Goal: Task Accomplishment & Management: Use online tool/utility

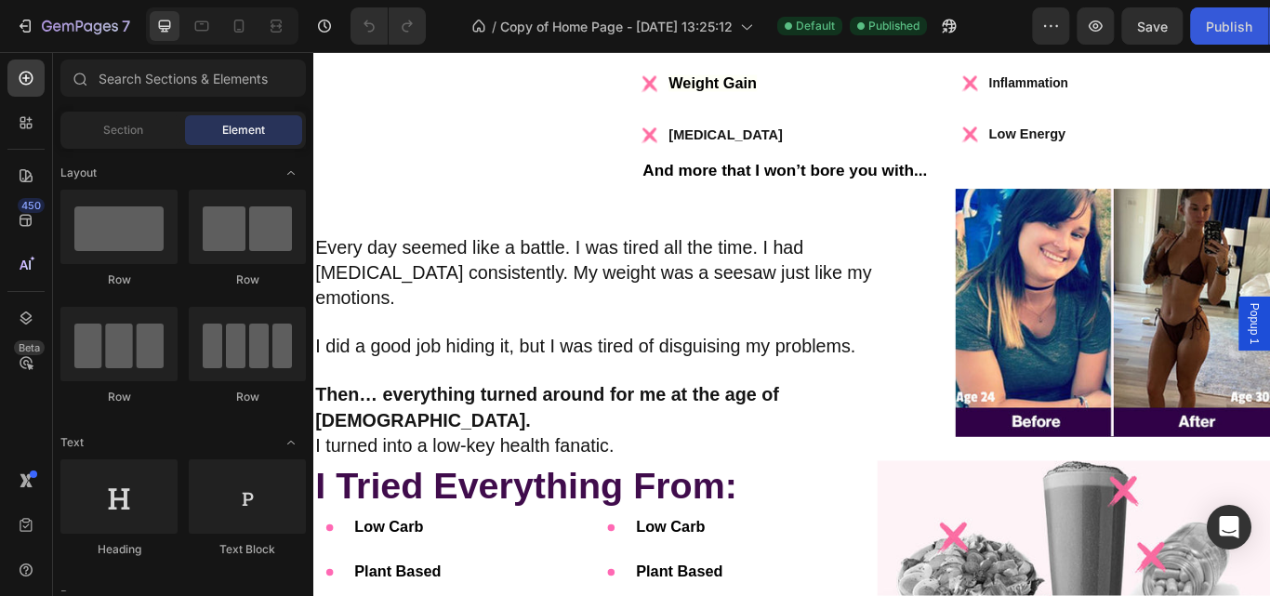
scroll to position [7104, 0]
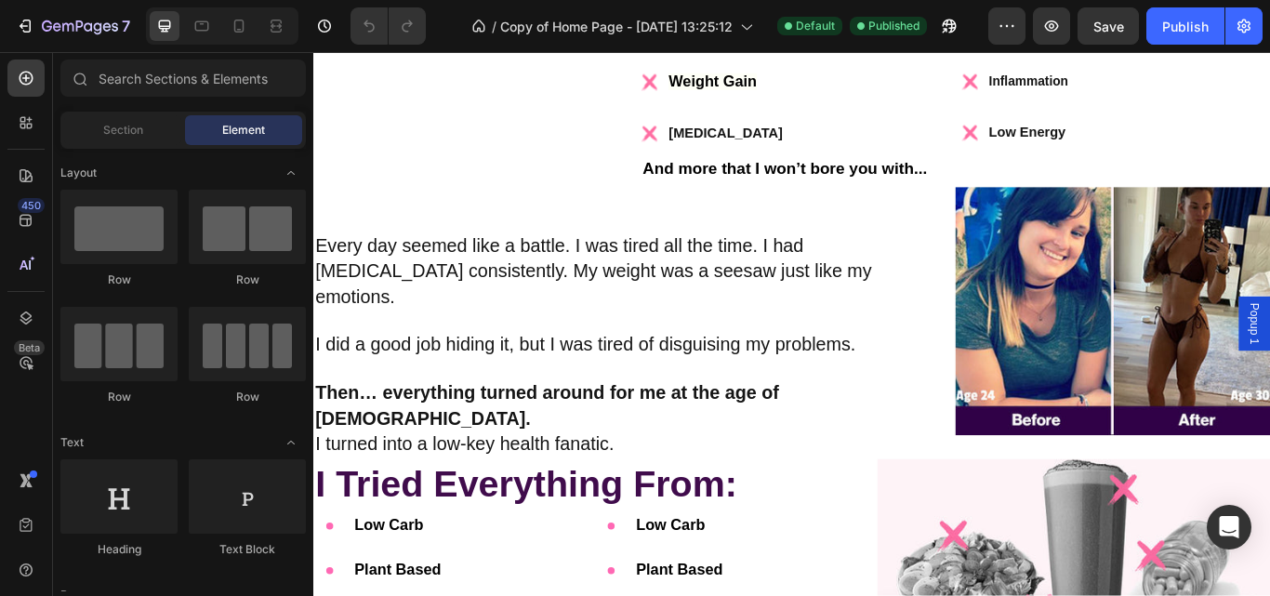
click at [794, 210] on div "Hey, I’m [PERSON_NAME]! Founder of Primal Queen Heading Years ago I struggled w…" at bounding box center [1061, 54] width 733 height 312
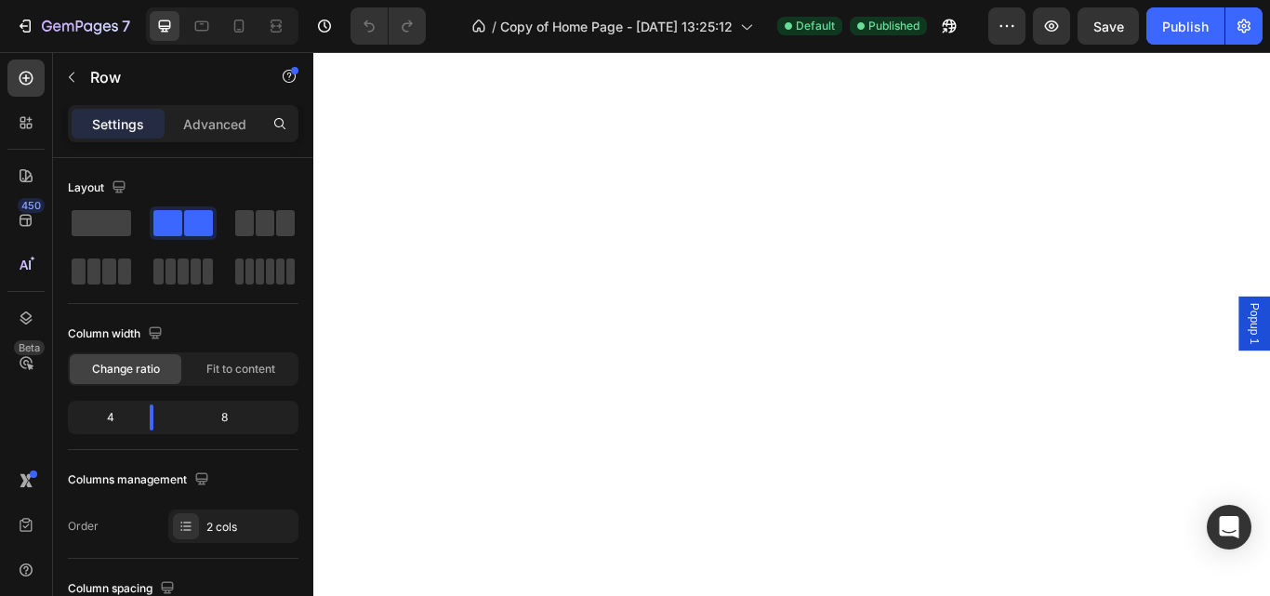
scroll to position [6013, 0]
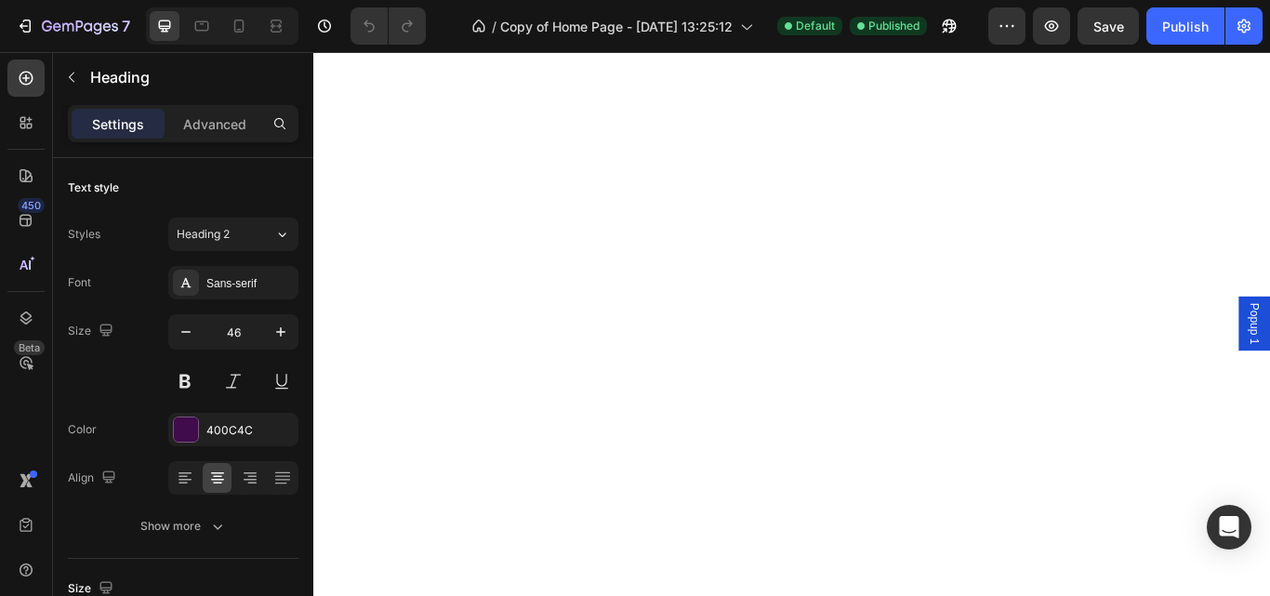
drag, startPoint x: 983, startPoint y: 354, endPoint x: 1009, endPoint y: 352, distance: 27.0
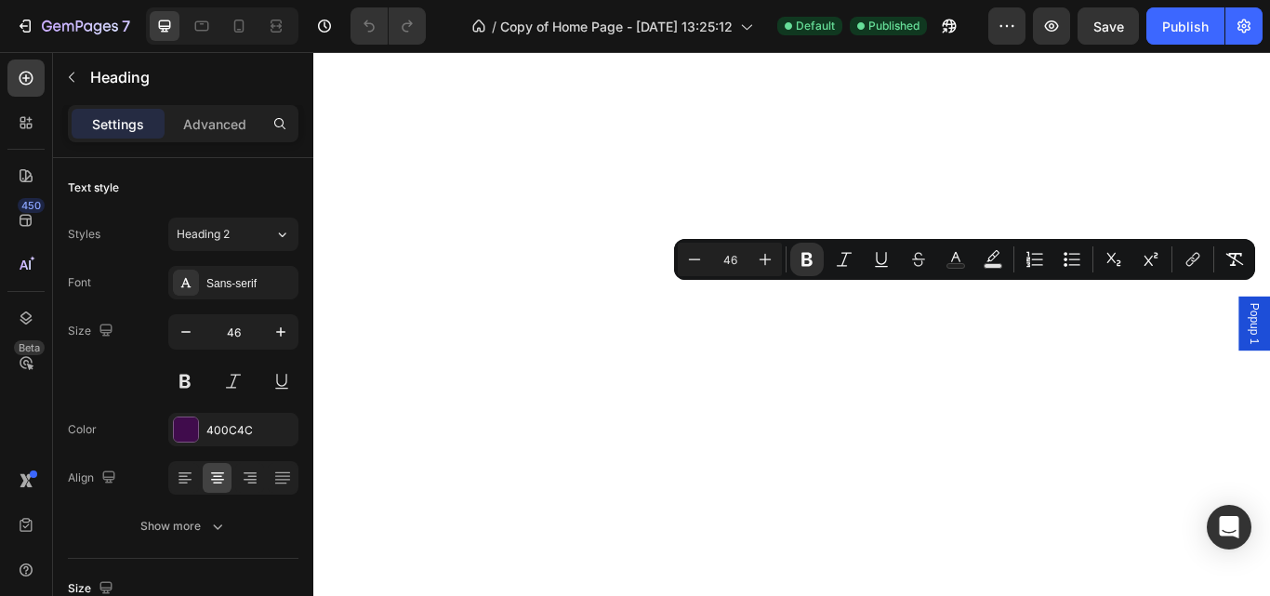
drag, startPoint x: 1034, startPoint y: 336, endPoint x: 1120, endPoint y: 320, distance: 87.9
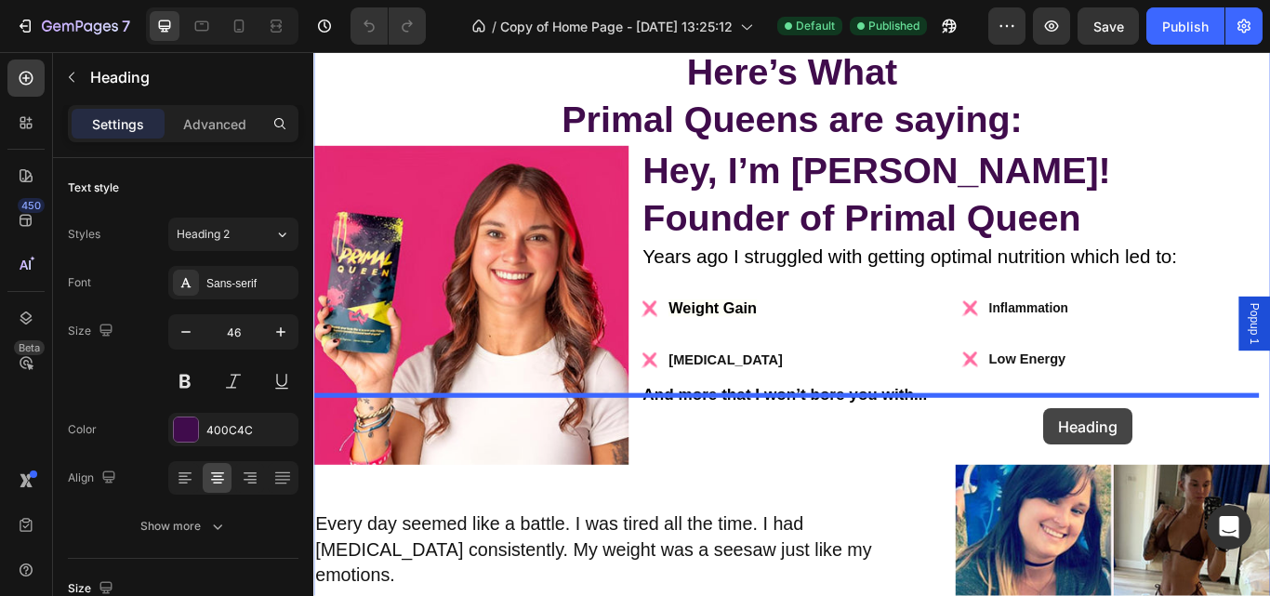
scroll to position [6468, 0]
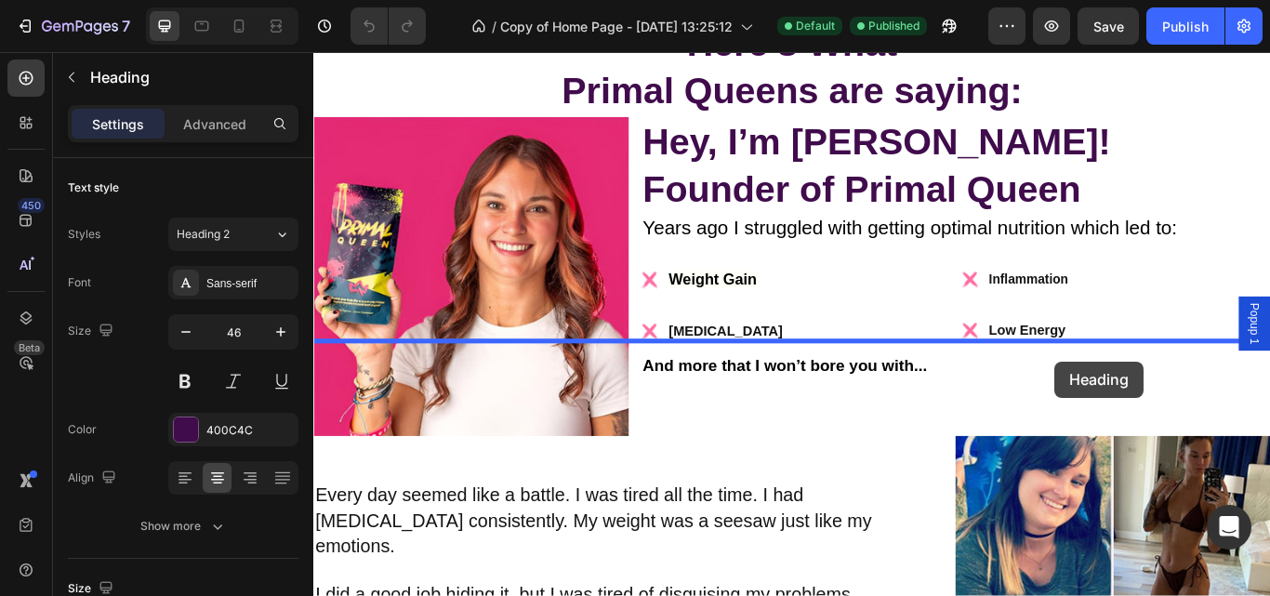
drag, startPoint x: 1347, startPoint y: 350, endPoint x: 1177, endPoint y: 413, distance: 181.5
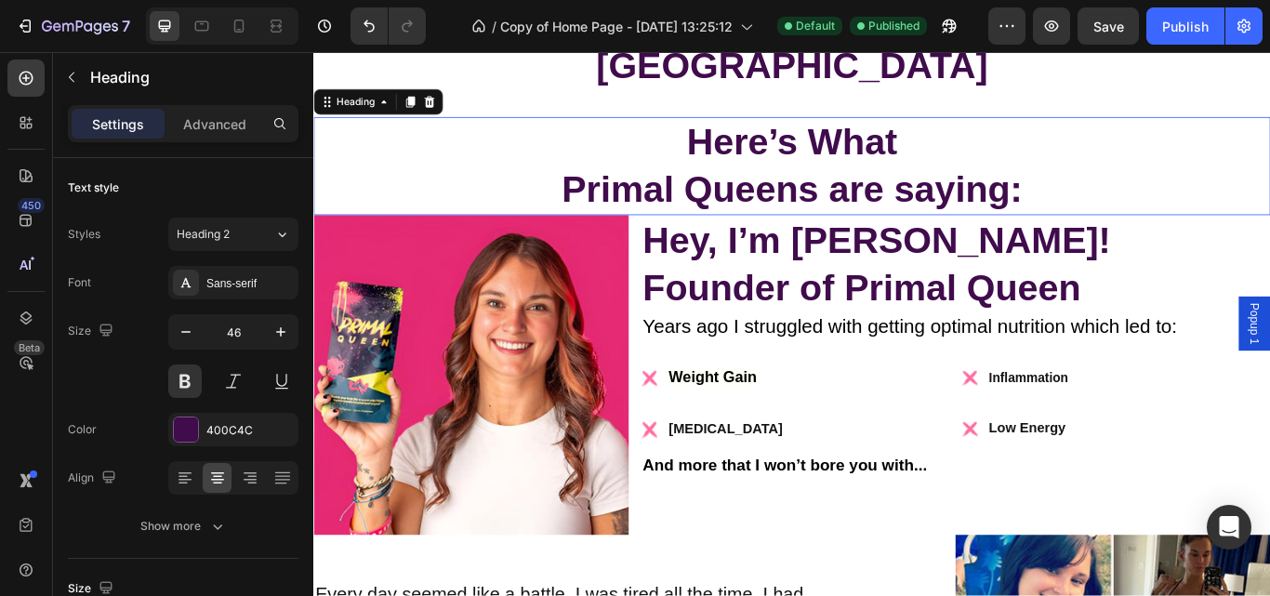
click at [1117, 244] on h2 "Here’s What Primal Queens are saying:" at bounding box center [870, 185] width 1115 height 115
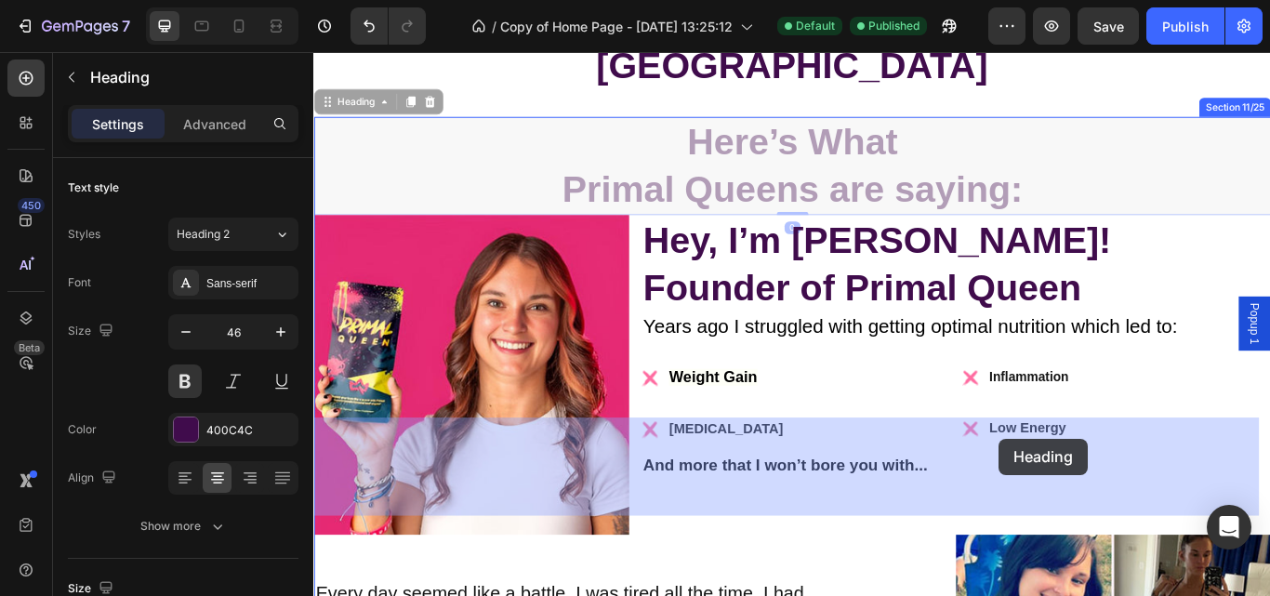
drag, startPoint x: 1206, startPoint y: 535, endPoint x: 1112, endPoint y: 503, distance: 99.4
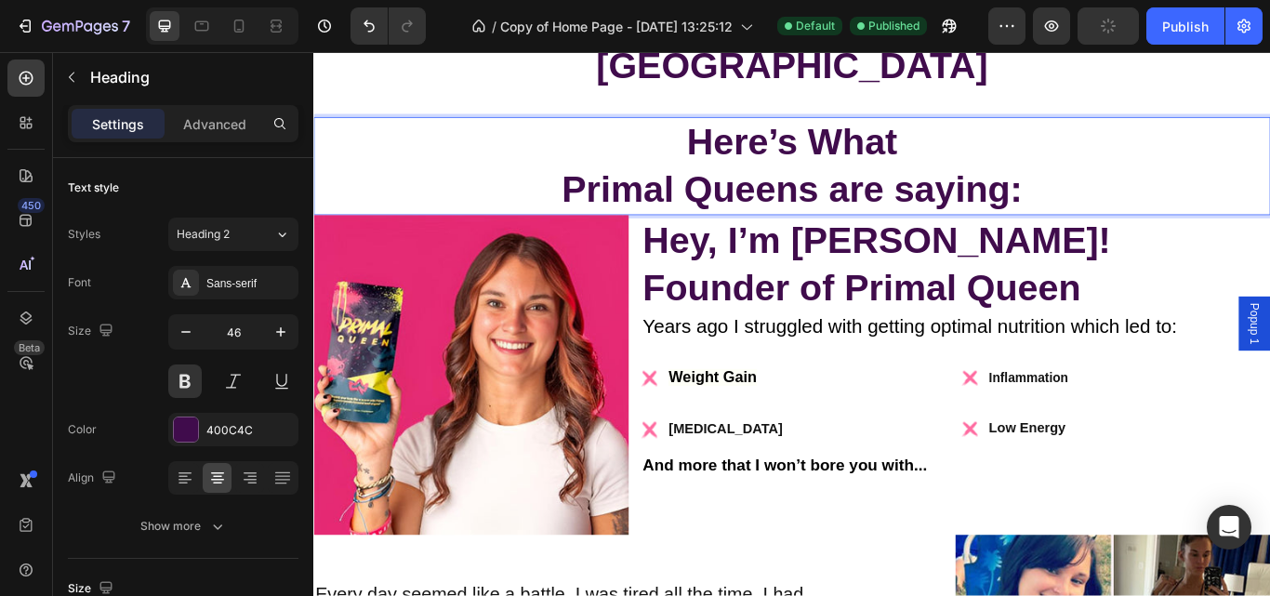
drag, startPoint x: 1178, startPoint y: 512, endPoint x: 1131, endPoint y: 545, distance: 56.7
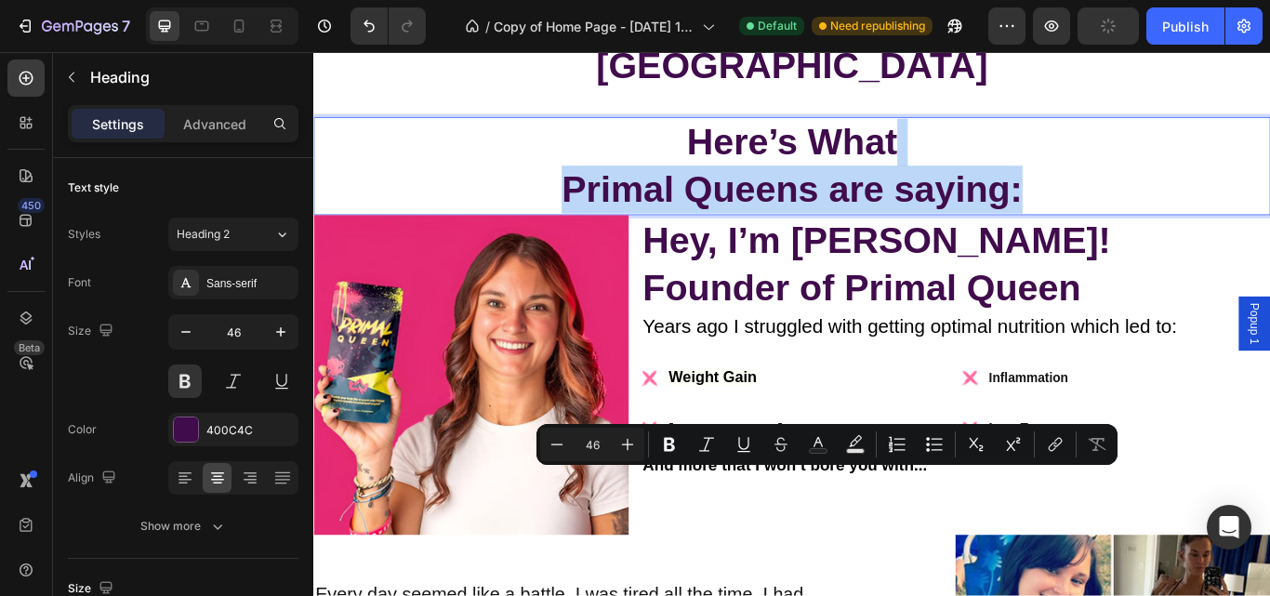
click at [1131, 242] on p "Here’s What Primal Queens are saying:" at bounding box center [871, 186] width 1112 height 112
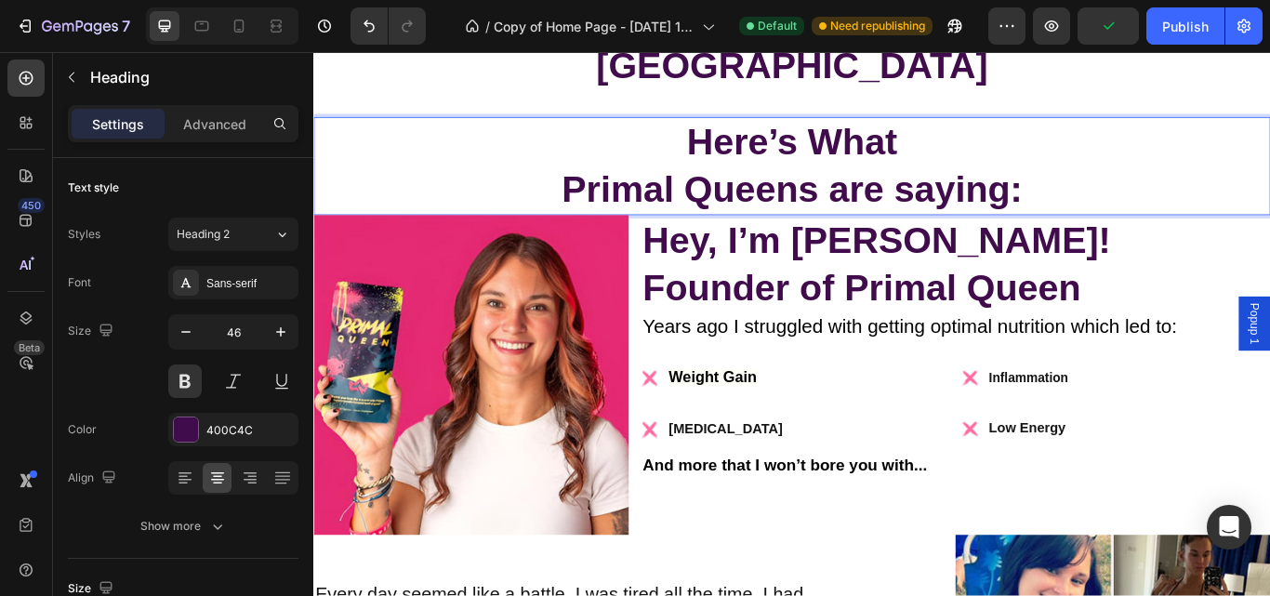
click at [1205, 242] on p "Here’s What Primal Queens are saying:" at bounding box center [871, 186] width 1112 height 112
drag, startPoint x: 1162, startPoint y: 545, endPoint x: 1247, endPoint y: 588, distance: 96.0
click at [1077, 358] on h2 "Hey, I’m Shelby! Founder of Primal Queen" at bounding box center [1061, 300] width 733 height 115
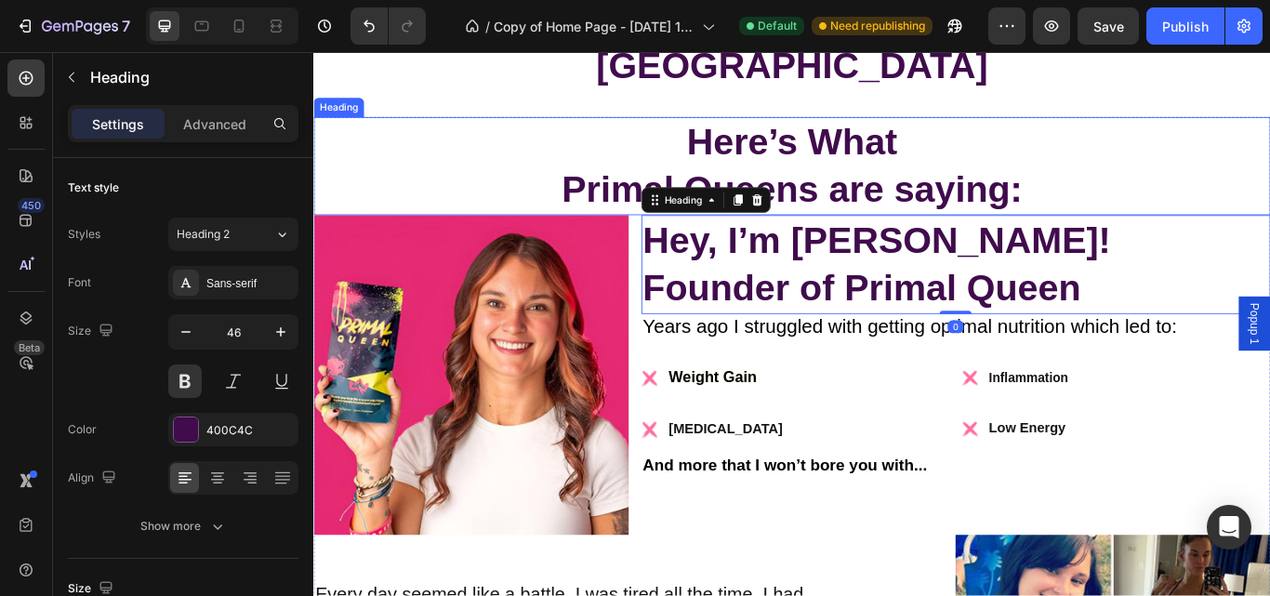
click at [1052, 242] on p "Here’s What Primal Queens are saying:" at bounding box center [871, 186] width 1112 height 112
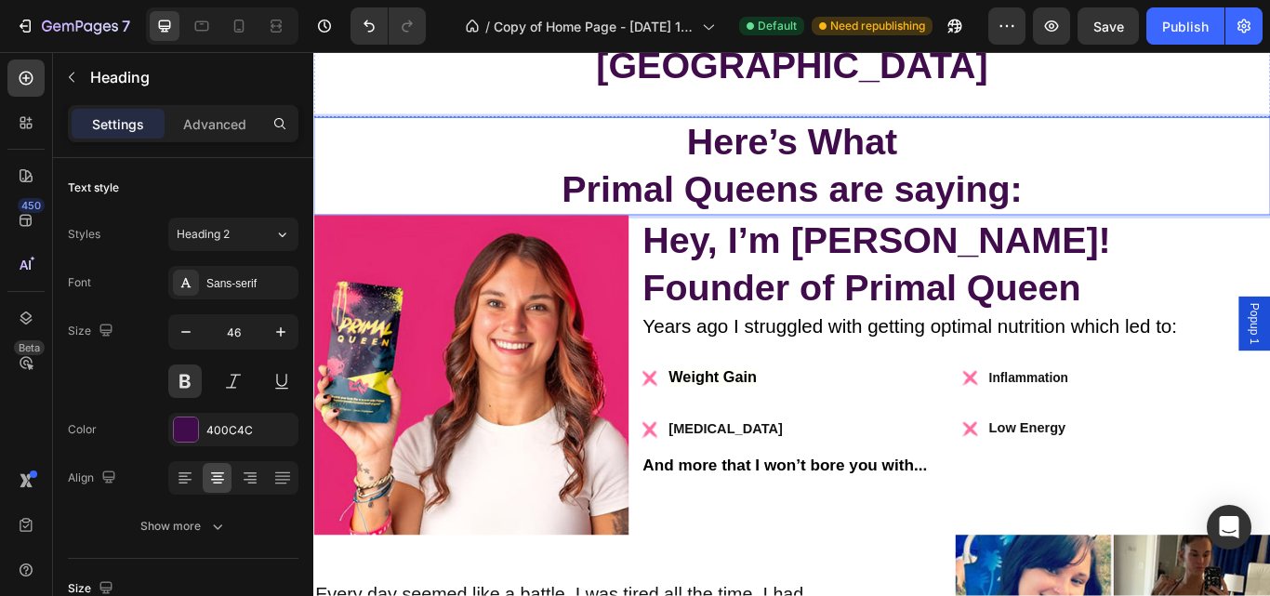
drag, startPoint x: 1052, startPoint y: 518, endPoint x: 1015, endPoint y: 264, distance: 256.5
click at [1138, 242] on p "Here’s What Primal Queens are saying:" at bounding box center [871, 186] width 1112 height 112
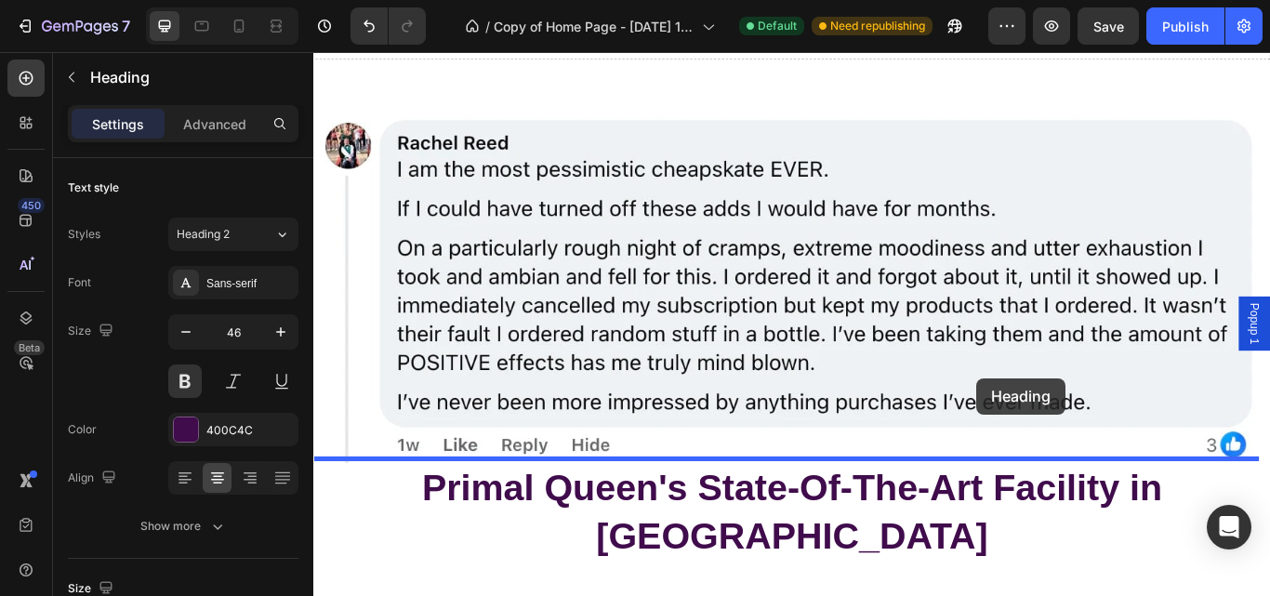
scroll to position [5847, 0]
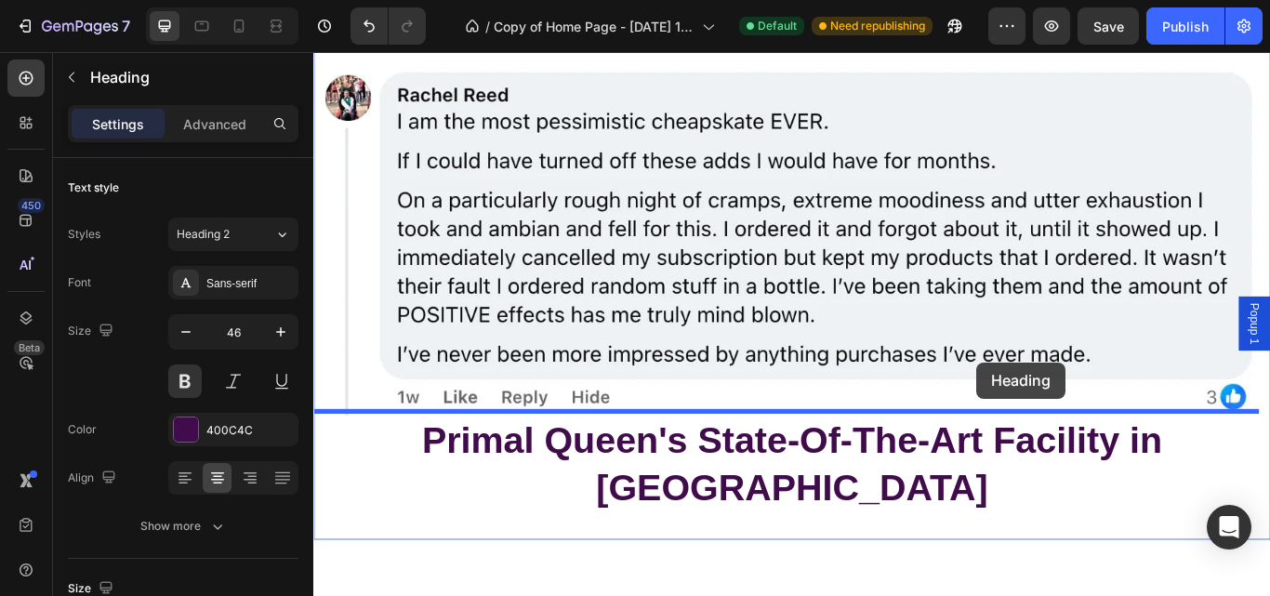
drag, startPoint x: 1155, startPoint y: 535, endPoint x: 1087, endPoint y: 415, distance: 139.0
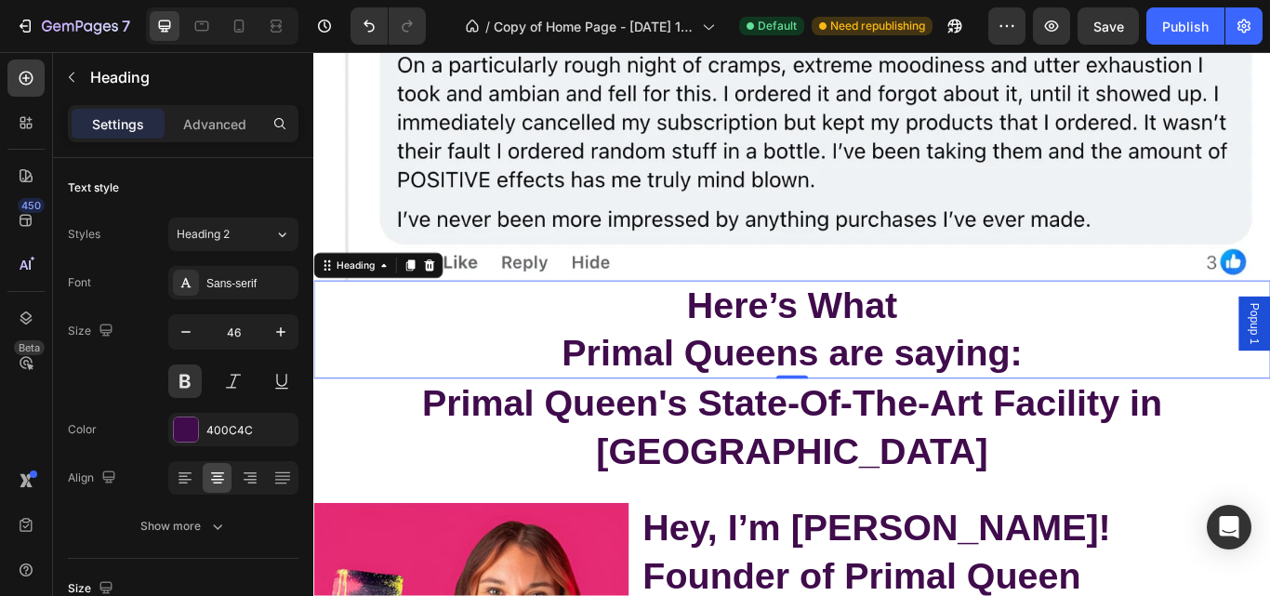
scroll to position [6541, 0]
click at [1232, 336] on h2 "Here’s What Primal Queens are saying:" at bounding box center [870, 375] width 1115 height 115
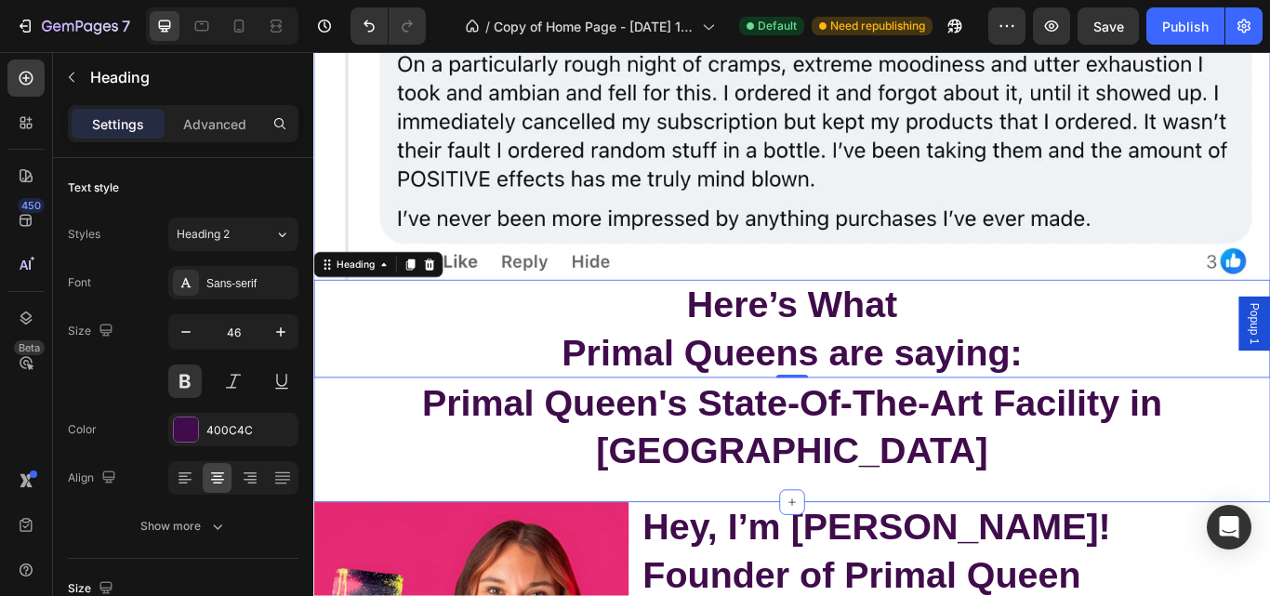
click at [846, 490] on div "Image Here’s What Primal Queens are saying: Heading 0 Primal Queen's State-Of-T…" at bounding box center [870, 226] width 1115 height 701
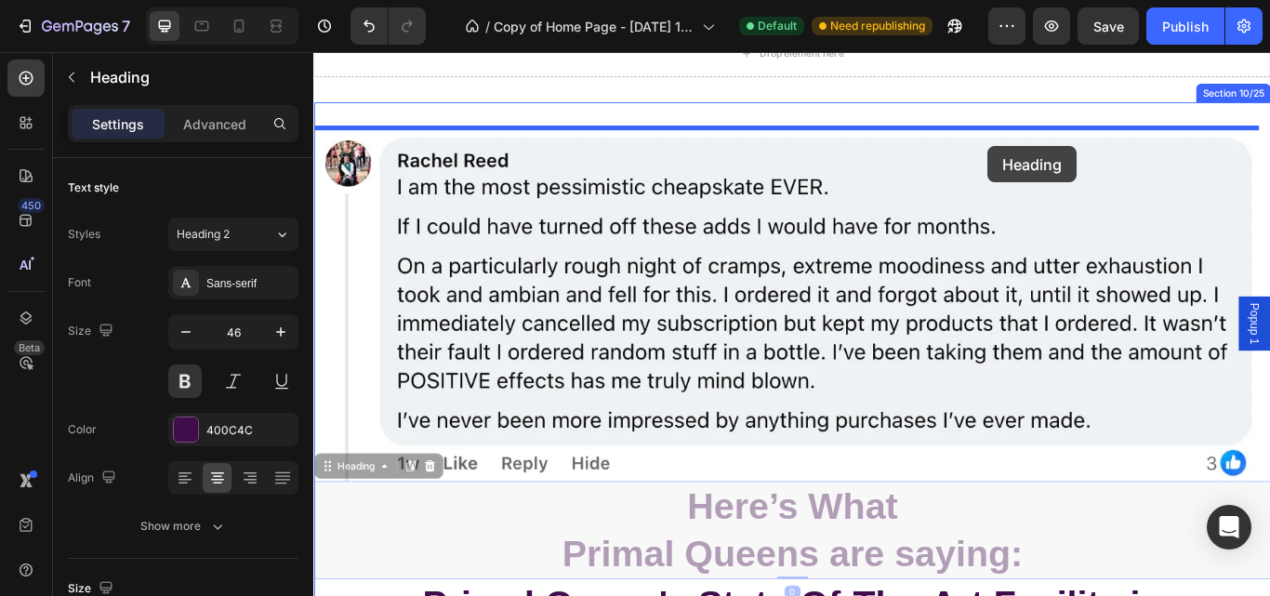
scroll to position [6303, 0]
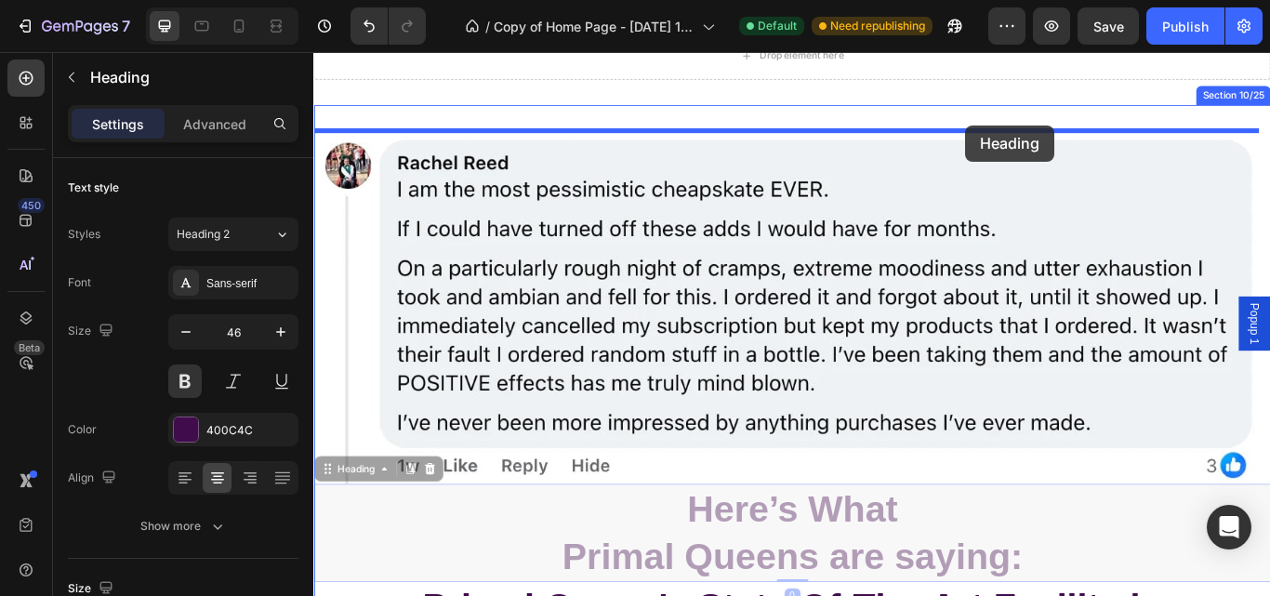
drag, startPoint x: 1066, startPoint y: 369, endPoint x: 1073, endPoint y: 138, distance: 231.5
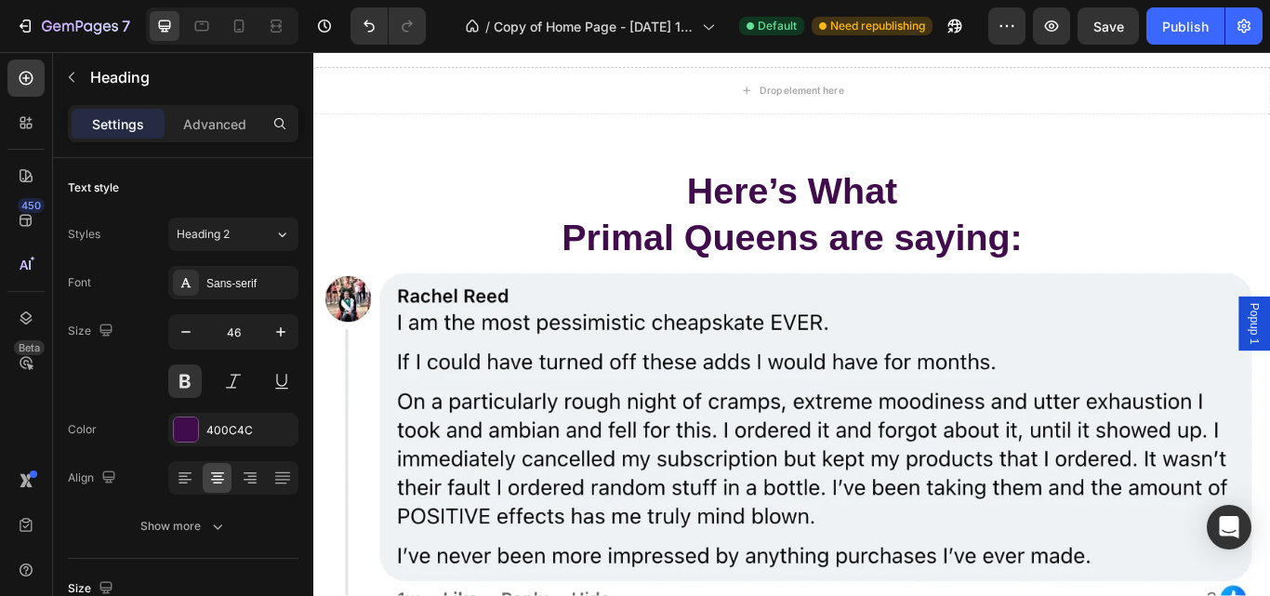
scroll to position [5882, 0]
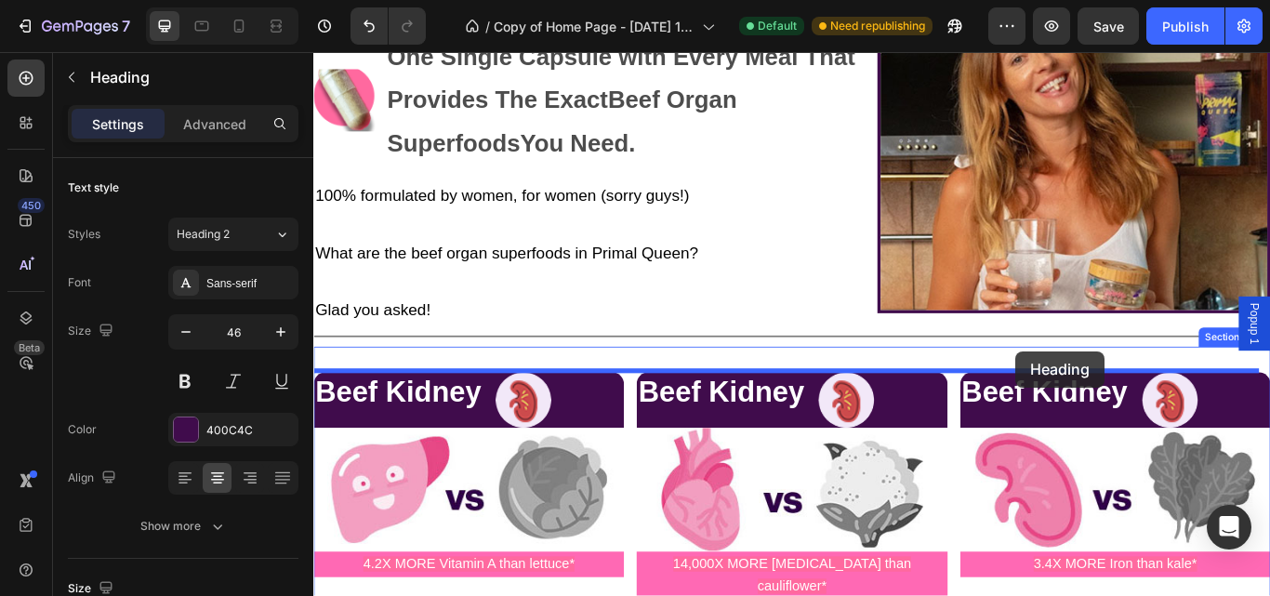
scroll to position [8705, 0]
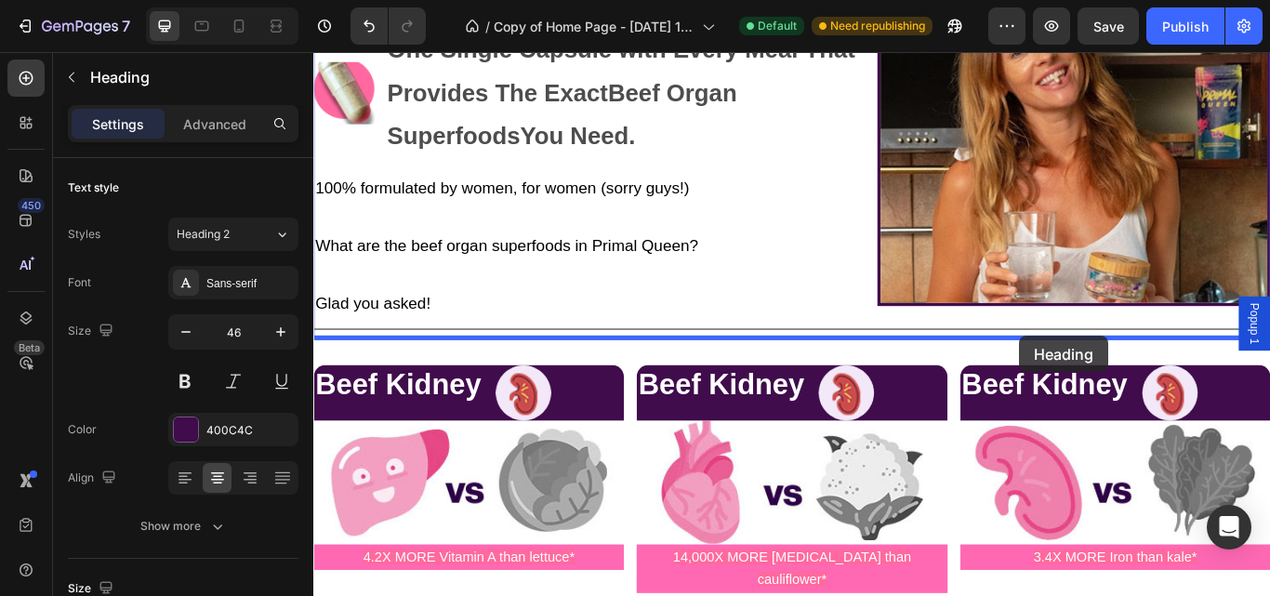
drag, startPoint x: 1355, startPoint y: 372, endPoint x: 1136, endPoint y: 383, distance: 219.7
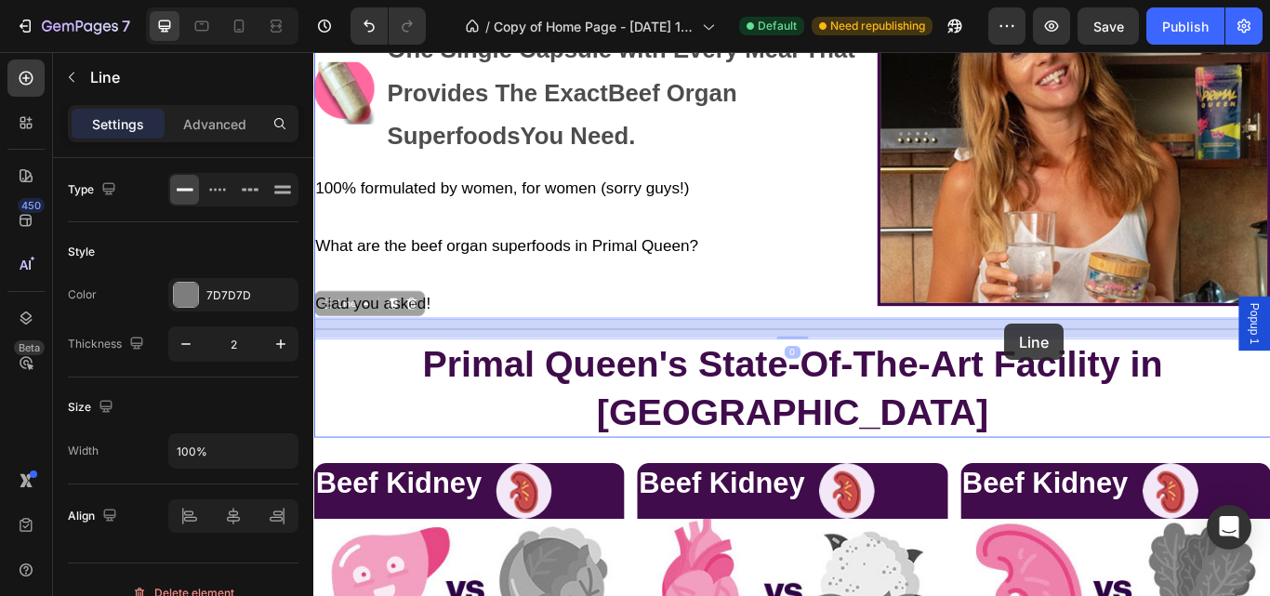
drag, startPoint x: 1165, startPoint y: 372, endPoint x: 1119, endPoint y: 369, distance: 45.6
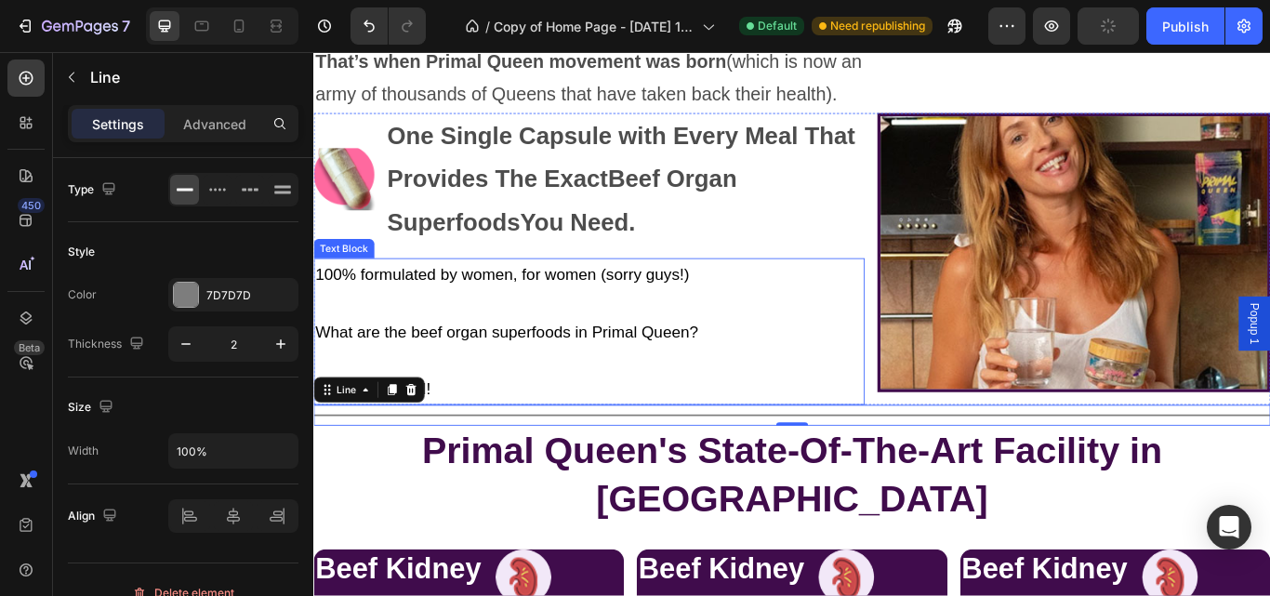
scroll to position [8604, 0]
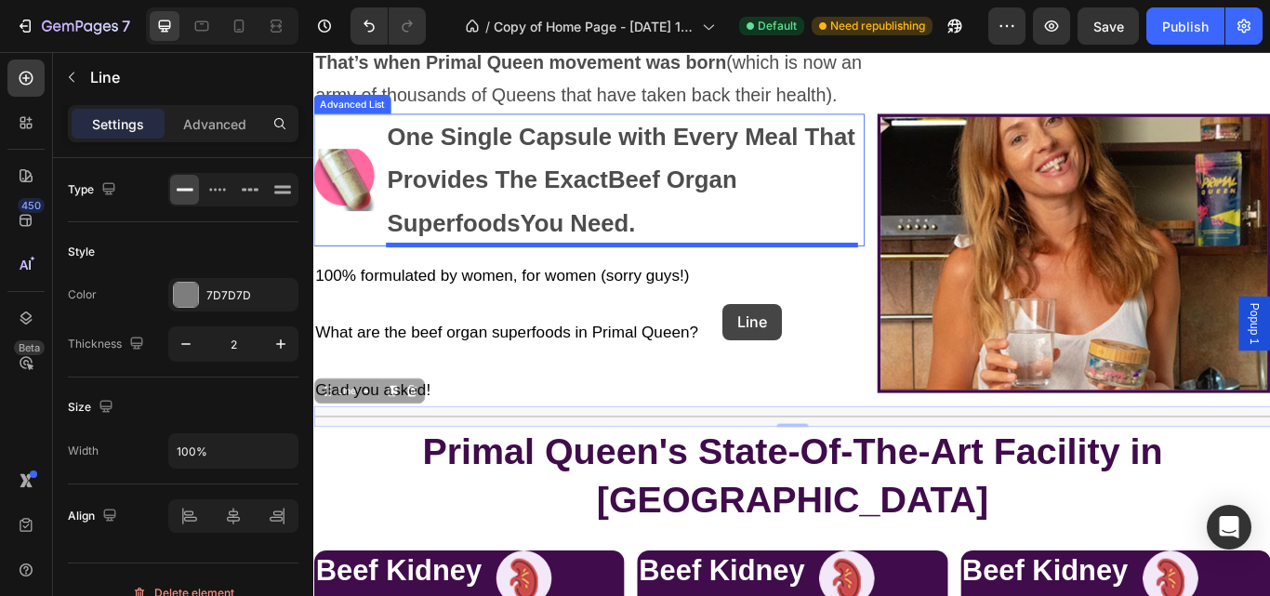
drag, startPoint x: 803, startPoint y: 470, endPoint x: 801, endPoint y: 204, distance: 266.8
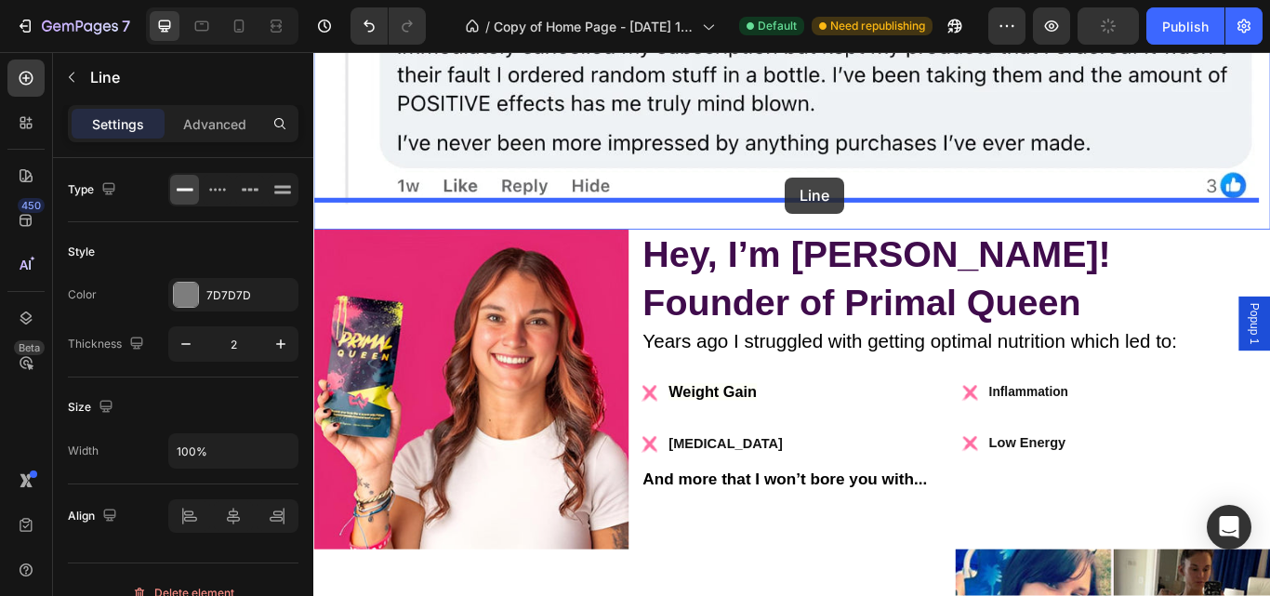
scroll to position [6617, 0]
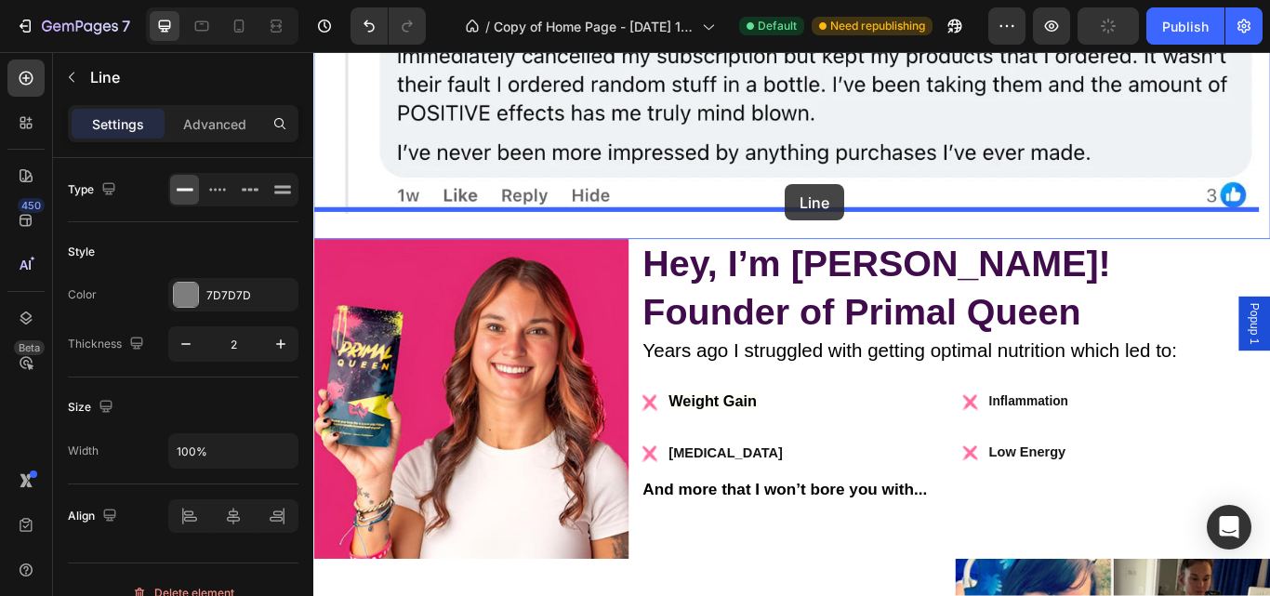
drag, startPoint x: 866, startPoint y: 289, endPoint x: 863, endPoint y: 206, distance: 82.8
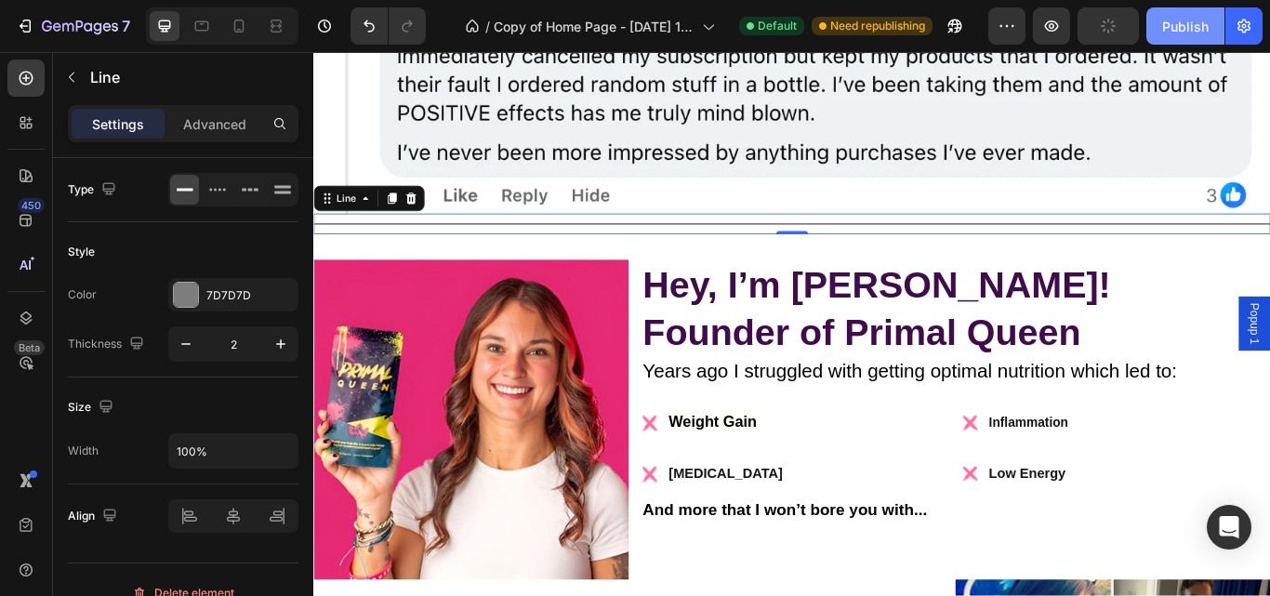
click at [1192, 17] on div "Publish" at bounding box center [1185, 27] width 46 height 20
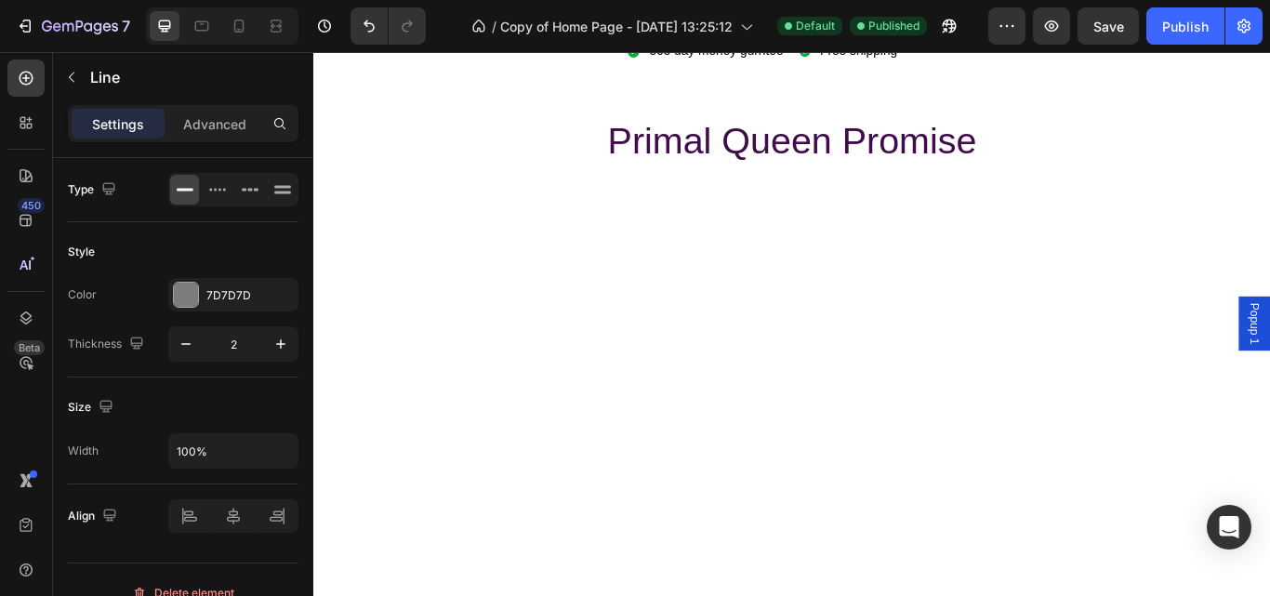
scroll to position [11435, 0]
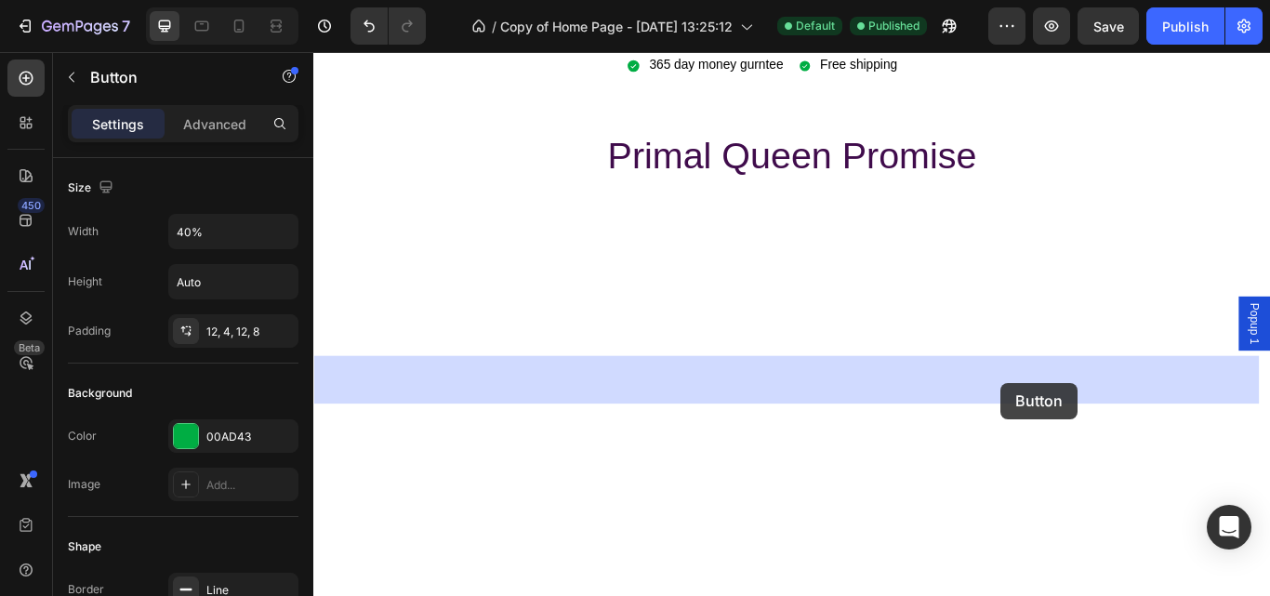
drag, startPoint x: 1154, startPoint y: 427, endPoint x: 1115, endPoint y: 436, distance: 40.1
drag, startPoint x: 1115, startPoint y: 436, endPoint x: 1068, endPoint y: 412, distance: 52.4
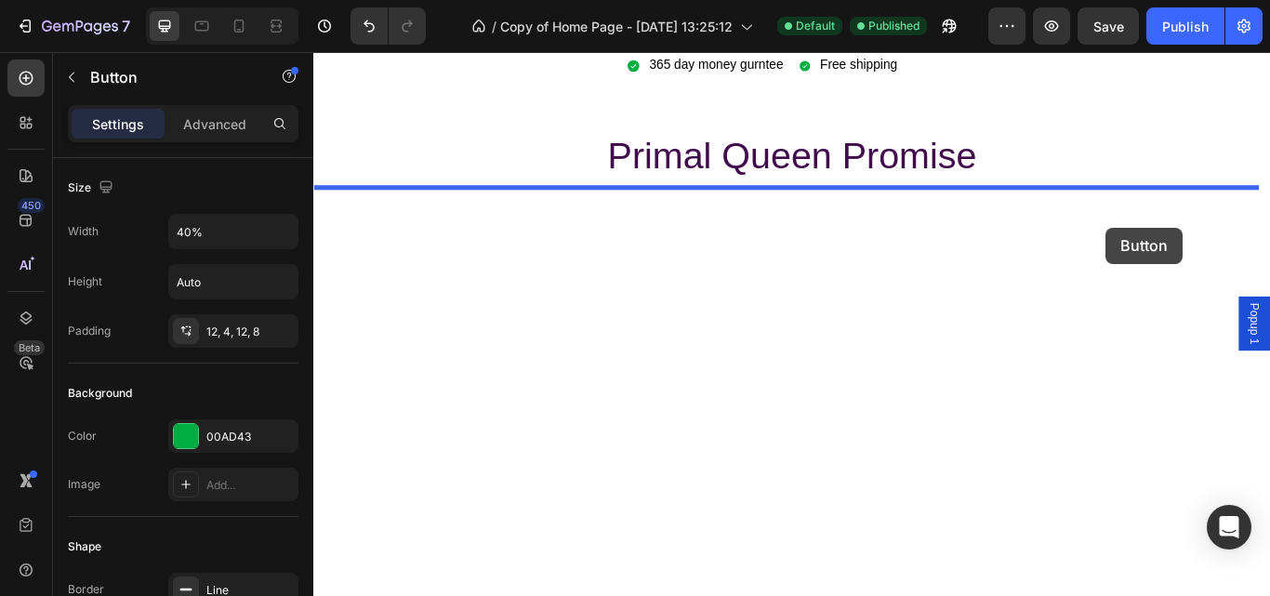
drag, startPoint x: 1247, startPoint y: 444, endPoint x: 1237, endPoint y: 257, distance: 188.0
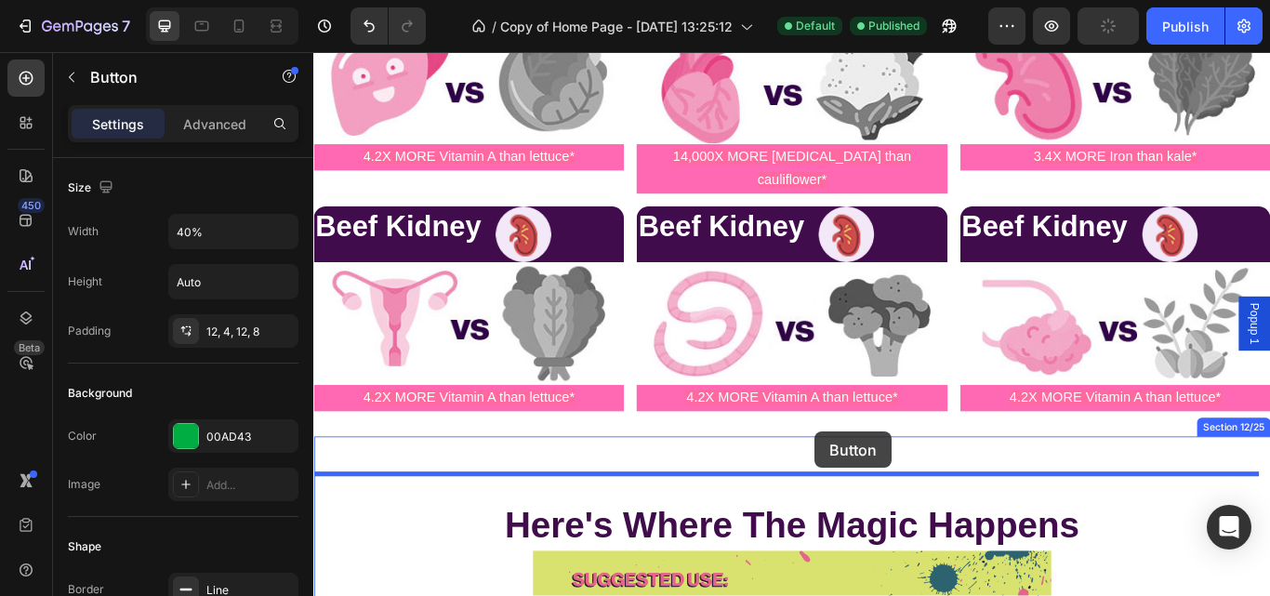
scroll to position [9185, 0]
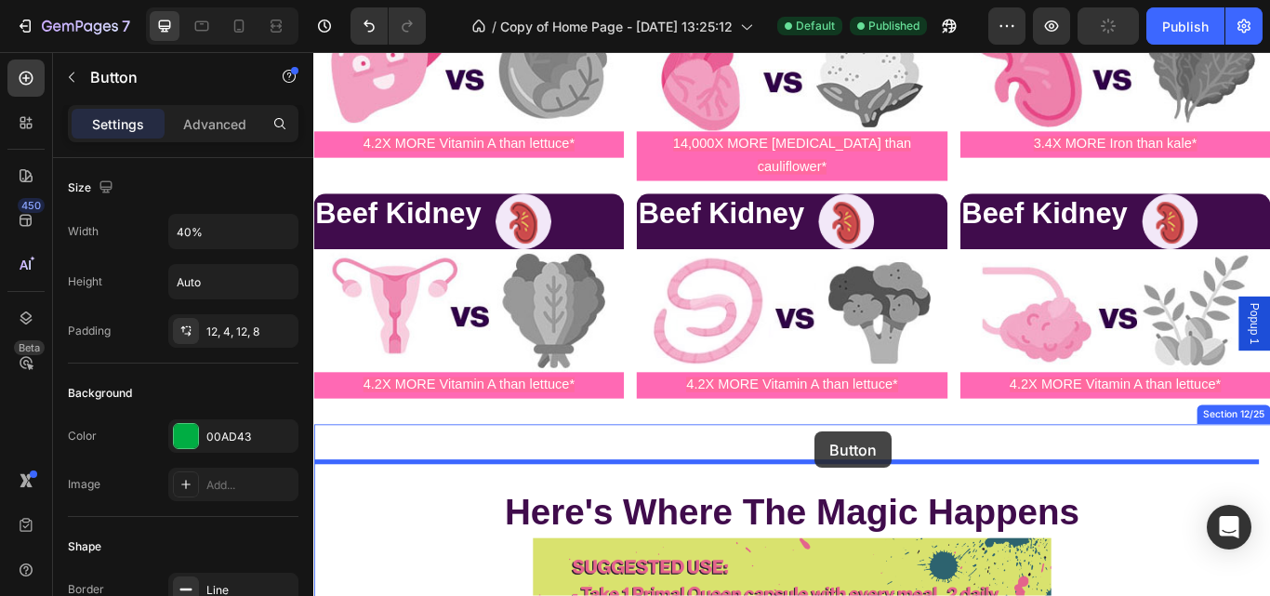
drag, startPoint x: 1222, startPoint y: 235, endPoint x: 898, endPoint y: 495, distance: 415.3
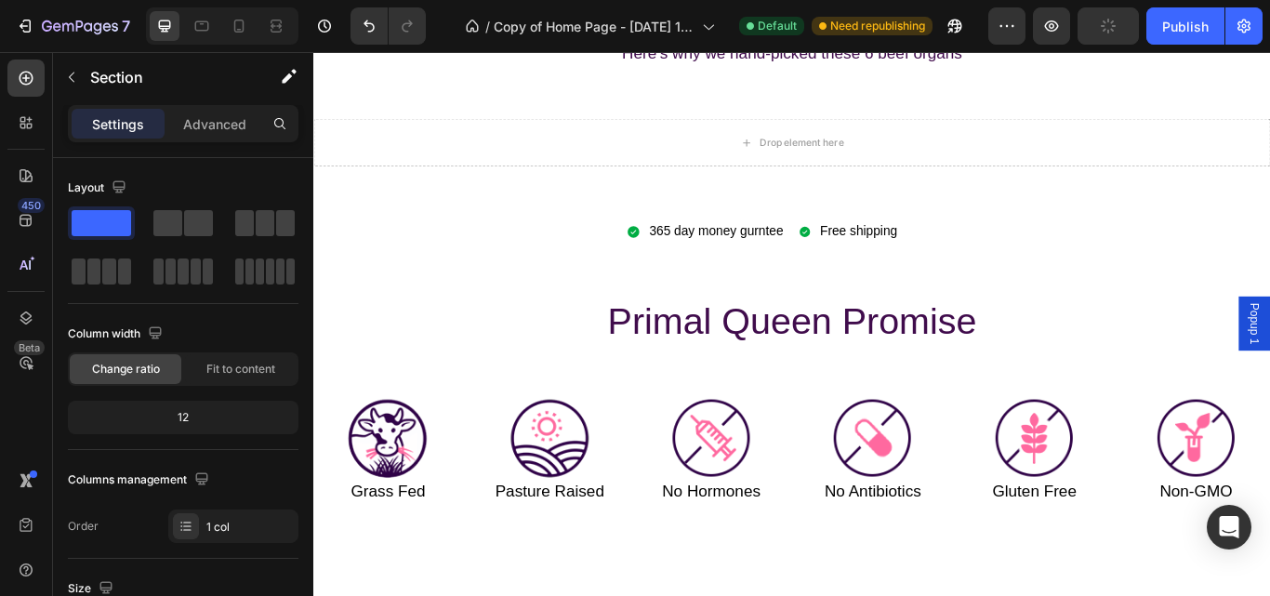
scroll to position [11639, 0]
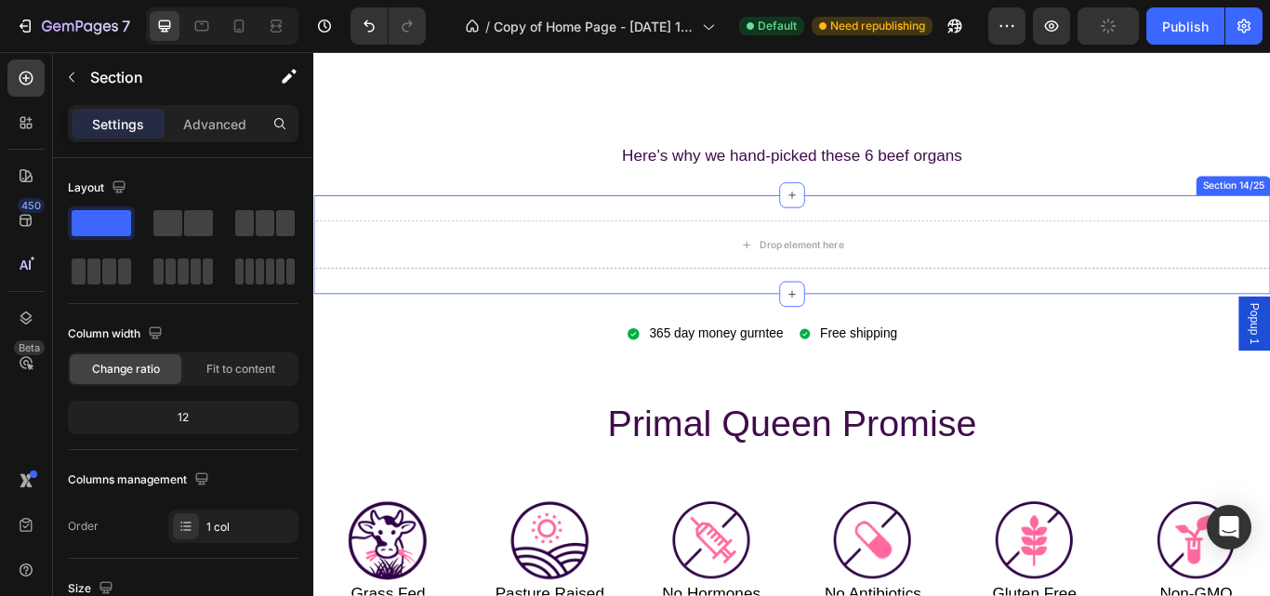
click at [1162, 236] on div "Drop element here Section 14/25" at bounding box center [870, 276] width 1115 height 115
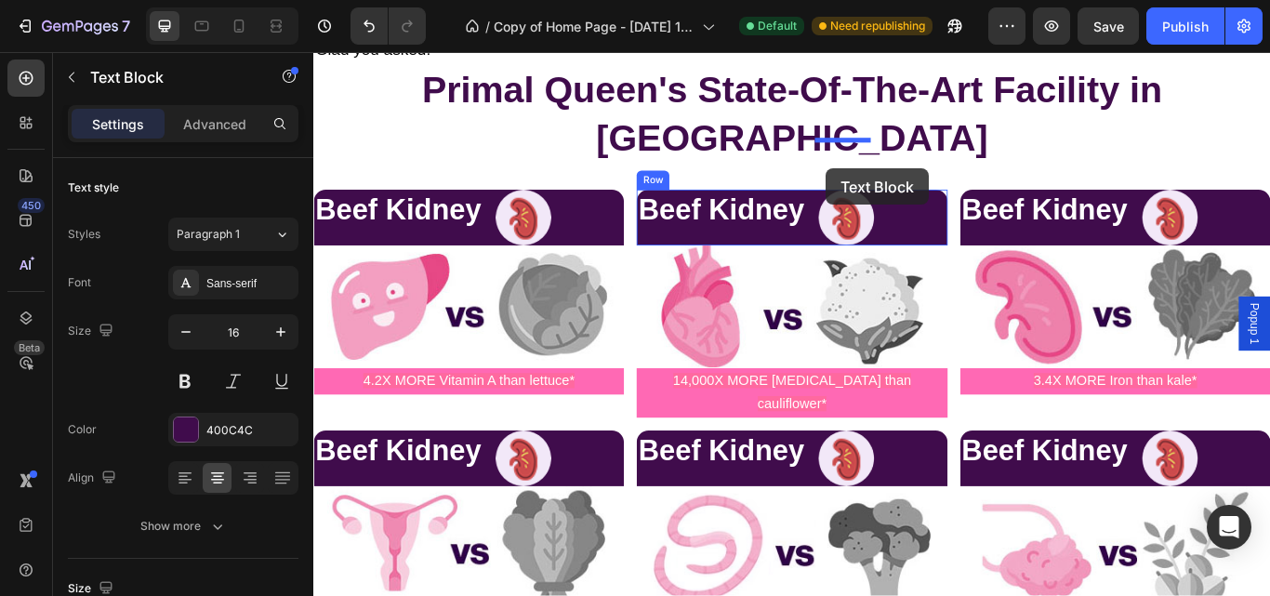
scroll to position [8933, 0]
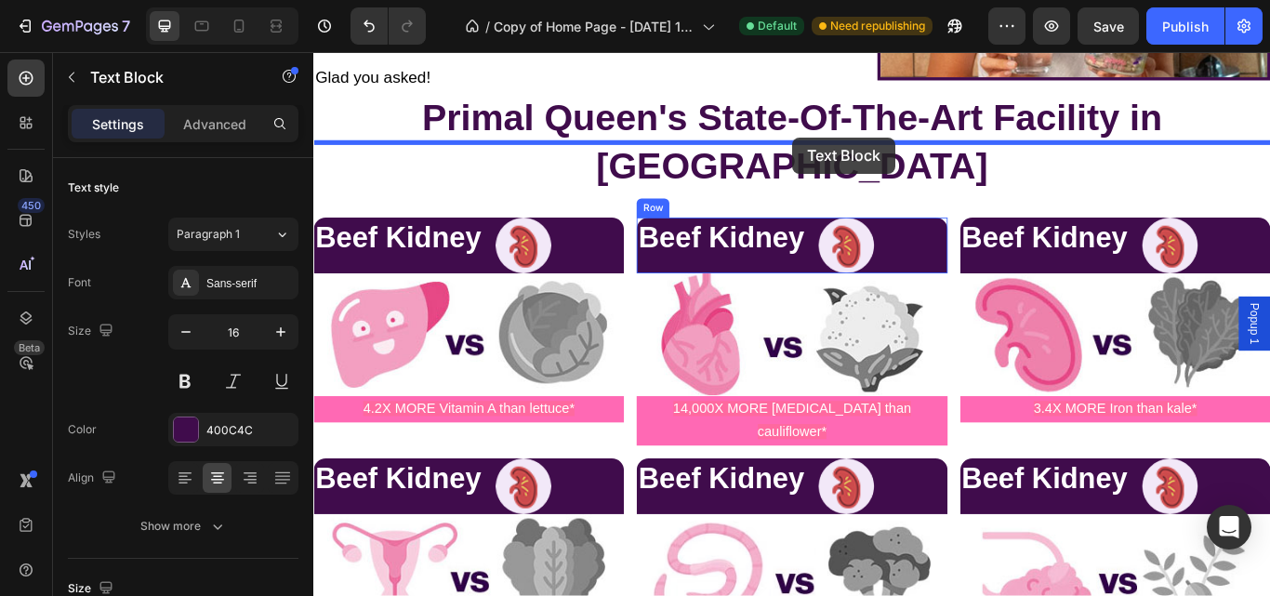
drag, startPoint x: 1090, startPoint y: 175, endPoint x: 872, endPoint y: 152, distance: 219.7
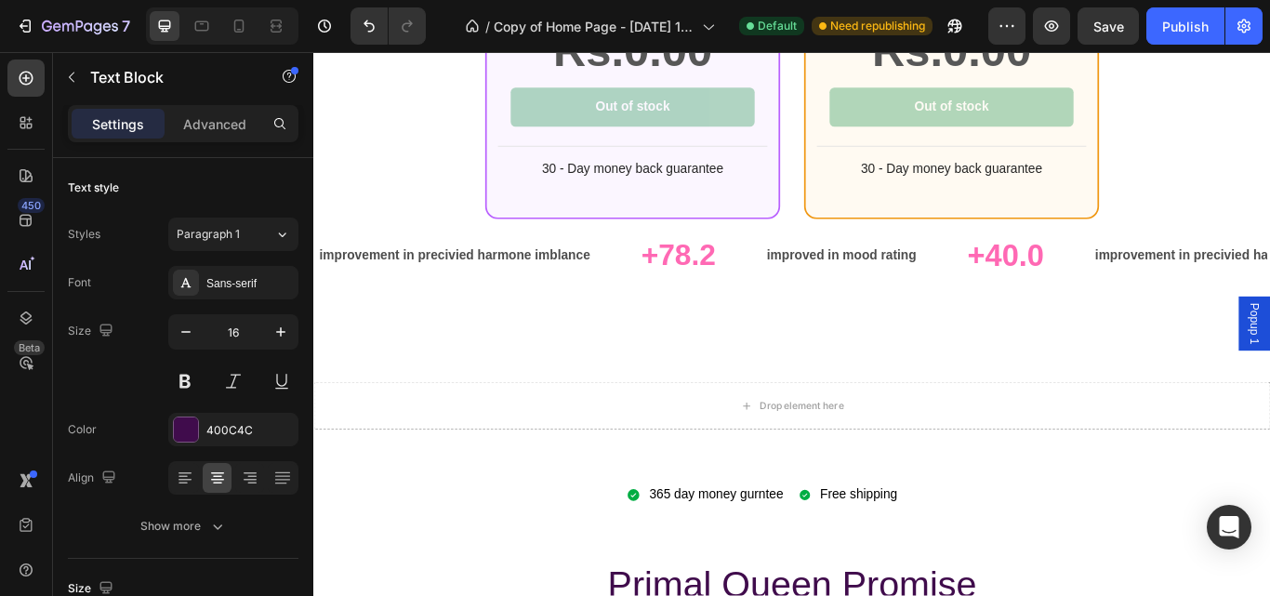
scroll to position [11594, 0]
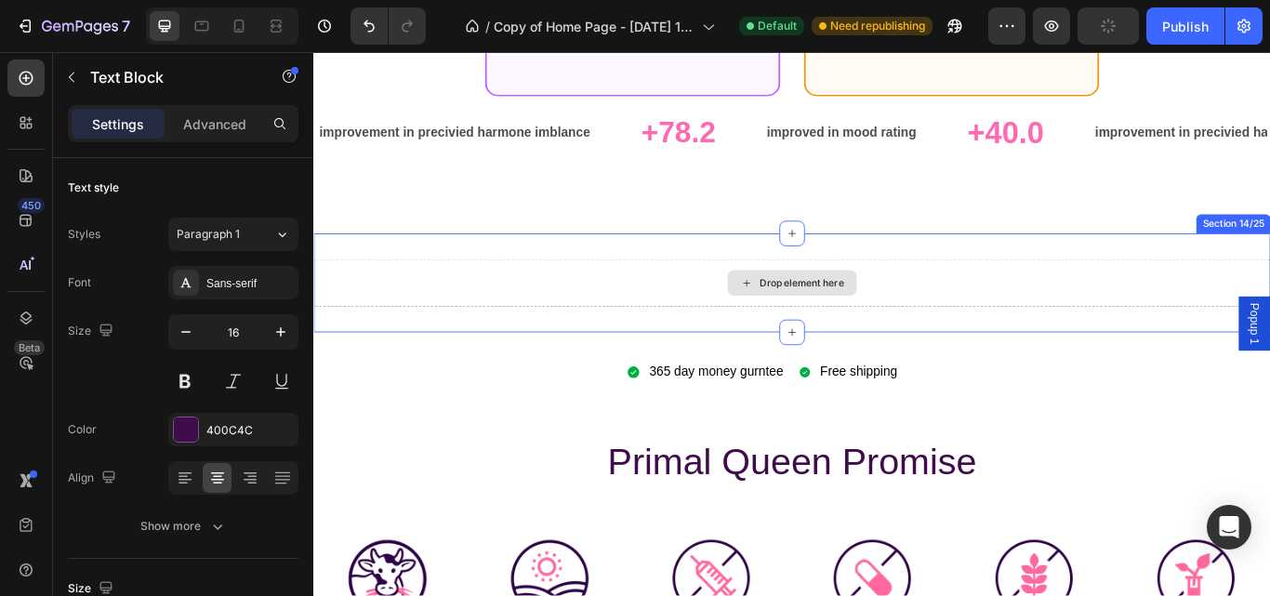
click at [970, 304] on div "Drop element here" at bounding box center [870, 322] width 1115 height 56
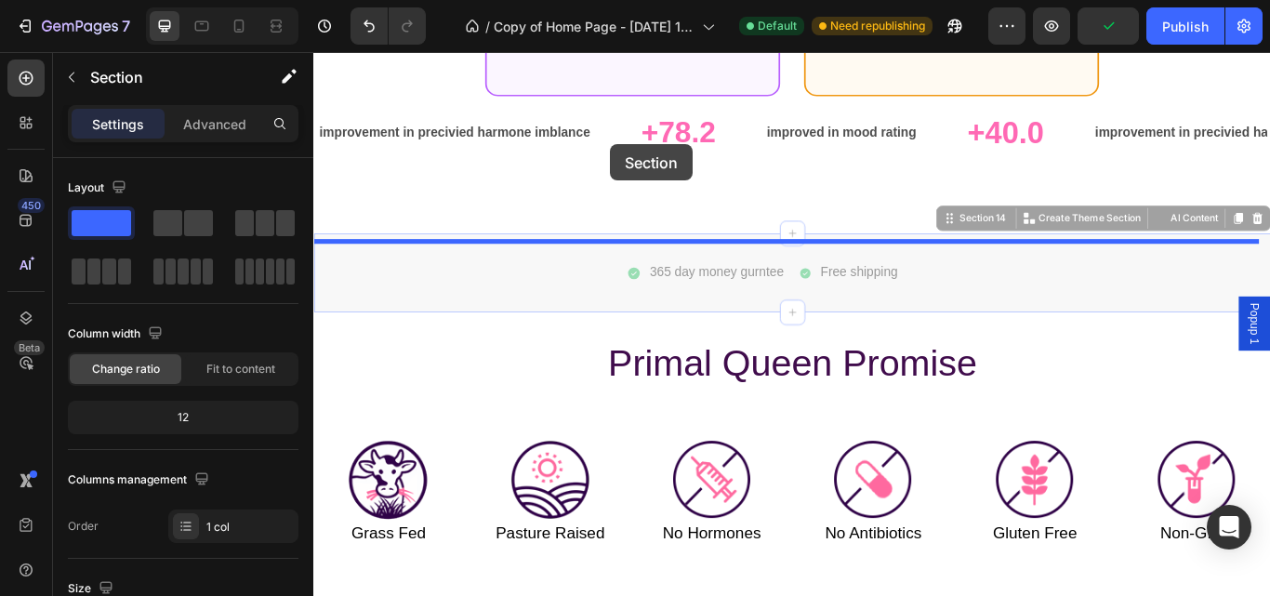
drag, startPoint x: 653, startPoint y: 344, endPoint x: 676, endPoint y: 139, distance: 205.7
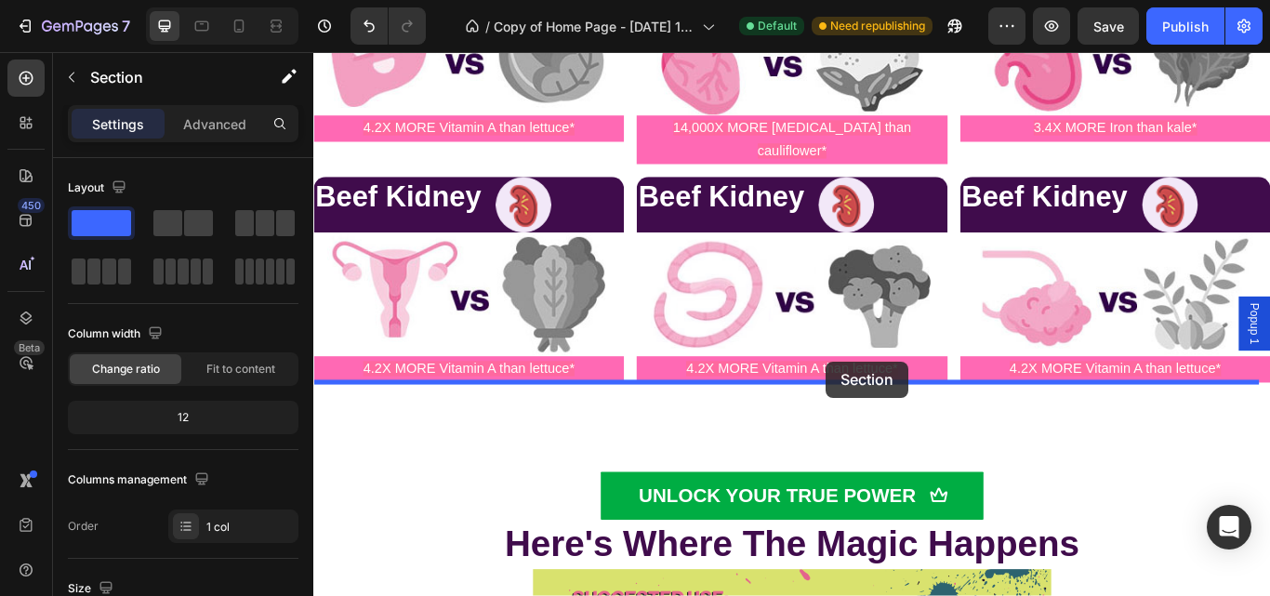
scroll to position [9287, 0]
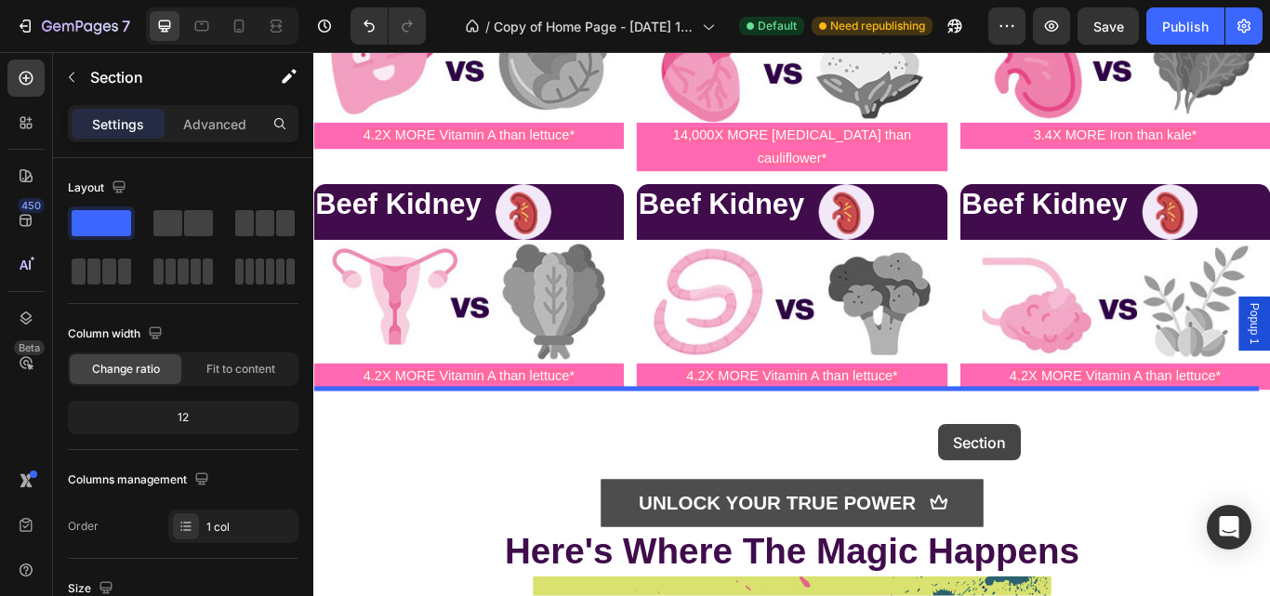
drag, startPoint x: 1027, startPoint y: 295, endPoint x: 1052, endPoint y: 540, distance: 246.7
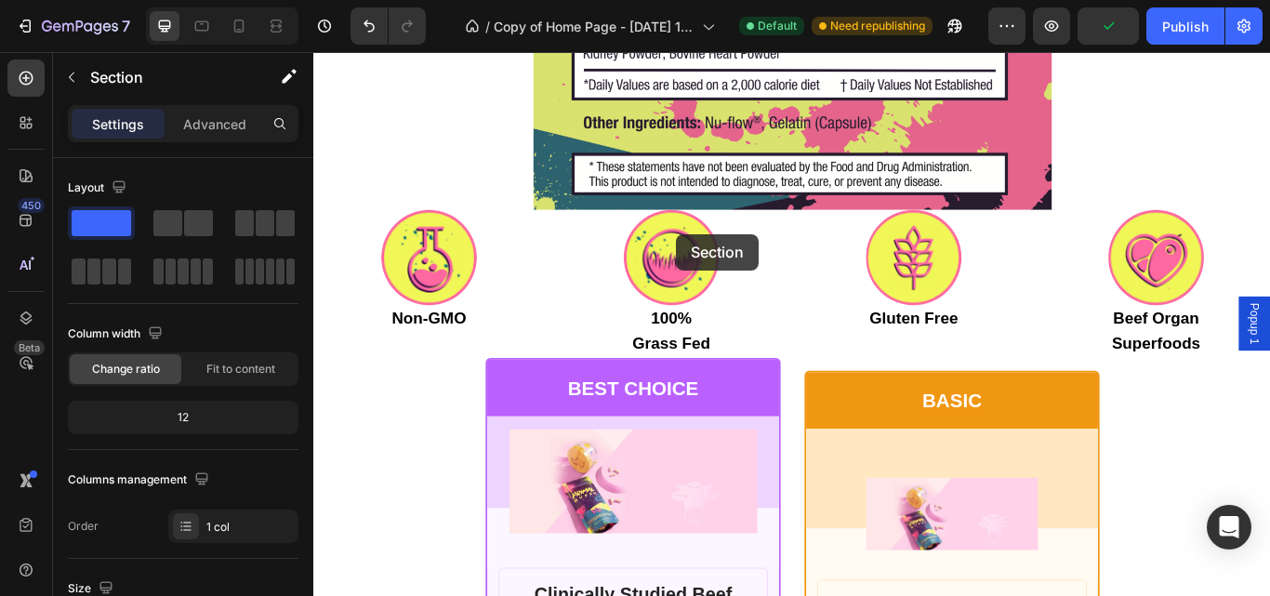
scroll to position [10301, 0]
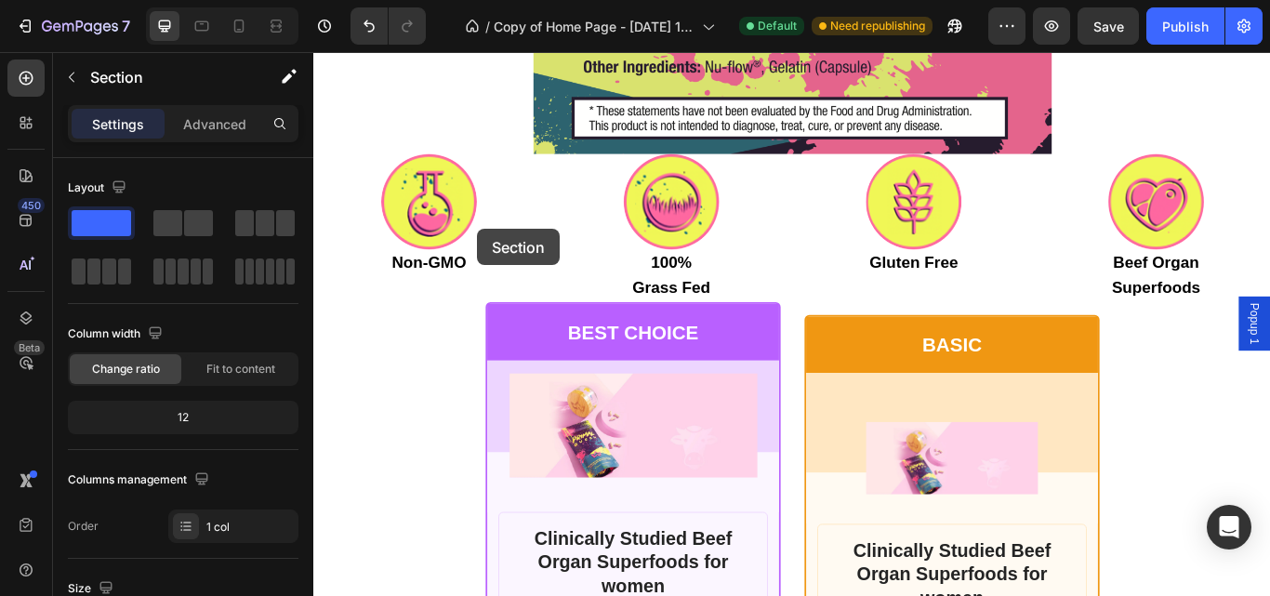
drag, startPoint x: 627, startPoint y: 452, endPoint x: 505, endPoint y: 257, distance: 230.6
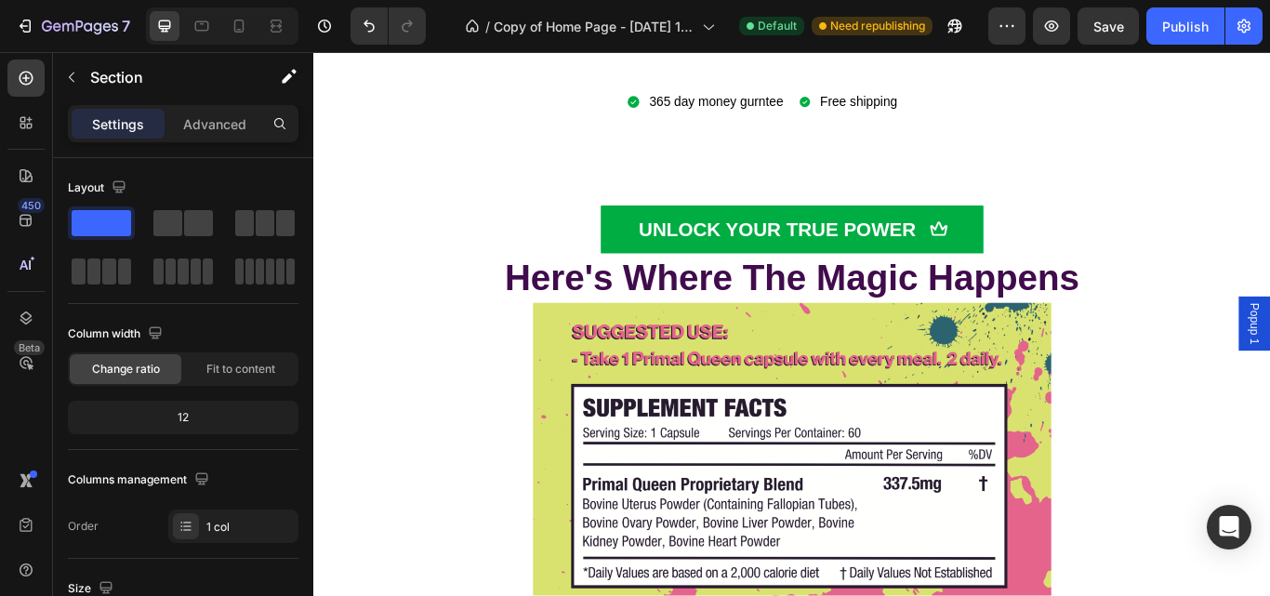
scroll to position [9567, 0]
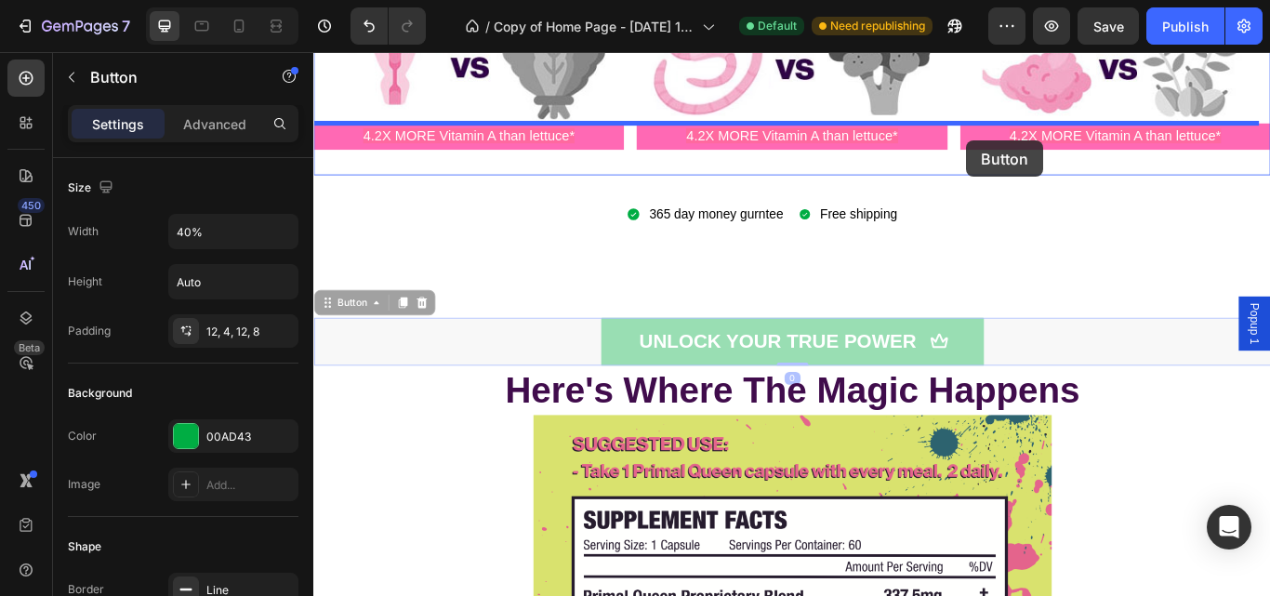
drag, startPoint x: 1147, startPoint y: 347, endPoint x: 1077, endPoint y: 158, distance: 201.2
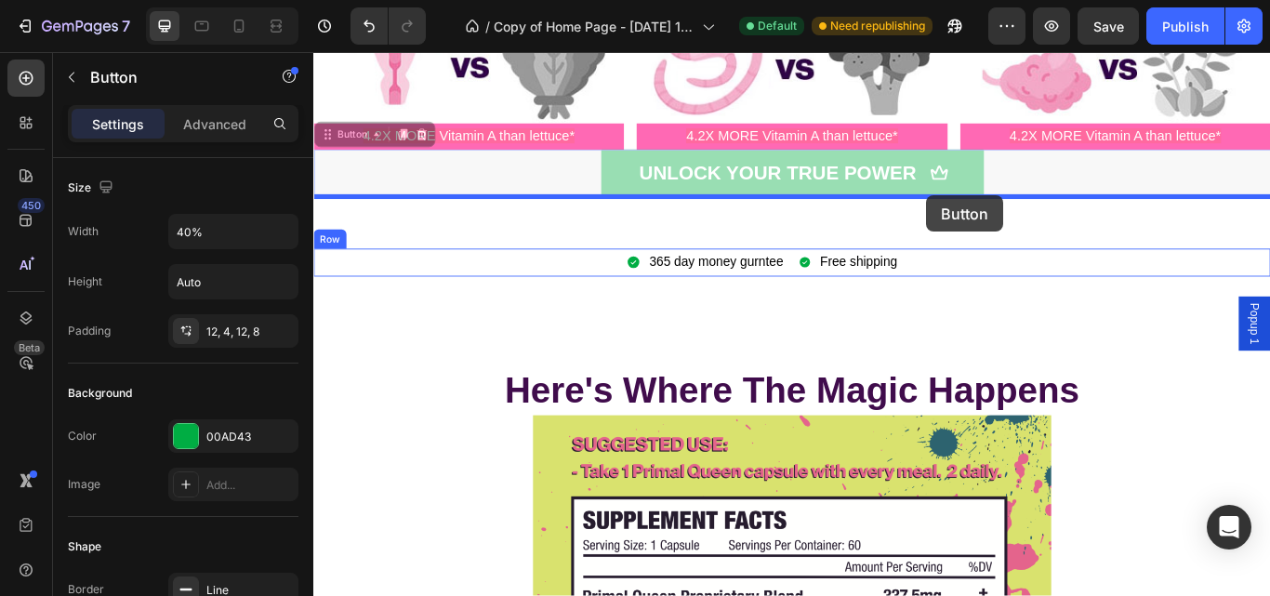
drag, startPoint x: 1108, startPoint y: 159, endPoint x: 1027, endPoint y: 219, distance: 100.9
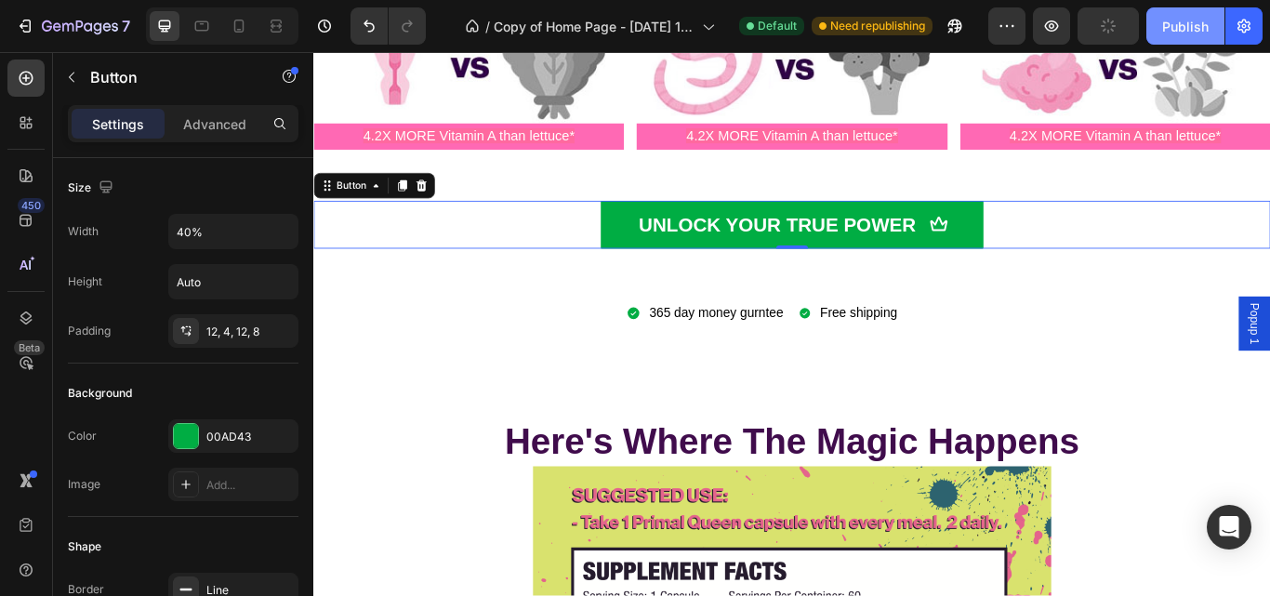
click at [1183, 26] on div "Publish" at bounding box center [1185, 27] width 46 height 20
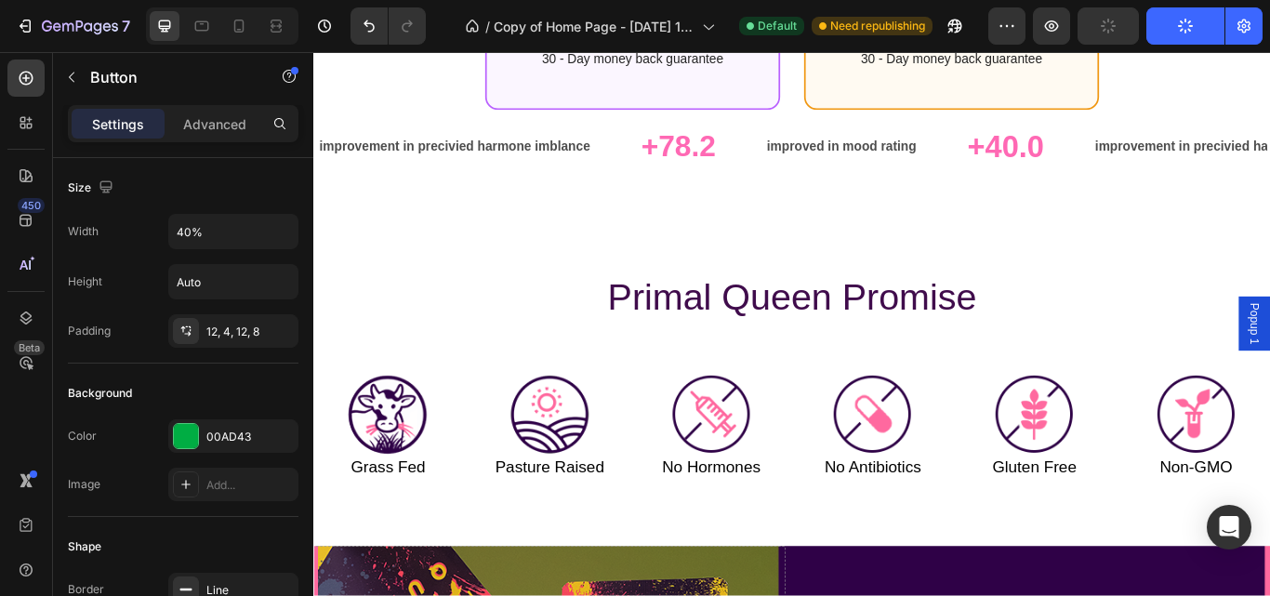
scroll to position [11668, 0]
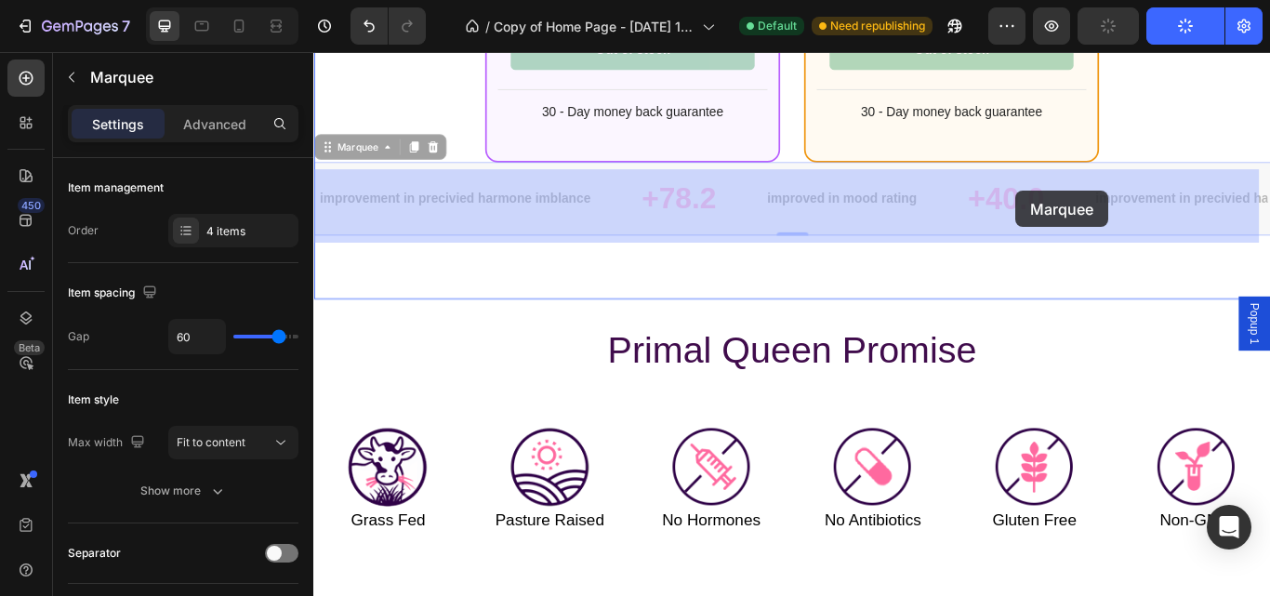
drag, startPoint x: 1242, startPoint y: 261, endPoint x: 1132, endPoint y: 214, distance: 119.5
click at [313, 52] on div "+40.0 Text Block" at bounding box center [313, 52] width 0 height 0
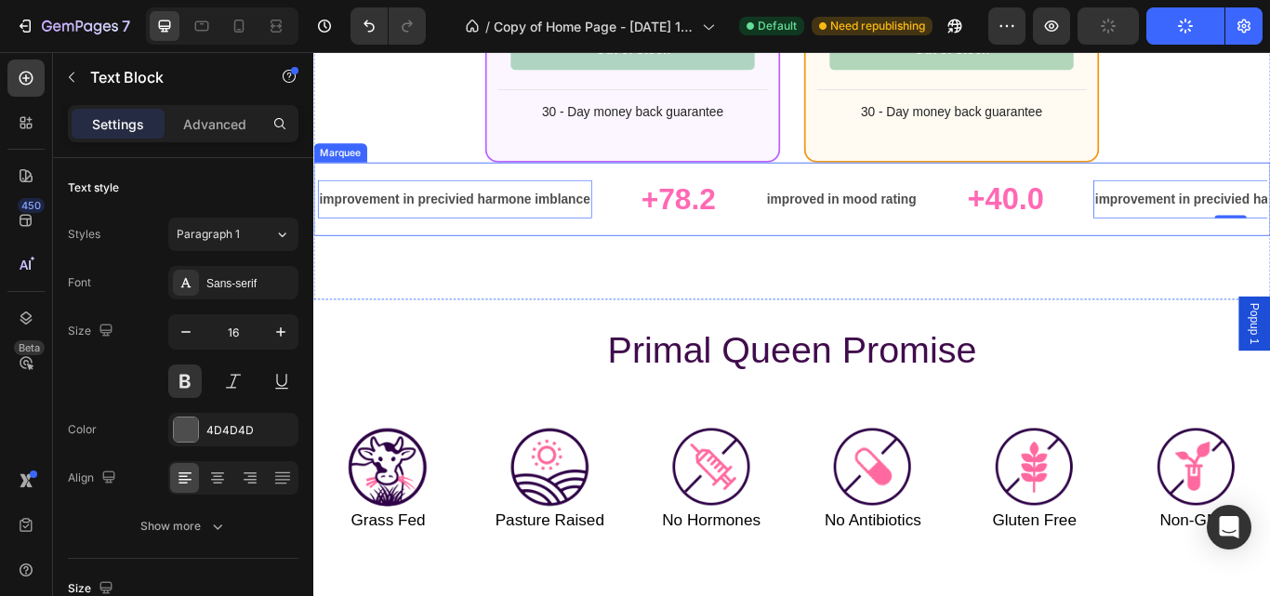
click at [1192, 214] on div "+40.0 Text Block" at bounding box center [1148, 224] width 149 height 82
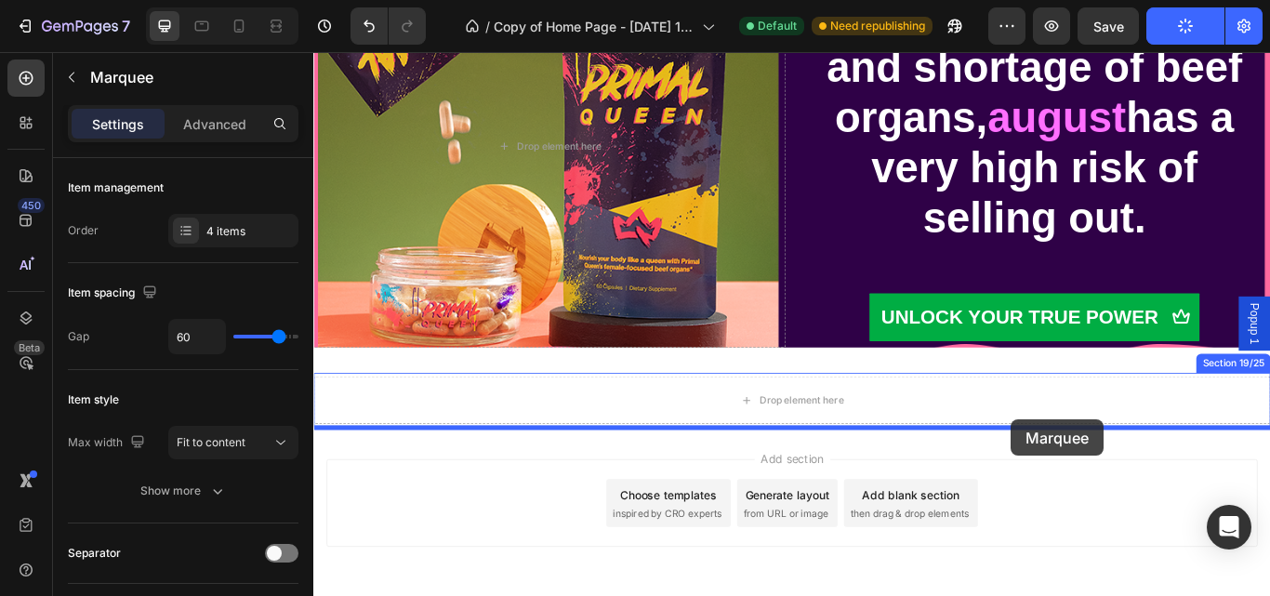
scroll to position [12511, 0]
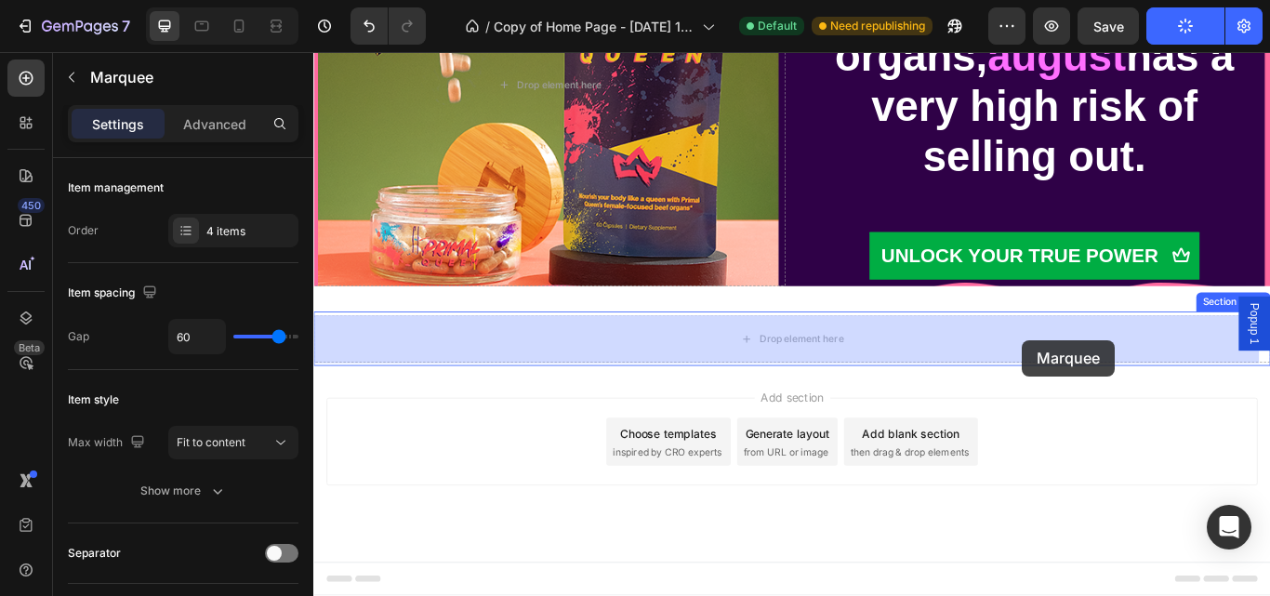
drag, startPoint x: 1192, startPoint y: 214, endPoint x: 1140, endPoint y: 388, distance: 181.4
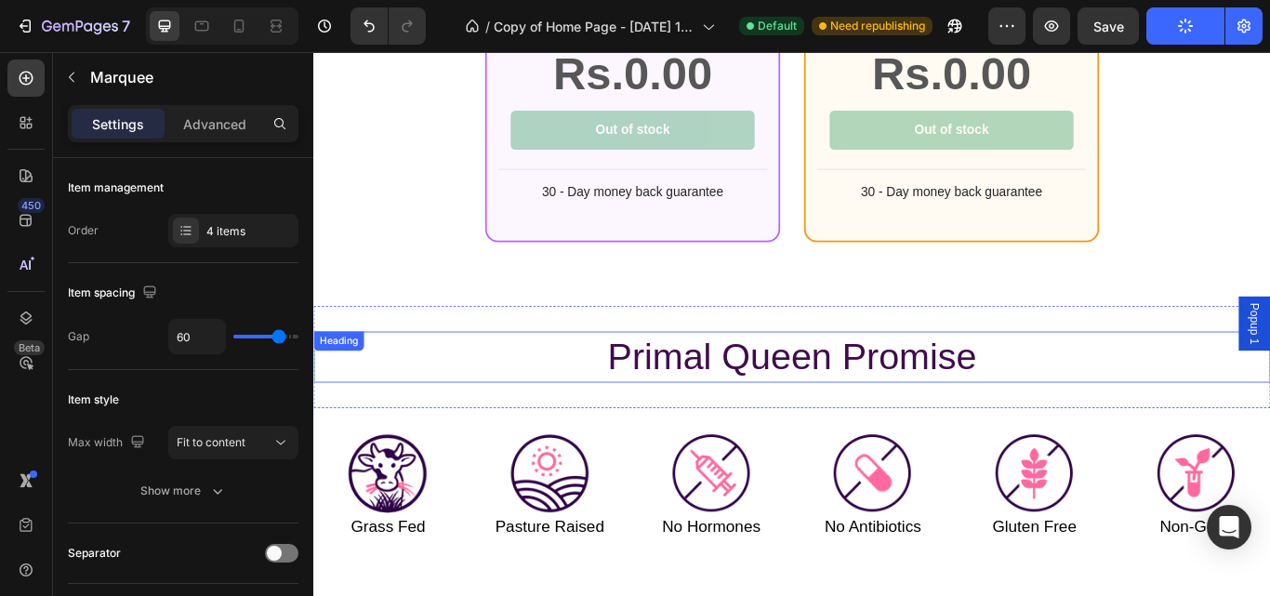
scroll to position [11575, 0]
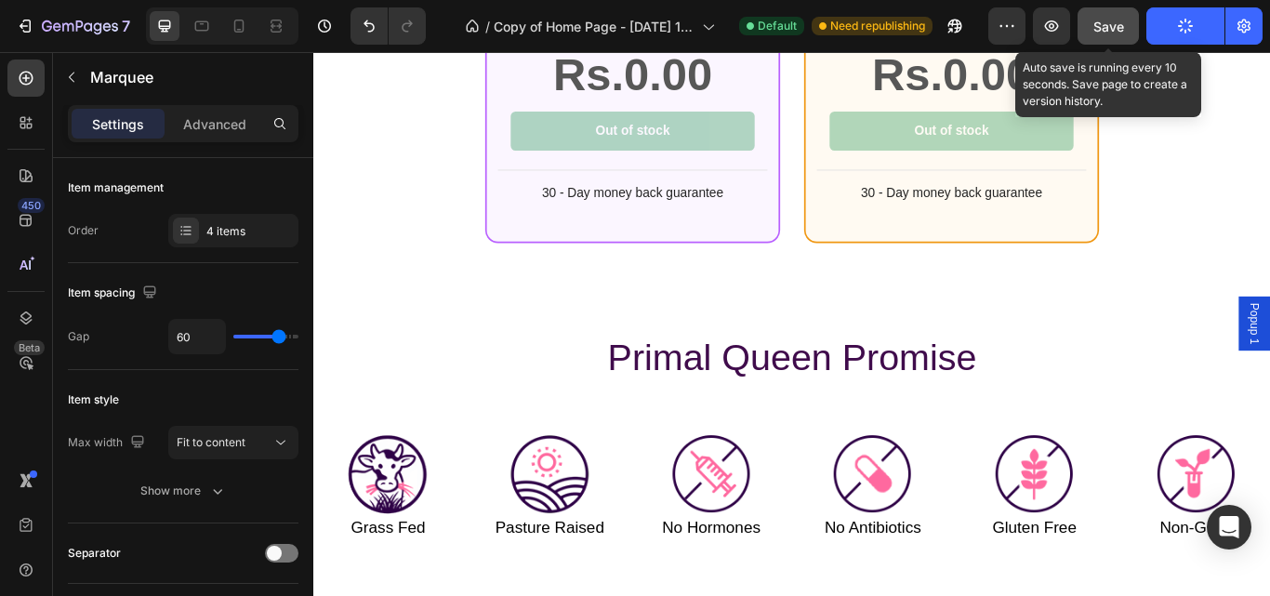
click at [1108, 26] on span "Save" at bounding box center [1108, 27] width 31 height 16
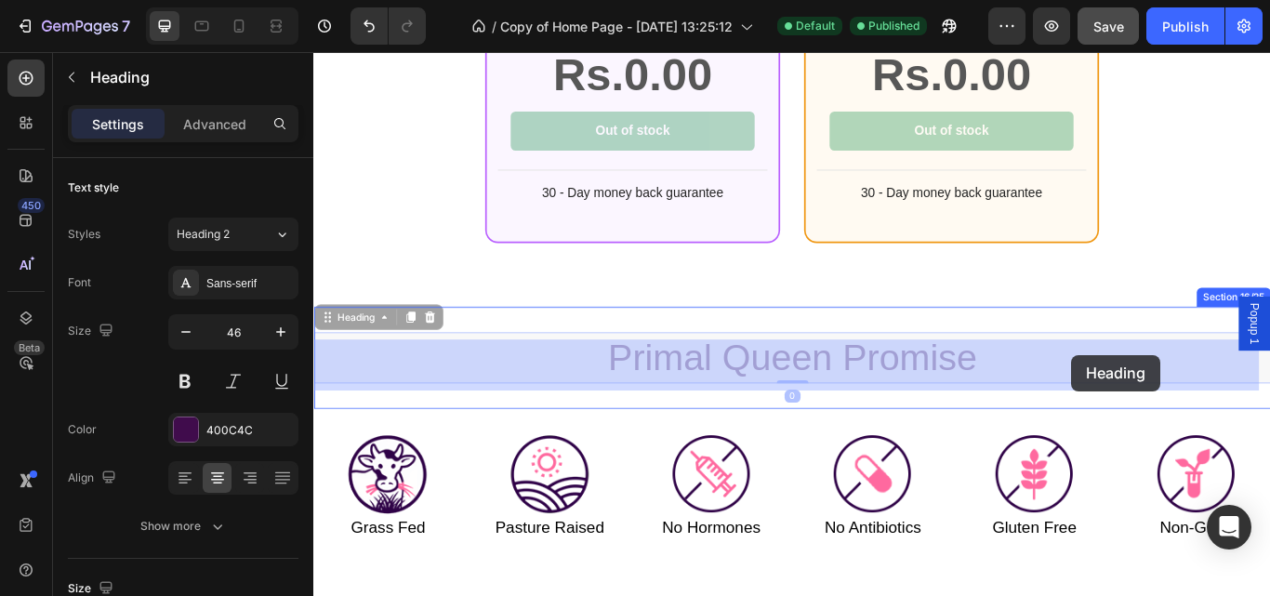
drag, startPoint x: 1212, startPoint y: 410, endPoint x: 1192, endPoint y: 397, distance: 24.2
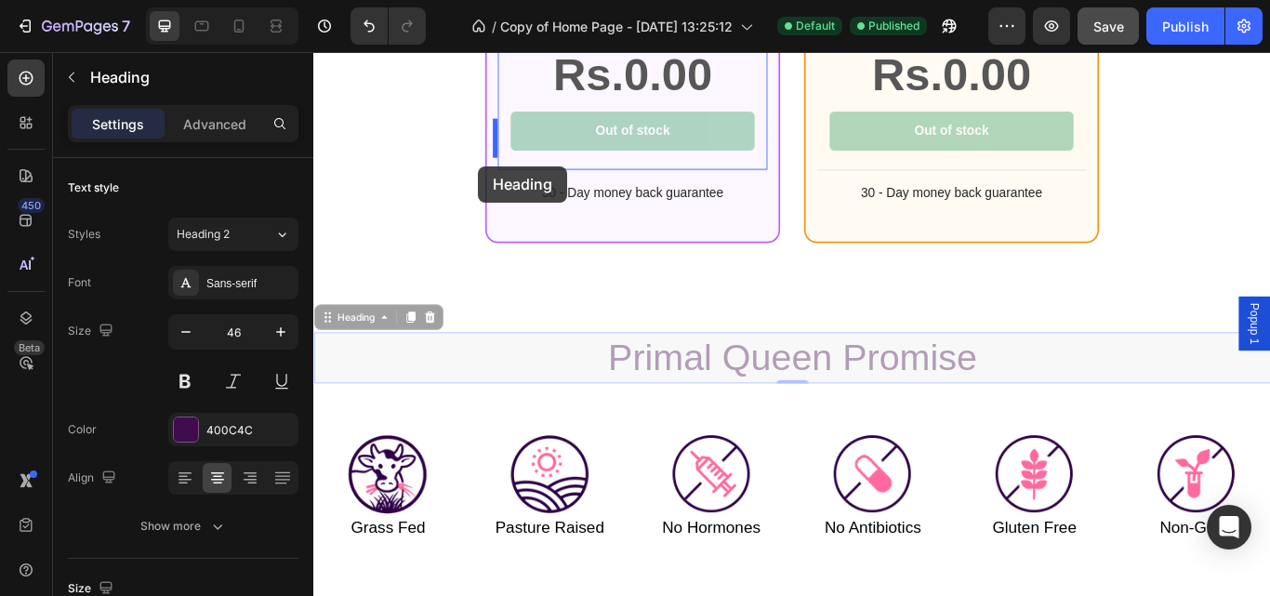
drag, startPoint x: 1224, startPoint y: 416, endPoint x: 491, endPoint y: 210, distance: 761.9
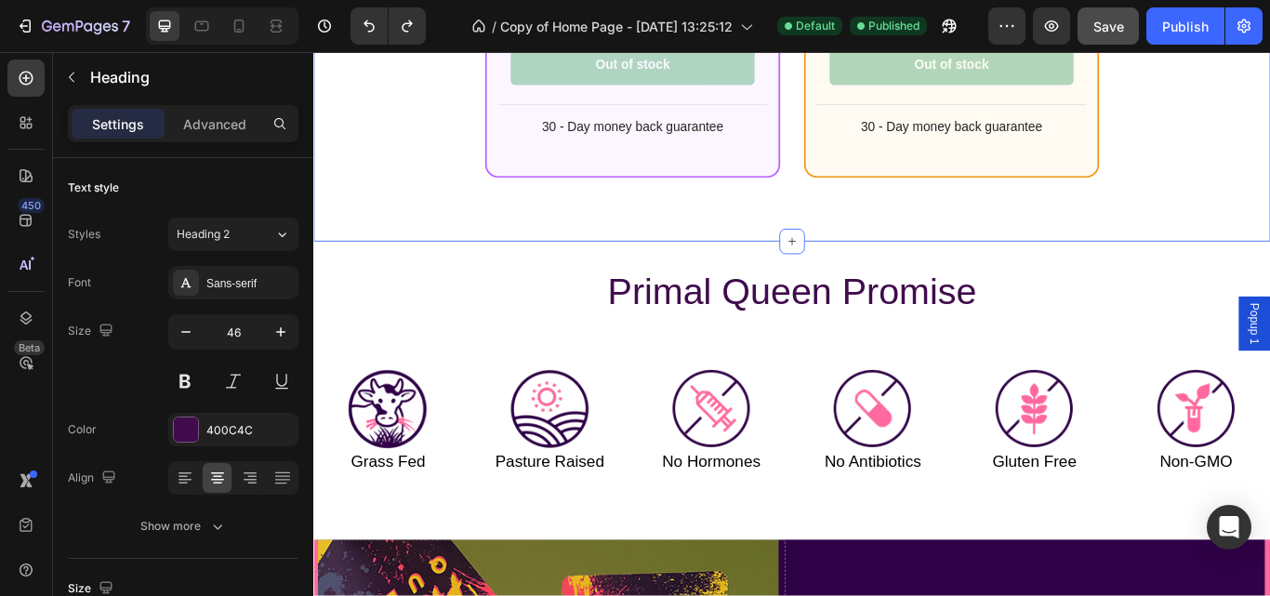
scroll to position [11650, 0]
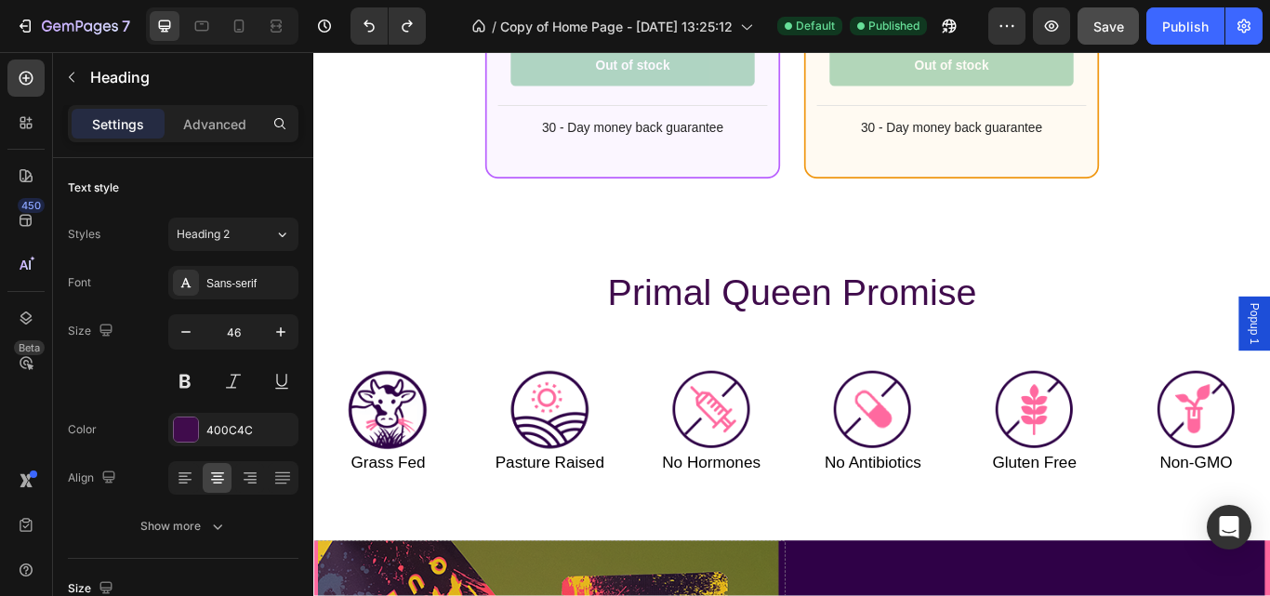
click at [1144, 341] on h2 "Primal Queen Promise" at bounding box center [870, 333] width 1115 height 59
click at [670, 330] on p "Primal Queen Promise" at bounding box center [871, 334] width 1112 height 56
click at [543, 323] on p "Primal Queen Promise" at bounding box center [871, 334] width 1112 height 56
click at [1160, 339] on p "Primal Queen Promise" at bounding box center [871, 334] width 1112 height 56
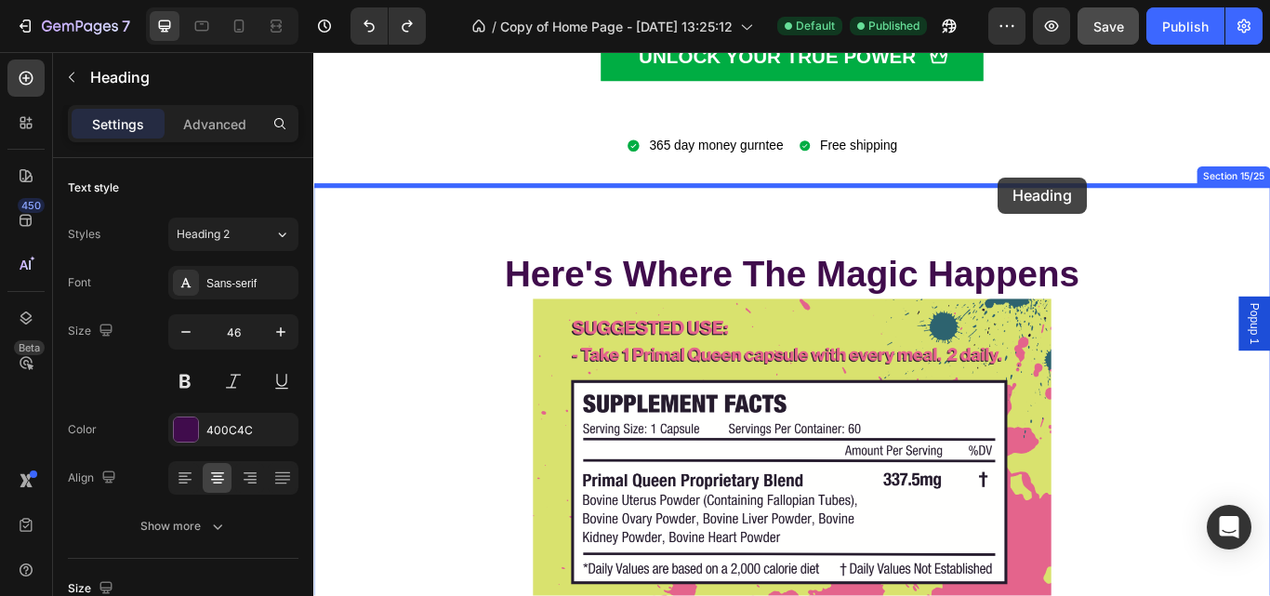
scroll to position [9437, 0]
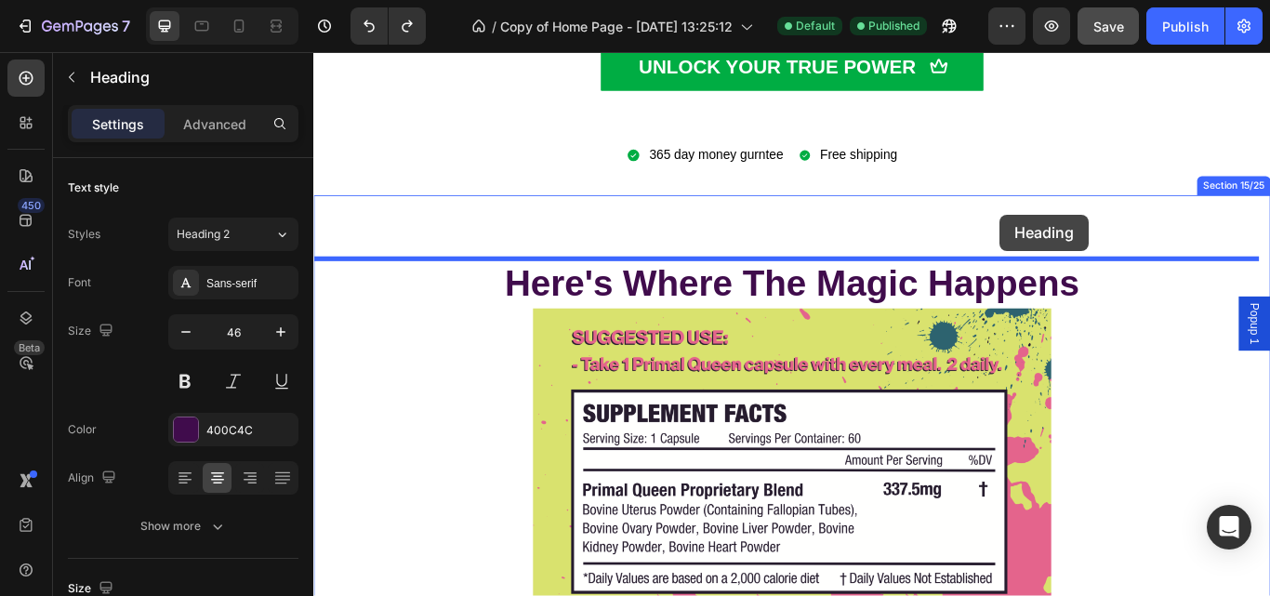
drag, startPoint x: 1273, startPoint y: 347, endPoint x: 1114, endPoint y: 242, distance: 191.3
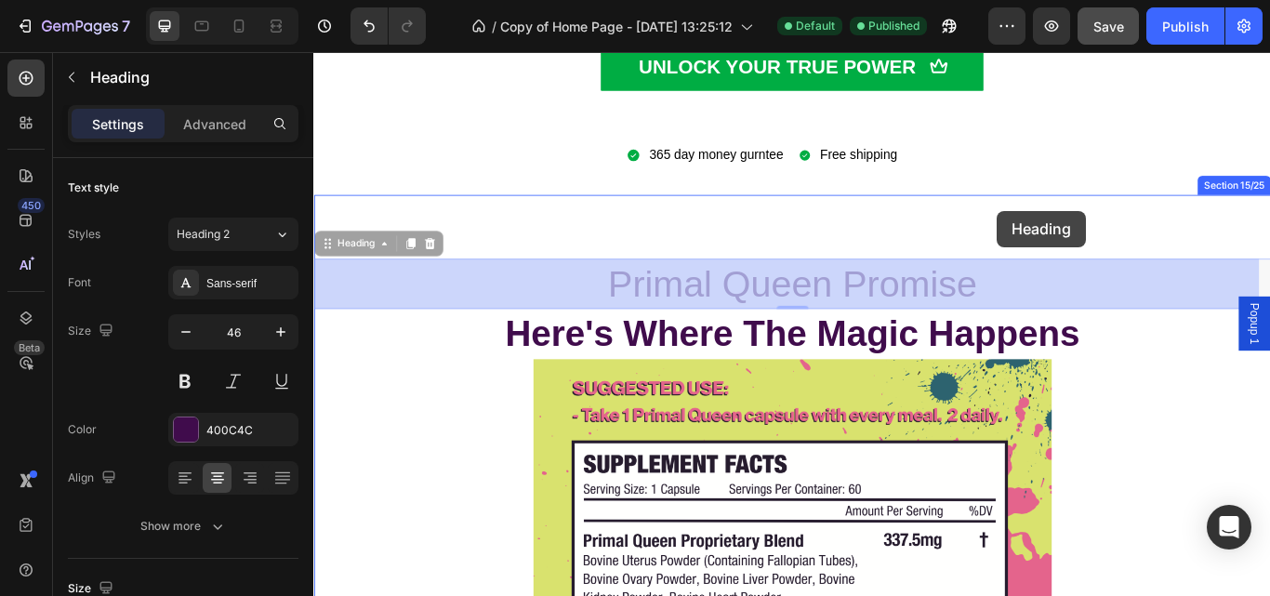
drag, startPoint x: 1115, startPoint y: 331, endPoint x: 1110, endPoint y: 237, distance: 94.0
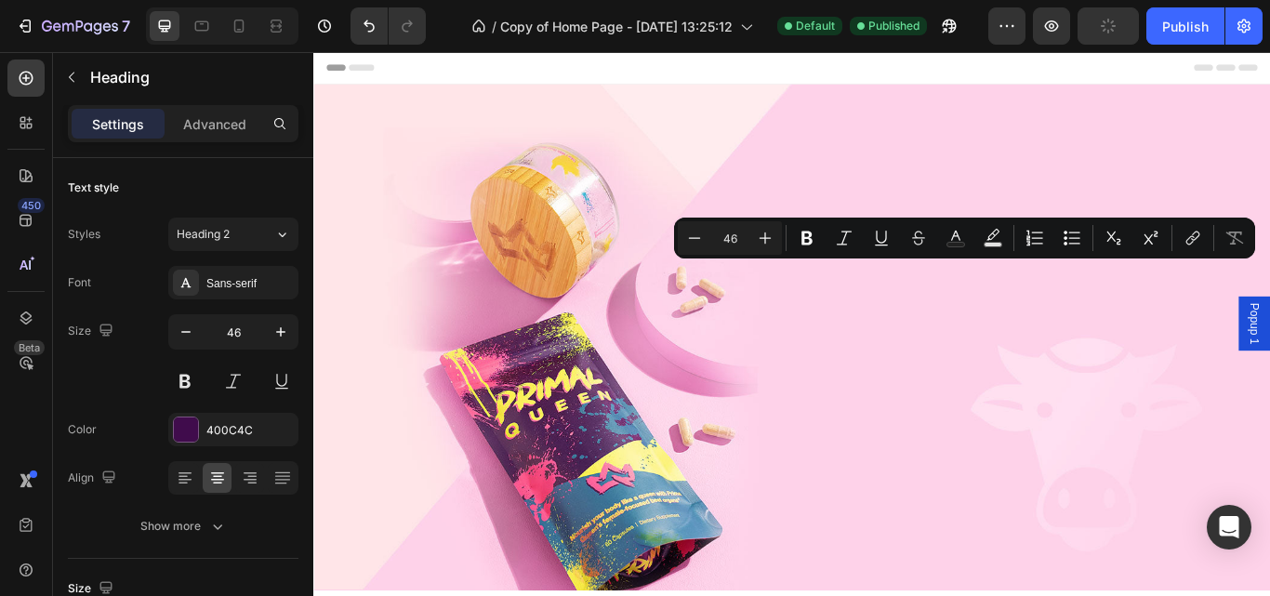
scroll to position [9437, 0]
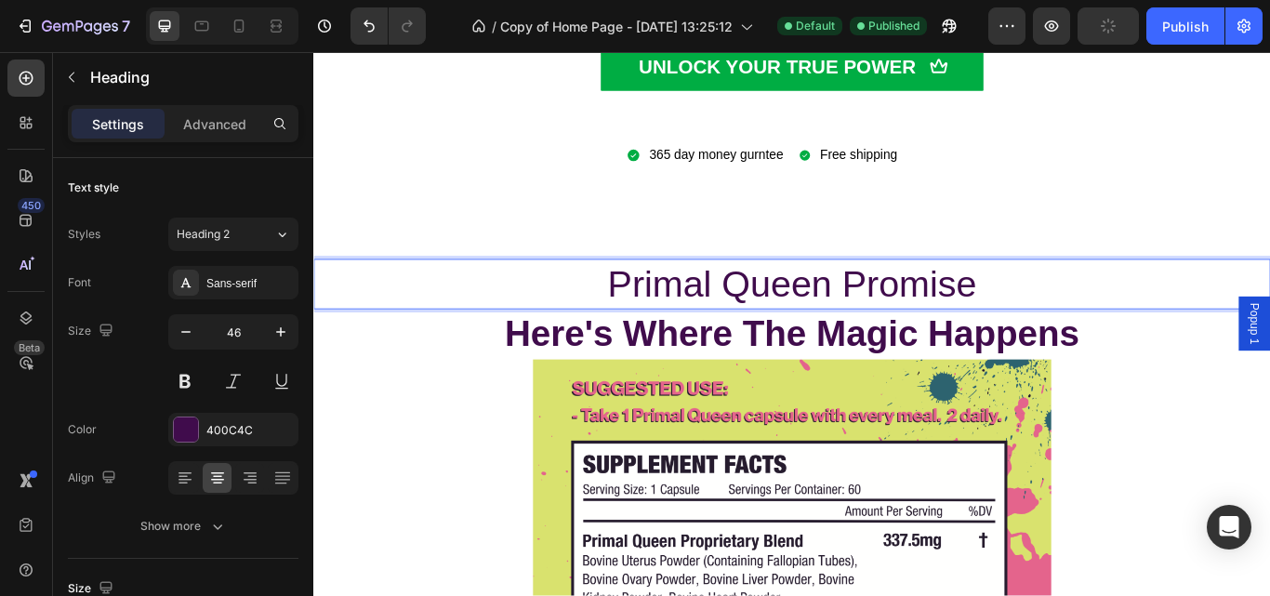
click at [612, 320] on p "Primal Queen Promise" at bounding box center [871, 324] width 1112 height 56
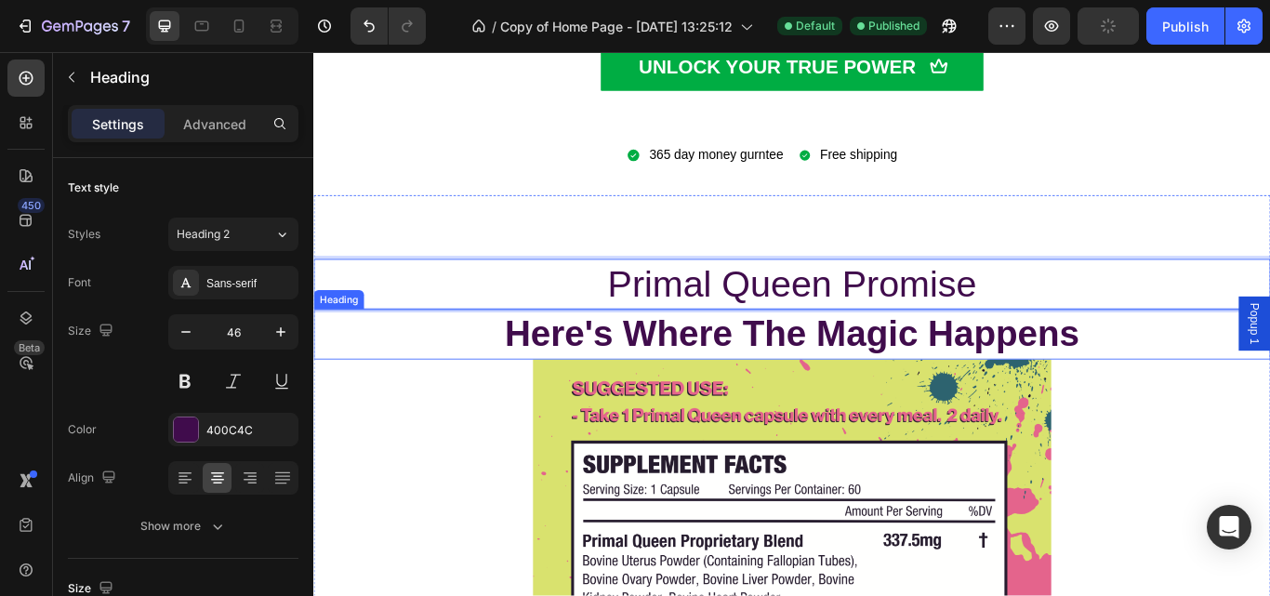
click at [612, 387] on h2 "Here's Where The Magic Happens" at bounding box center [870, 381] width 1115 height 59
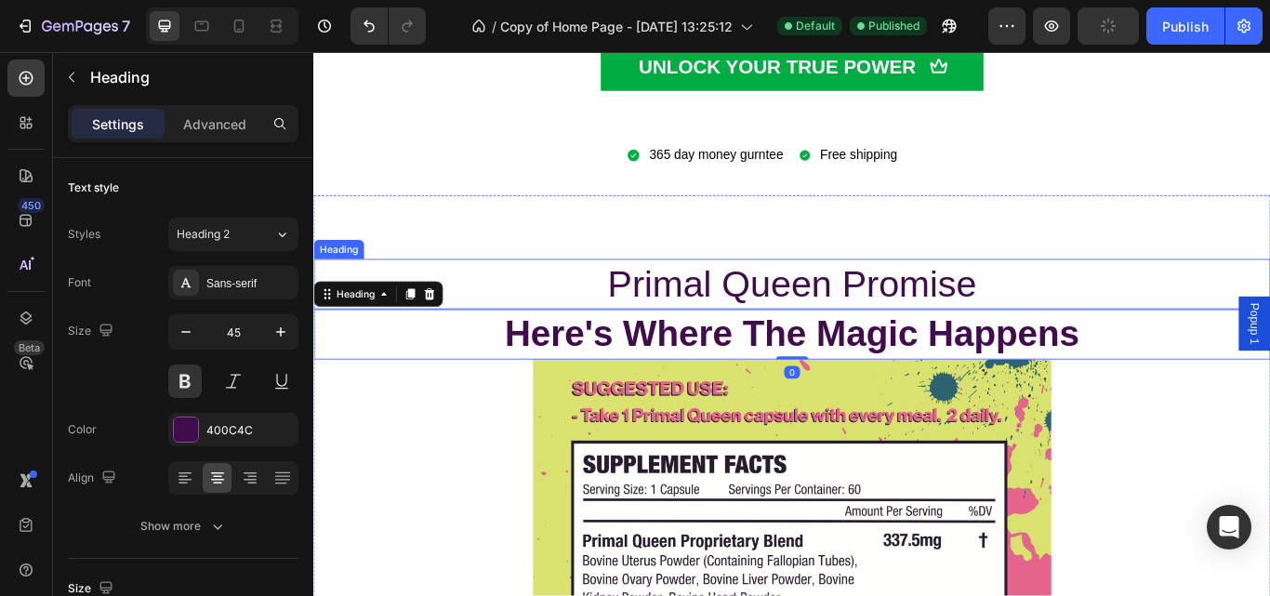
click at [622, 327] on p "Primal Queen Promise" at bounding box center [871, 324] width 1112 height 56
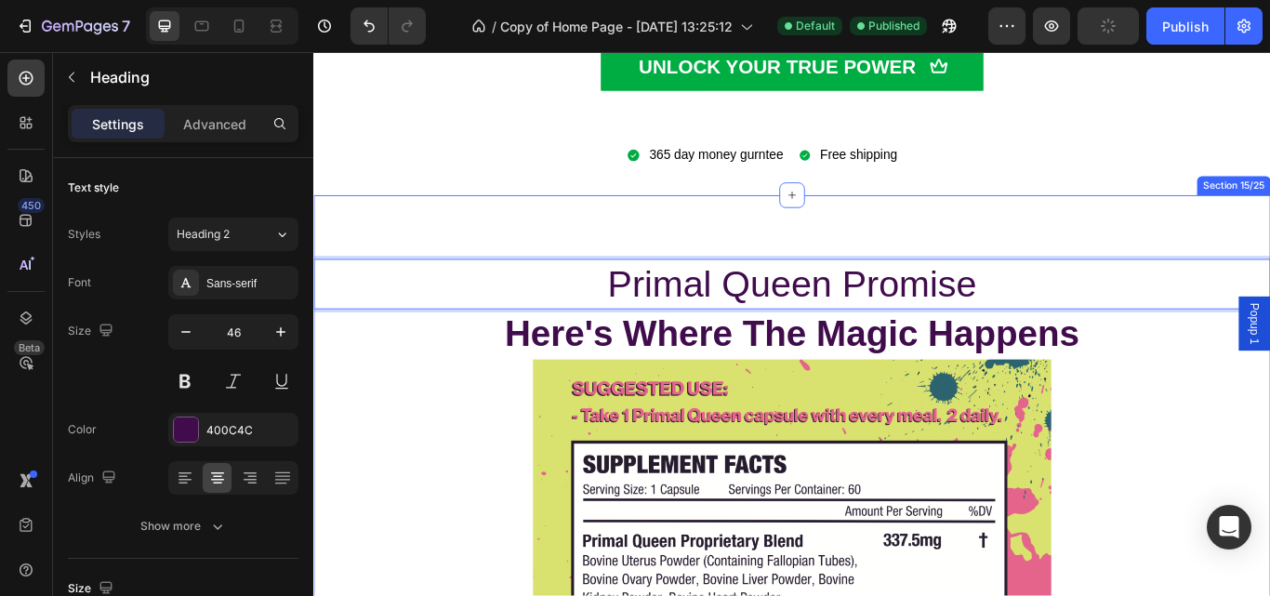
drag, startPoint x: 622, startPoint y: 327, endPoint x: 602, endPoint y: 248, distance: 81.4
drag, startPoint x: 602, startPoint y: 317, endPoint x: 594, endPoint y: 232, distance: 85.0
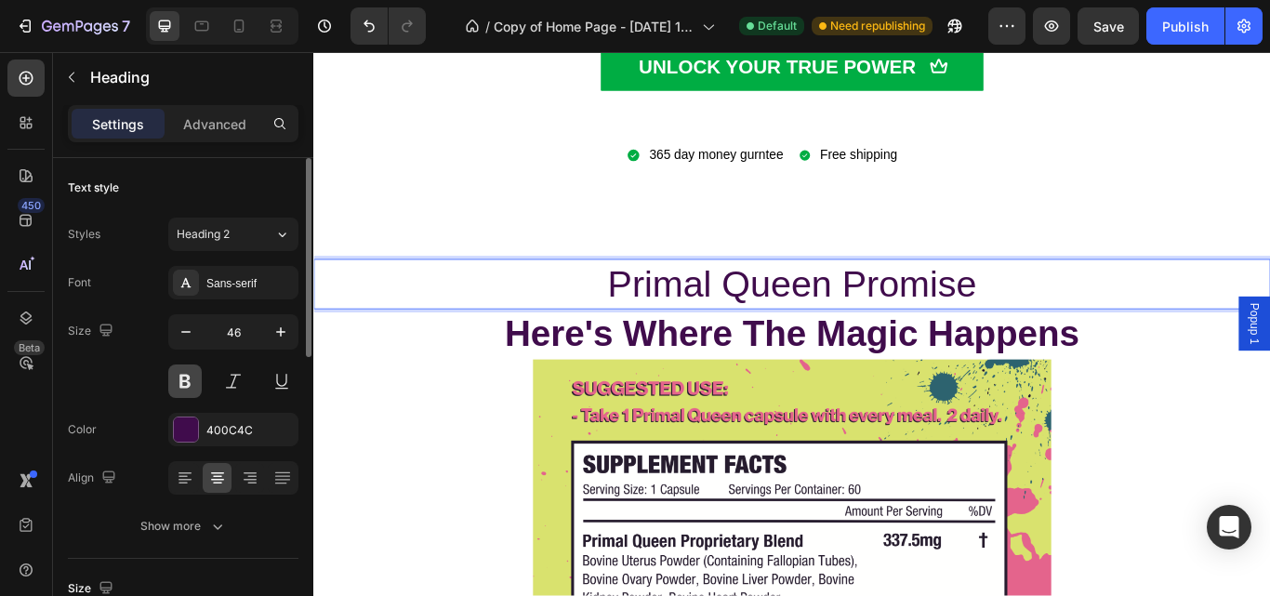
click at [194, 376] on button at bounding box center [184, 380] width 33 height 33
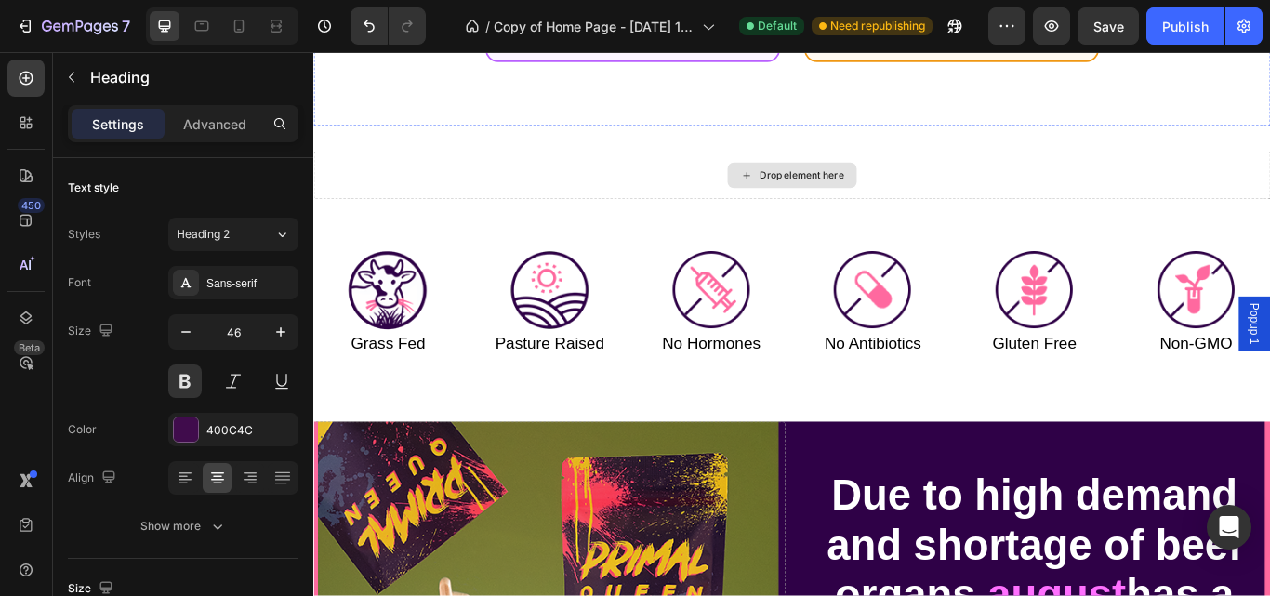
scroll to position [11562, 0]
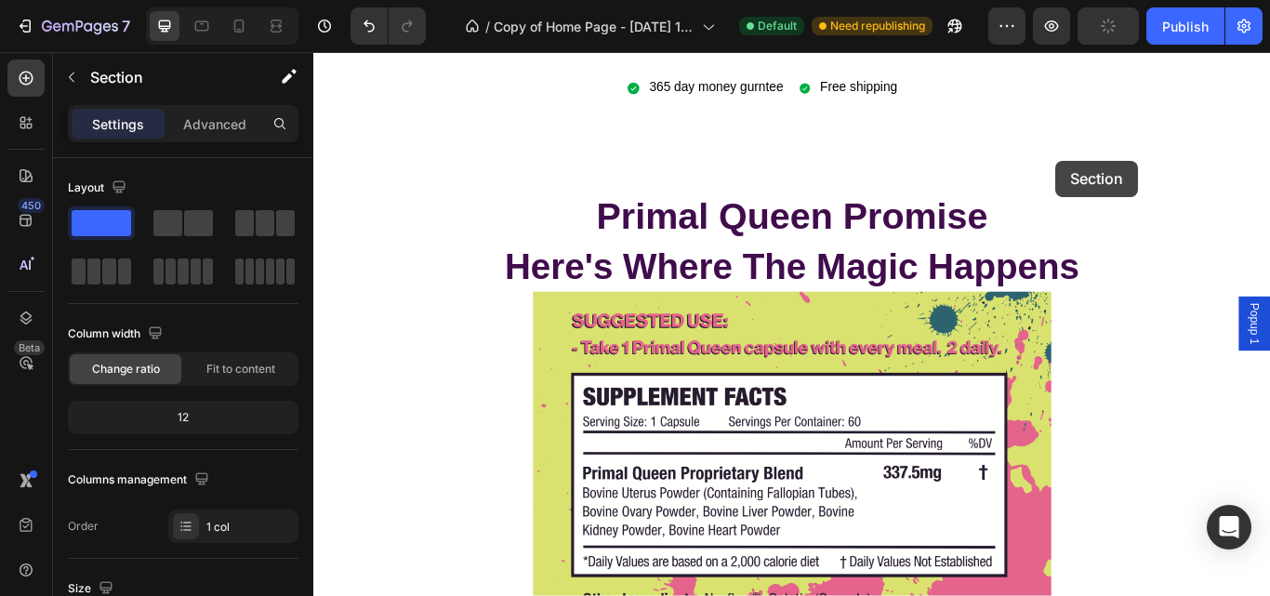
scroll to position [9781, 0]
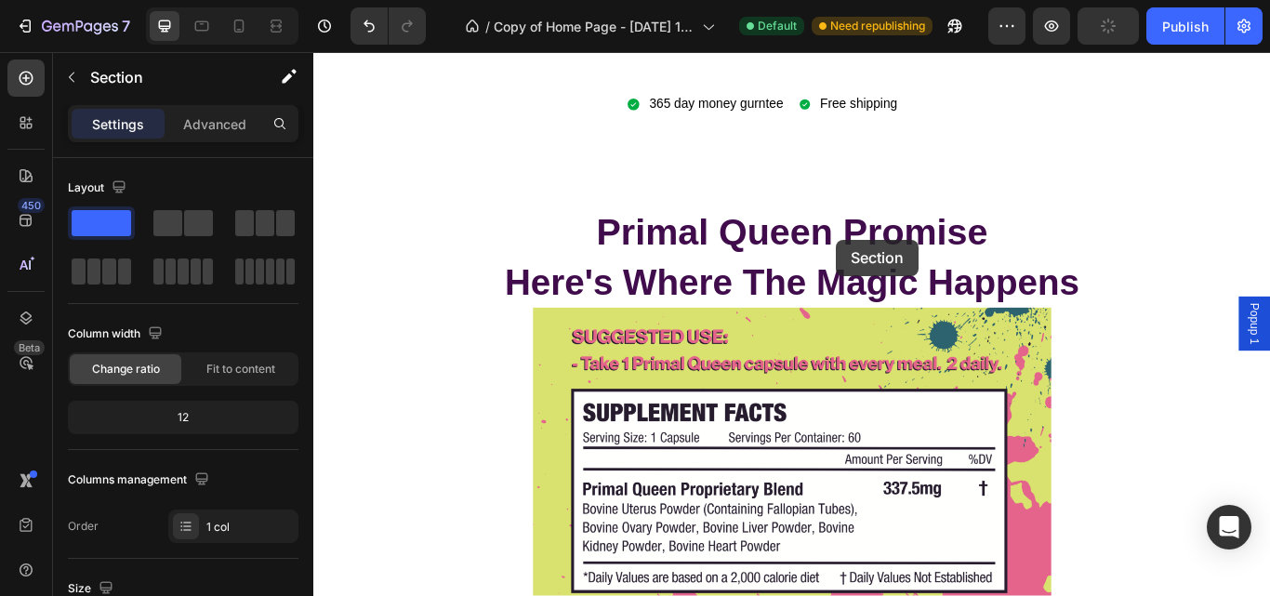
drag, startPoint x: 1381, startPoint y: 173, endPoint x: 922, endPoint y: 271, distance: 469.6
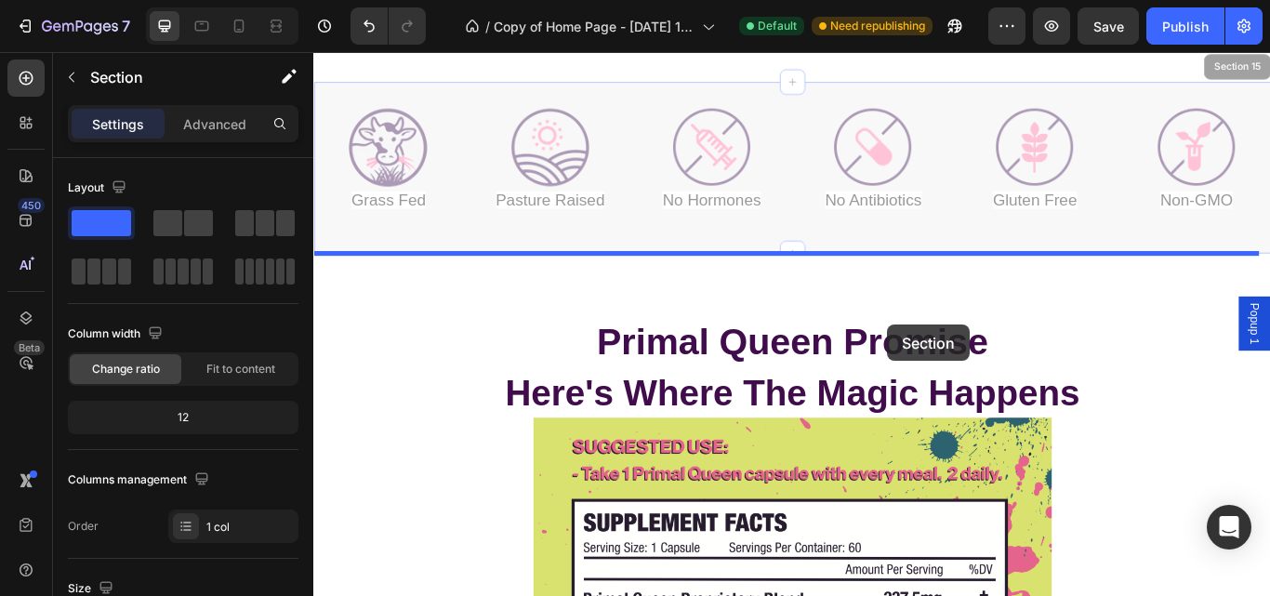
scroll to position [9885, 0]
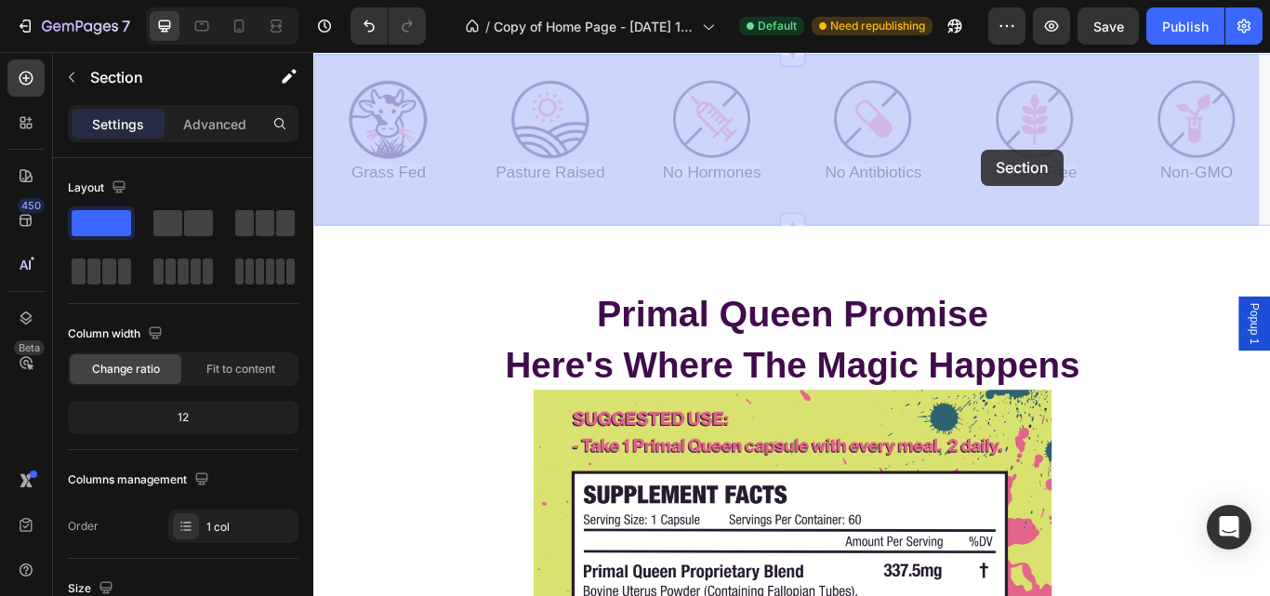
drag, startPoint x: 1236, startPoint y: 185, endPoint x: 1090, endPoint y: 160, distance: 148.1
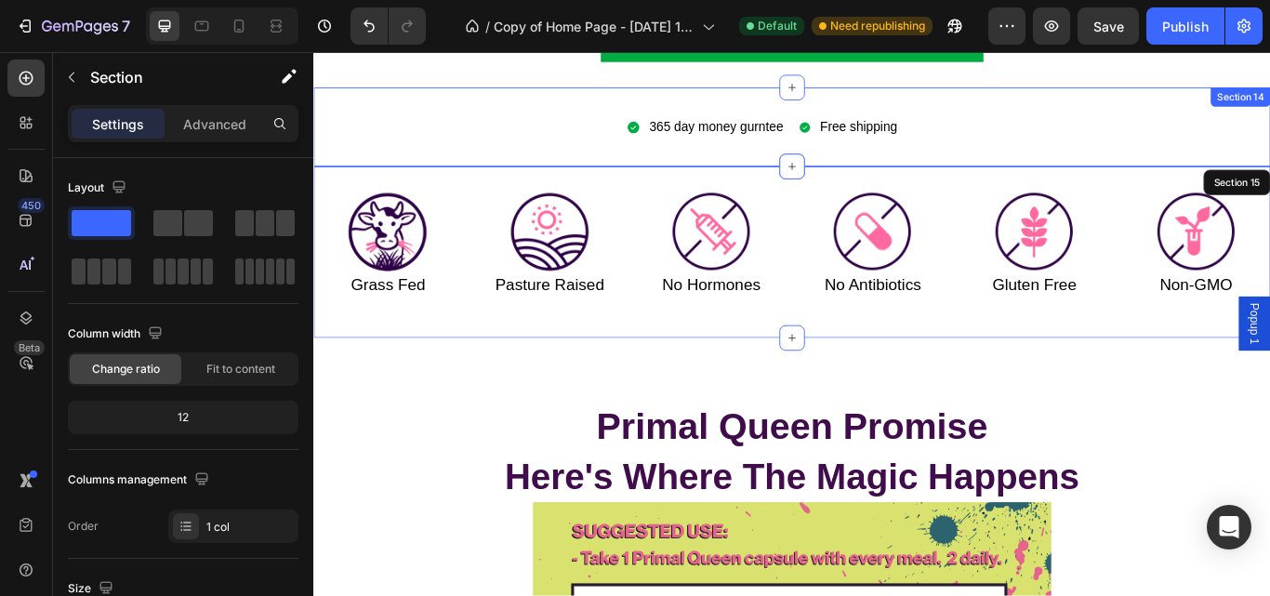
scroll to position [9753, 0]
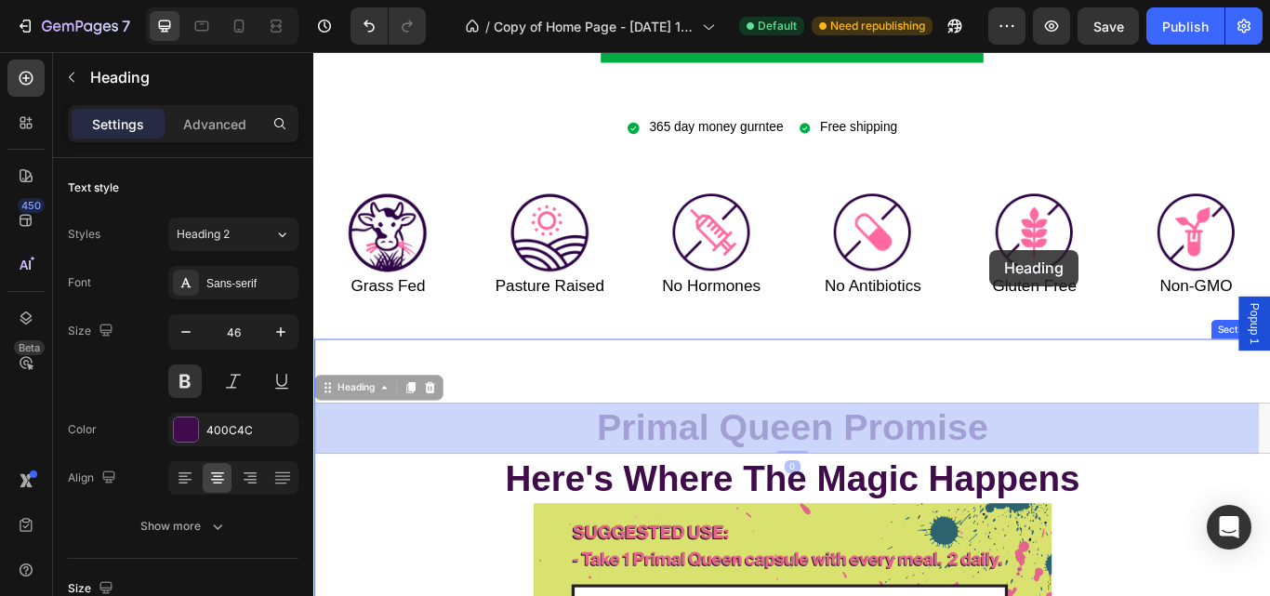
drag, startPoint x: 1124, startPoint y: 496, endPoint x: 1101, endPoint y: 274, distance: 223.3
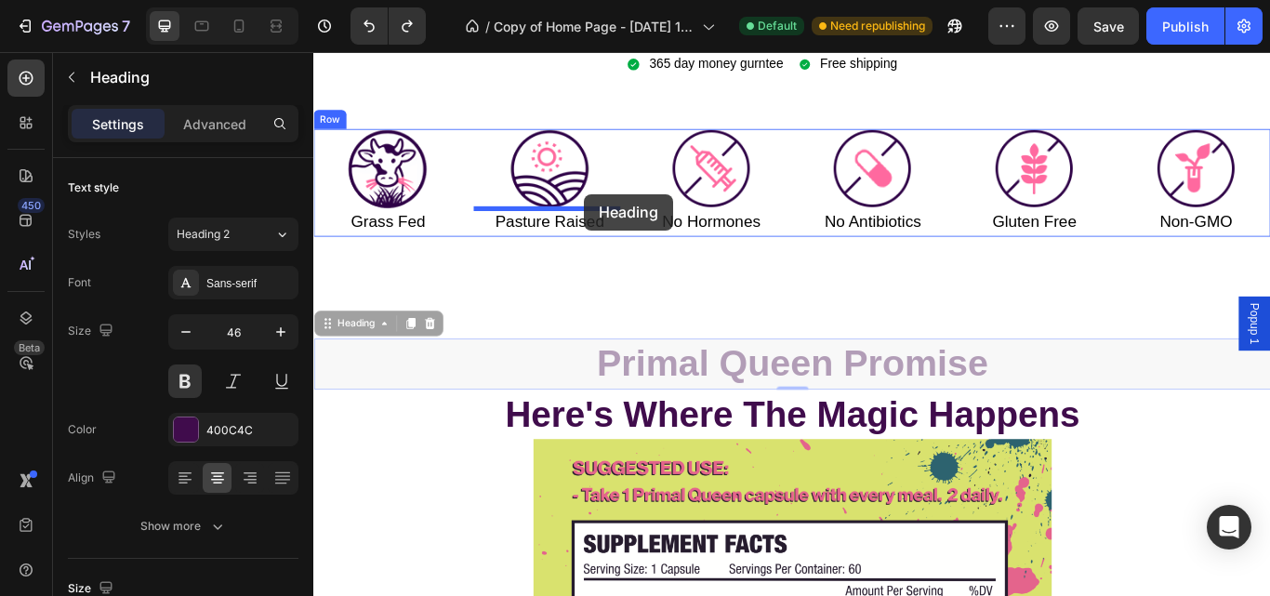
scroll to position [9849, 0]
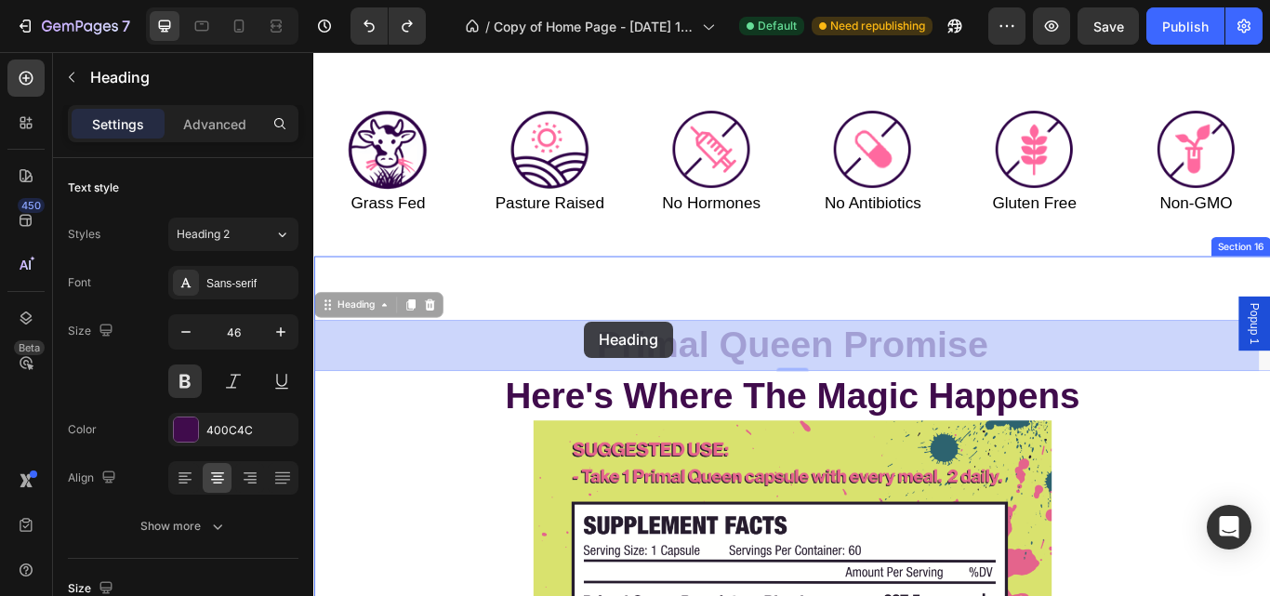
drag, startPoint x: 587, startPoint y: 497, endPoint x: 630, endPoint y: 369, distance: 135.2
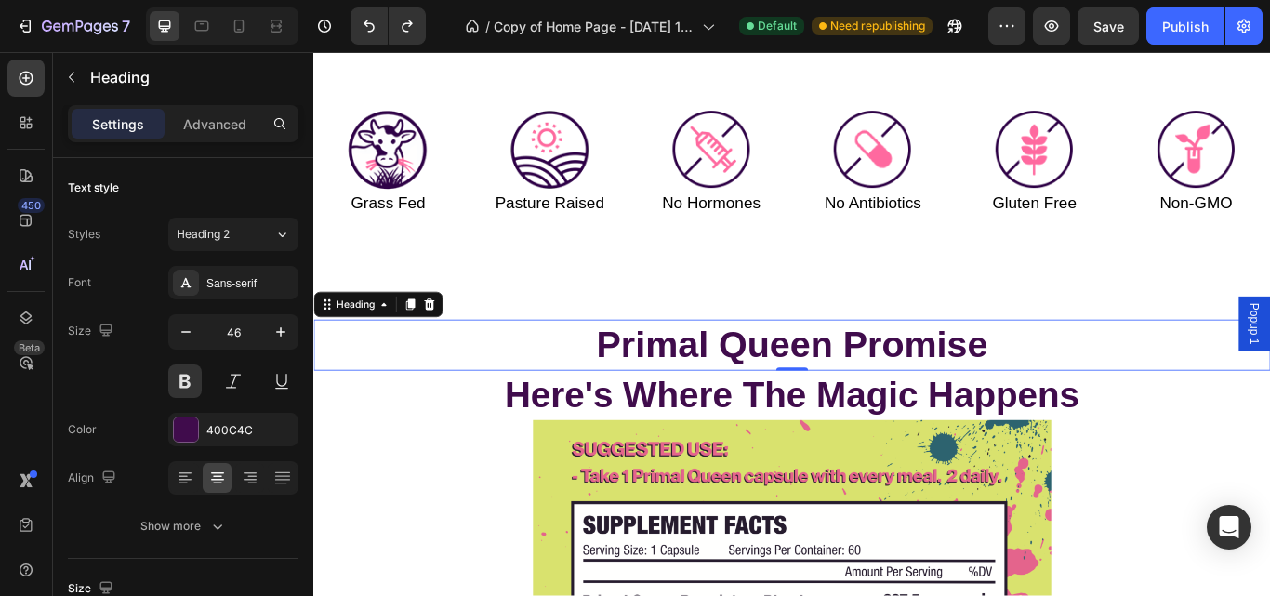
scroll to position [9711, 0]
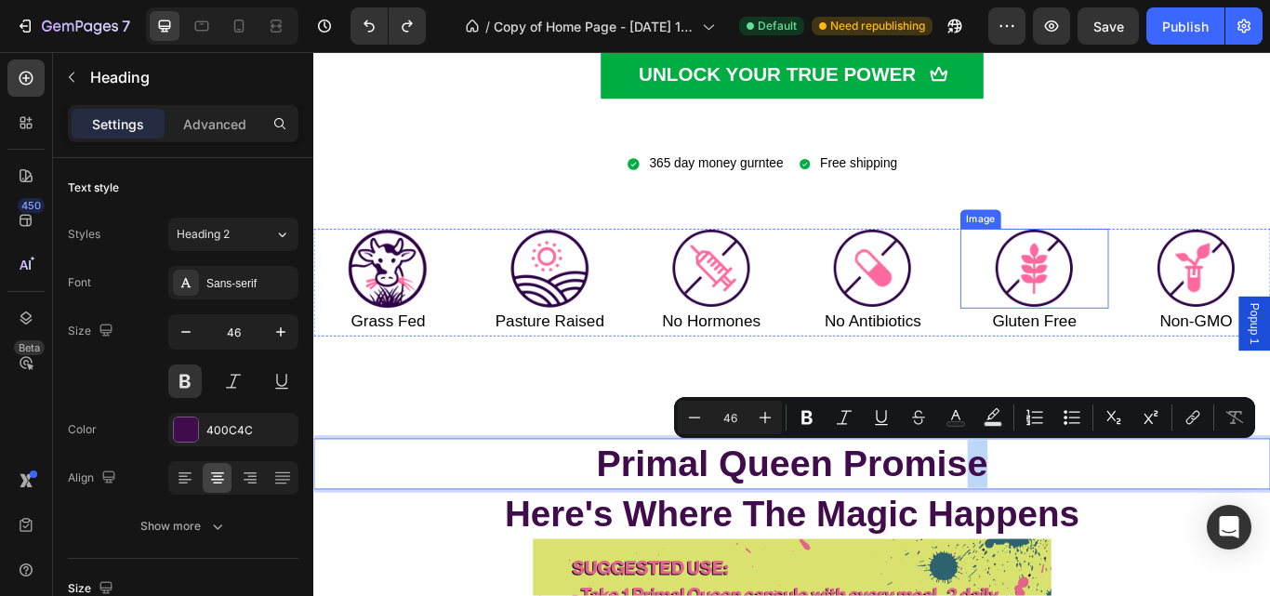
drag, startPoint x: 1176, startPoint y: 532, endPoint x: 1074, endPoint y: 265, distance: 285.7
click at [1142, 540] on p "Primal Queen Promise" at bounding box center [871, 533] width 1112 height 56
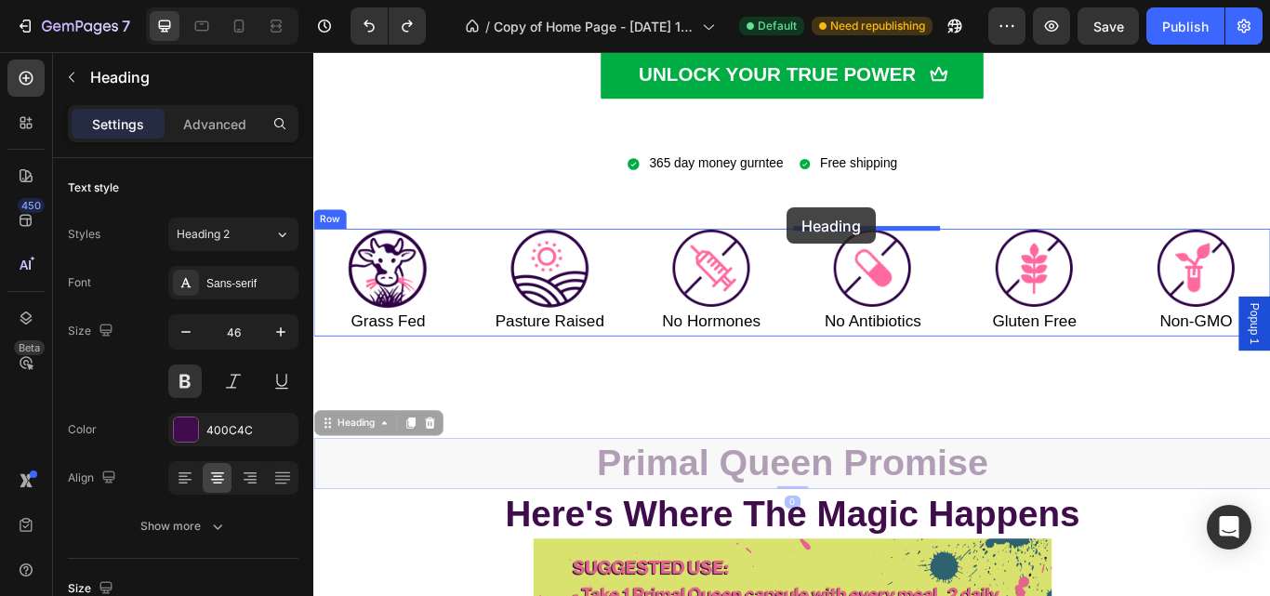
drag, startPoint x: 1134, startPoint y: 521, endPoint x: 877, endPoint y: 256, distance: 368.8
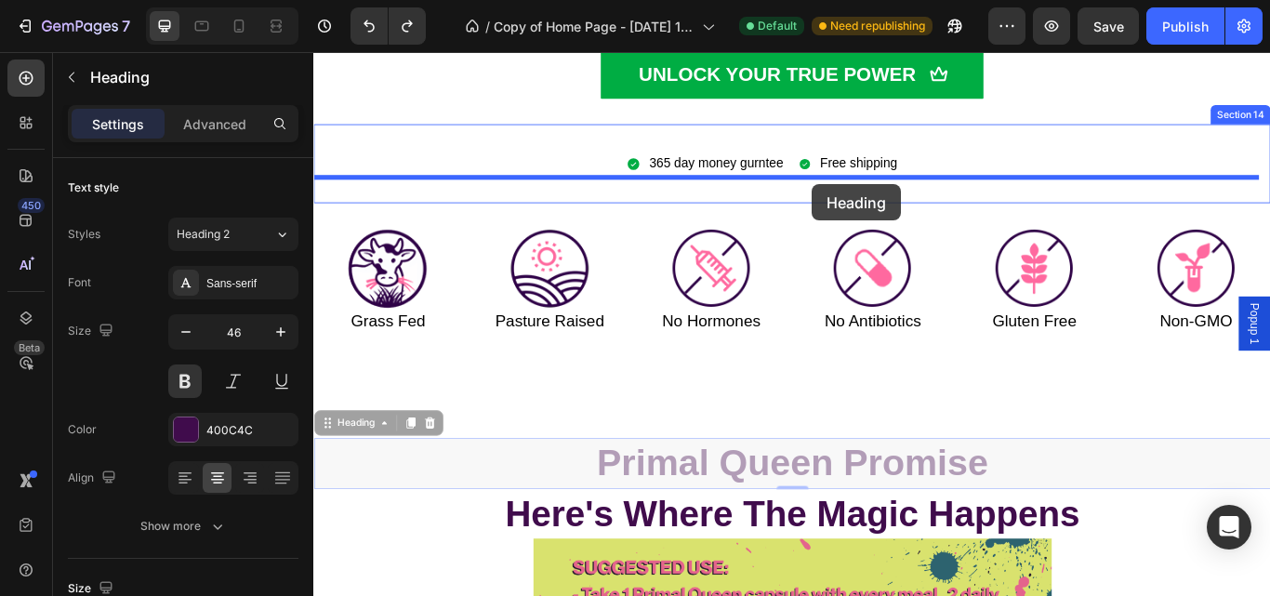
drag, startPoint x: 1107, startPoint y: 523, endPoint x: 901, endPoint y: 206, distance: 378.2
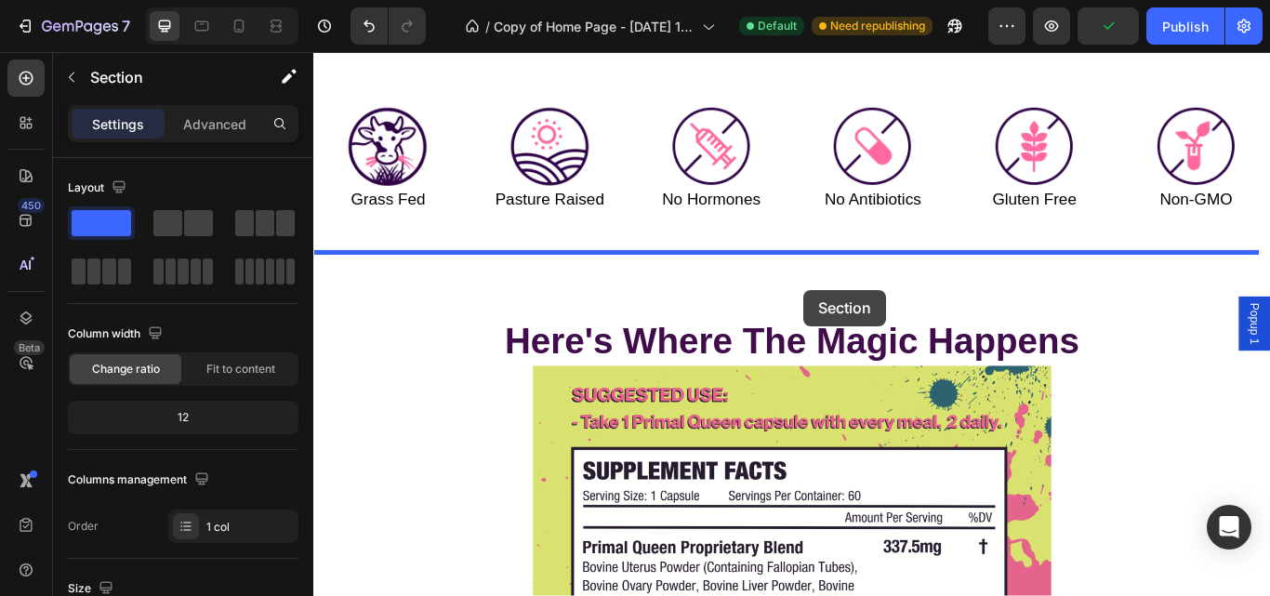
scroll to position [9862, 0]
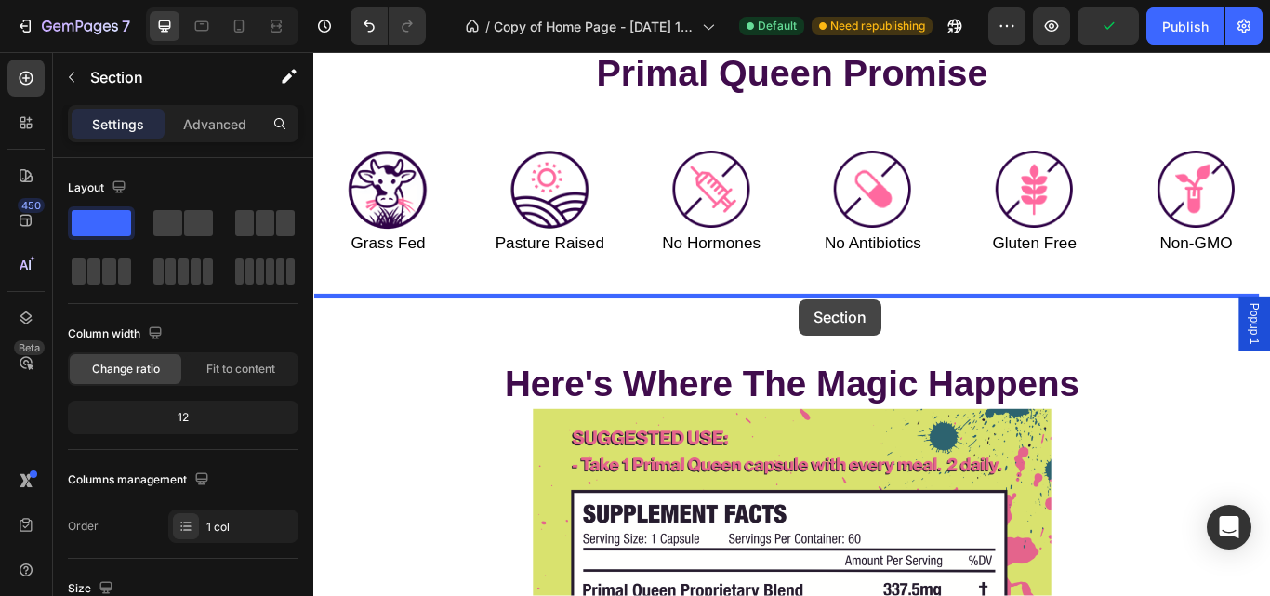
drag, startPoint x: 929, startPoint y: 269, endPoint x: 882, endPoint y: 334, distance: 80.0
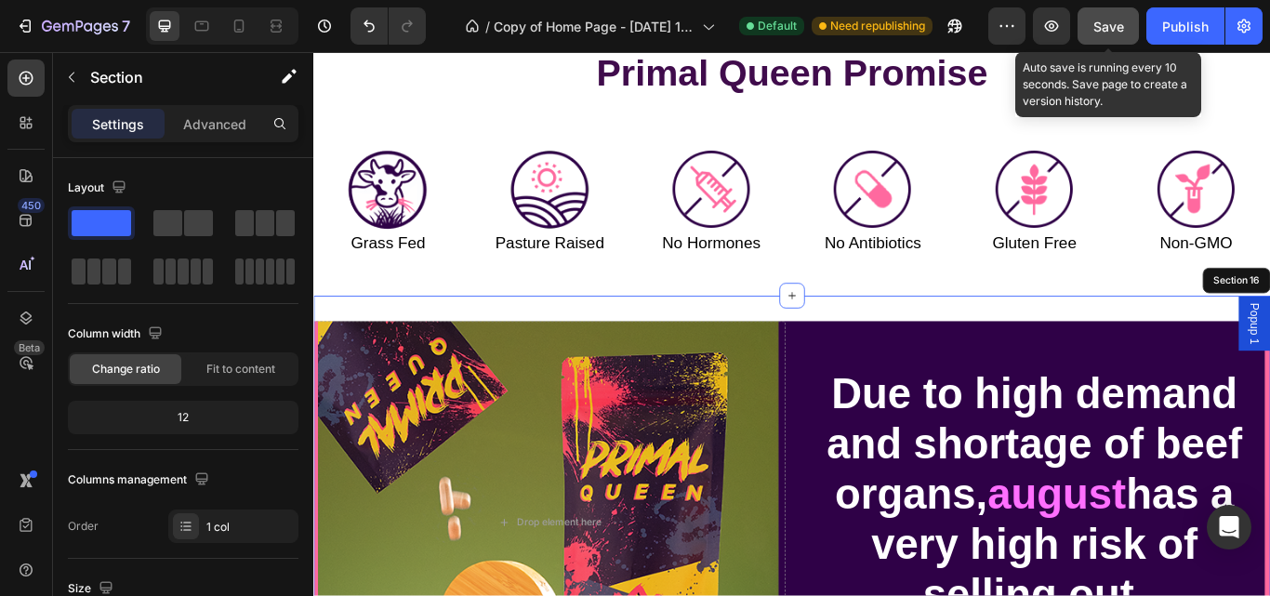
click at [1102, 28] on span "Save" at bounding box center [1108, 27] width 31 height 16
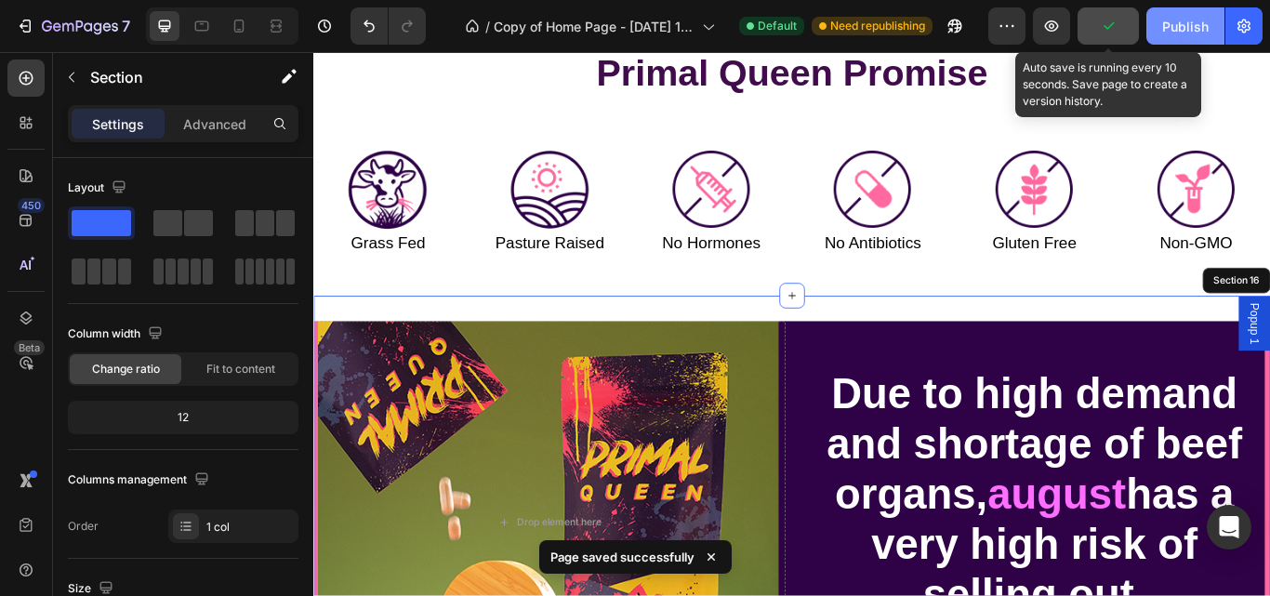
click at [1194, 27] on div "Publish" at bounding box center [1185, 27] width 46 height 20
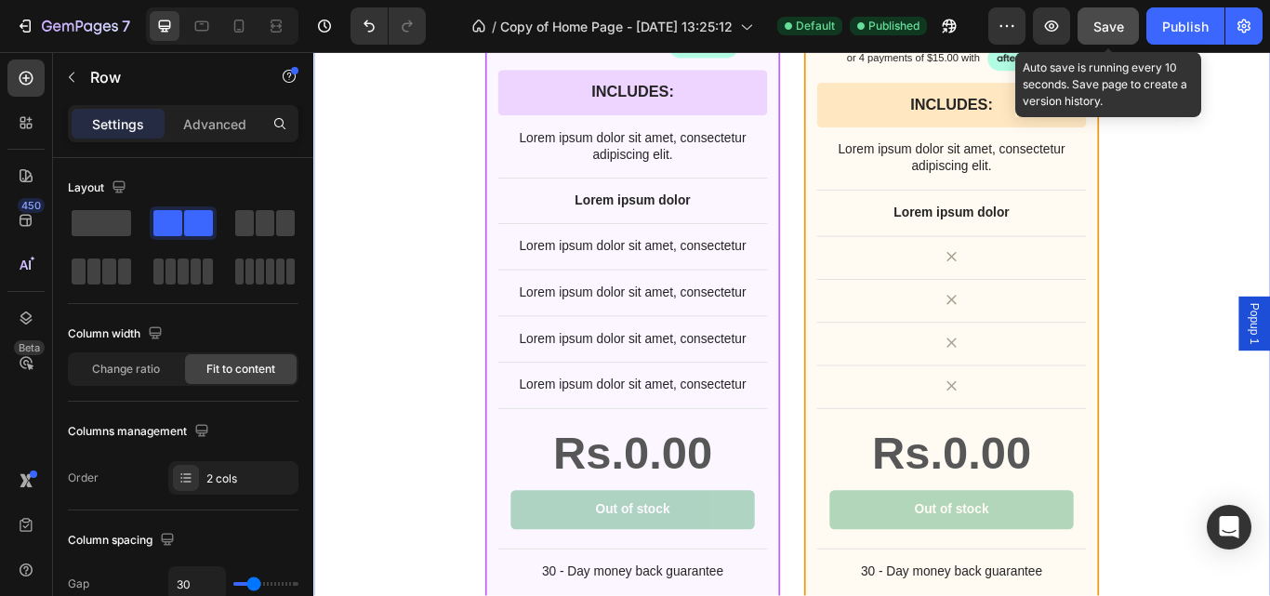
scroll to position [11966, 0]
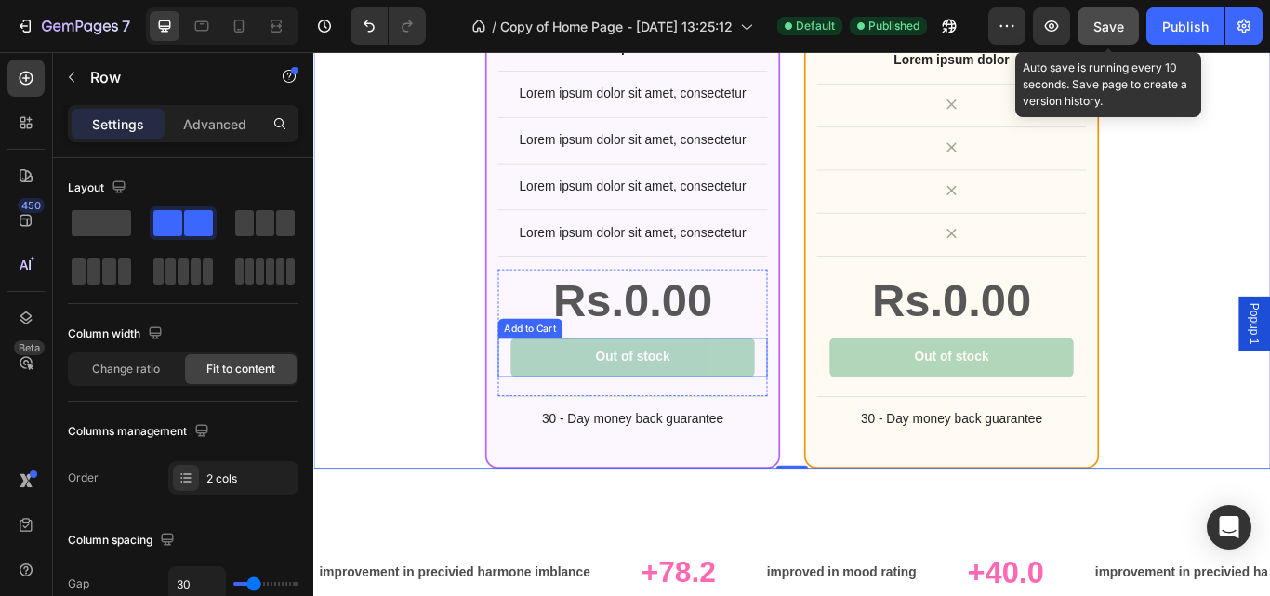
click at [798, 414] on button "Out of stock" at bounding box center [685, 409] width 284 height 46
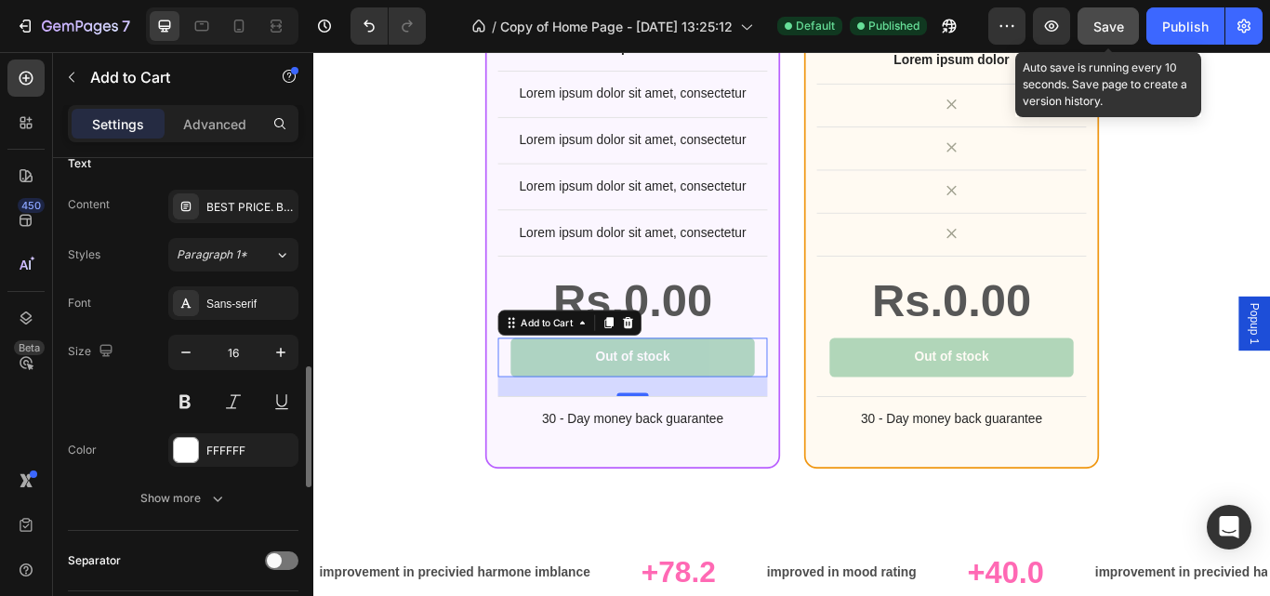
scroll to position [881, 0]
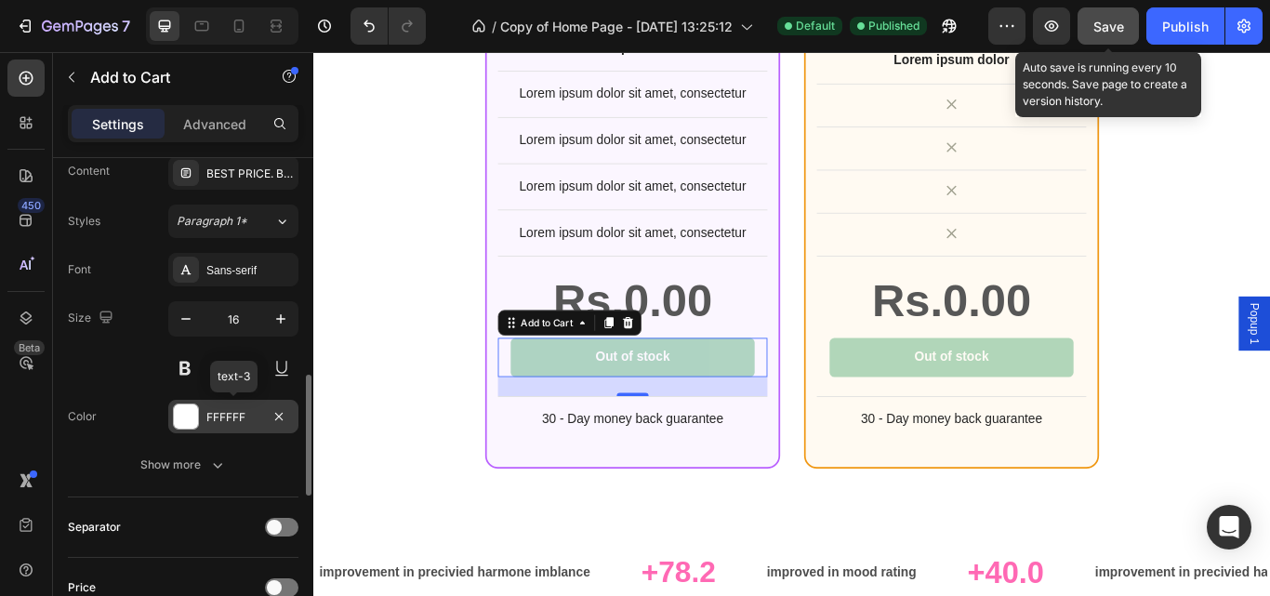
click at [179, 416] on div at bounding box center [186, 416] width 24 height 24
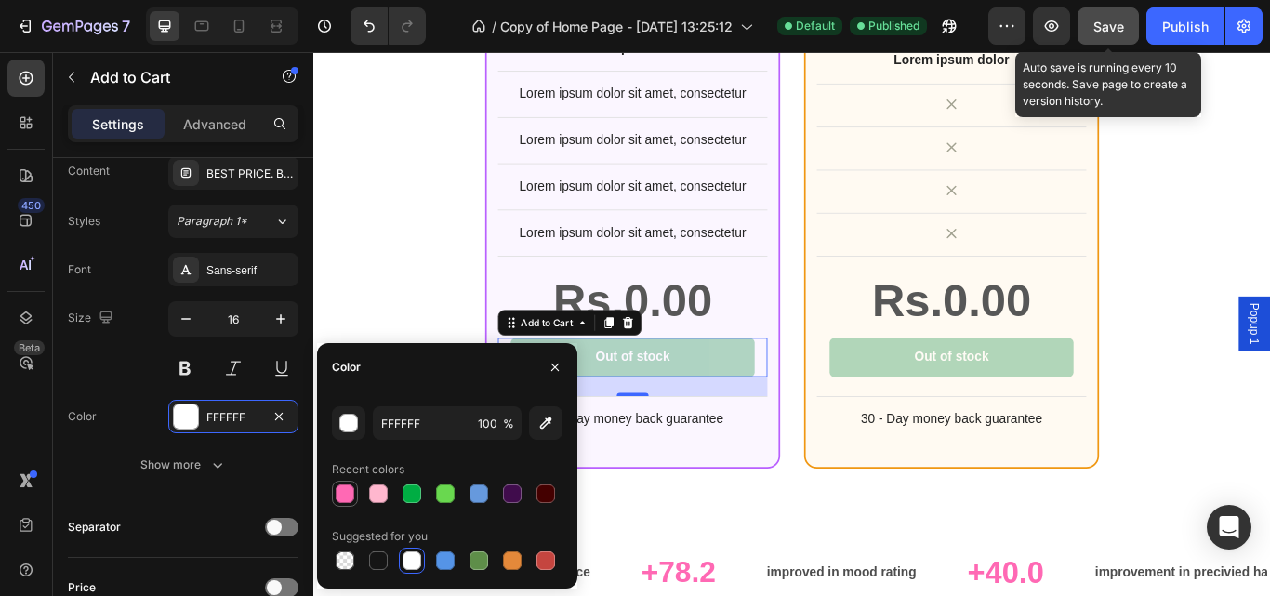
click at [355, 494] on div at bounding box center [345, 493] width 22 height 22
click at [413, 561] on div at bounding box center [411, 560] width 19 height 19
type input "FFFFFF"
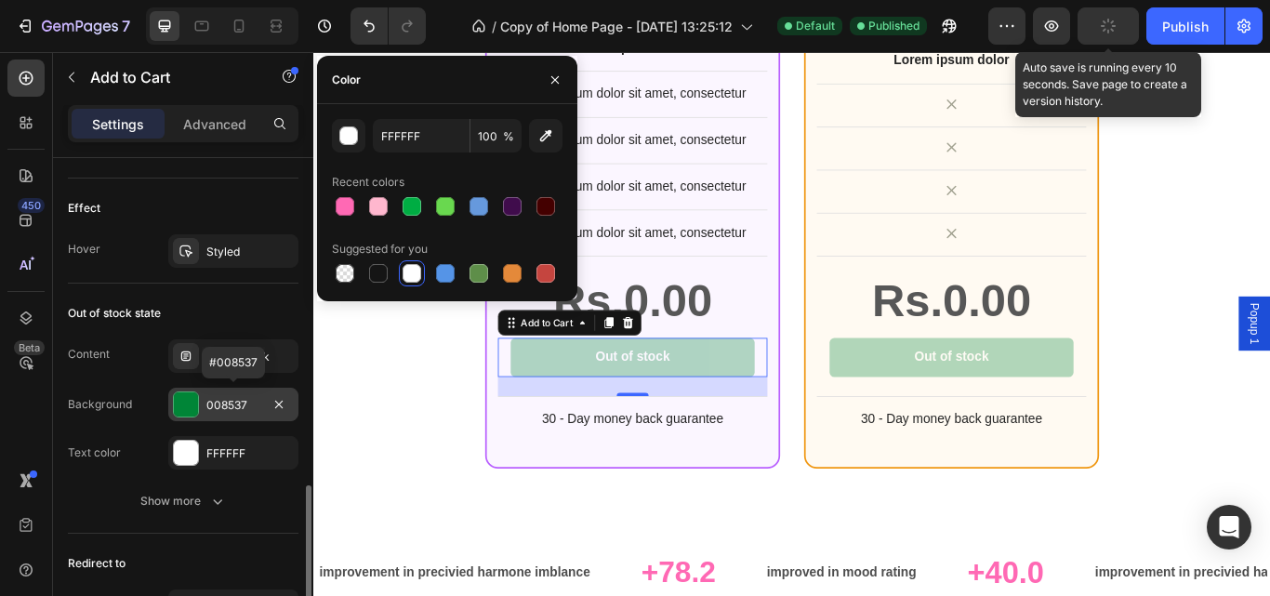
scroll to position [1337, 0]
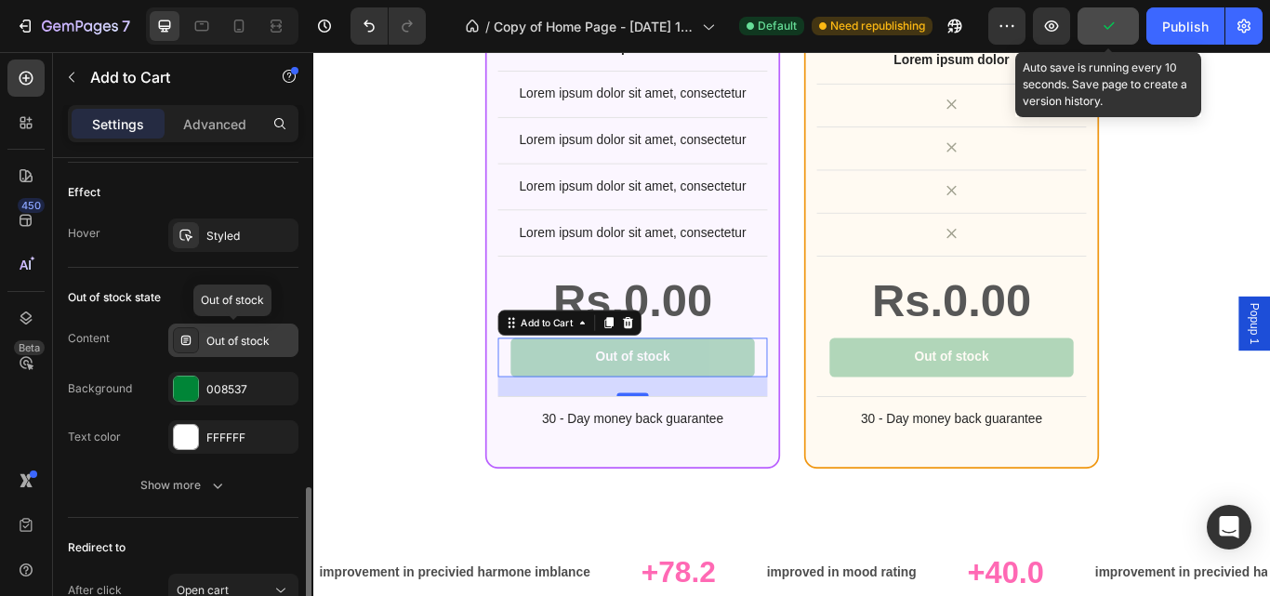
click at [271, 340] on div "Out of stock" at bounding box center [249, 341] width 87 height 17
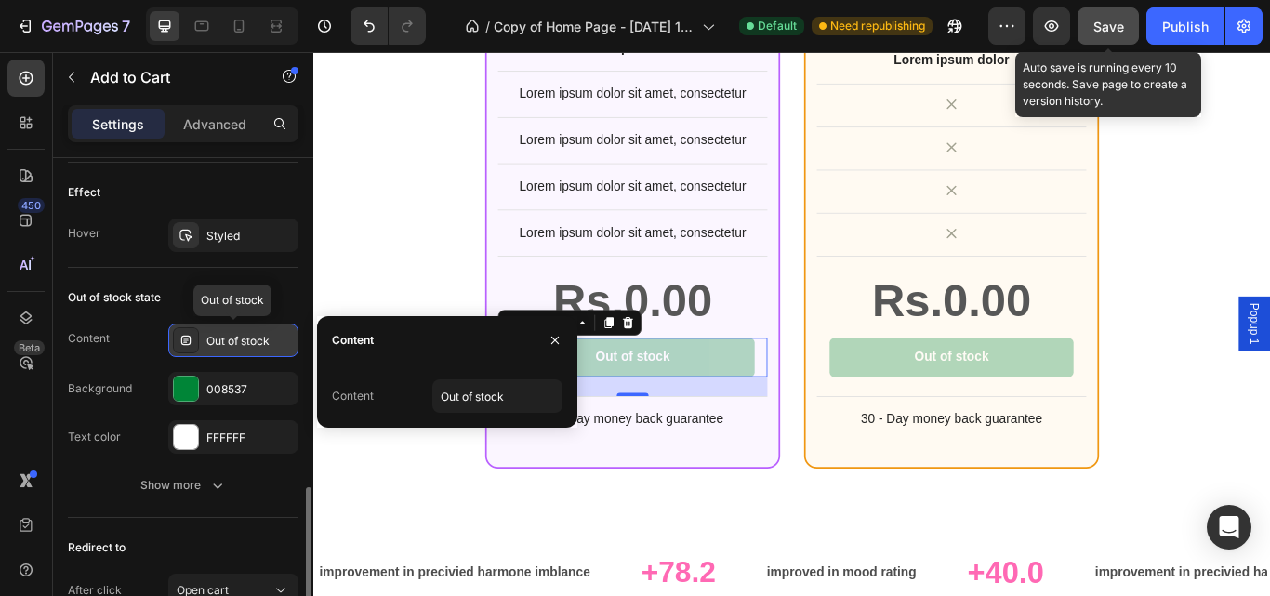
click at [271, 340] on div "Out of stock" at bounding box center [249, 341] width 87 height 17
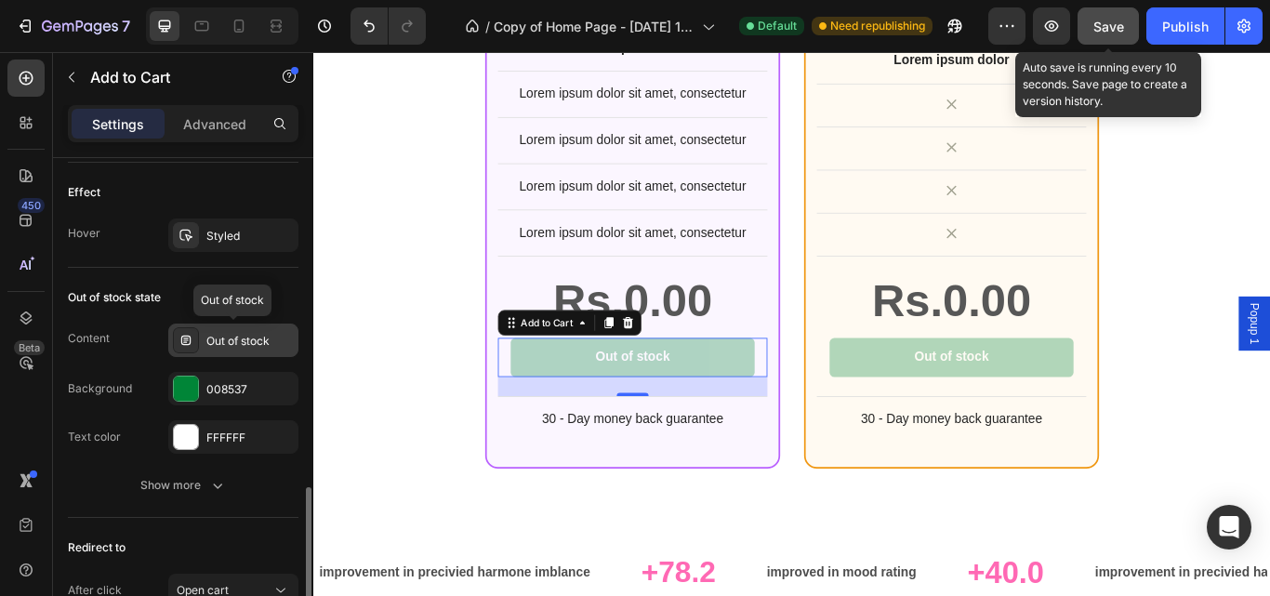
click at [271, 340] on div "Out of stock" at bounding box center [249, 341] width 87 height 17
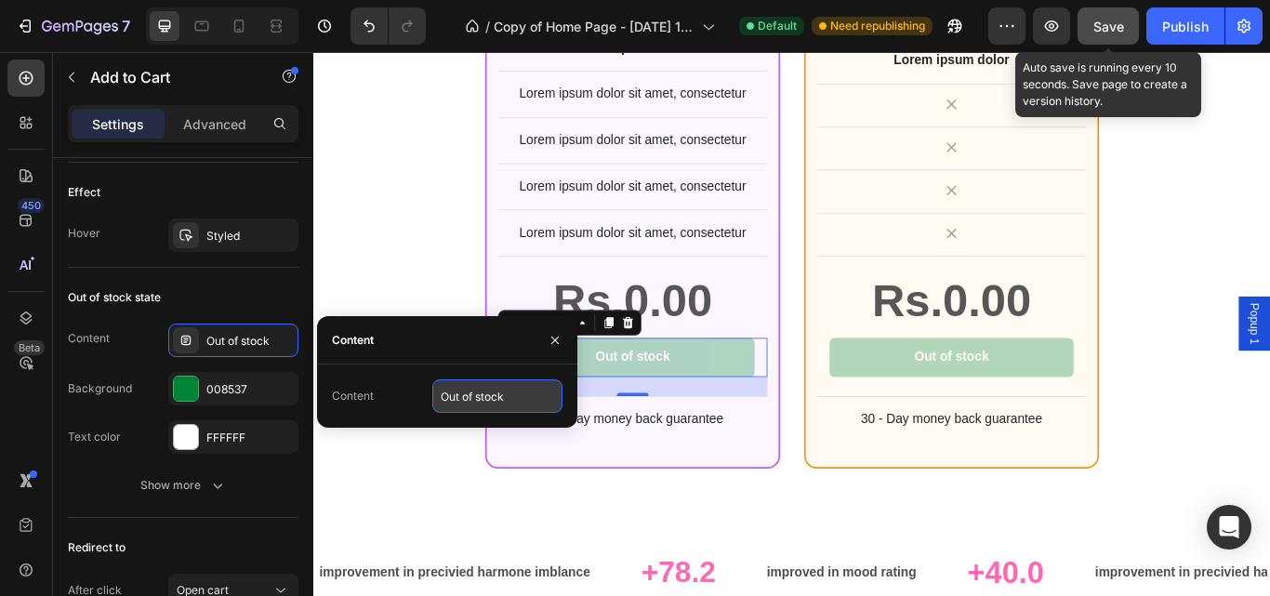
click at [509, 398] on input "Out of stock" at bounding box center [497, 395] width 130 height 33
type input "Add To Cart"
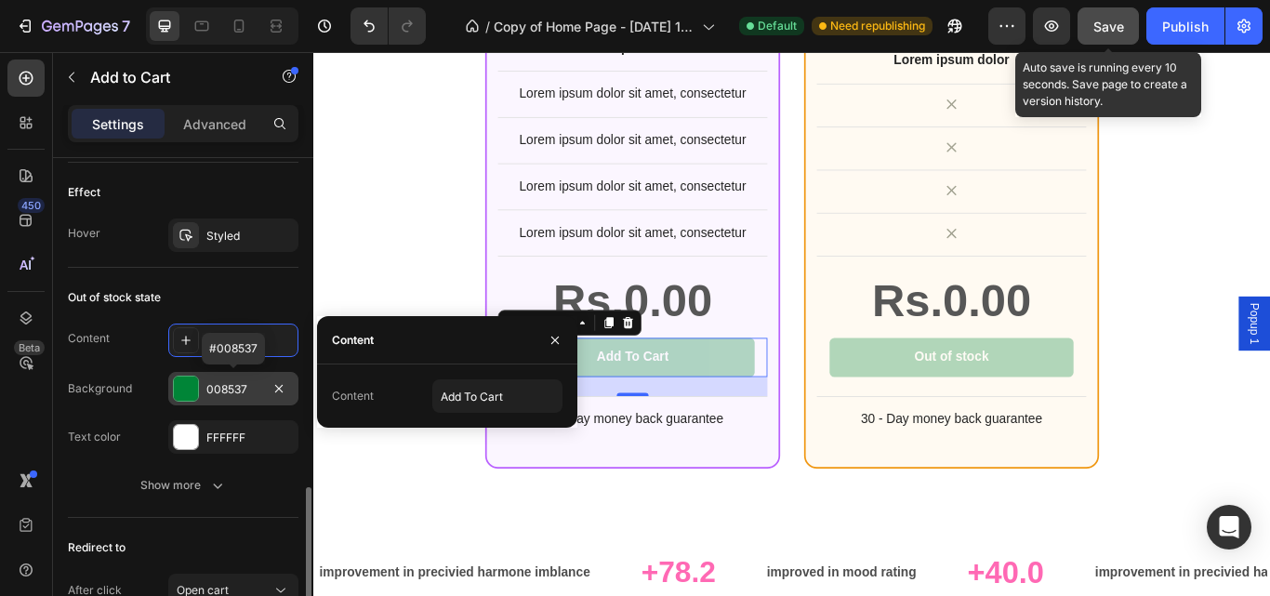
click at [196, 387] on div at bounding box center [186, 388] width 24 height 24
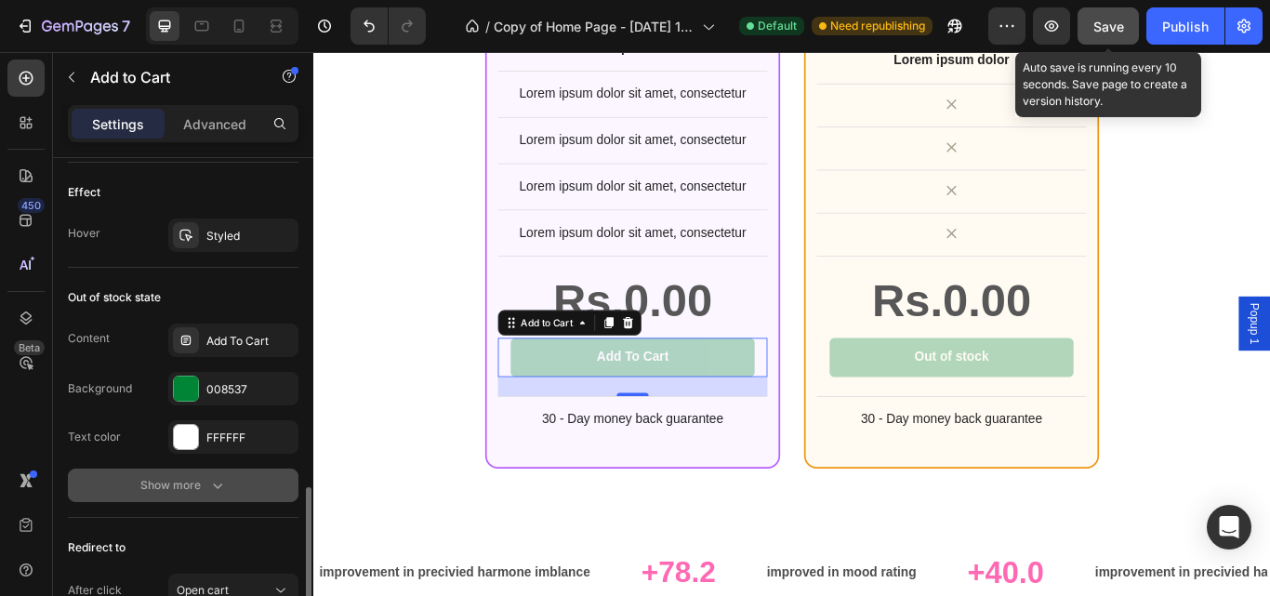
click at [213, 488] on icon "button" at bounding box center [217, 485] width 19 height 19
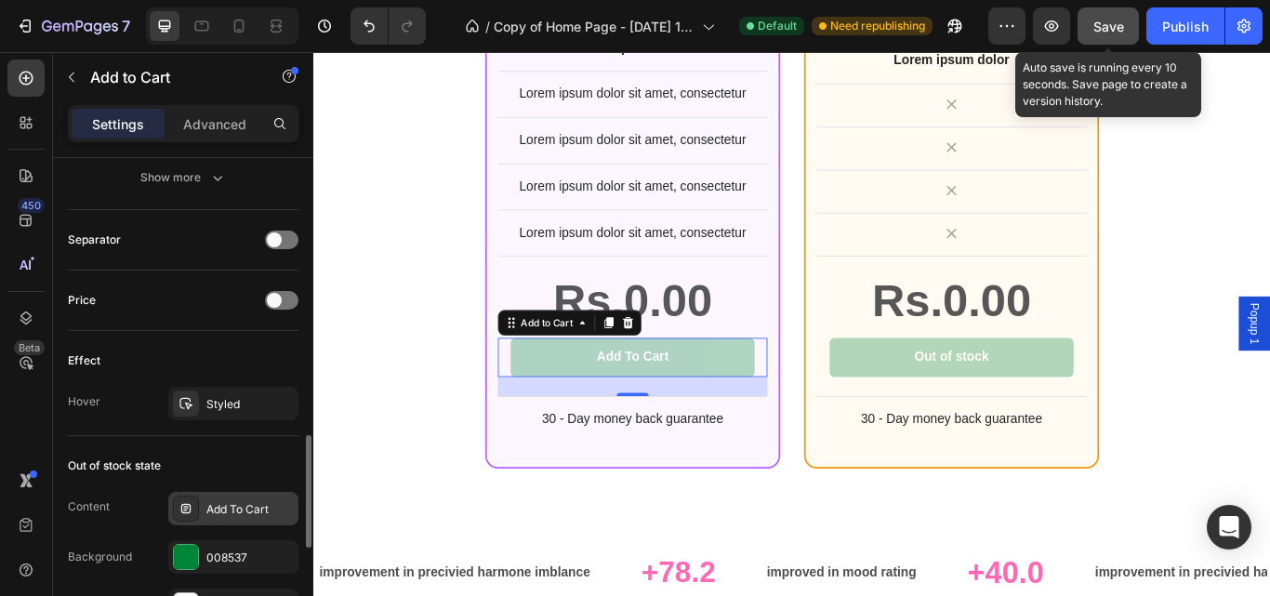
scroll to position [1166, 0]
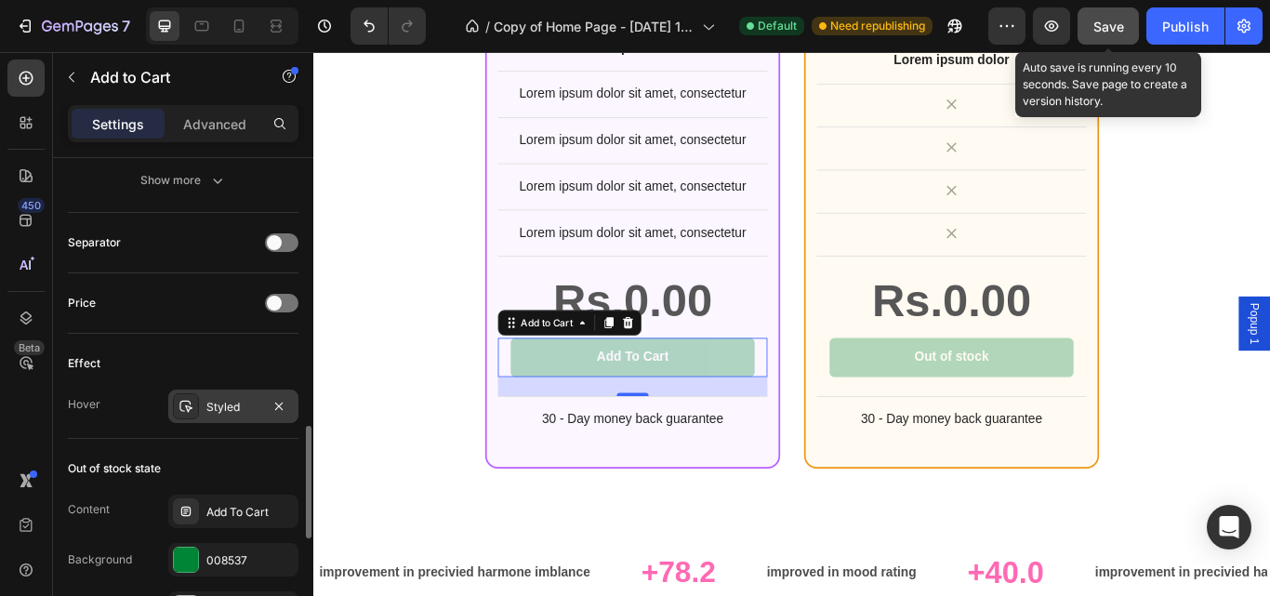
click at [240, 408] on div "Styled" at bounding box center [233, 407] width 54 height 17
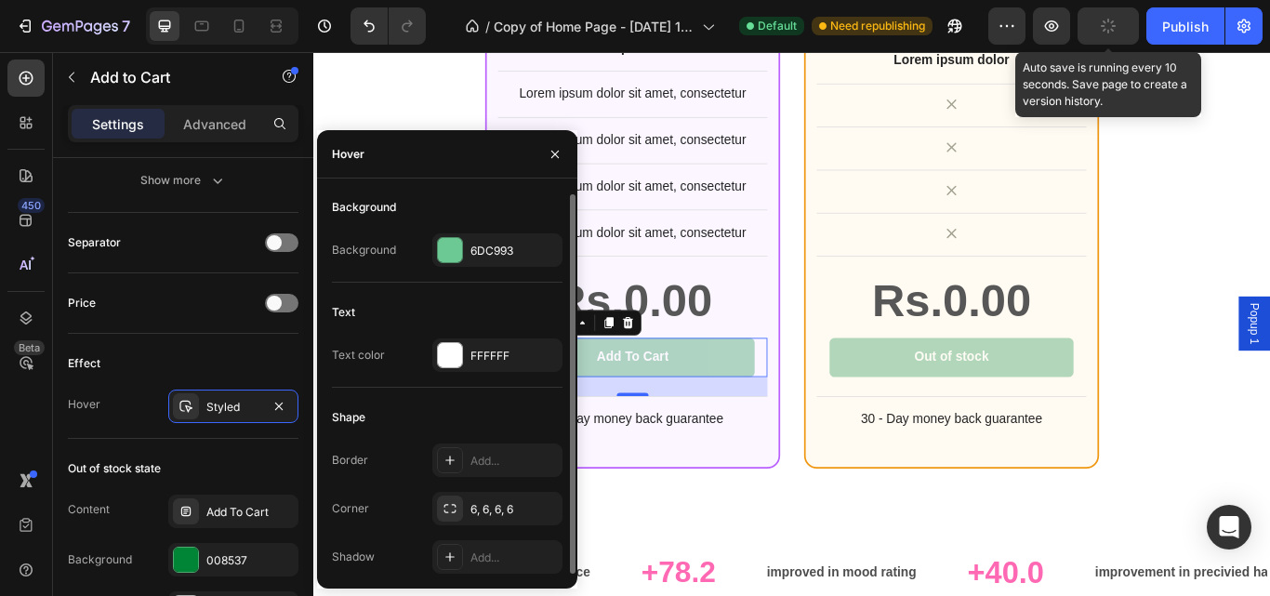
scroll to position [0, 0]
click at [444, 245] on div at bounding box center [450, 251] width 24 height 24
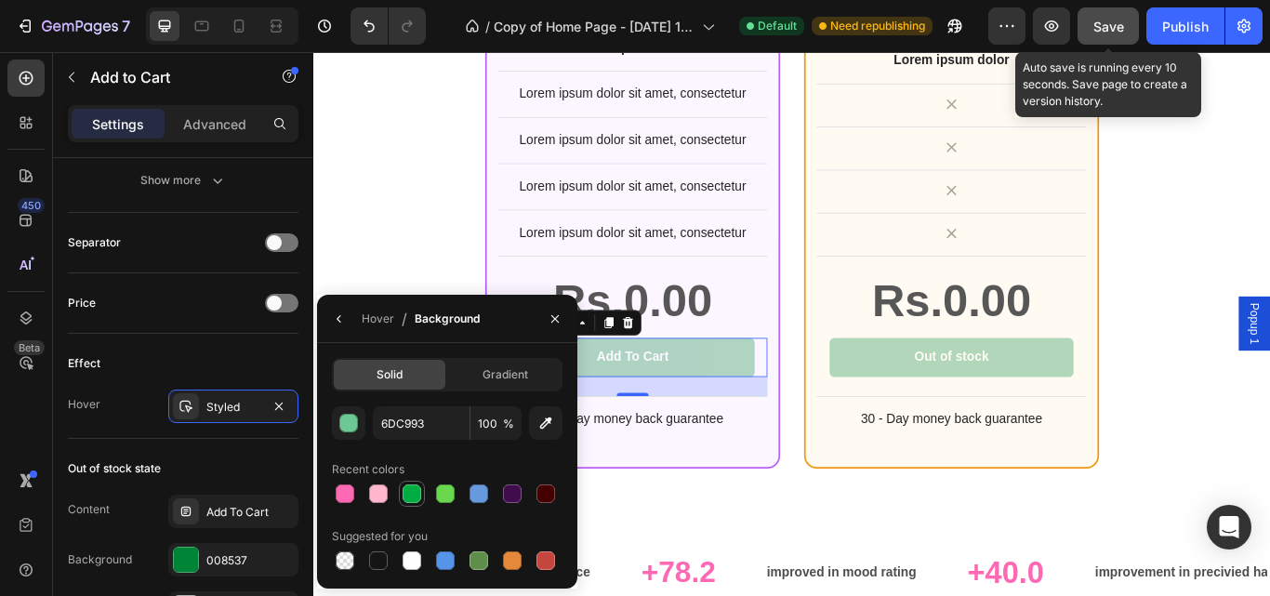
click at [409, 496] on div at bounding box center [411, 493] width 19 height 19
type input "00AD43"
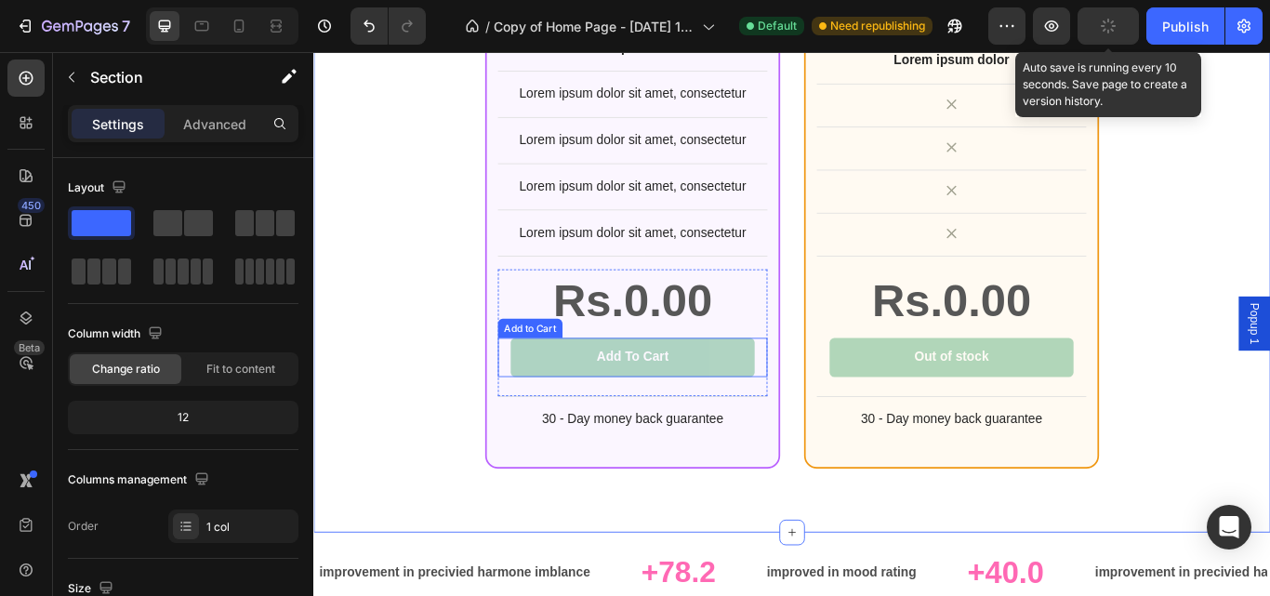
click at [820, 412] on div "Add To Cart Add to Cart" at bounding box center [685, 409] width 314 height 46
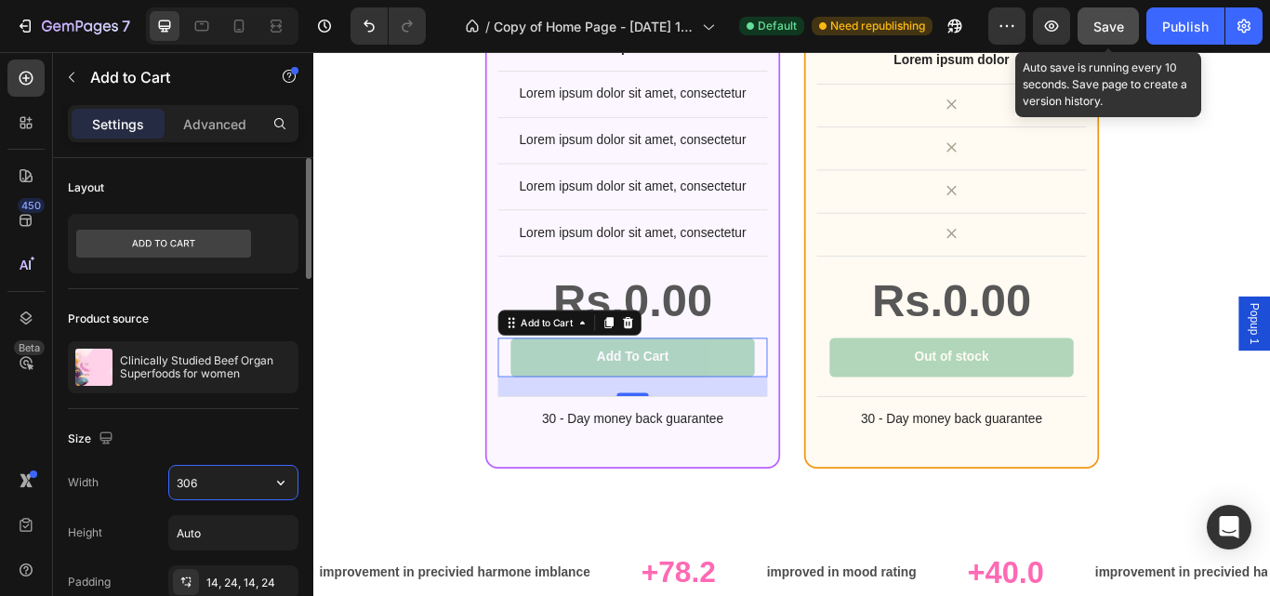
click at [234, 481] on input "306" at bounding box center [233, 482] width 128 height 33
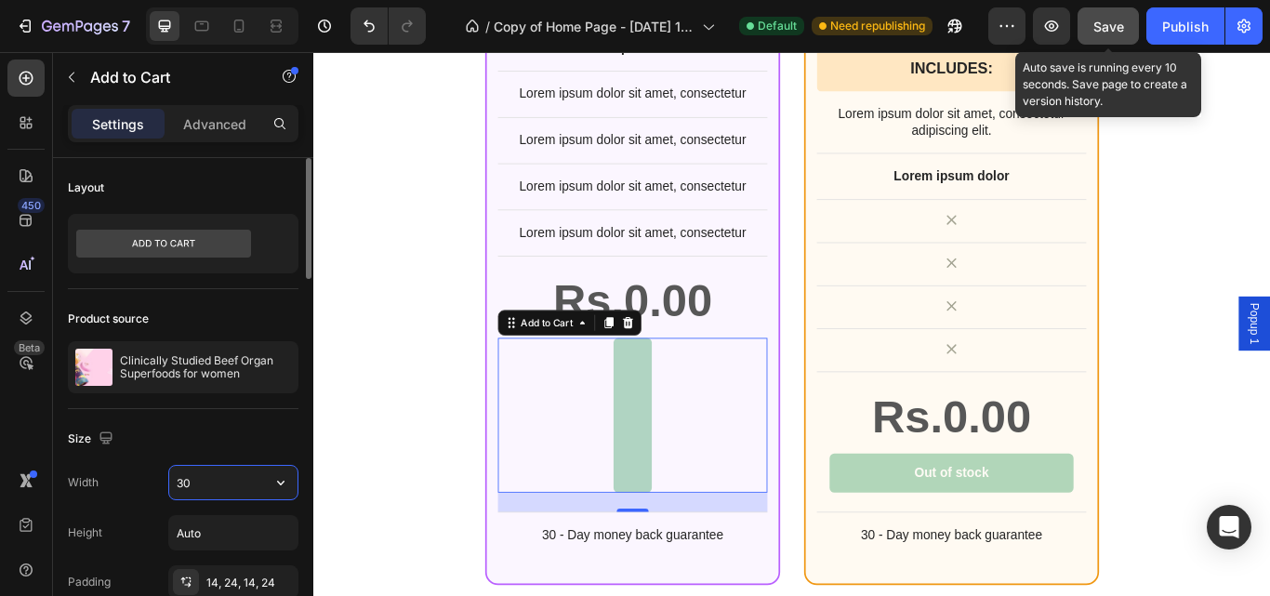
type input "306"
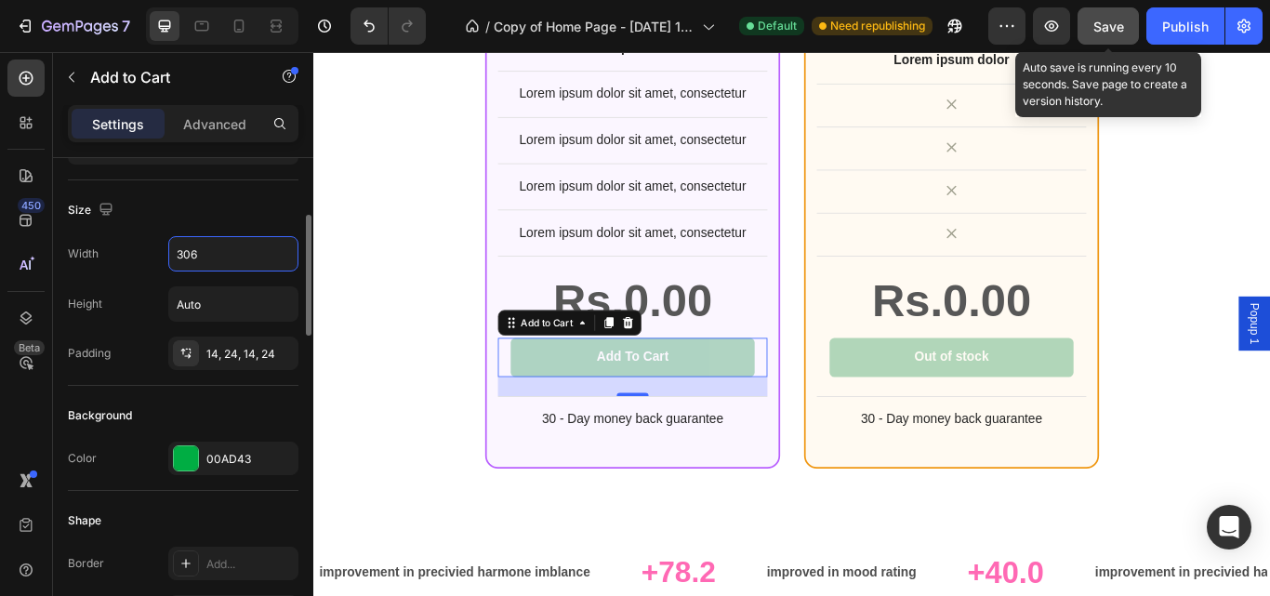
scroll to position [230, 0]
click at [191, 447] on div at bounding box center [186, 457] width 24 height 24
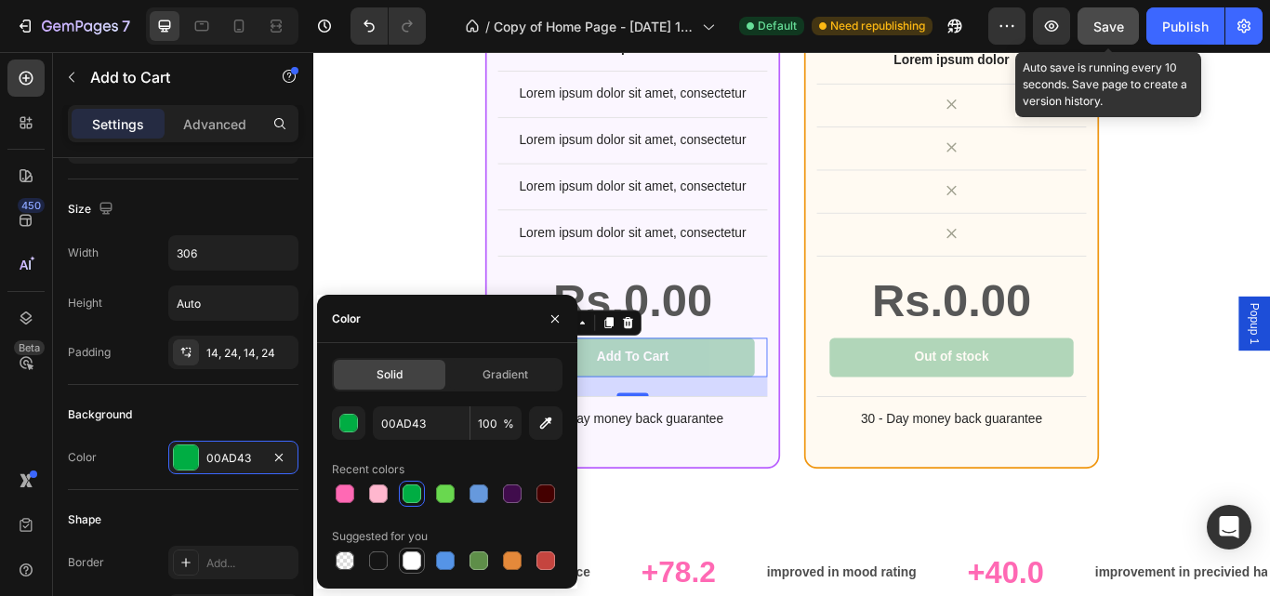
click at [408, 557] on div at bounding box center [411, 560] width 19 height 19
click at [406, 495] on div at bounding box center [411, 493] width 19 height 19
type input "00AD43"
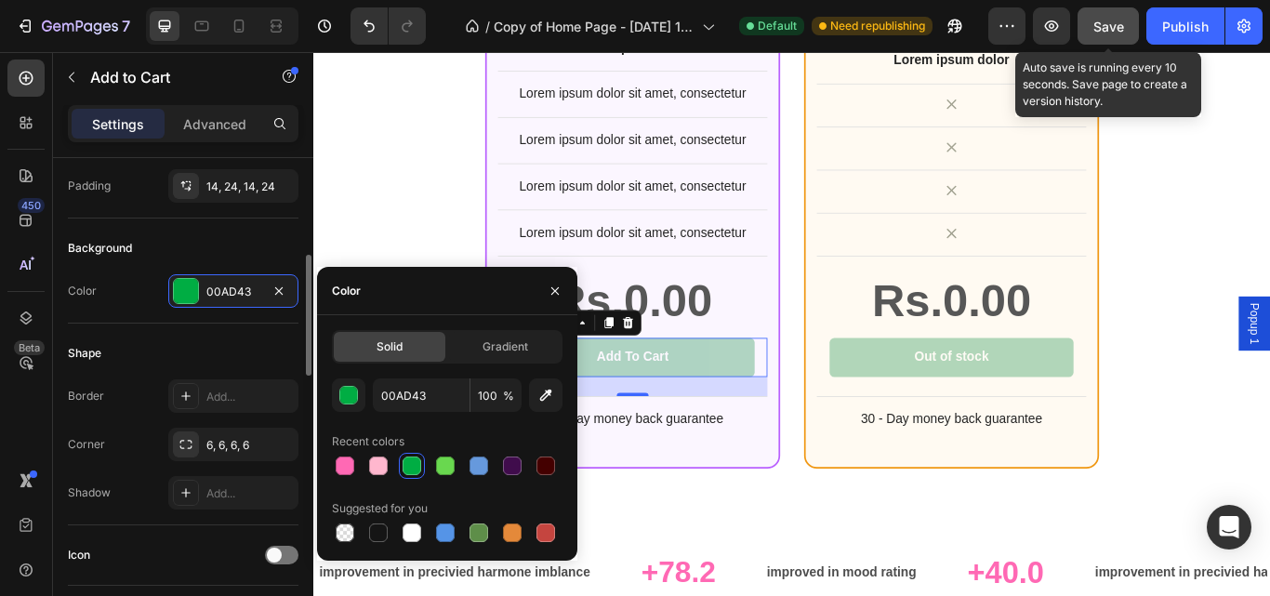
scroll to position [397, 0]
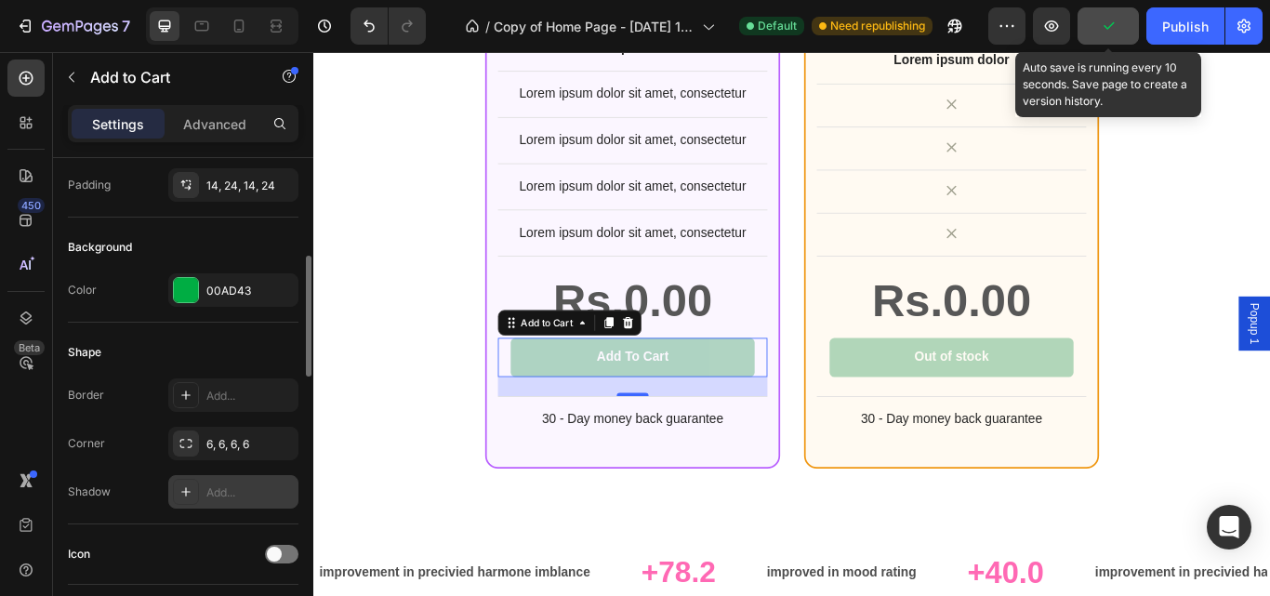
click at [231, 492] on div "Add..." at bounding box center [249, 492] width 87 height 17
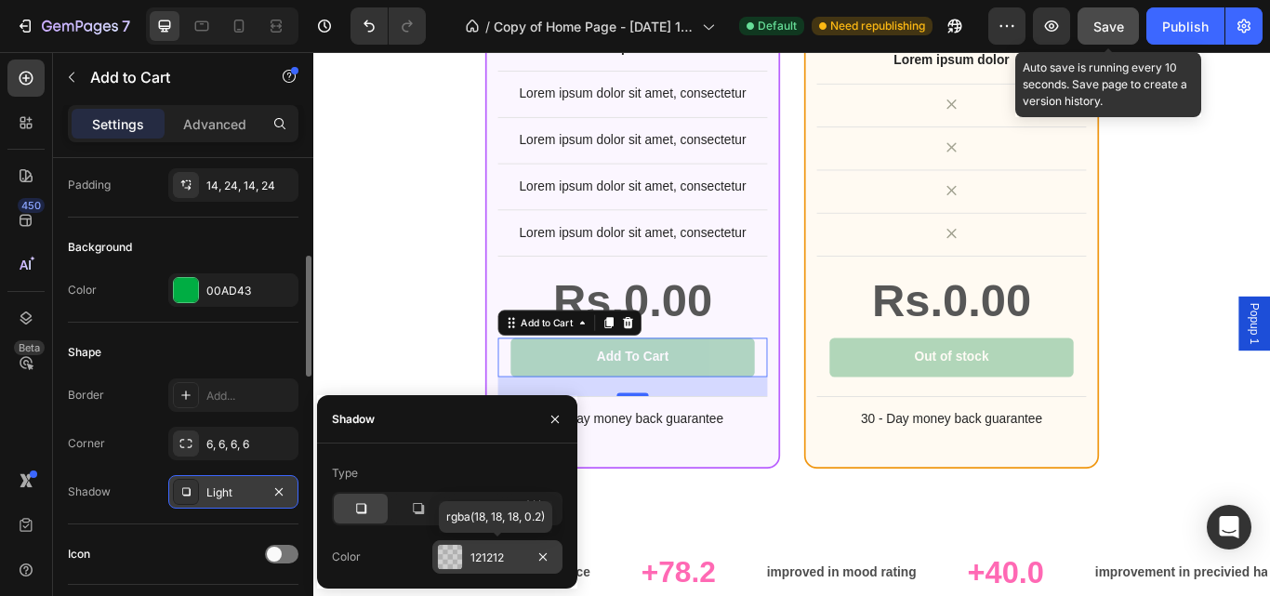
click at [452, 557] on div at bounding box center [450, 557] width 24 height 24
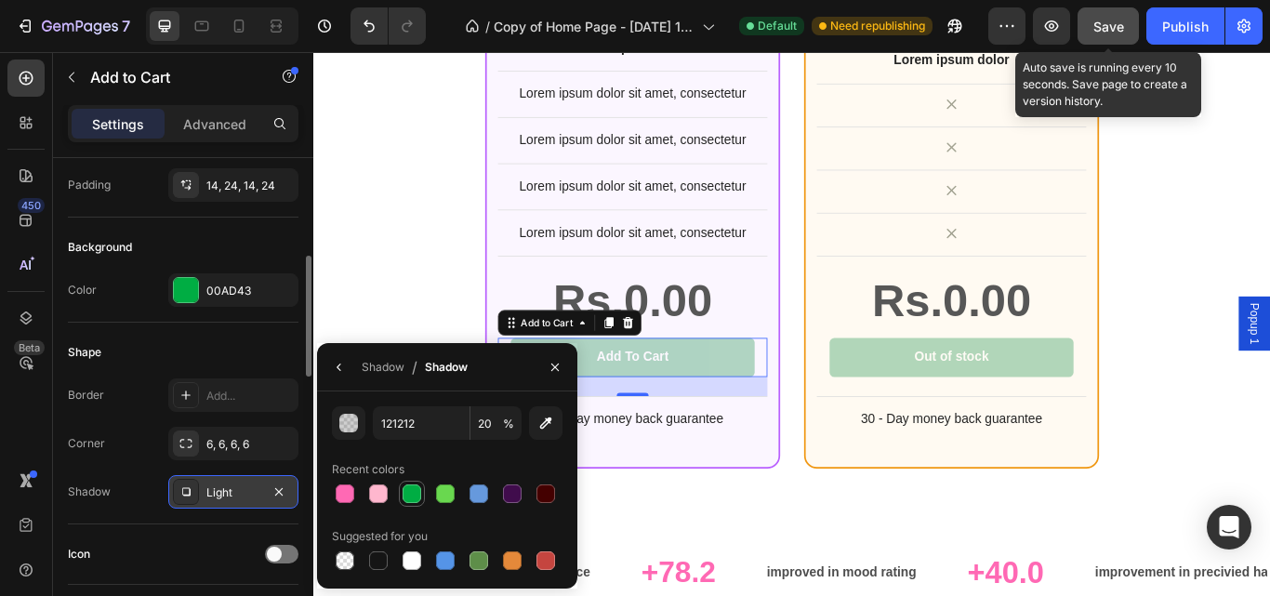
click at [408, 491] on div at bounding box center [411, 493] width 19 height 19
type input "00AD43"
type input "100"
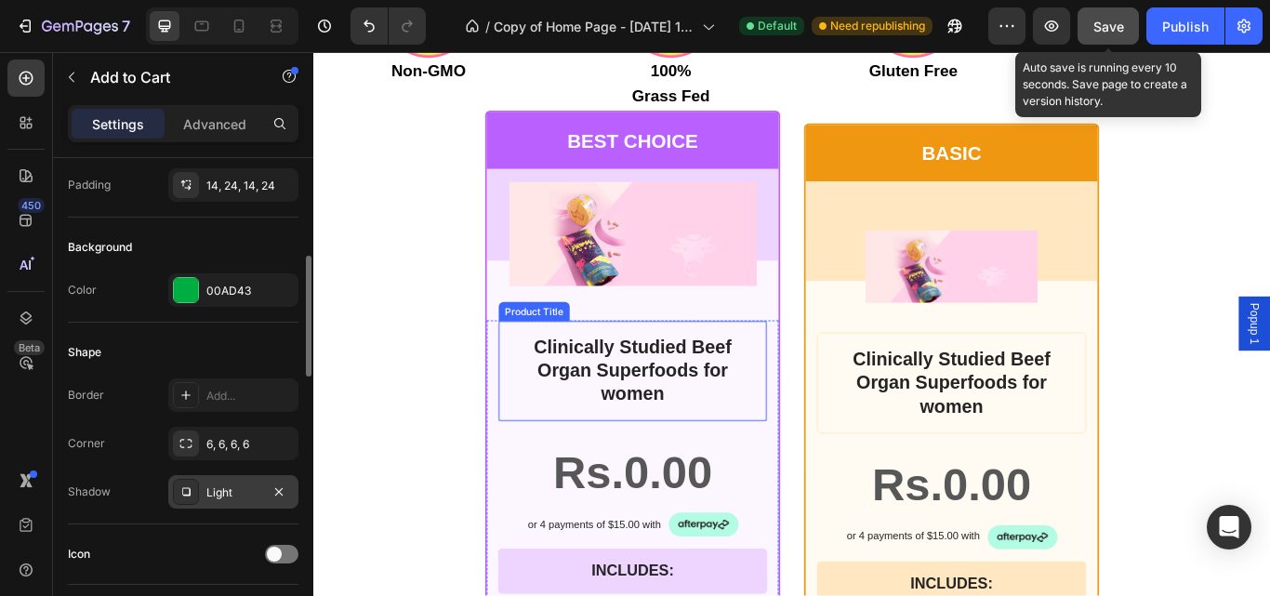
scroll to position [11232, 0]
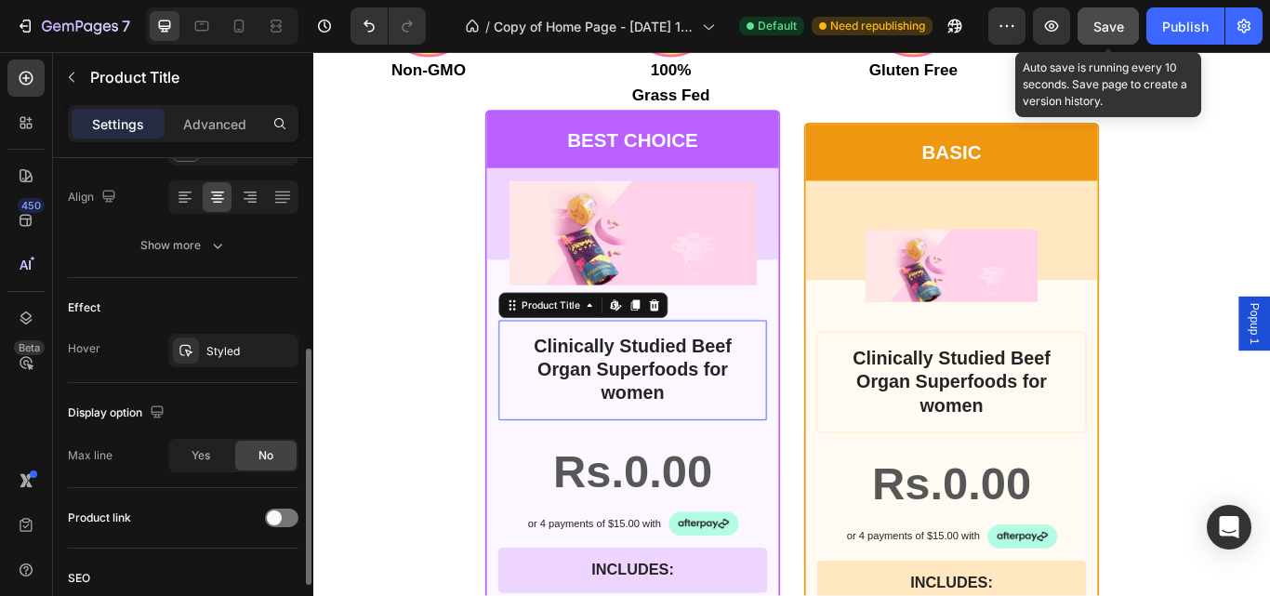
click at [814, 467] on div "Clinically Studied Beef Organ Superfoods for women Product Title Edit content i…" at bounding box center [685, 423] width 314 height 119
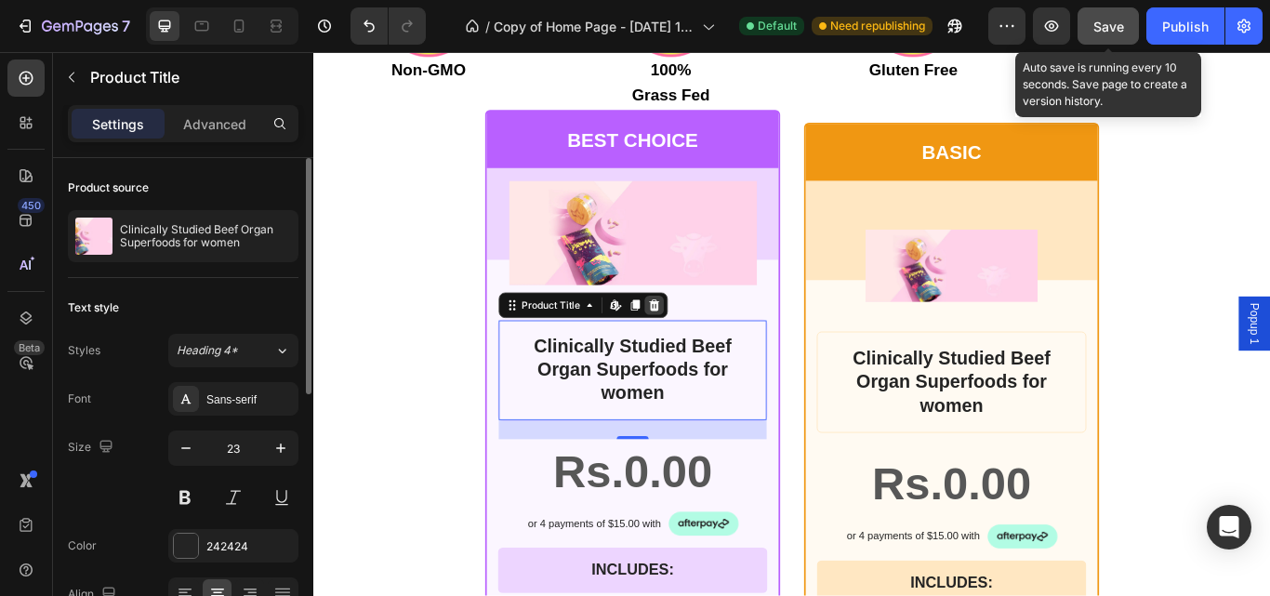
click at [708, 349] on icon at bounding box center [710, 347] width 15 height 15
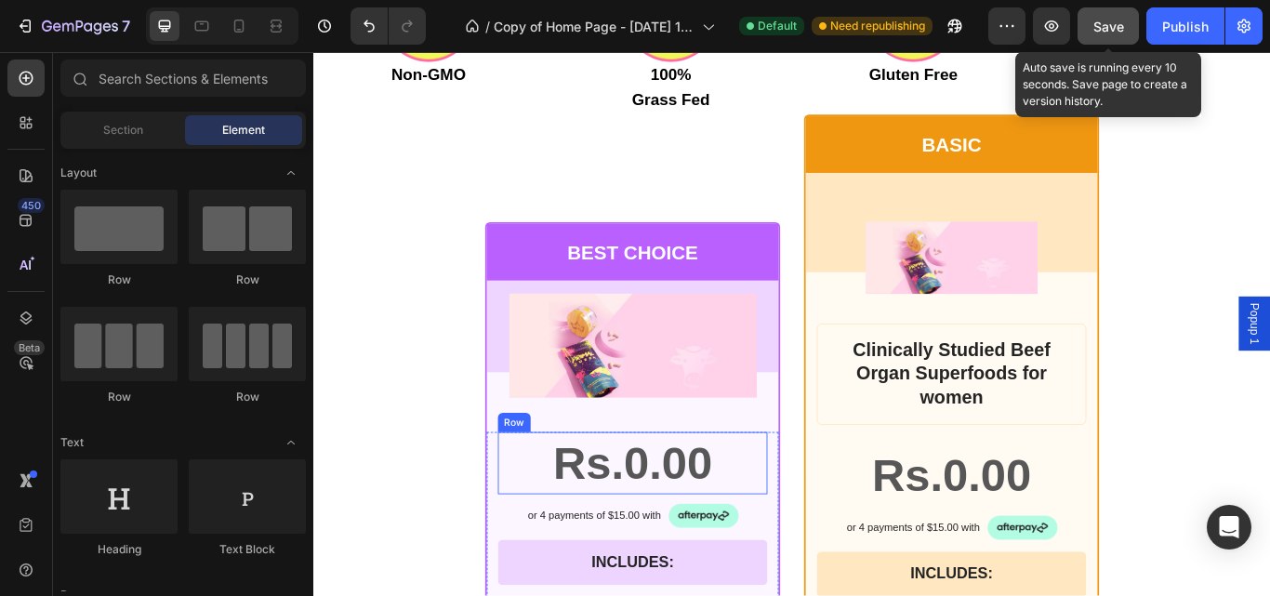
scroll to position [11225, 0]
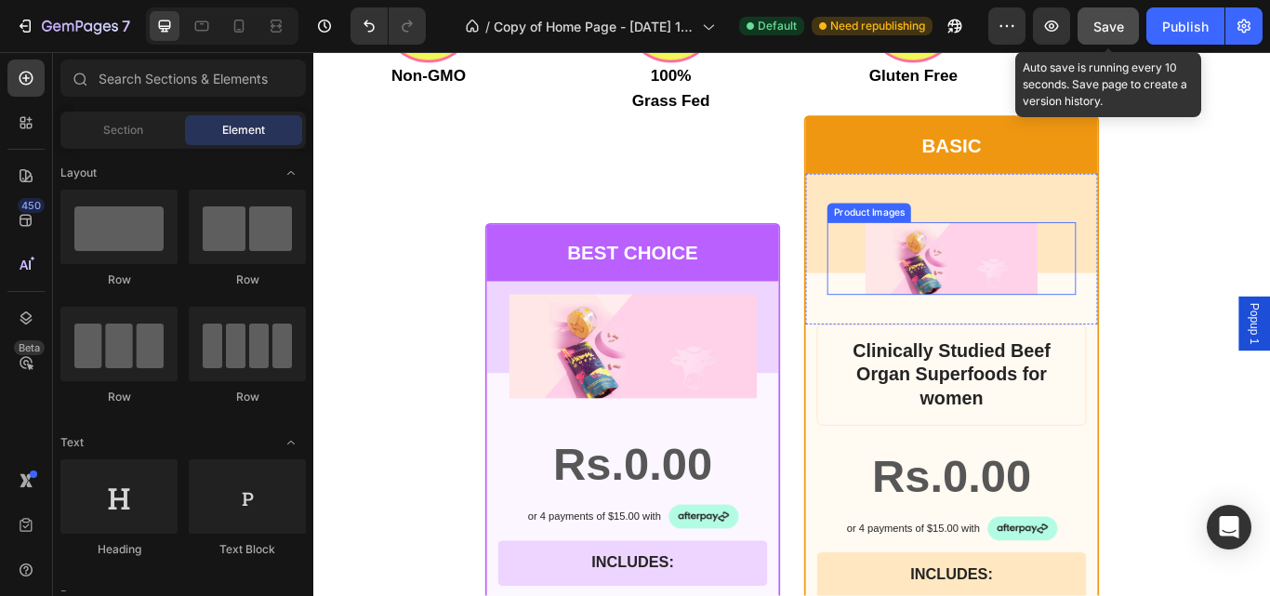
click at [1133, 284] on img at bounding box center [1056, 293] width 201 height 85
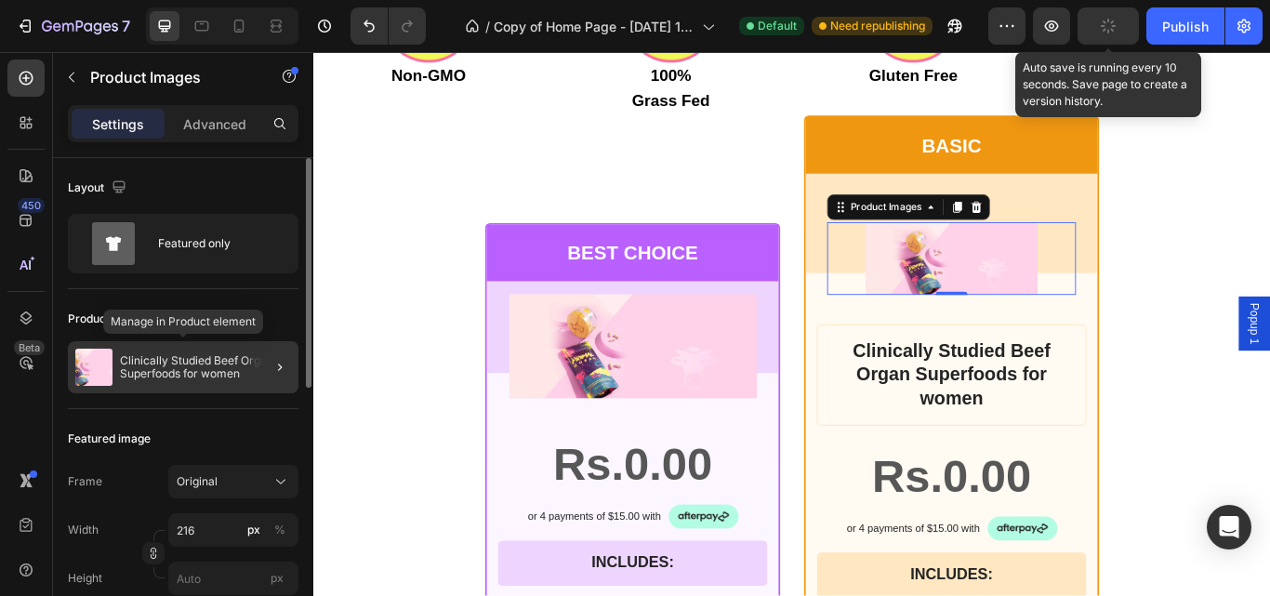
click at [92, 377] on img at bounding box center [93, 367] width 37 height 37
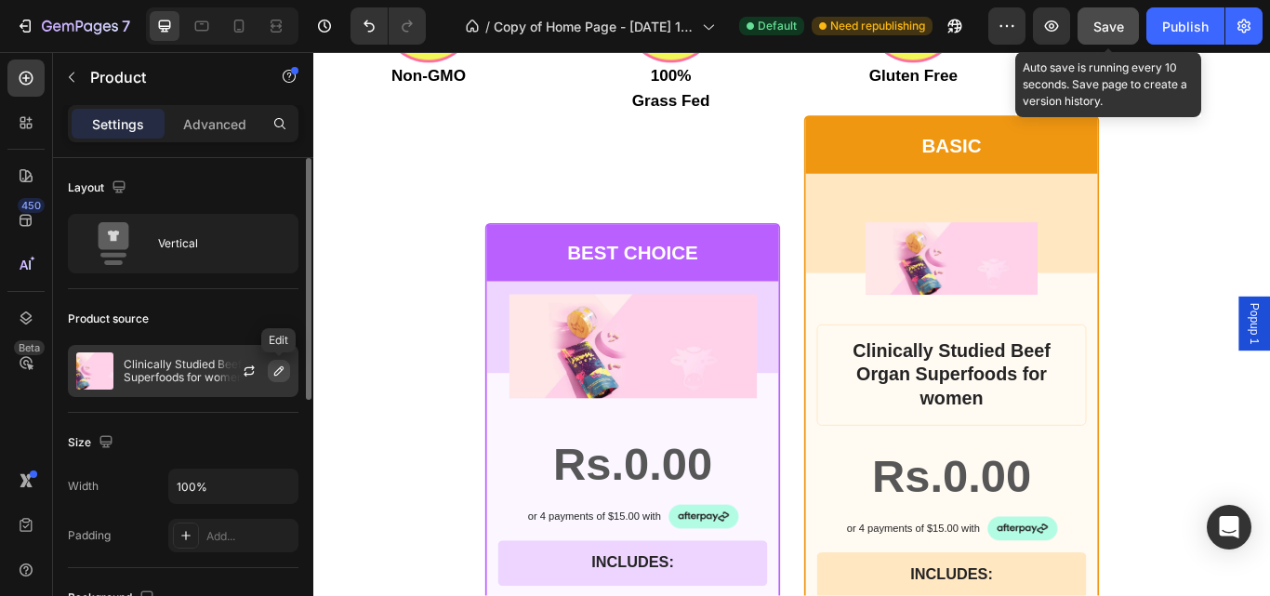
click at [278, 370] on icon "button" at bounding box center [278, 370] width 9 height 9
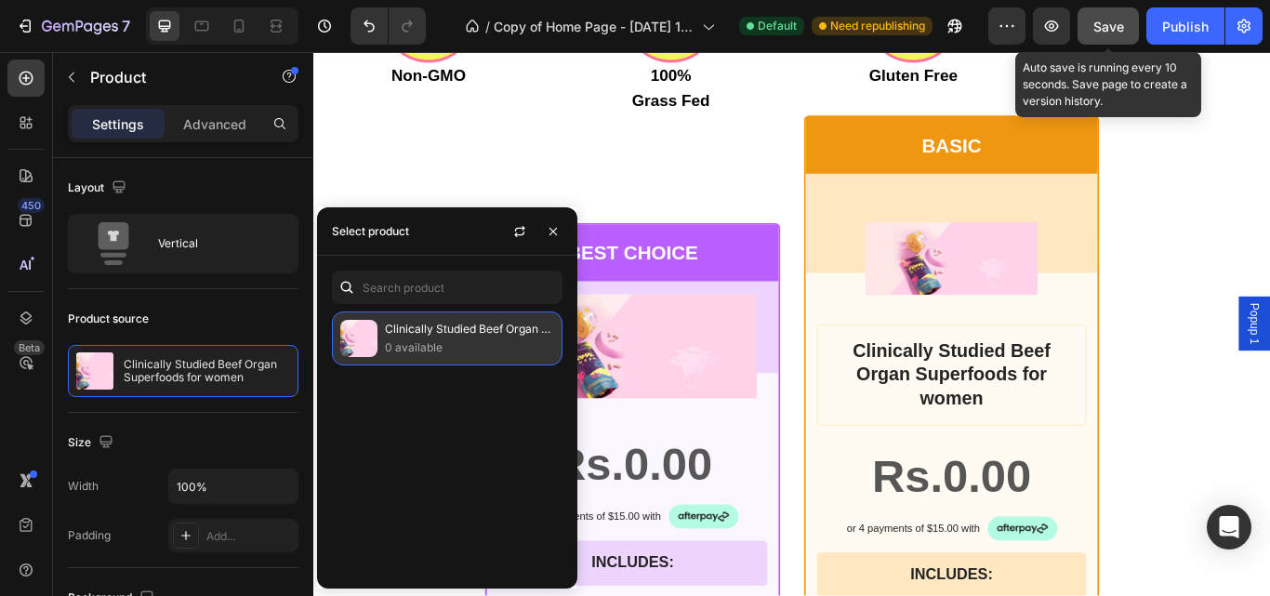
click at [363, 335] on img at bounding box center [358, 338] width 37 height 37
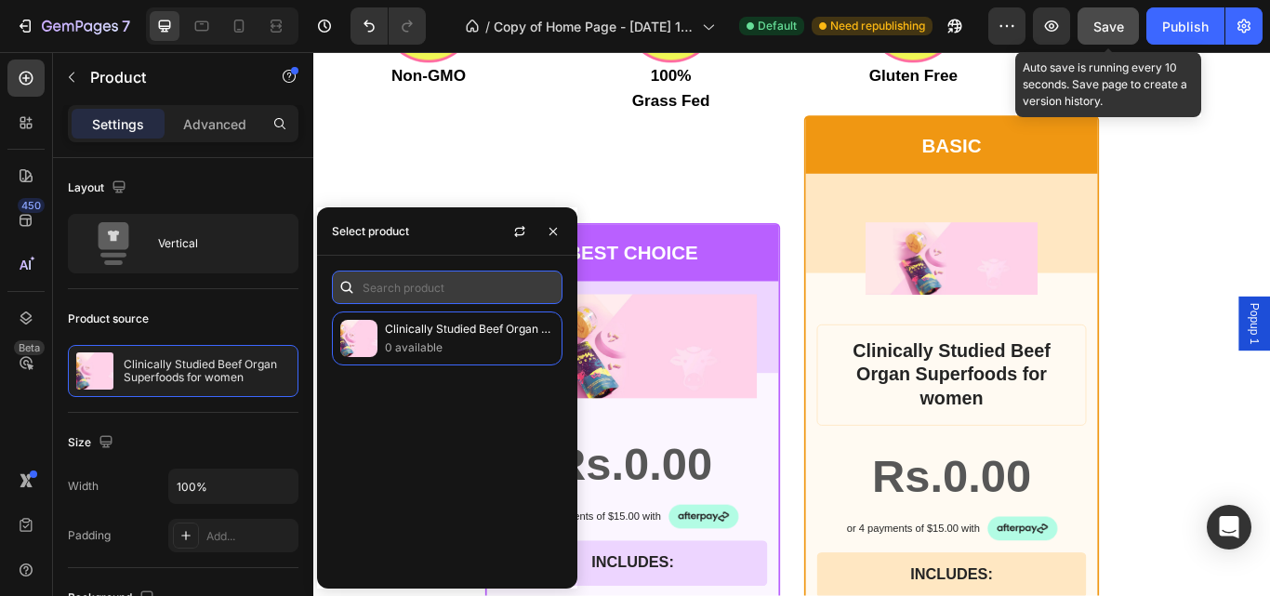
click at [368, 284] on input "text" at bounding box center [447, 286] width 231 height 33
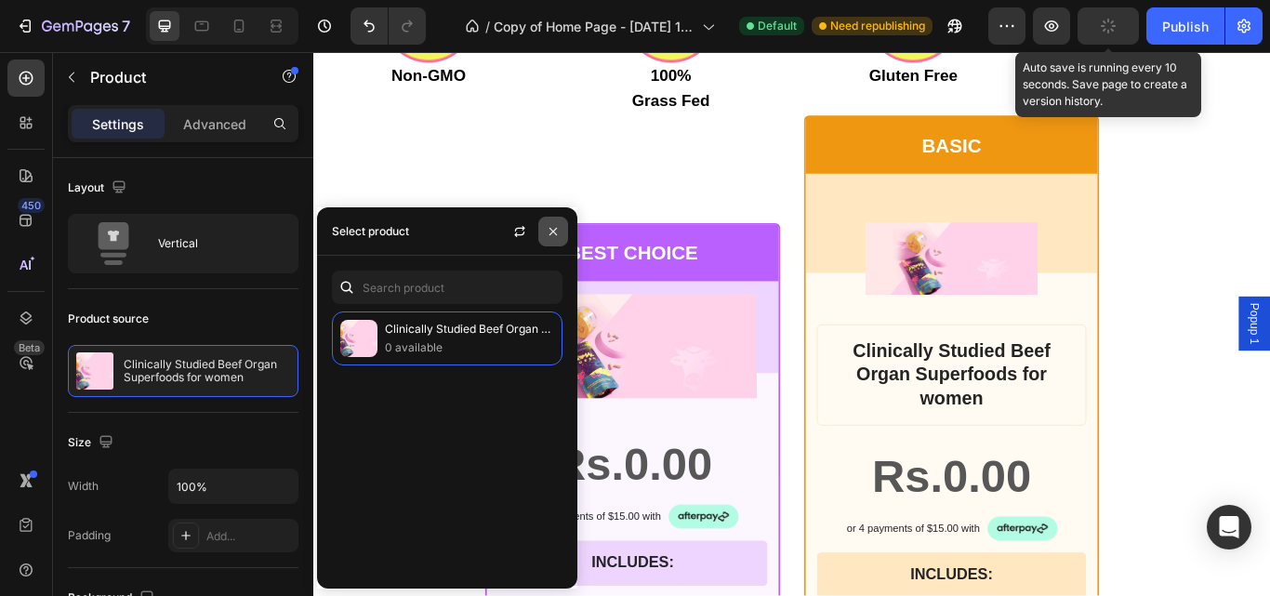
click at [552, 230] on icon "button" at bounding box center [552, 230] width 7 height 7
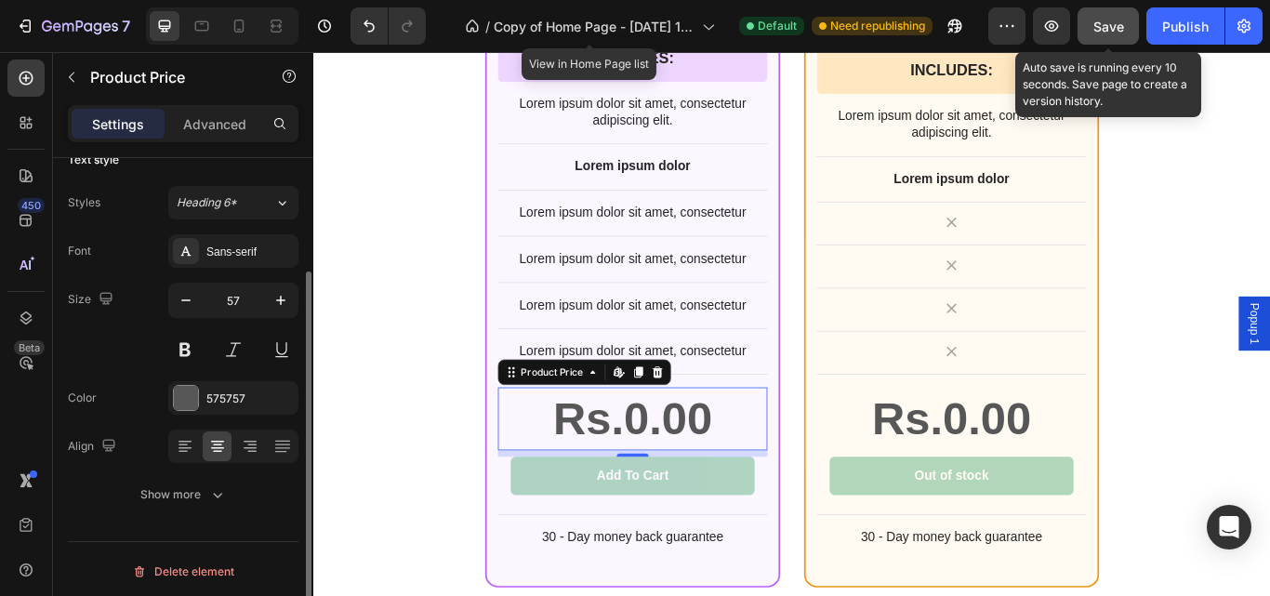
scroll to position [152, 0]
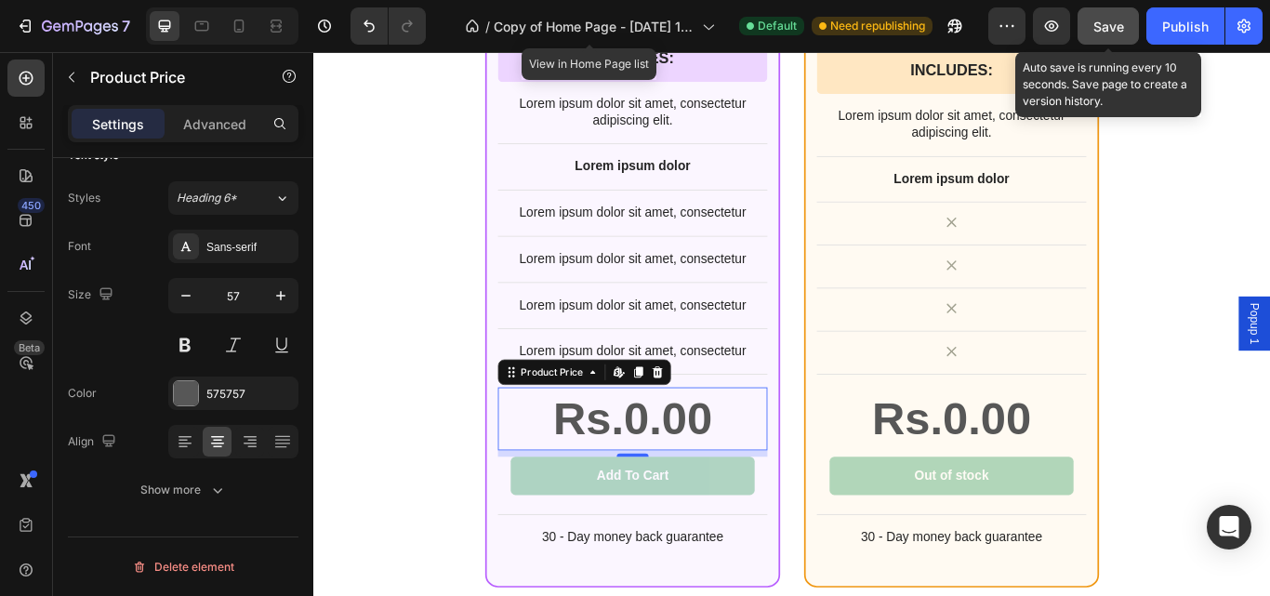
click at [688, 503] on div "Rs.0.00" at bounding box center [685, 479] width 314 height 73
click at [762, 500] on div "Rs.0.00" at bounding box center [685, 479] width 314 height 73
click at [1038, 553] on div "Out of stock" at bounding box center [1056, 547] width 86 height 20
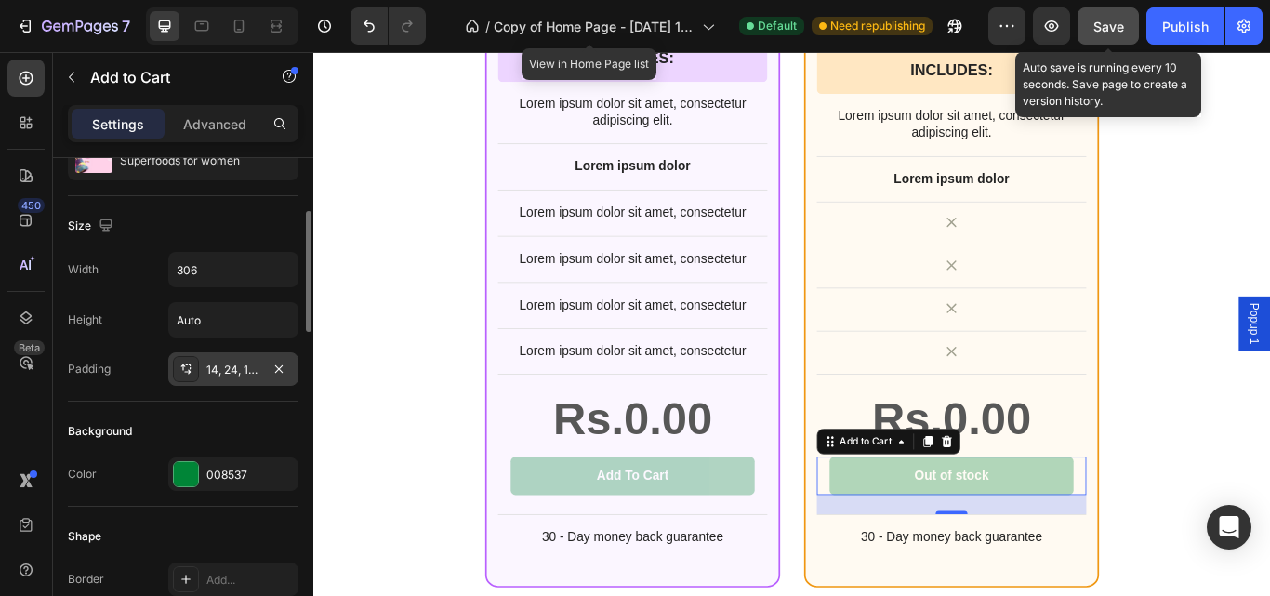
scroll to position [214, 0]
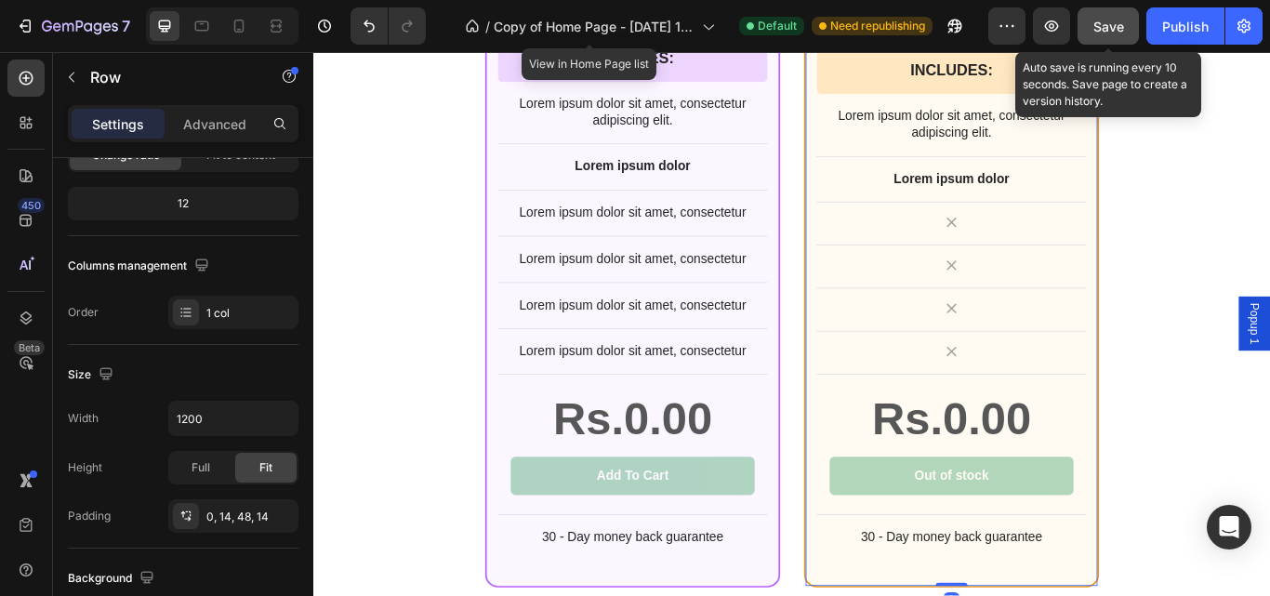
click at [962, 336] on div "Clinically Studied Beef Organ Superfoods for women Product Title Rs.0.00 Produc…" at bounding box center [1057, 206] width 314 height 849
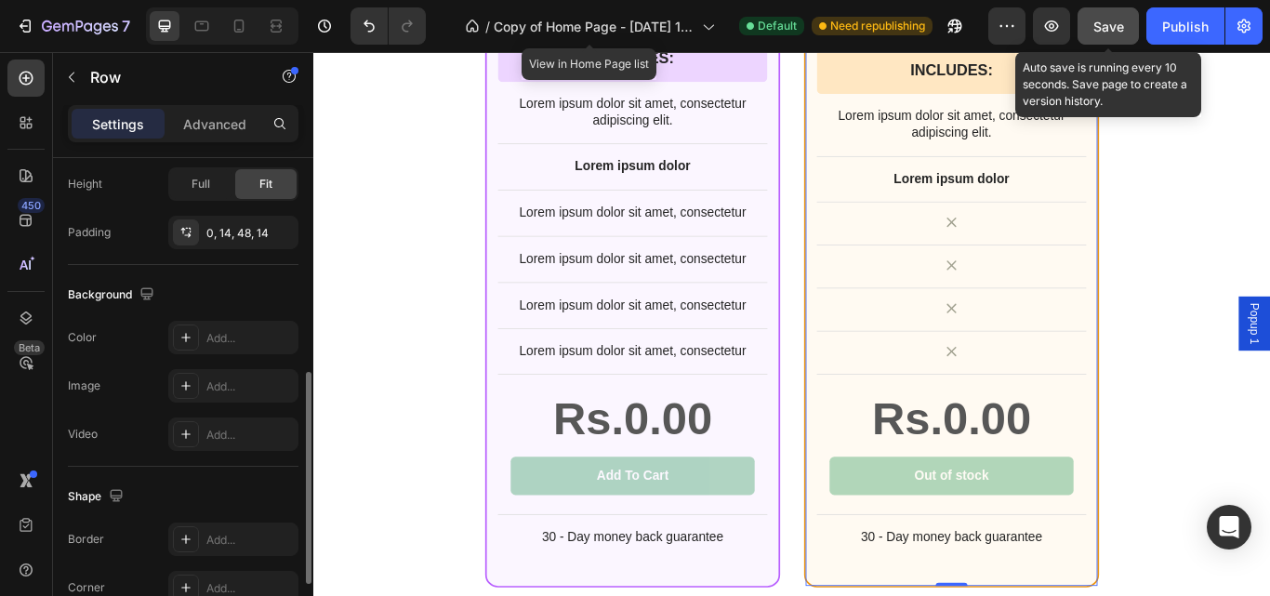
scroll to position [496, 0]
drag, startPoint x: 282, startPoint y: 495, endPoint x: 216, endPoint y: 343, distance: 166.1
click at [216, 343] on div "Add..." at bounding box center [249, 339] width 87 height 17
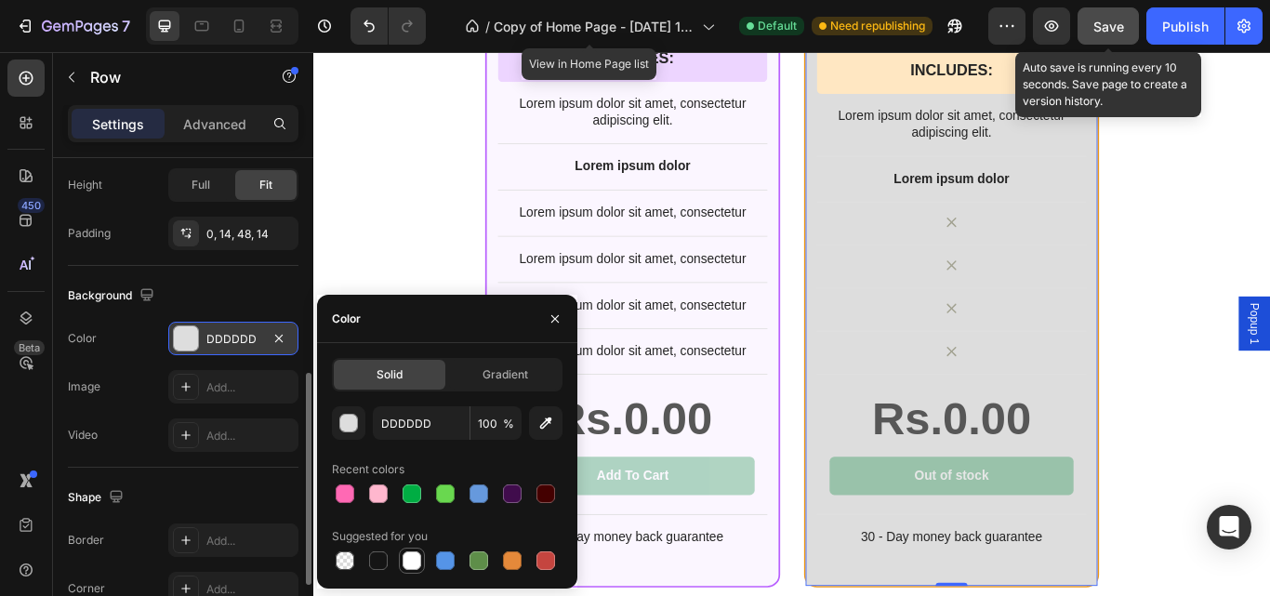
click at [415, 556] on div at bounding box center [411, 560] width 19 height 19
type input "FFFFFF"
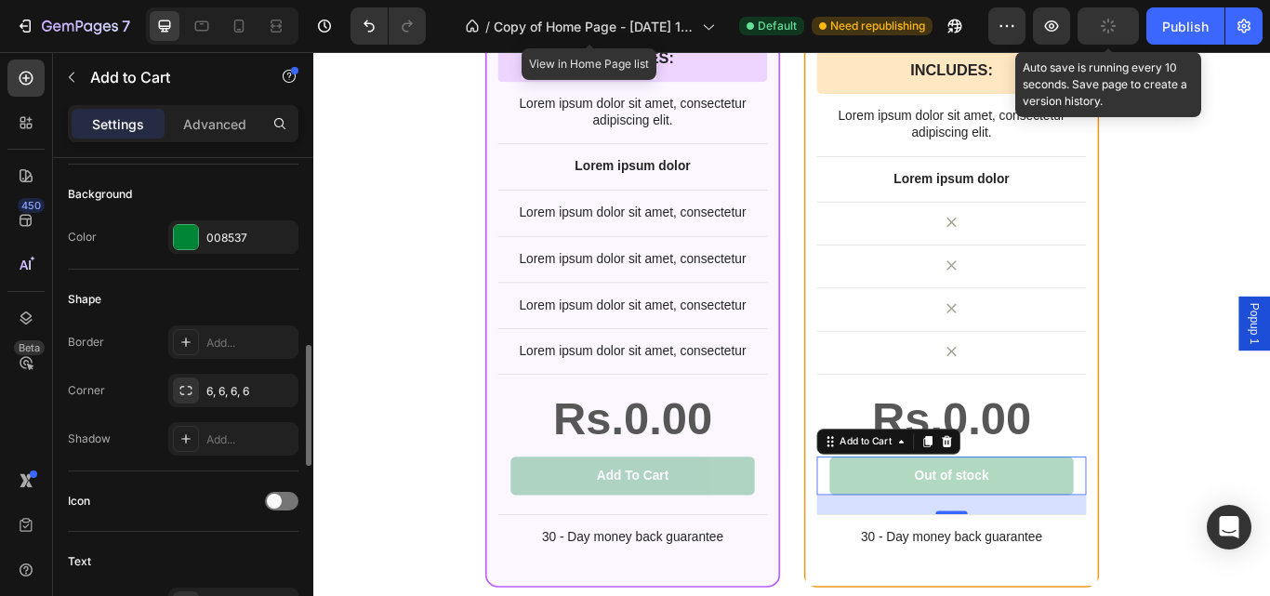
scroll to position [511, 0]
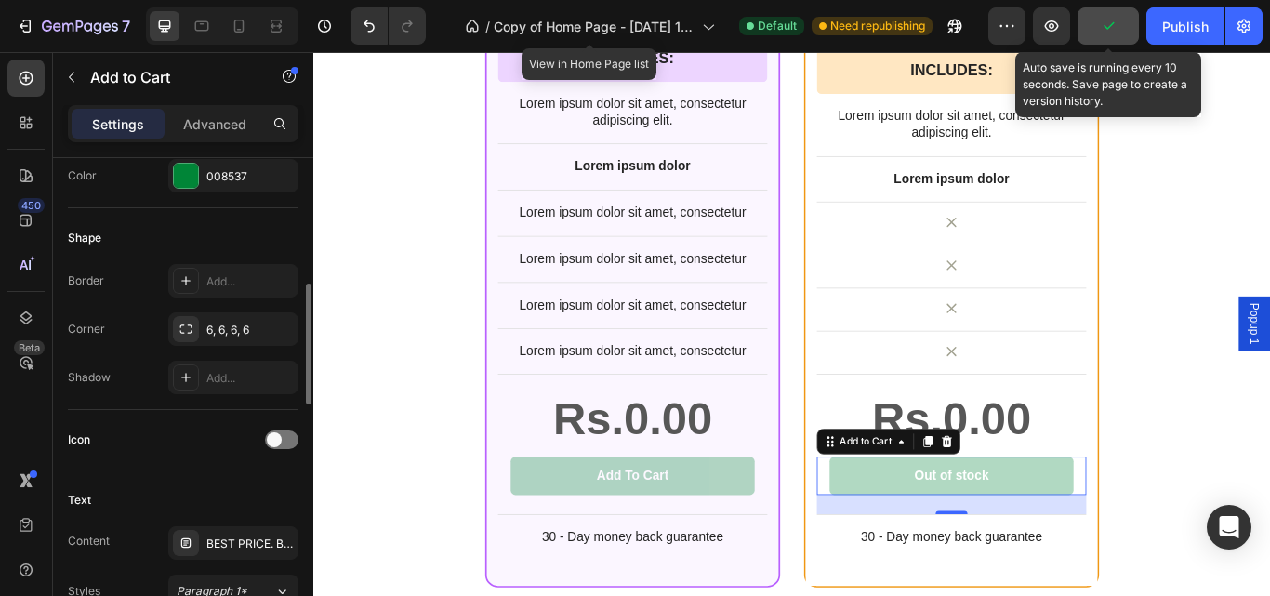
drag, startPoint x: 232, startPoint y: 488, endPoint x: 199, endPoint y: 461, distance: 43.0
click at [199, 461] on div "Icon" at bounding box center [183, 440] width 231 height 60
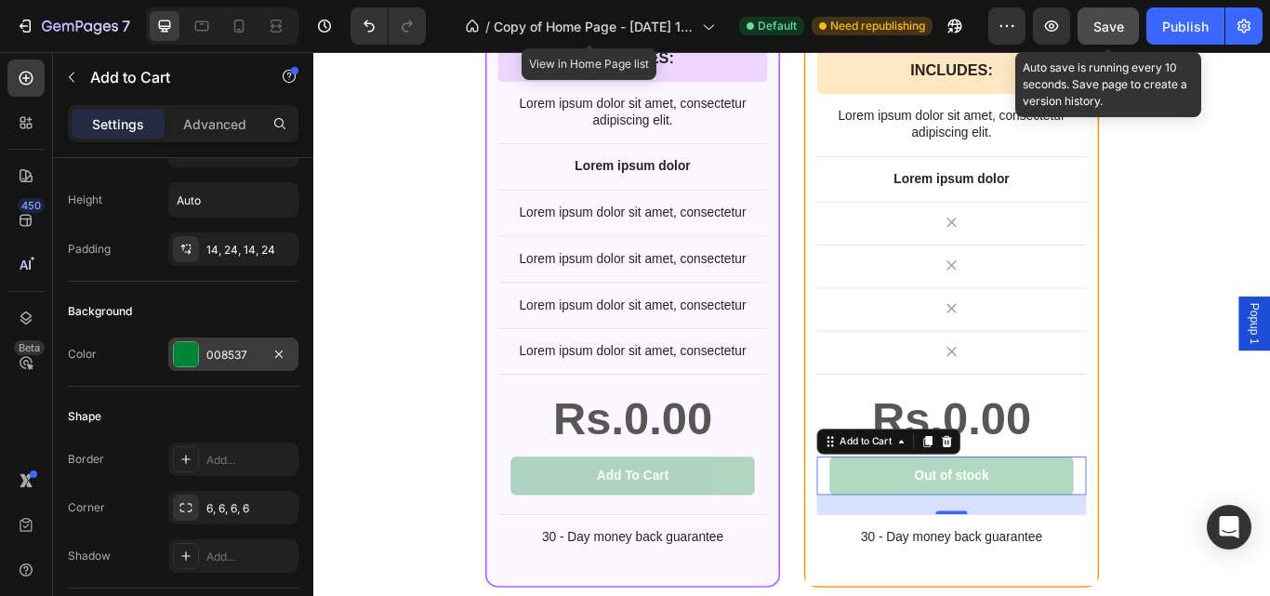
click at [180, 351] on div at bounding box center [186, 354] width 24 height 24
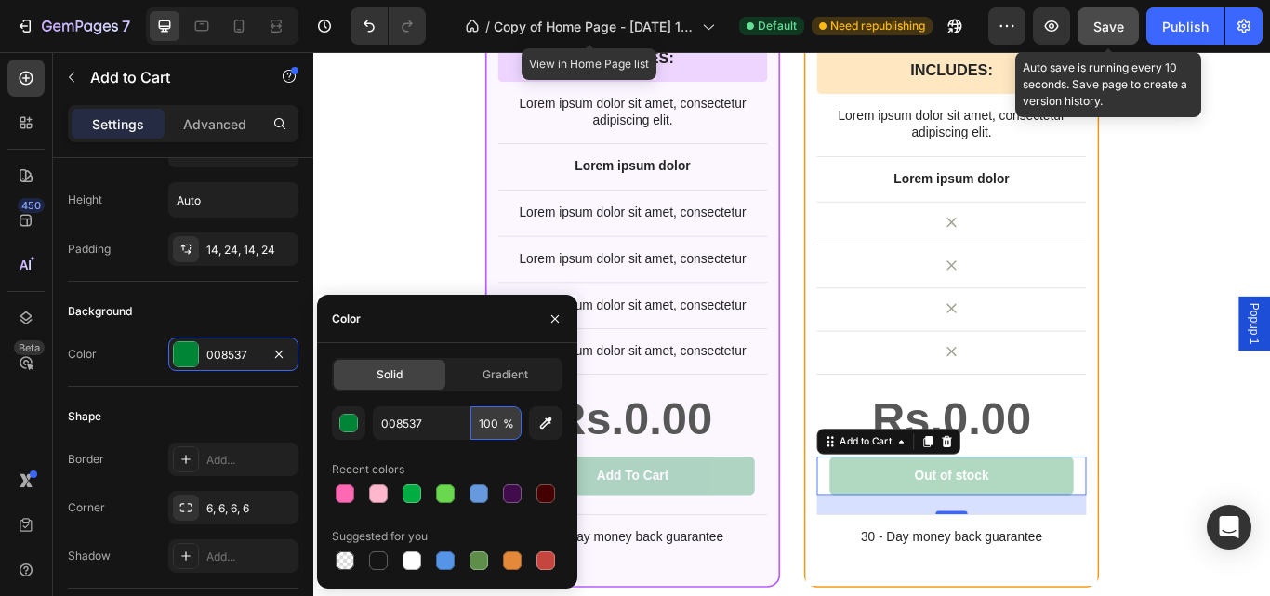
click at [491, 427] on input "100" at bounding box center [495, 422] width 51 height 33
click at [507, 378] on span "Gradient" at bounding box center [505, 374] width 46 height 17
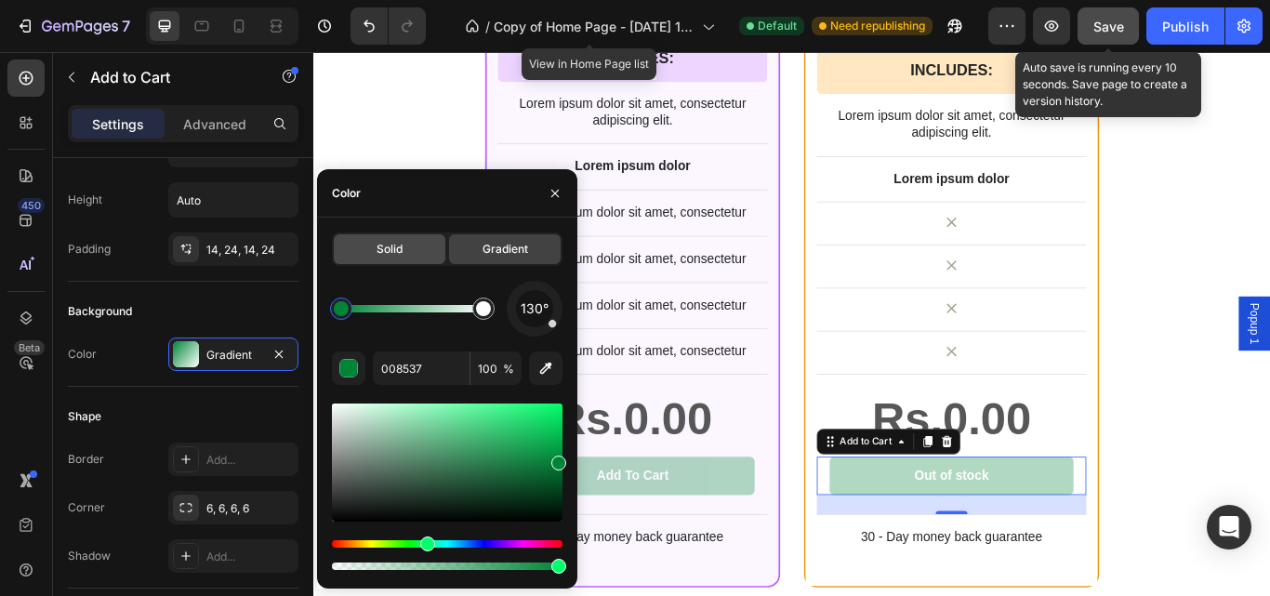
click at [401, 244] on span "Solid" at bounding box center [389, 249] width 26 height 17
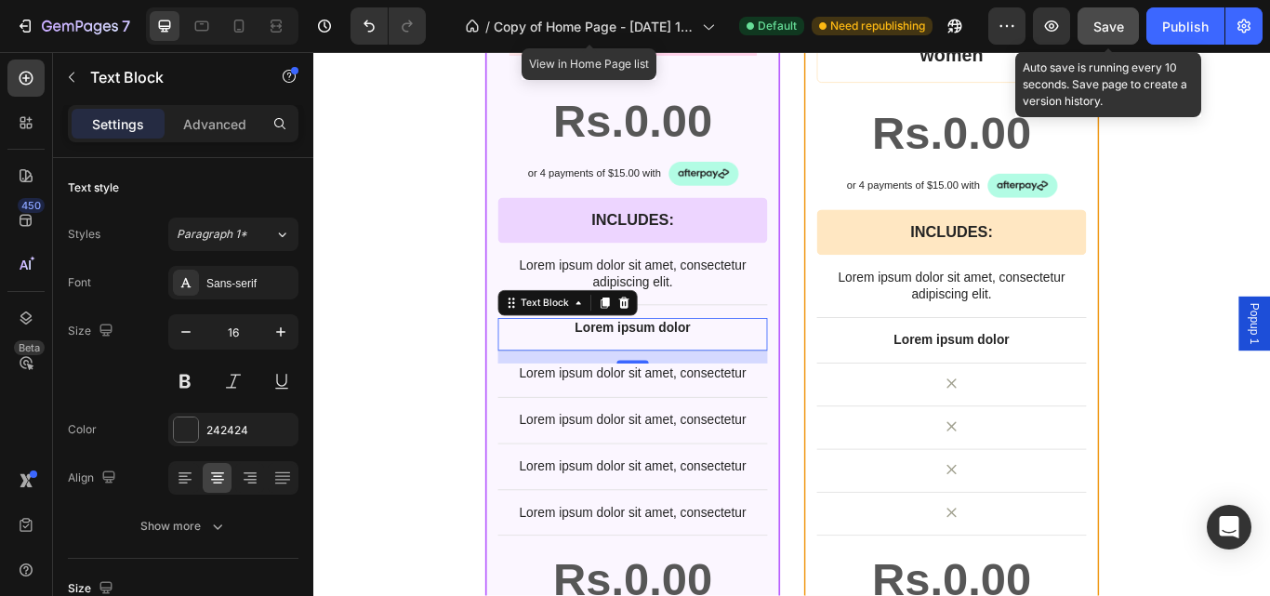
scroll to position [11626, 0]
click at [1115, 33] on span "Save" at bounding box center [1108, 27] width 31 height 16
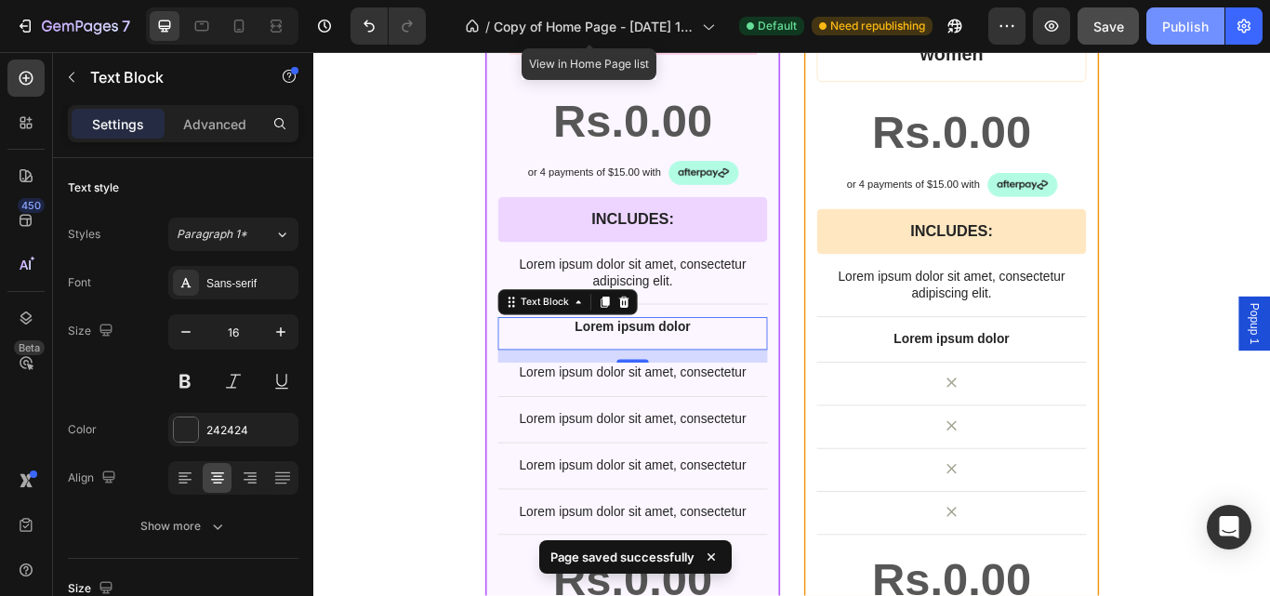
click at [1173, 33] on div "Publish" at bounding box center [1185, 27] width 46 height 20
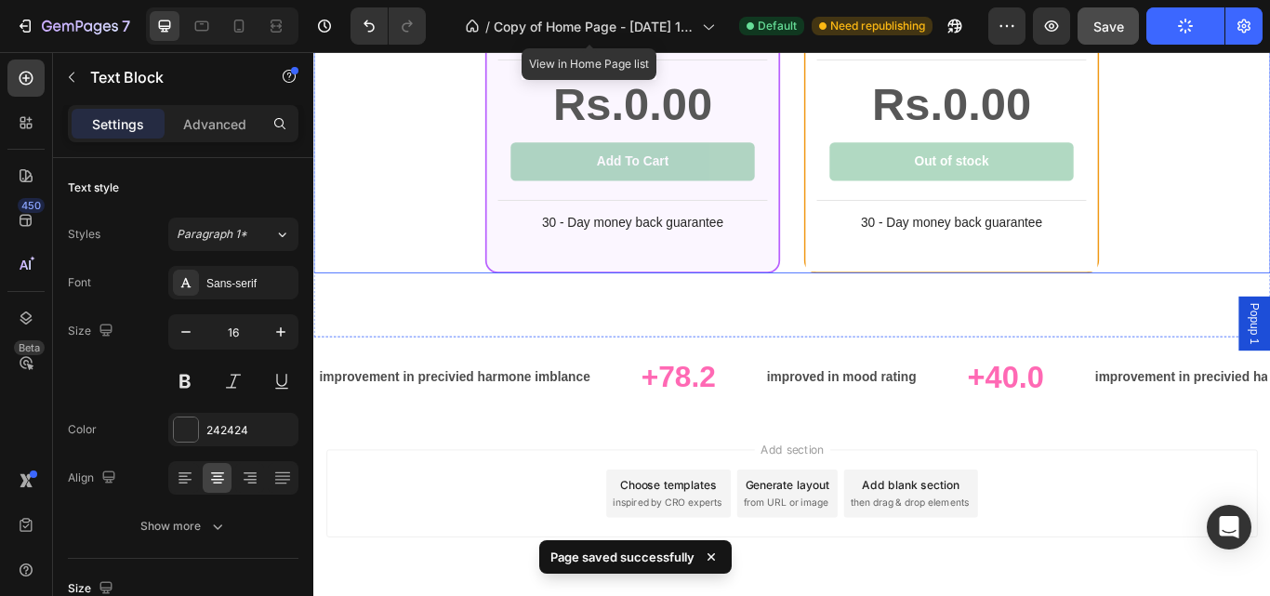
scroll to position [12213, 0]
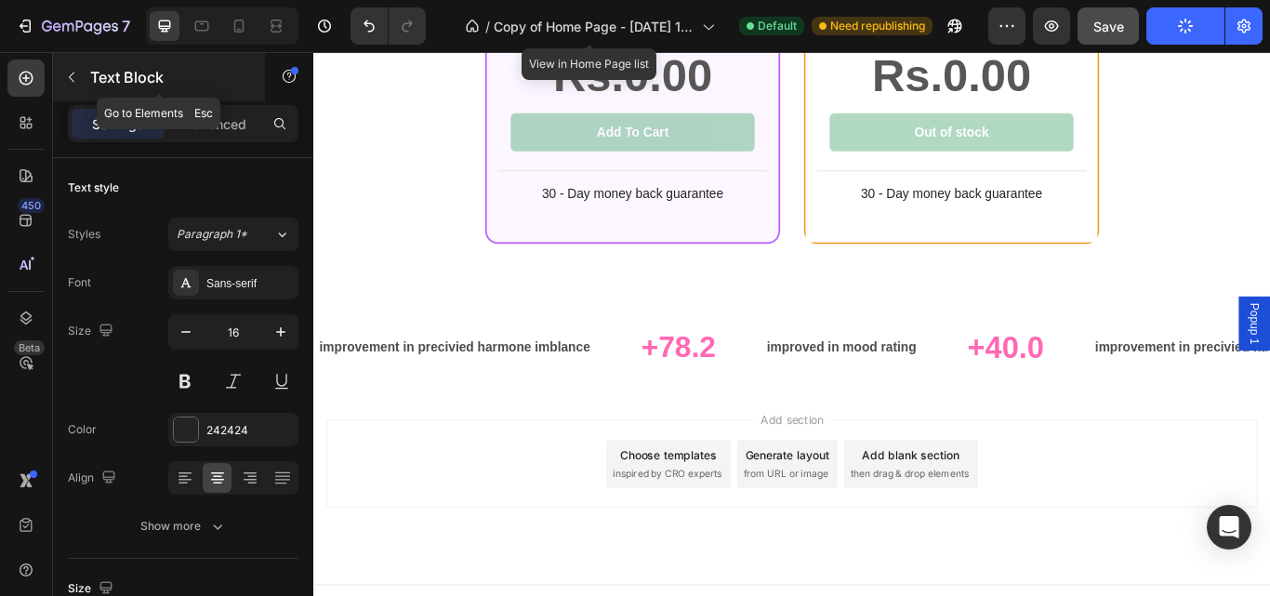
click at [74, 72] on icon "button" at bounding box center [71, 77] width 15 height 15
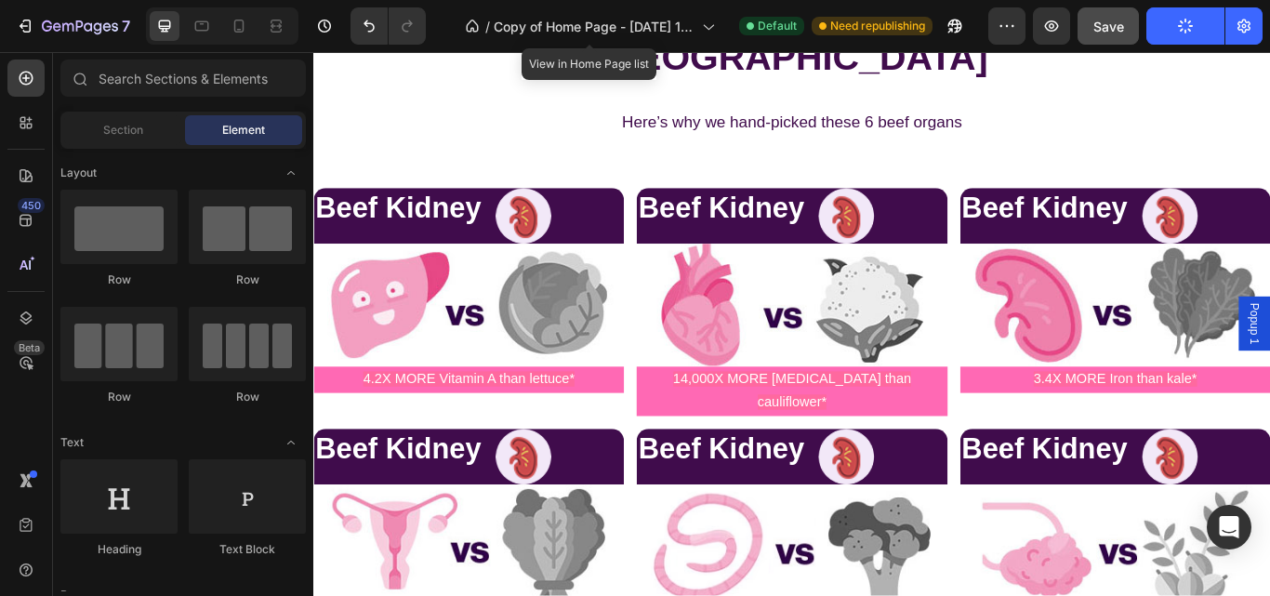
scroll to position [8859, 0]
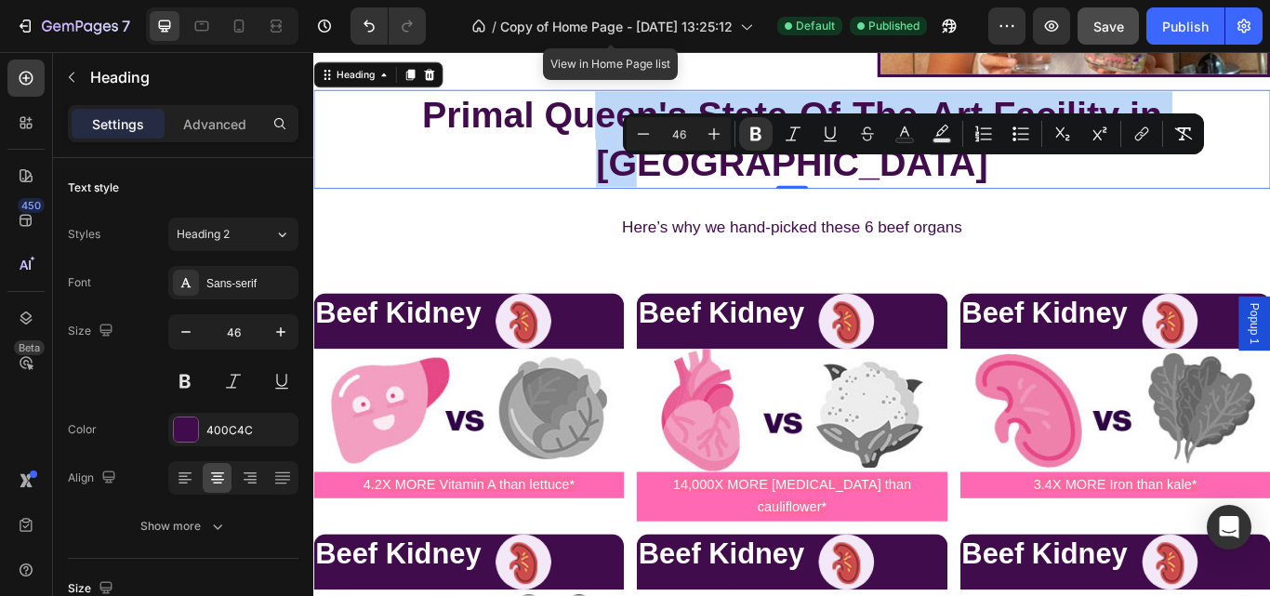
drag, startPoint x: 1340, startPoint y: 191, endPoint x: 588, endPoint y: 178, distance: 752.1
click at [588, 178] on p "Primal Queen's State-Of-The-Art Facility in [GEOGRAPHIC_DATA]" at bounding box center [871, 155] width 1112 height 112
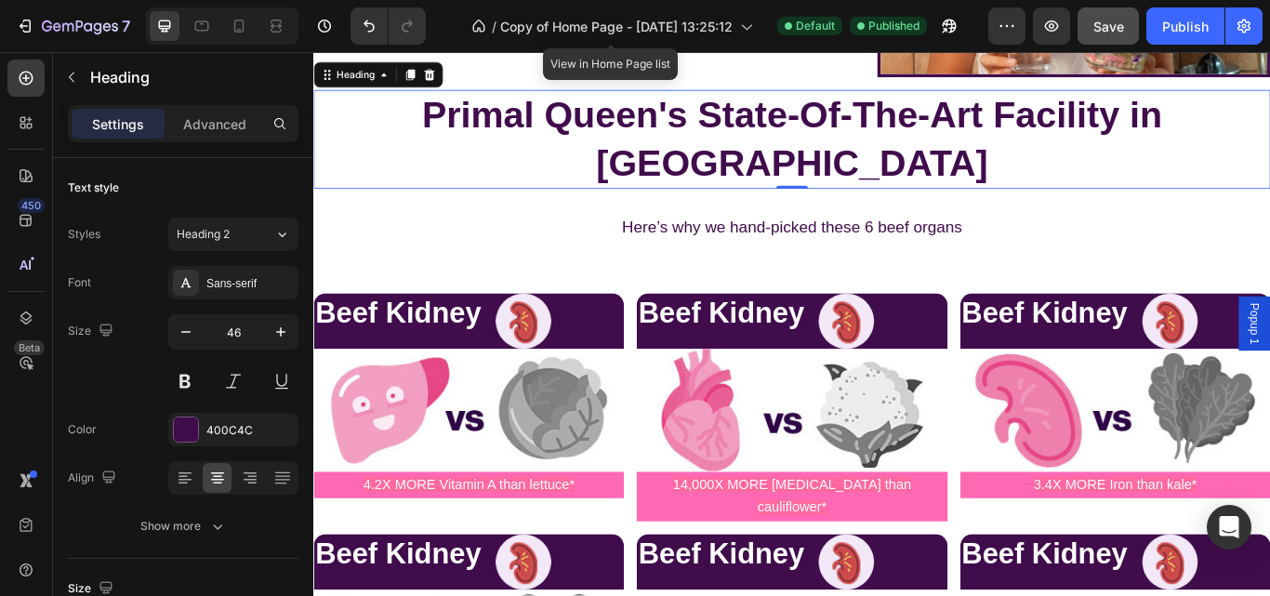
click at [471, 188] on strong "Primal Queen's State-Of-The-Art Facility in [GEOGRAPHIC_DATA]" at bounding box center [872, 153] width 864 height 104
click at [1269, 201] on p "Primal Queen's State-Of-The-Art Facility in [GEOGRAPHIC_DATA]" at bounding box center [871, 155] width 1112 height 112
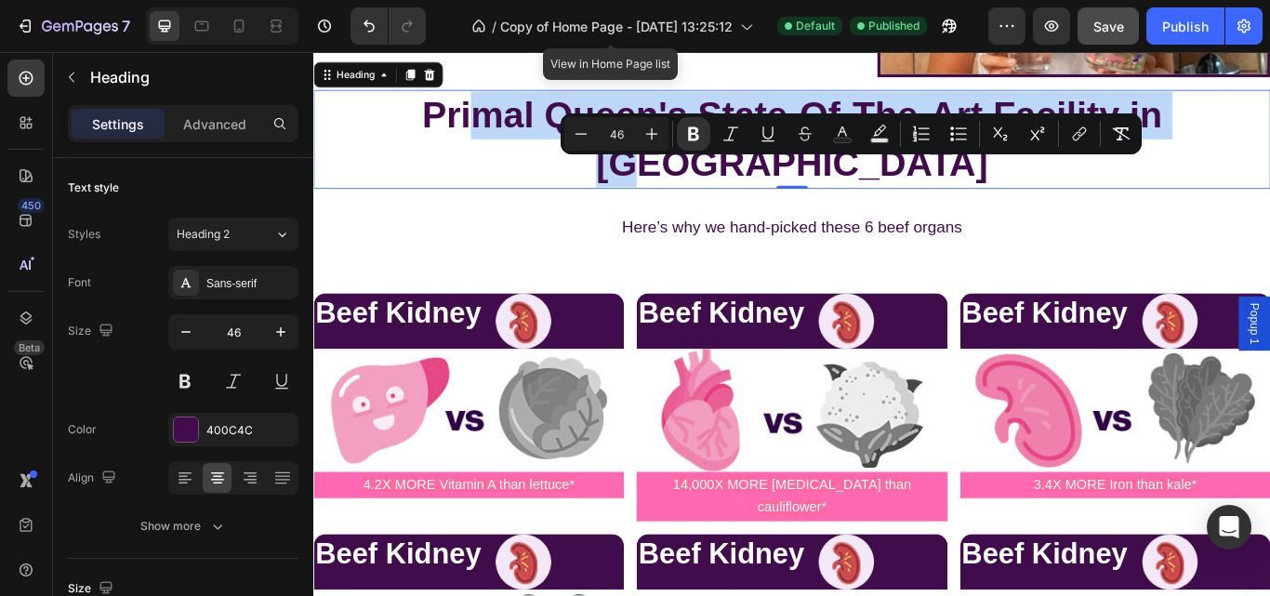
drag, startPoint x: 1344, startPoint y: 201, endPoint x: 453, endPoint y: 218, distance: 891.6
click at [453, 210] on p "Primal Queen's State-Of-The-Art Facility in [GEOGRAPHIC_DATA]" at bounding box center [871, 155] width 1112 height 112
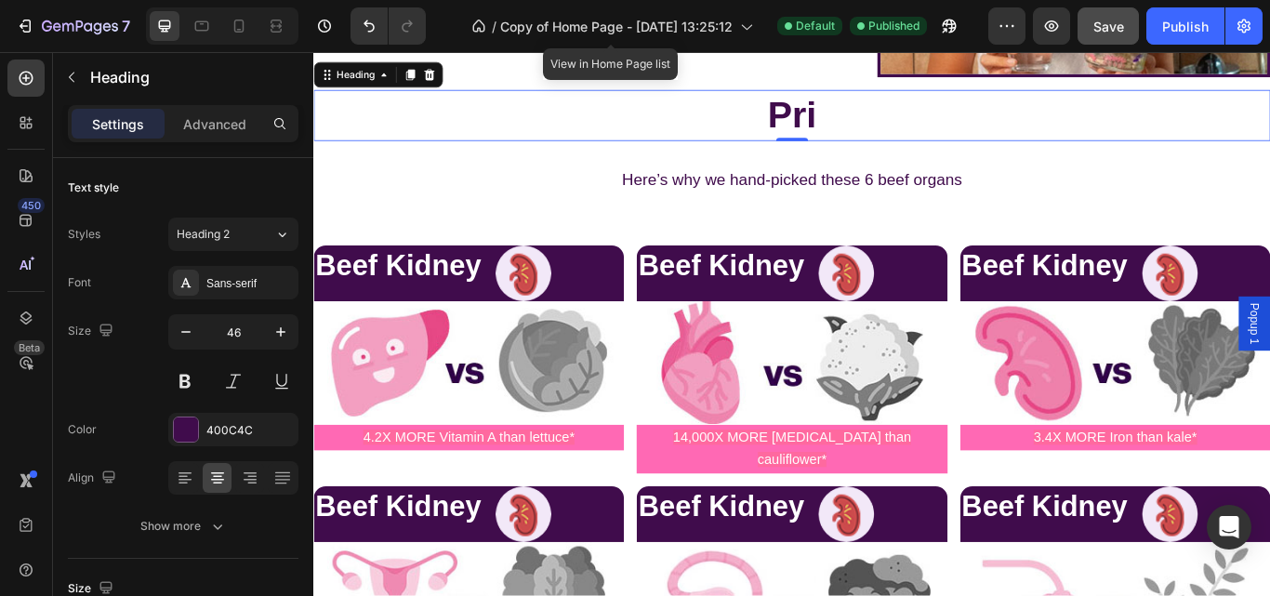
click at [453, 154] on p "Pri" at bounding box center [871, 127] width 1112 height 56
click at [917, 154] on p "Pri" at bounding box center [871, 127] width 1112 height 56
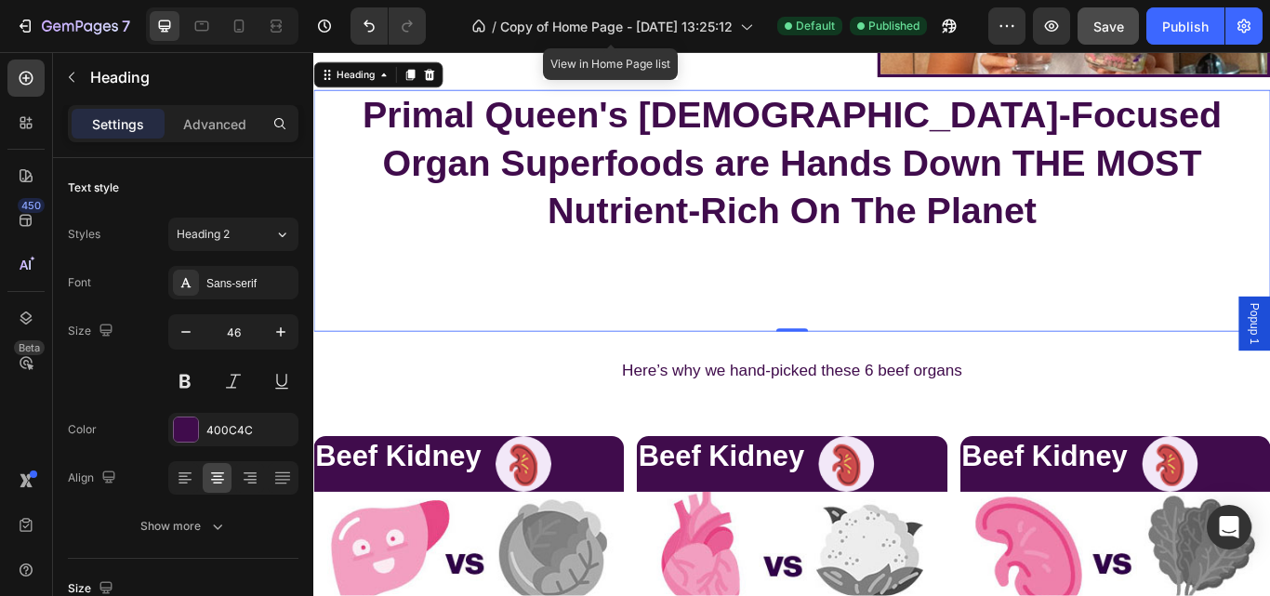
click at [714, 248] on strong "Primal Queen's [DEMOGRAPHIC_DATA]-Focused Organ Superfoods are Hands Down THE M…" at bounding box center [871, 181] width 1002 height 160
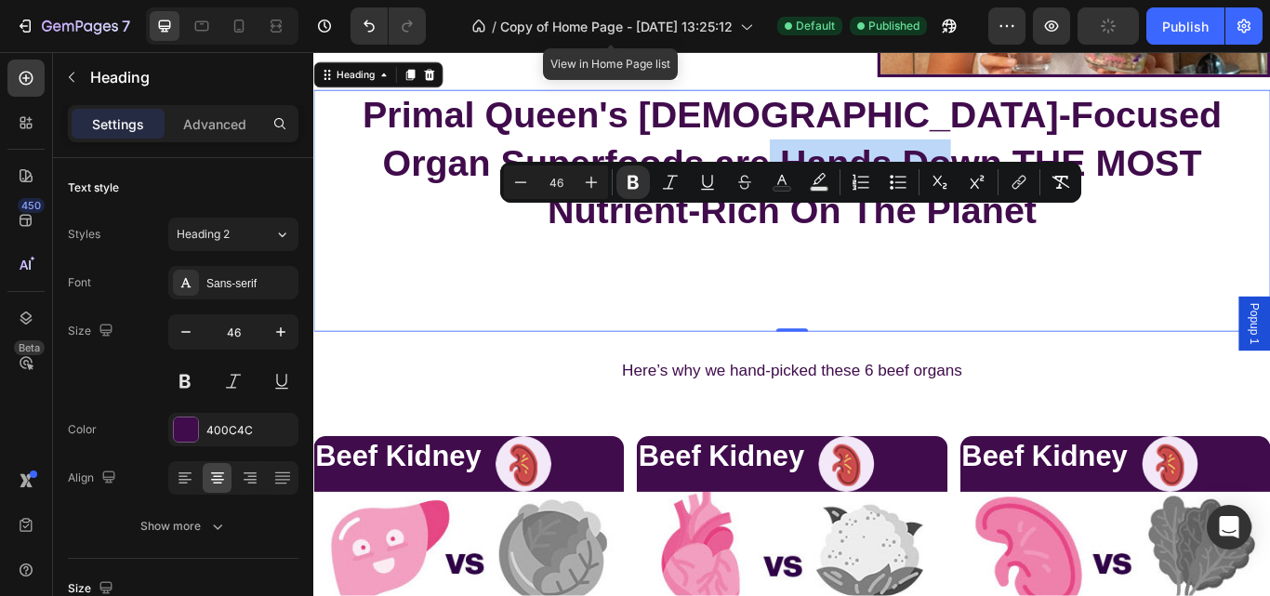
drag, startPoint x: 714, startPoint y: 248, endPoint x: 935, endPoint y: 248, distance: 221.2
click at [935, 248] on strong "Primal Queen's [DEMOGRAPHIC_DATA]-Focused Organ Superfoods are Hands Down THE M…" at bounding box center [871, 181] width 1002 height 160
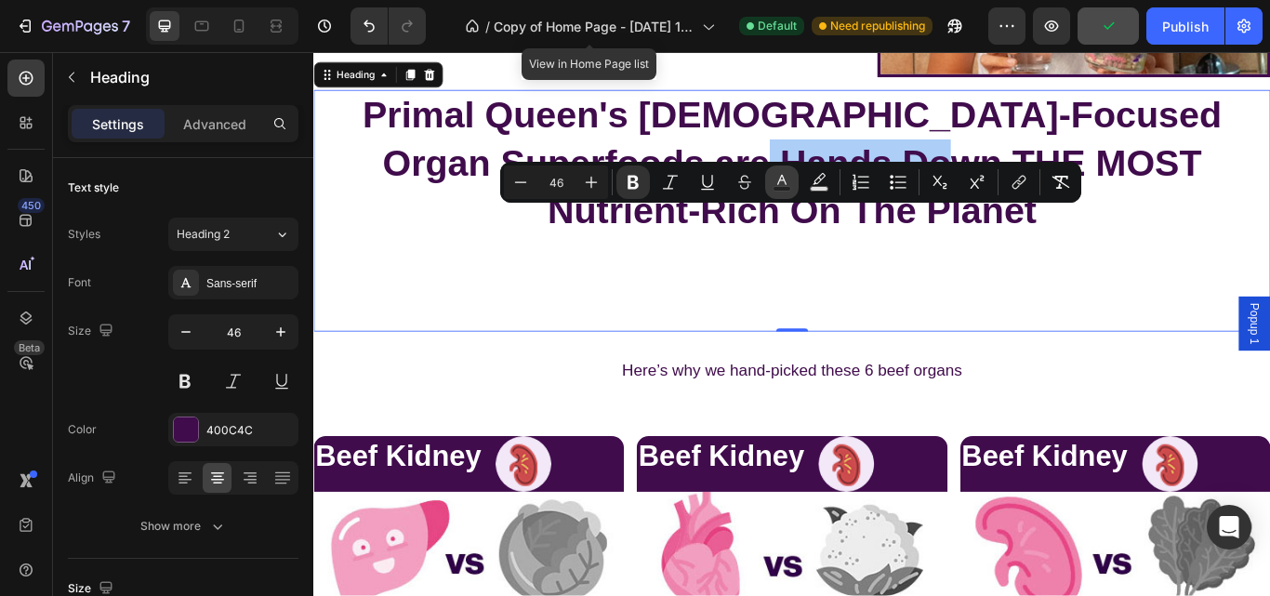
click at [792, 182] on button "Text Color" at bounding box center [781, 181] width 33 height 33
type input "400C4C"
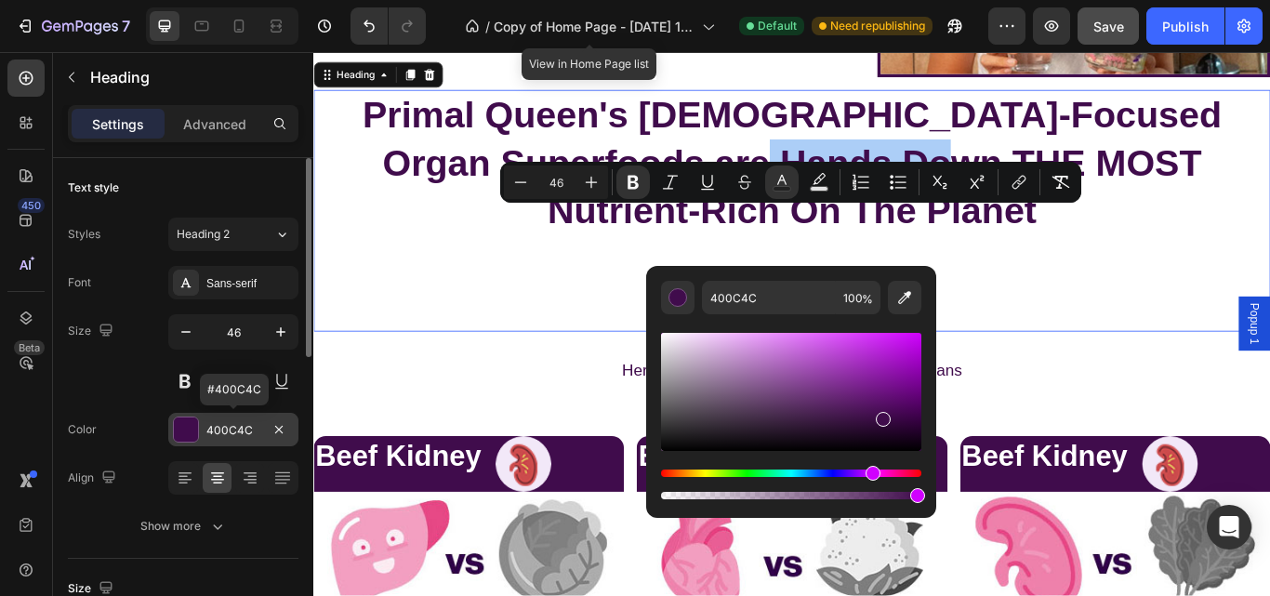
click at [173, 418] on div at bounding box center [186, 429] width 26 height 26
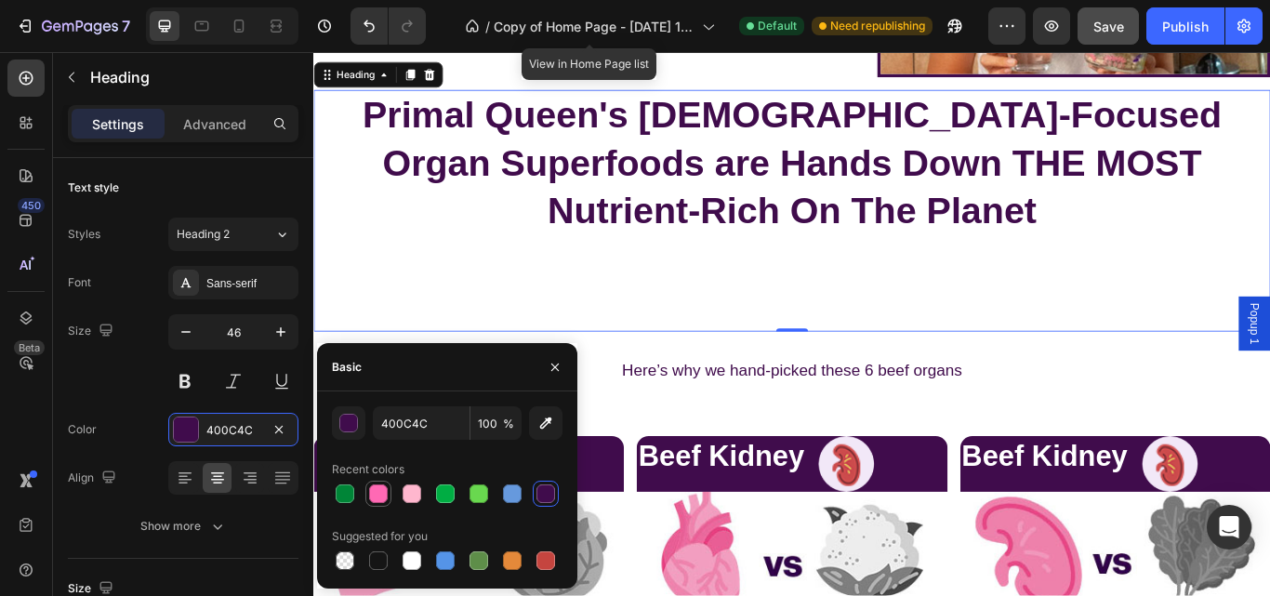
click at [368, 489] on div at bounding box center [378, 493] width 22 height 22
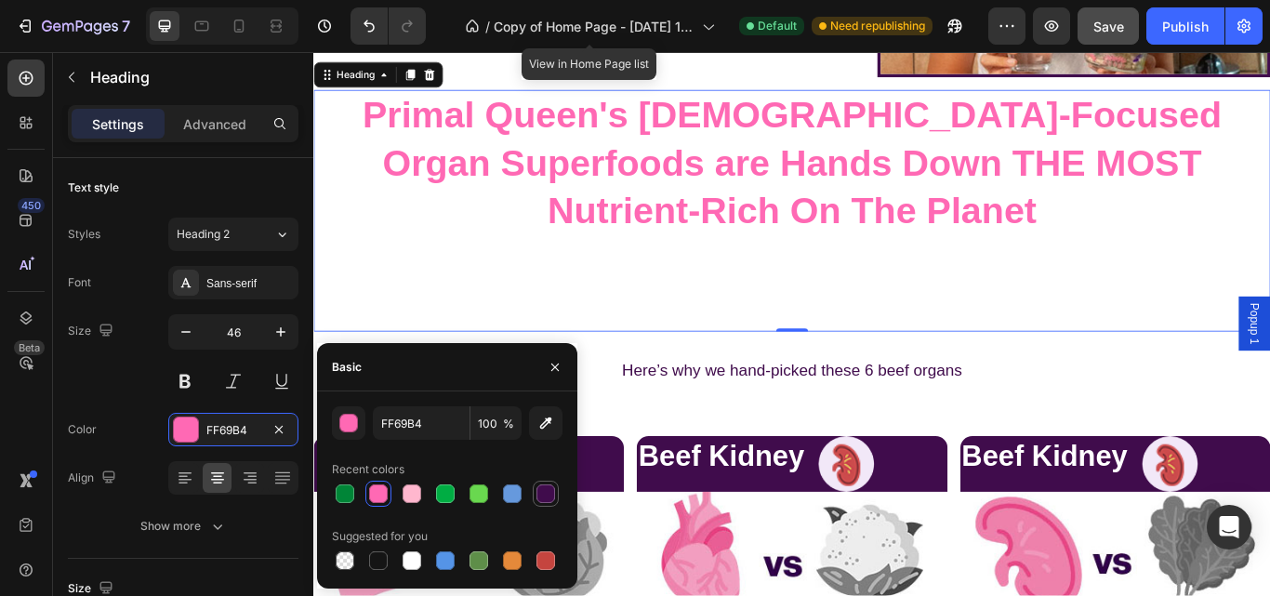
click at [543, 489] on div at bounding box center [545, 493] width 19 height 19
type input "400C4C"
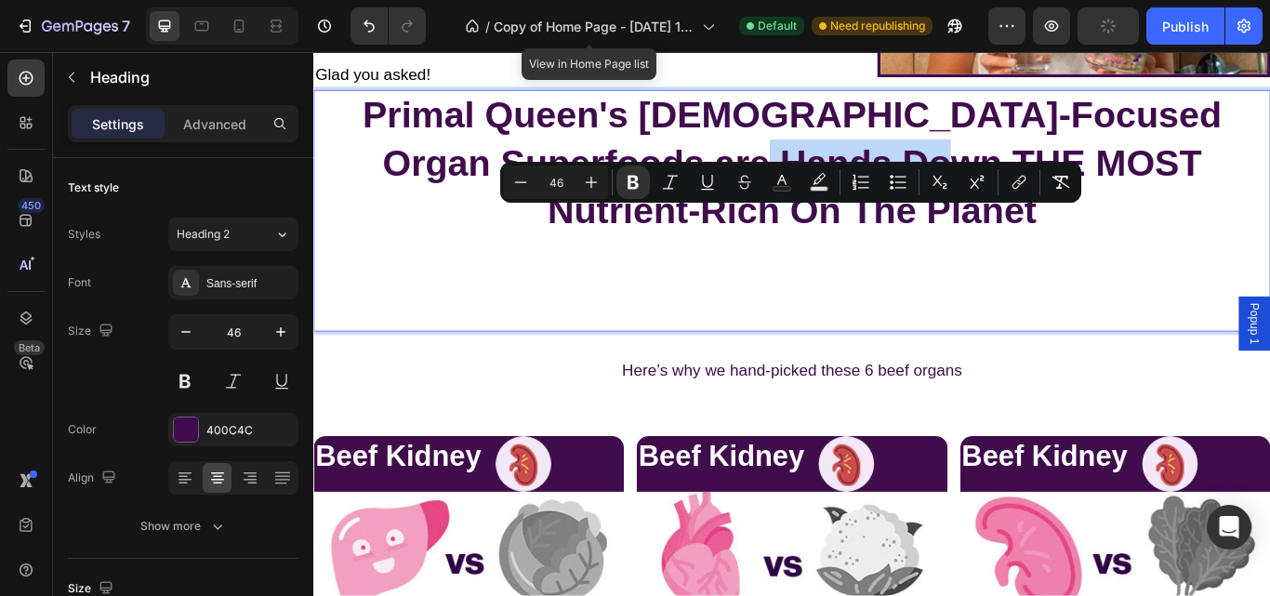
drag, startPoint x: 936, startPoint y: 244, endPoint x: 716, endPoint y: 257, distance: 220.7
click at [716, 257] on strong "Primal Queen's [DEMOGRAPHIC_DATA]-Focused Organ Superfoods are Hands Down THE M…" at bounding box center [871, 181] width 1002 height 160
click at [775, 190] on rect "Editor contextual toolbar" at bounding box center [782, 189] width 18 height 5
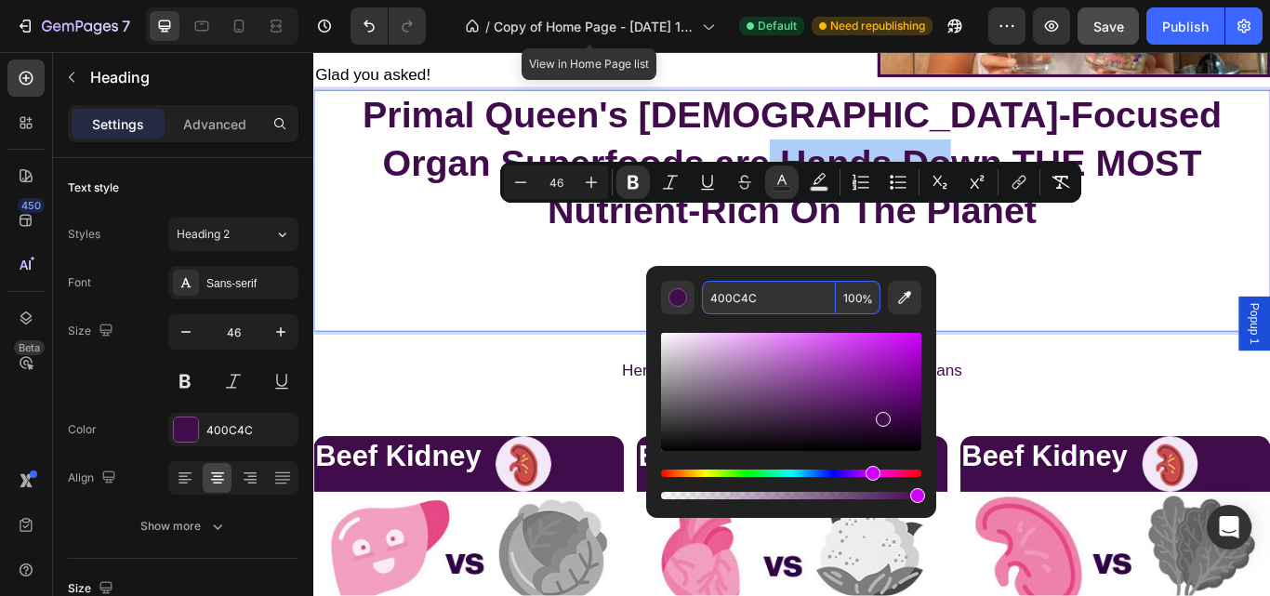
click at [757, 295] on input "400C4C" at bounding box center [769, 297] width 134 height 33
type input "FFFF66"
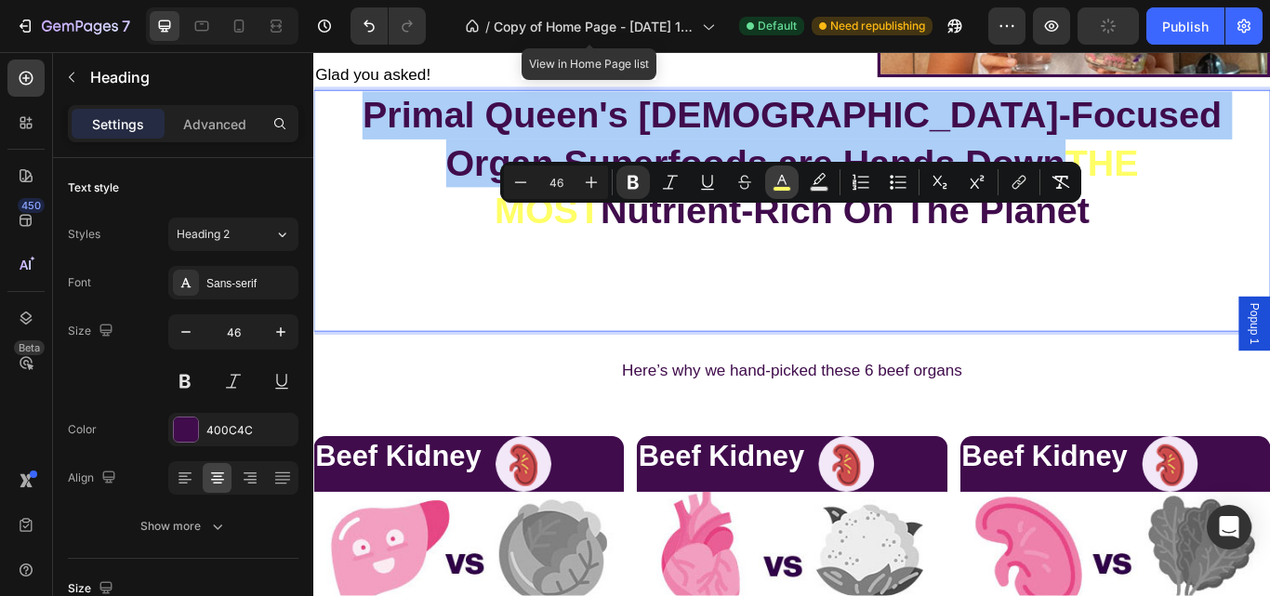
click at [783, 181] on icon "Editor contextual toolbar" at bounding box center [781, 182] width 19 height 19
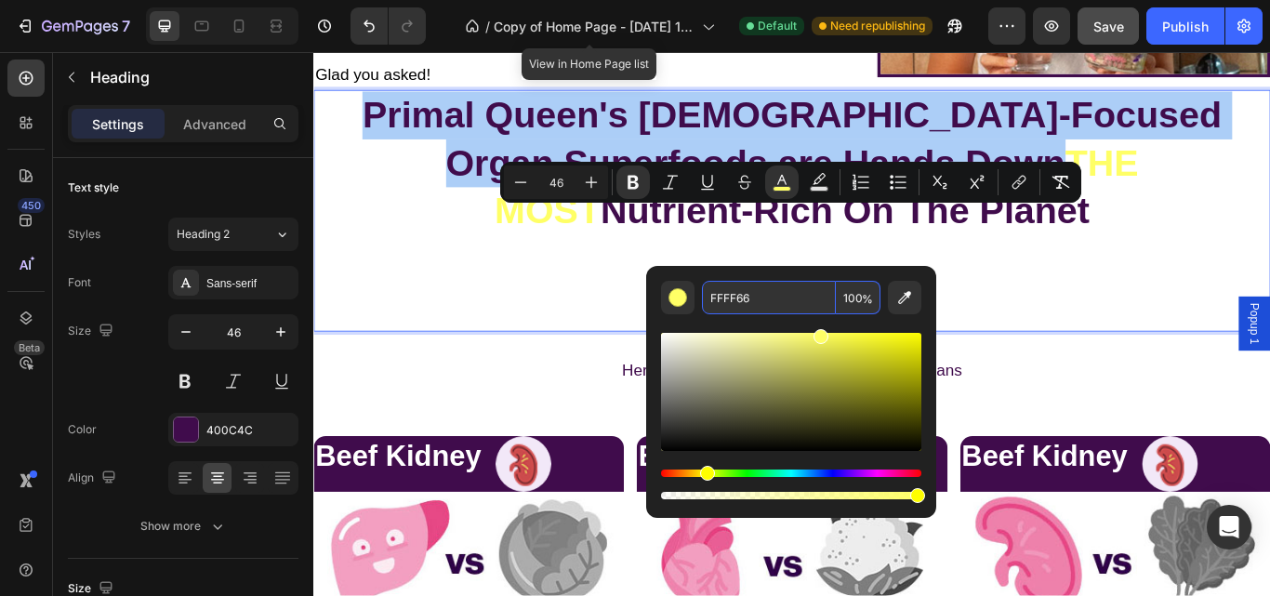
click at [735, 297] on input "FFFF66" at bounding box center [769, 297] width 134 height 33
click at [739, 297] on input "FFFF66" at bounding box center [769, 297] width 134 height 33
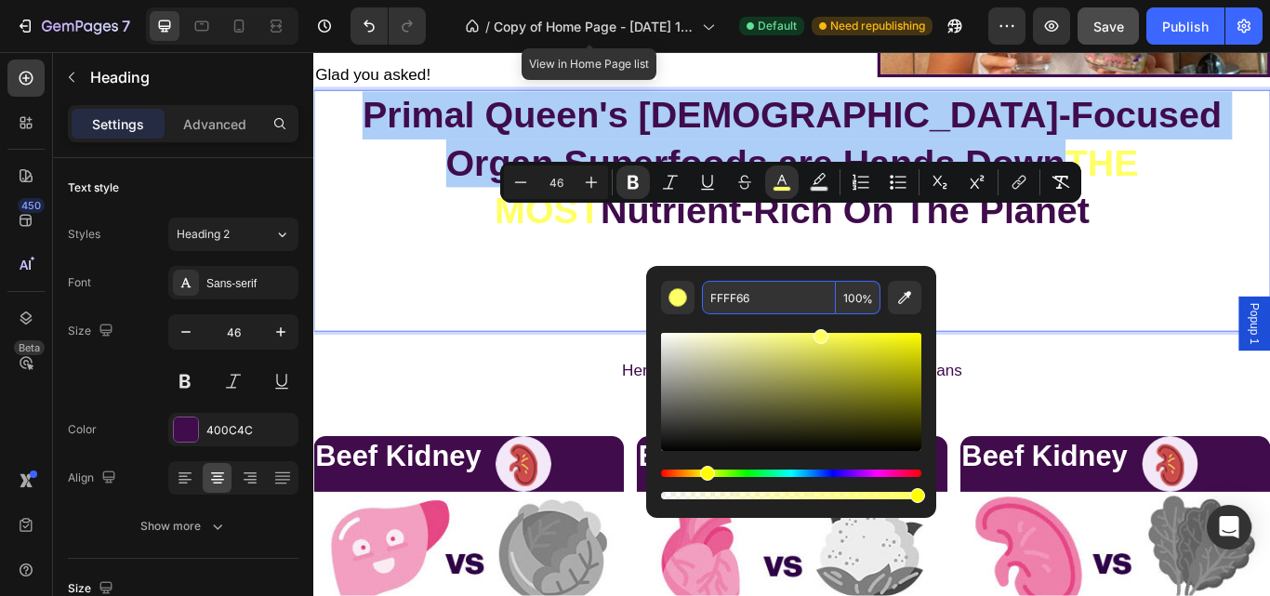
click at [745, 297] on input "FFFF66" at bounding box center [769, 297] width 134 height 33
click at [732, 297] on input "FFFF66" at bounding box center [769, 297] width 134 height 33
click at [783, 297] on input "FFFF66" at bounding box center [769, 297] width 134 height 33
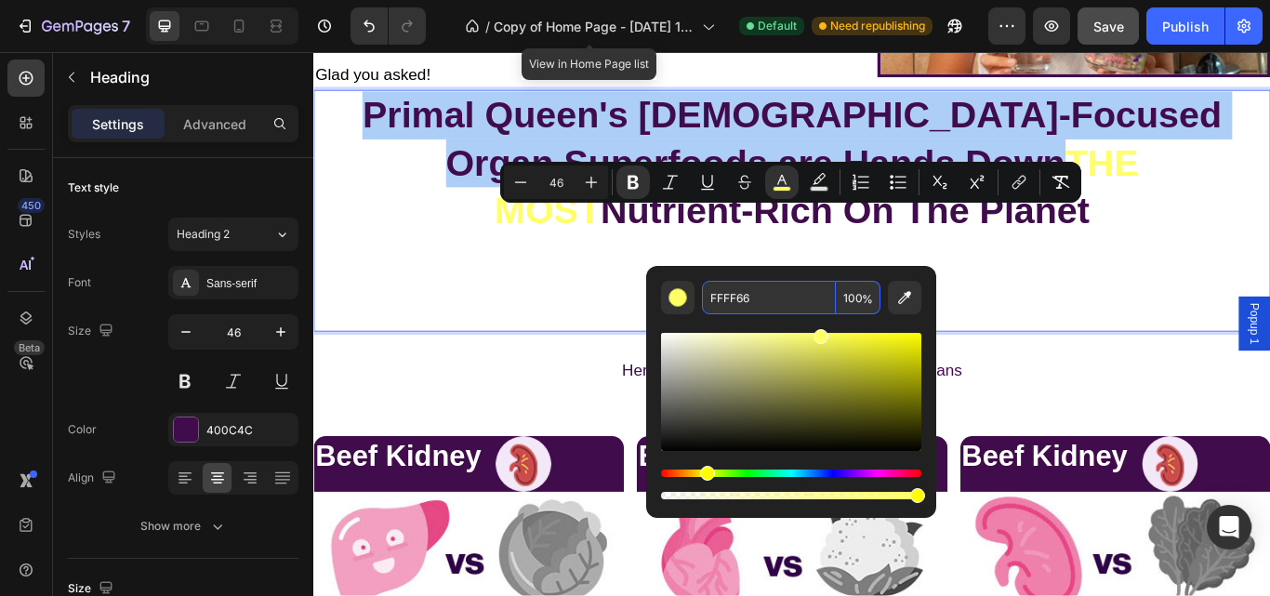
click at [732, 300] on input "FFFF66" at bounding box center [769, 297] width 134 height 33
click at [756, 300] on input "FFFF66" at bounding box center [769, 297] width 134 height 33
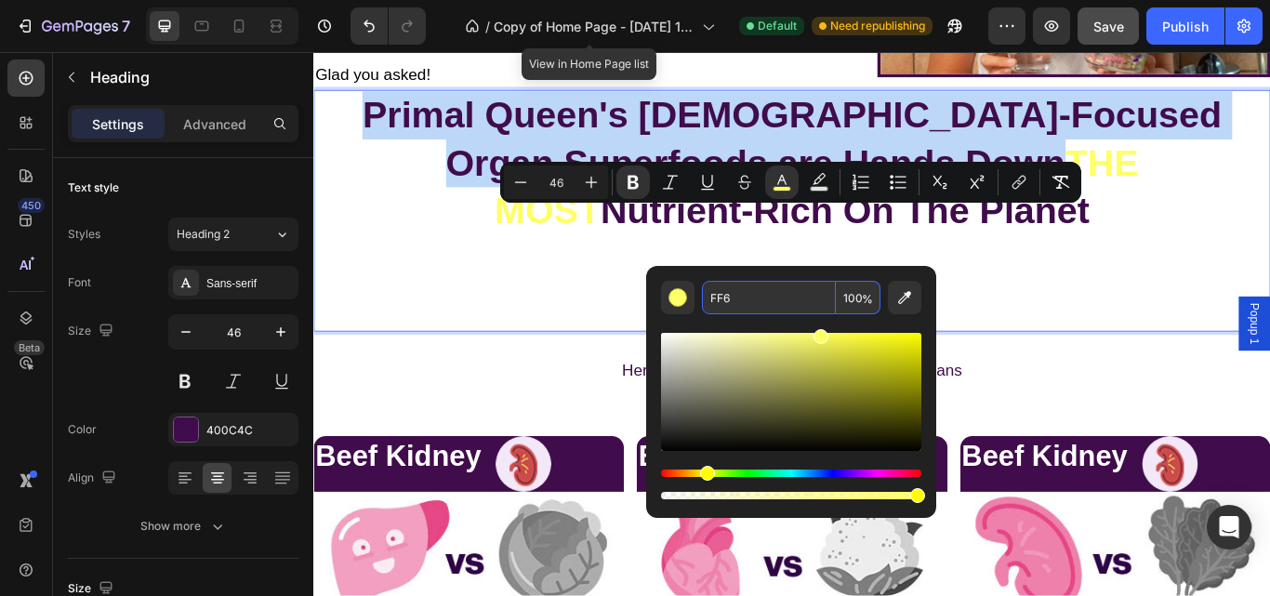
type input "FFFF66"
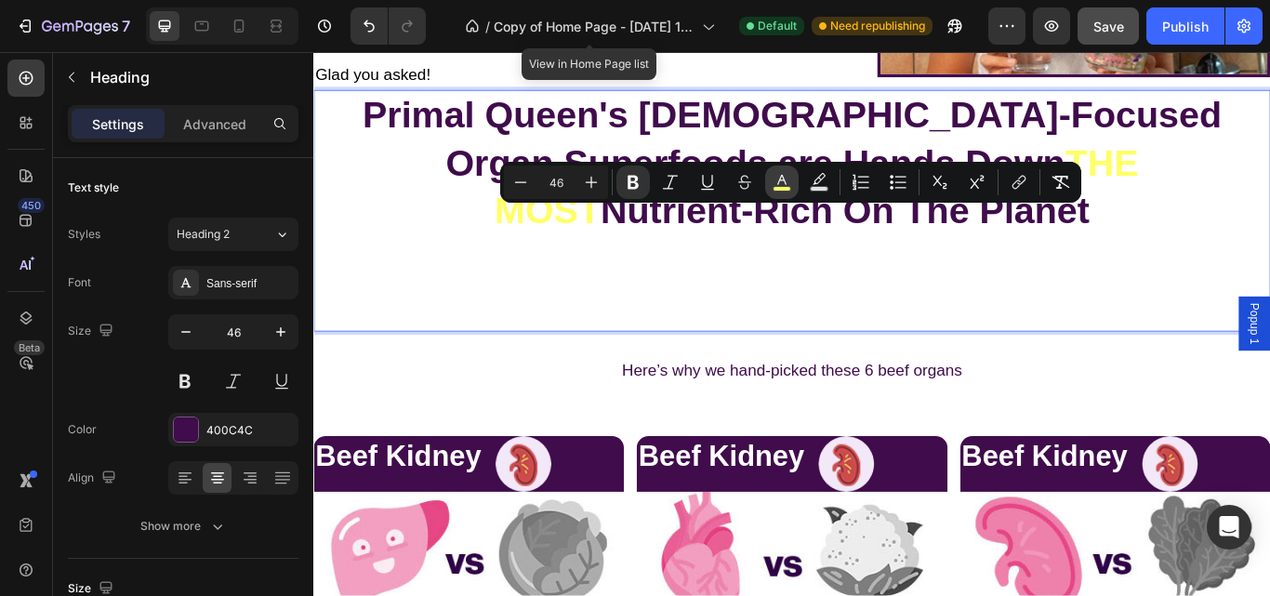
click at [769, 191] on button "color" at bounding box center [781, 181] width 33 height 33
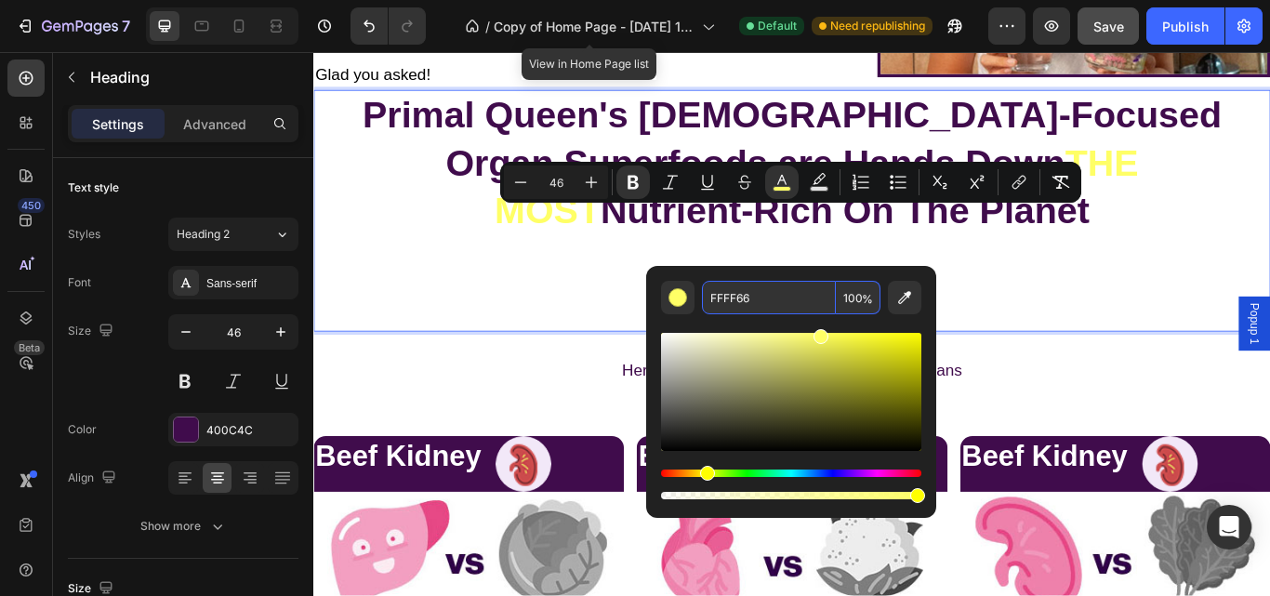
click at [757, 296] on input "FFFF66" at bounding box center [769, 297] width 134 height 33
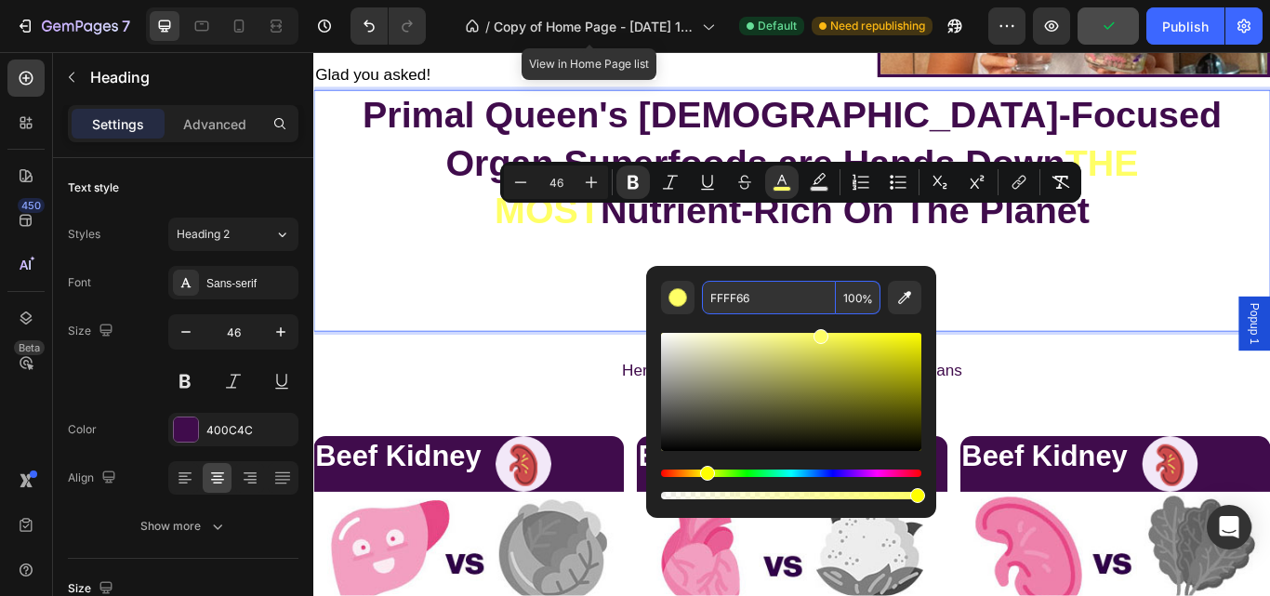
click at [759, 297] on input "FFFF66" at bounding box center [769, 297] width 134 height 33
click at [760, 297] on input "FFFF66" at bounding box center [769, 297] width 134 height 33
click at [742, 301] on input "FFFF66" at bounding box center [769, 297] width 134 height 33
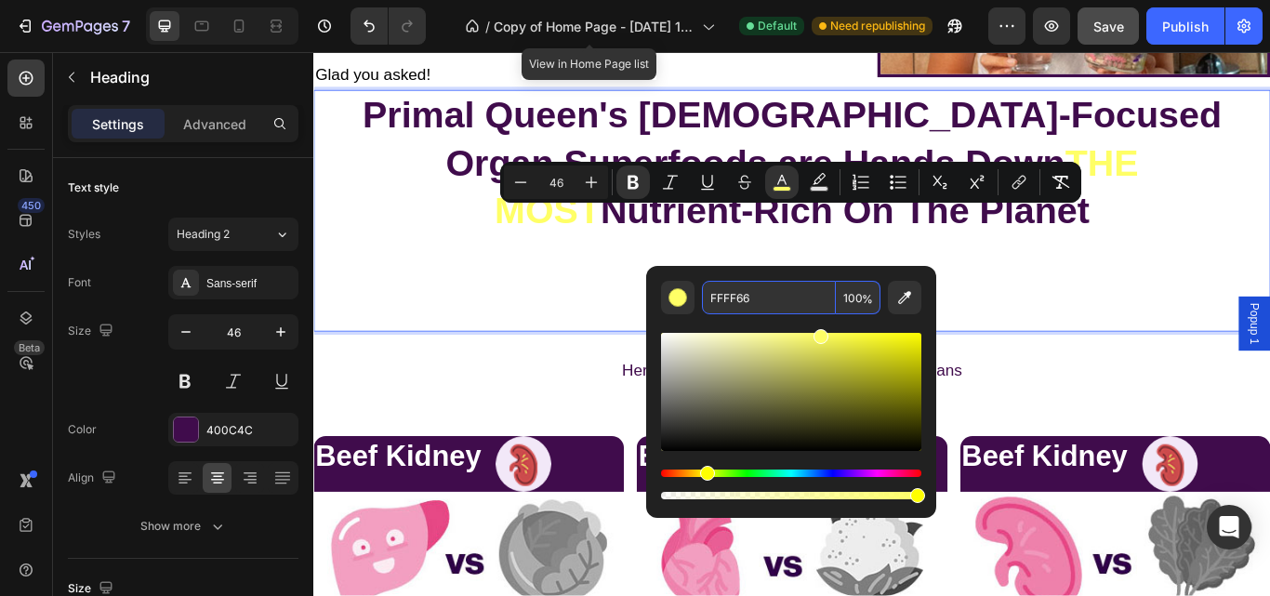
click at [742, 301] on input "FFFF66" at bounding box center [769, 297] width 134 height 33
click at [668, 294] on div "Editor contextual toolbar" at bounding box center [677, 297] width 19 height 19
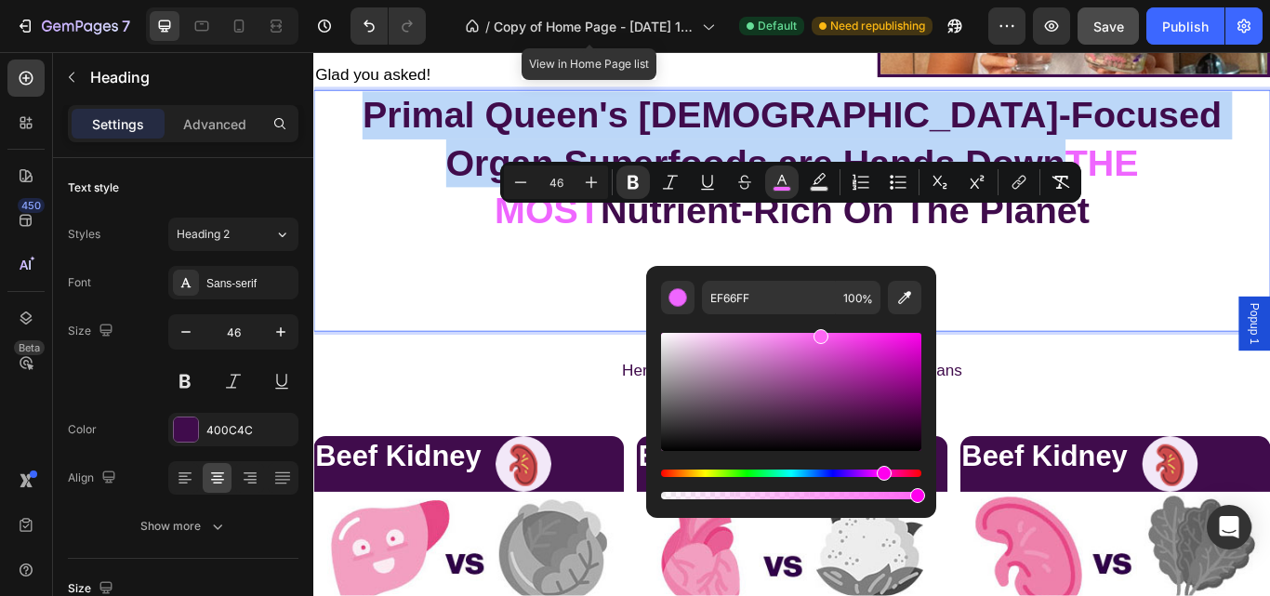
type input "FF66F4"
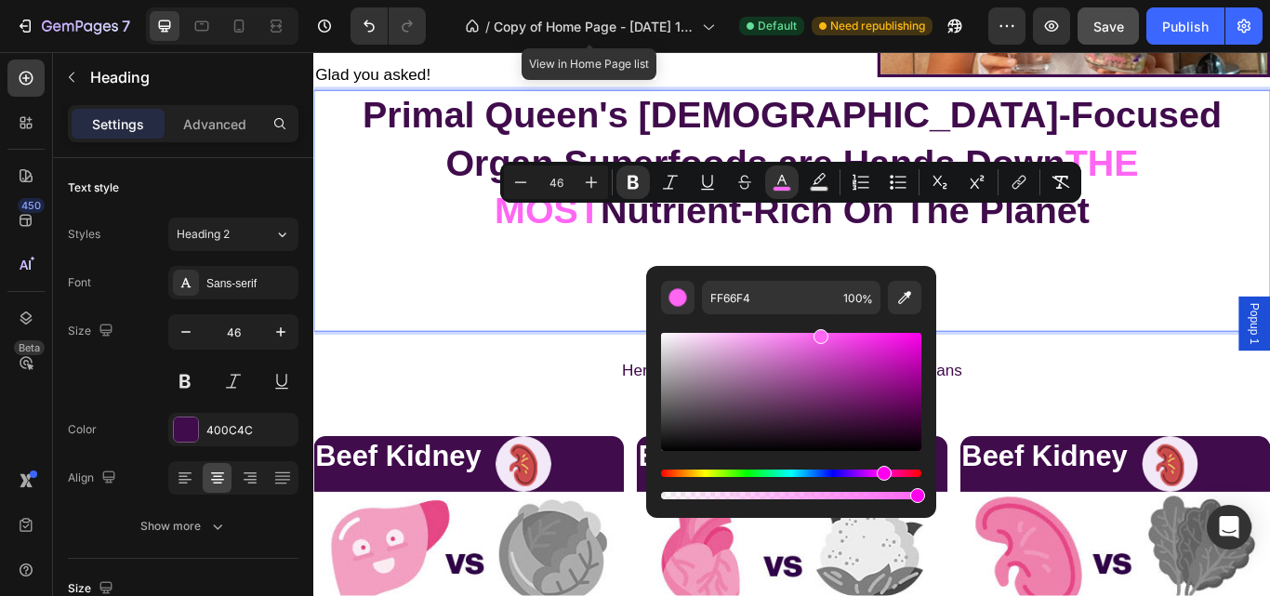
drag, startPoint x: 703, startPoint y: 473, endPoint x: 881, endPoint y: 481, distance: 178.7
click at [881, 481] on div "Editor contextual toolbar" at bounding box center [791, 484] width 260 height 30
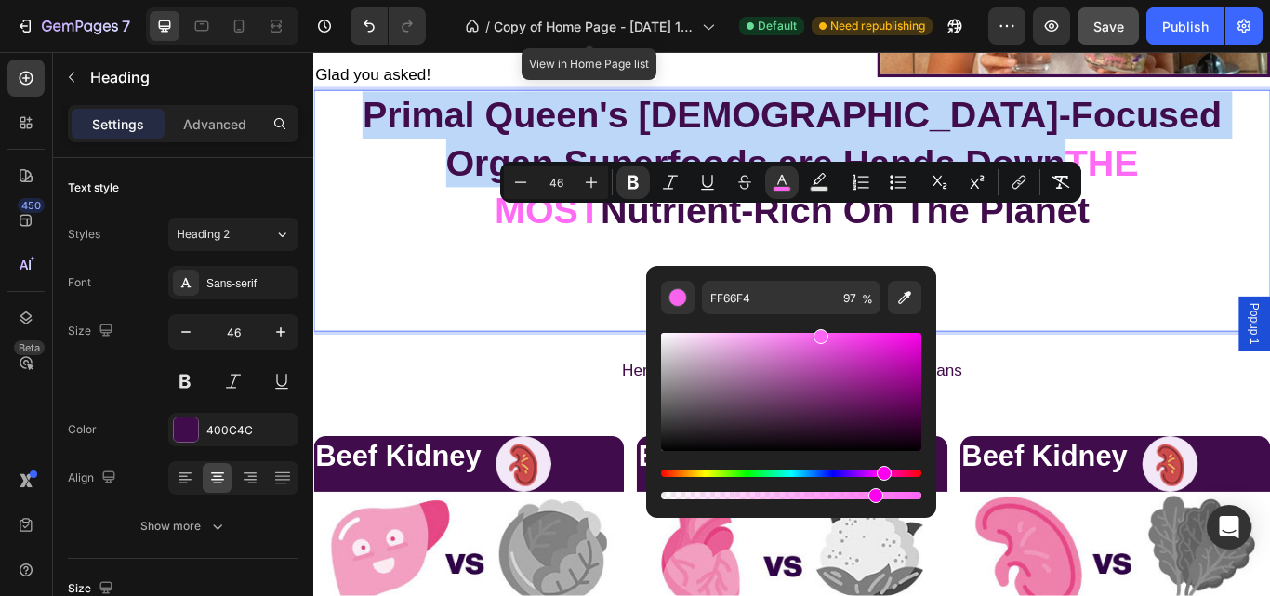
type input "81"
drag, startPoint x: 914, startPoint y: 496, endPoint x: 872, endPoint y: 496, distance: 41.8
click at [872, 496] on div "Editor contextual toolbar" at bounding box center [875, 495] width 15 height 15
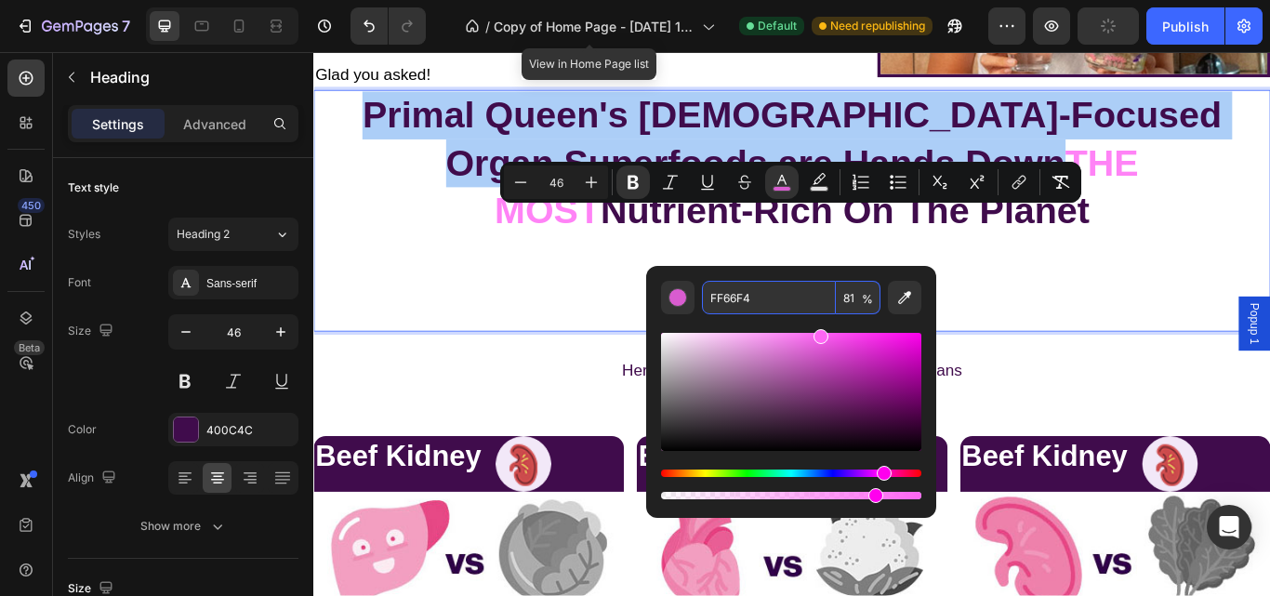
click at [753, 290] on input "FF66F4" at bounding box center [769, 297] width 134 height 33
click at [758, 301] on input "FF66F4" at bounding box center [769, 297] width 134 height 33
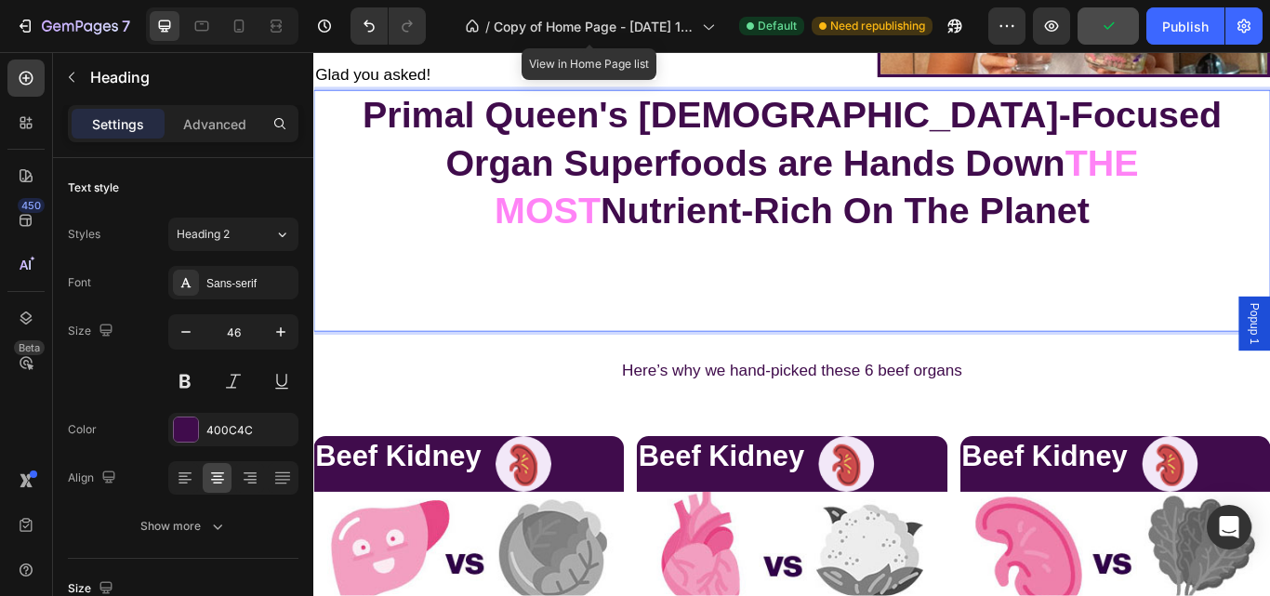
click at [1175, 340] on p "Primal Queen's [DEMOGRAPHIC_DATA]-Focused Organ Superfoods are Hands Down THE M…" at bounding box center [871, 238] width 1112 height 278
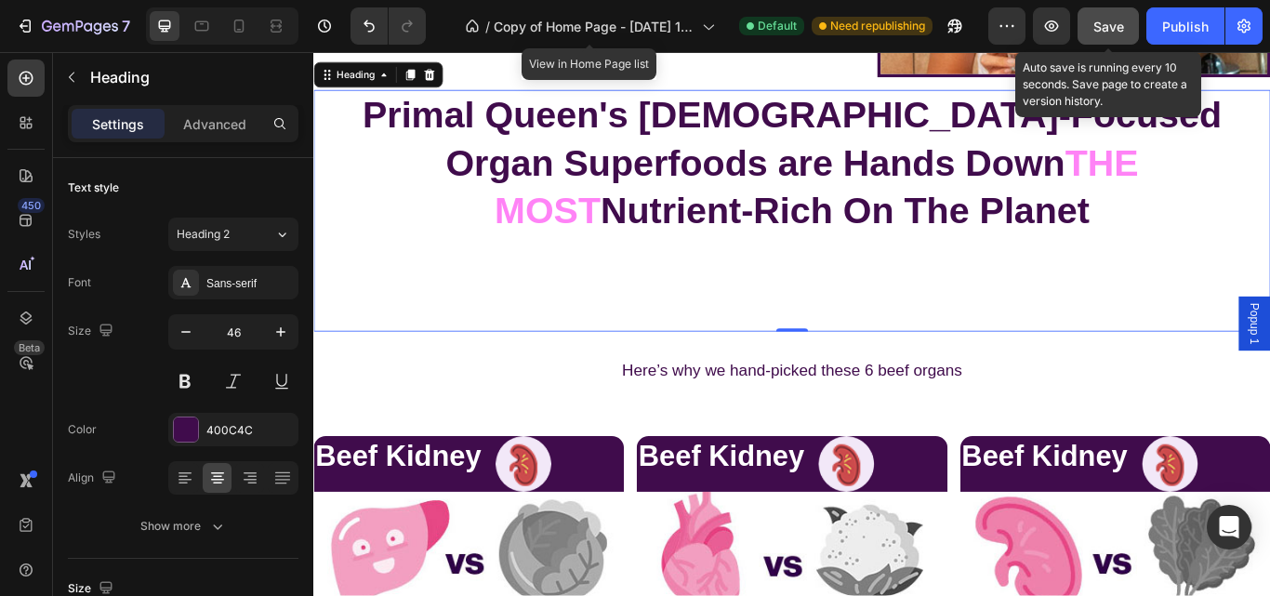
click at [1115, 28] on span "Save" at bounding box center [1108, 27] width 31 height 16
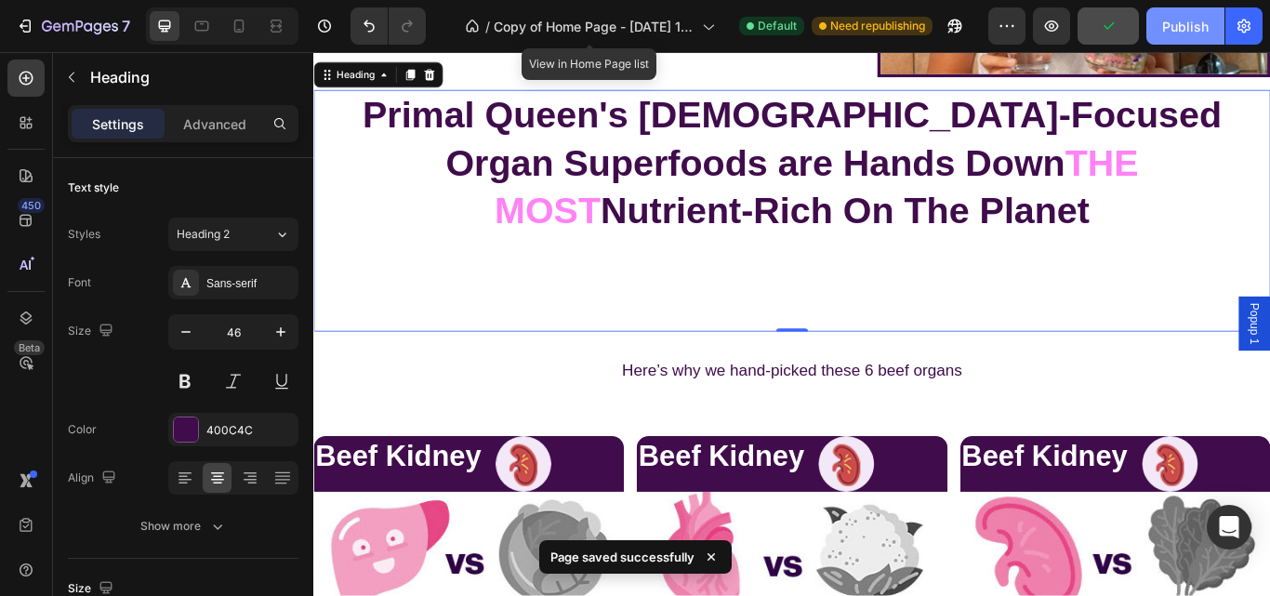
click at [1185, 17] on div "Publish" at bounding box center [1185, 27] width 46 height 20
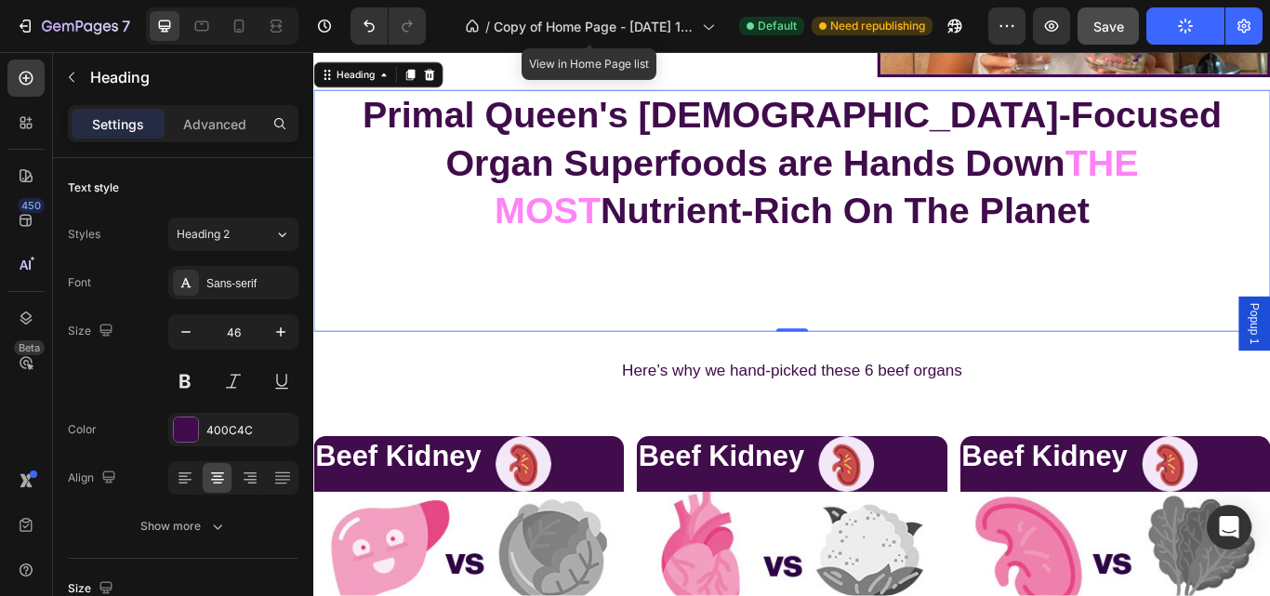
click at [930, 376] on p "Primal Queen's [DEMOGRAPHIC_DATA]-Focused Organ Superfoods are Hands Down THE M…" at bounding box center [871, 238] width 1112 height 278
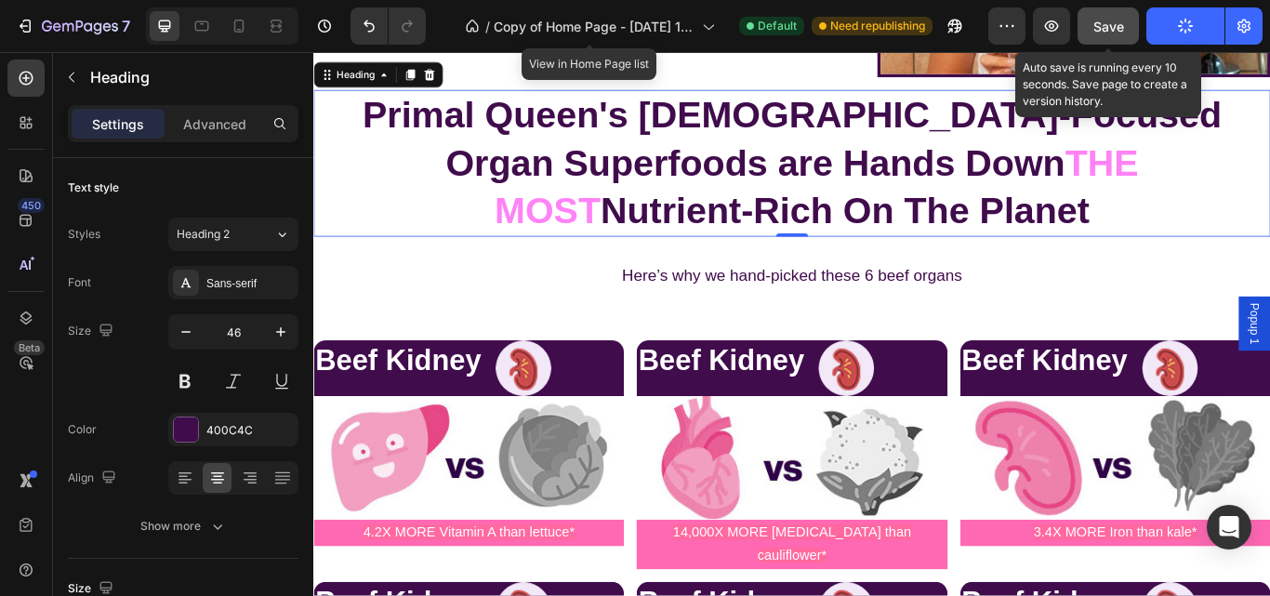
click at [1104, 26] on span "Save" at bounding box center [1108, 27] width 31 height 16
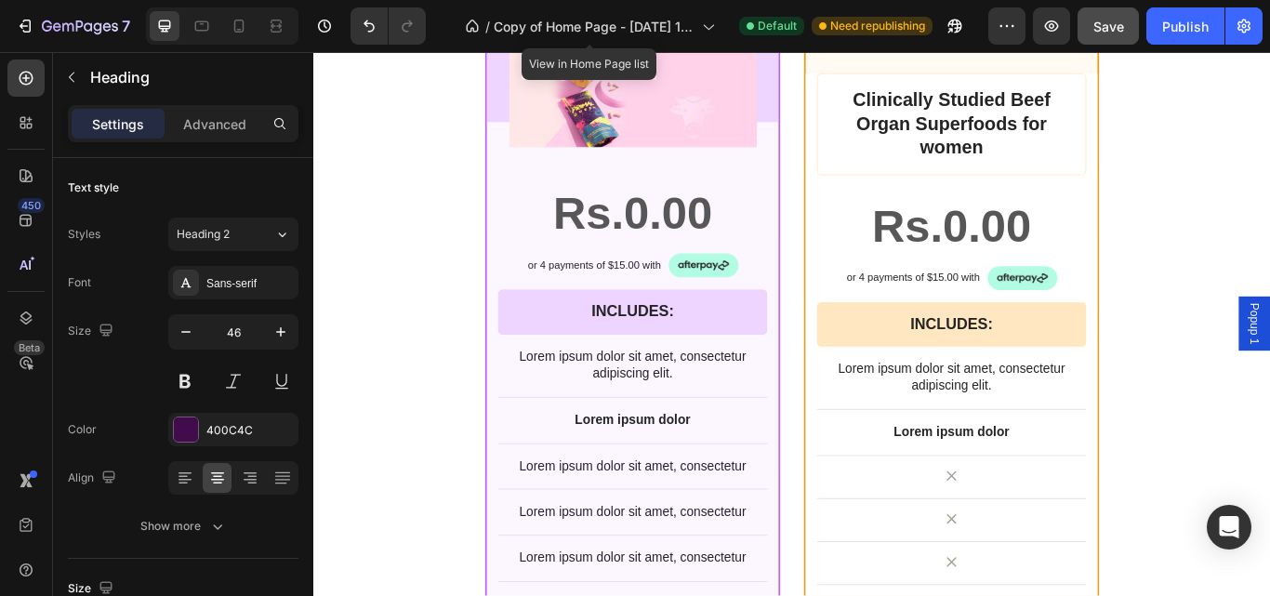
scroll to position [12492, 0]
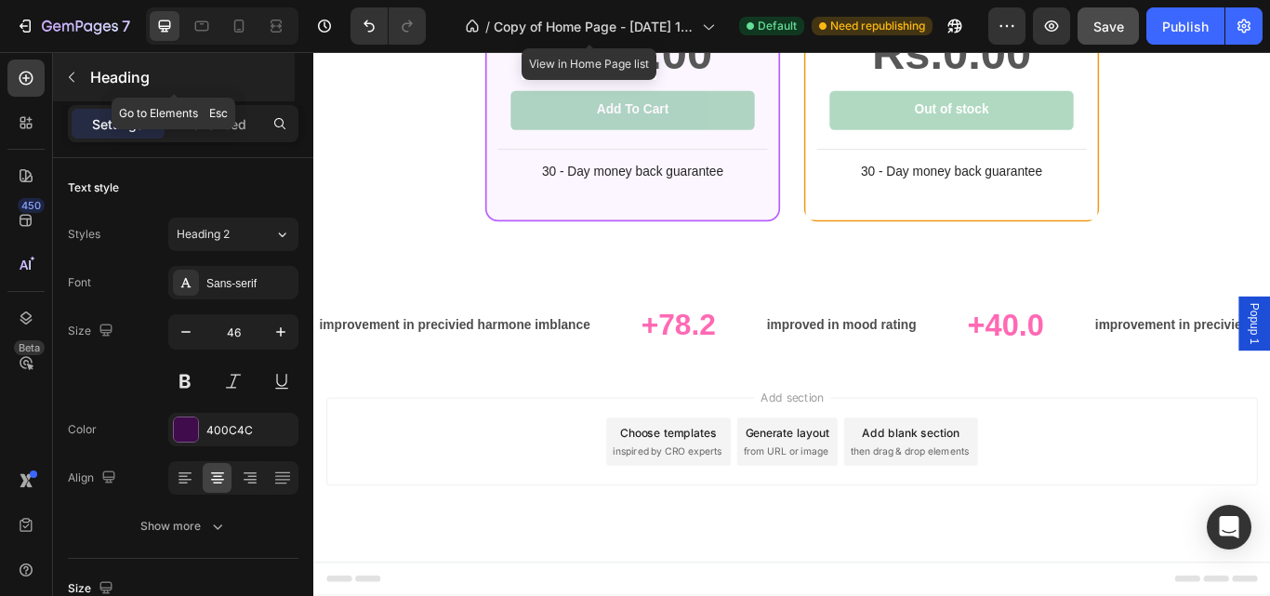
click at [77, 76] on icon "button" at bounding box center [71, 77] width 15 height 15
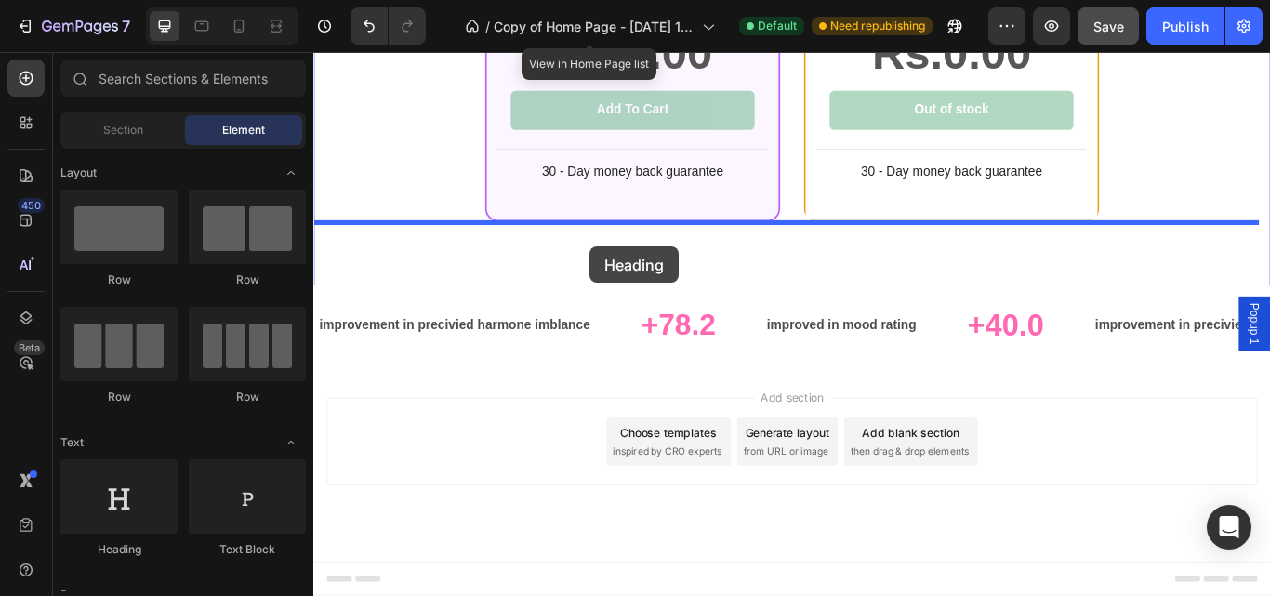
drag, startPoint x: 447, startPoint y: 547, endPoint x: 635, endPoint y: 279, distance: 327.0
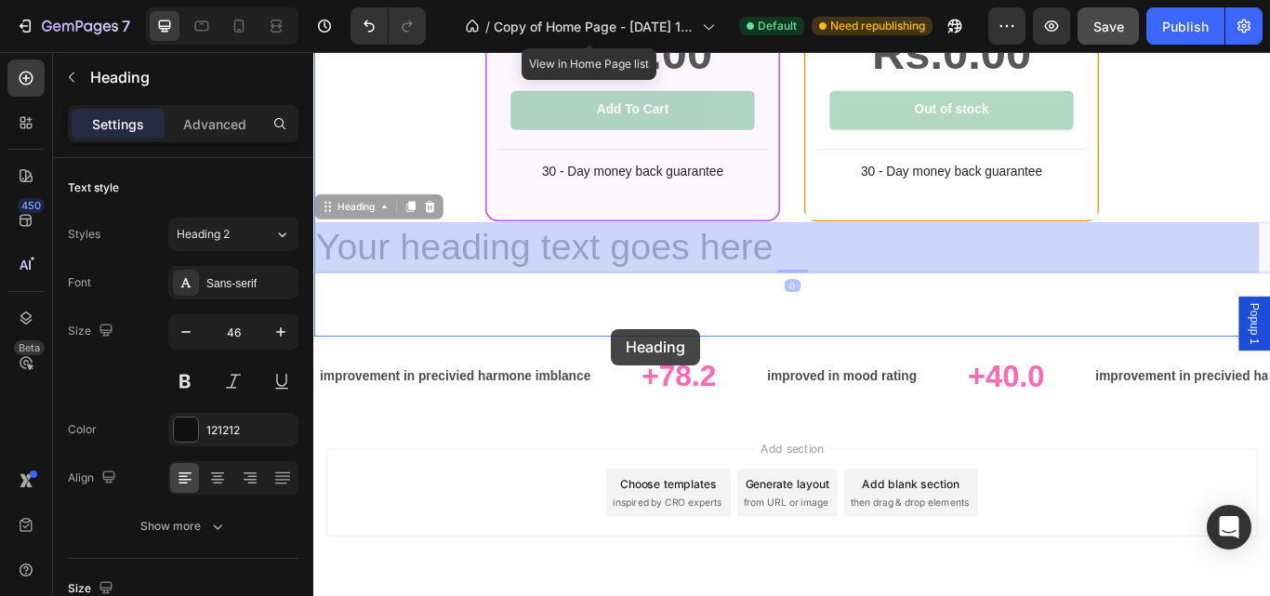
drag, startPoint x: 690, startPoint y: 283, endPoint x: 660, endPoint y: 361, distance: 83.6
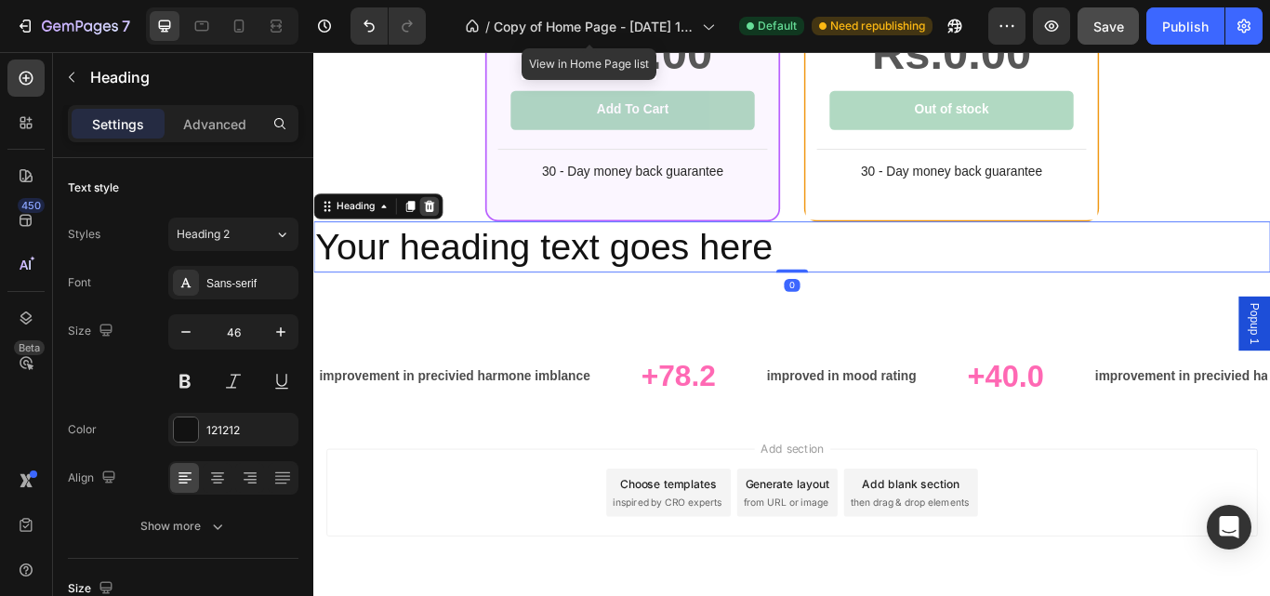
click at [444, 235] on icon at bounding box center [448, 232] width 15 height 15
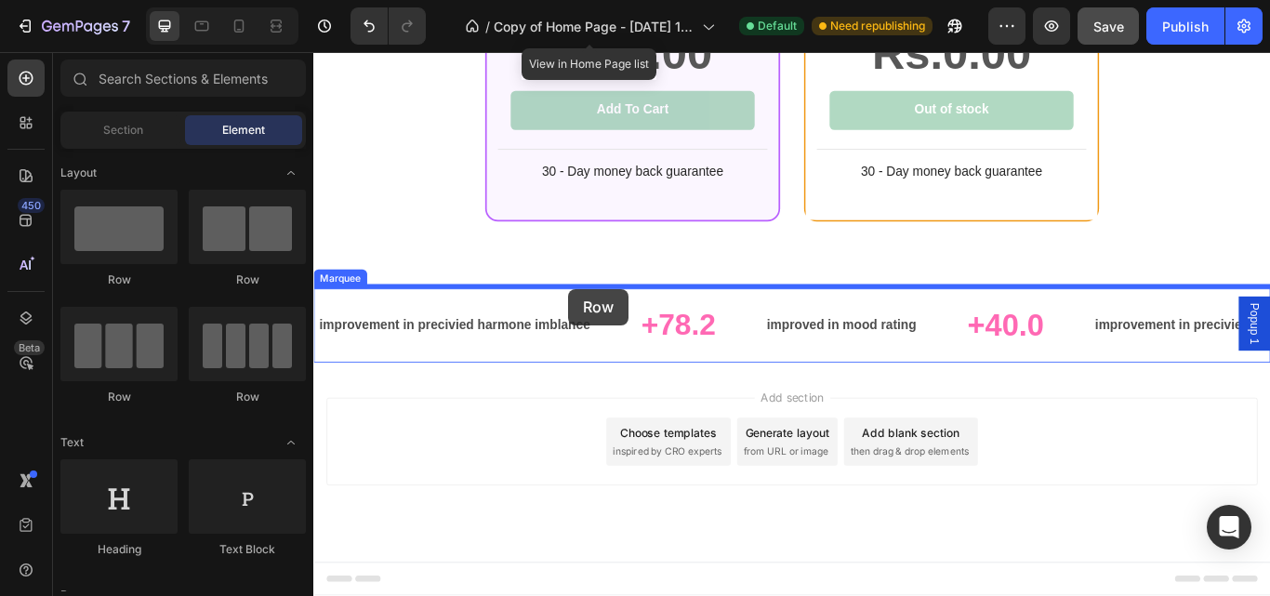
drag, startPoint x: 474, startPoint y: 306, endPoint x: 611, endPoint y: 328, distance: 138.5
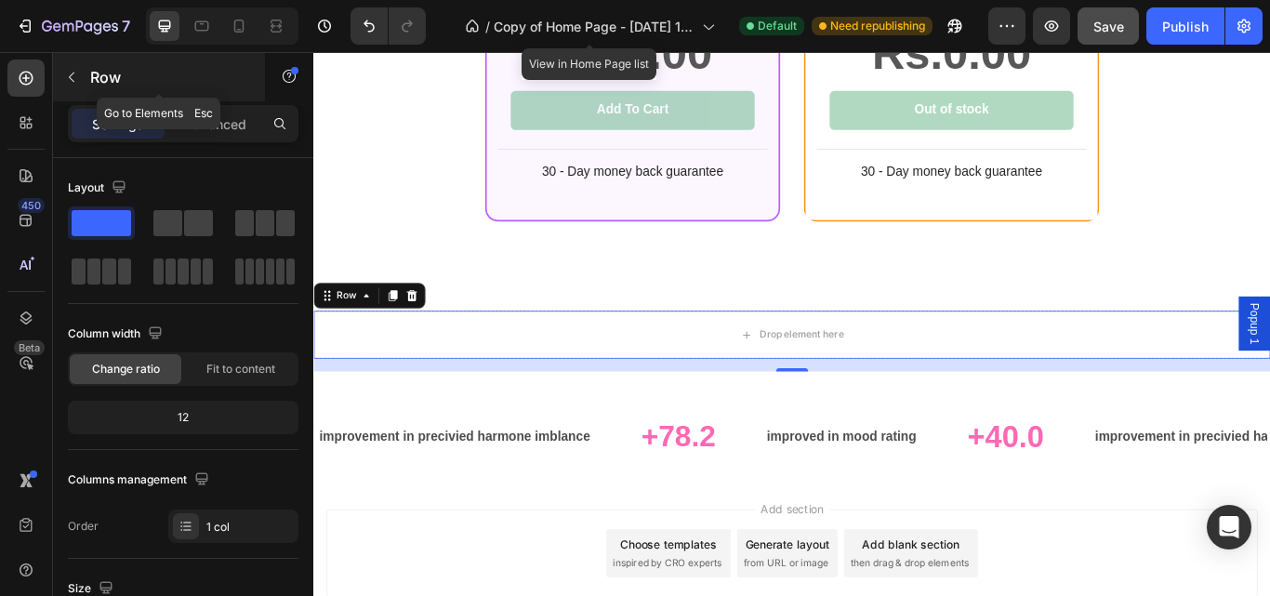
click at [65, 73] on icon "button" at bounding box center [71, 77] width 15 height 15
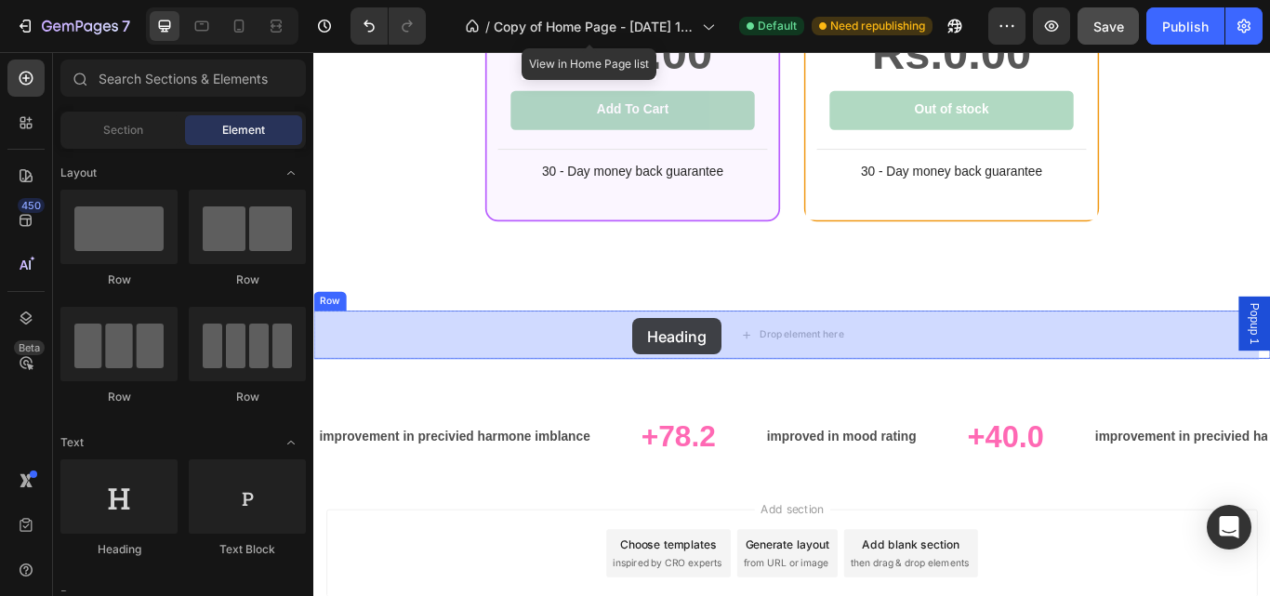
drag, startPoint x: 447, startPoint y: 561, endPoint x: 682, endPoint y: 360, distance: 309.8
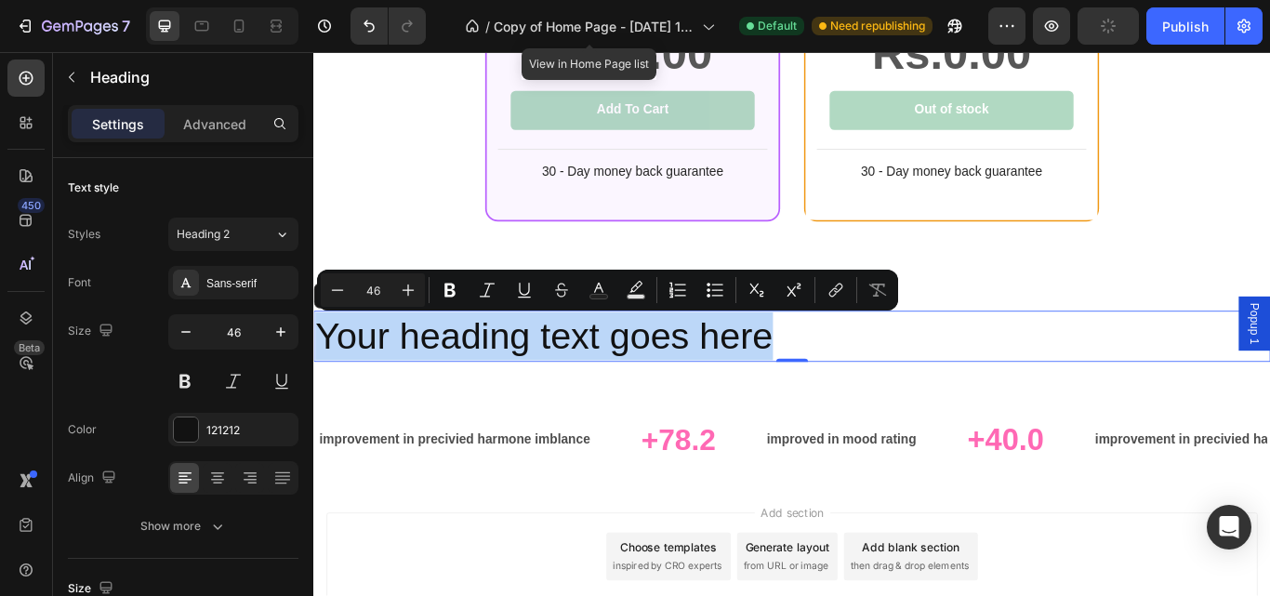
drag, startPoint x: 872, startPoint y: 375, endPoint x: 297, endPoint y: 399, distance: 575.0
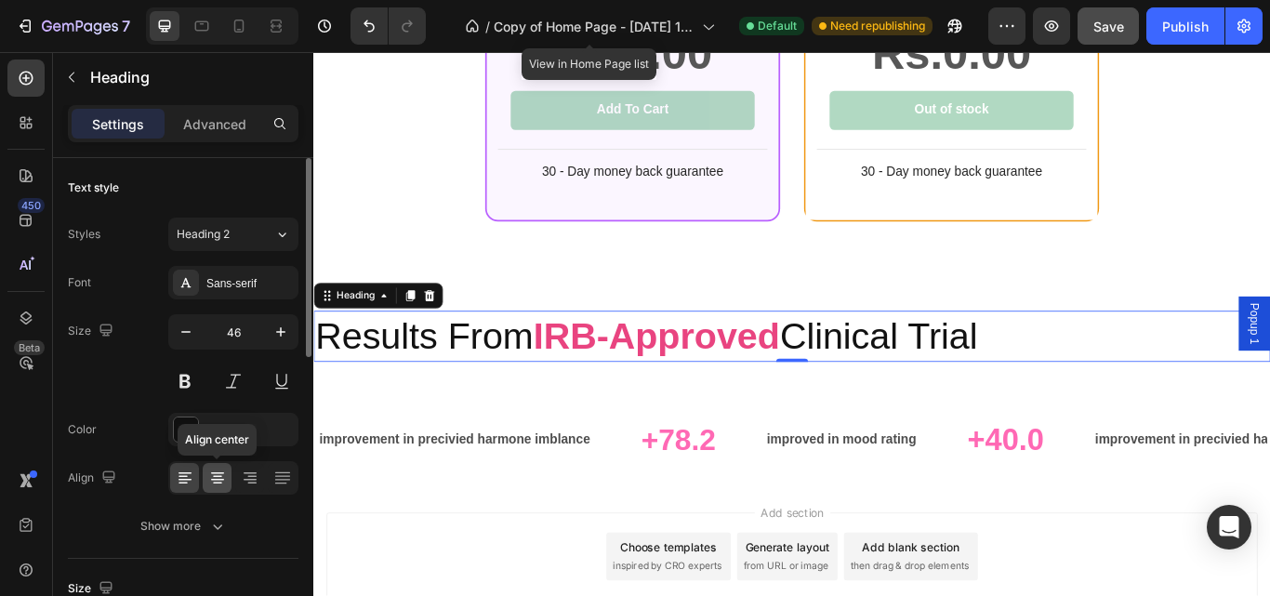
click at [221, 474] on icon at bounding box center [217, 477] width 19 height 19
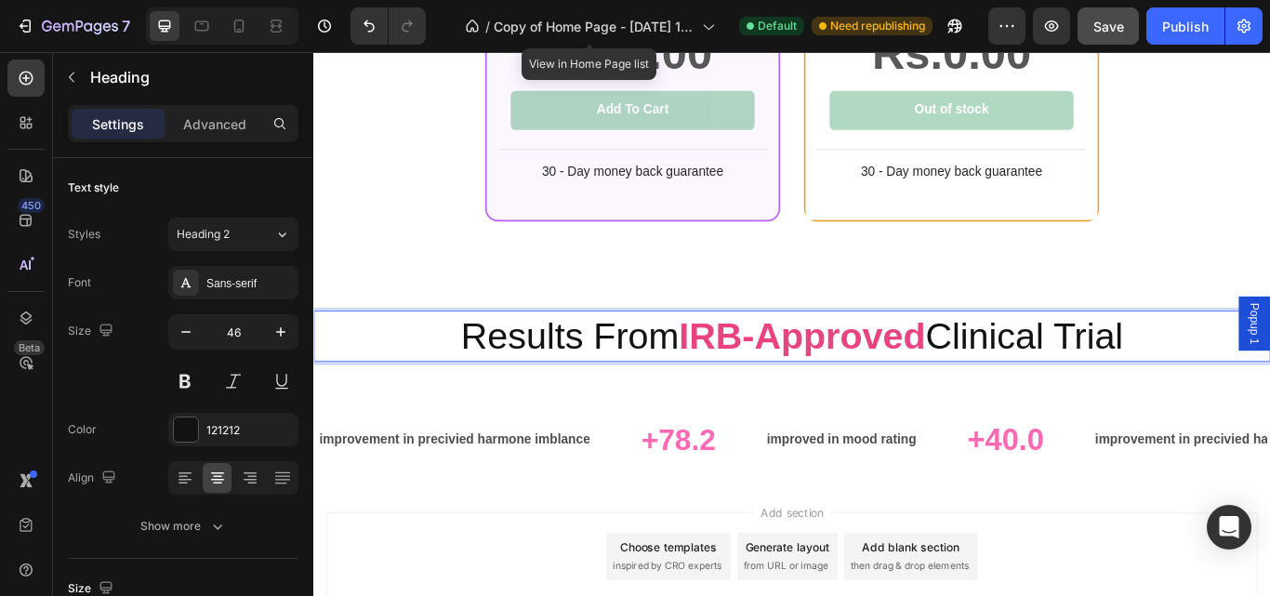
click at [719, 385] on p "Results From IRB-Approved Clinical Trial" at bounding box center [871, 384] width 1112 height 56
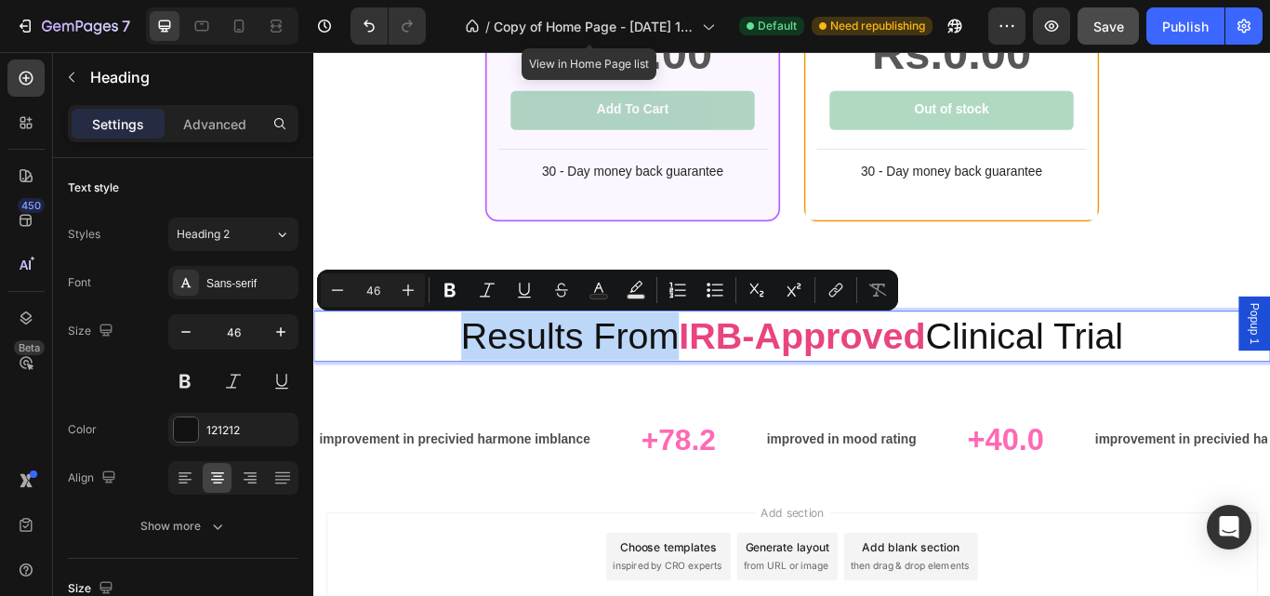
drag, startPoint x: 719, startPoint y: 385, endPoint x: 465, endPoint y: 383, distance: 253.8
click at [465, 383] on p "Results From IRB-Approved Clinical Trial" at bounding box center [871, 384] width 1112 height 56
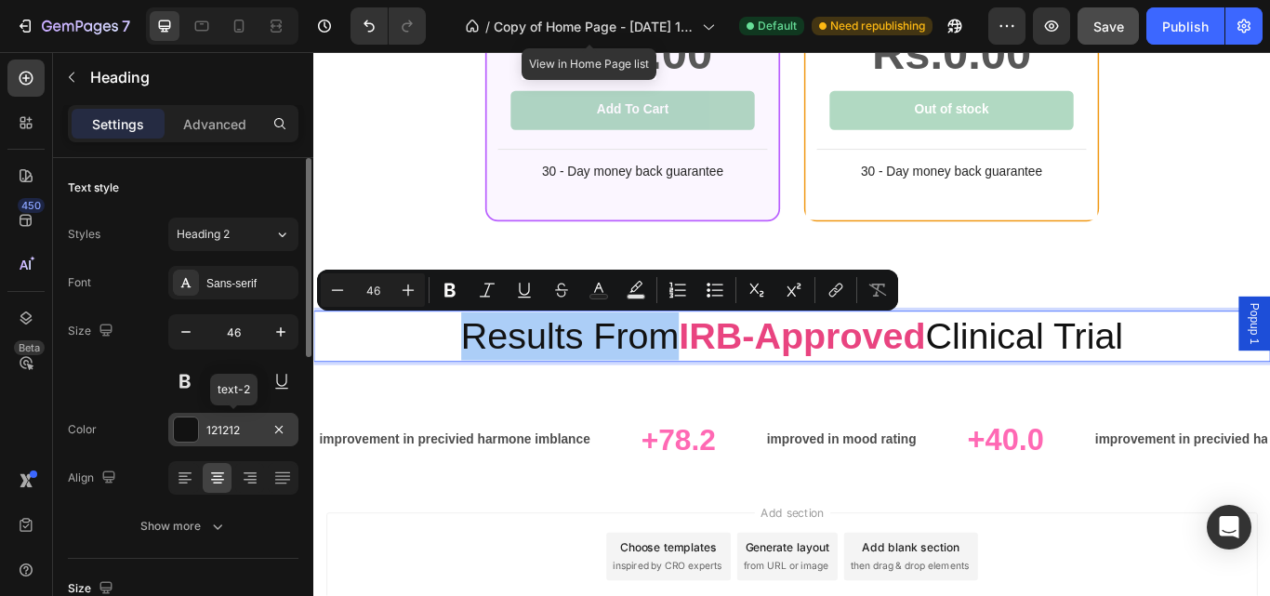
click at [187, 426] on div at bounding box center [186, 429] width 24 height 24
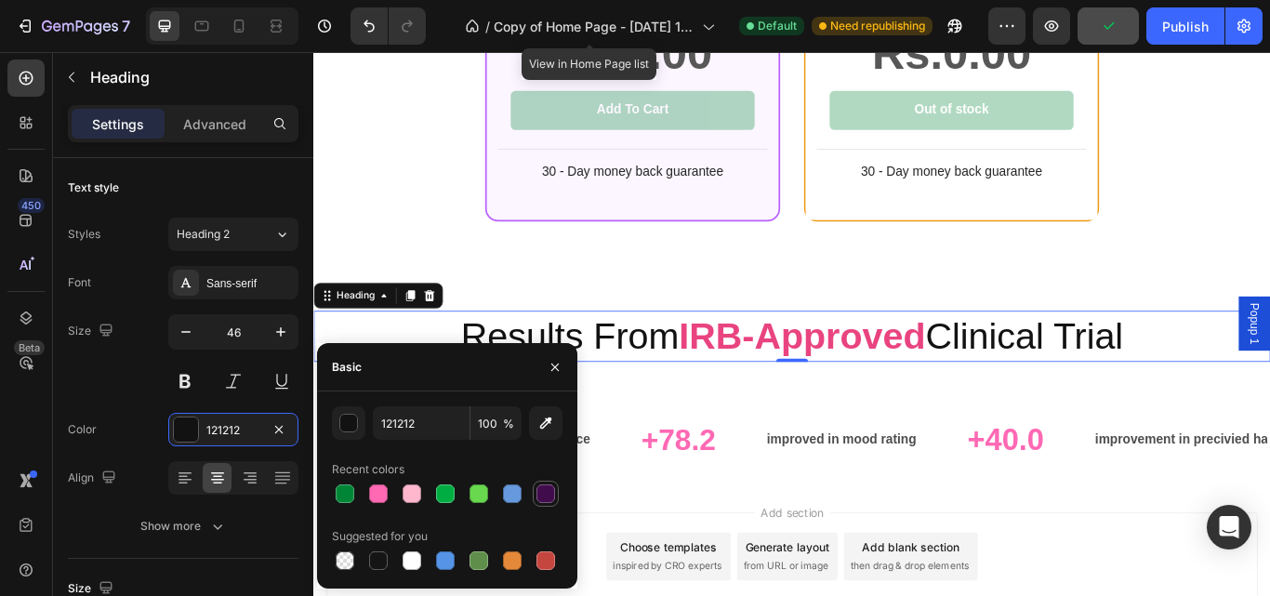
click at [558, 491] on div at bounding box center [546, 494] width 26 height 26
type input "400C4C"
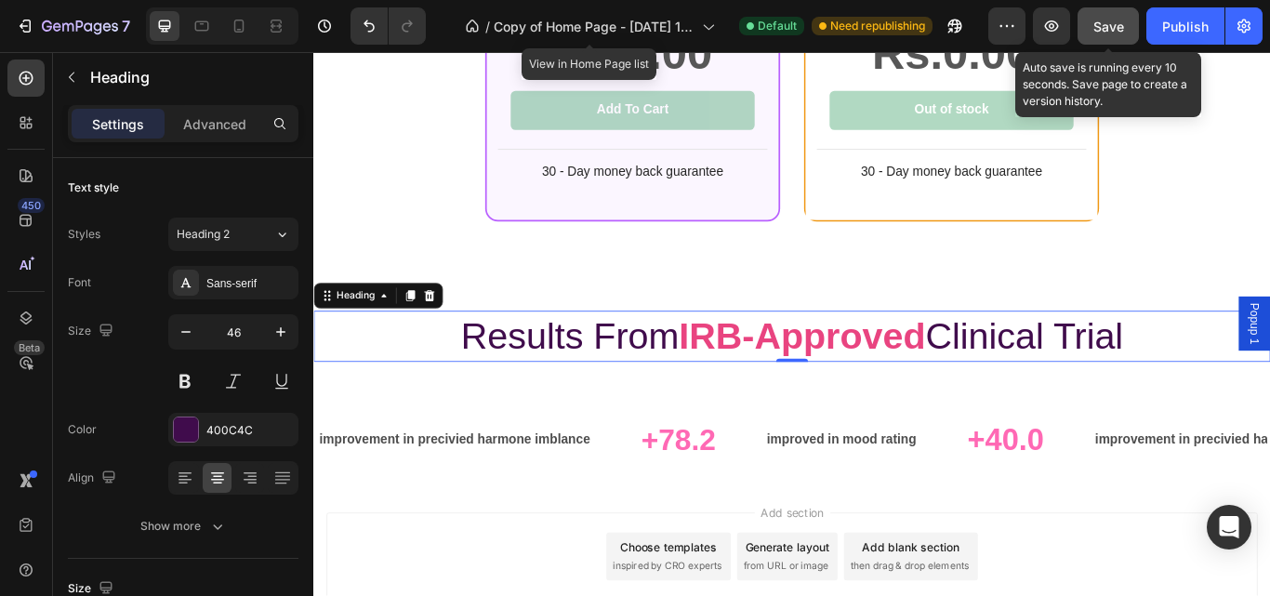
click at [1109, 28] on span "Save" at bounding box center [1108, 27] width 31 height 16
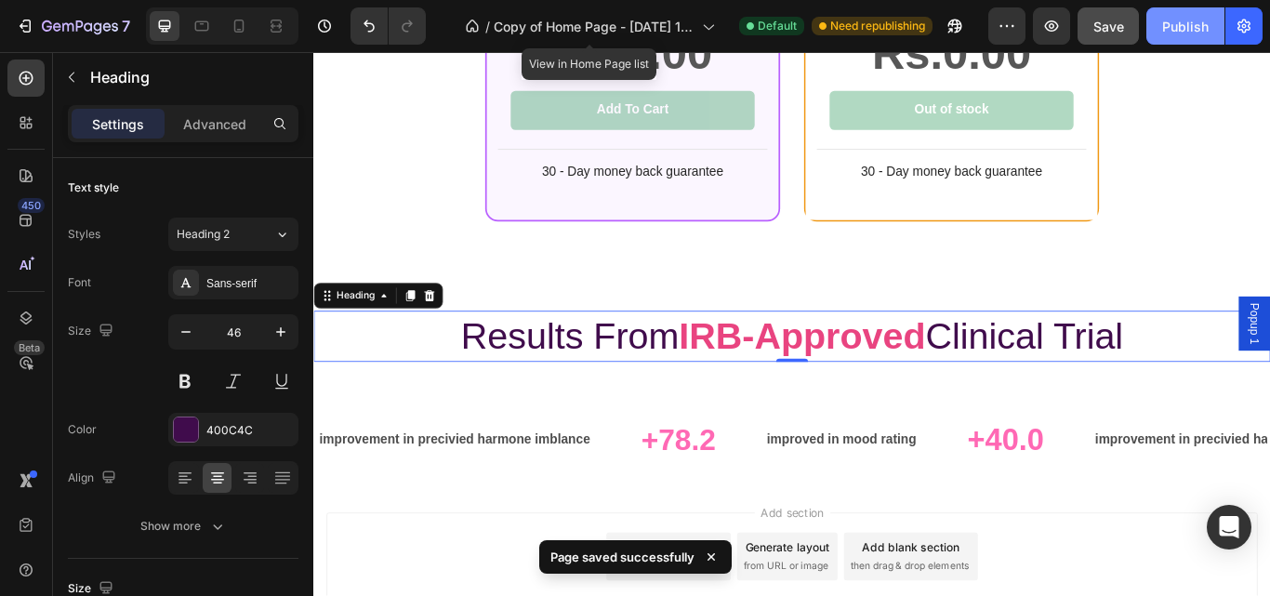
click at [1179, 25] on div "Publish" at bounding box center [1185, 27] width 46 height 20
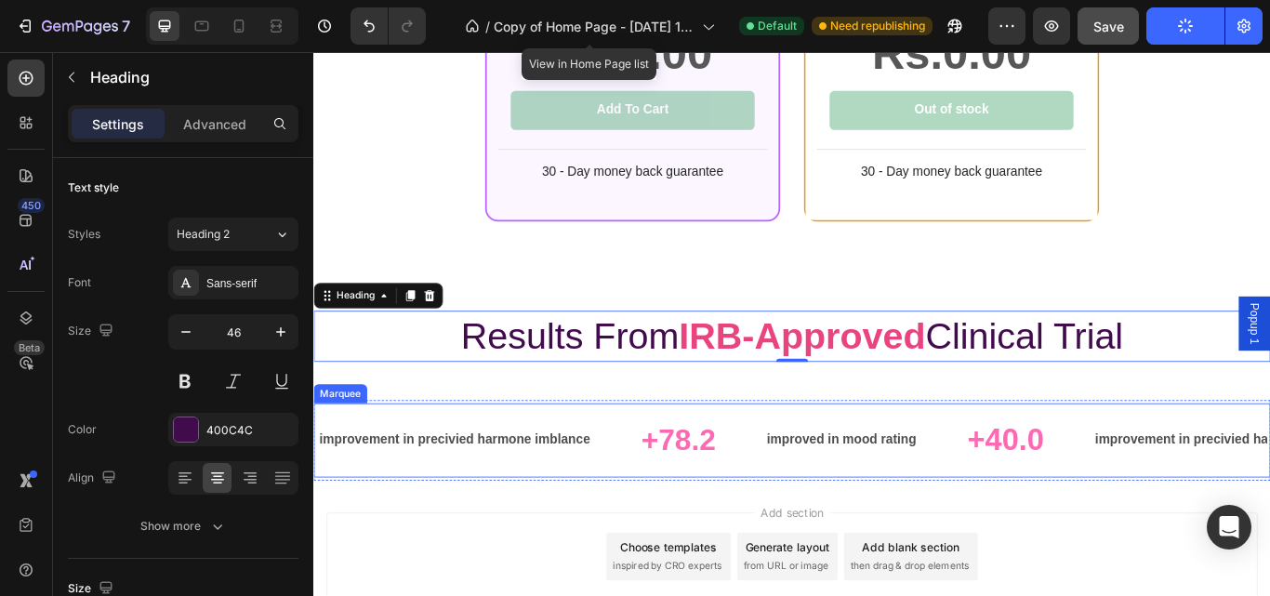
click at [674, 504] on div "improvement in precivied harmone imblance Text Block" at bounding box center [506, 505] width 376 height 46
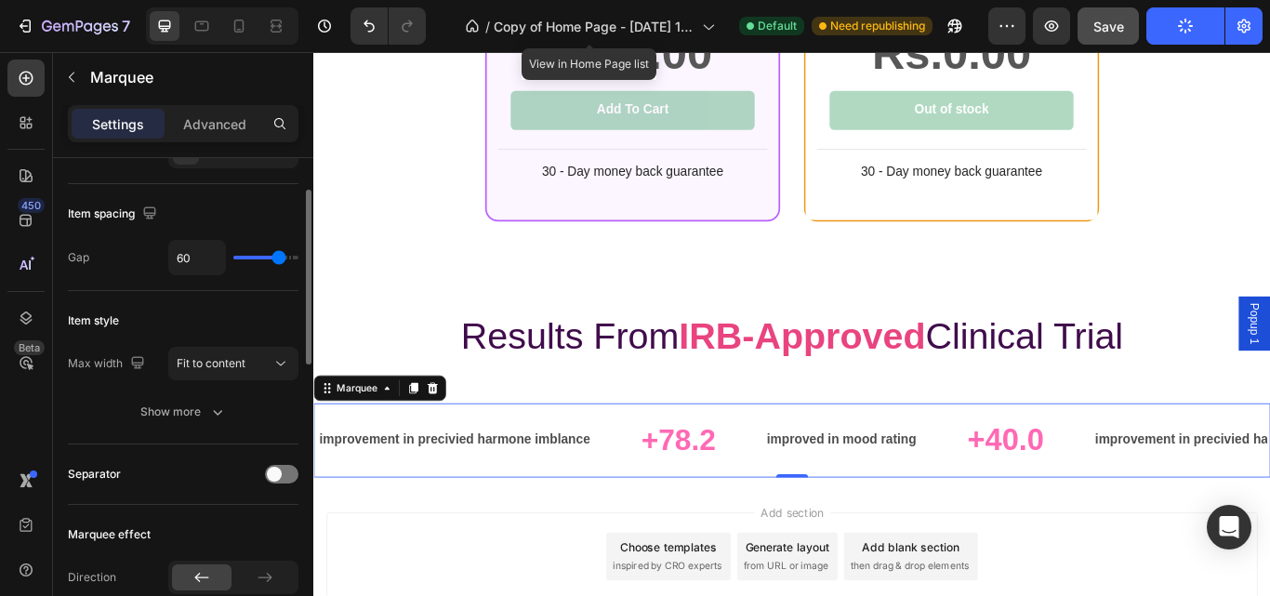
scroll to position [82, 0]
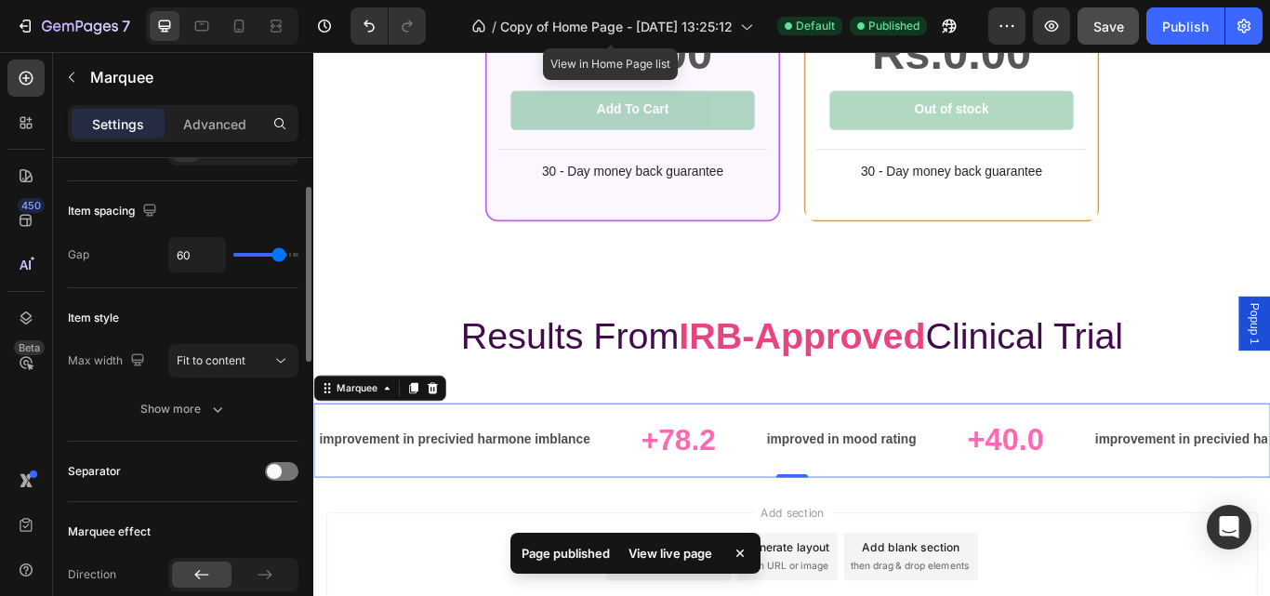
type input "56"
type input "53"
type input "40"
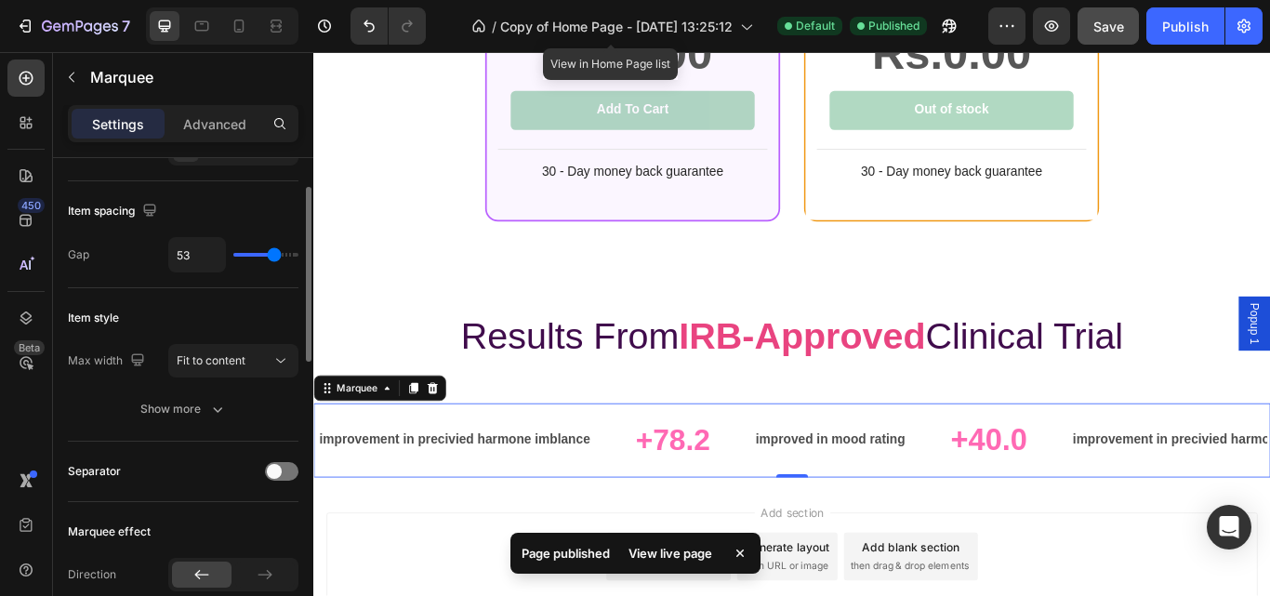
type input "40"
type input "31"
type input "30"
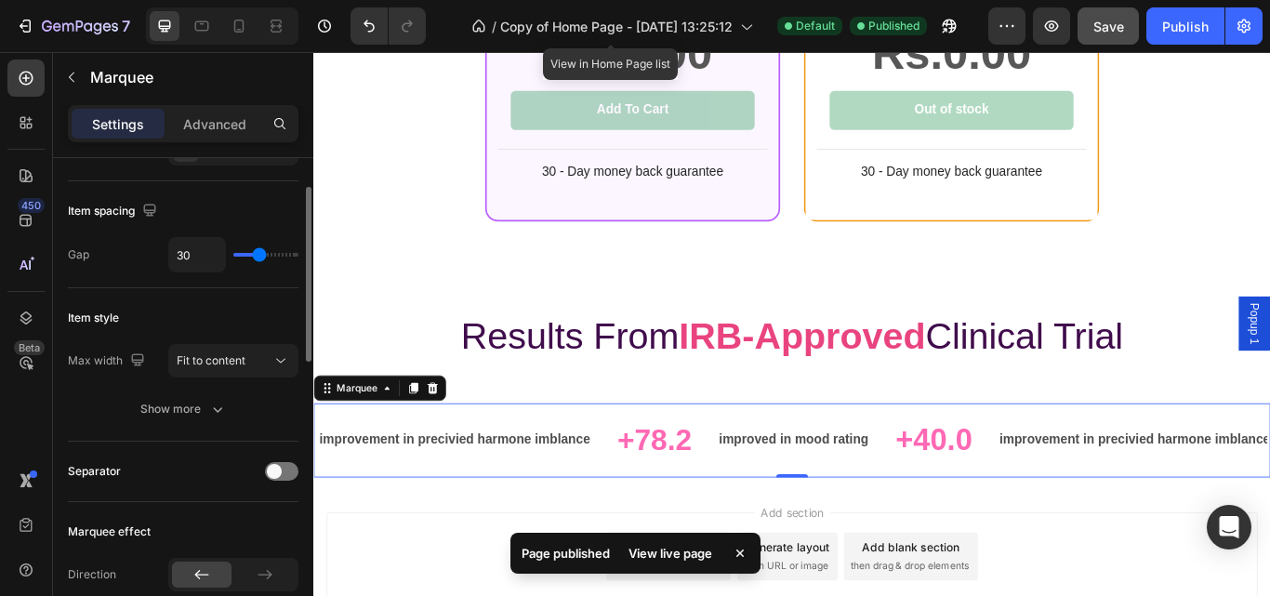
type input "28"
type input "27"
type input "25"
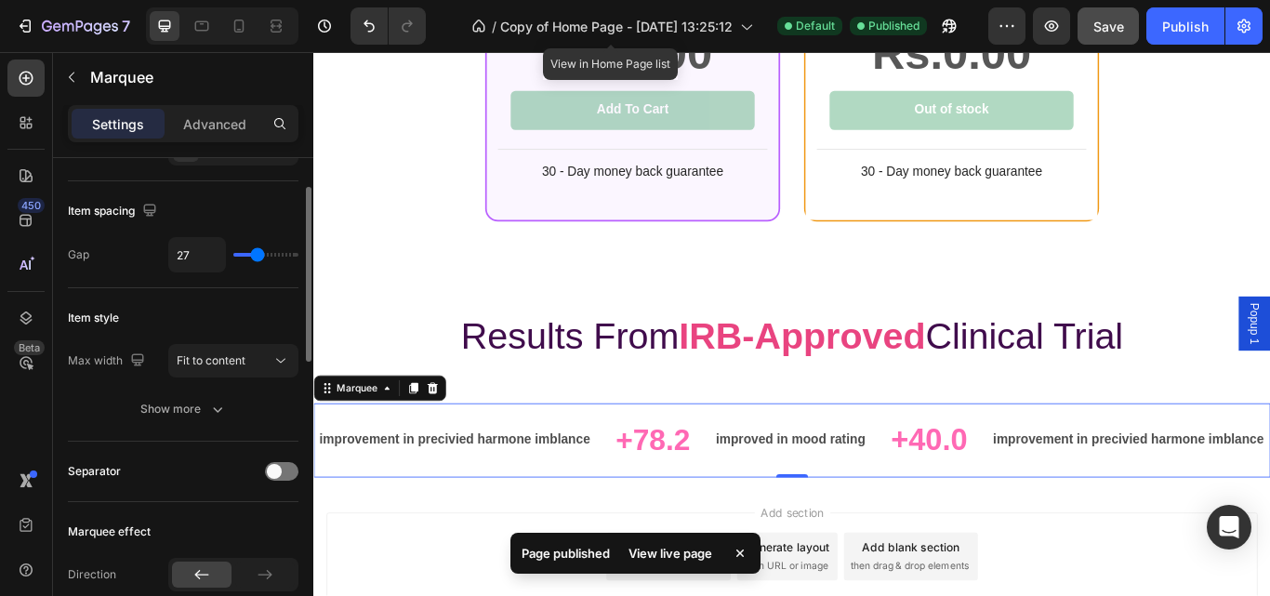
type input "25"
type input "22"
type input "21"
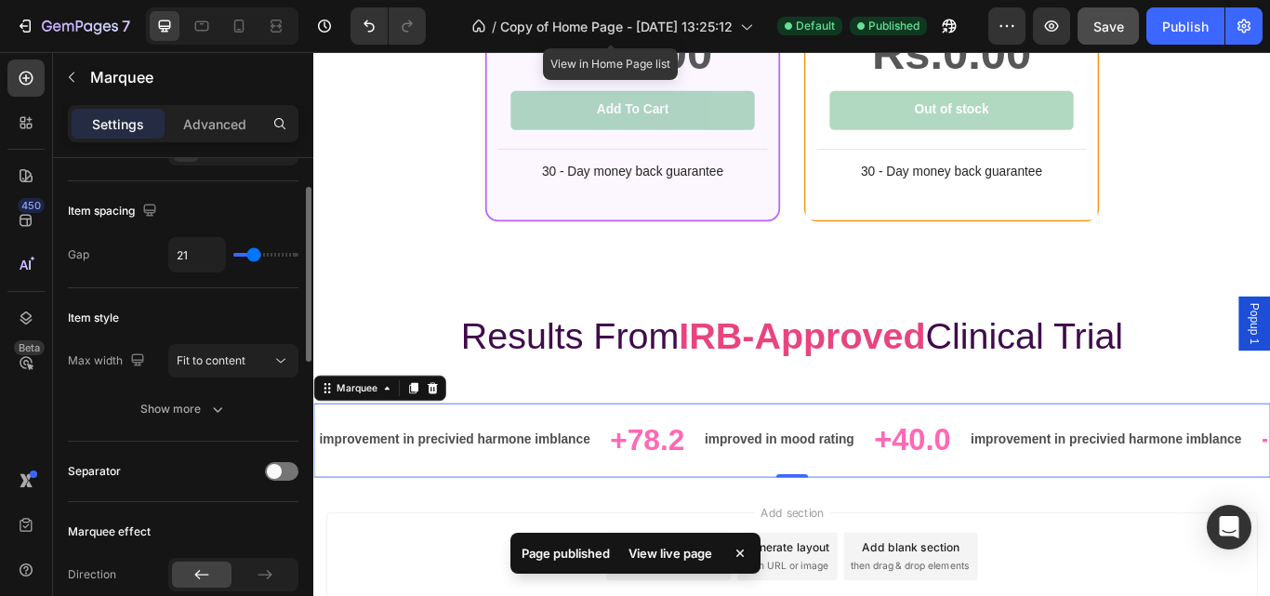
type input "18"
type input "13"
type input "10"
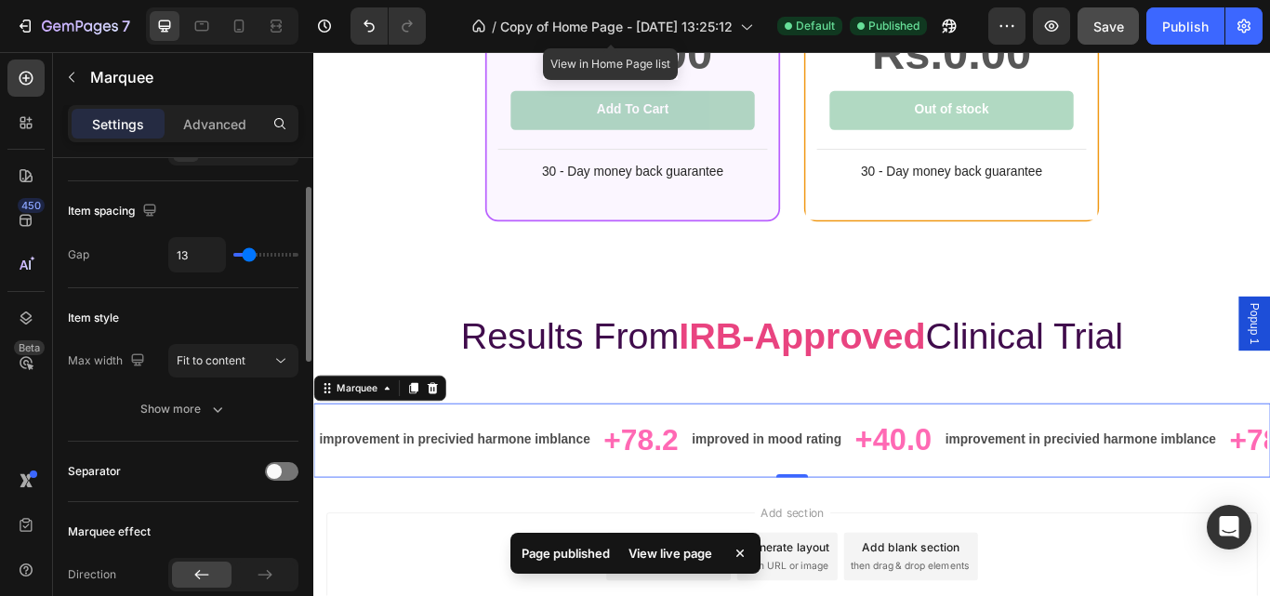
type input "10"
type input "9"
type input "7"
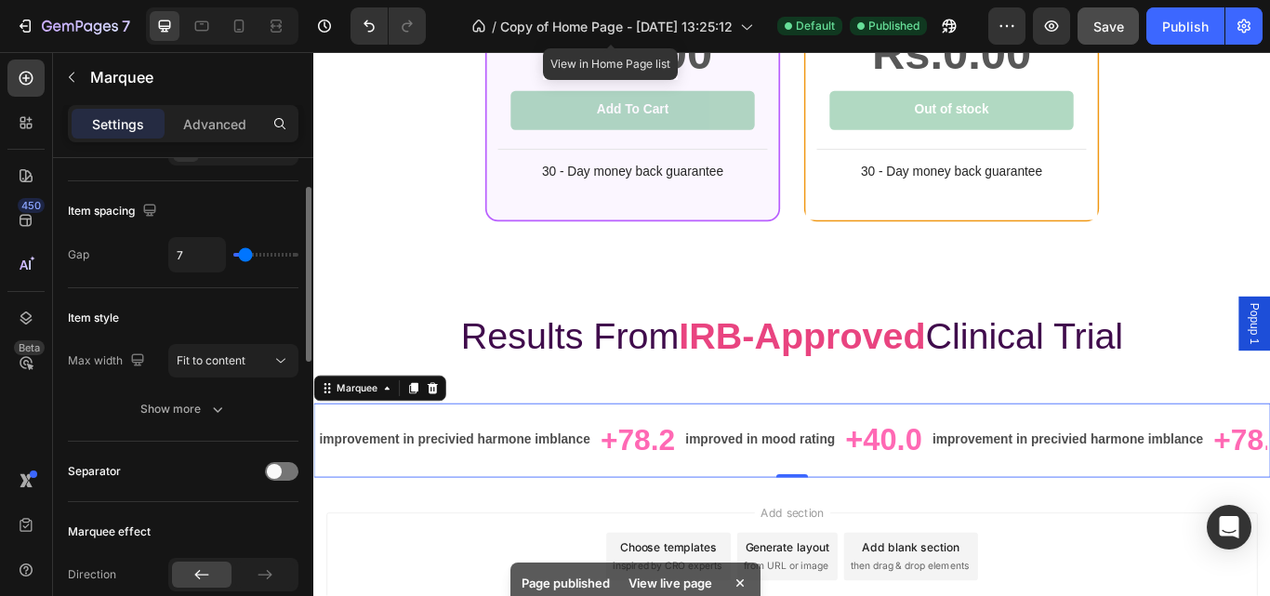
type input "6"
type input "1"
type input "0"
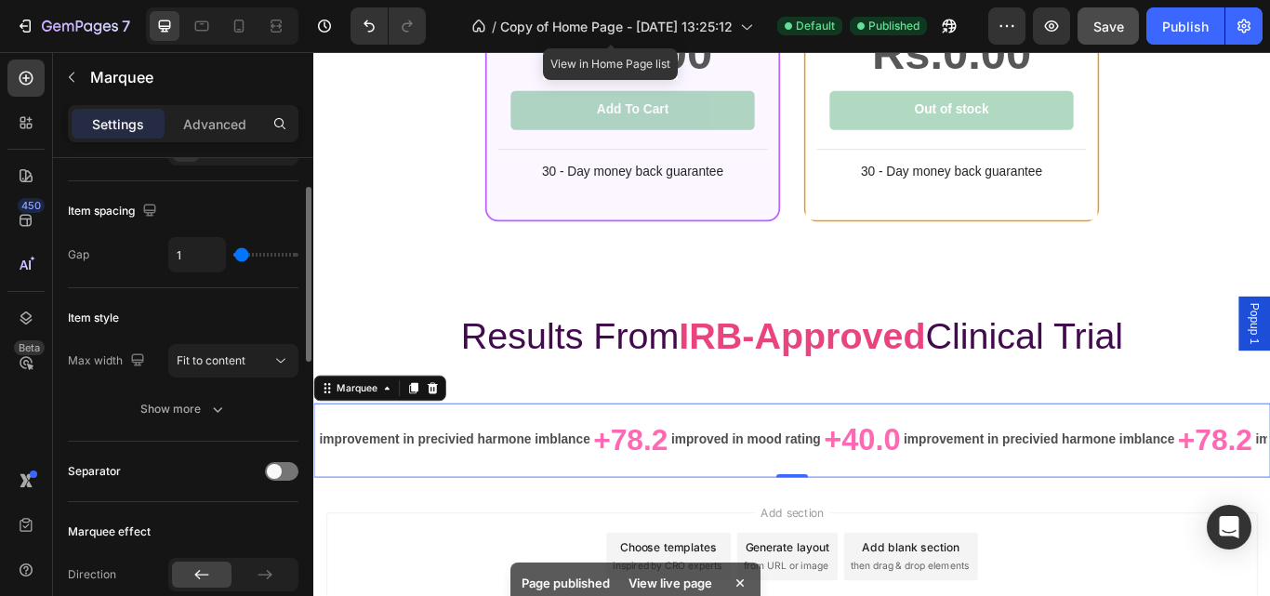
type input "0"
type input "3"
type input "7"
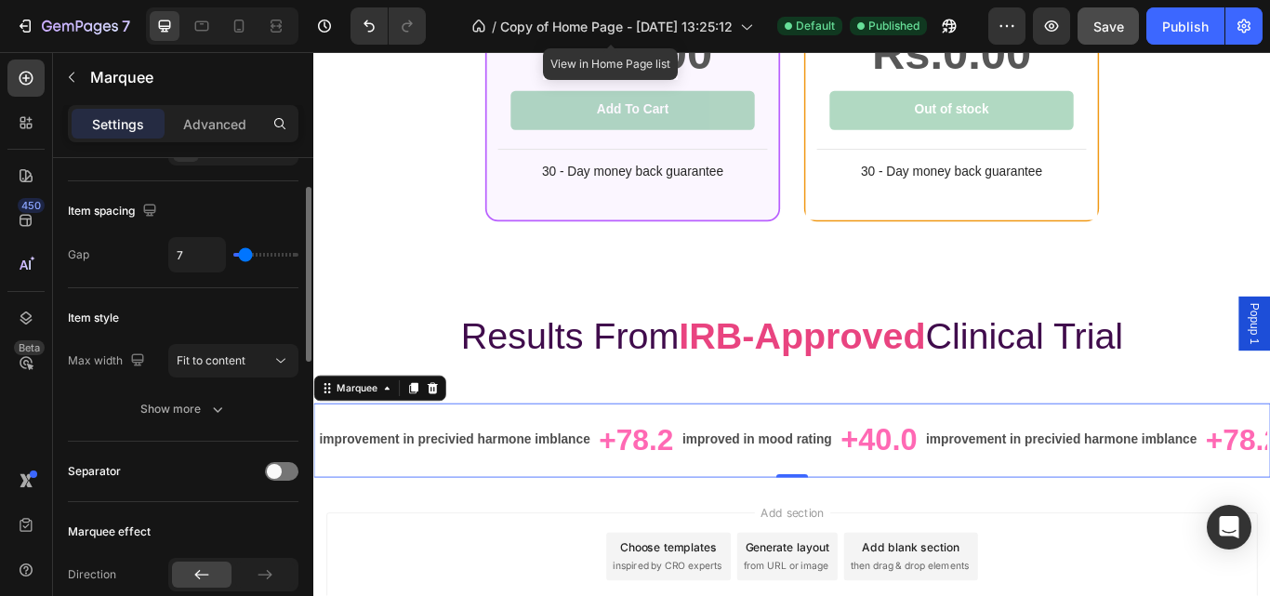
type input "10"
type input "12"
type input "13"
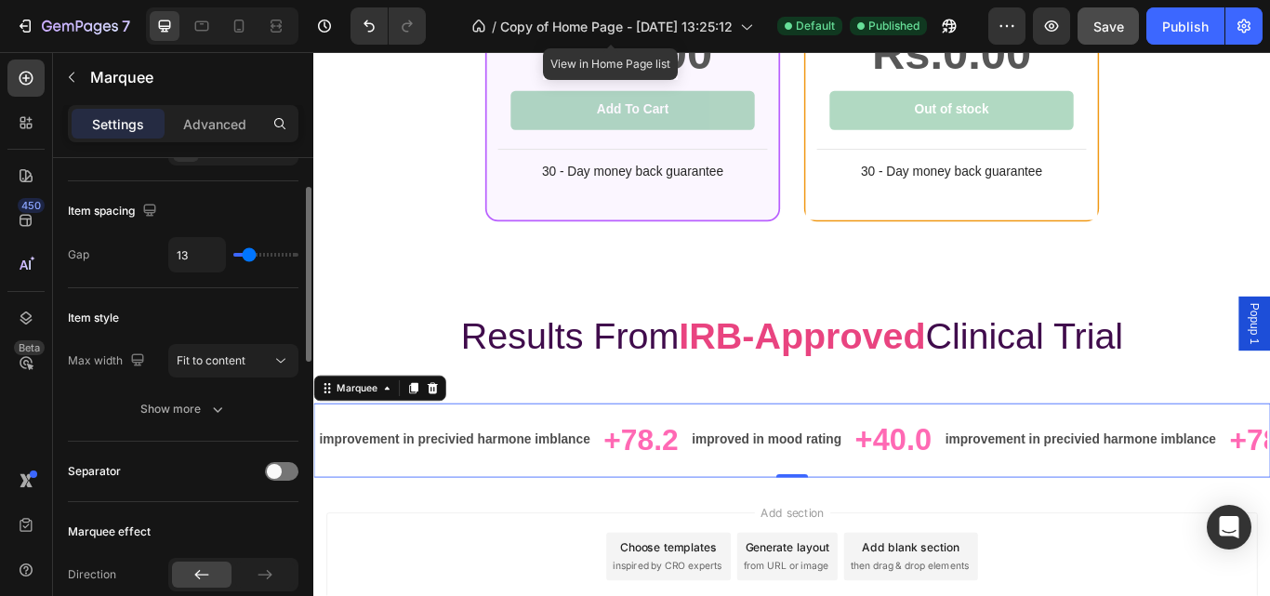
drag, startPoint x: 281, startPoint y: 254, endPoint x: 249, endPoint y: 252, distance: 31.7
type input "13"
click at [249, 253] on input "range" at bounding box center [265, 255] width 65 height 4
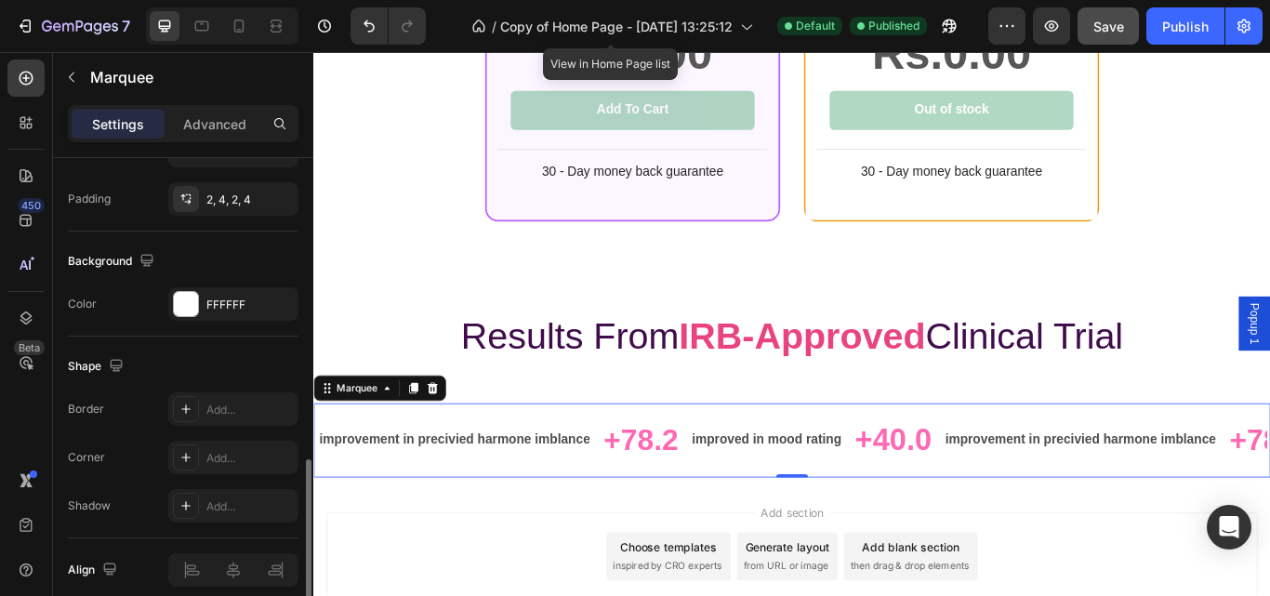
scroll to position [884, 0]
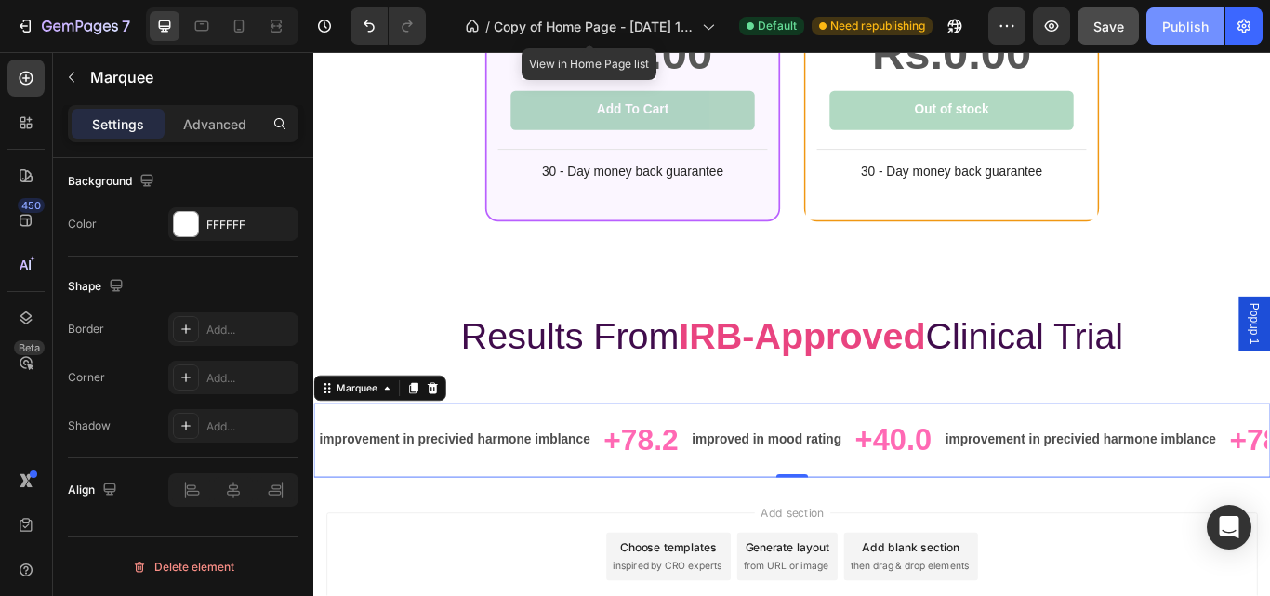
click at [1158, 19] on button "Publish" at bounding box center [1185, 25] width 78 height 37
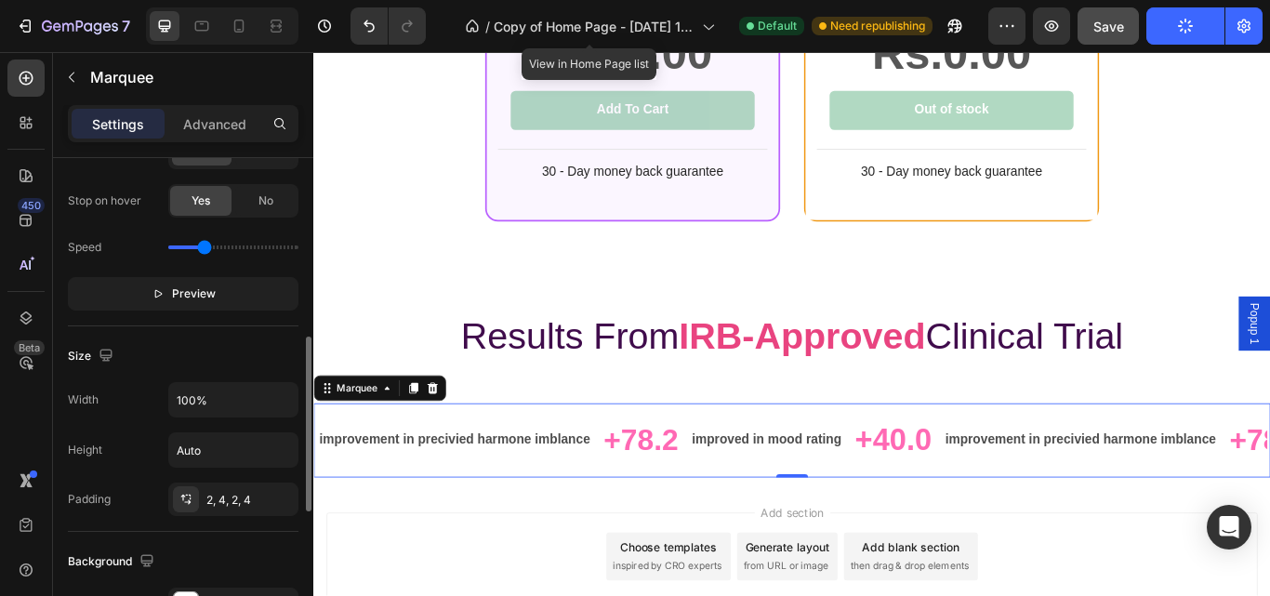
scroll to position [503, 0]
click at [159, 296] on icon "button" at bounding box center [158, 294] width 13 height 13
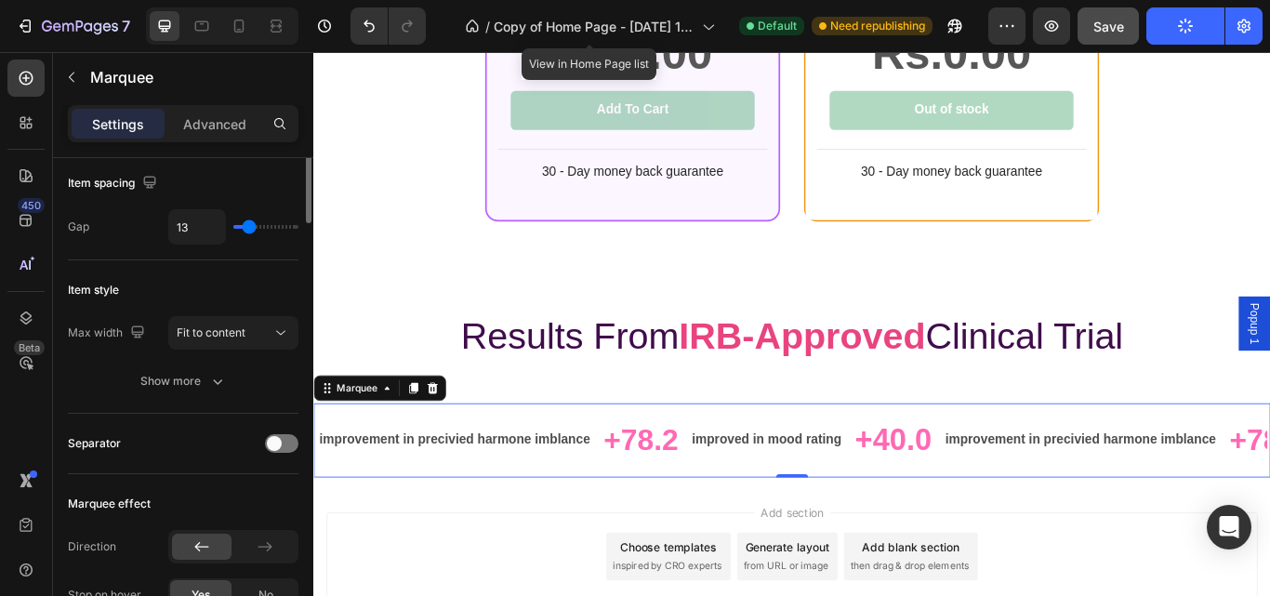
scroll to position [0, 0]
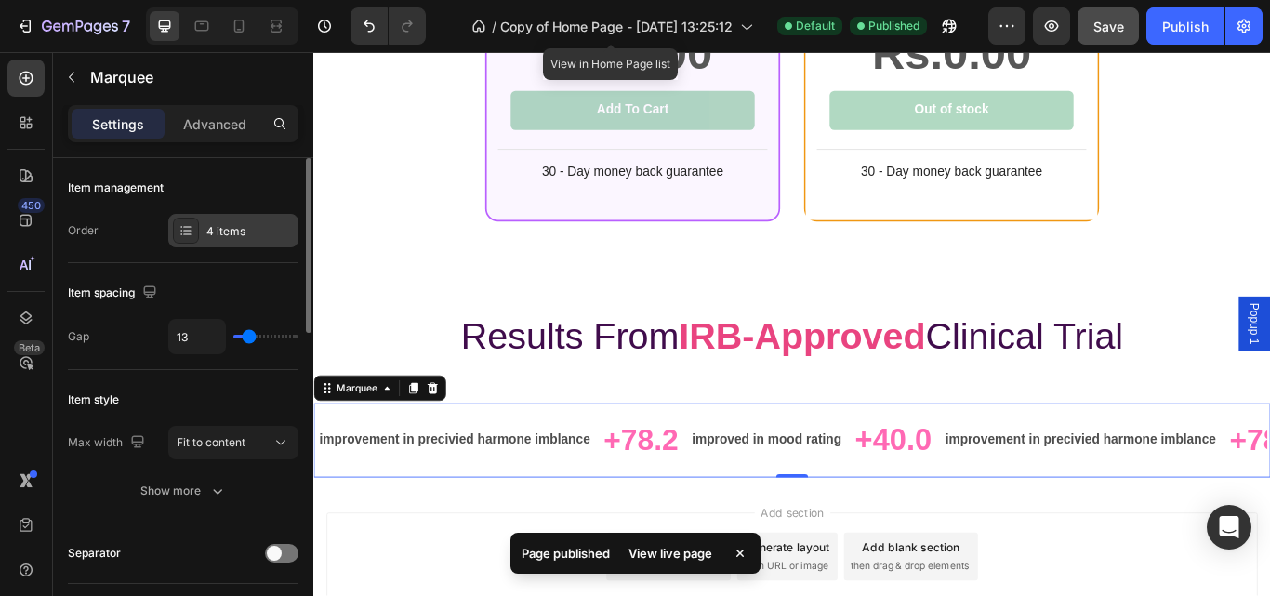
click at [264, 231] on div "4 items" at bounding box center [249, 231] width 87 height 17
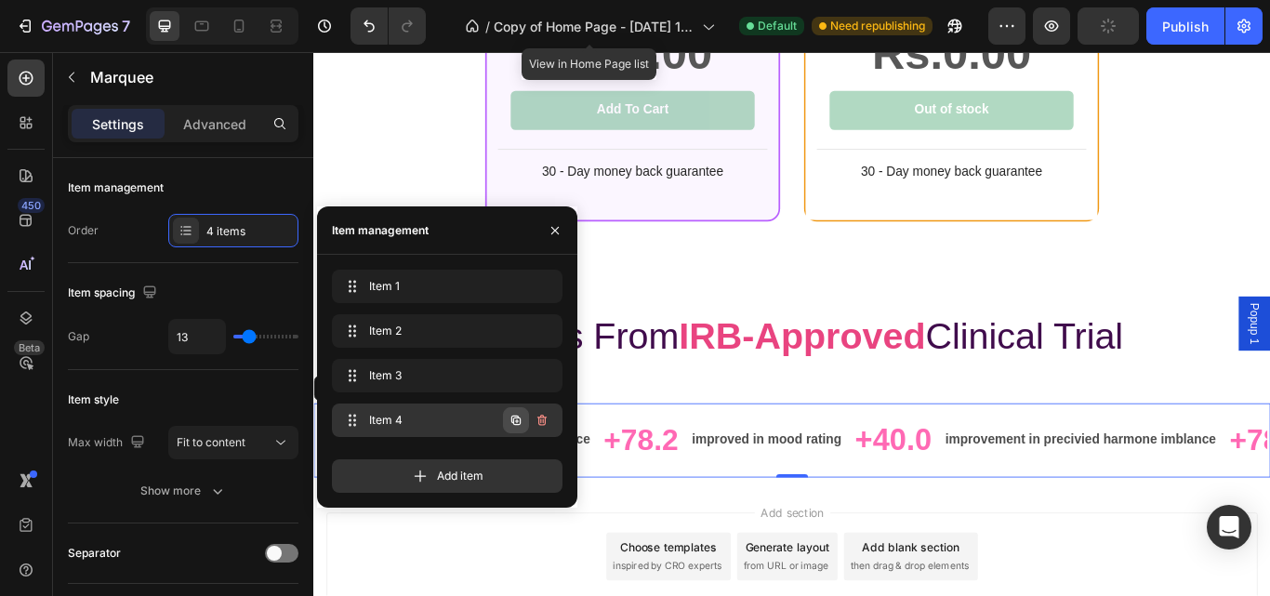
click at [517, 423] on icon "button" at bounding box center [517, 421] width 4 height 4
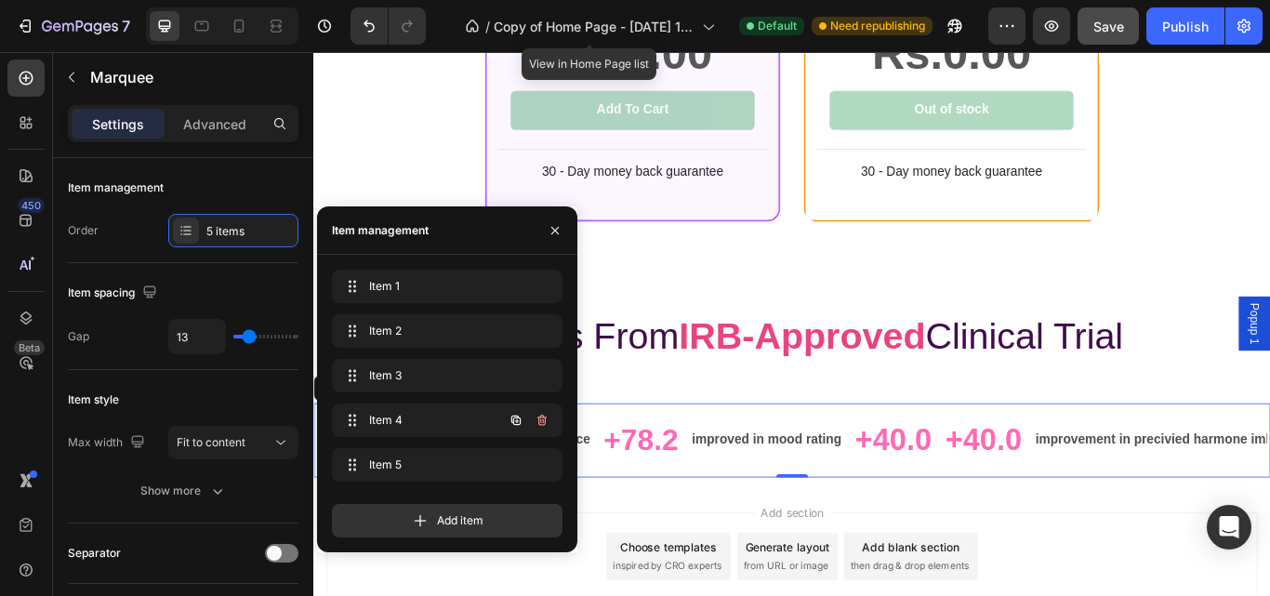
click at [517, 423] on icon "button" at bounding box center [517, 421] width 4 height 4
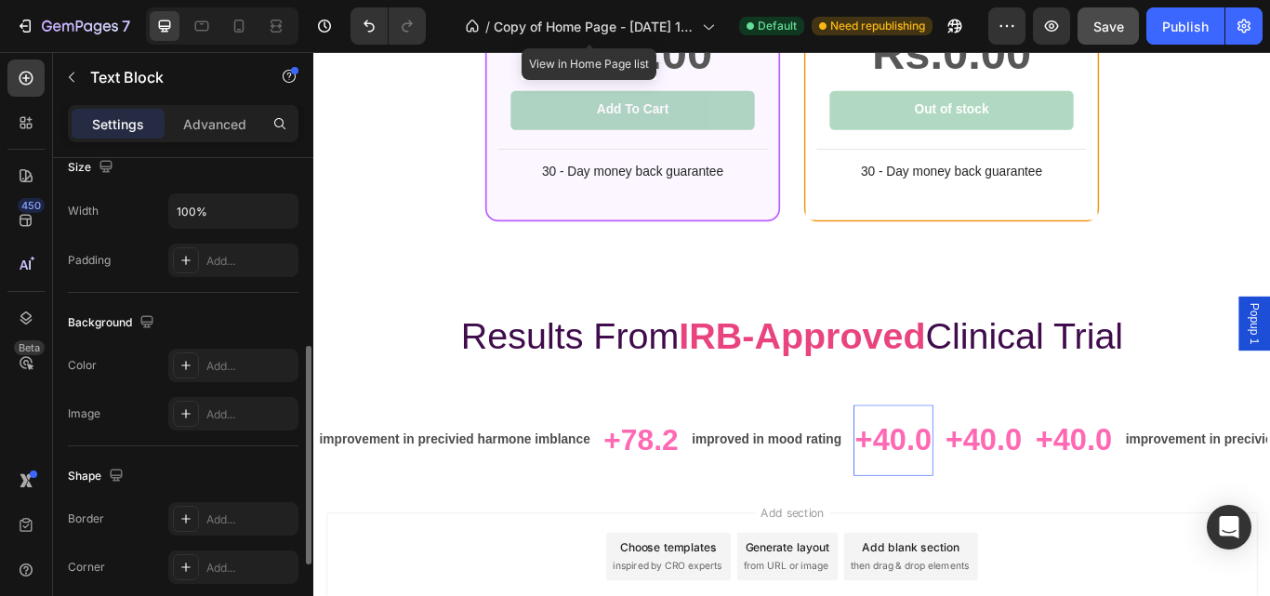
scroll to position [422, 0]
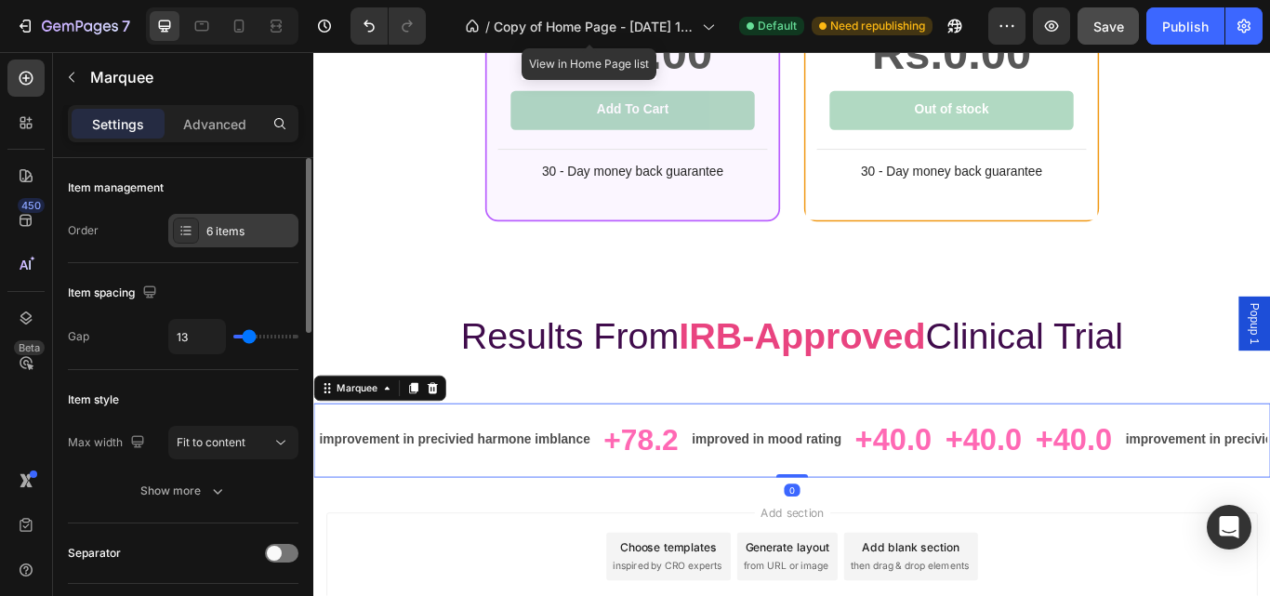
click at [230, 233] on div "6 items" at bounding box center [249, 231] width 87 height 17
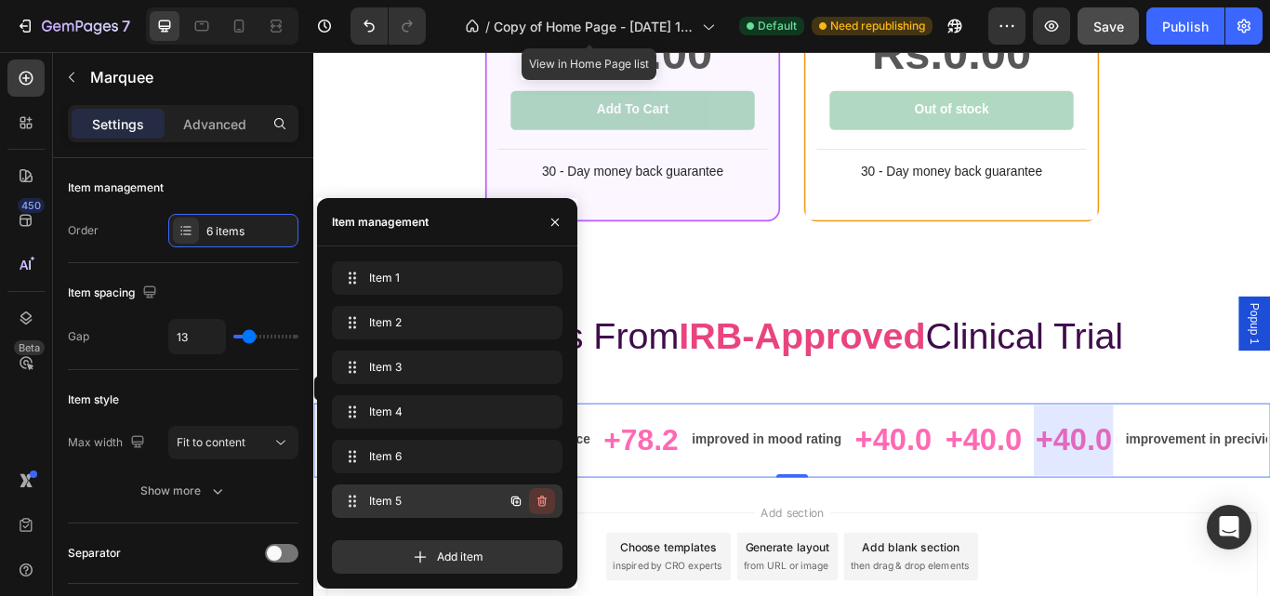
click at [540, 500] on icon "button" at bounding box center [541, 501] width 15 height 15
click at [534, 493] on div "Delete" at bounding box center [529, 501] width 34 height 17
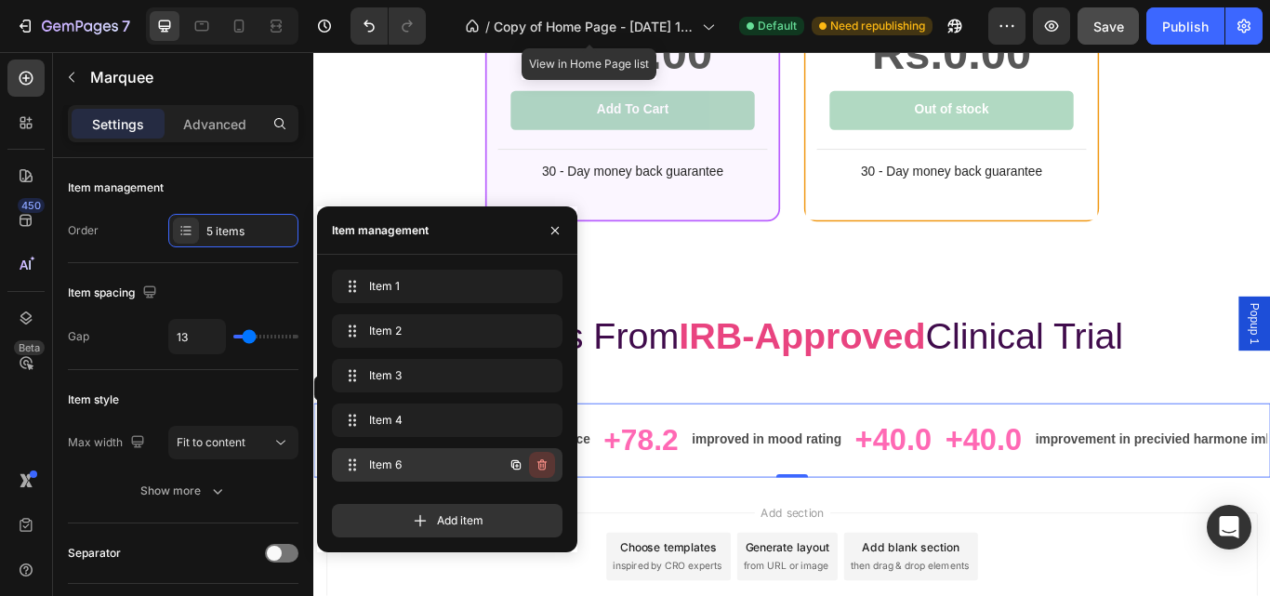
click at [544, 465] on icon "button" at bounding box center [541, 464] width 15 height 15
click at [534, 461] on div "Delete" at bounding box center [529, 464] width 34 height 17
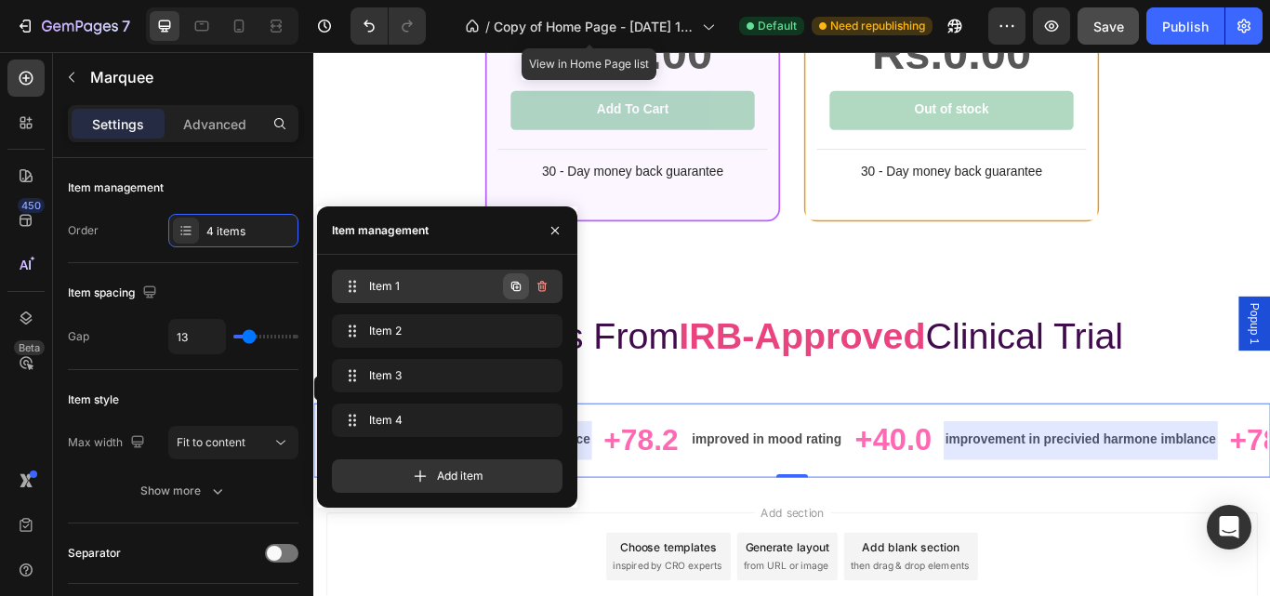
click at [519, 286] on icon "button" at bounding box center [515, 286] width 15 height 15
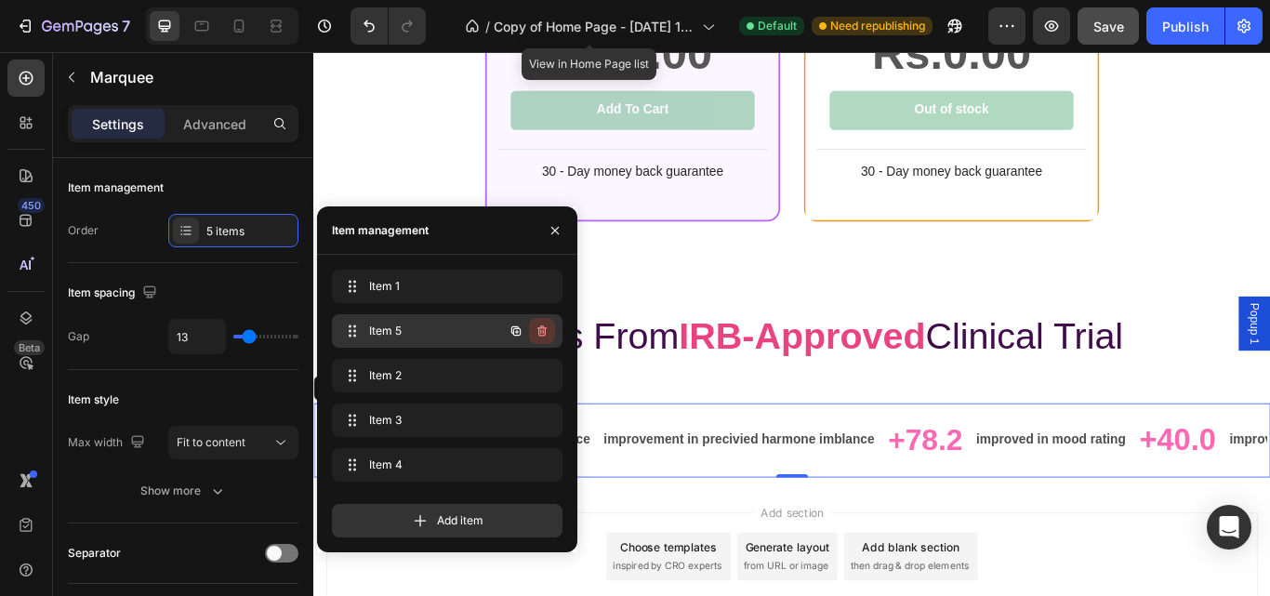
click at [543, 325] on icon "button" at bounding box center [541, 330] width 15 height 15
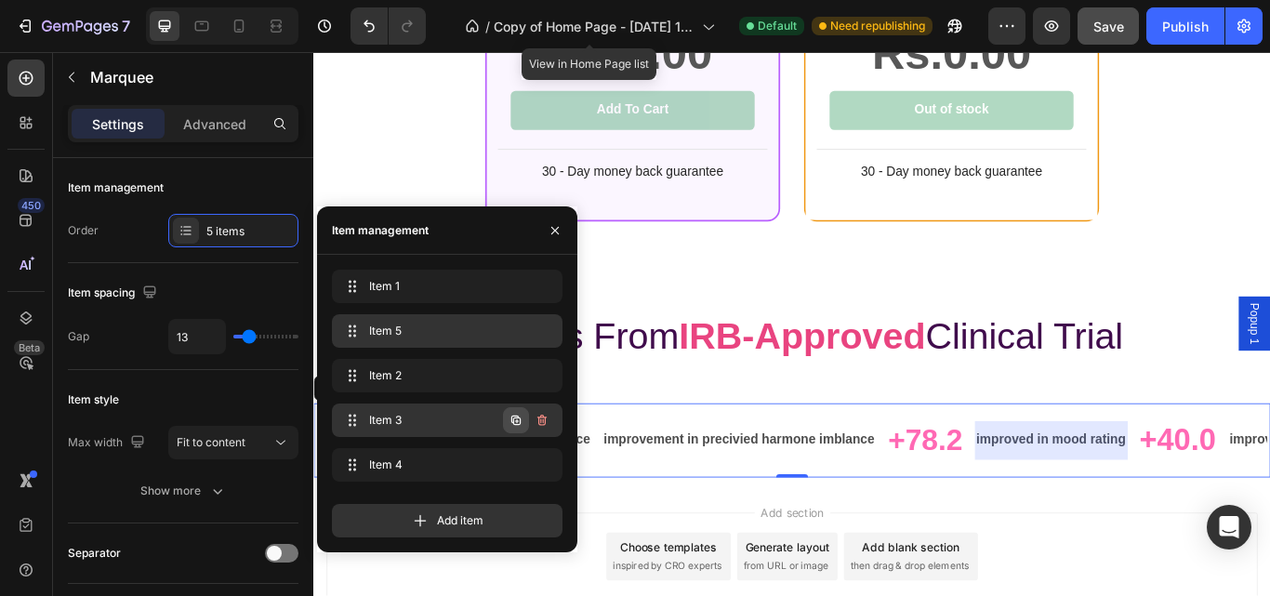
click at [517, 417] on icon "button" at bounding box center [515, 420] width 9 height 9
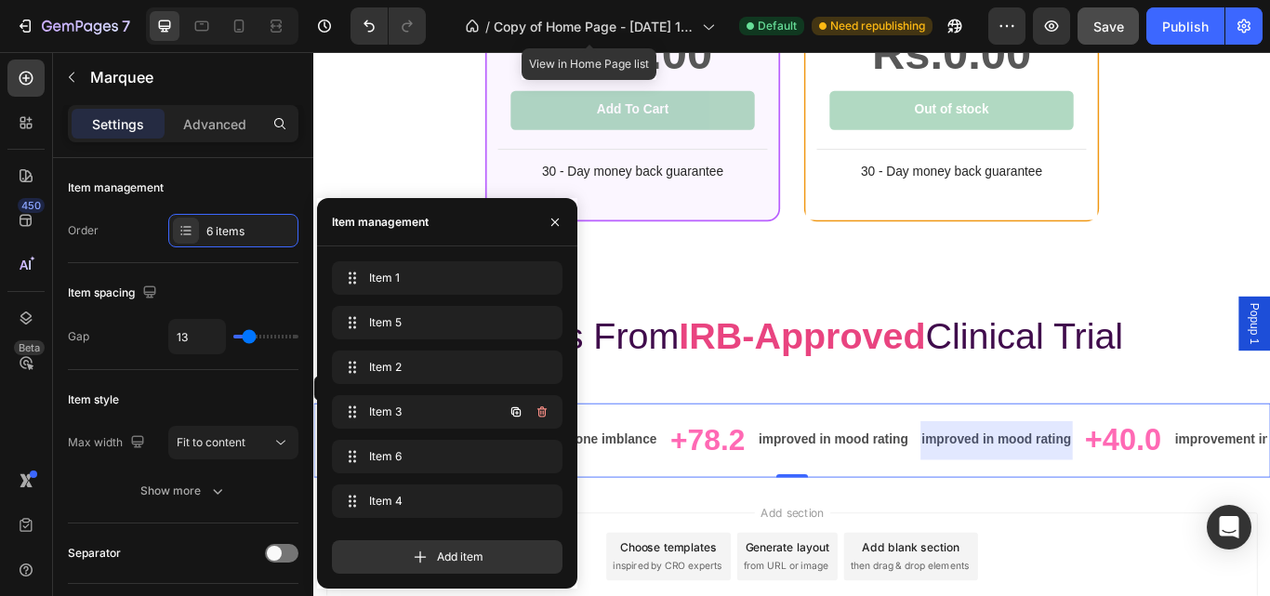
scroll to position [0, 272]
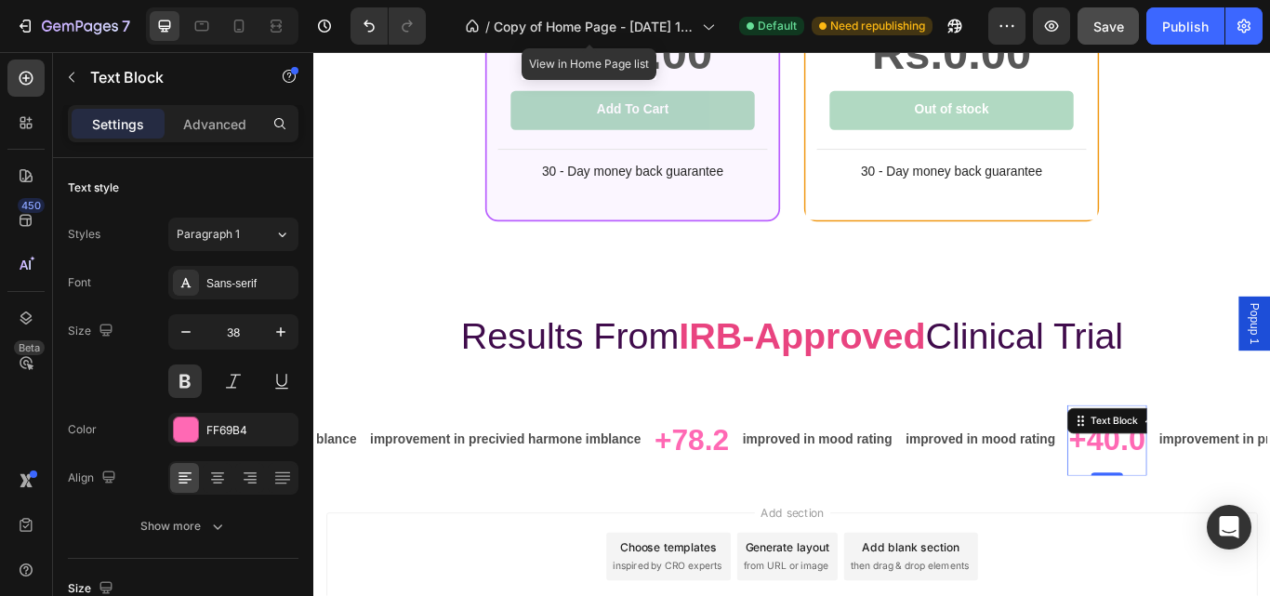
click at [1159, 506] on p "+40.0" at bounding box center [1203, 504] width 89 height 63
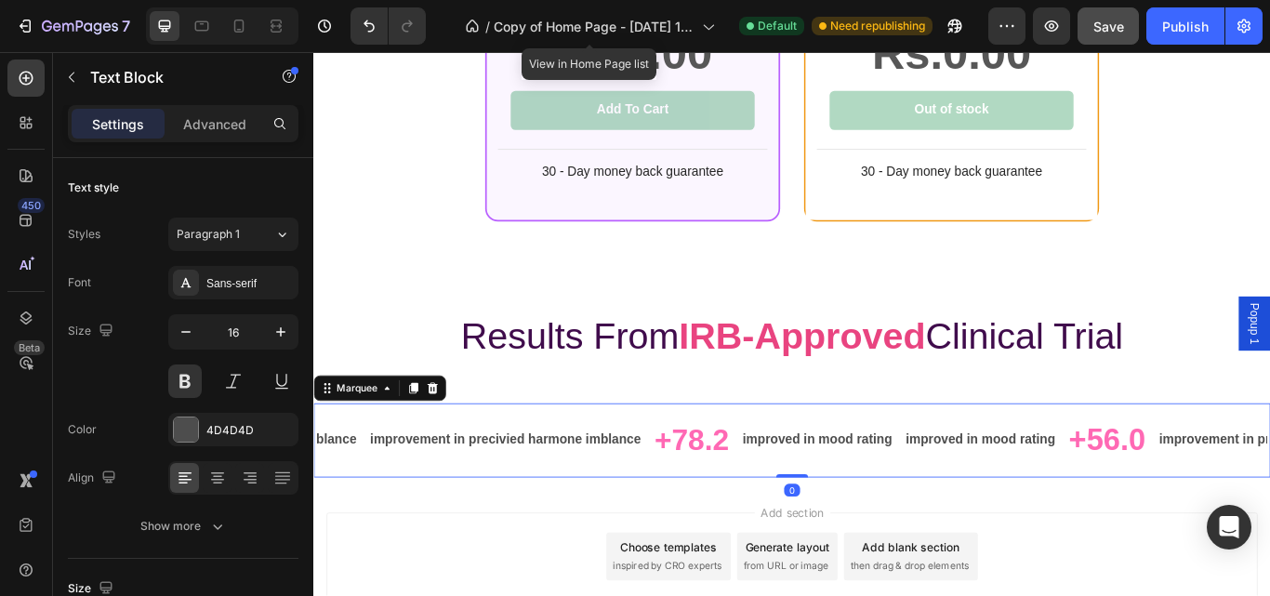
click at [549, 470] on div "improvement in precivied harmone imblance Text Block improvement in precivied h…" at bounding box center [657, 505] width 1251 height 82
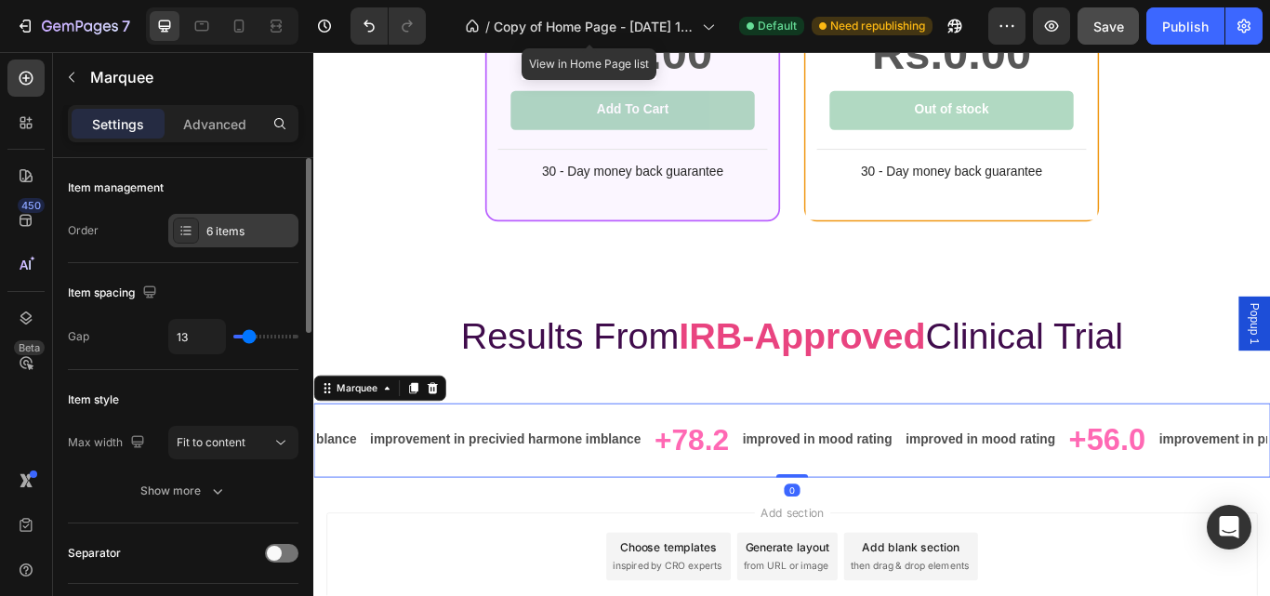
click at [252, 236] on div "6 items" at bounding box center [249, 231] width 87 height 17
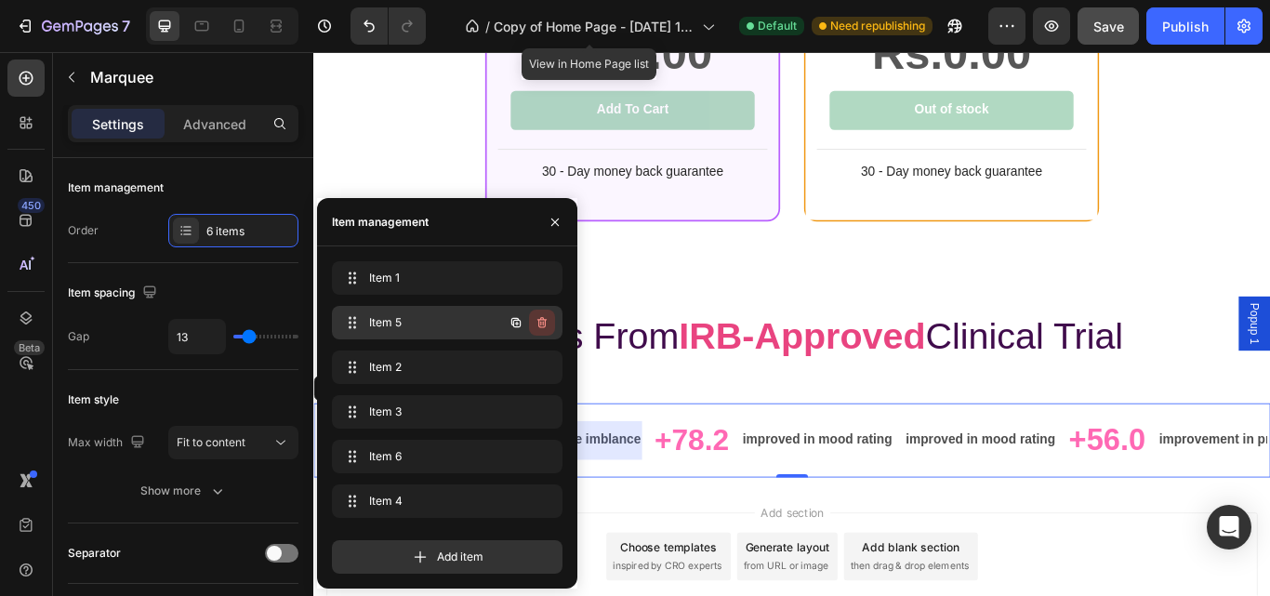
click at [545, 321] on icon "button" at bounding box center [541, 322] width 9 height 11
click at [545, 321] on div "Delete" at bounding box center [529, 322] width 34 height 17
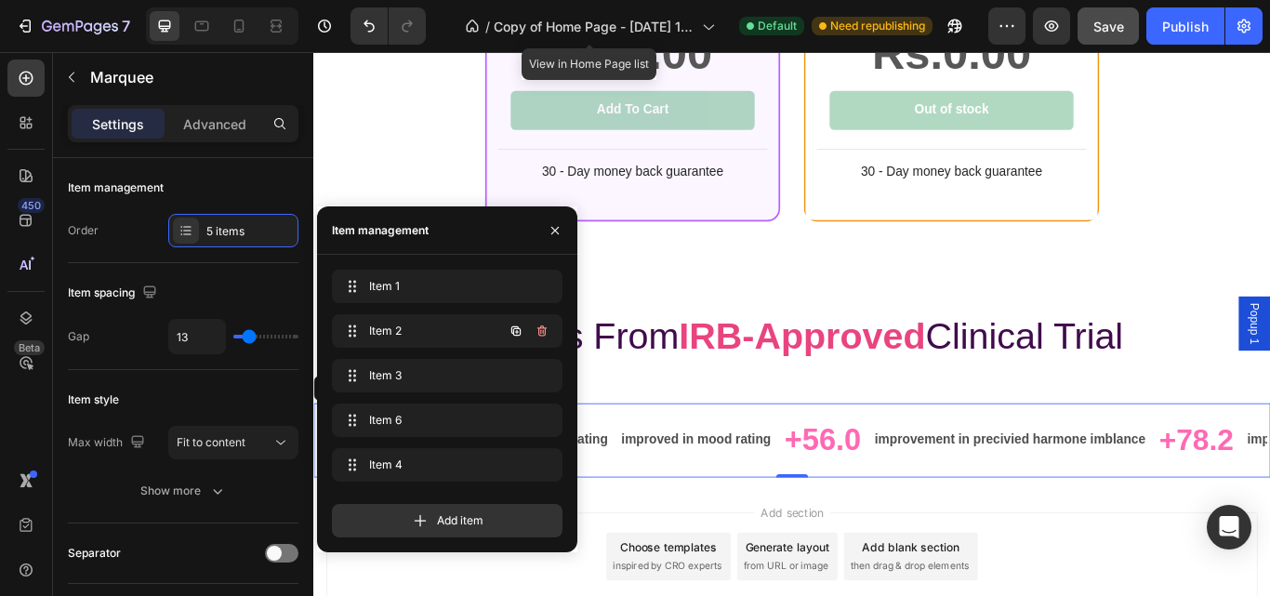
scroll to position [0, 1]
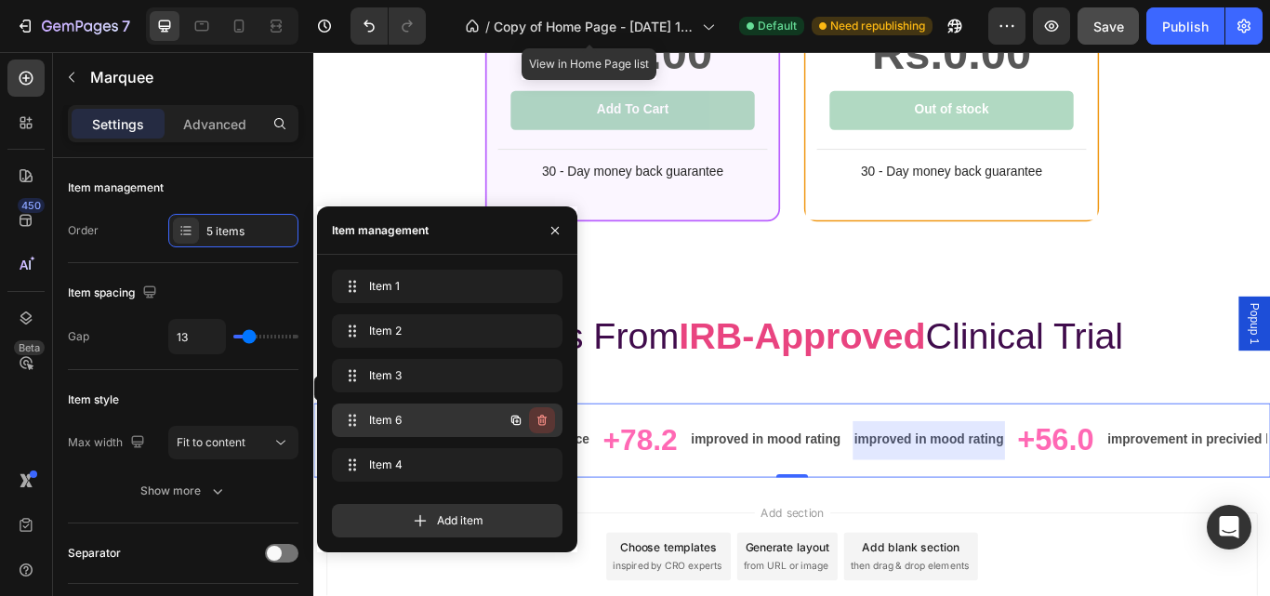
click at [544, 421] on icon "button" at bounding box center [541, 420] width 15 height 15
click at [533, 420] on div "Delete" at bounding box center [529, 420] width 34 height 17
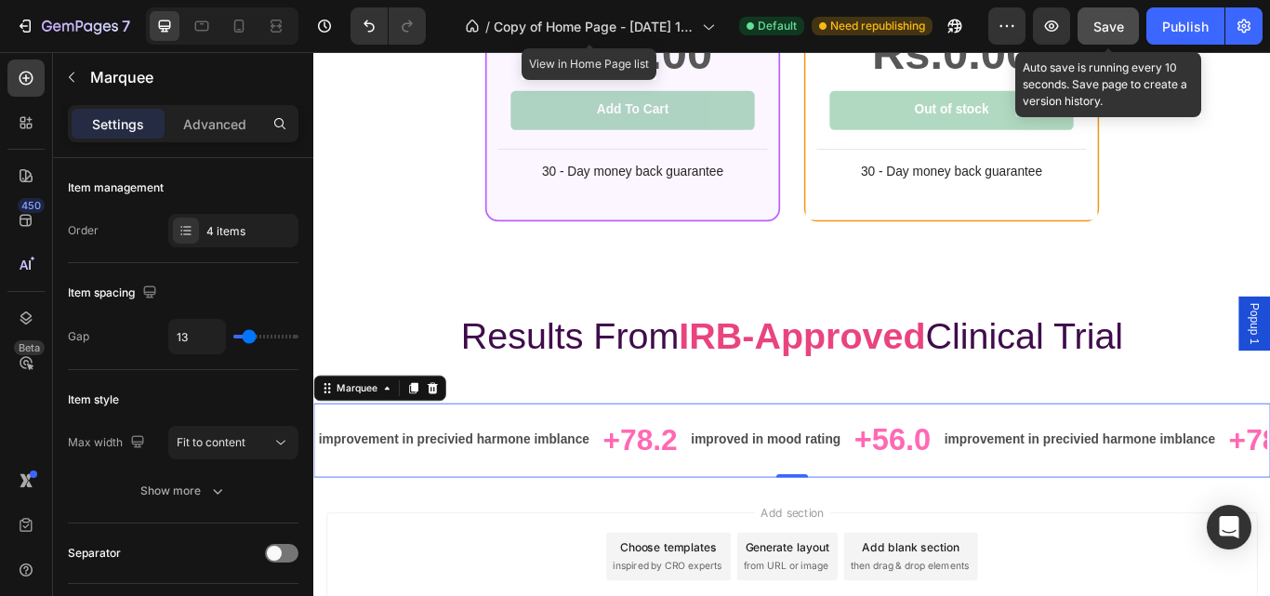
click at [1128, 17] on button "Save" at bounding box center [1107, 25] width 61 height 37
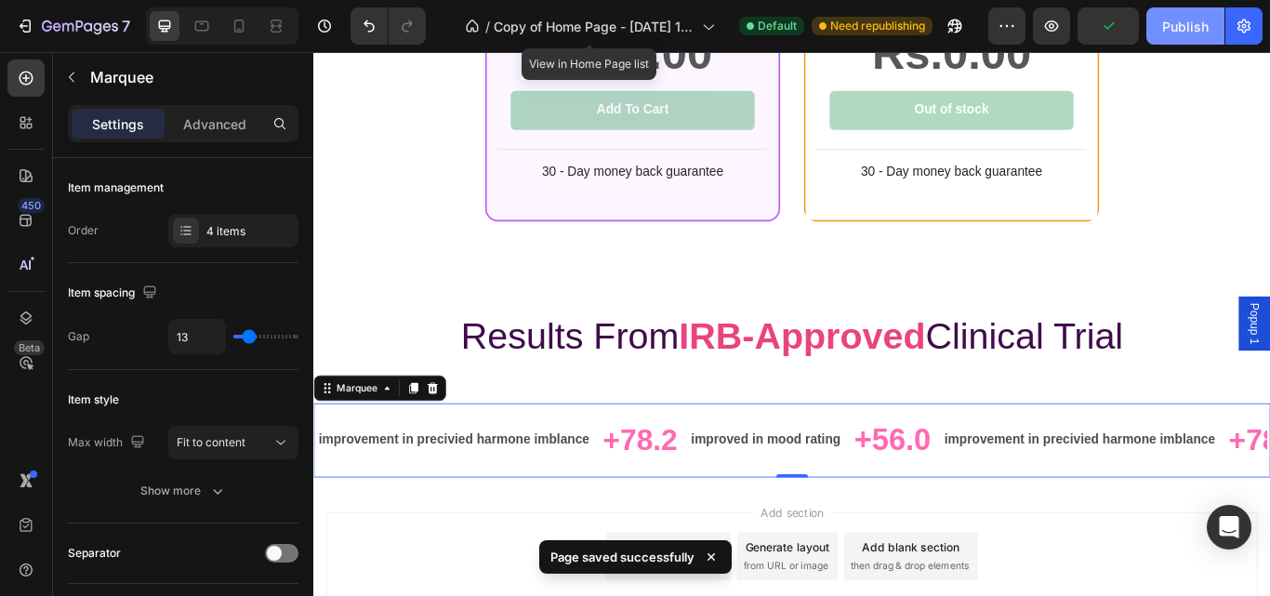
click at [1174, 28] on div "Publish" at bounding box center [1185, 27] width 46 height 20
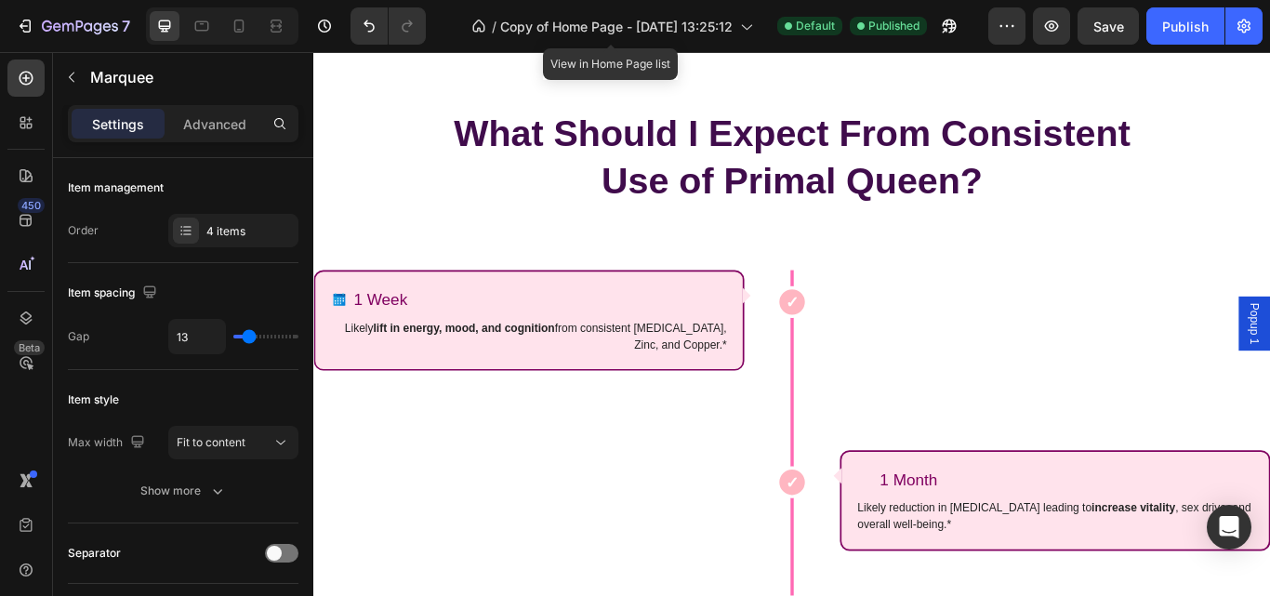
scroll to position [2555, 0]
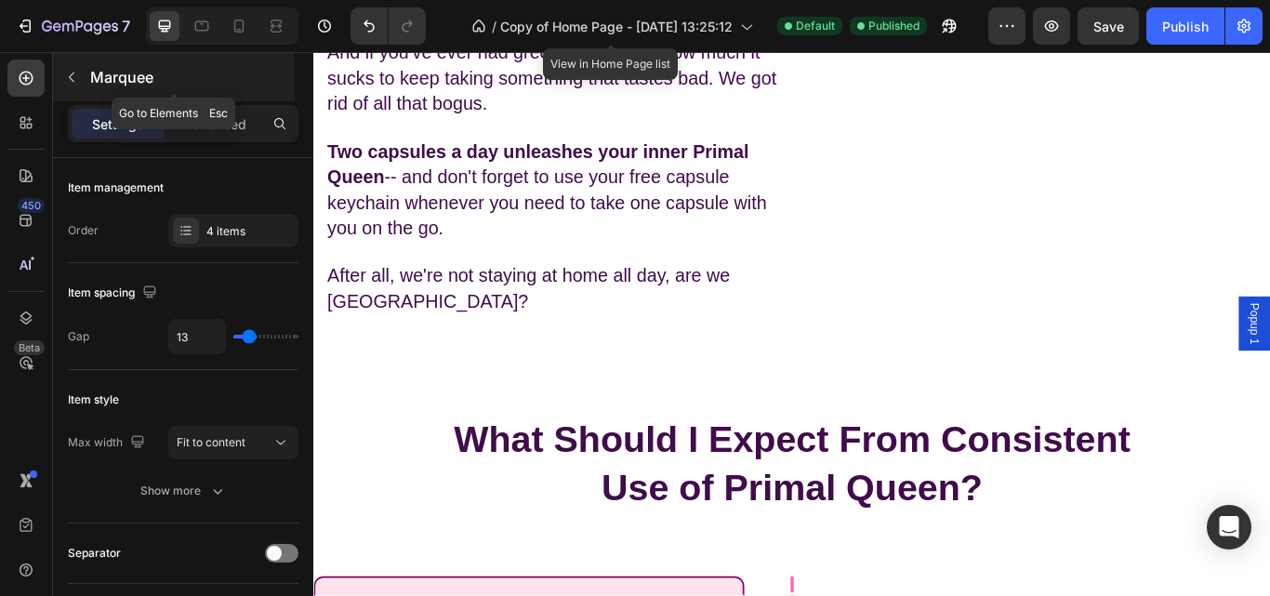
click at [67, 76] on icon "button" at bounding box center [71, 77] width 15 height 15
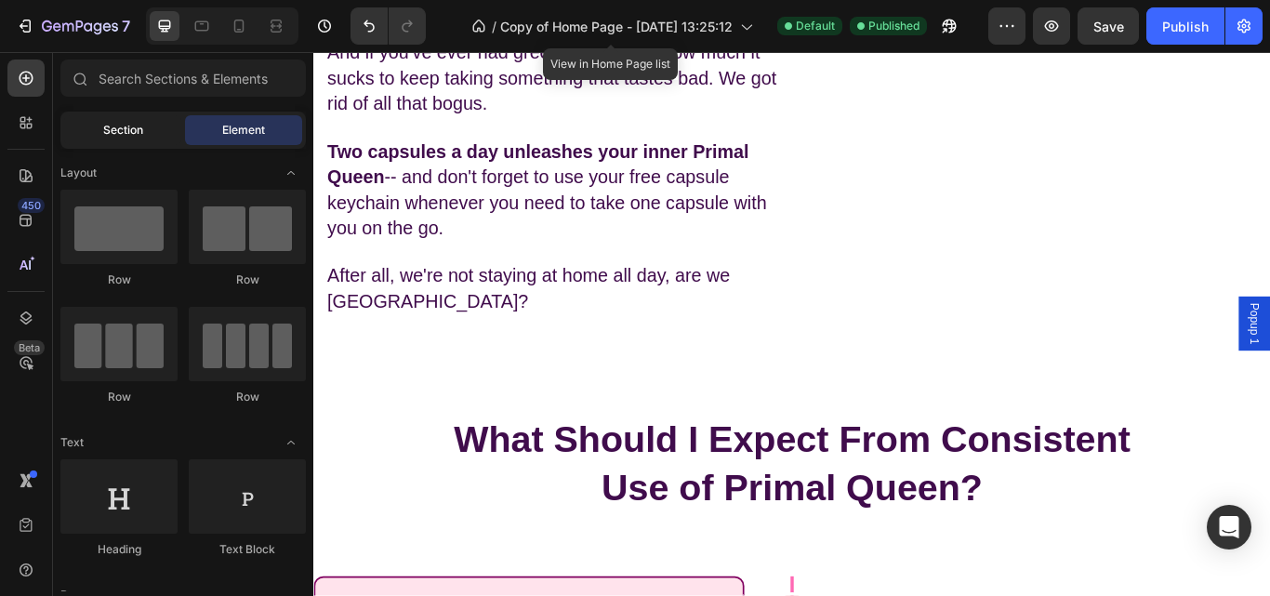
click at [142, 133] on span "Section" at bounding box center [123, 130] width 40 height 17
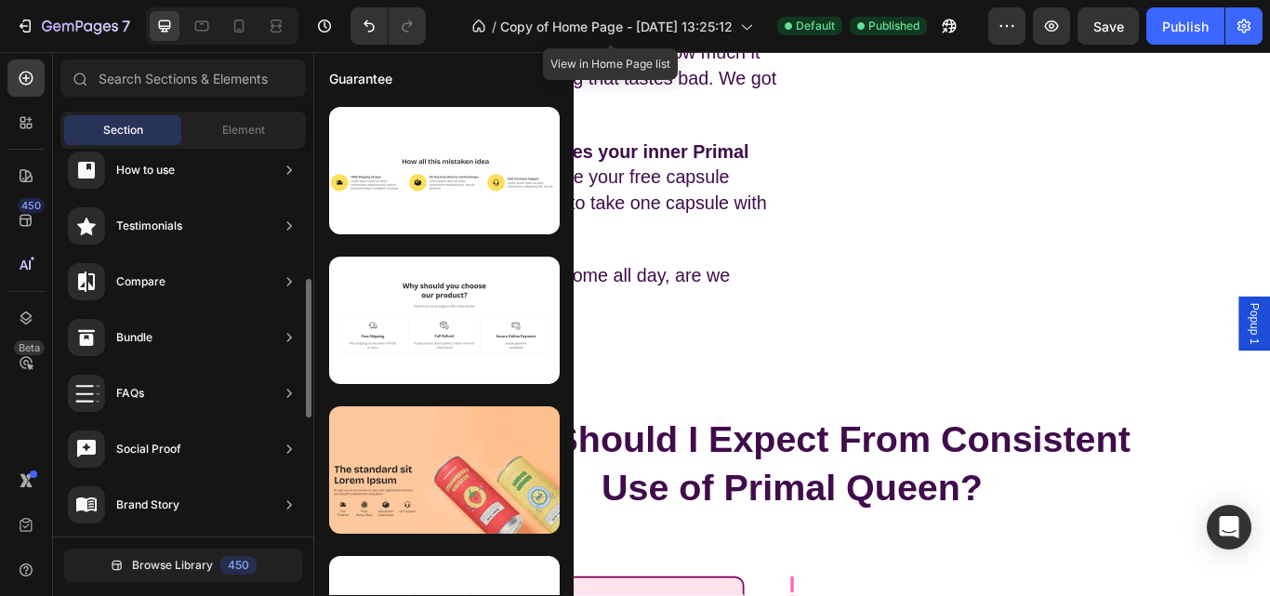
scroll to position [357, 0]
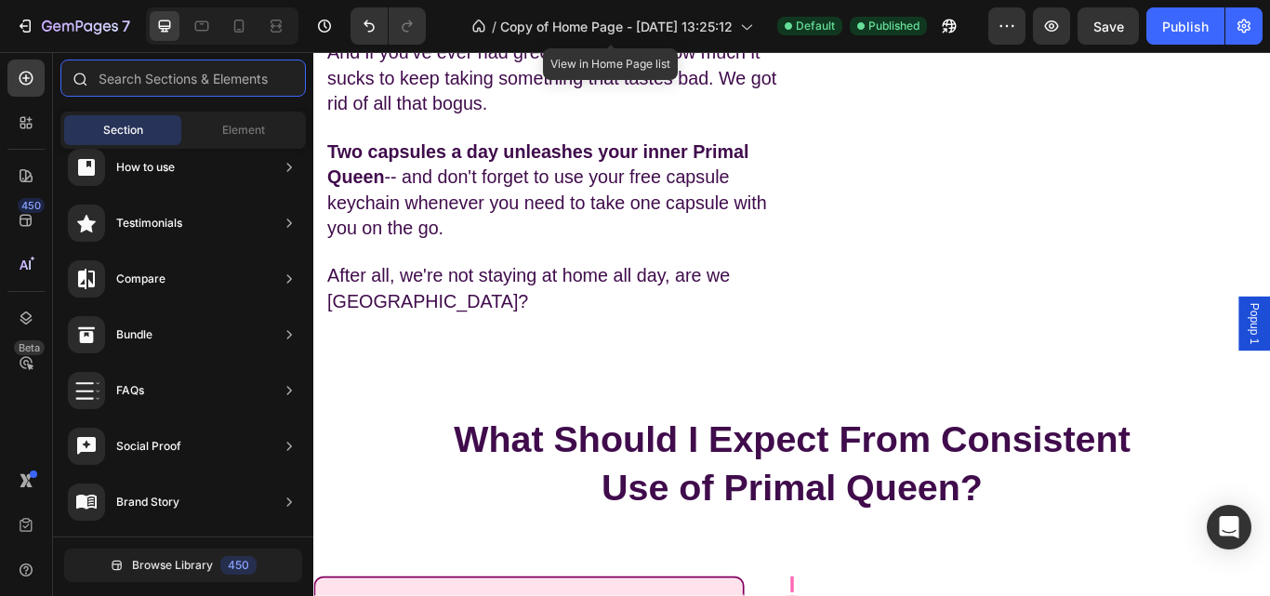
click at [151, 91] on input "text" at bounding box center [182, 77] width 245 height 37
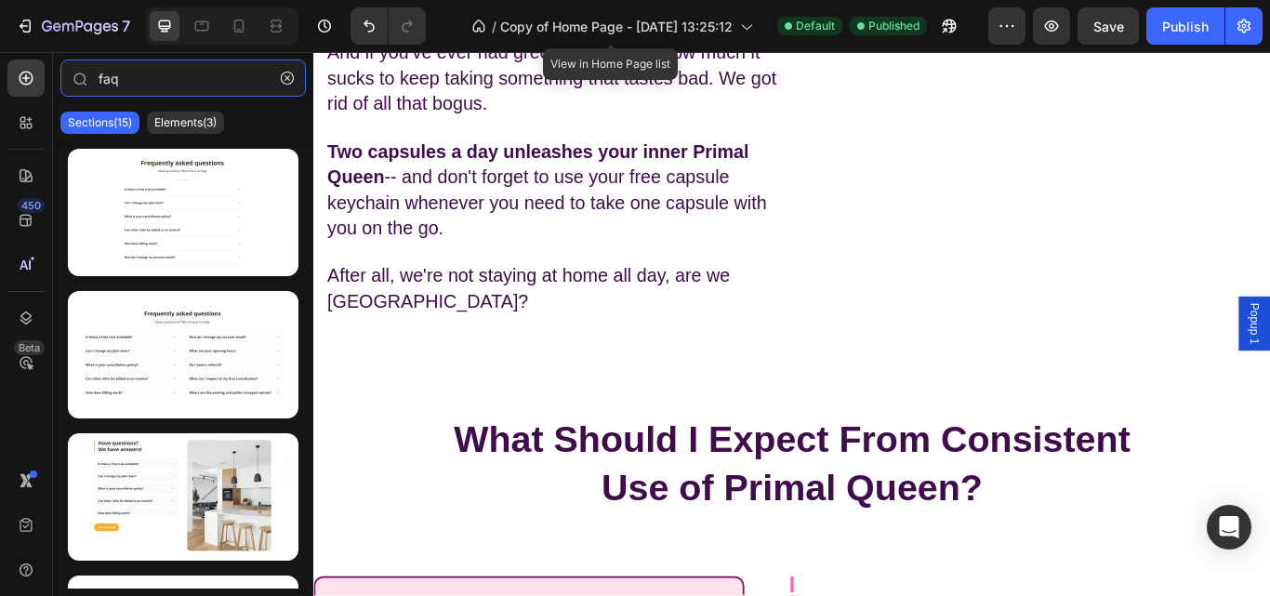
type input "faq"
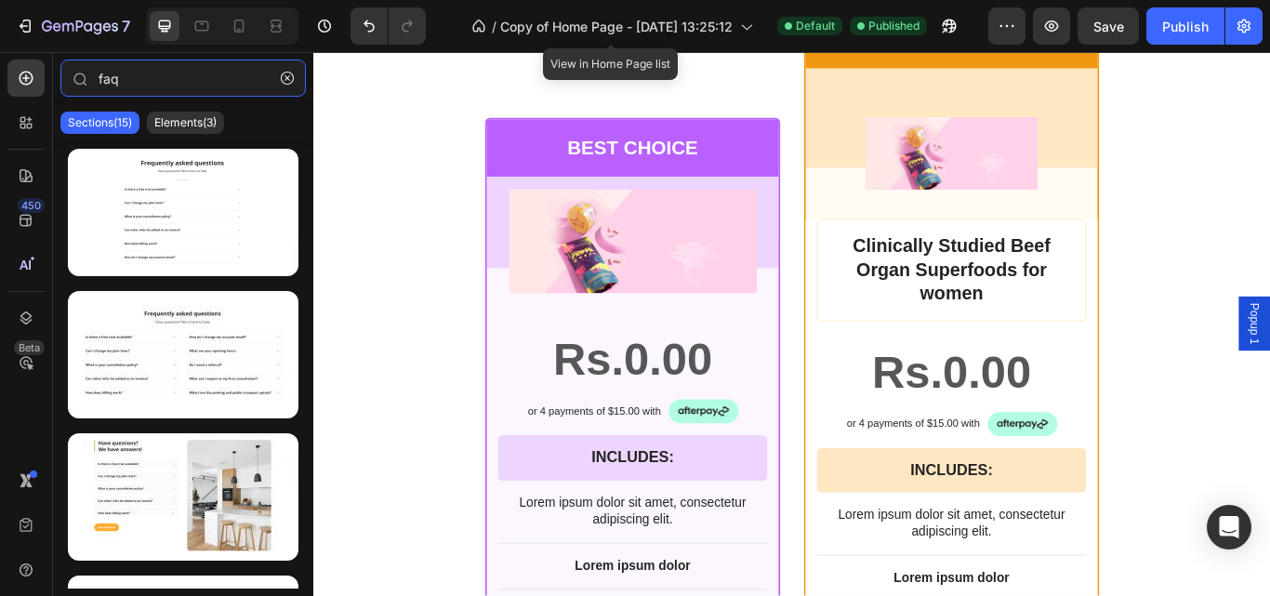
scroll to position [12626, 0]
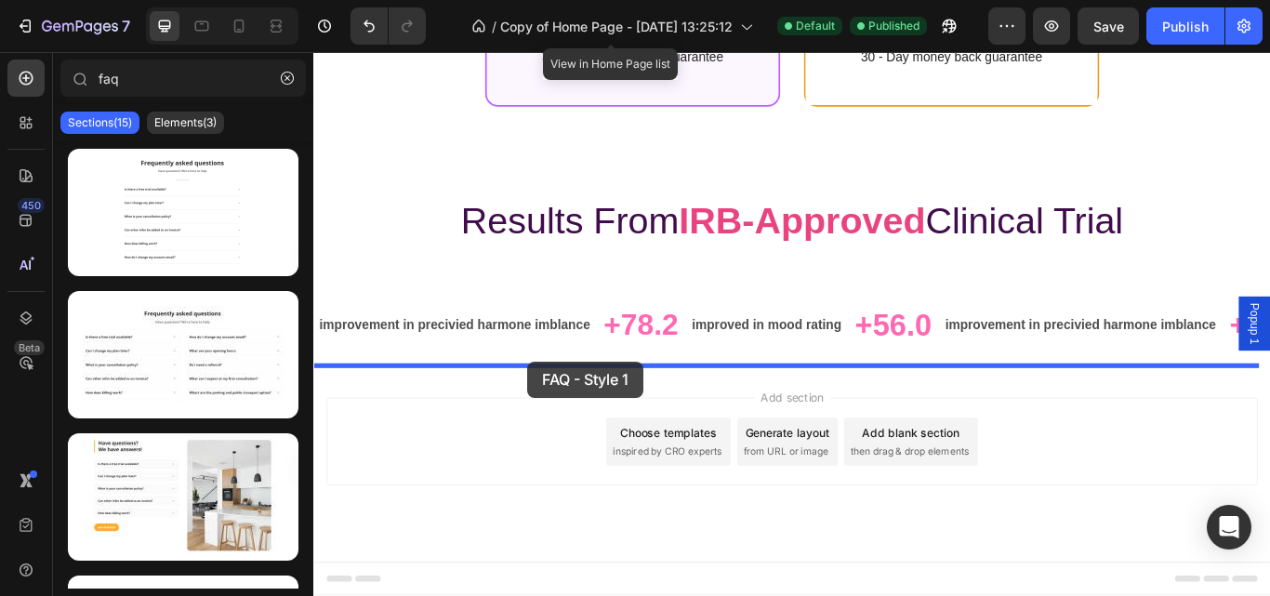
drag, startPoint x: 499, startPoint y: 280, endPoint x: 572, endPoint y: 413, distance: 151.4
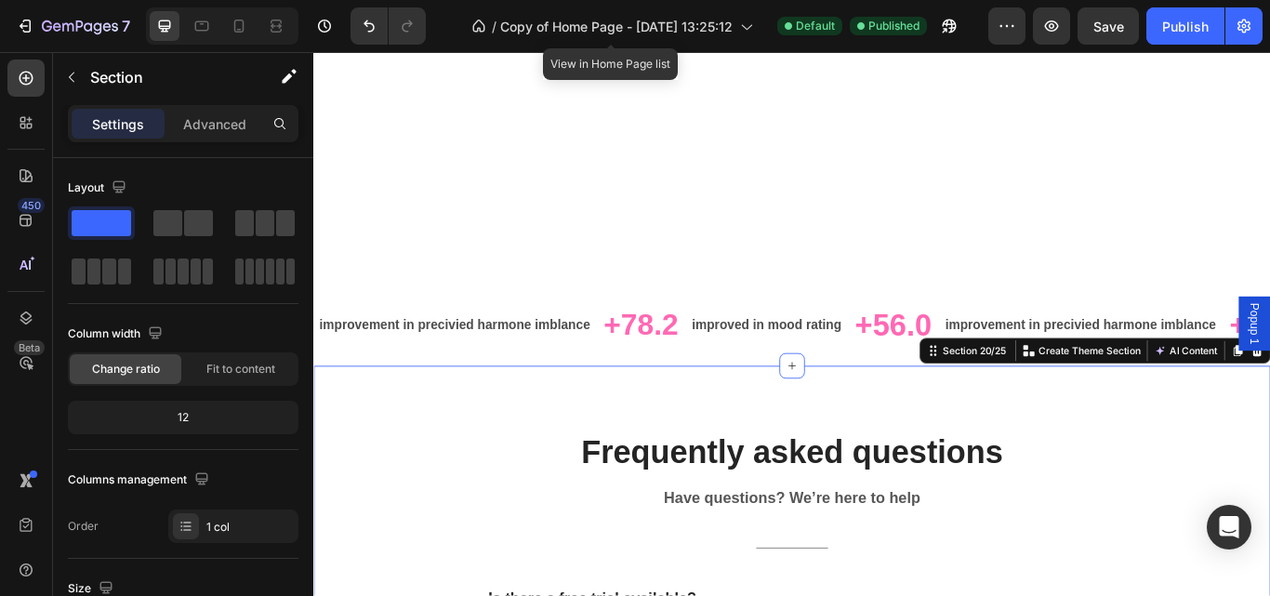
scroll to position [12927, 0]
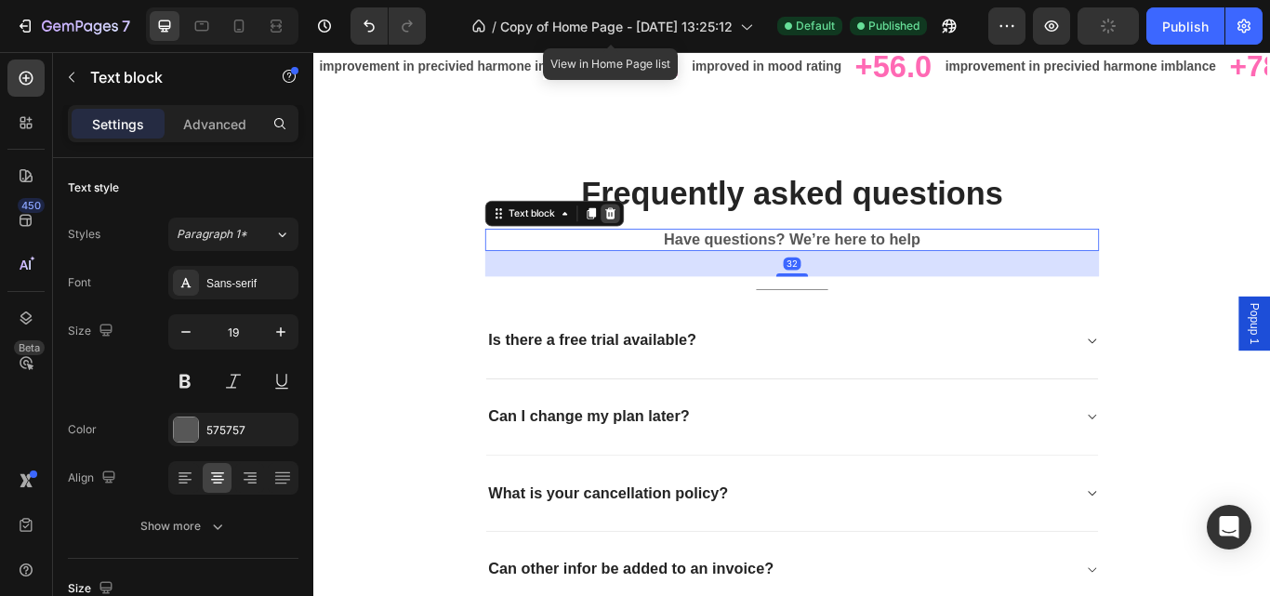
click at [653, 231] on div at bounding box center [659, 241] width 22 height 22
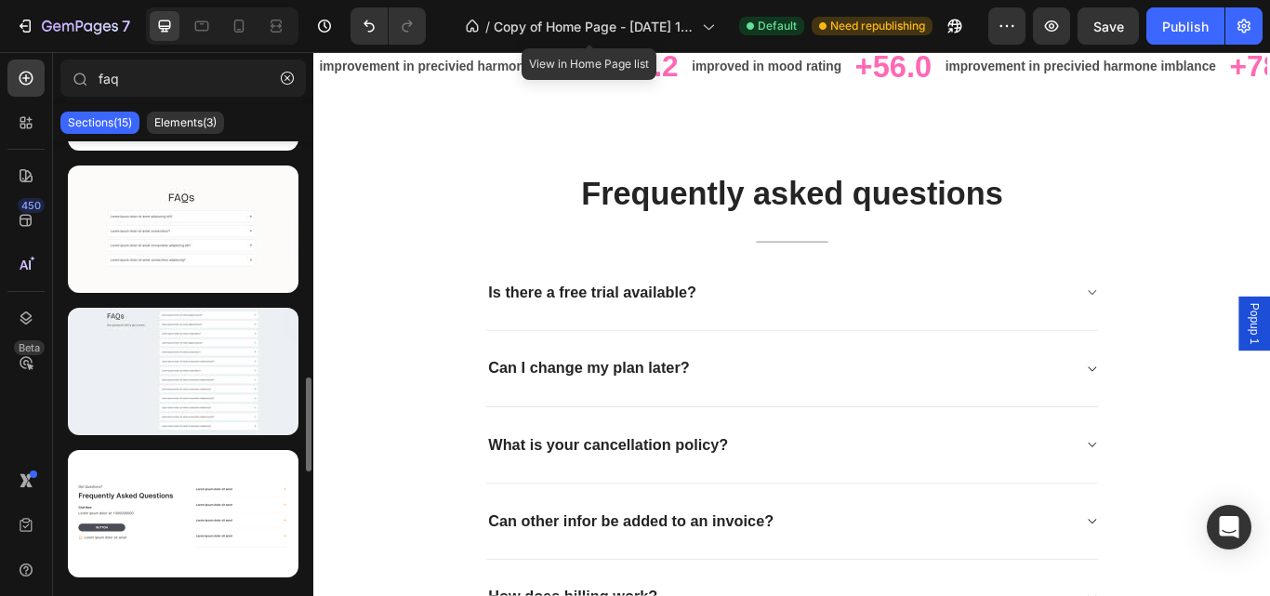
scroll to position [1122, 0]
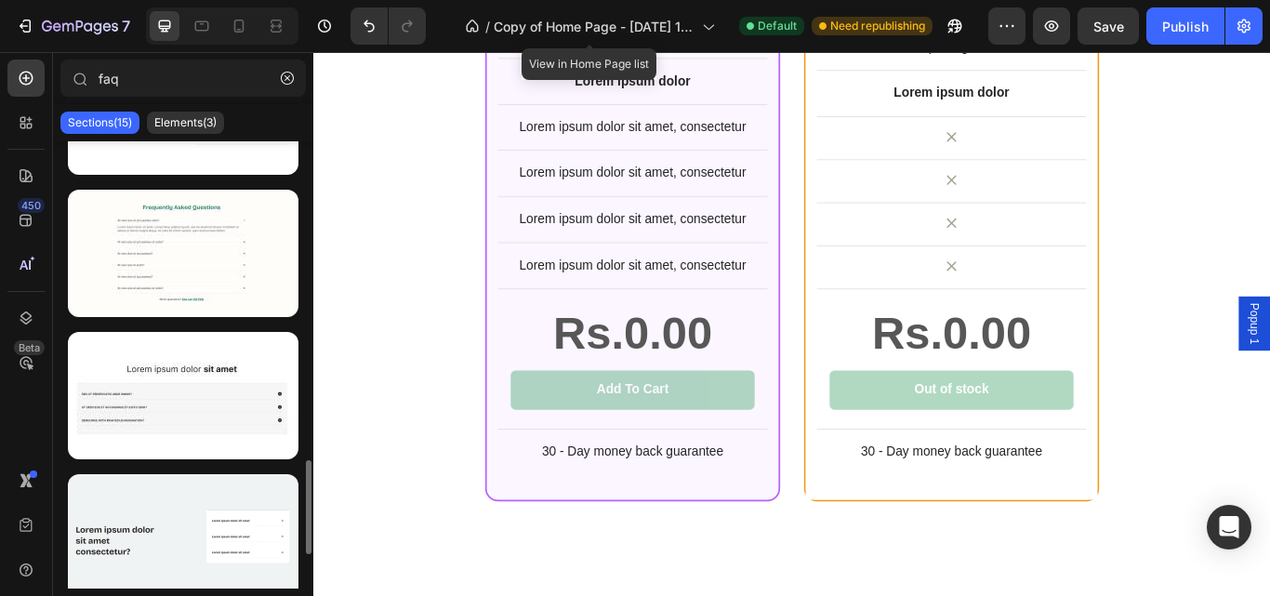
scroll to position [1523, 0]
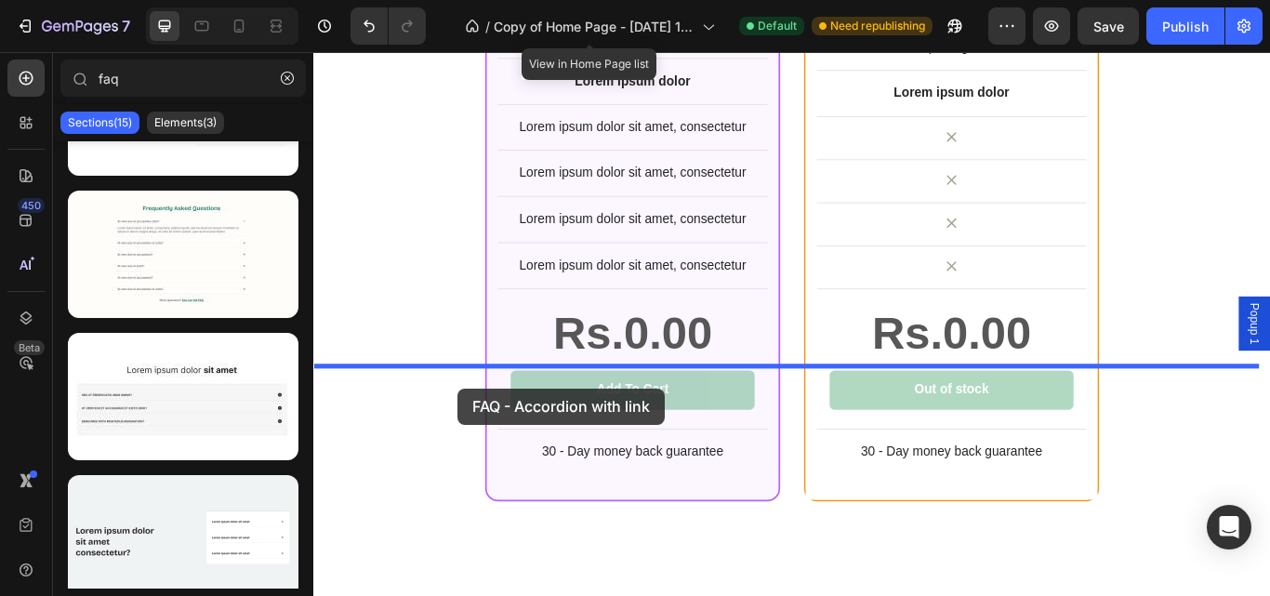
drag, startPoint x: 499, startPoint y: 319, endPoint x: 484, endPoint y: 444, distance: 126.4
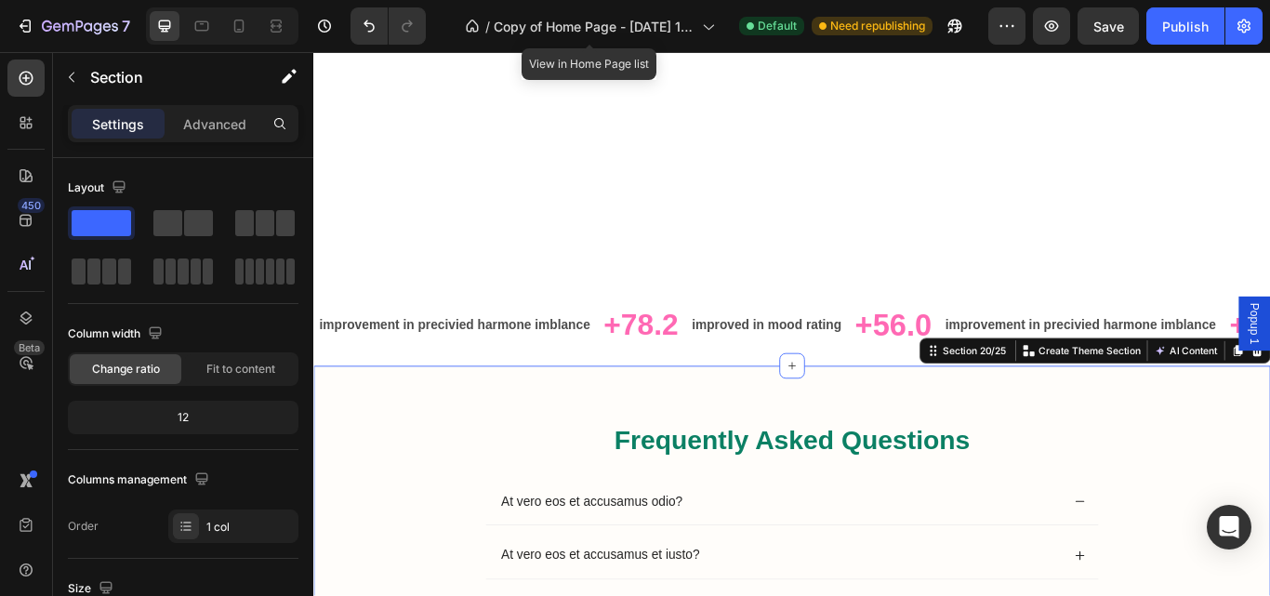
scroll to position [12467, 0]
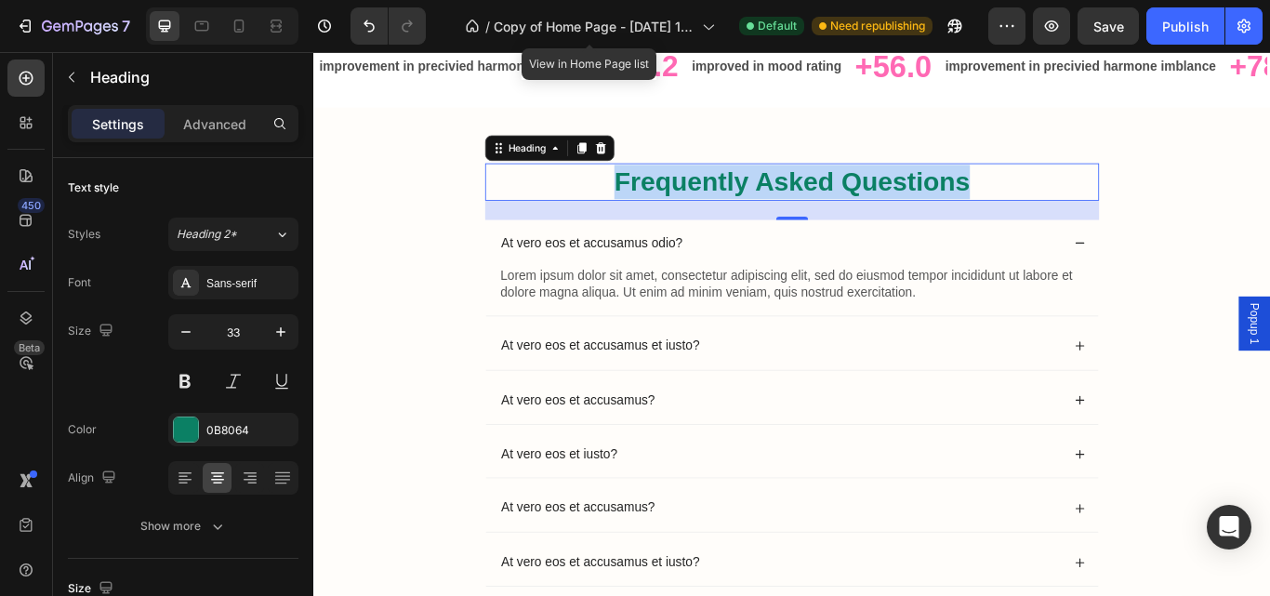
drag, startPoint x: 1085, startPoint y: 203, endPoint x: 646, endPoint y: 210, distance: 438.8
click at [646, 210] on p "Frequently Asked Questions" at bounding box center [871, 204] width 712 height 40
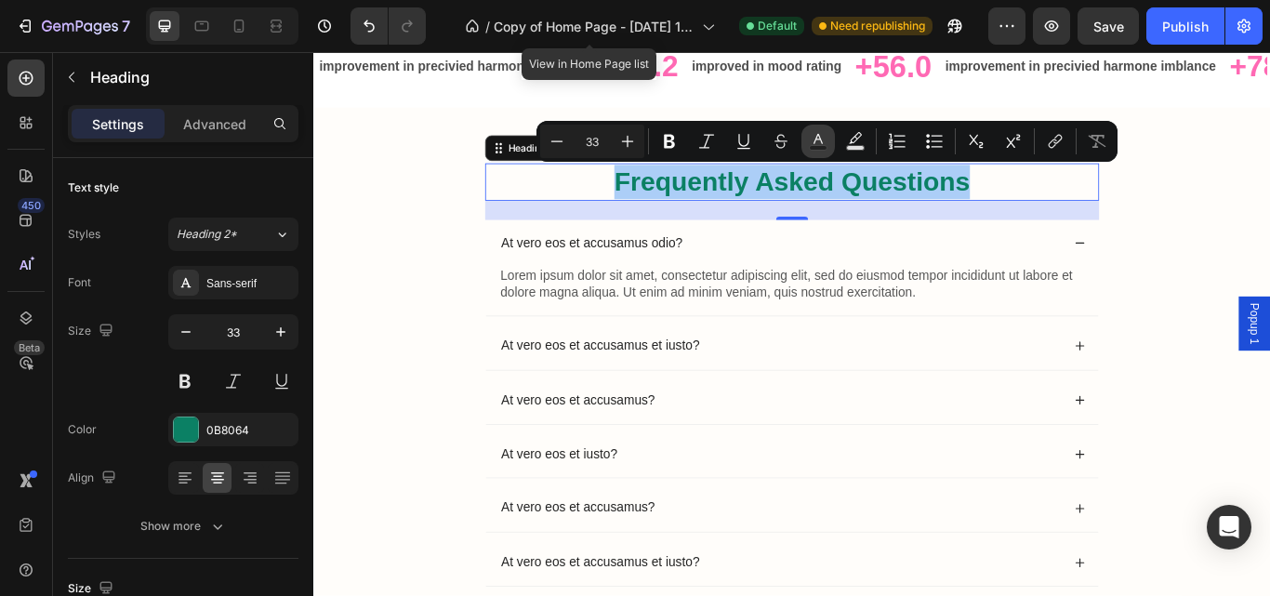
click at [819, 147] on rect "Editor contextual toolbar" at bounding box center [819, 148] width 18 height 5
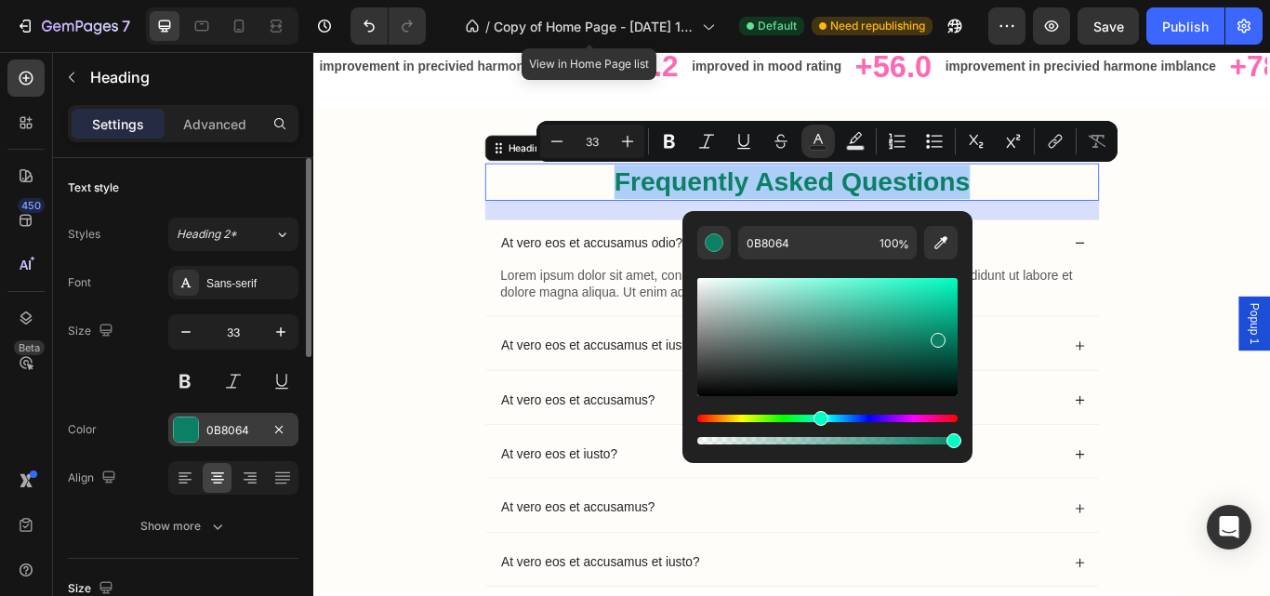
click at [180, 414] on div "0B8064" at bounding box center [233, 429] width 130 height 33
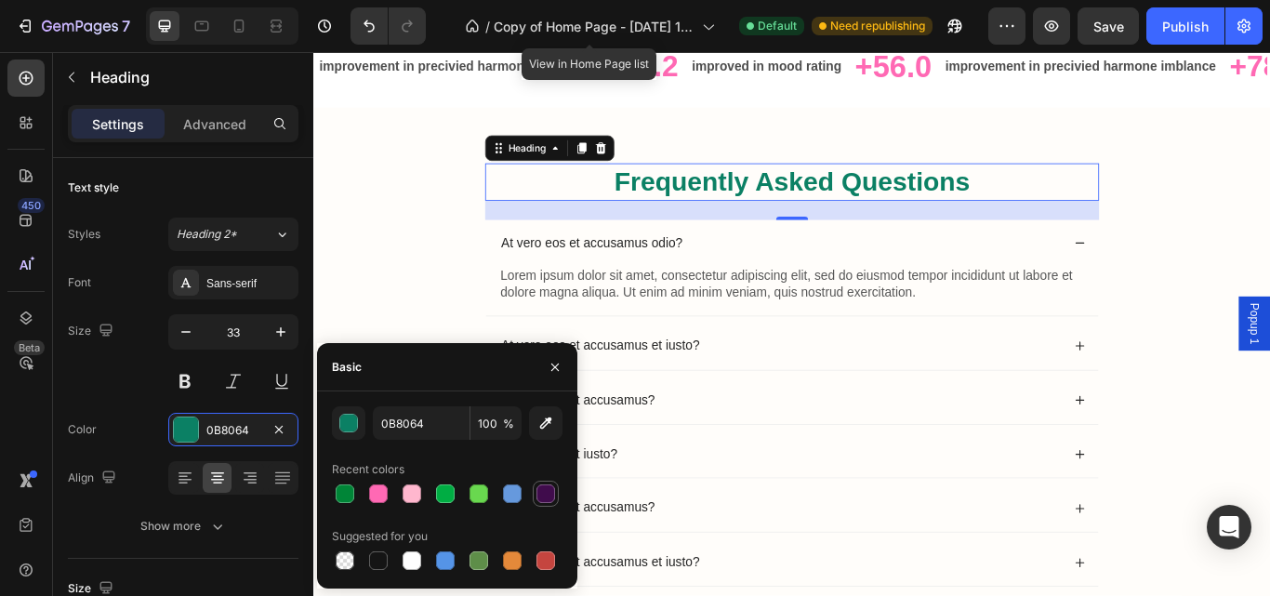
click at [542, 492] on div at bounding box center [545, 493] width 19 height 19
type input "400C4C"
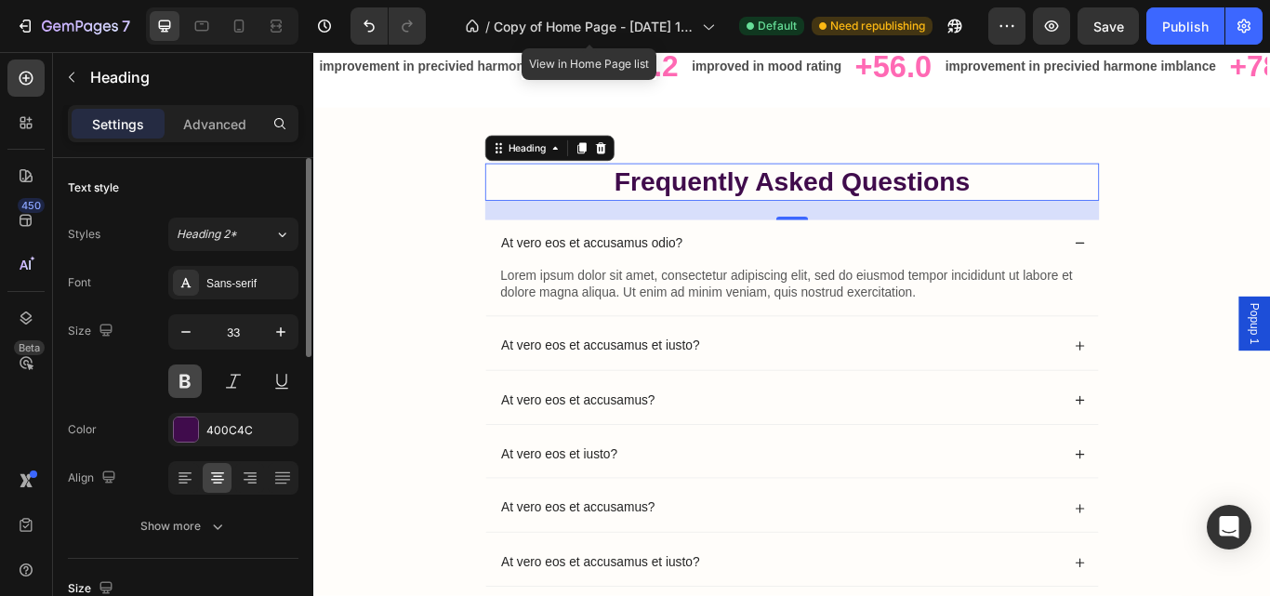
click at [186, 386] on button at bounding box center [184, 380] width 33 height 33
click at [289, 336] on icon "button" at bounding box center [280, 332] width 19 height 19
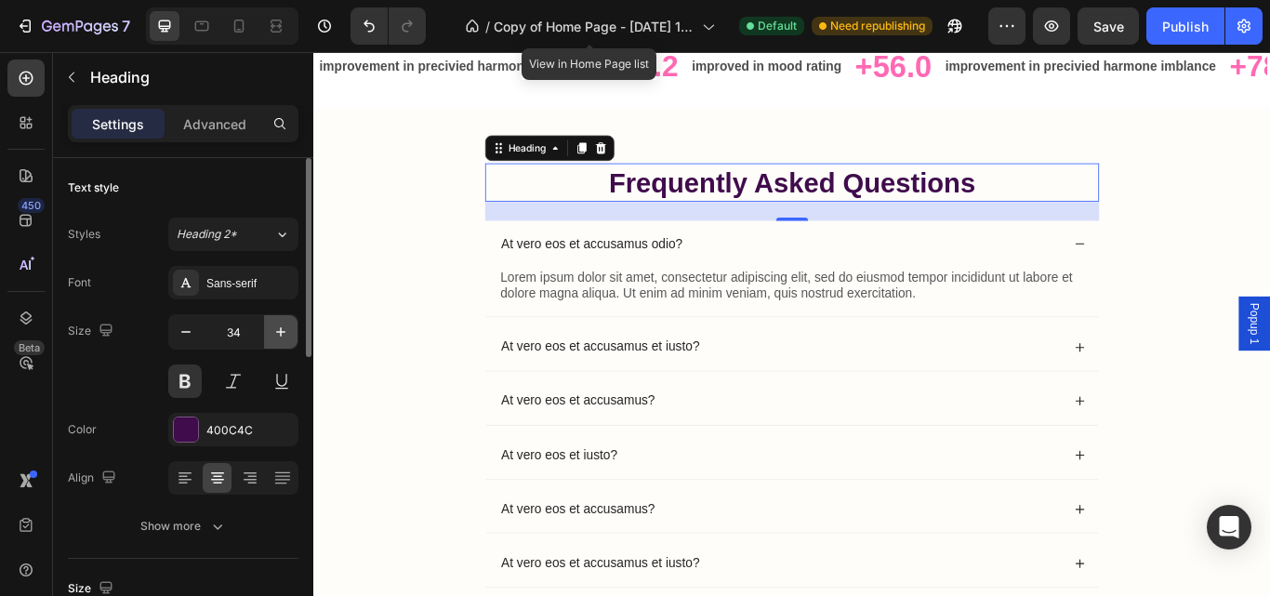
click at [289, 336] on icon "button" at bounding box center [280, 332] width 19 height 19
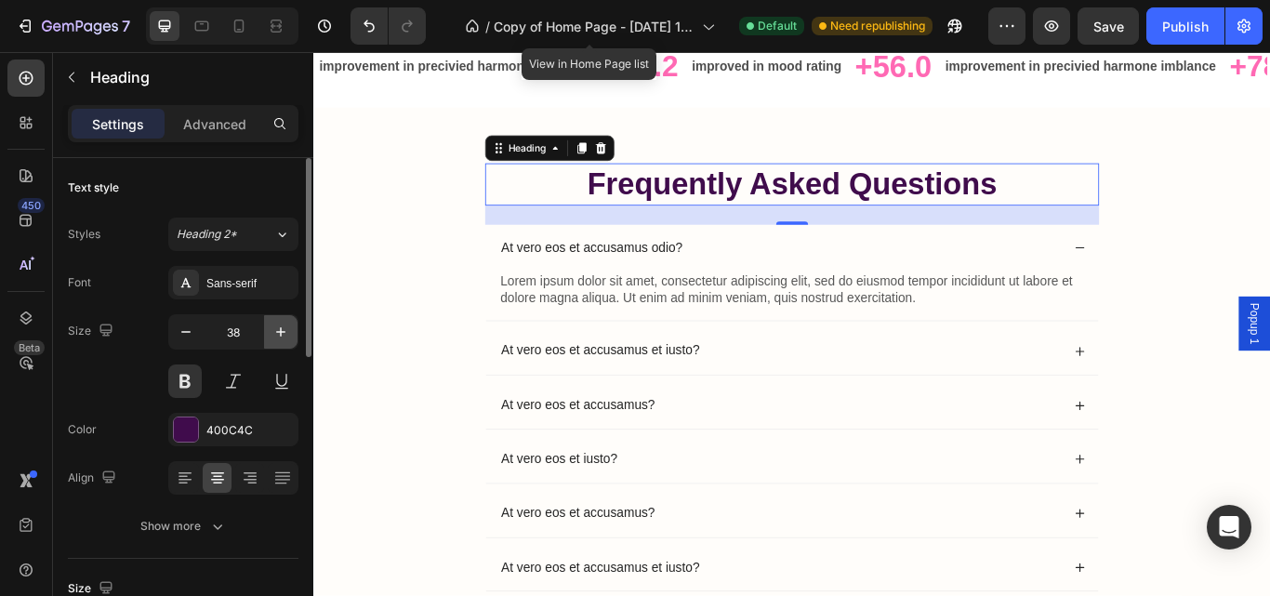
click at [289, 336] on icon "button" at bounding box center [280, 332] width 19 height 19
type input "40"
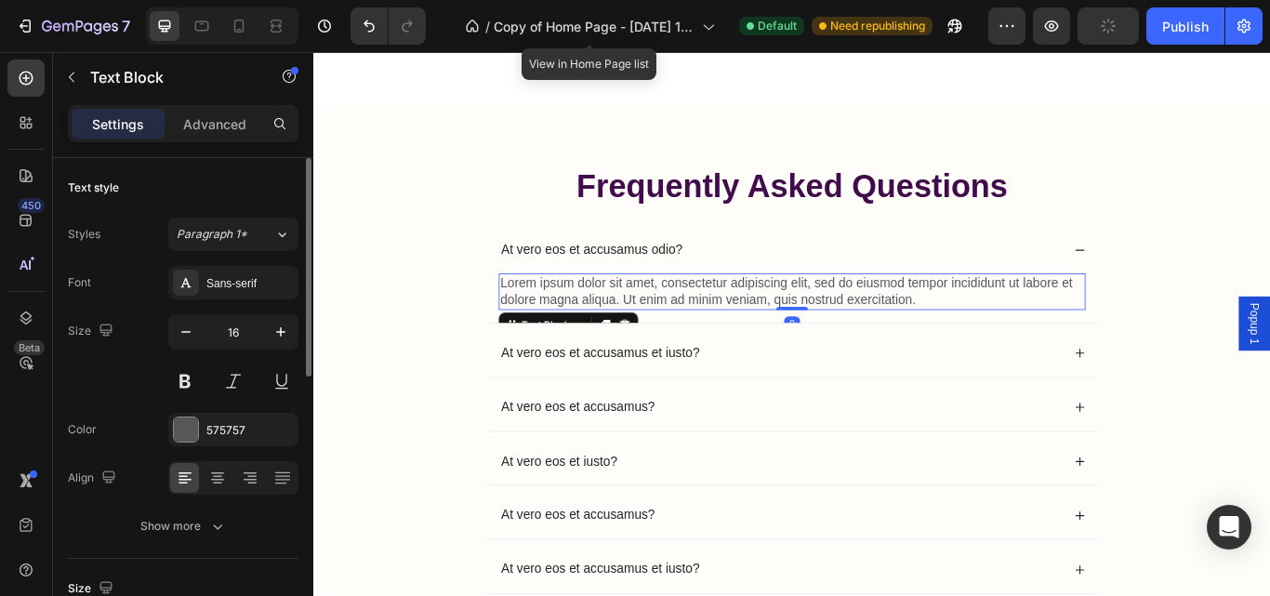
scroll to position [12729, 0]
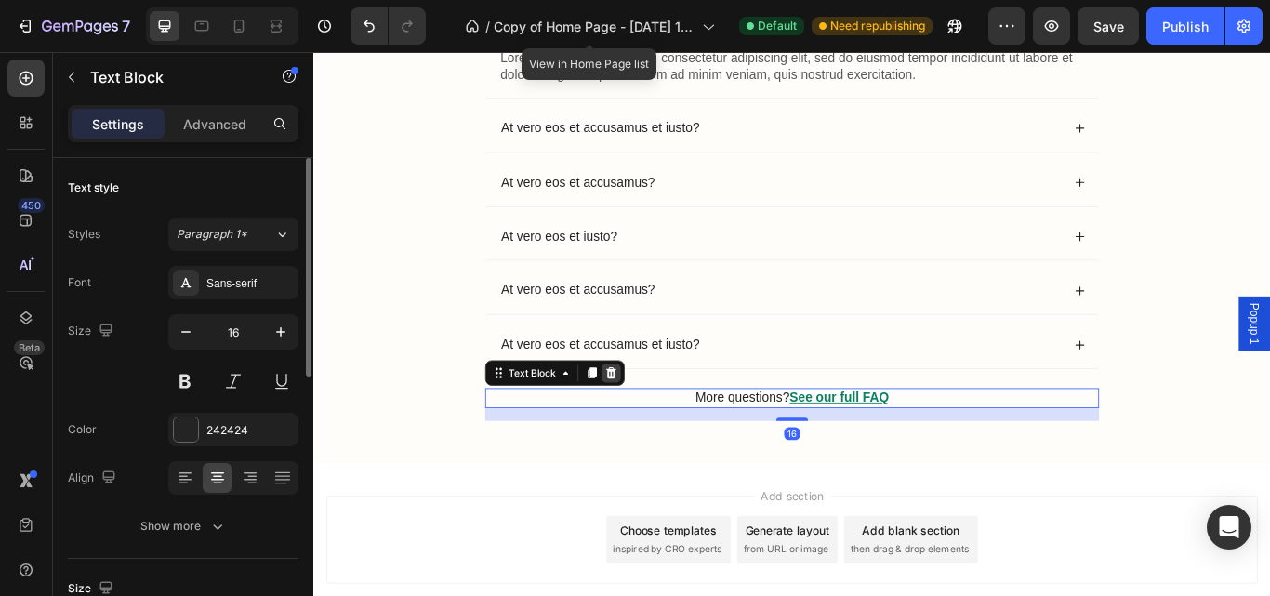
click at [654, 429] on icon at bounding box center [660, 426] width 15 height 15
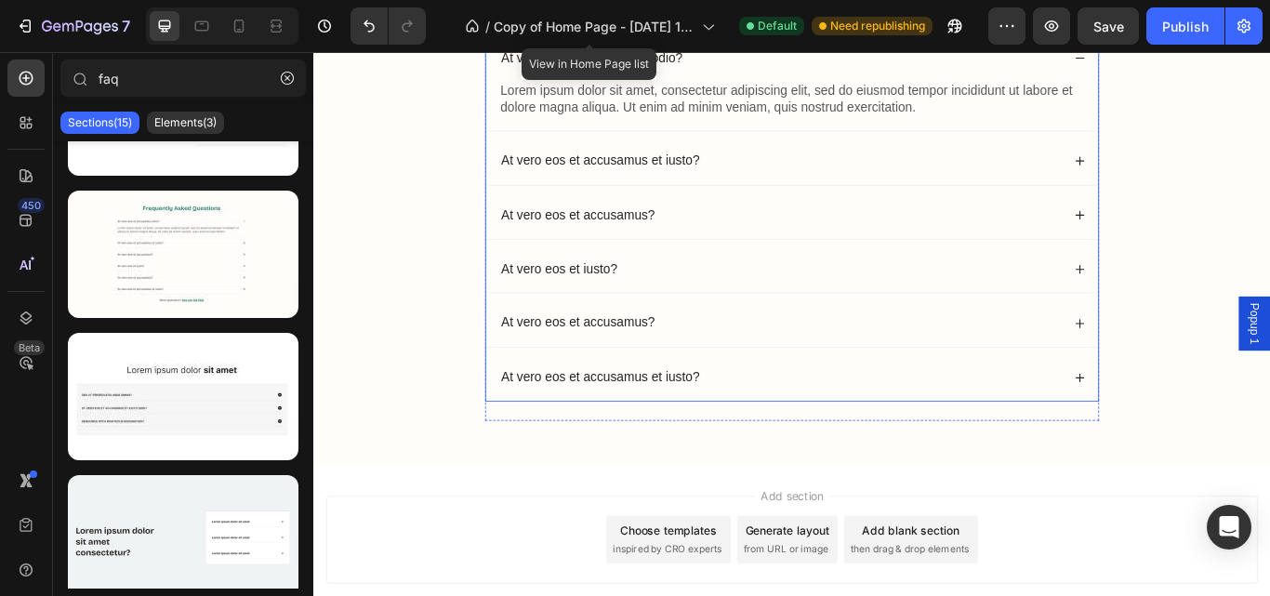
scroll to position [12692, 0]
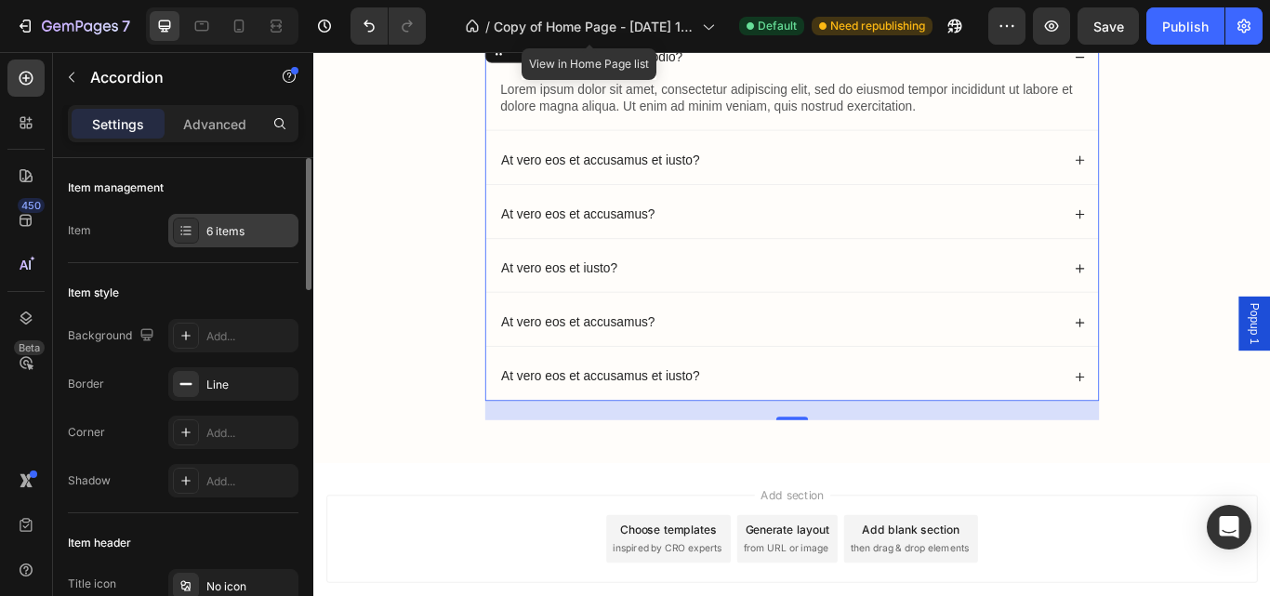
click at [252, 230] on div "6 items" at bounding box center [249, 231] width 87 height 17
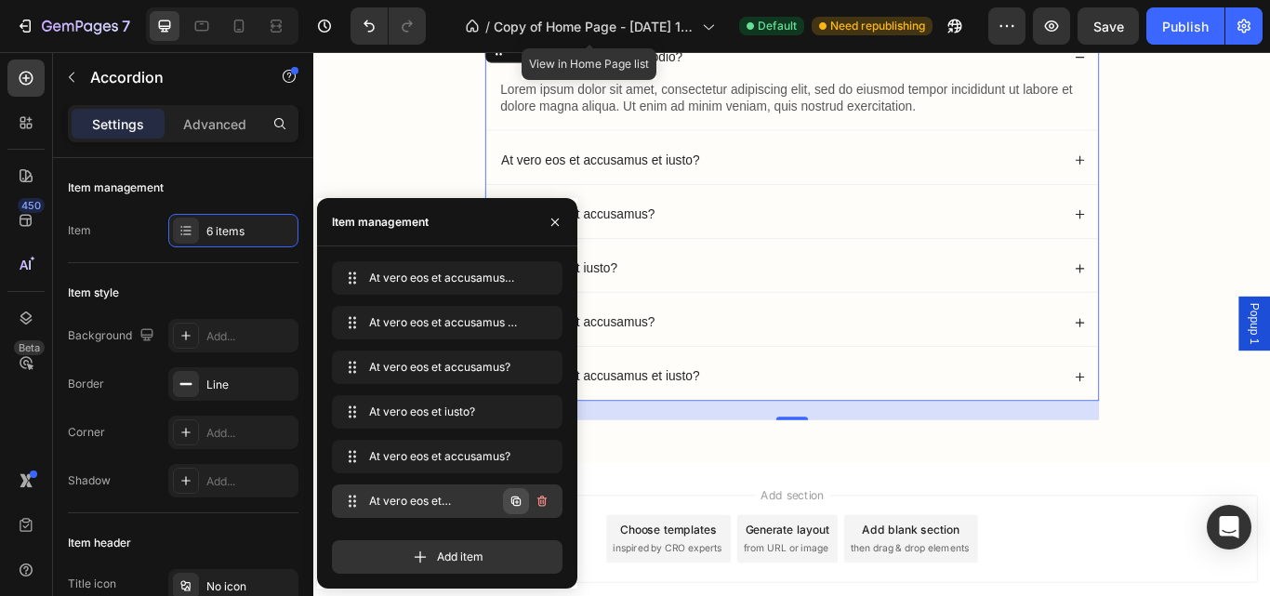
click at [514, 502] on icon "button" at bounding box center [515, 500] width 9 height 9
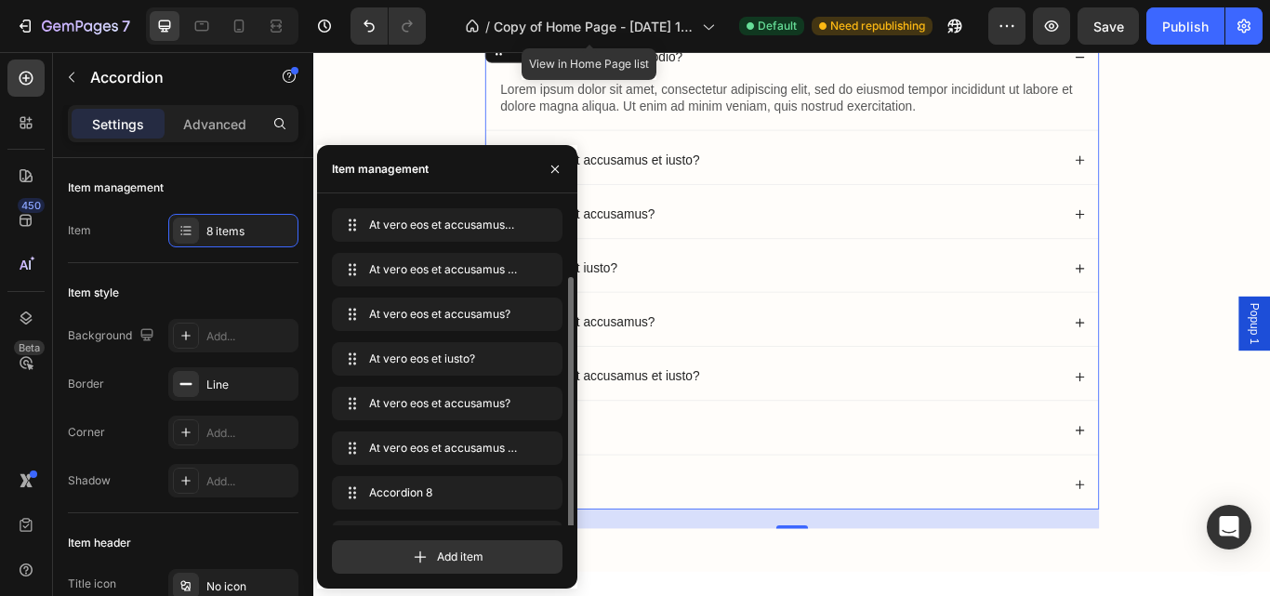
scroll to position [36, 0]
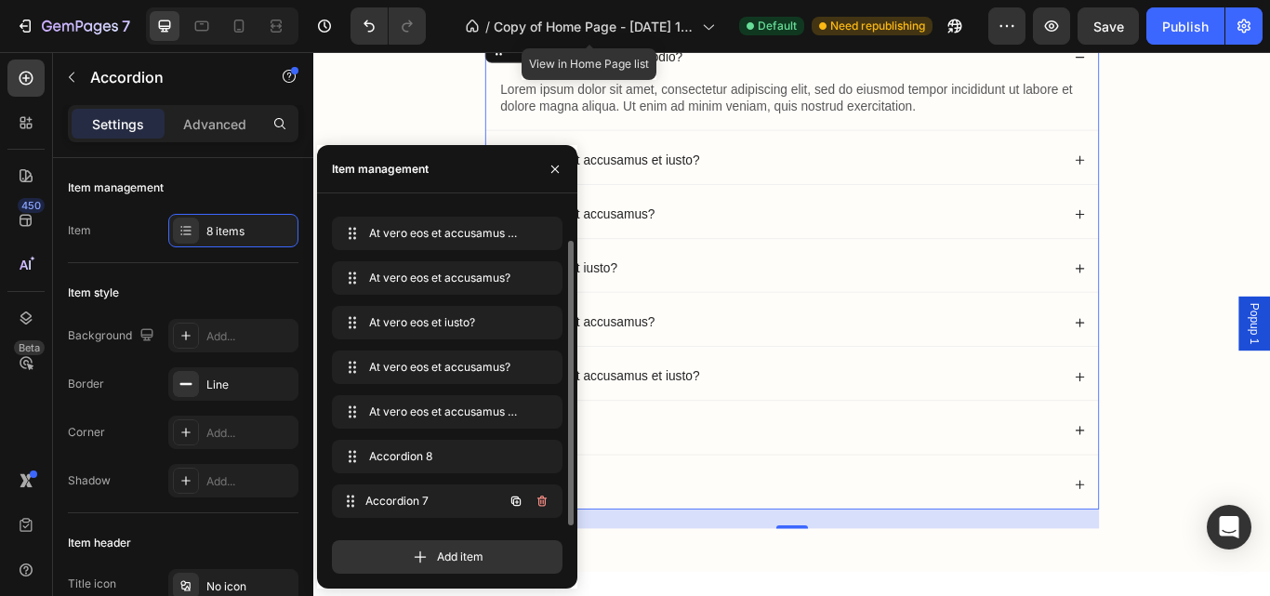
click at [514, 502] on div "Accordion 7 Accordion 7" at bounding box center [447, 500] width 231 height 33
click at [514, 502] on icon "button" at bounding box center [515, 500] width 9 height 9
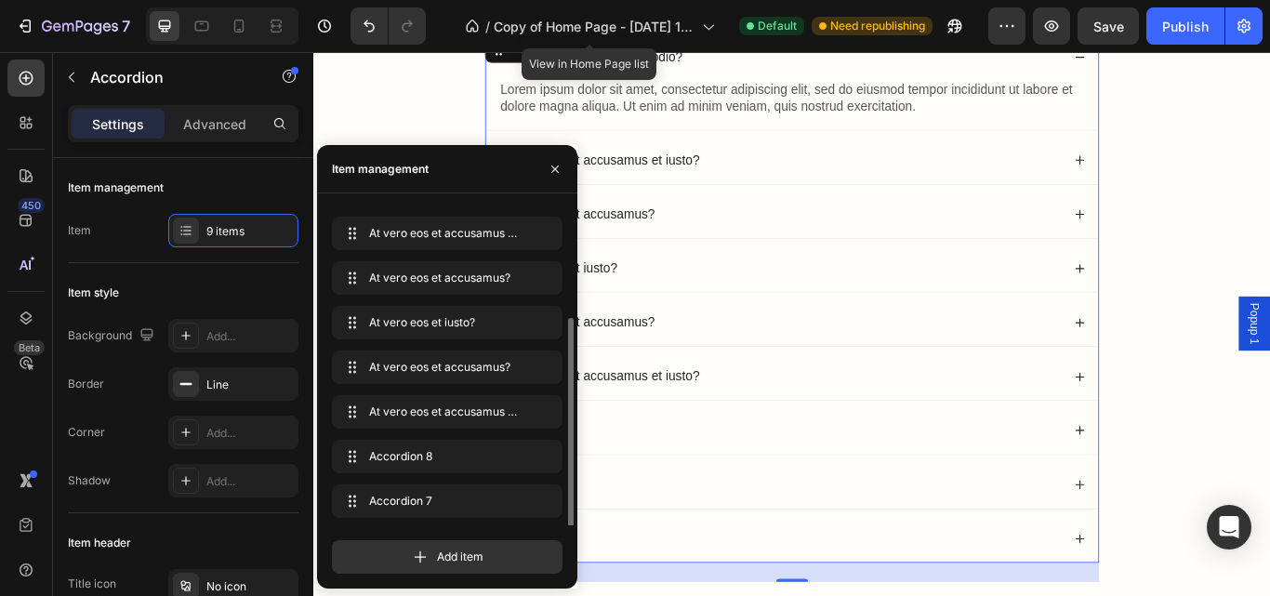
scroll to position [81, 0]
click at [514, 502] on icon "button" at bounding box center [515, 500] width 9 height 9
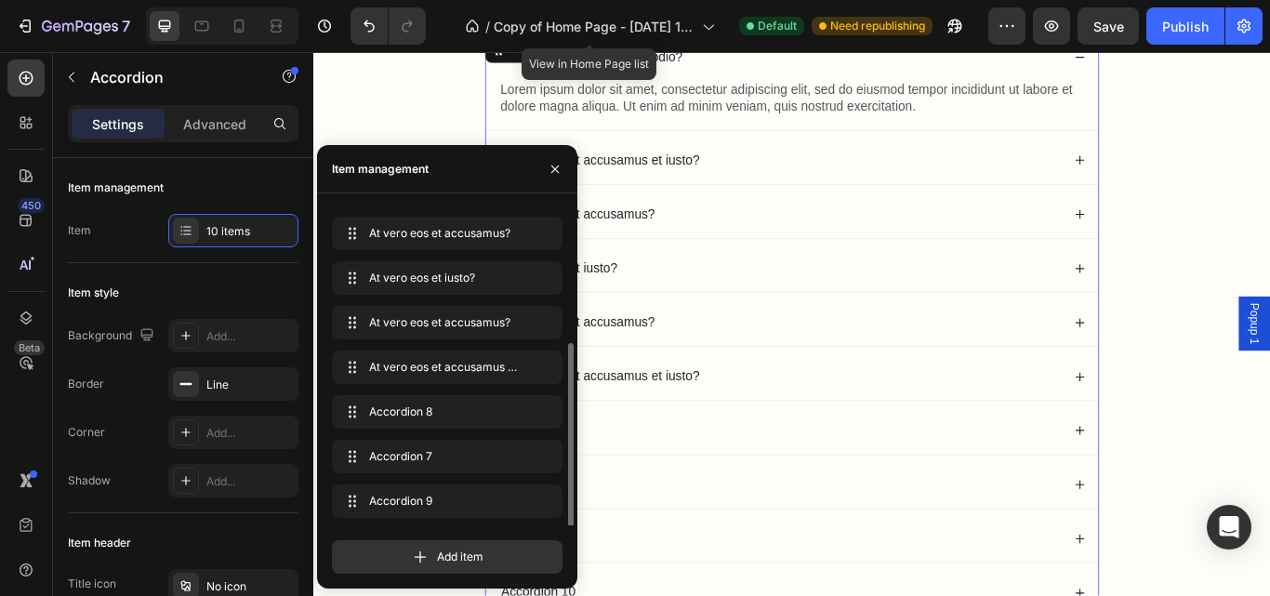
scroll to position [125, 0]
click at [514, 502] on icon "button" at bounding box center [515, 500] width 9 height 9
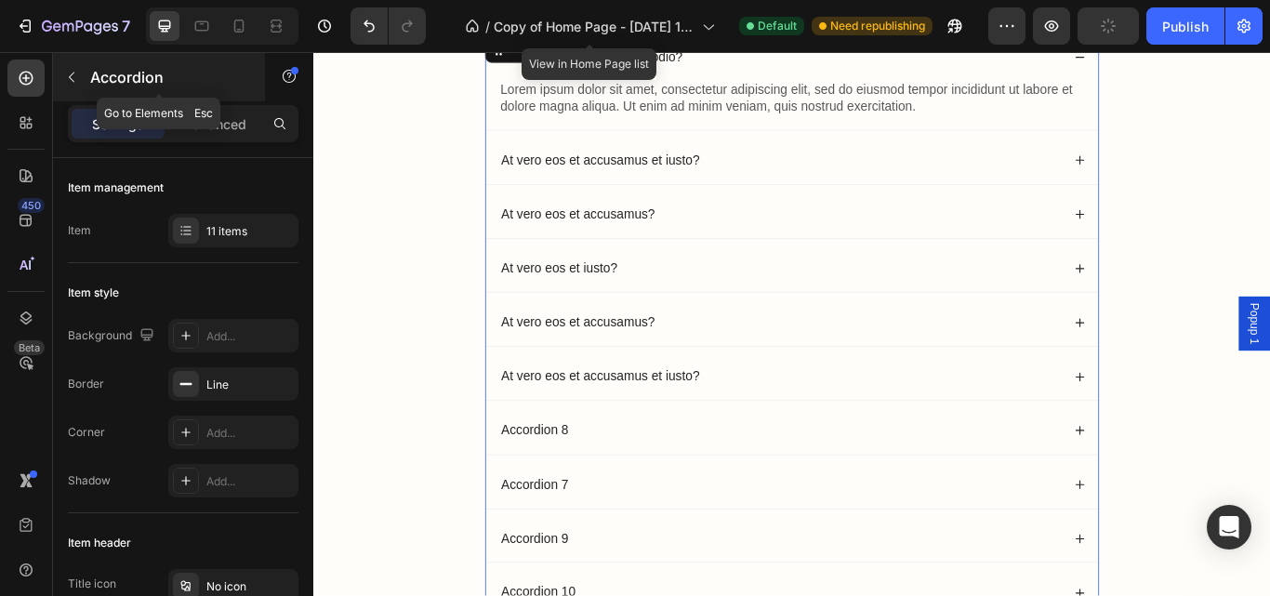
click at [73, 73] on icon "button" at bounding box center [72, 78] width 6 height 10
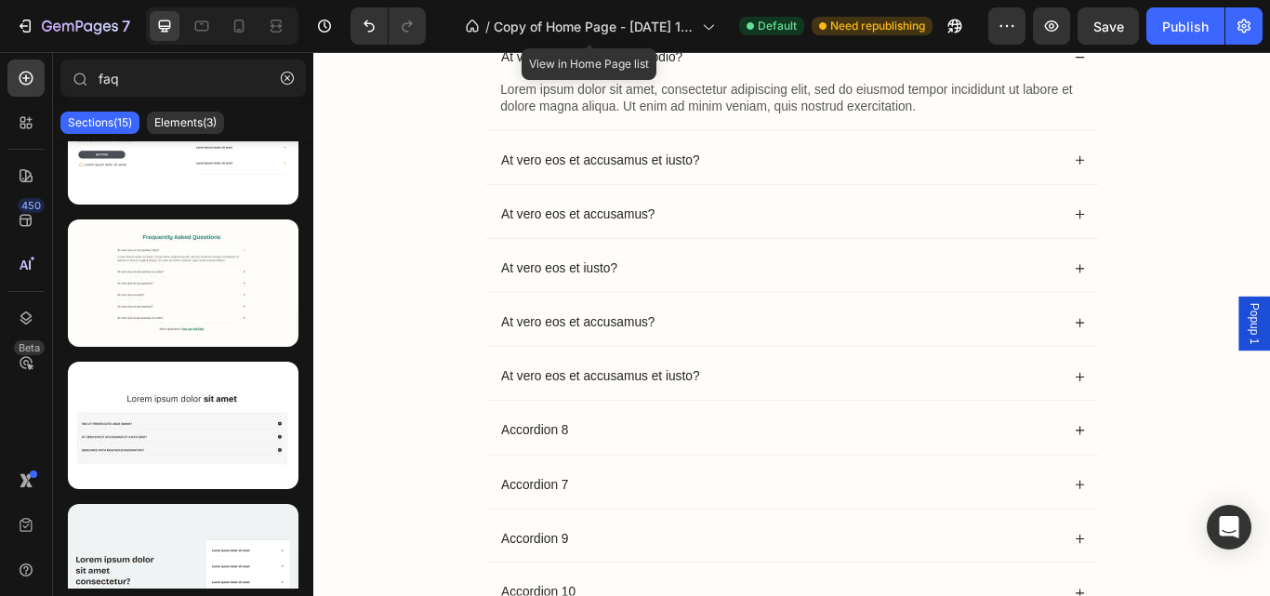
scroll to position [1679, 0]
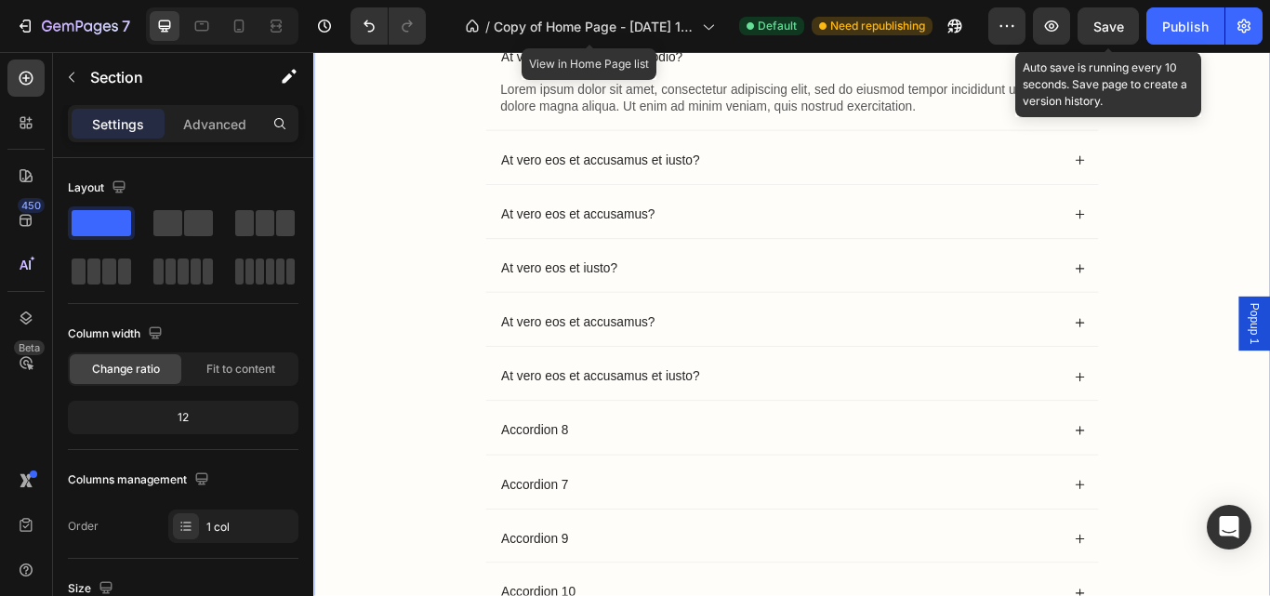
click at [1119, 33] on span "Save" at bounding box center [1108, 27] width 31 height 16
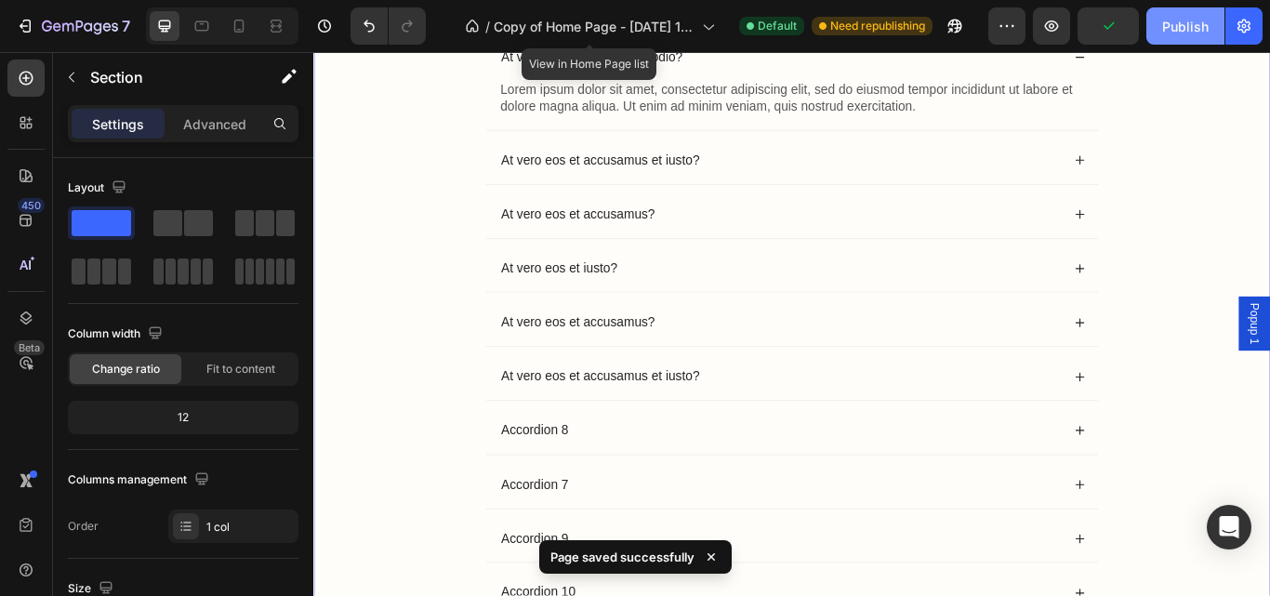
click at [1179, 33] on div "Publish" at bounding box center [1185, 27] width 46 height 20
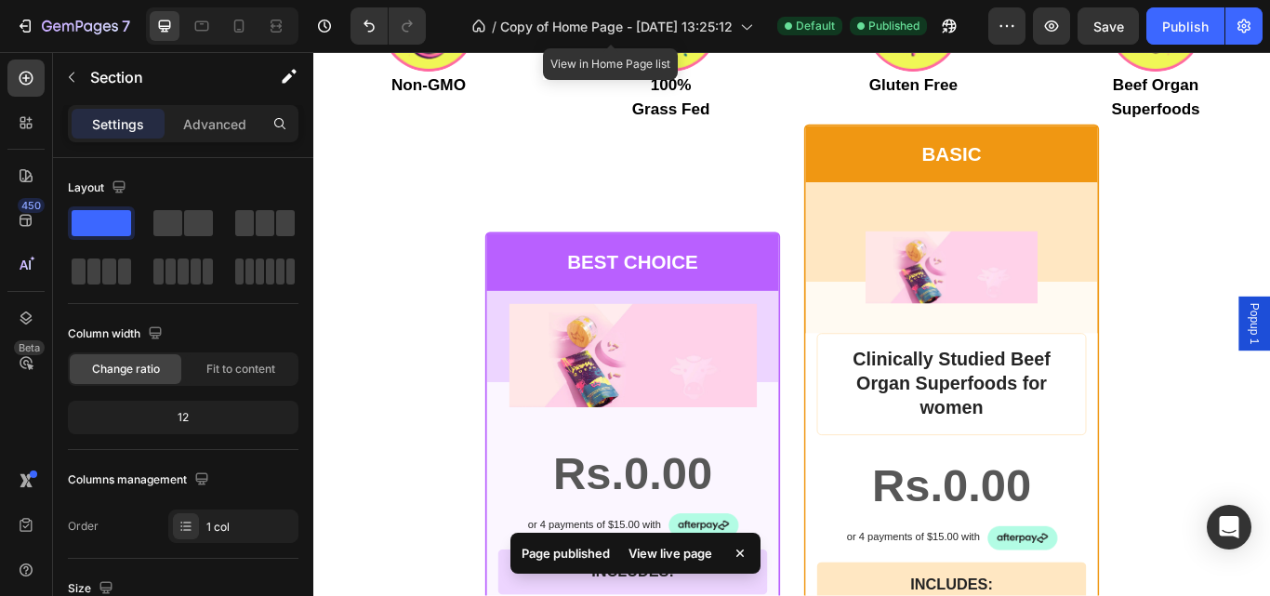
scroll to position [11467, 0]
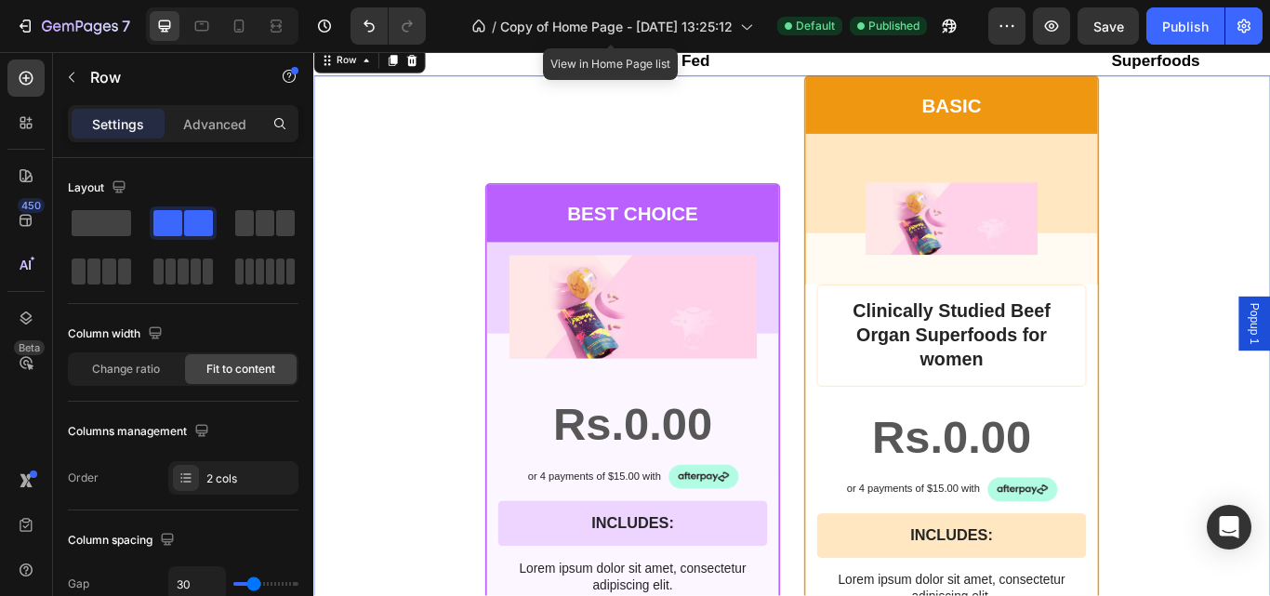
scroll to position [11532, 0]
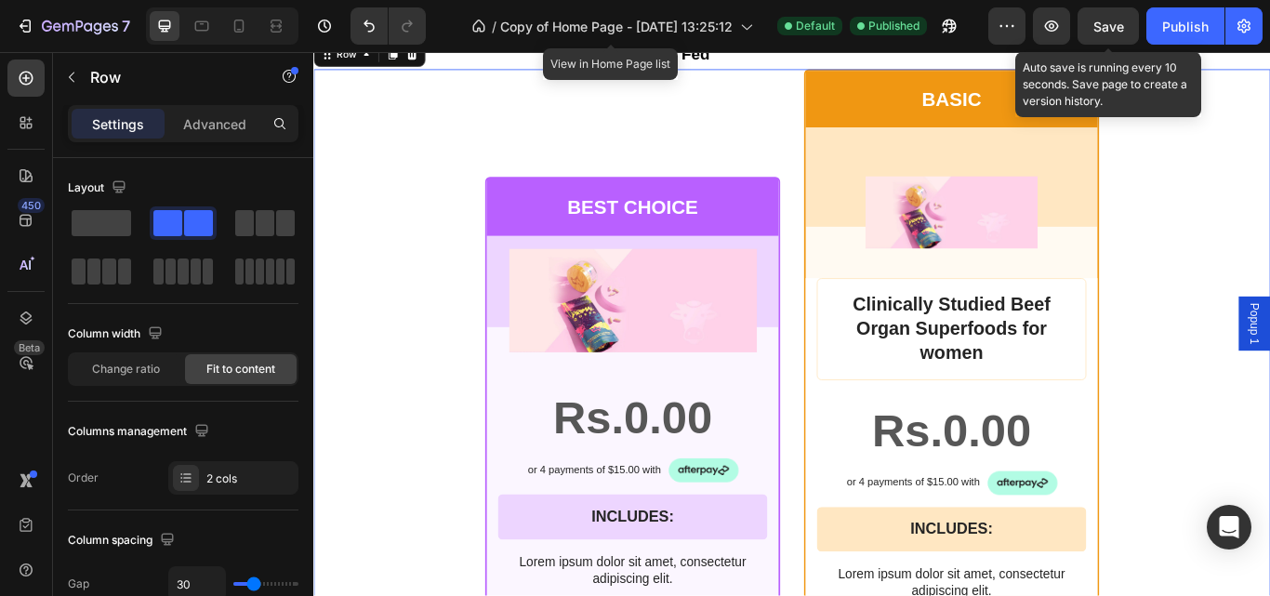
click at [1104, 27] on span "Save" at bounding box center [1108, 27] width 31 height 16
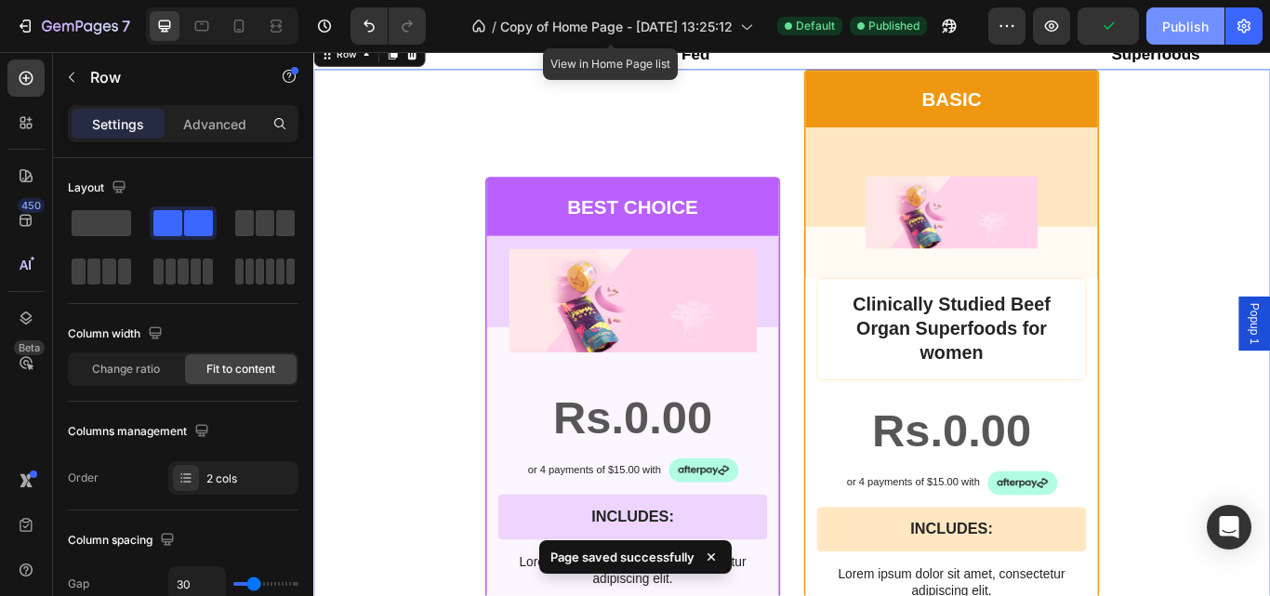
click at [1167, 27] on div "Publish" at bounding box center [1185, 27] width 46 height 20
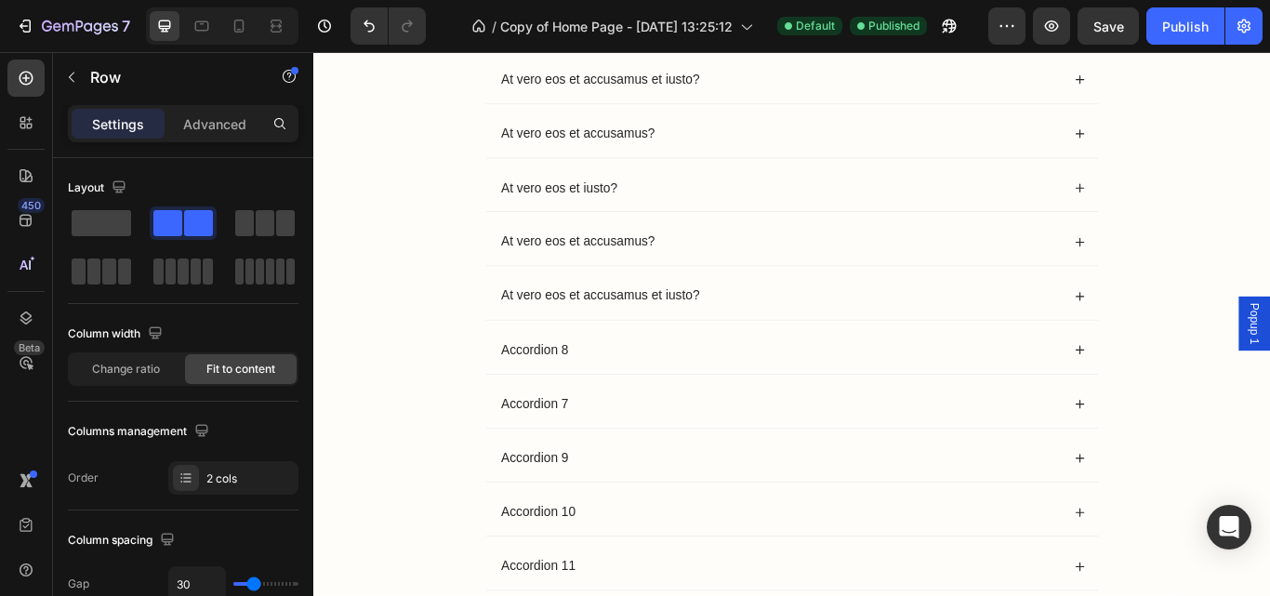
scroll to position [13247, 0]
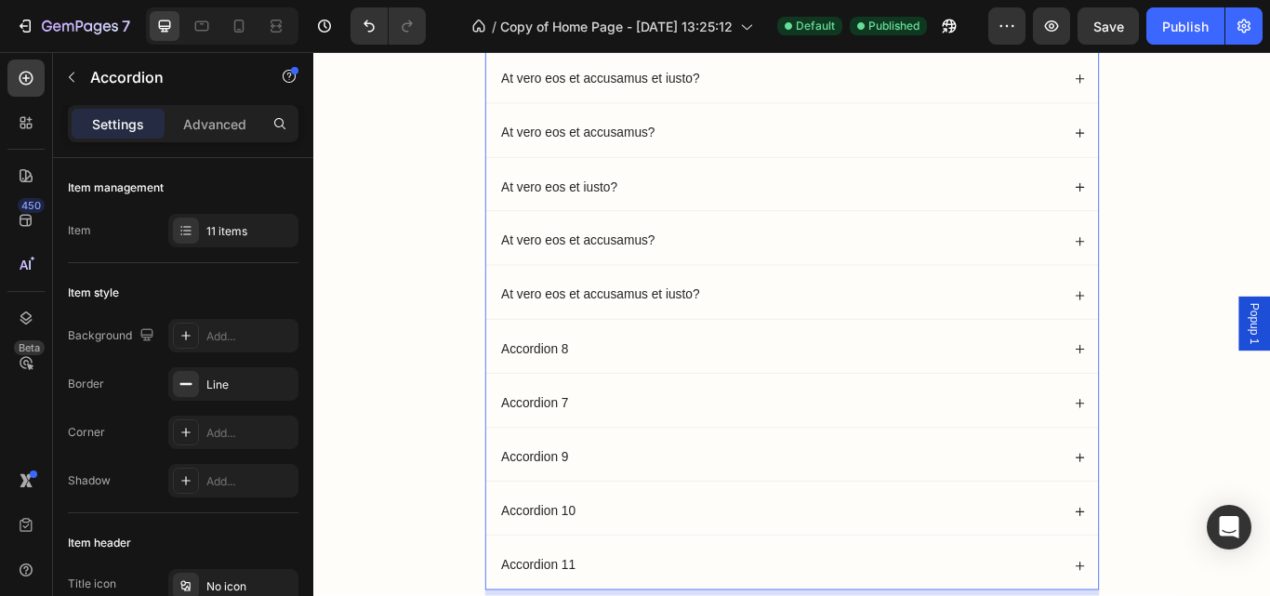
click at [657, 207] on p "At vero eos et iusto?" at bounding box center [600, 211] width 136 height 20
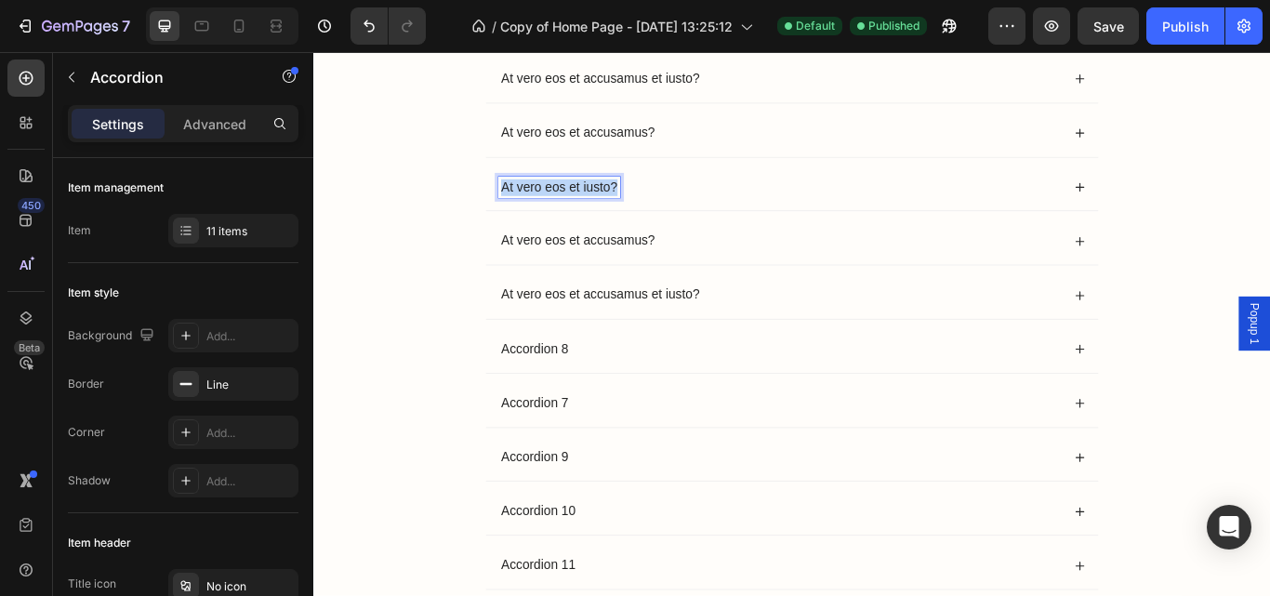
drag, startPoint x: 657, startPoint y: 207, endPoint x: 521, endPoint y: 207, distance: 136.6
click at [529, 207] on div "At vero eos et iusto?" at bounding box center [599, 210] width 141 height 25
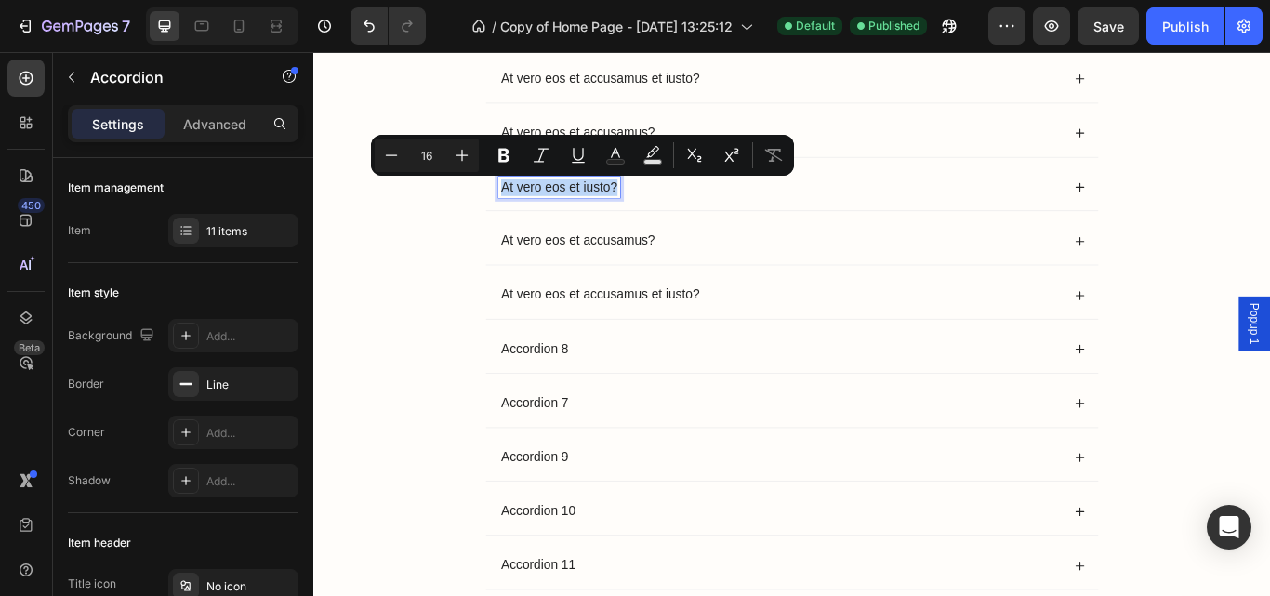
copy p "At vero eos et iusto?"
click at [561, 400] on p "Accordion 8" at bounding box center [571, 399] width 79 height 20
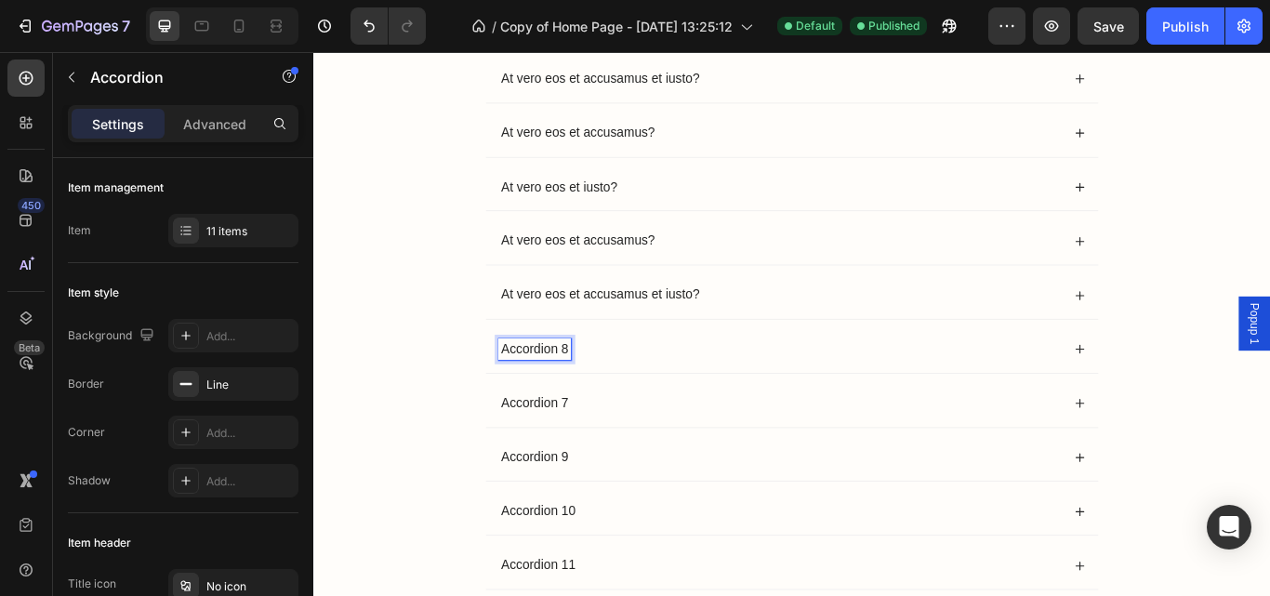
click at [601, 395] on p "Accordion 8" at bounding box center [571, 399] width 79 height 20
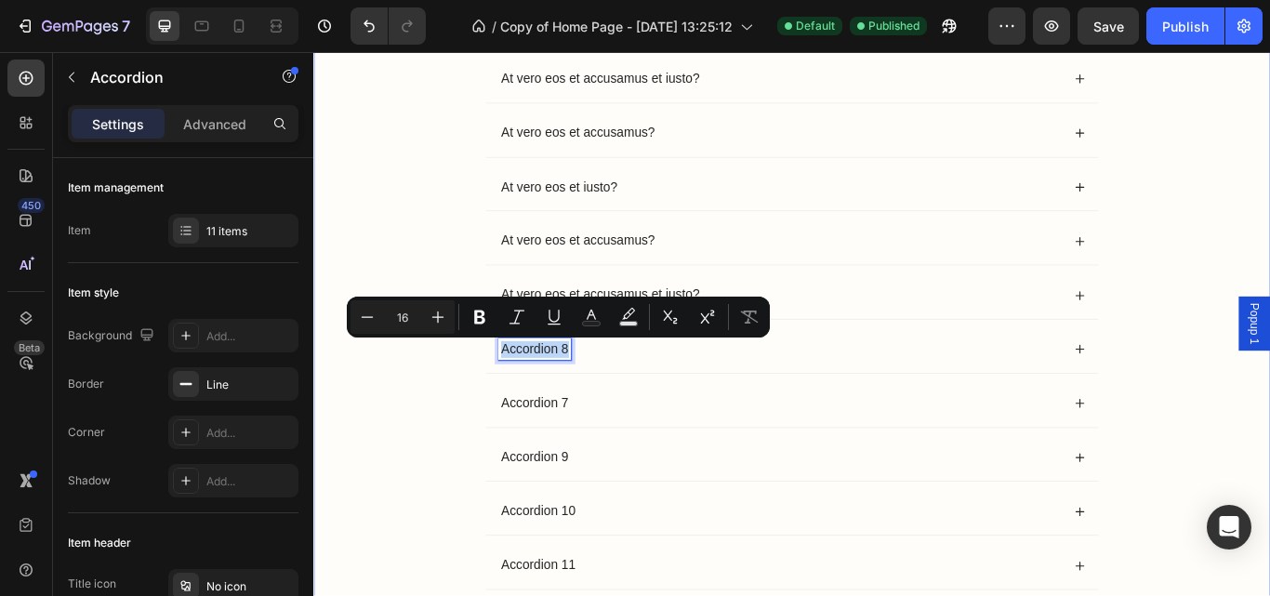
drag, startPoint x: 601, startPoint y: 395, endPoint x: 452, endPoint y: 422, distance: 152.1
click at [452, 422] on div "Frequently Asked Questions Heading At vero eos et accusamus odio? Lorem ipsum d…" at bounding box center [871, 289] width 1078 height 854
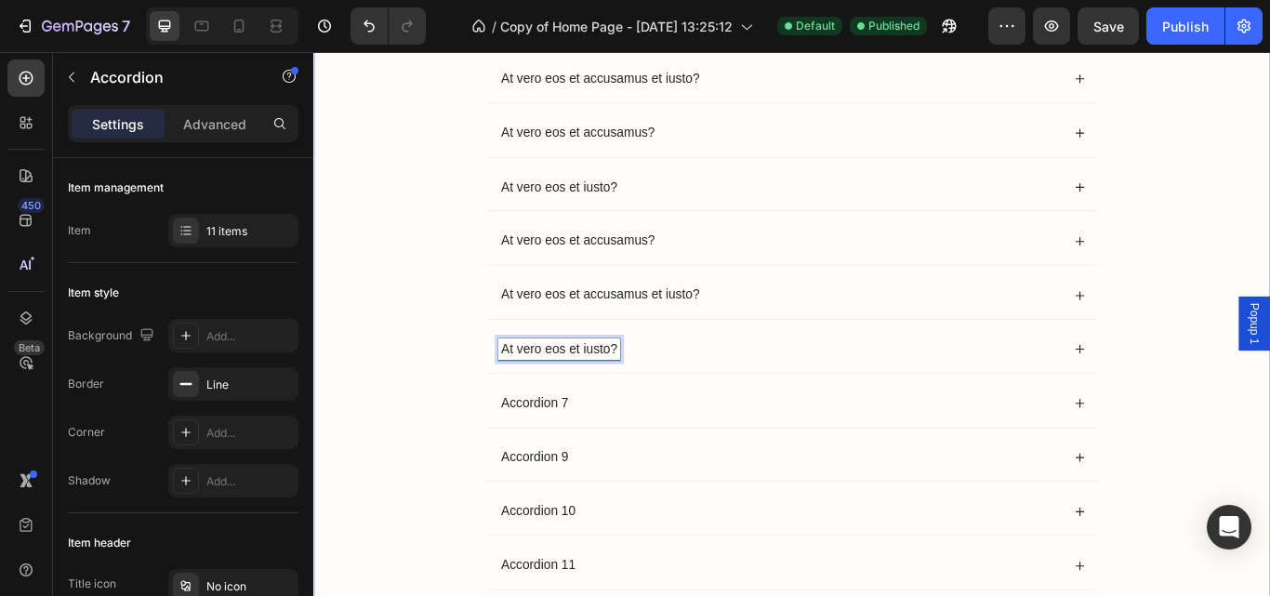
click at [596, 468] on p "Accordion 7" at bounding box center [571, 463] width 79 height 20
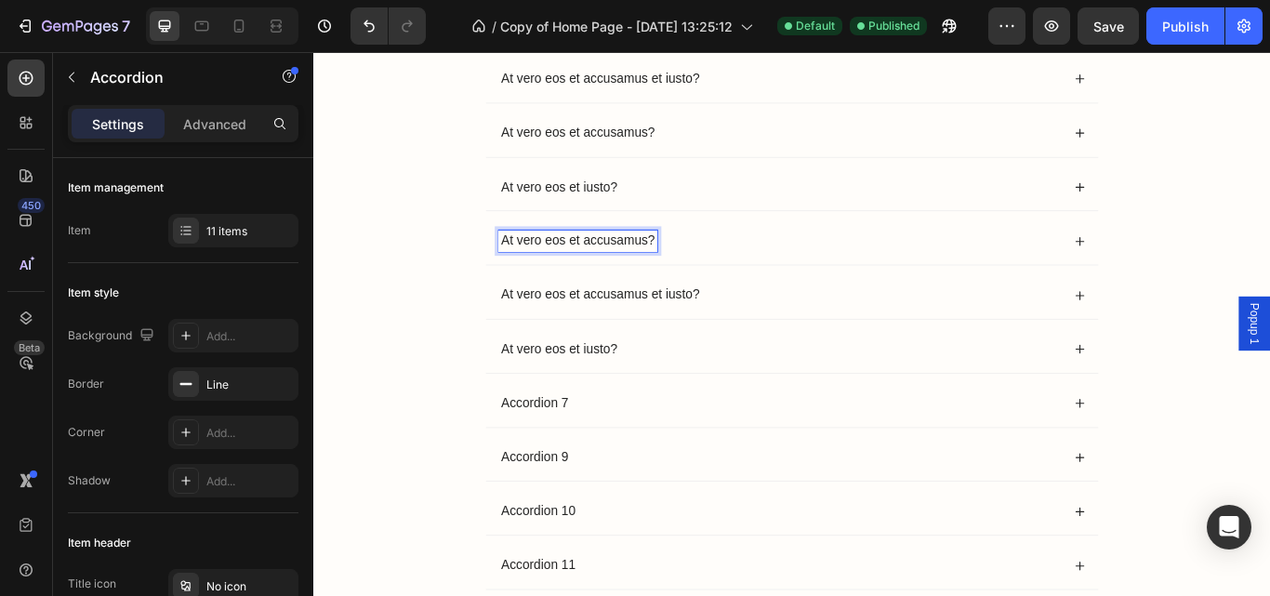
click at [675, 279] on p "At vero eos et accusamus?" at bounding box center [621, 273] width 179 height 20
click at [706, 270] on div "At vero eos et accusamus?" at bounding box center [621, 272] width 185 height 25
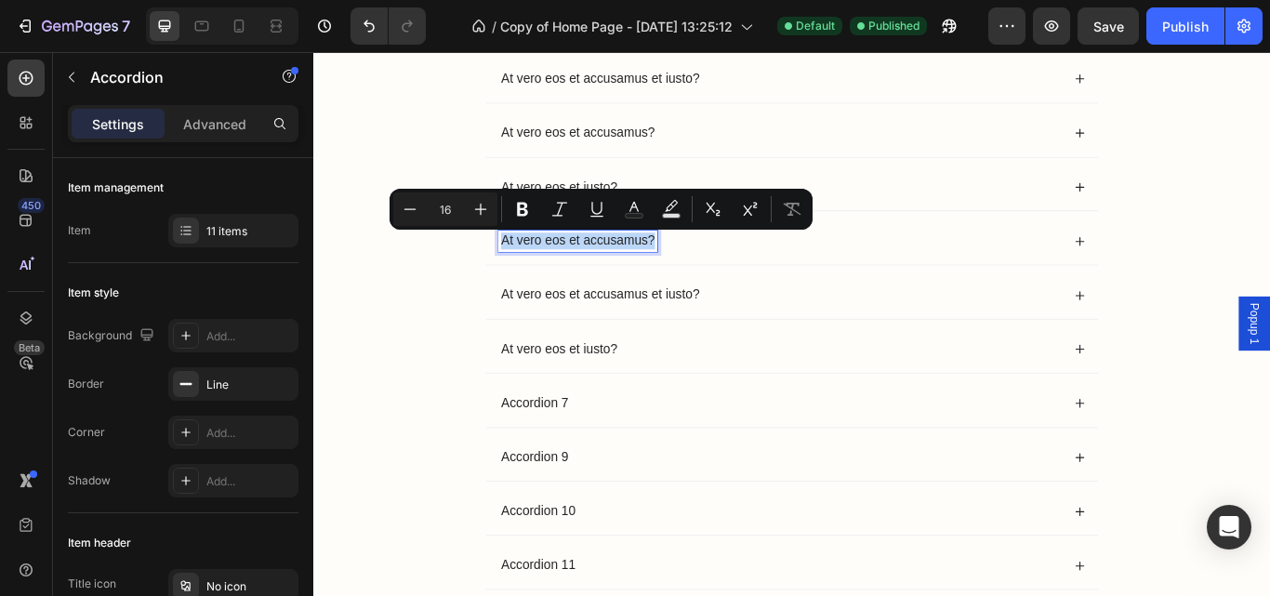
drag, startPoint x: 706, startPoint y: 270, endPoint x: 510, endPoint y: 257, distance: 195.6
click at [514, 257] on div "At vero eos et accusamus?" at bounding box center [871, 272] width 714 height 55
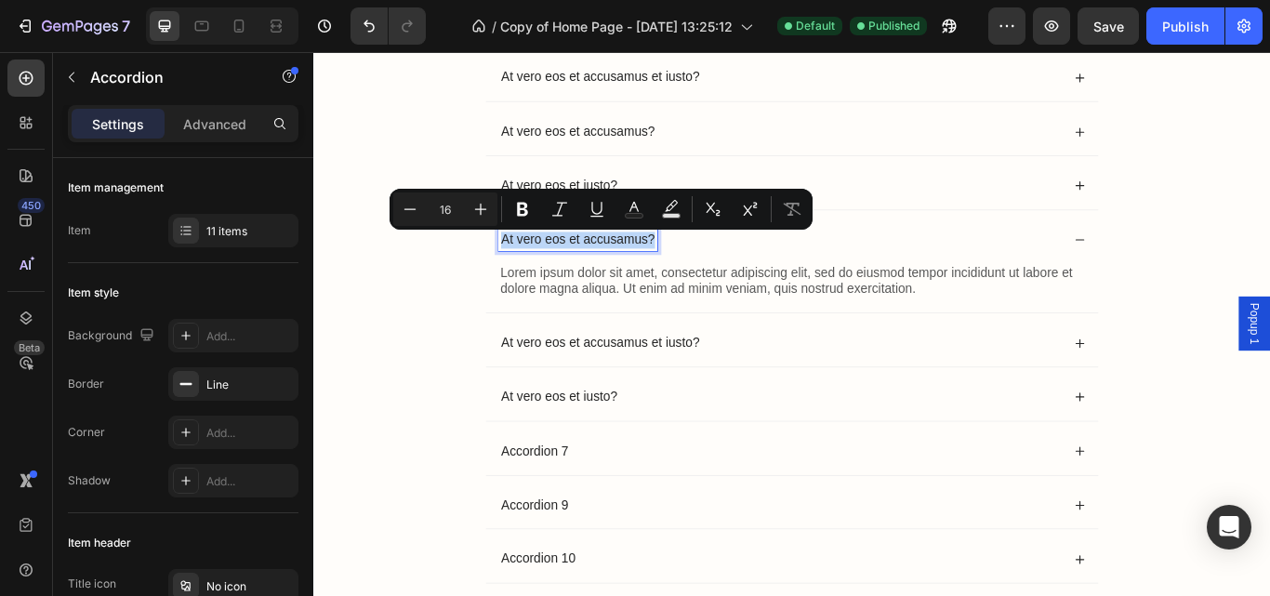
scroll to position [13190, 0]
copy p "At vero eos et accusamus?"
click at [600, 524] on p "Accordion 7" at bounding box center [571, 519] width 79 height 20
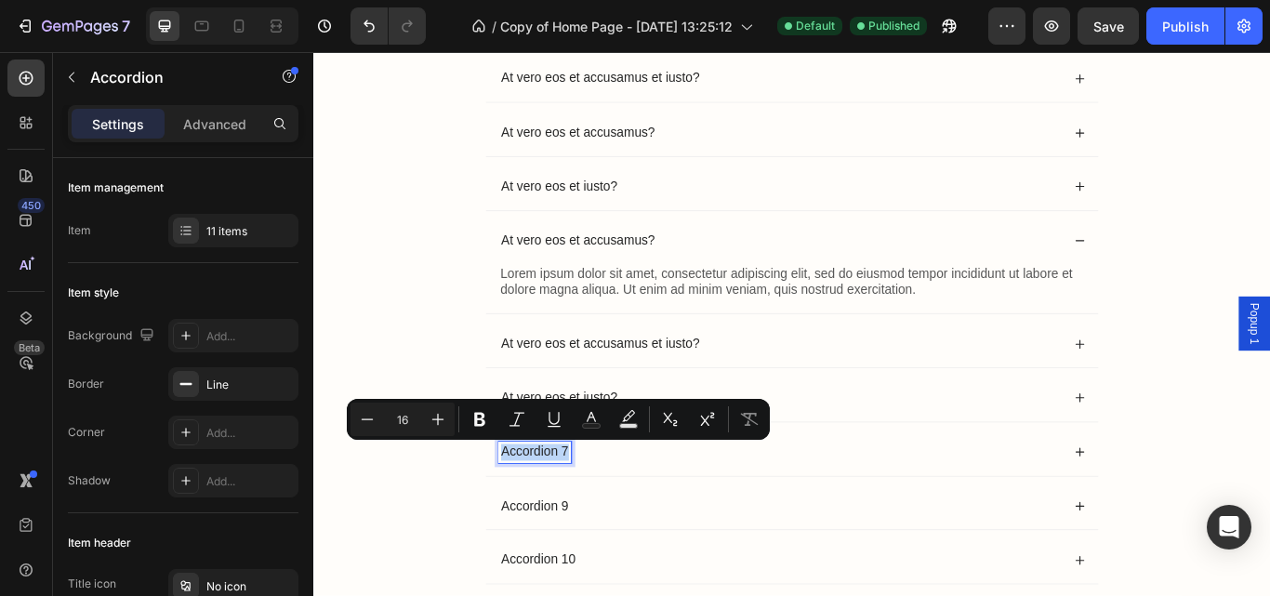
drag, startPoint x: 600, startPoint y: 524, endPoint x: 529, endPoint y: 508, distance: 73.5
click at [532, 509] on p "Accordion 7" at bounding box center [571, 519] width 79 height 20
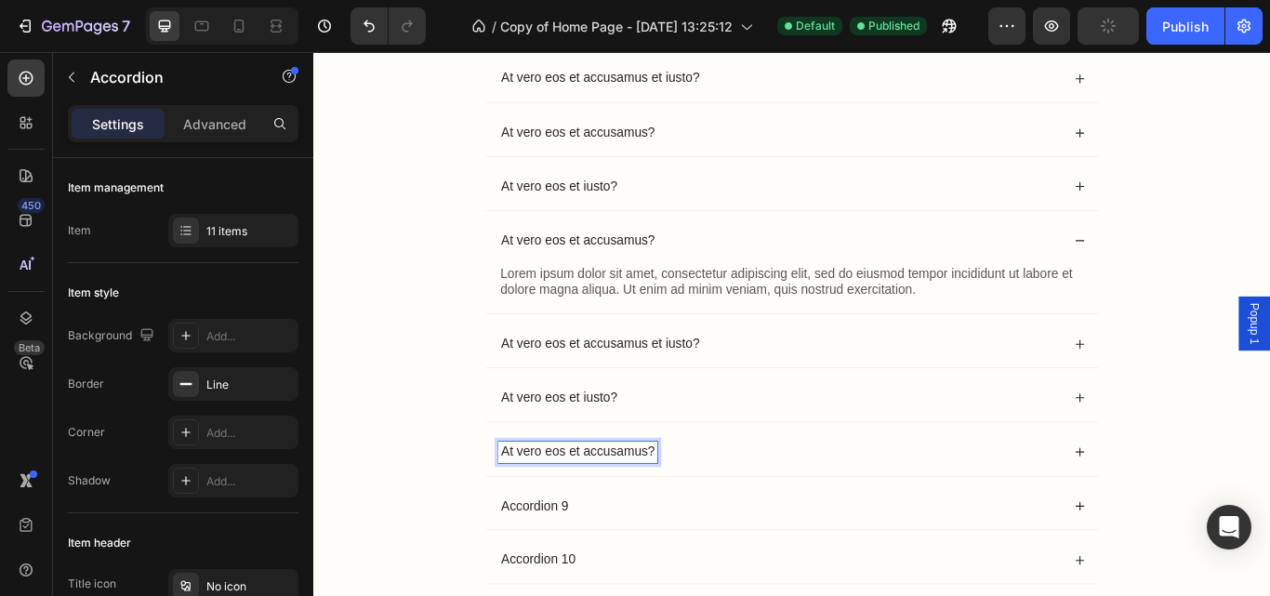
click at [566, 585] on p "Accordion 9" at bounding box center [571, 583] width 79 height 20
click at [646, 583] on div "Accordion 9" at bounding box center [857, 582] width 656 height 25
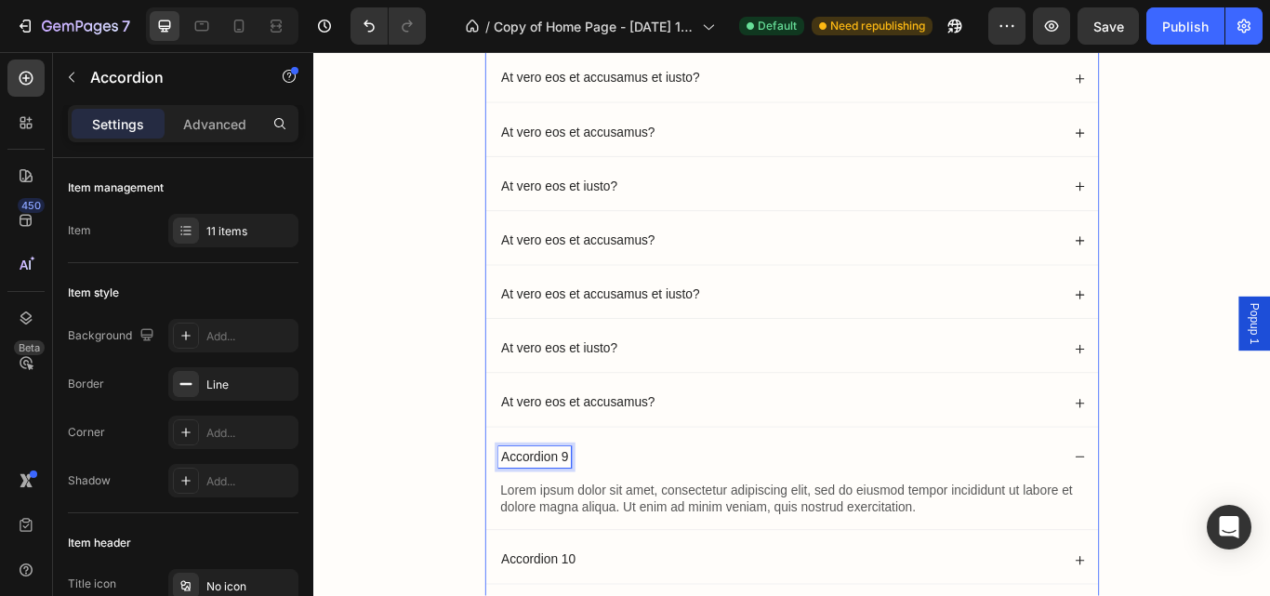
click at [592, 519] on p "Accordion 9" at bounding box center [571, 525] width 79 height 20
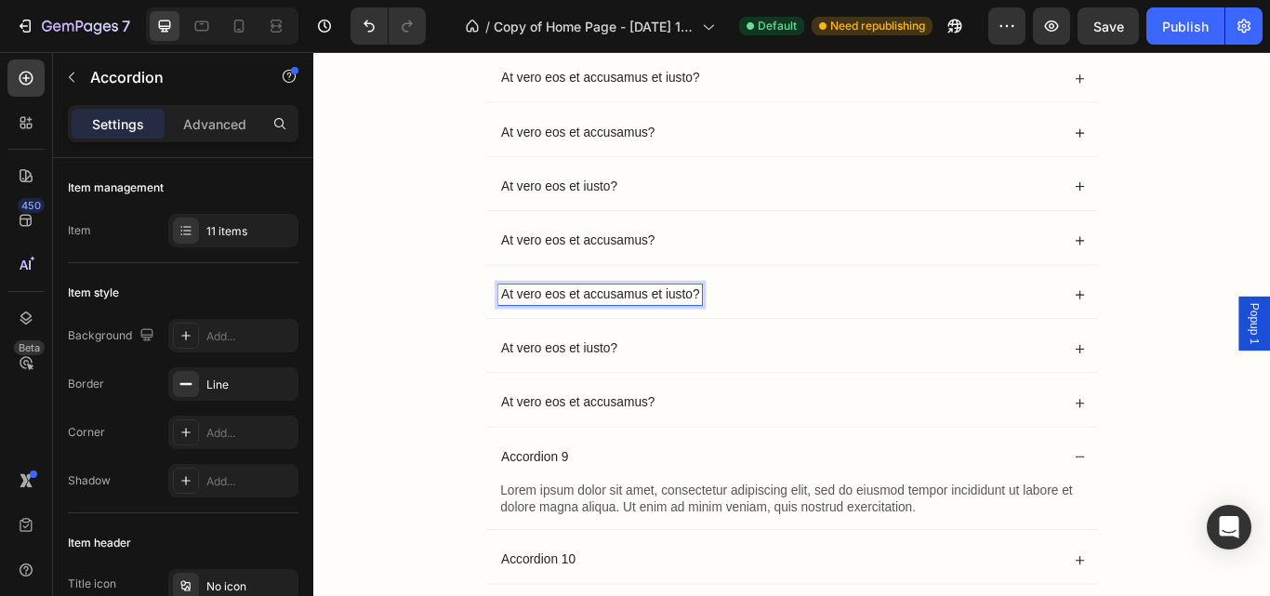
click at [753, 333] on p "At vero eos et accusamus et iusto?" at bounding box center [647, 336] width 231 height 20
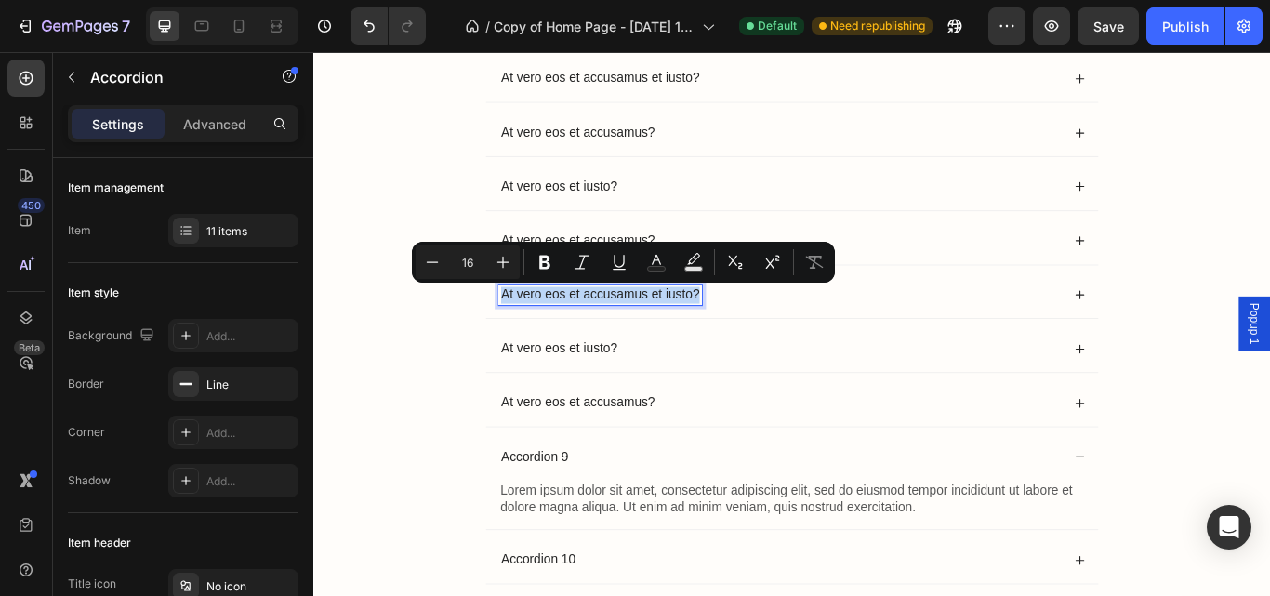
drag, startPoint x: 753, startPoint y: 333, endPoint x: 525, endPoint y: 330, distance: 227.8
click at [532, 330] on p "At vero eos et accusamus et iusto?" at bounding box center [647, 336] width 231 height 20
copy p "At vero eos et accusamus et iusto?"
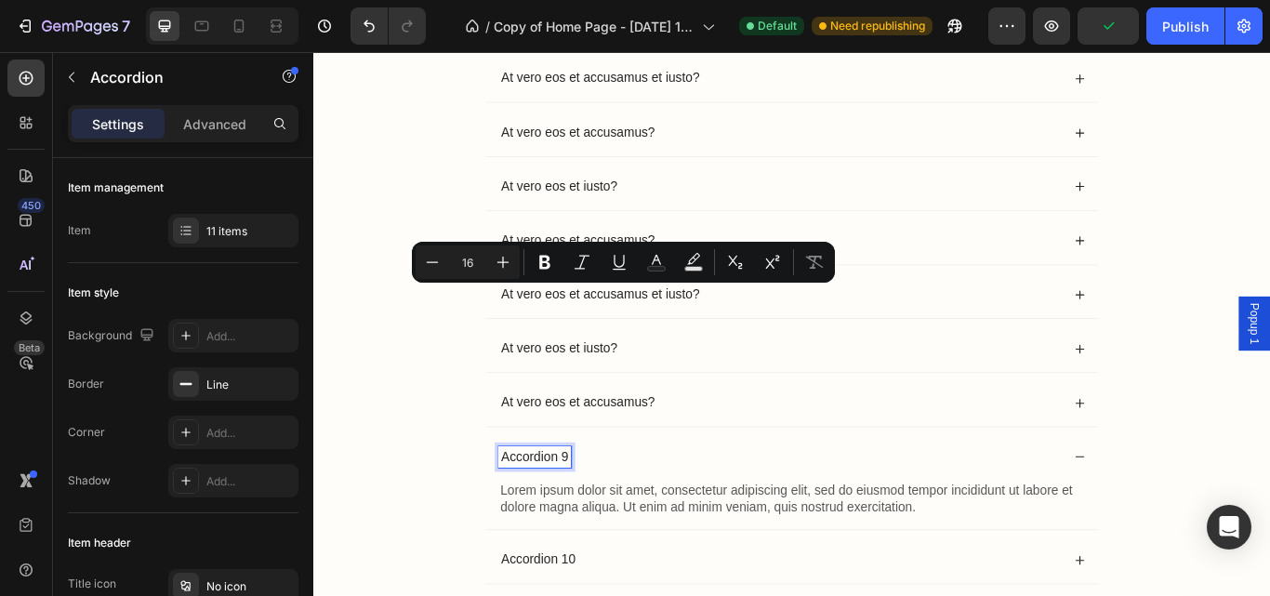
click at [574, 516] on p "Accordion 9" at bounding box center [571, 525] width 79 height 20
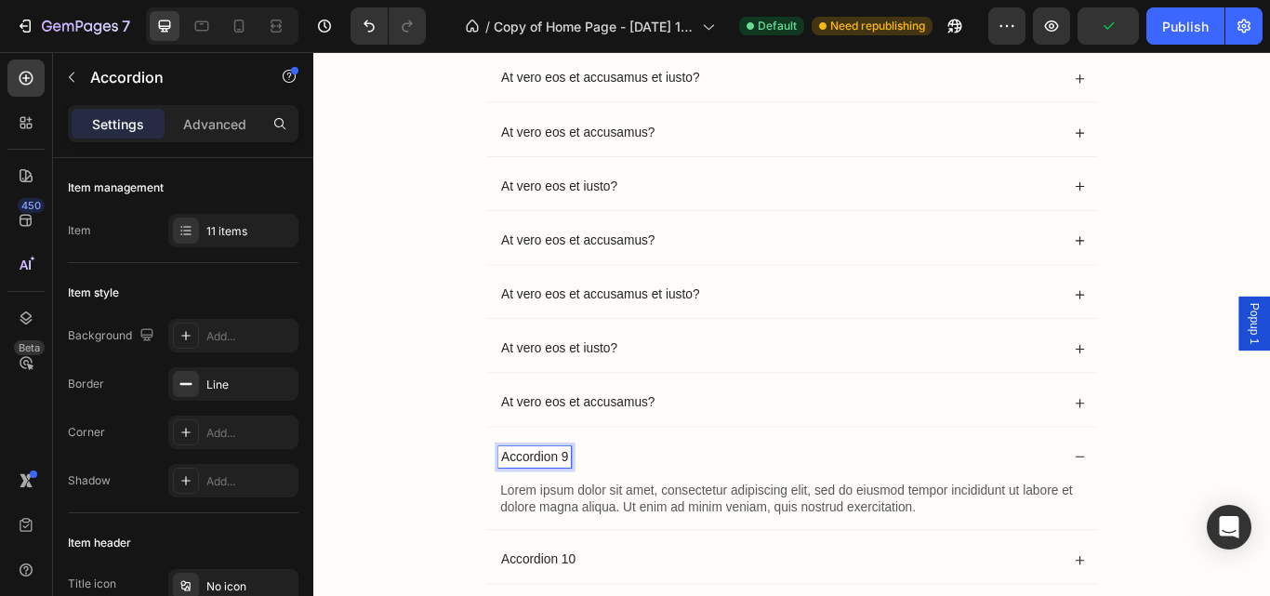
click at [603, 520] on div "Accordion 9" at bounding box center [571, 524] width 85 height 25
drag, startPoint x: 603, startPoint y: 520, endPoint x: 524, endPoint y: 521, distance: 79.0
click at [529, 521] on div "Accordion 9" at bounding box center [571, 524] width 85 height 25
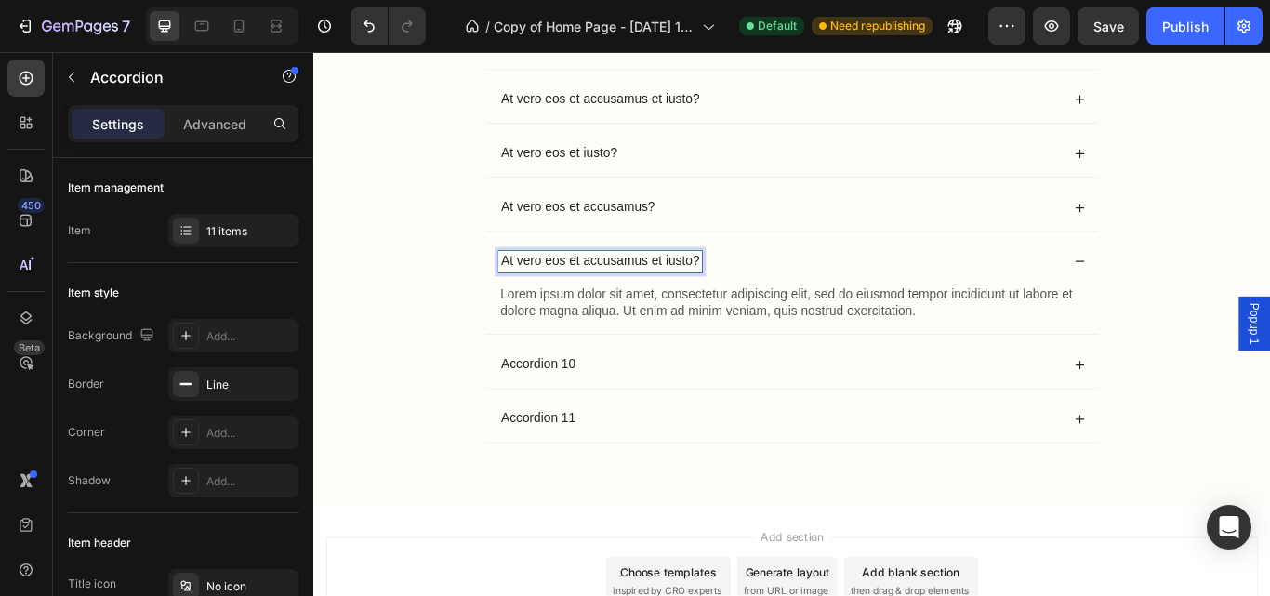
scroll to position [13417, 0]
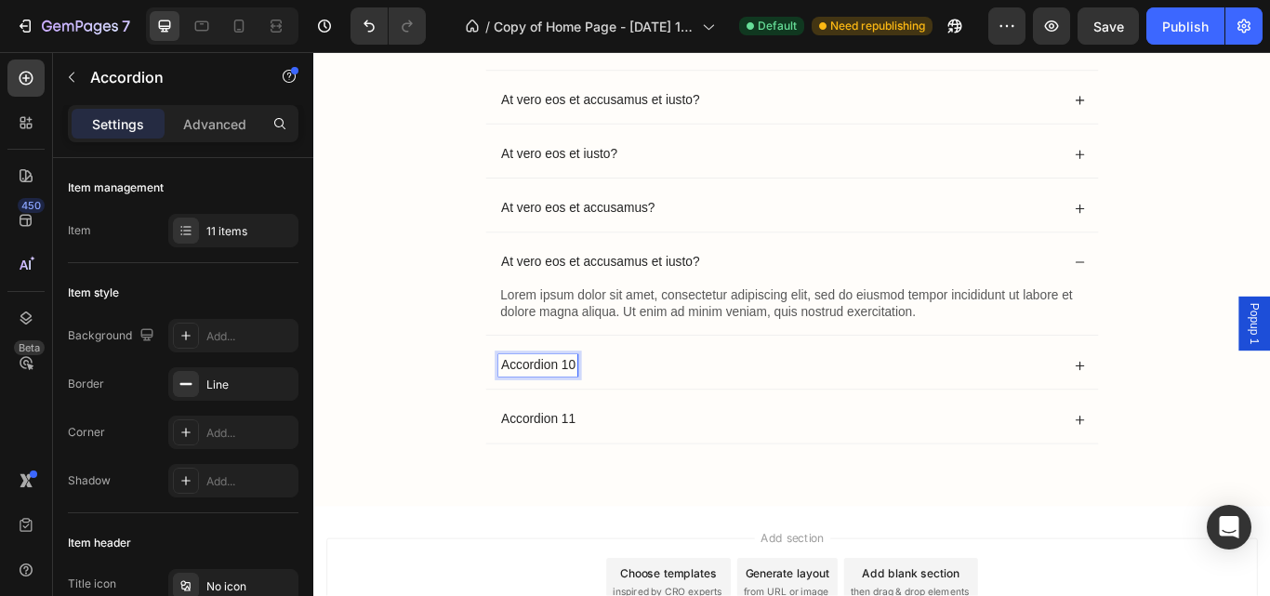
click at [610, 410] on p "Accordion 10" at bounding box center [575, 418] width 86 height 20
drag, startPoint x: 610, startPoint y: 410, endPoint x: 523, endPoint y: 399, distance: 87.2
click at [523, 399] on div "Accordion 10" at bounding box center [871, 417] width 714 height 55
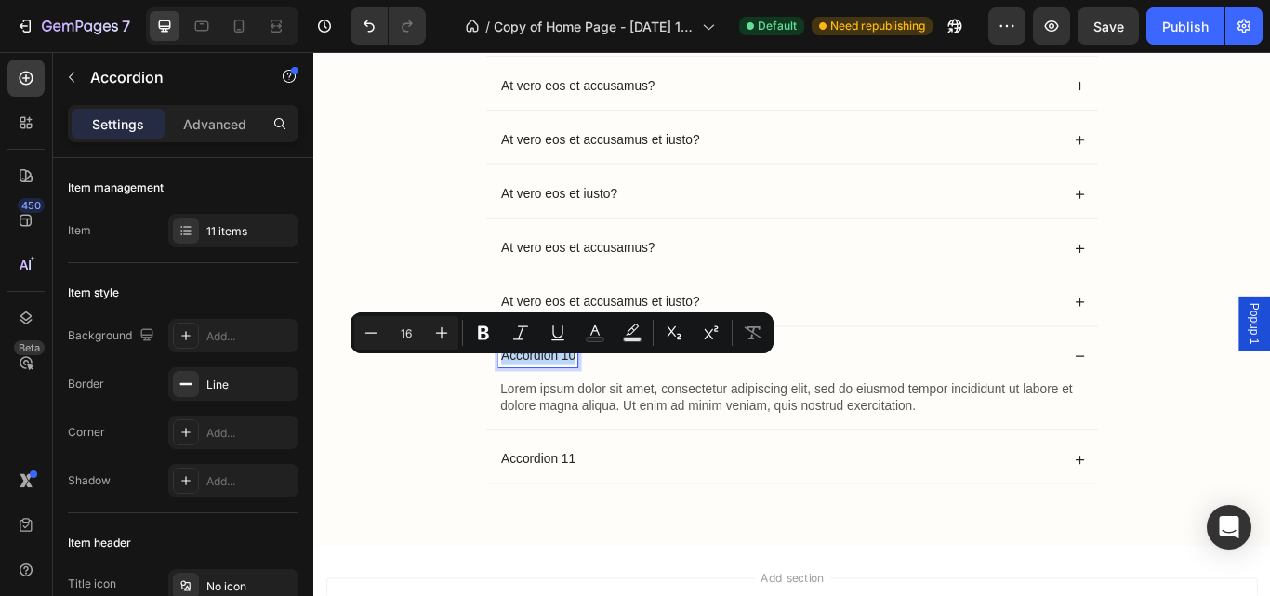
scroll to position [13360, 0]
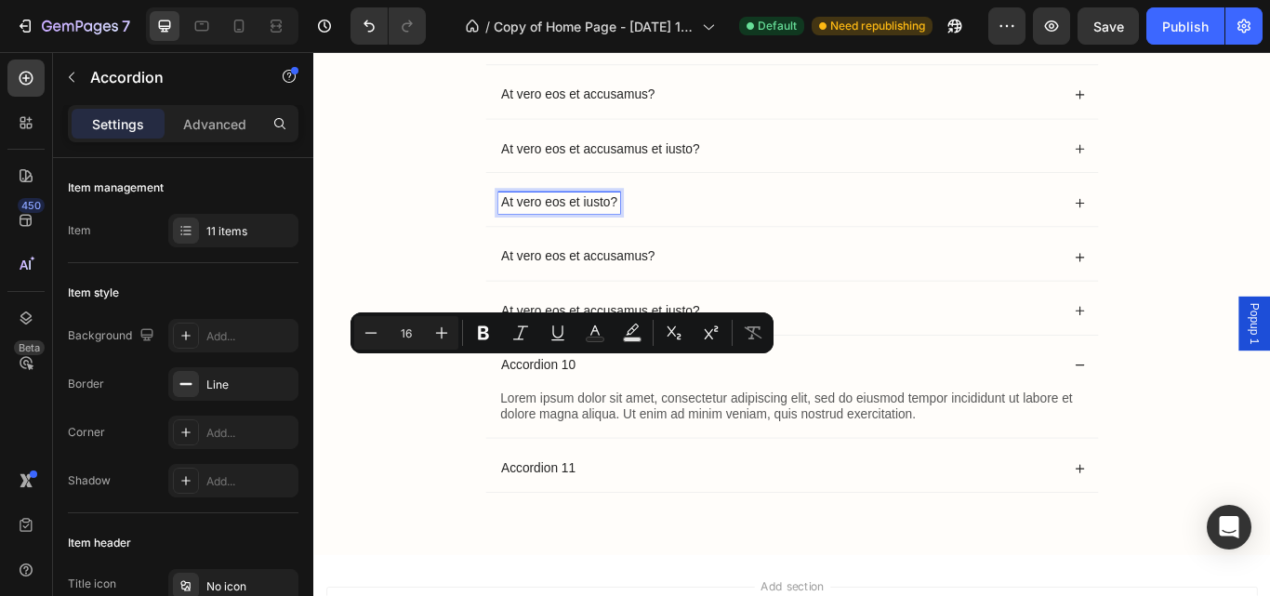
click at [646, 229] on p "At vero eos et iusto?" at bounding box center [600, 228] width 136 height 20
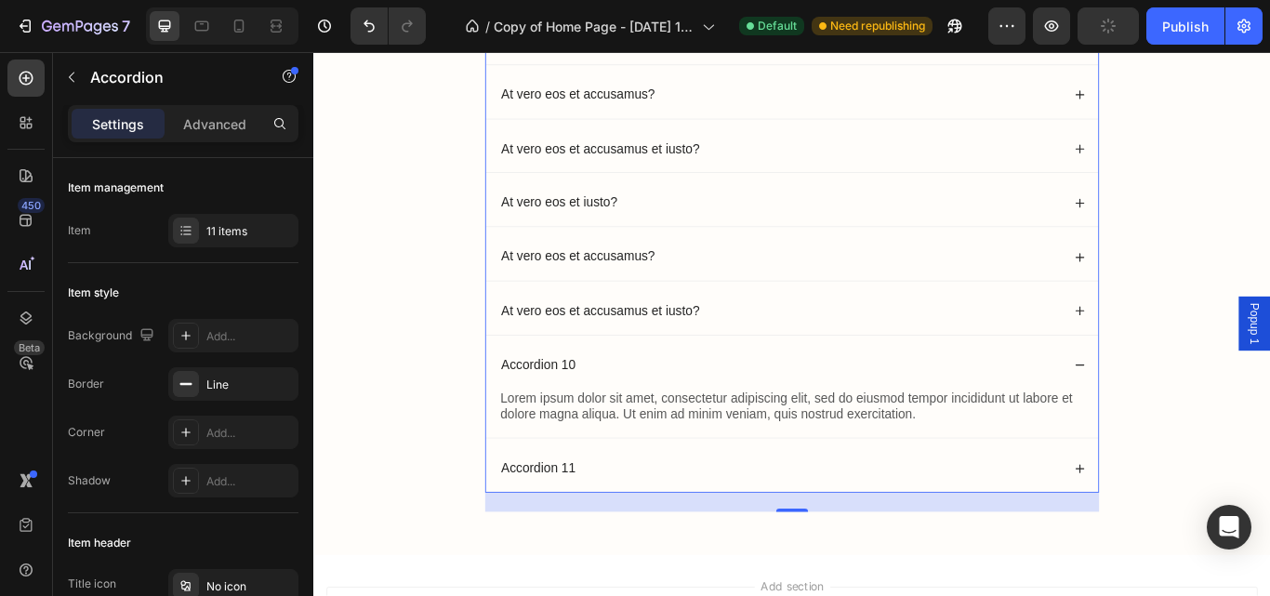
drag, startPoint x: 664, startPoint y: 220, endPoint x: 589, endPoint y: 226, distance: 74.6
click at [589, 226] on div "At vero eos et iusto?" at bounding box center [857, 228] width 656 height 25
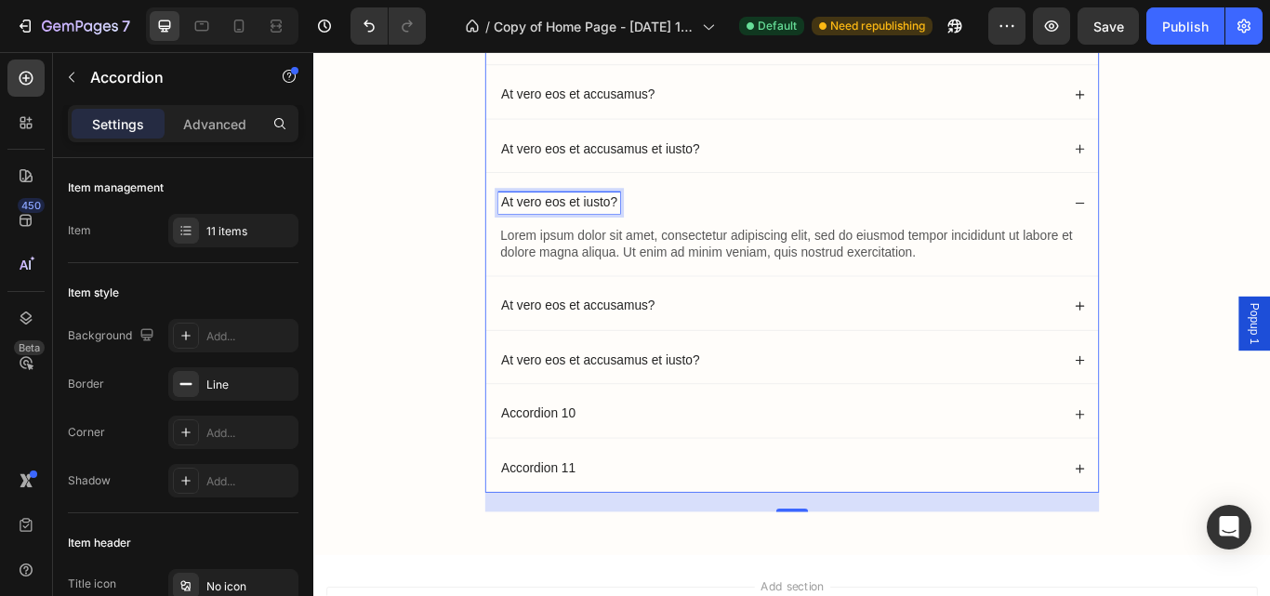
click at [659, 226] on p "At vero eos et iusto?" at bounding box center [600, 228] width 136 height 20
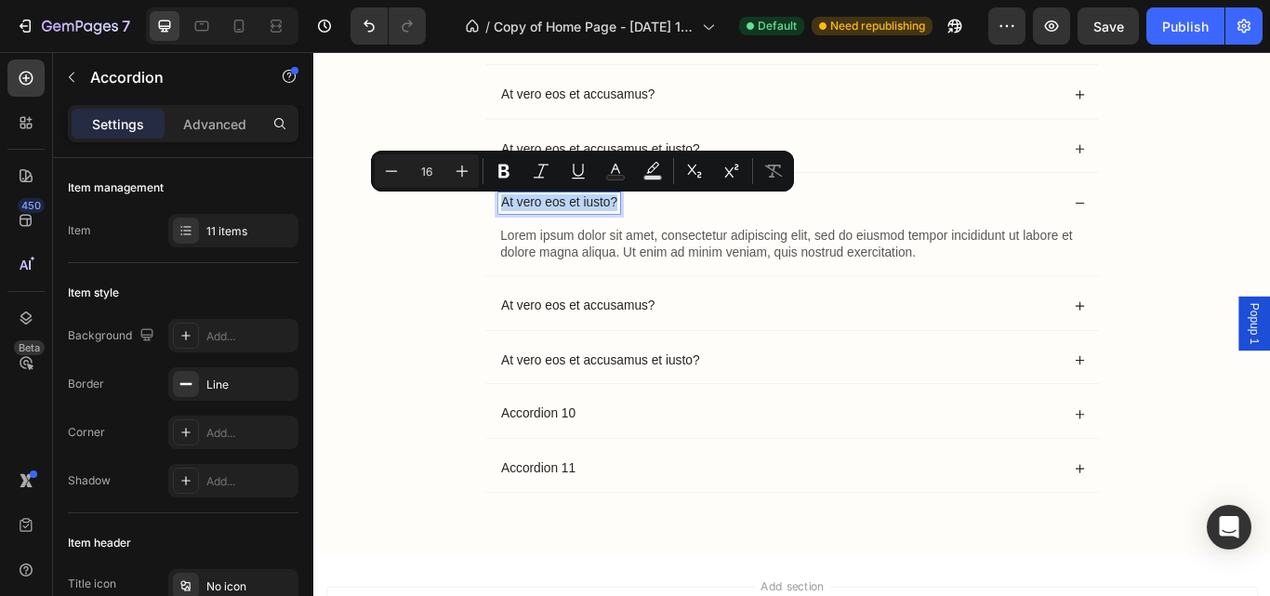
drag, startPoint x: 527, startPoint y: 225, endPoint x: 659, endPoint y: 225, distance: 132.0
click at [659, 225] on p "At vero eos et iusto?" at bounding box center [600, 228] width 136 height 20
copy p "At vero eos et iusto?"
click at [596, 538] on p "Accordion 11" at bounding box center [575, 538] width 86 height 20
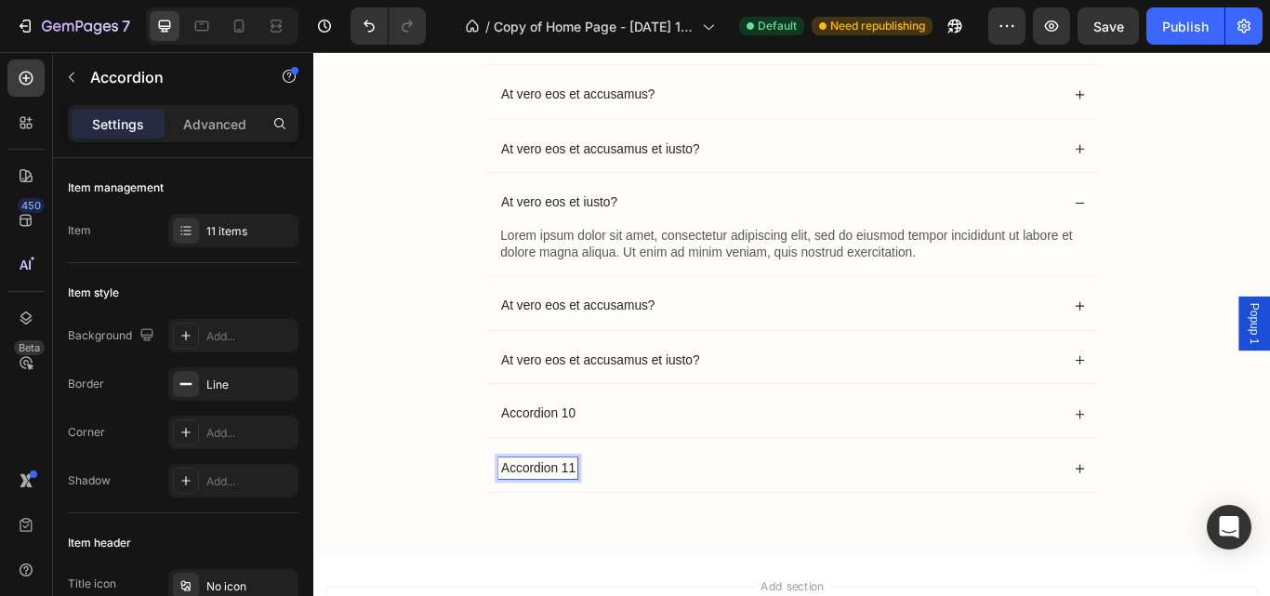
click at [609, 538] on p "Accordion 11" at bounding box center [575, 538] width 86 height 20
drag, startPoint x: 609, startPoint y: 538, endPoint x: 512, endPoint y: 534, distance: 96.8
click at [514, 534] on div "Accordion 11" at bounding box center [871, 537] width 714 height 55
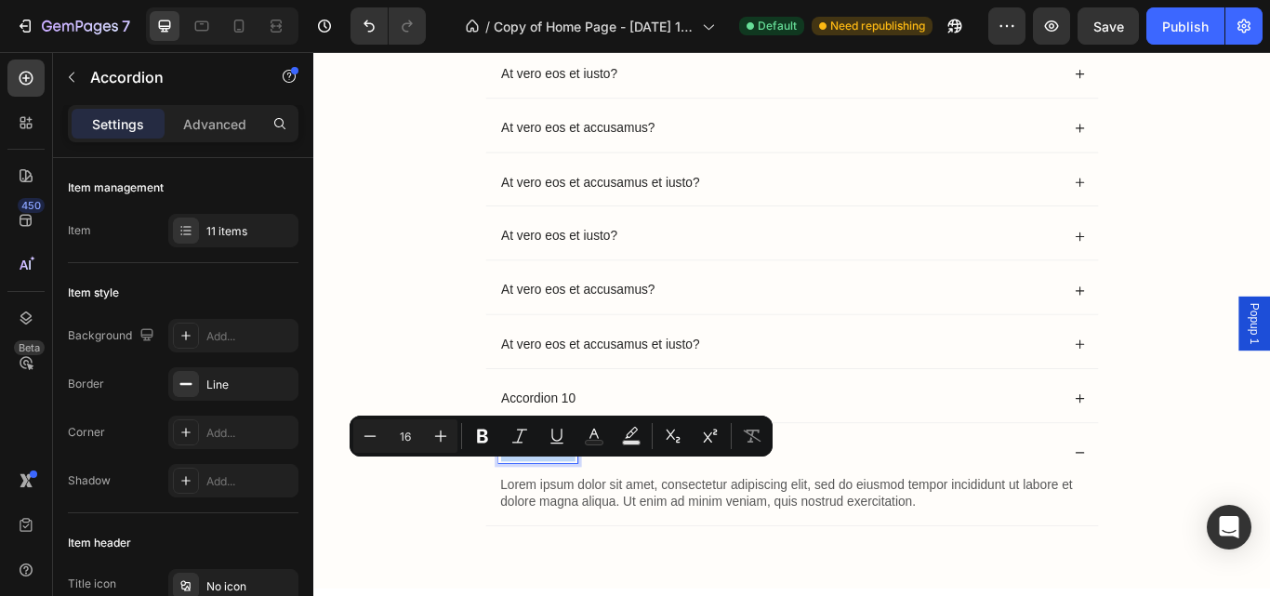
scroll to position [13303, 0]
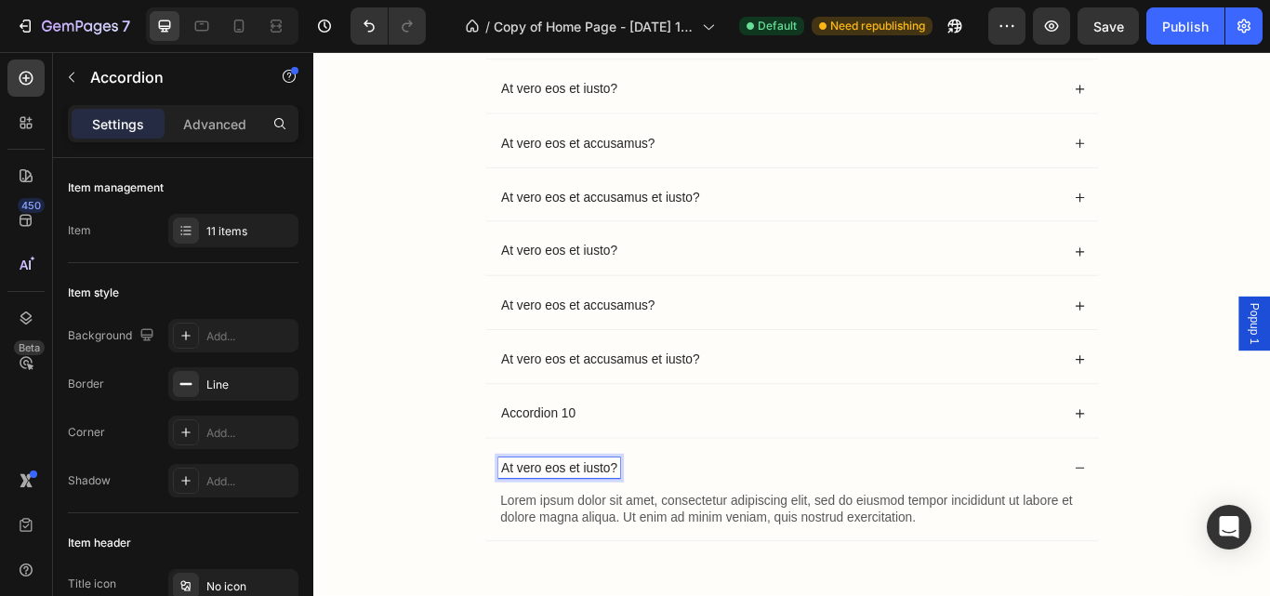
click at [602, 468] on p "Accordion 10" at bounding box center [575, 475] width 86 height 20
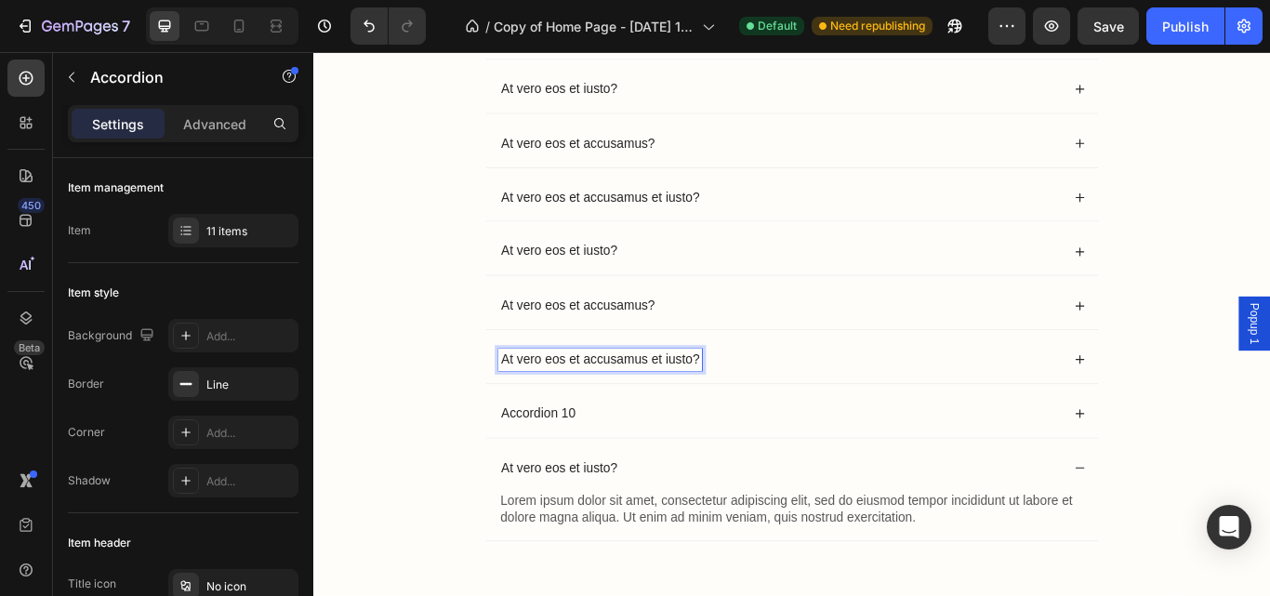
click at [669, 399] on div "At vero eos et accusamus et iusto?" at bounding box center [647, 411] width 237 height 25
drag, startPoint x: 752, startPoint y: 405, endPoint x: 527, endPoint y: 413, distance: 225.1
click at [532, 413] on p "At vero eos et accusamus et iusto?" at bounding box center [647, 412] width 231 height 20
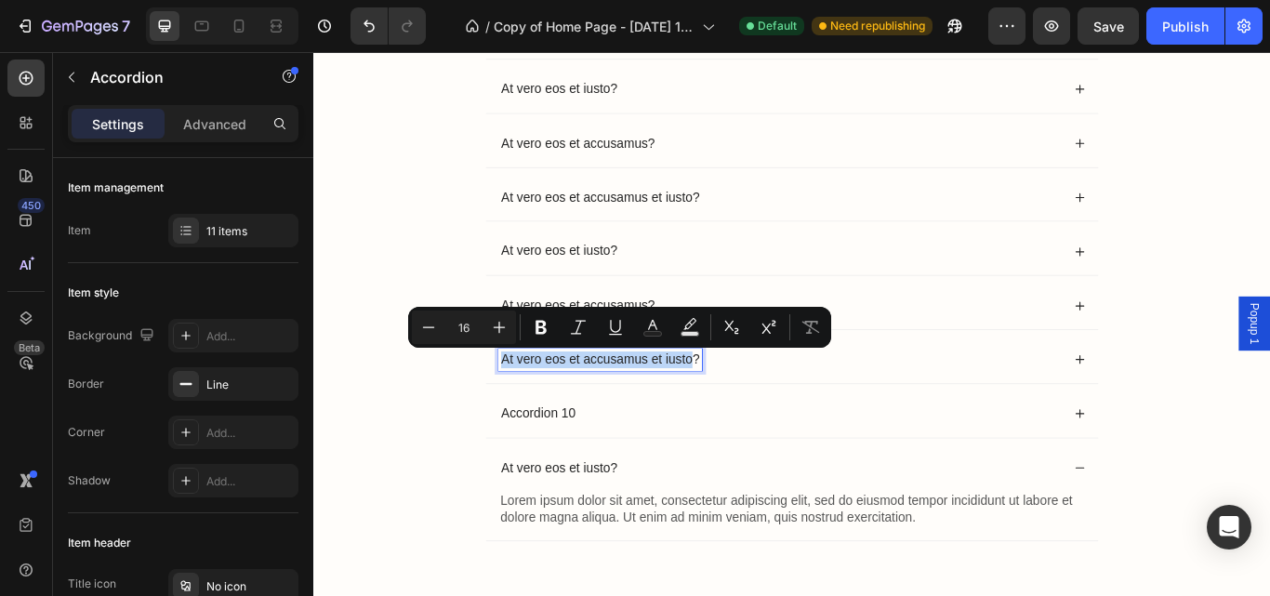
click at [735, 416] on p "At vero eos et accusamus et iusto?" at bounding box center [647, 412] width 231 height 20
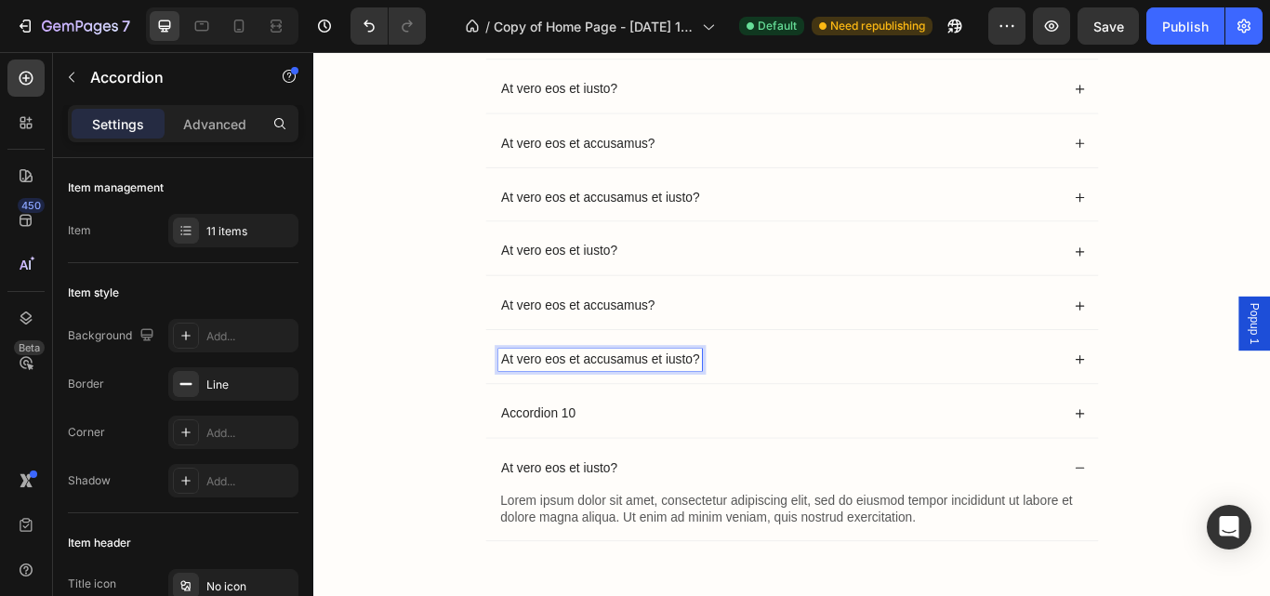
click at [758, 402] on div "At vero eos et accusamus et iusto?" at bounding box center [647, 411] width 237 height 25
drag, startPoint x: 758, startPoint y: 402, endPoint x: 524, endPoint y: 402, distance: 233.3
click at [529, 402] on div "At vero eos et accusamus et iusto?" at bounding box center [647, 411] width 237 height 25
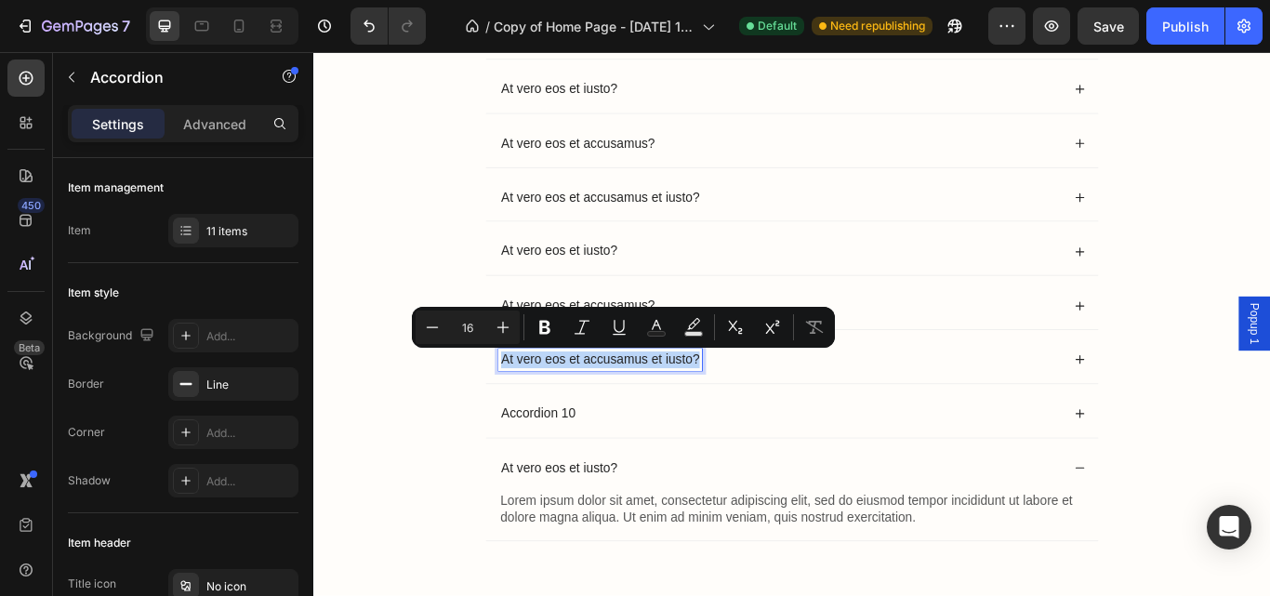
copy p "At vero eos et accusamus et iusto?"
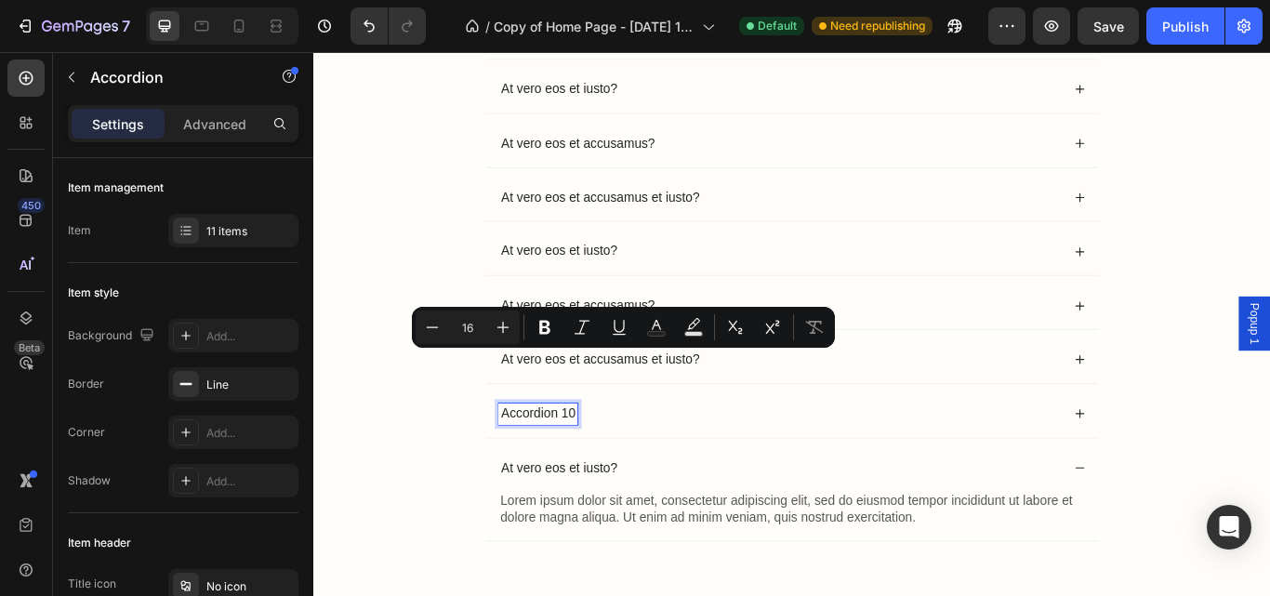
click at [597, 481] on p "Accordion 10" at bounding box center [575, 475] width 86 height 20
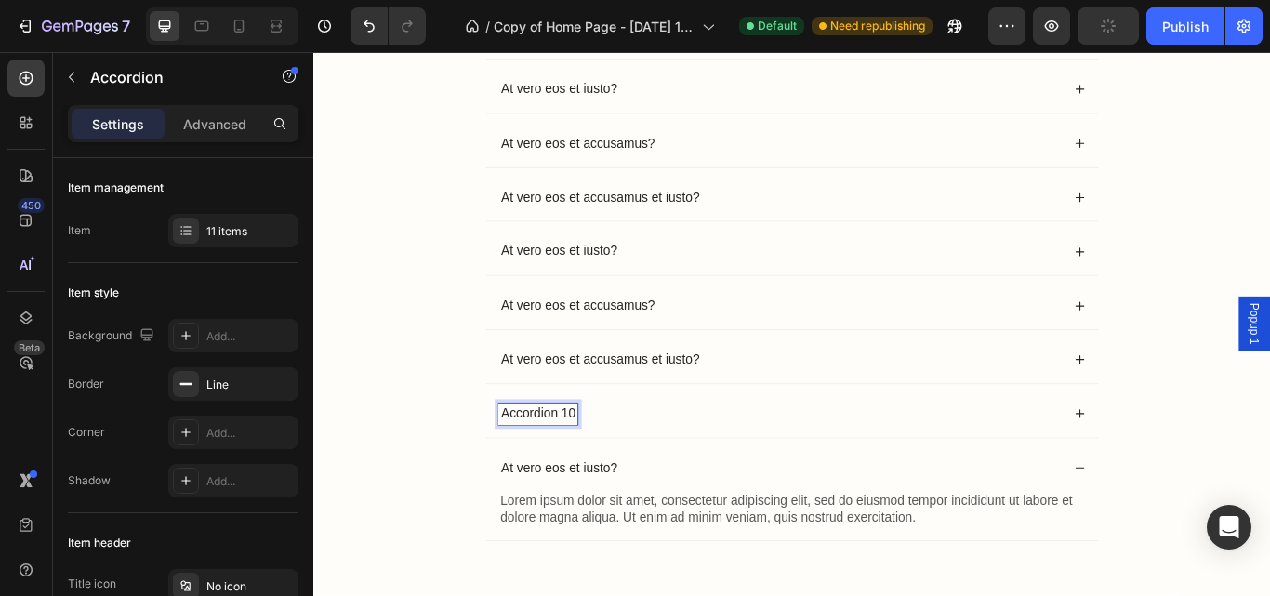
click at [611, 471] on p "Accordion 10" at bounding box center [575, 475] width 86 height 20
drag, startPoint x: 611, startPoint y: 471, endPoint x: 523, endPoint y: 473, distance: 87.4
click at [529, 473] on div "Accordion 10" at bounding box center [575, 474] width 92 height 25
click at [1112, 27] on span "Save" at bounding box center [1108, 27] width 31 height 16
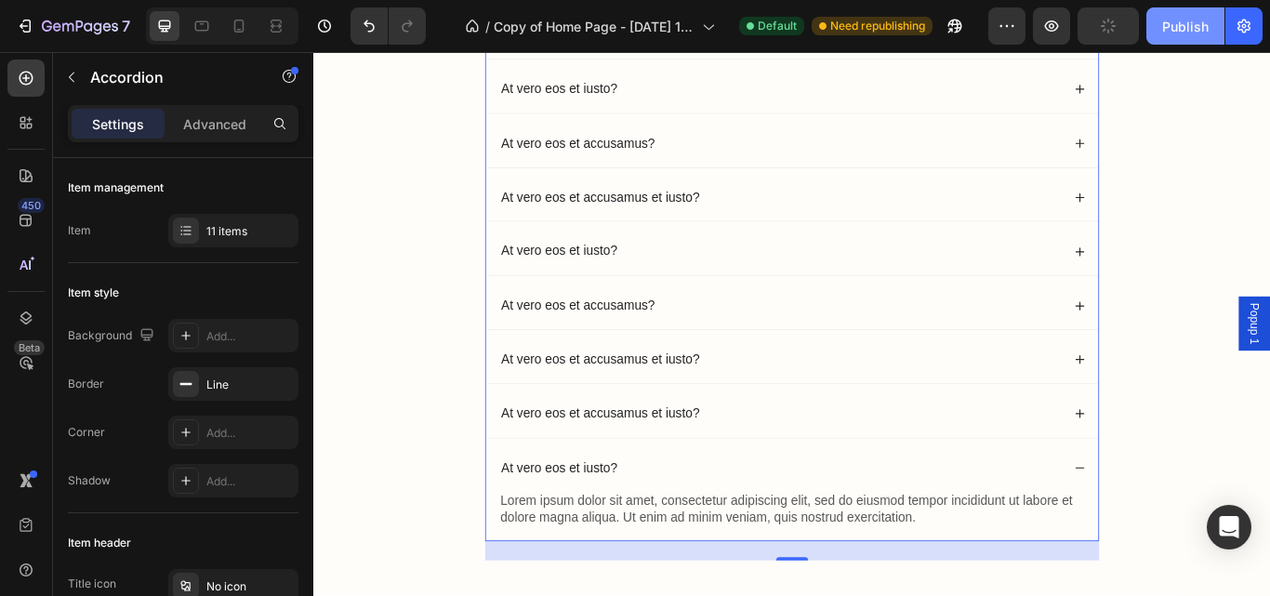
click at [1187, 30] on div "Publish" at bounding box center [1185, 27] width 46 height 20
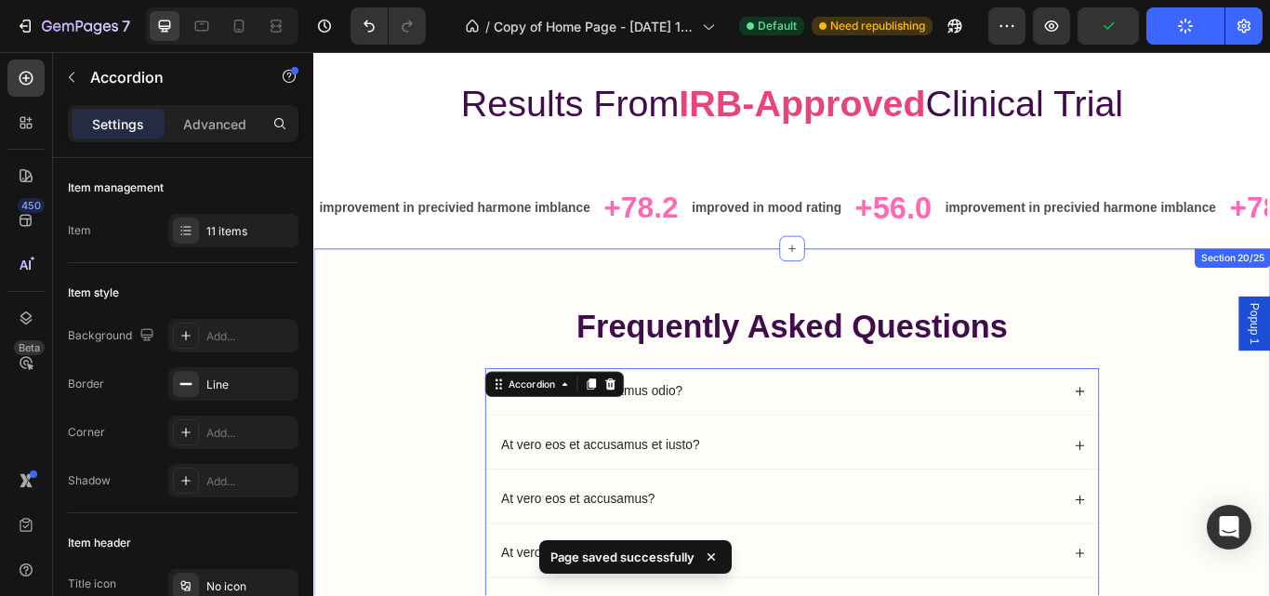
scroll to position [12761, 0]
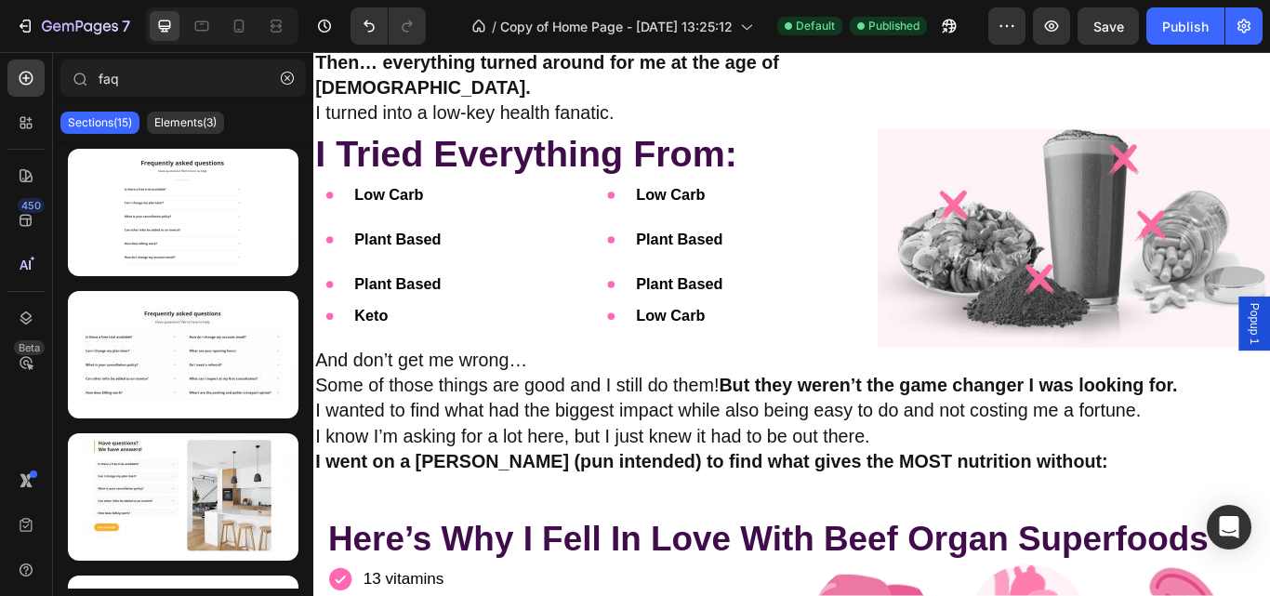
scroll to position [7329, 0]
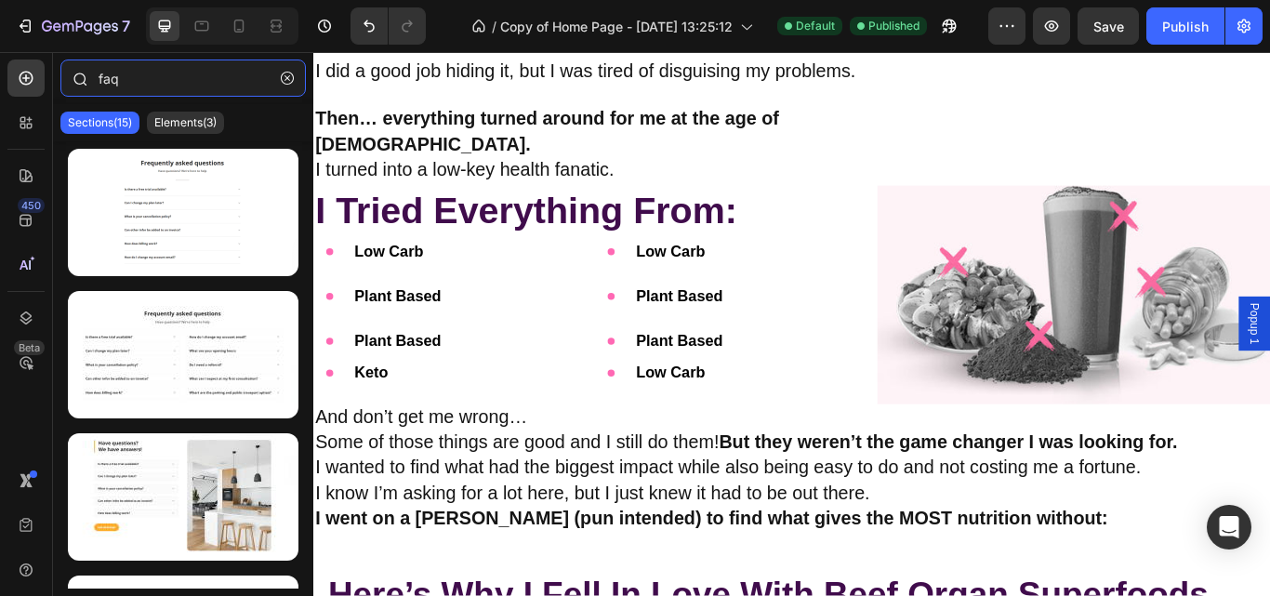
click at [156, 70] on input "faq" at bounding box center [182, 77] width 245 height 37
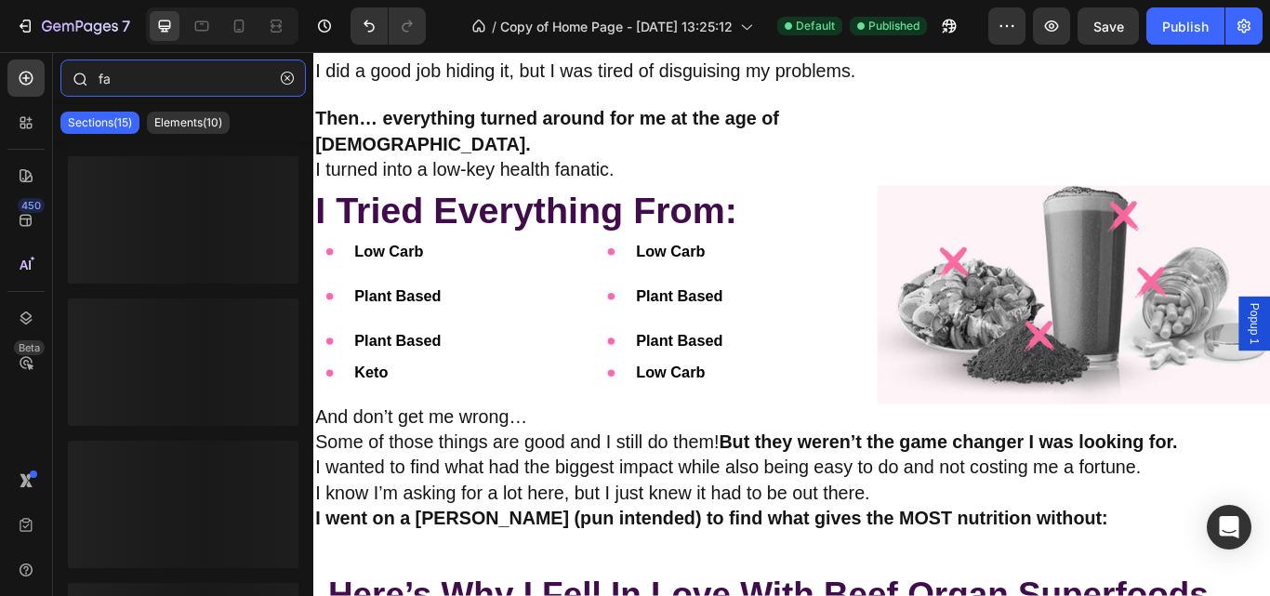
type input "f"
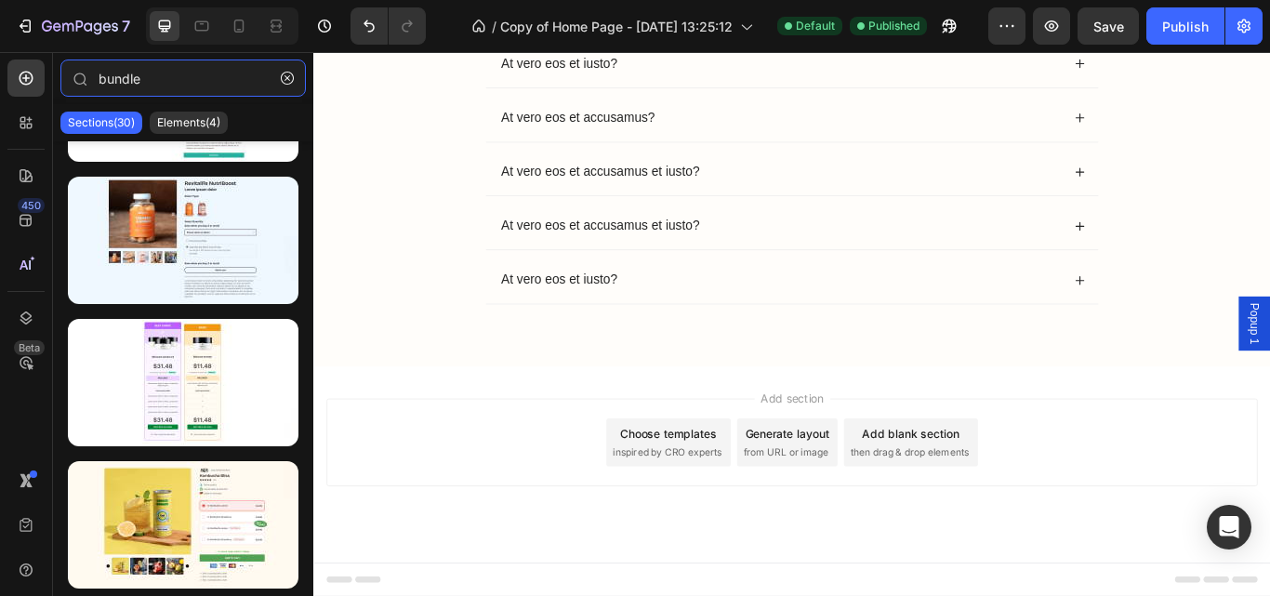
scroll to position [13580, 0]
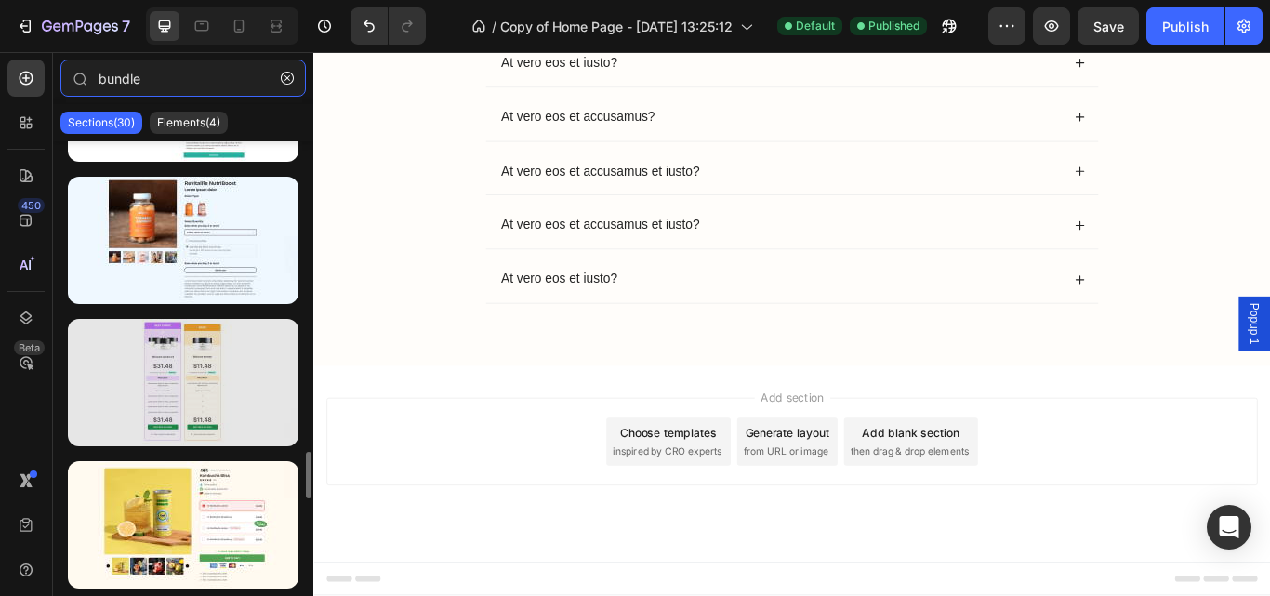
type input "bundle"
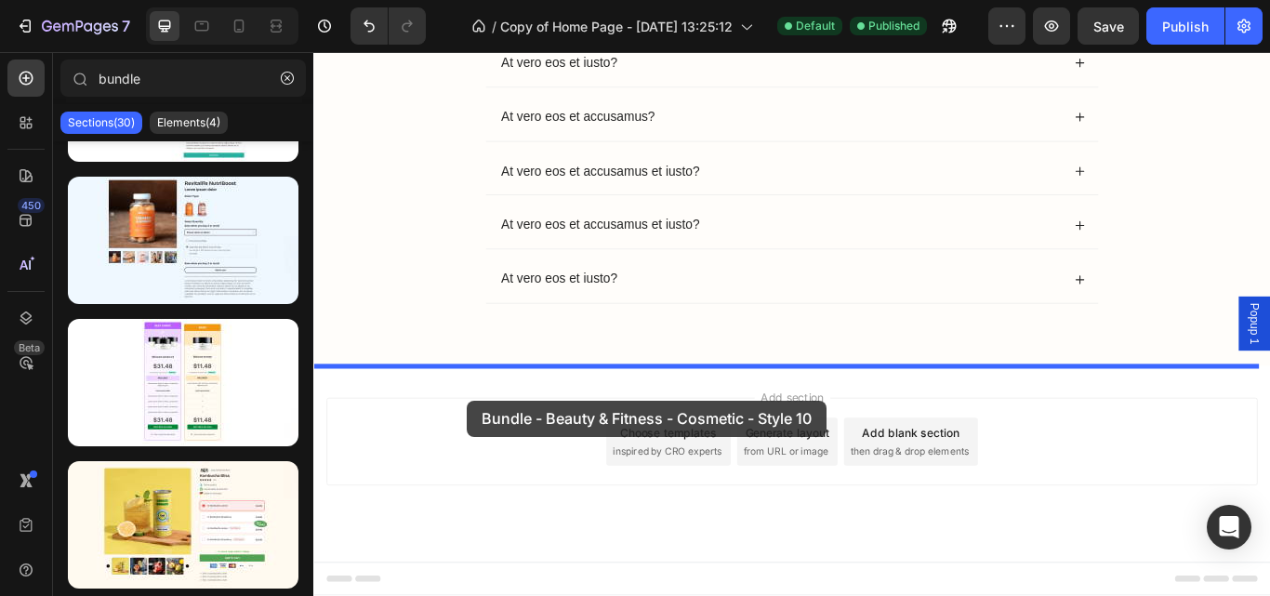
drag, startPoint x: 522, startPoint y: 459, endPoint x: 493, endPoint y: 458, distance: 29.8
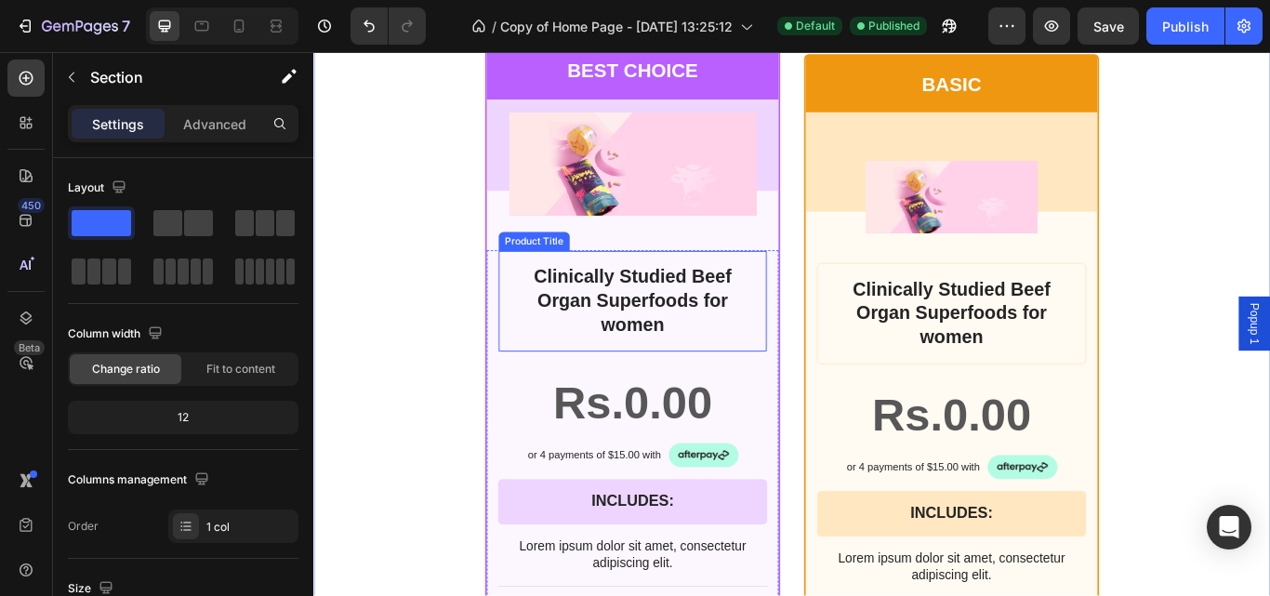
scroll to position [13858, 0]
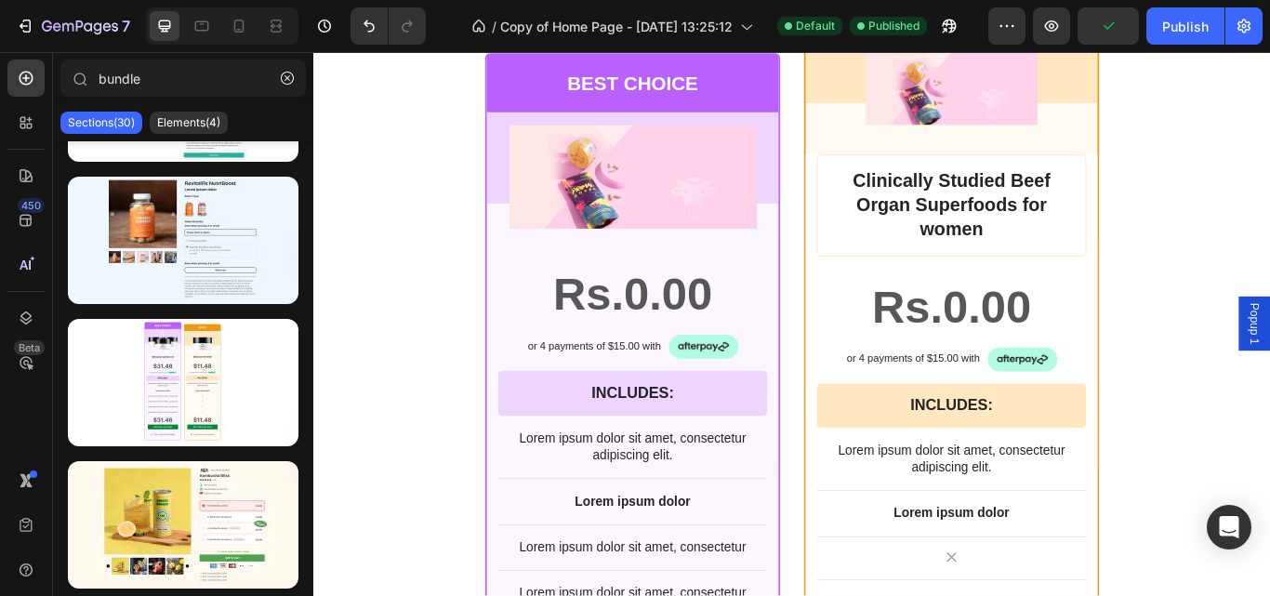
scroll to position [11215, 0]
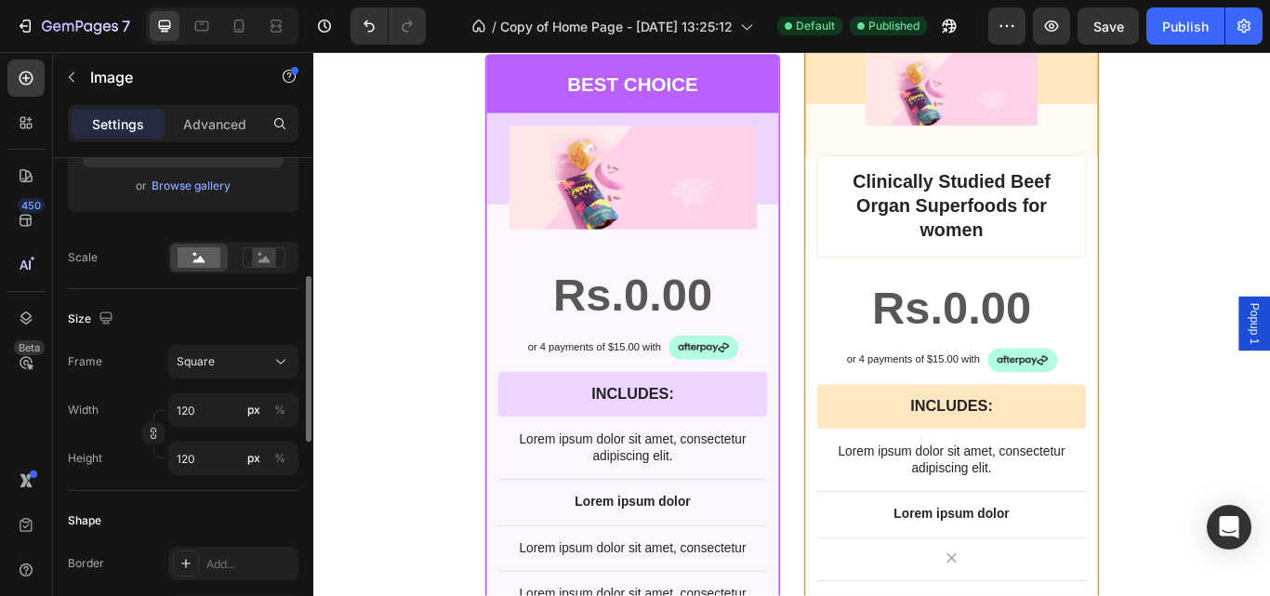
scroll to position [359, 0]
click at [202, 414] on input "120" at bounding box center [233, 408] width 130 height 33
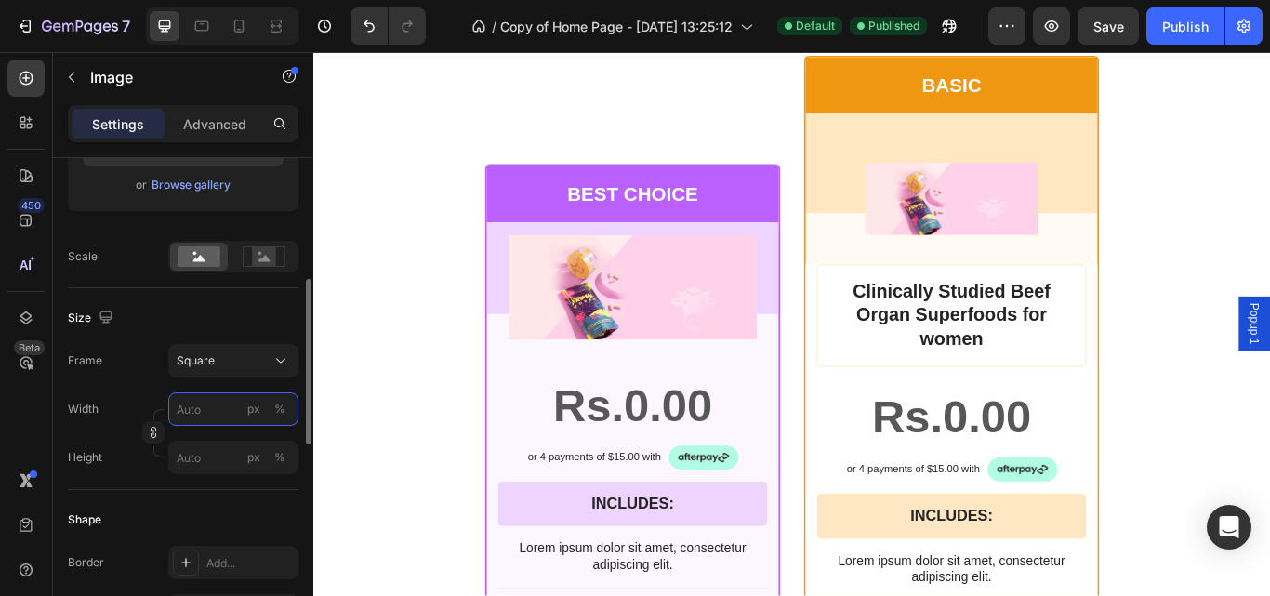
type input "1"
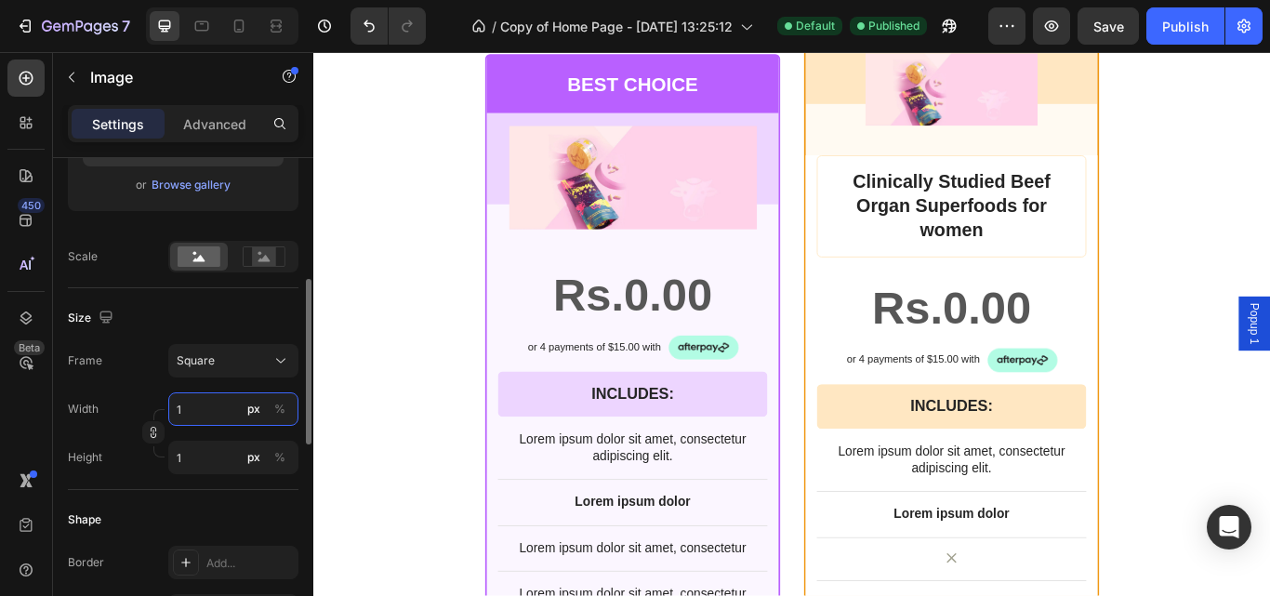
type input "10"
type input "100"
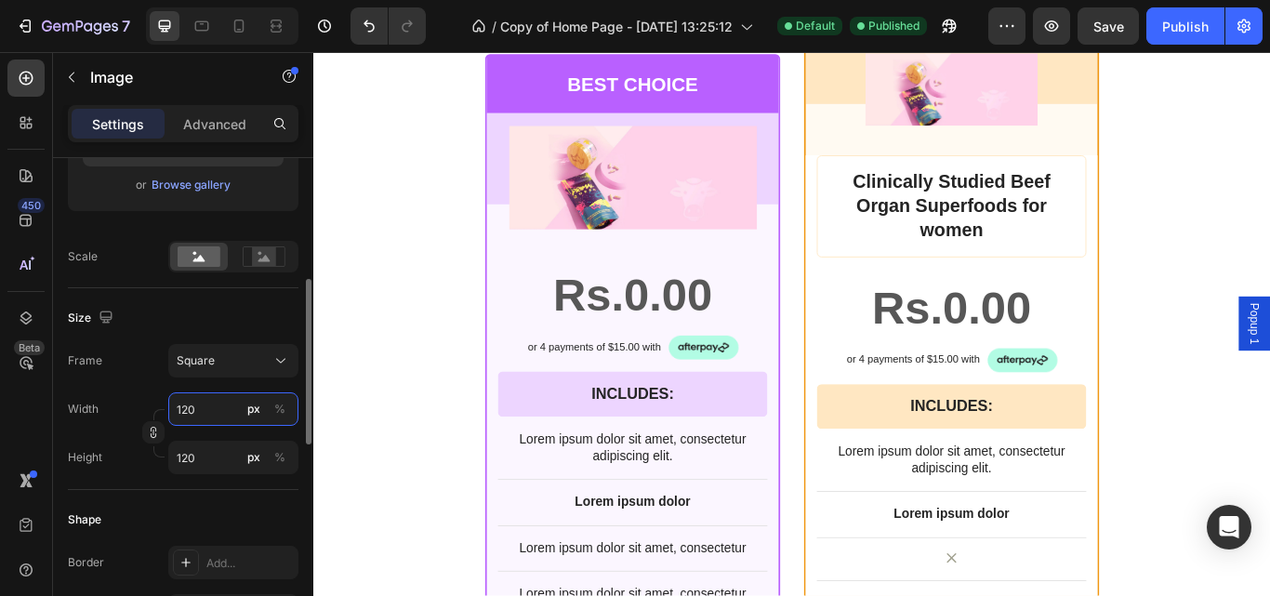
click at [211, 412] on input "120" at bounding box center [233, 408] width 130 height 33
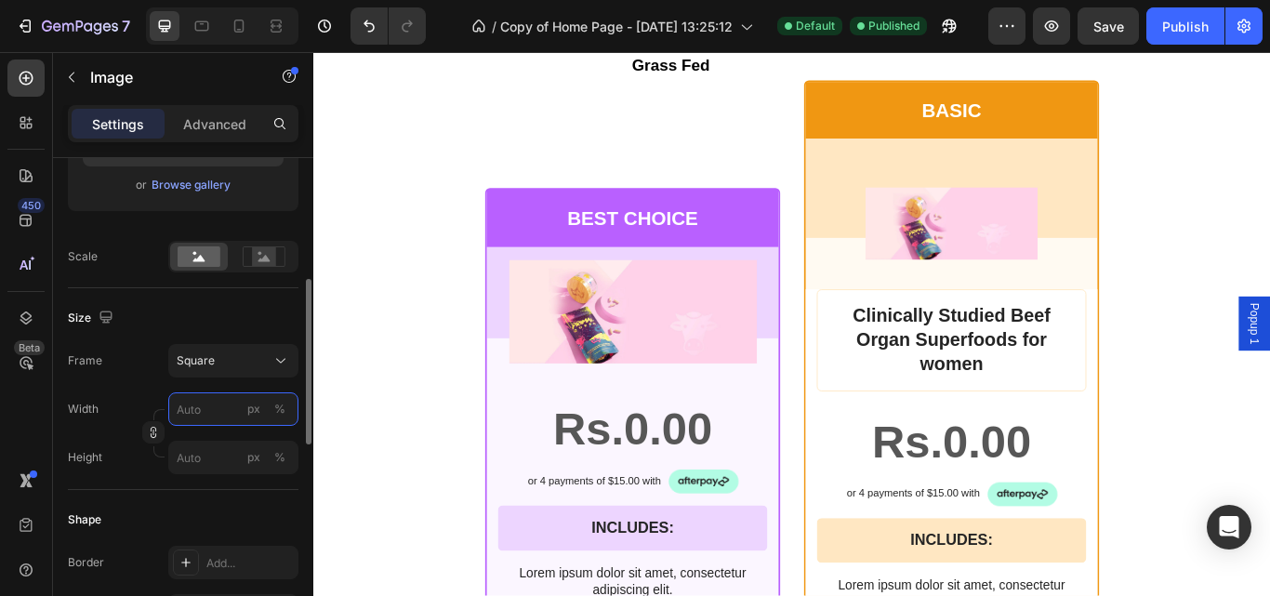
type input "1"
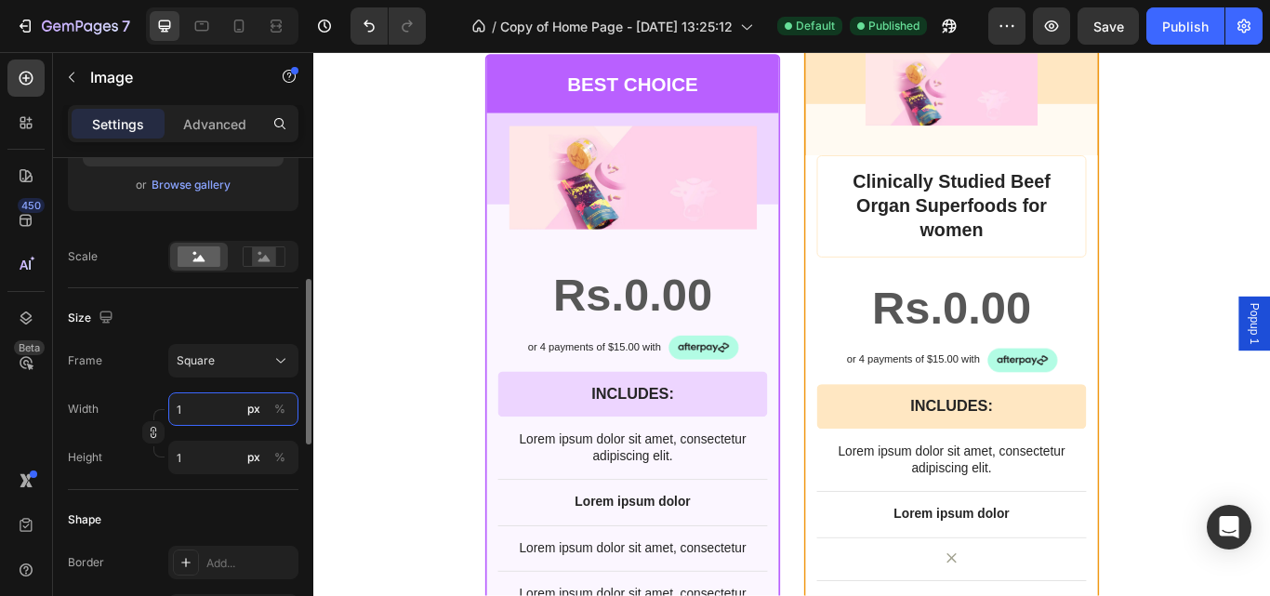
type input "10"
type input "100"
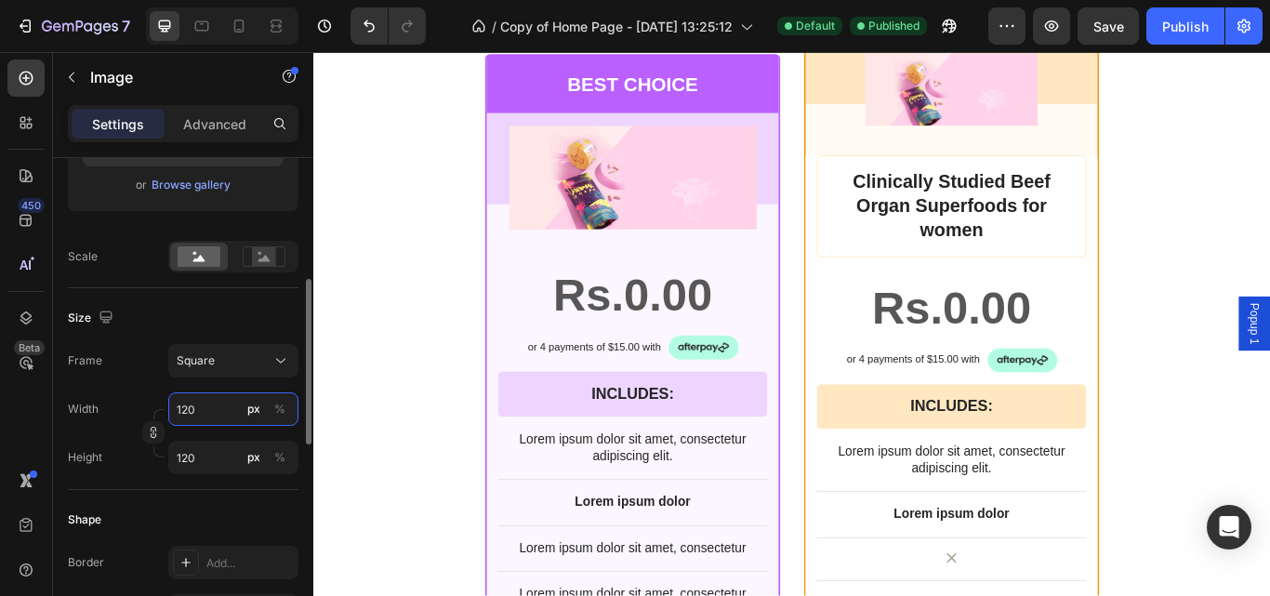
click at [215, 409] on input "120" at bounding box center [233, 408] width 130 height 33
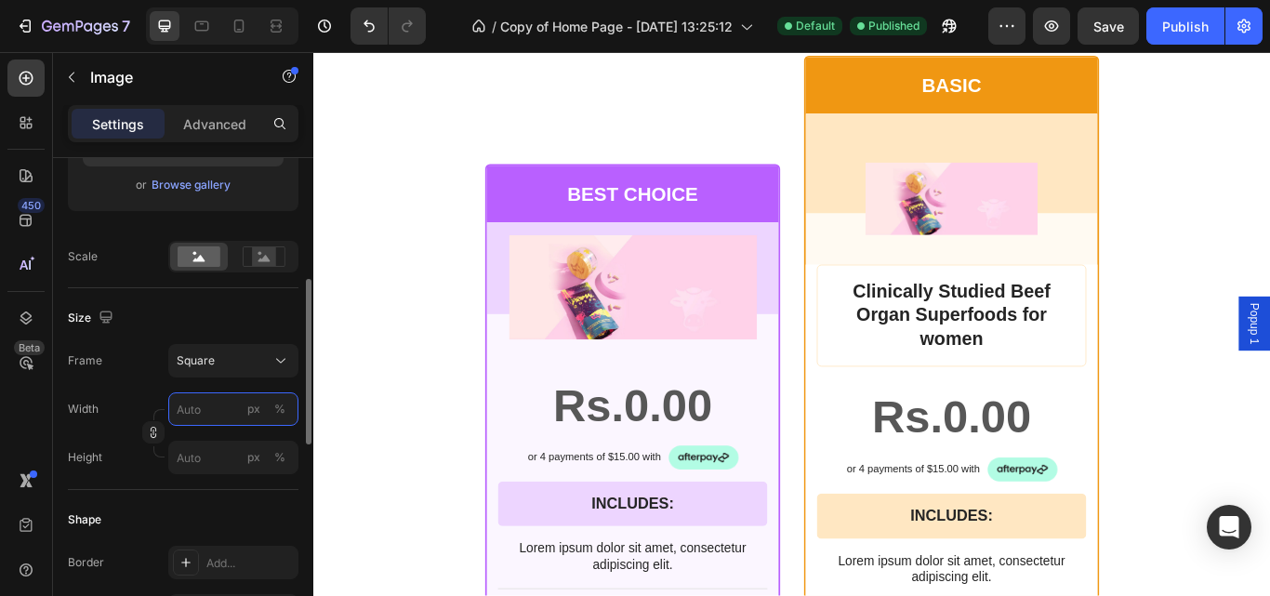
type input "1"
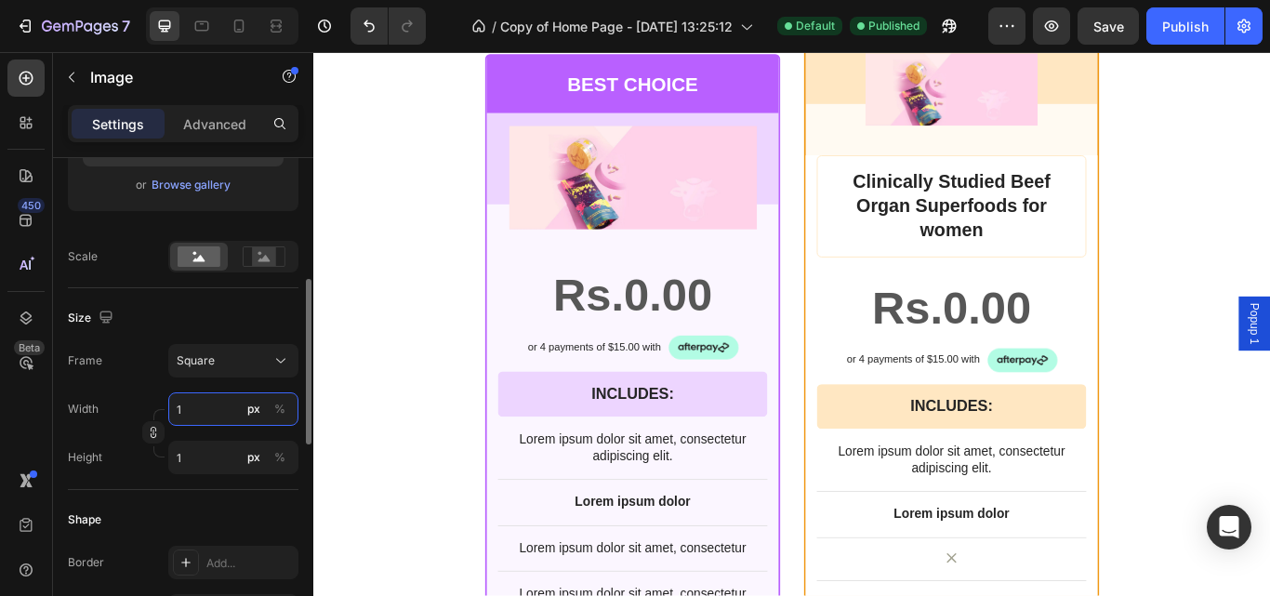
type input "10"
type input "100"
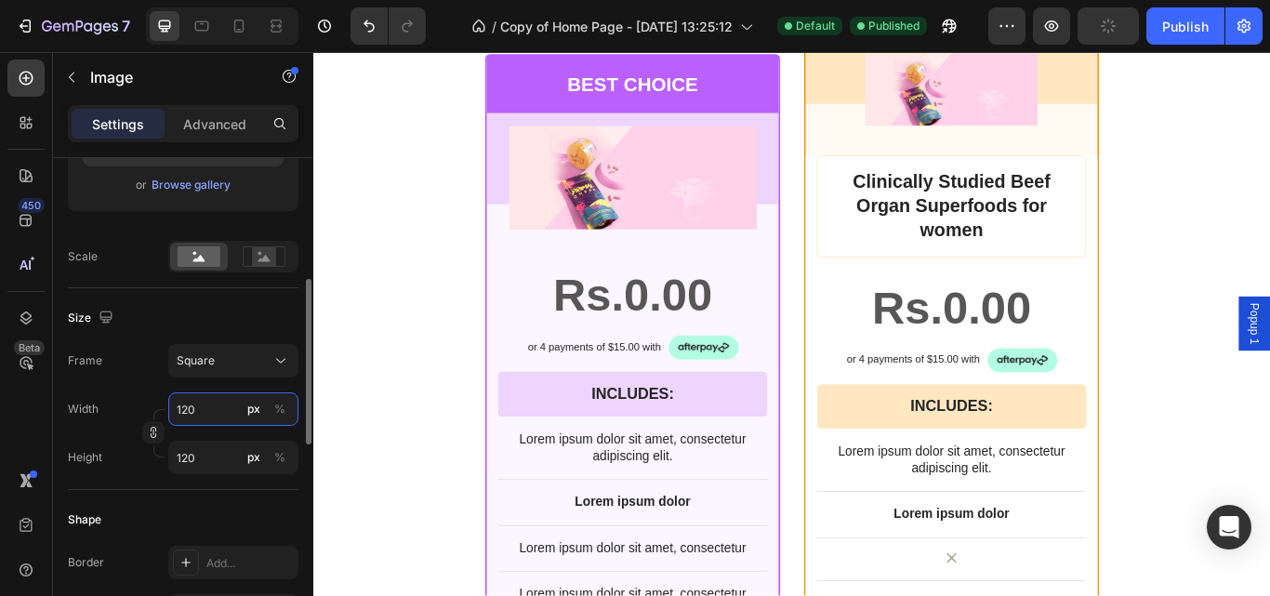
click at [203, 413] on input "120" at bounding box center [233, 408] width 130 height 33
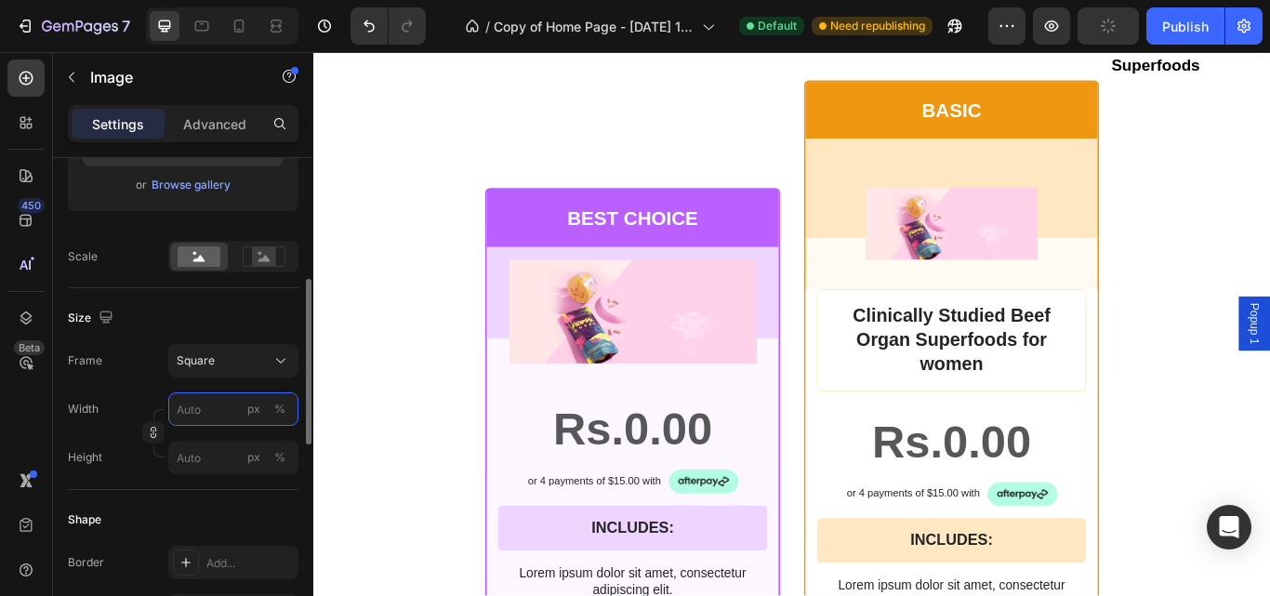
type input "1"
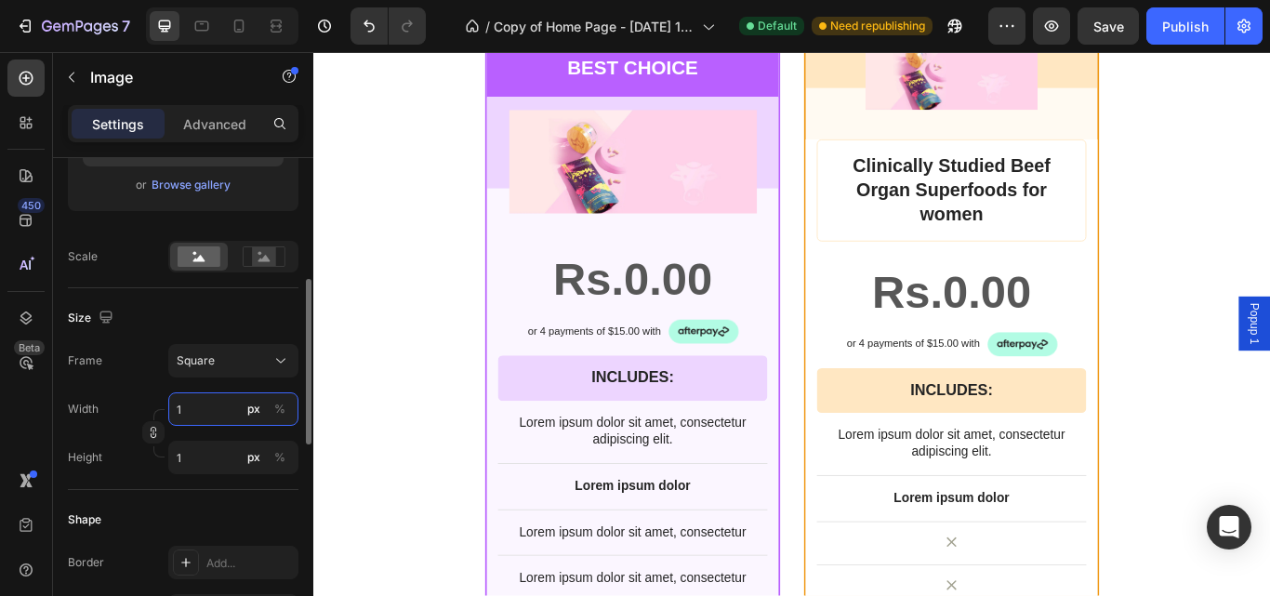
type input "10"
type input "100"
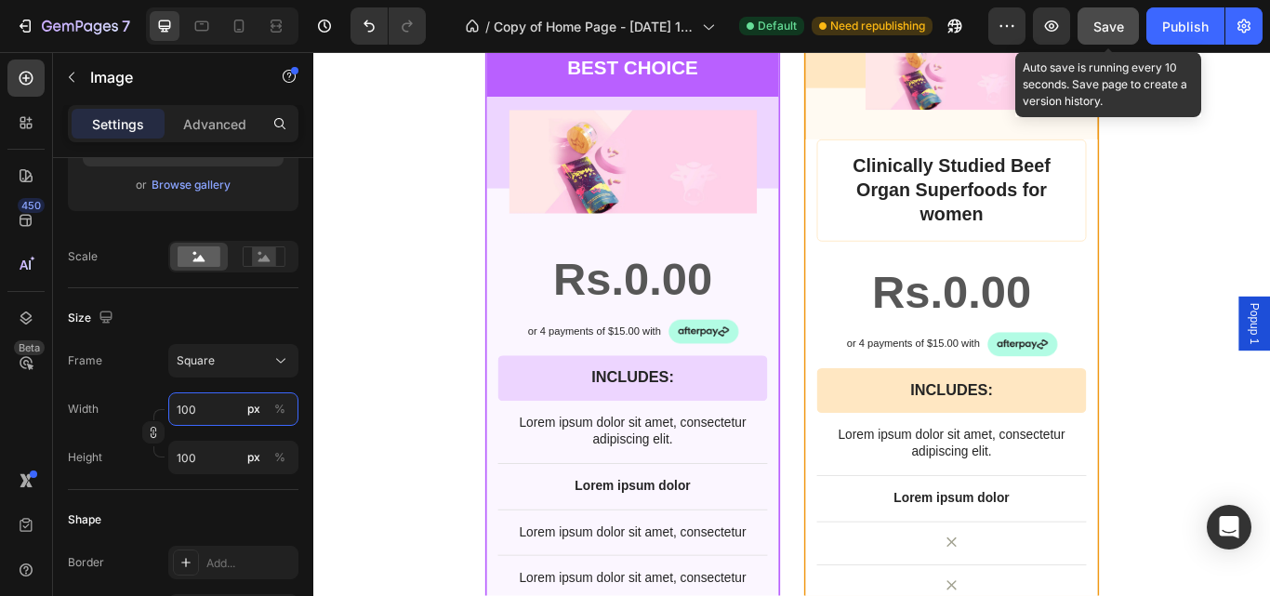
type input "100"
click at [1102, 23] on span "Save" at bounding box center [1108, 27] width 31 height 16
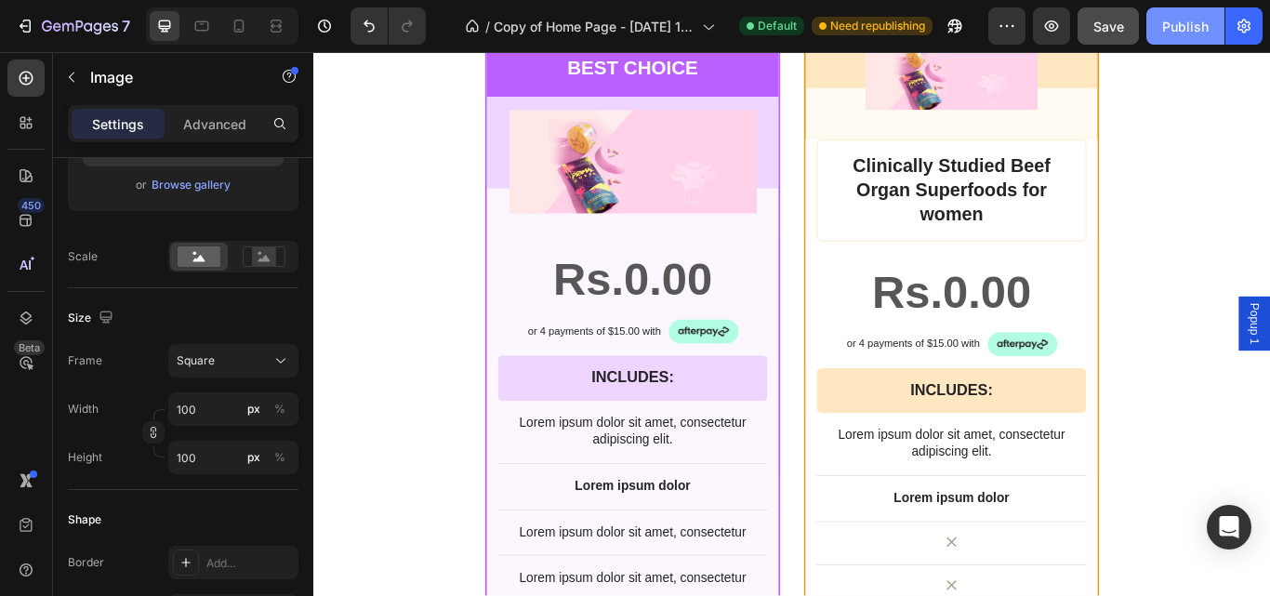
click at [1208, 31] on button "Publish" at bounding box center [1185, 25] width 78 height 37
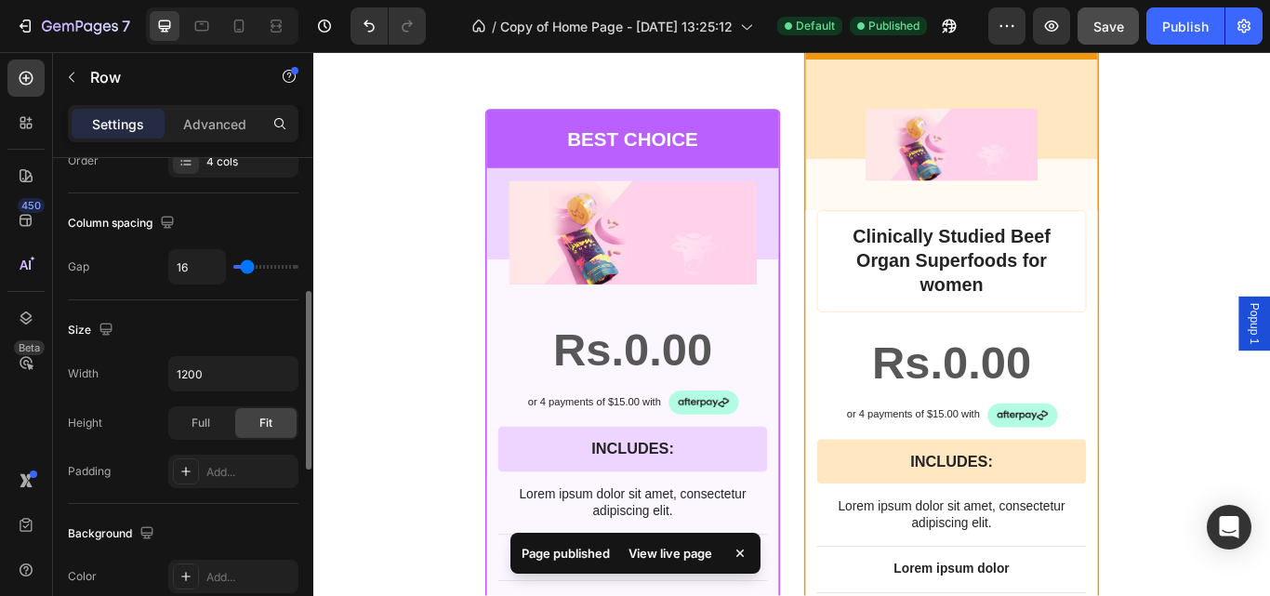
scroll to position [366, 0]
click at [236, 468] on div "Add..." at bounding box center [249, 471] width 87 height 17
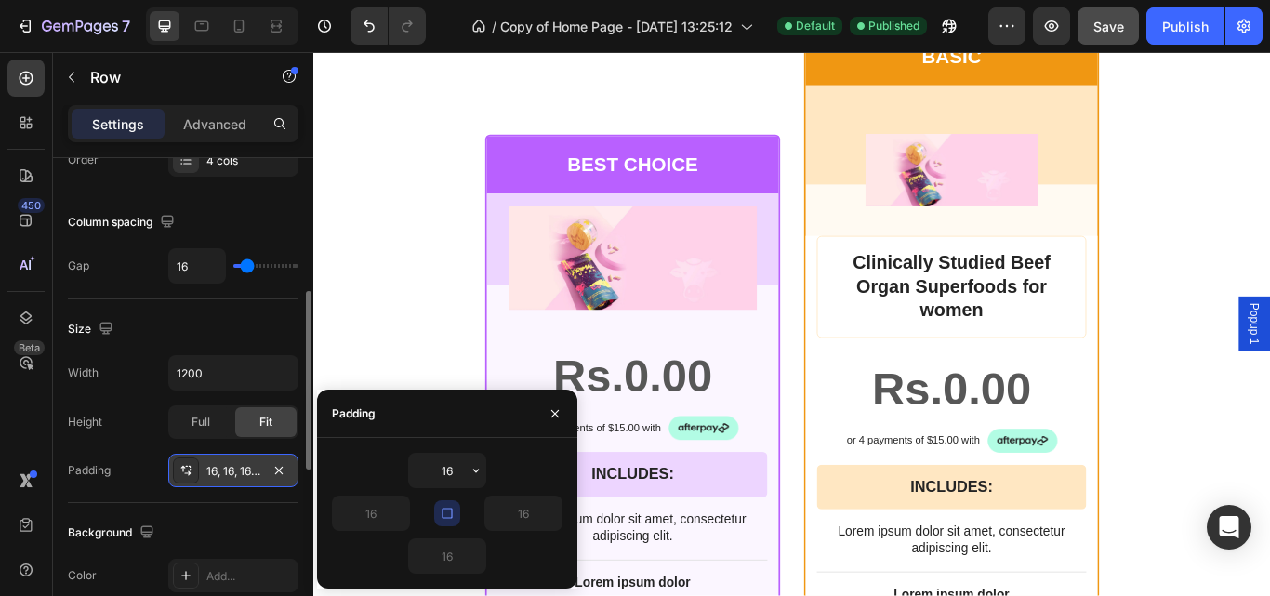
click at [257, 469] on div "16, 16, 16, 16" at bounding box center [233, 471] width 54 height 17
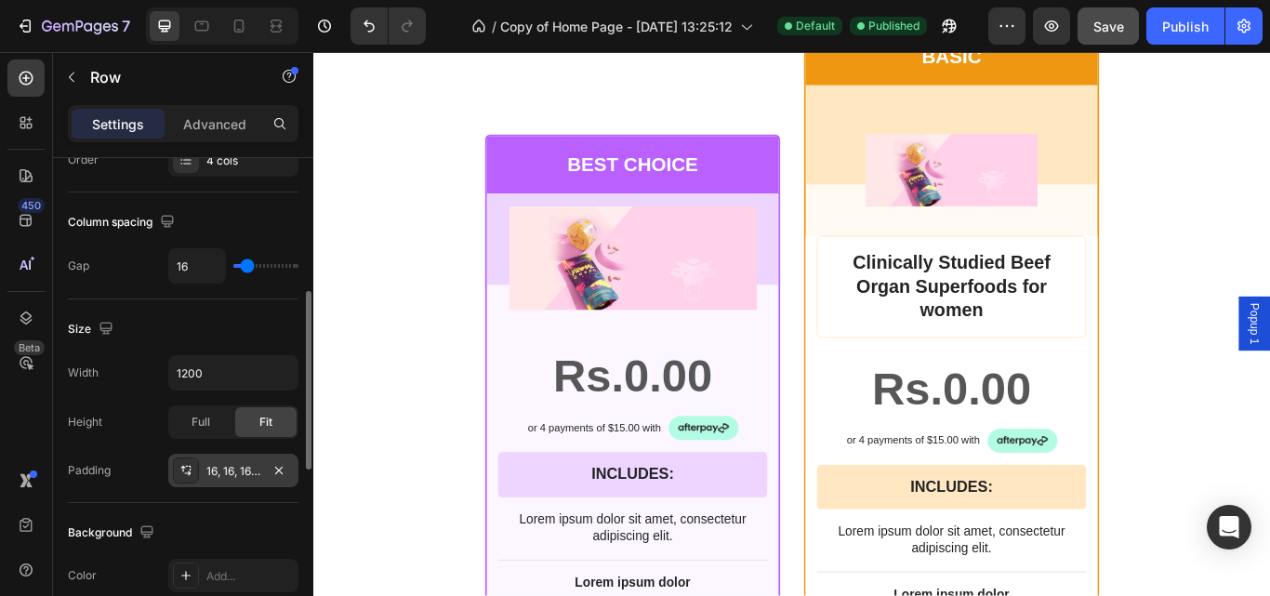
click at [257, 469] on div "16, 16, 16, 16" at bounding box center [233, 471] width 54 height 17
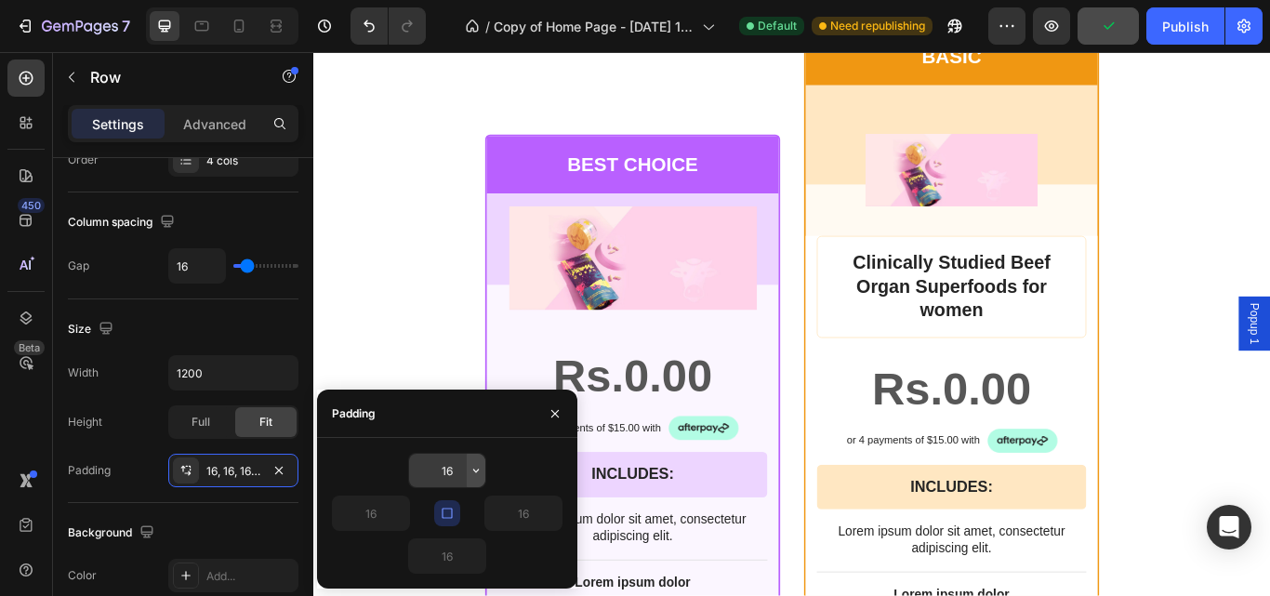
click at [474, 473] on icon "button" at bounding box center [475, 470] width 15 height 15
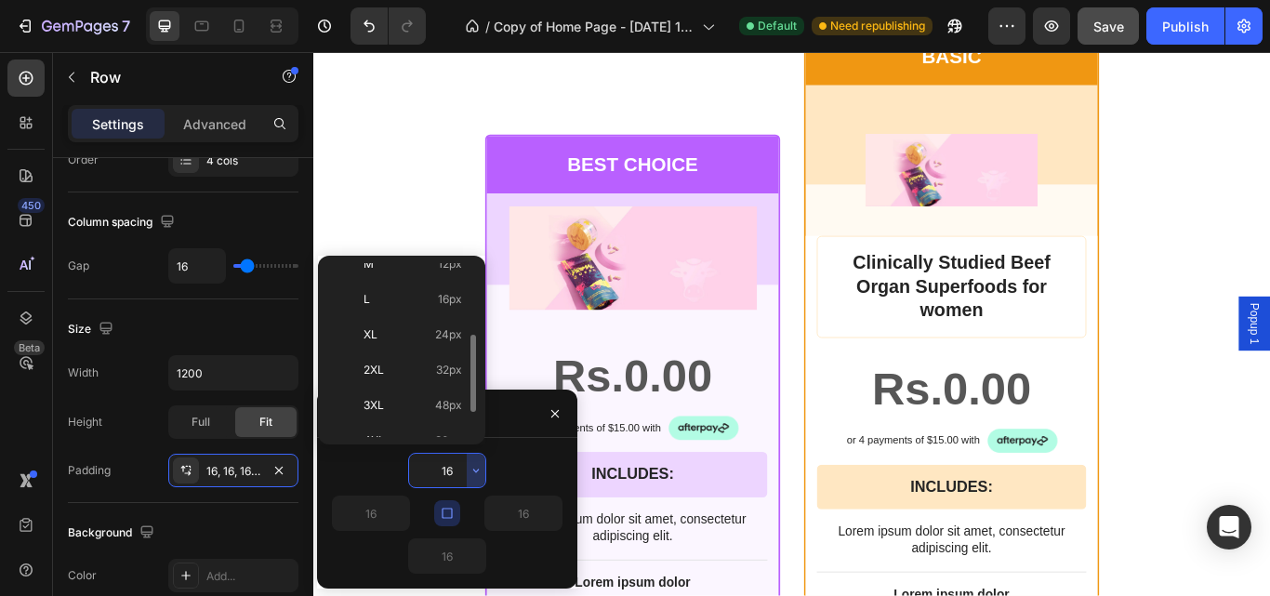
scroll to position [159, 0]
click at [442, 351] on div "XL 24px" at bounding box center [397, 368] width 145 height 35
type input "24"
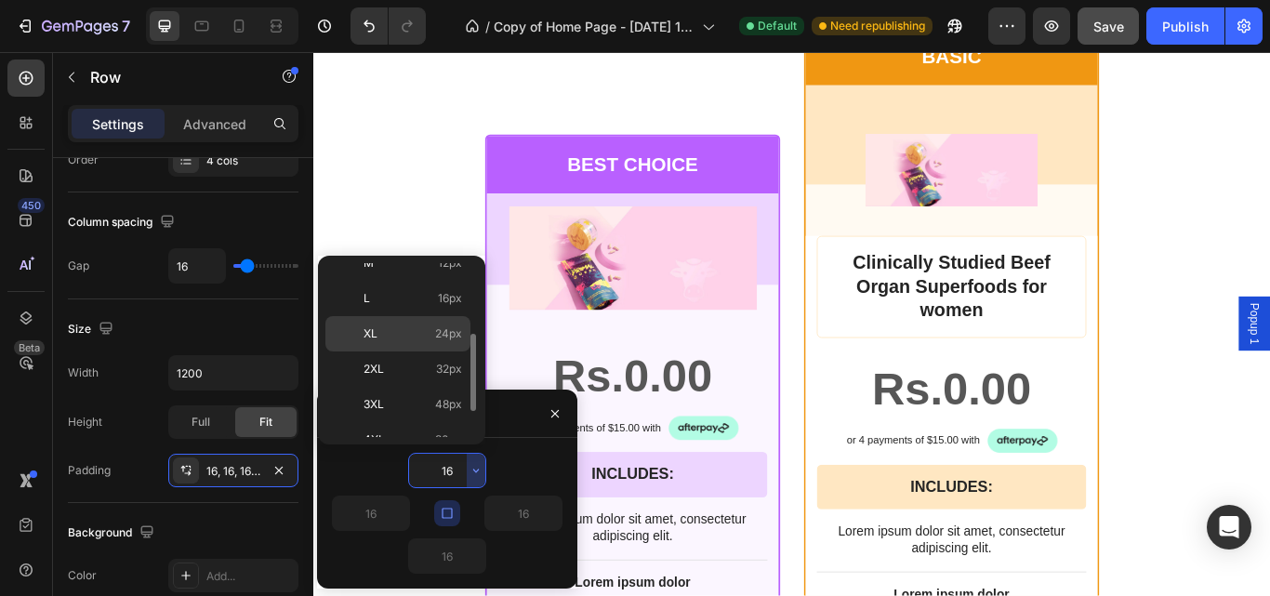
type input "24"
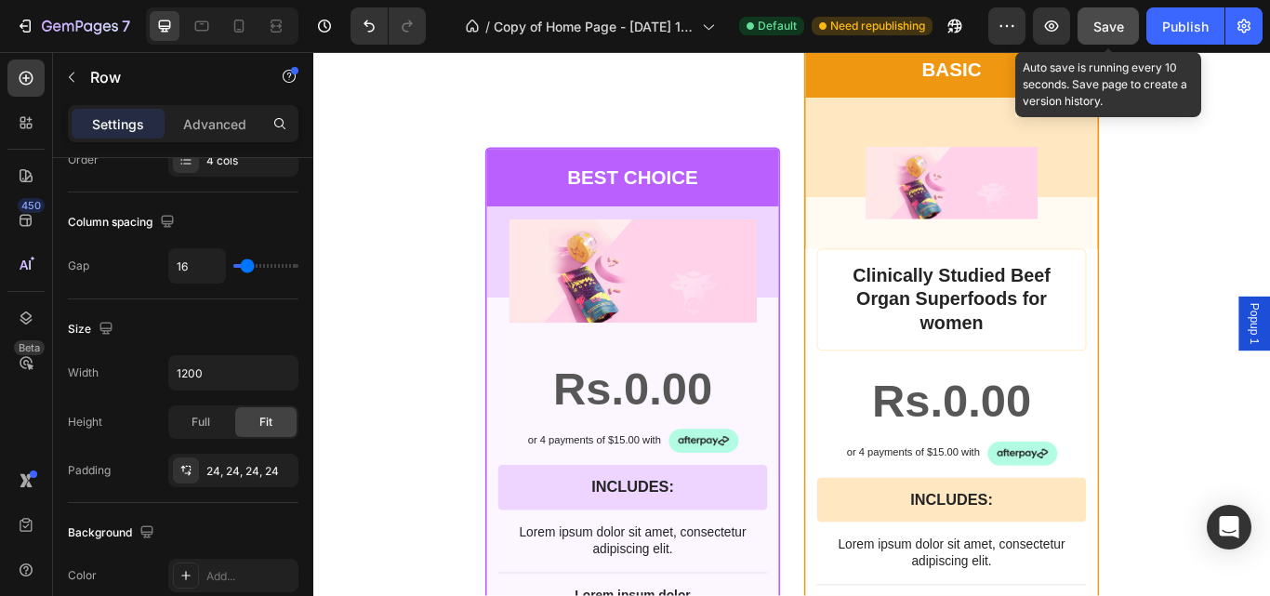
click at [1105, 33] on span "Save" at bounding box center [1108, 27] width 31 height 16
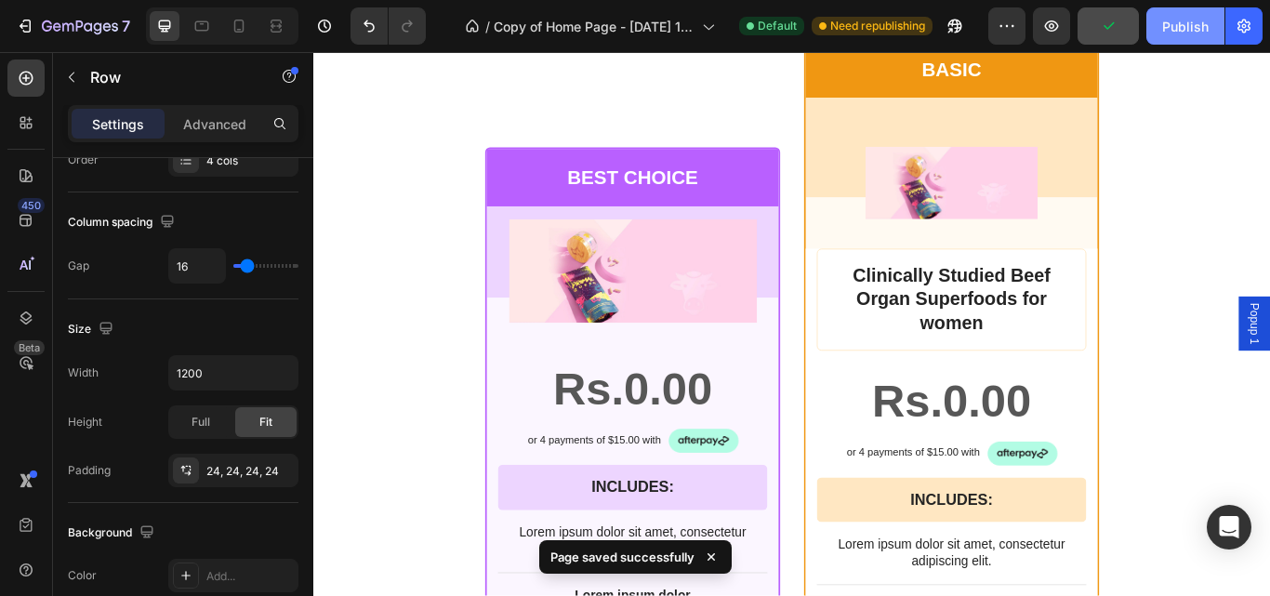
click at [1203, 17] on div "Publish" at bounding box center [1185, 27] width 46 height 20
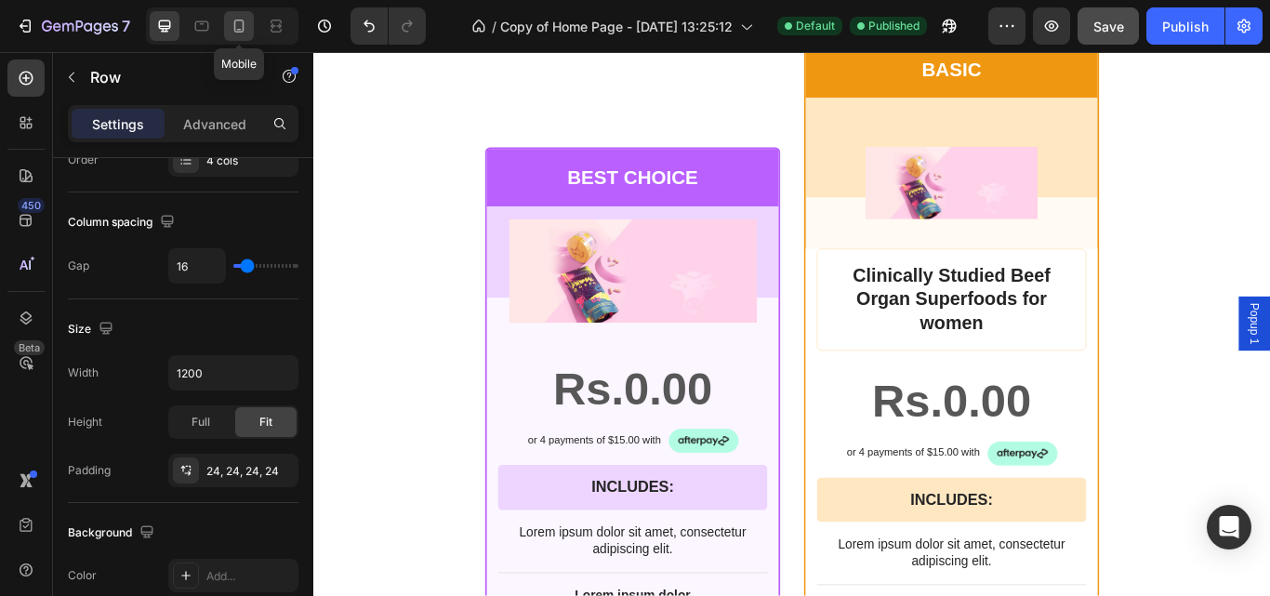
click at [243, 20] on icon at bounding box center [239, 26] width 10 height 13
type input "100%"
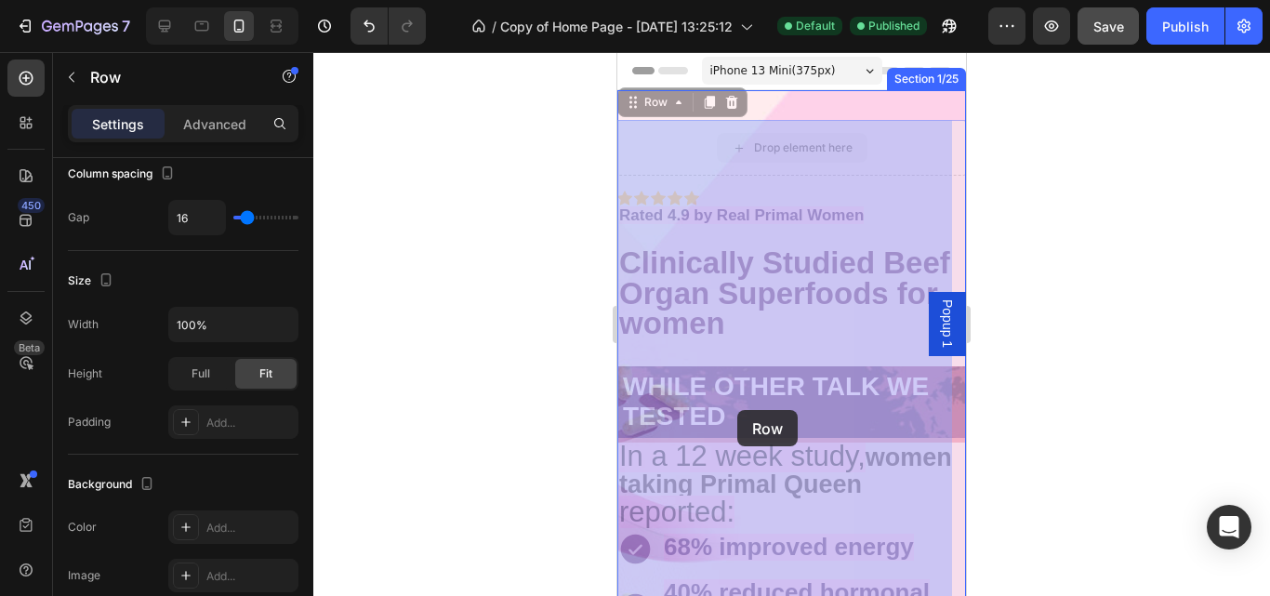
drag, startPoint x: 880, startPoint y: 136, endPoint x: 737, endPoint y: 410, distance: 309.3
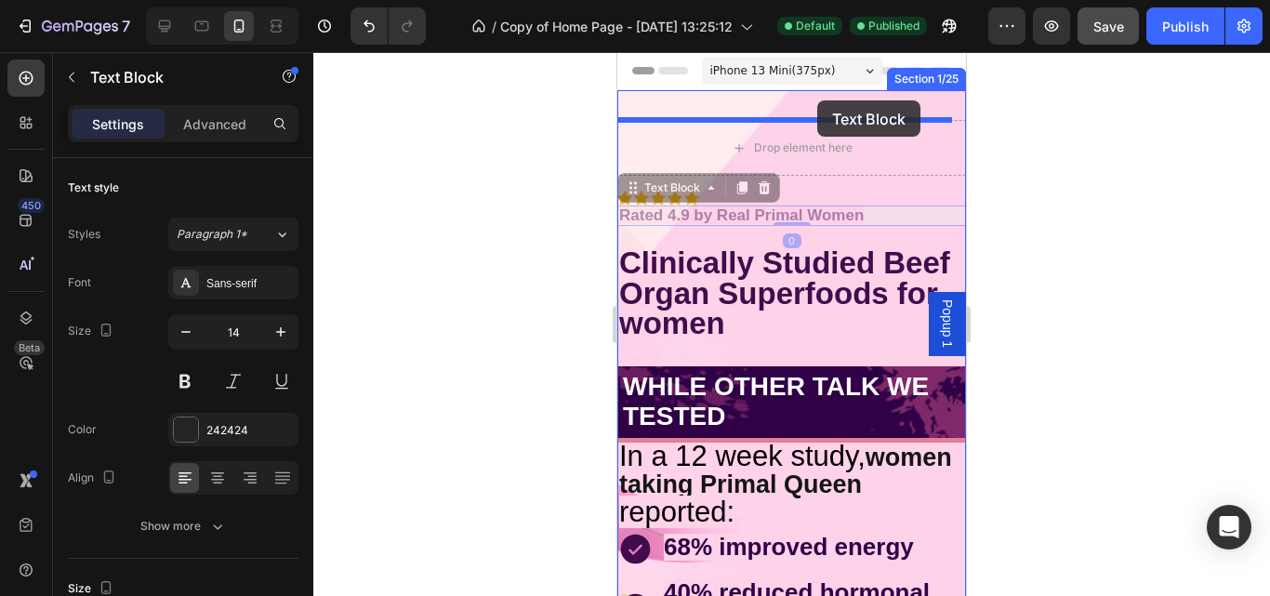
drag, startPoint x: 878, startPoint y: 214, endPoint x: 817, endPoint y: 100, distance: 128.9
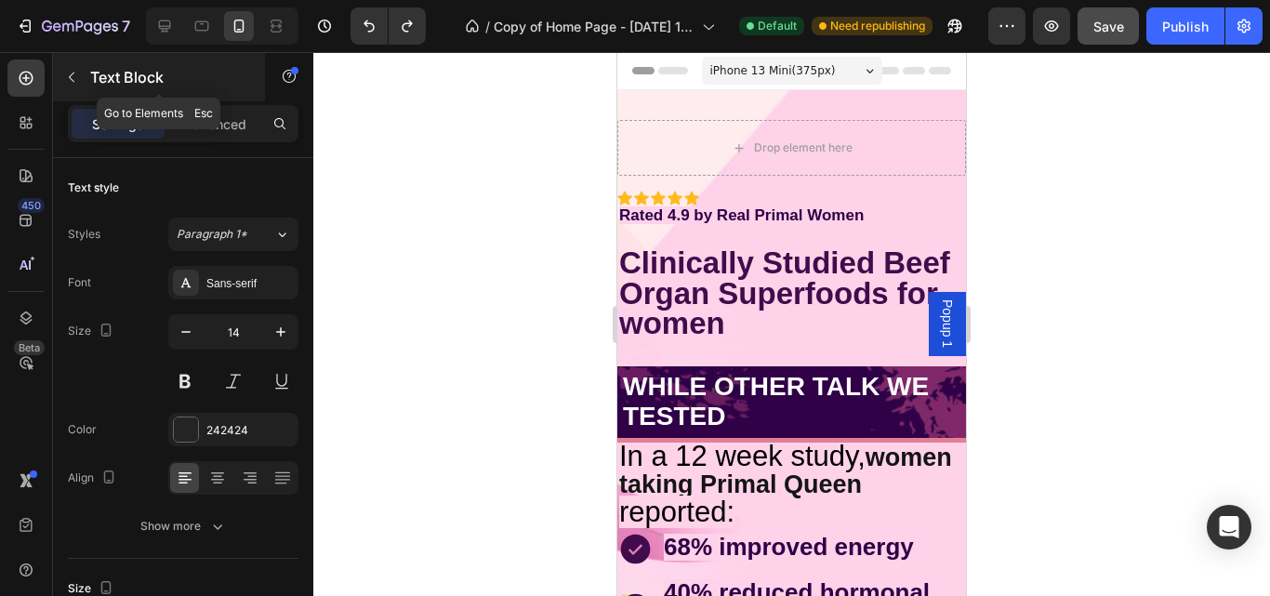
click at [69, 80] on icon "button" at bounding box center [71, 77] width 15 height 15
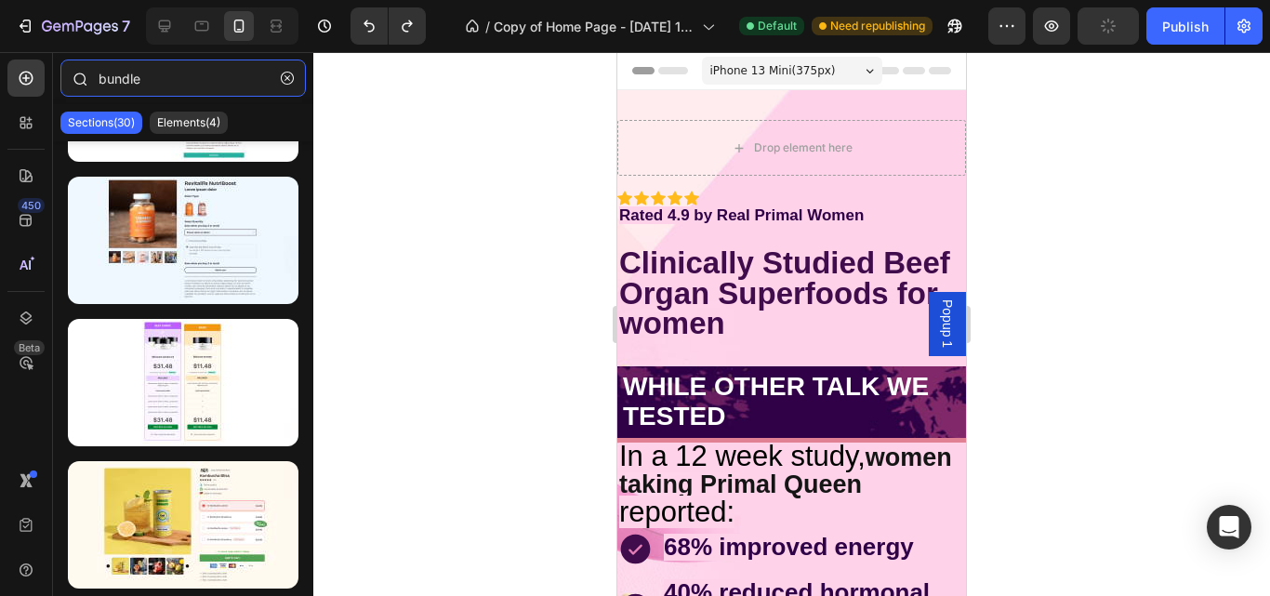
click at [183, 84] on input "bundle" at bounding box center [182, 77] width 245 height 37
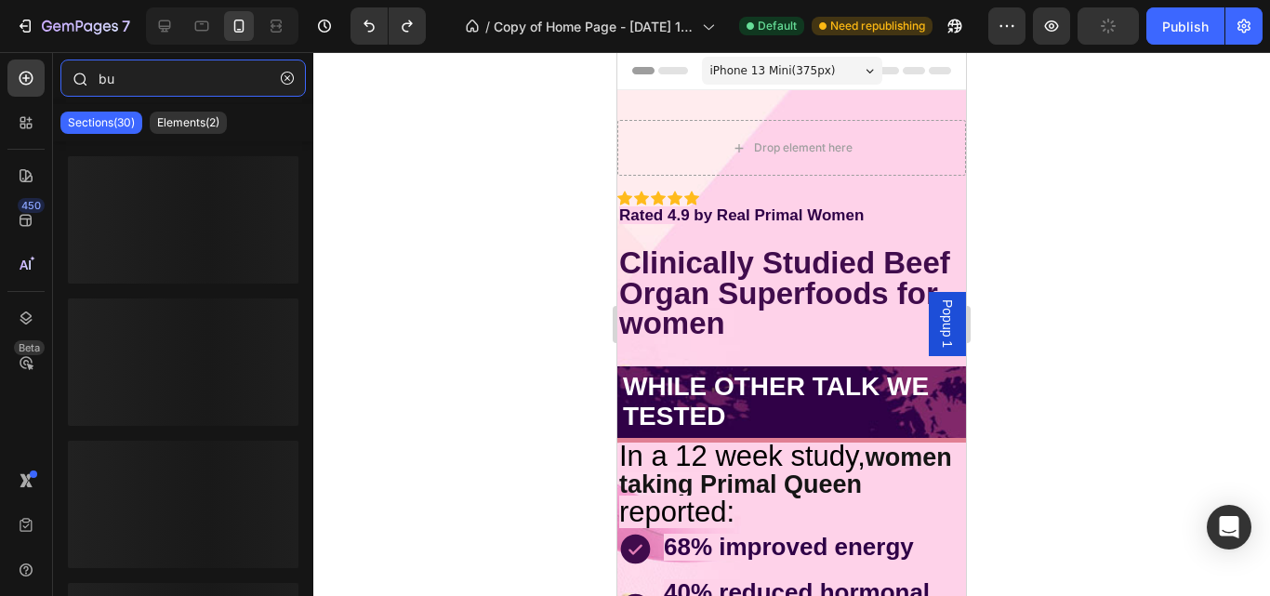
type input "b"
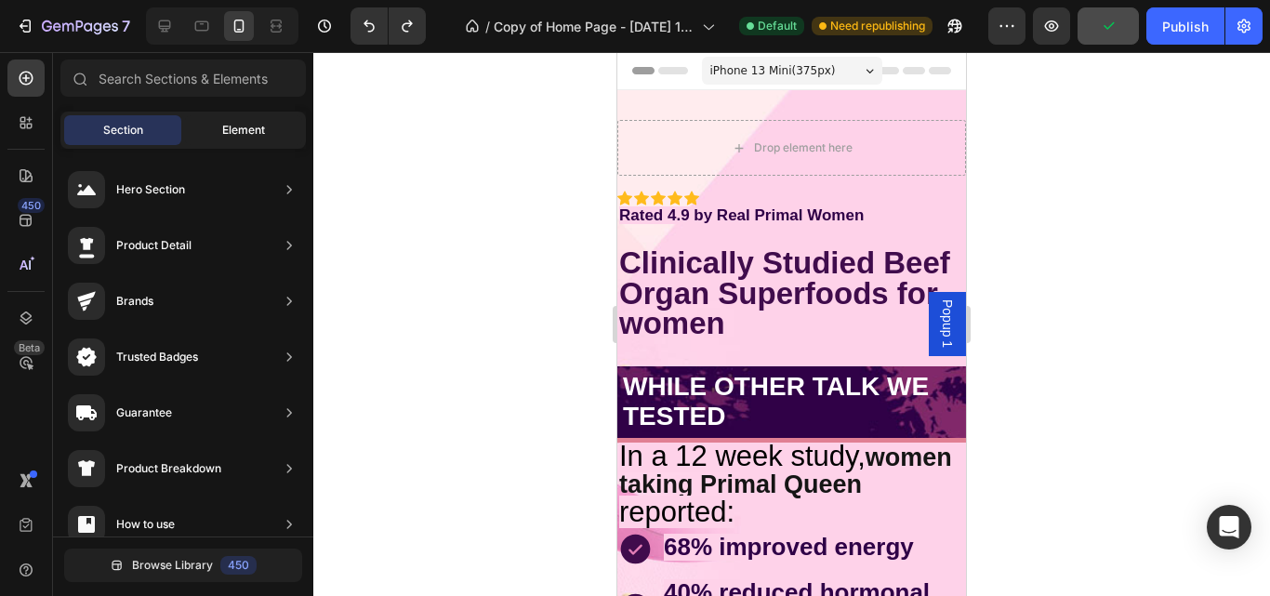
click at [257, 132] on span "Element" at bounding box center [243, 130] width 43 height 17
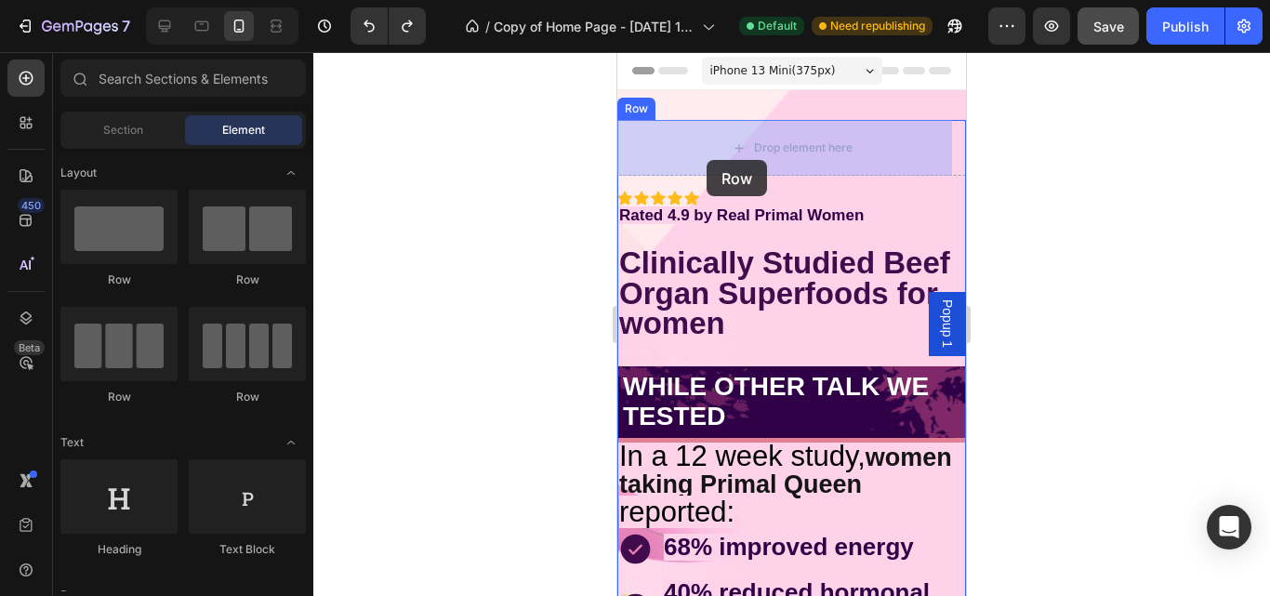
drag, startPoint x: 876, startPoint y: 299, endPoint x: 706, endPoint y: 159, distance: 219.8
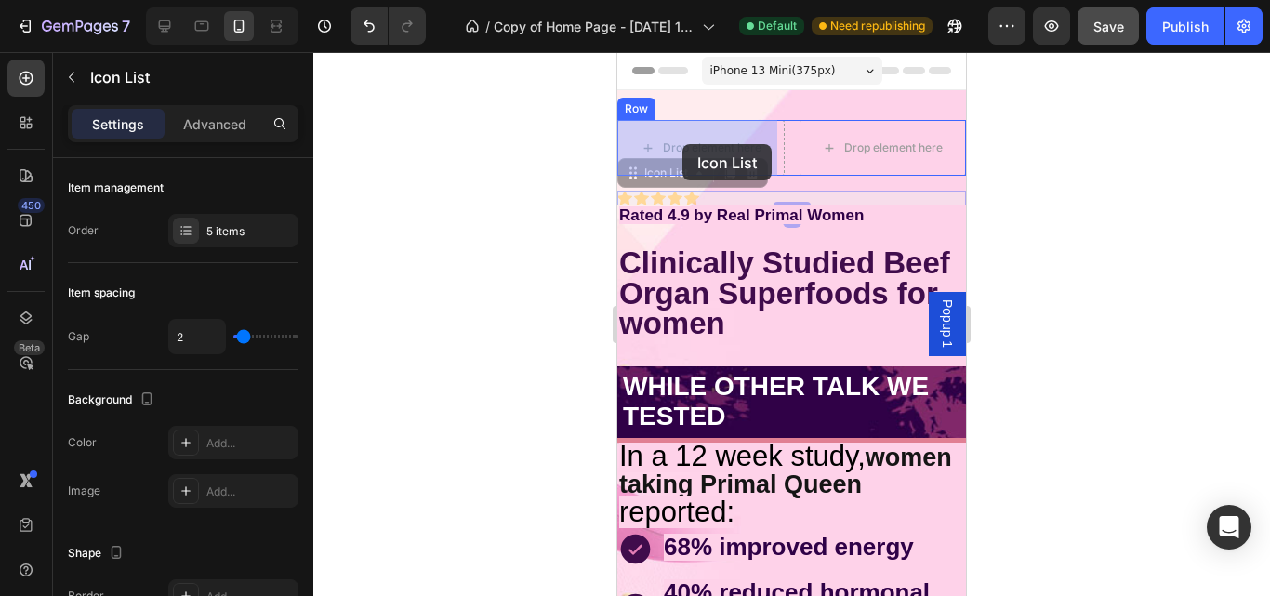
drag, startPoint x: 725, startPoint y: 201, endPoint x: 682, endPoint y: 144, distance: 71.0
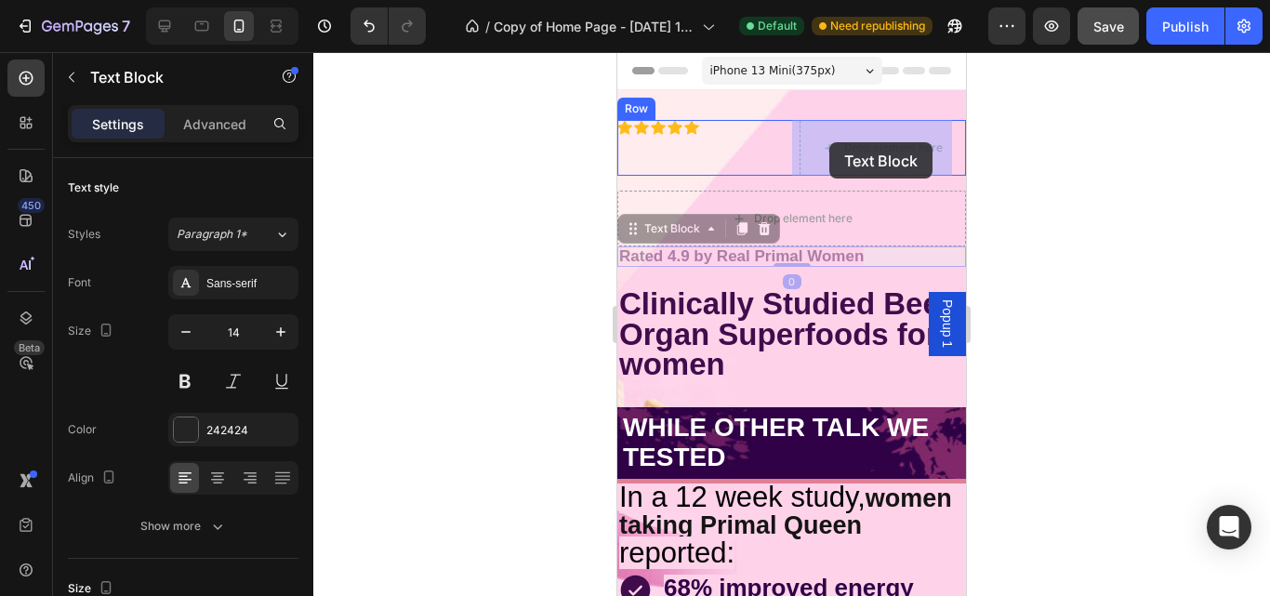
drag, startPoint x: 867, startPoint y: 253, endPoint x: 829, endPoint y: 142, distance: 117.0
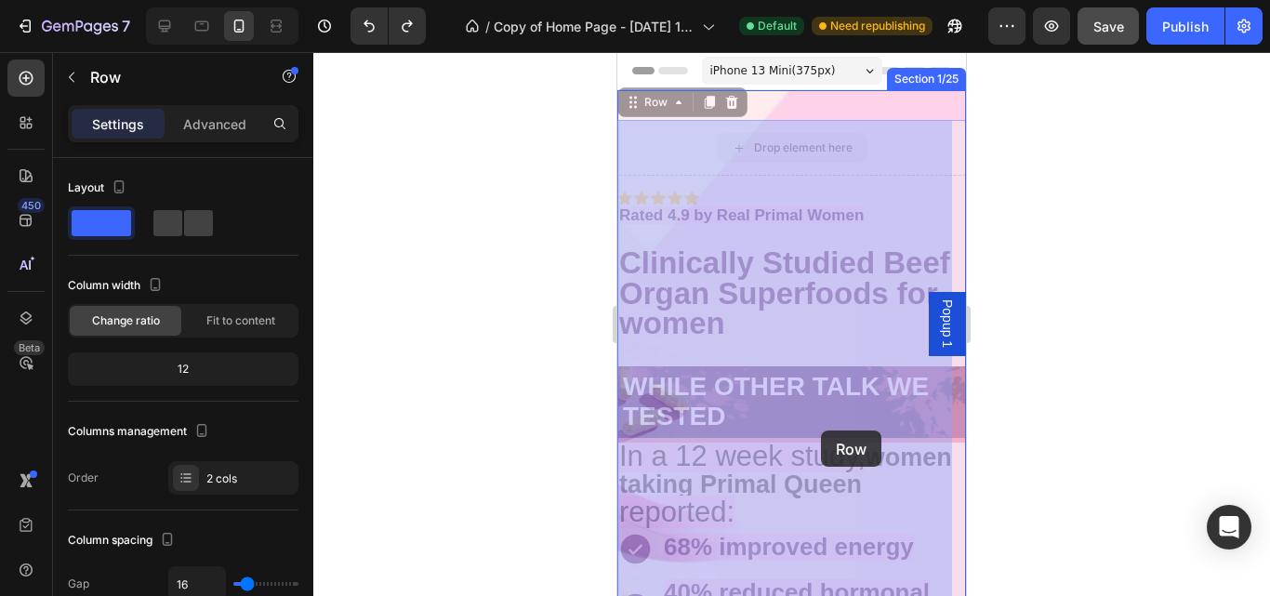
drag, startPoint x: 912, startPoint y: 158, endPoint x: 815, endPoint y: 435, distance: 293.4
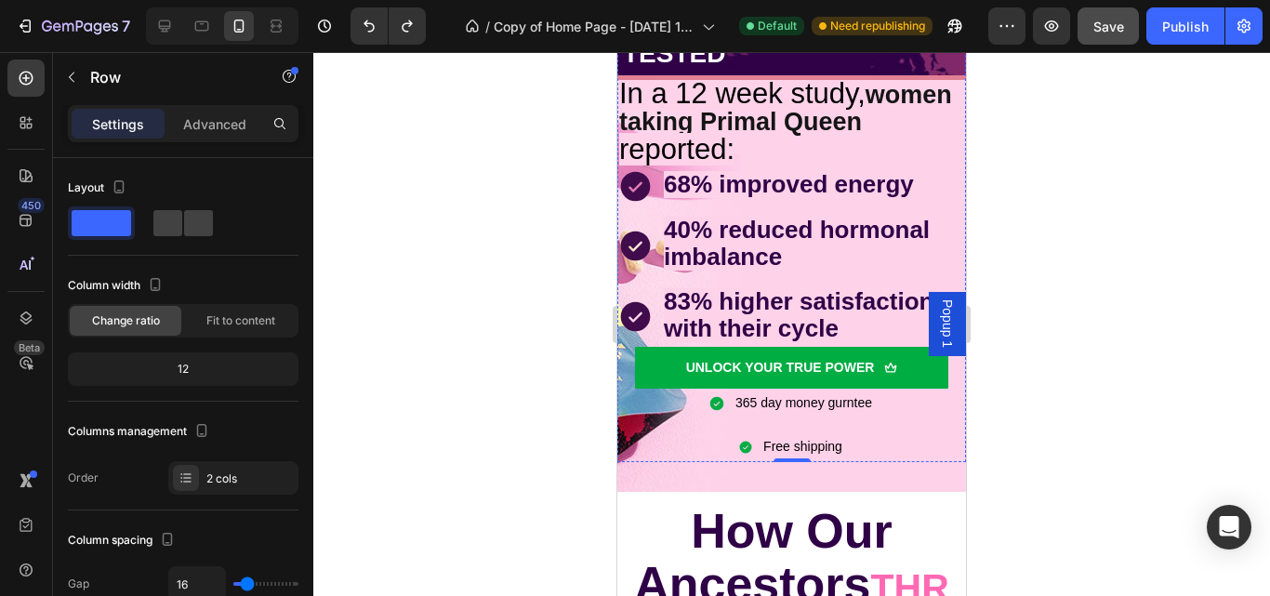
scroll to position [377, 0]
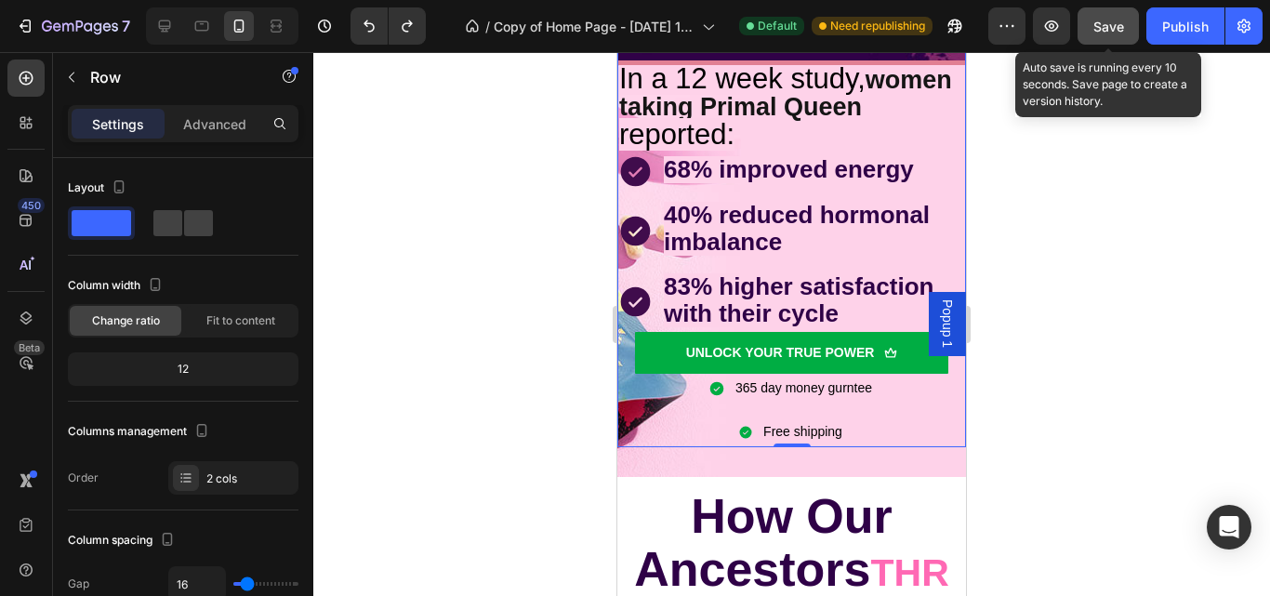
click at [1116, 30] on span "Save" at bounding box center [1108, 27] width 31 height 16
click at [1100, 22] on span "Save" at bounding box center [1108, 27] width 31 height 16
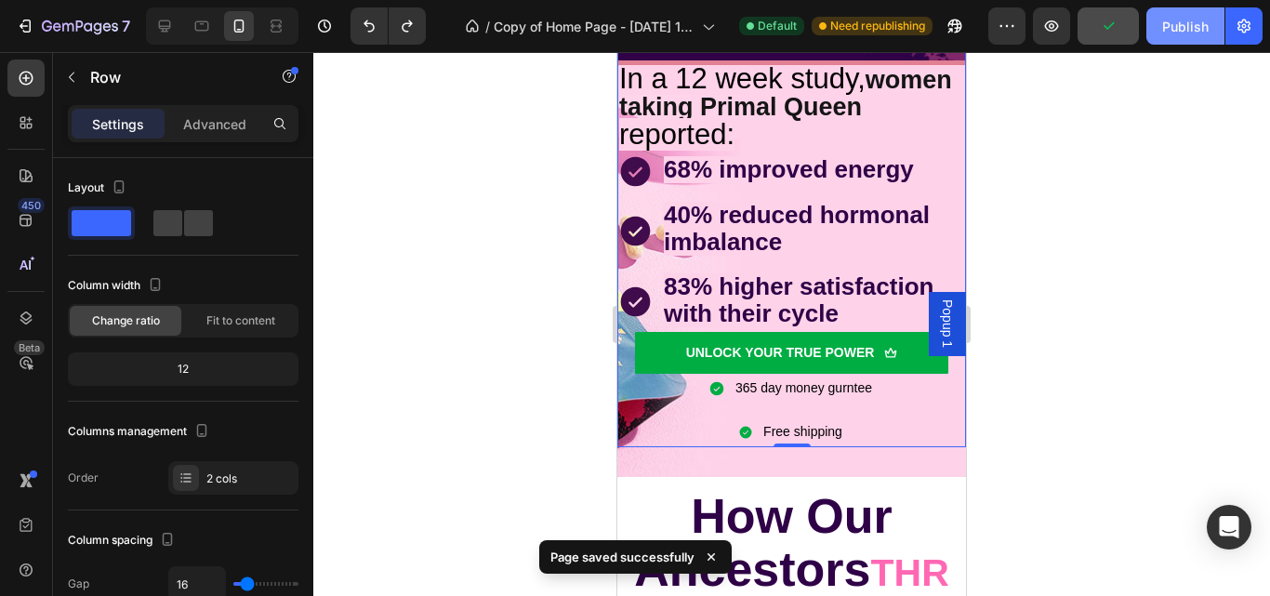
click at [1165, 28] on div "Publish" at bounding box center [1185, 27] width 46 height 20
click at [169, 21] on icon at bounding box center [165, 26] width 12 height 12
type input "1200"
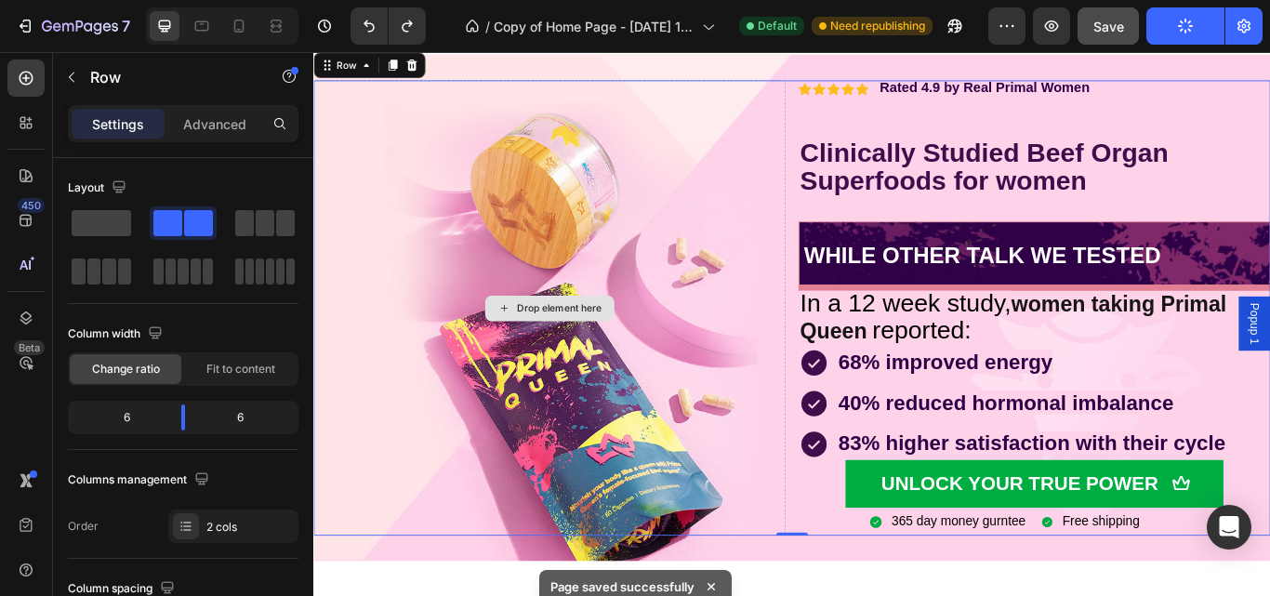
scroll to position [3, 0]
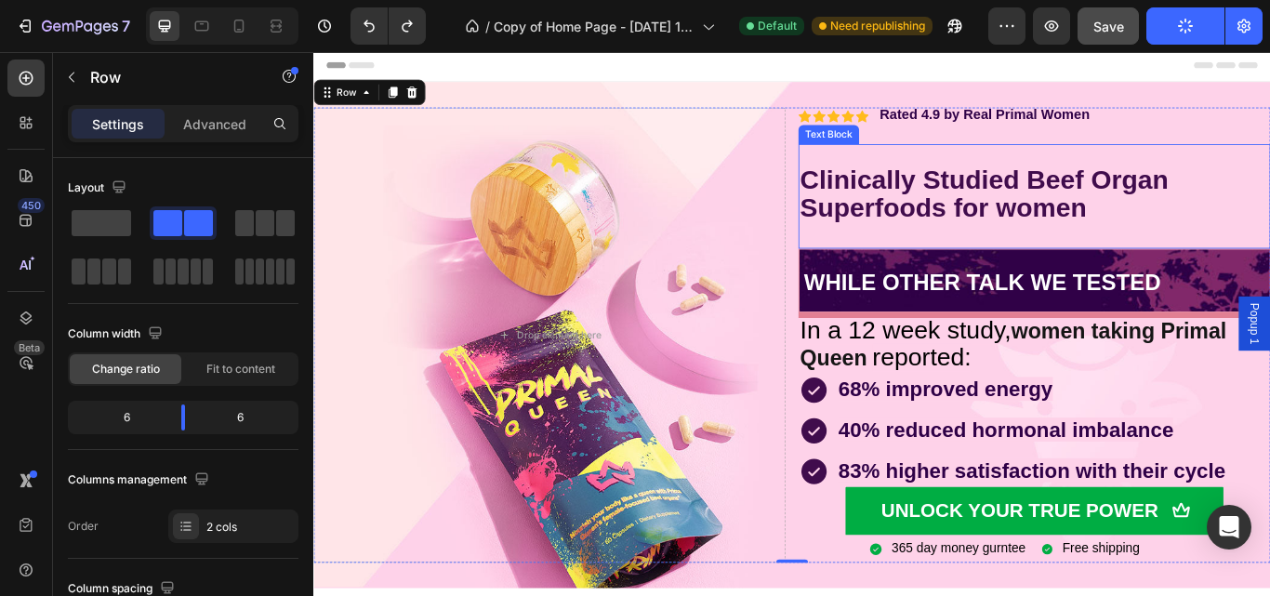
click at [1054, 165] on p at bounding box center [1153, 175] width 547 height 27
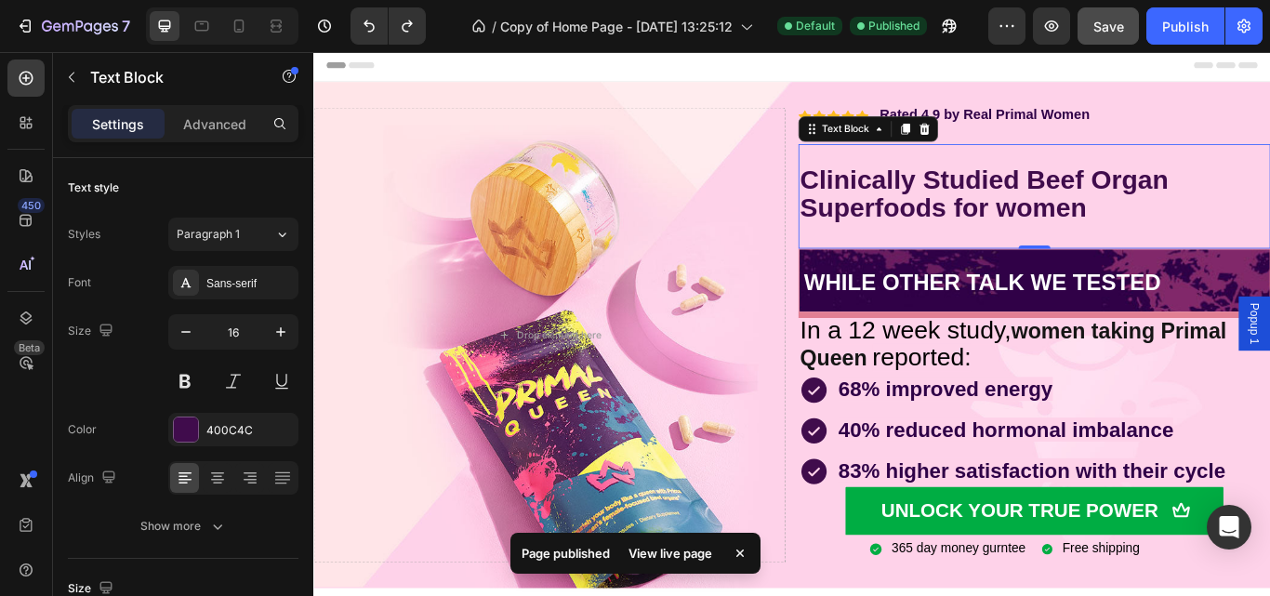
click at [885, 179] on p "Rich Text Editor. Editing area: main" at bounding box center [1153, 175] width 547 height 27
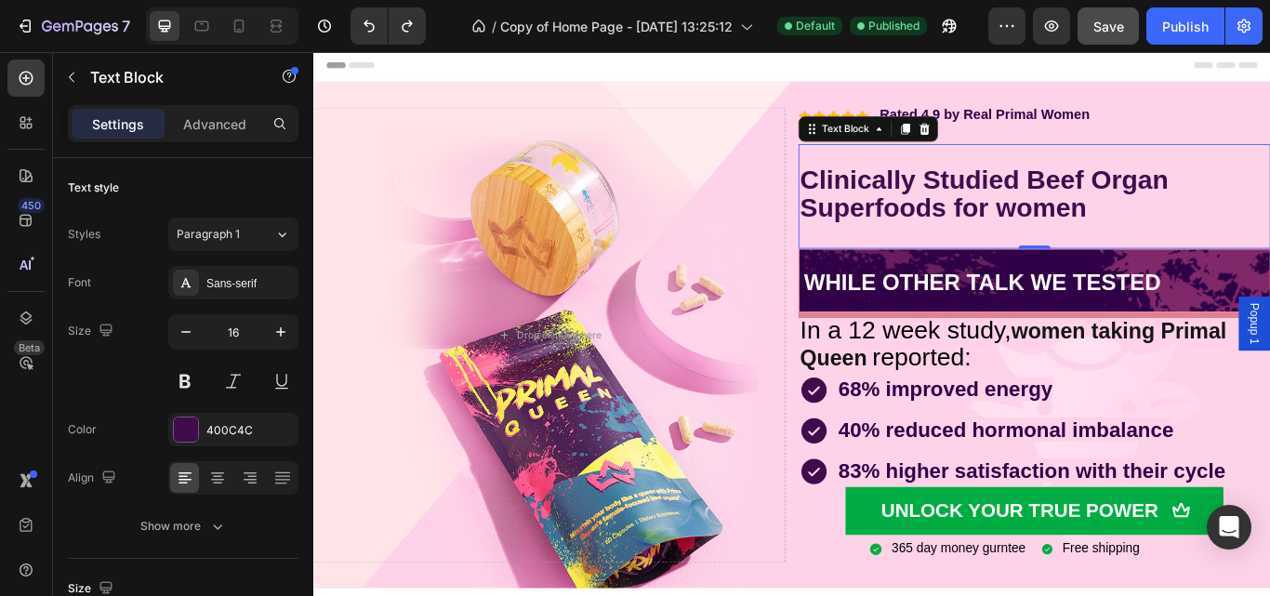
click at [881, 193] on strong "Clinically Studied Beef Organ Superfoods for women" at bounding box center [1094, 217] width 429 height 67
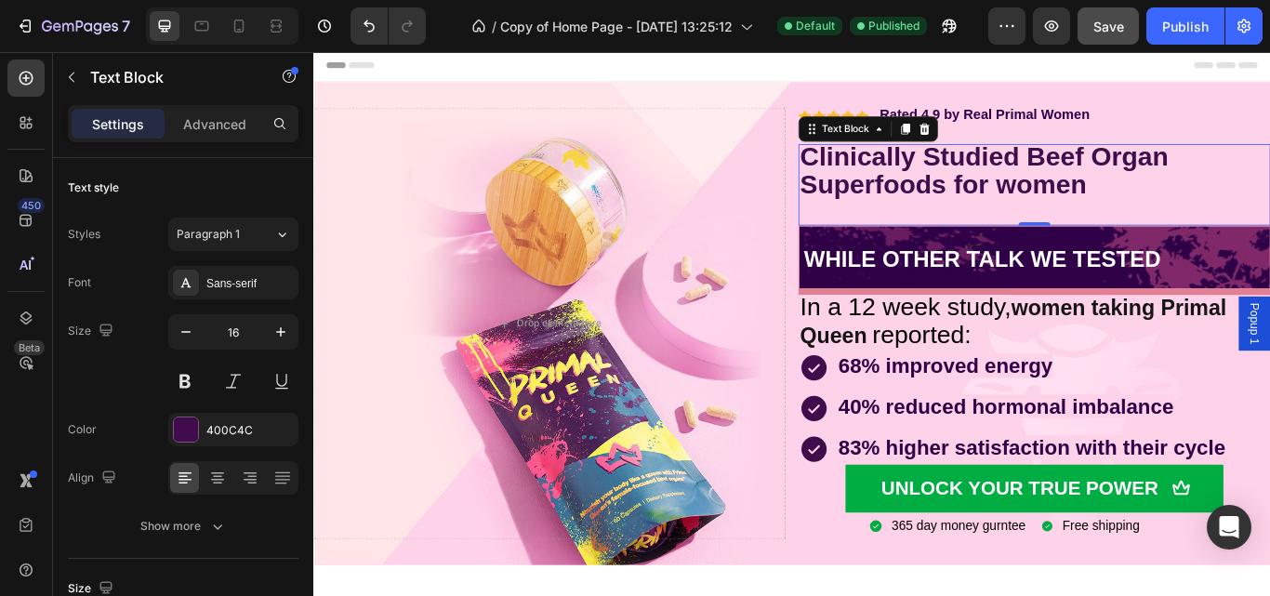
click at [895, 230] on p "Rich Text Editor. Editing area: main" at bounding box center [1153, 240] width 547 height 27
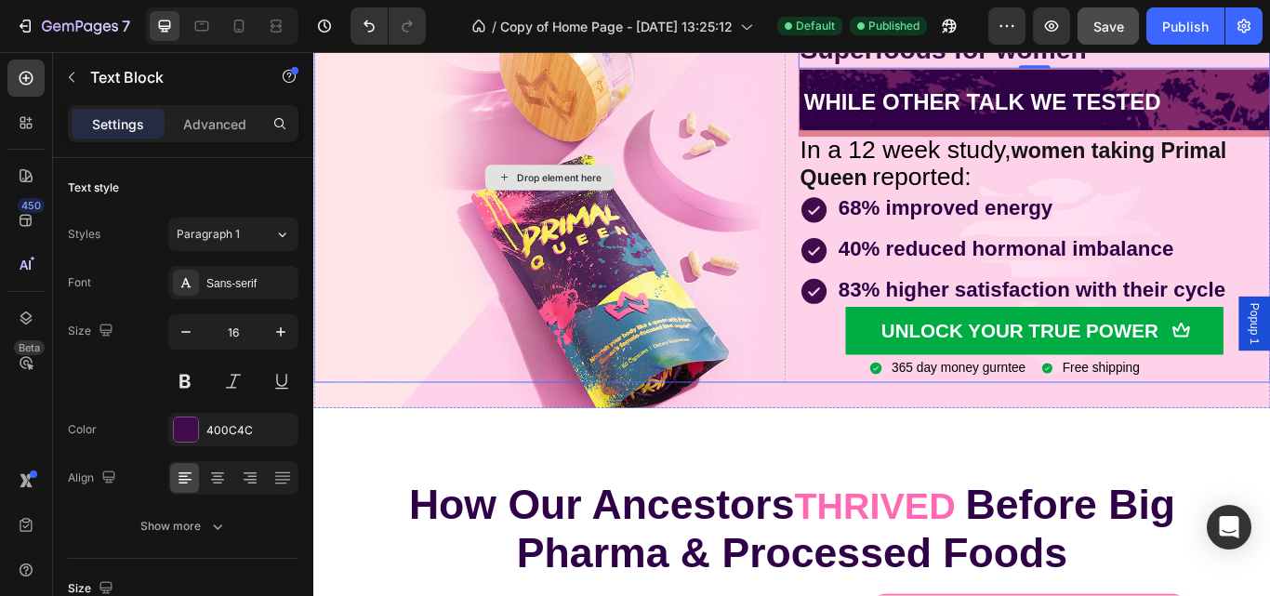
scroll to position [0, 0]
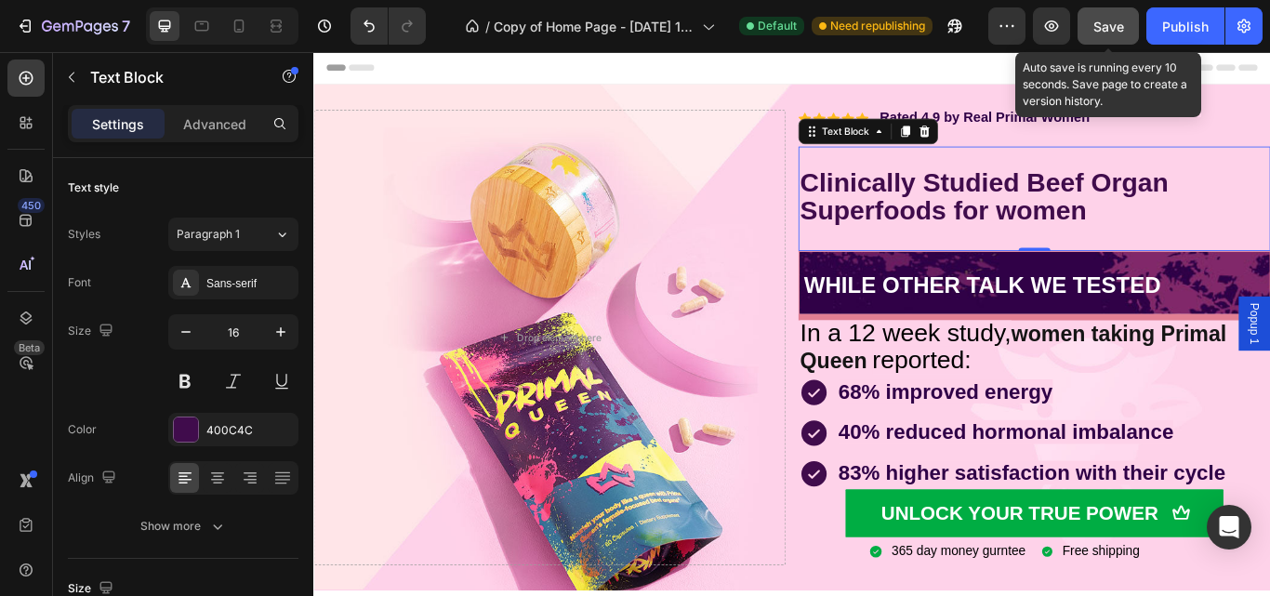
click at [1122, 19] on span "Save" at bounding box center [1108, 27] width 31 height 16
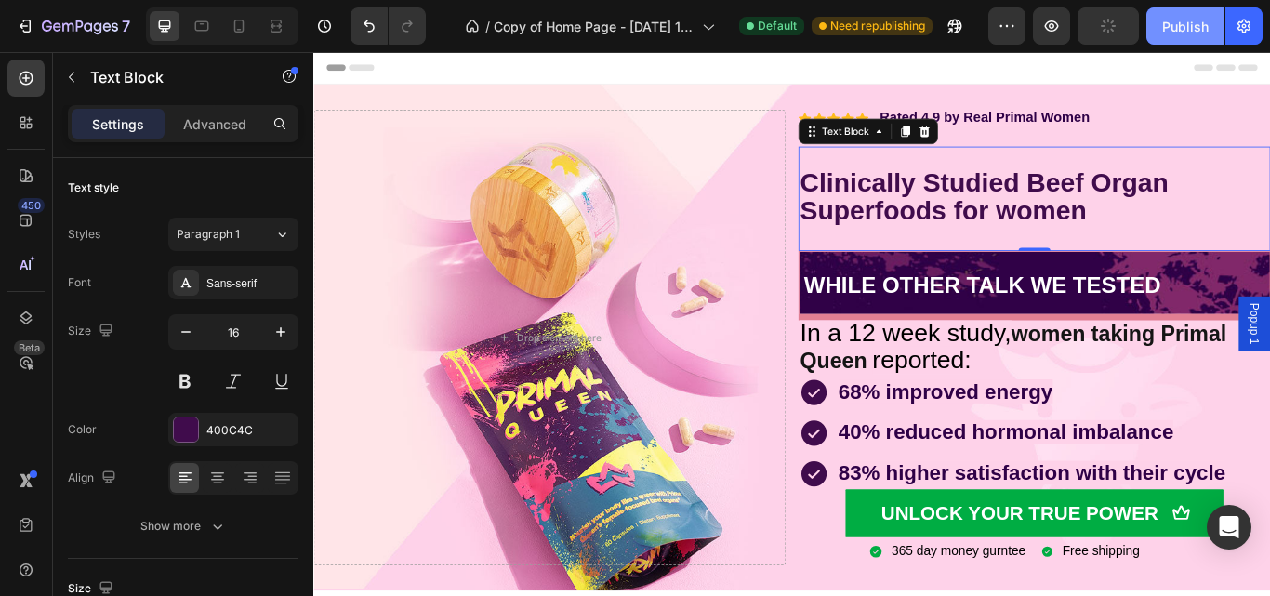
click at [1179, 27] on div "Publish" at bounding box center [1185, 27] width 46 height 20
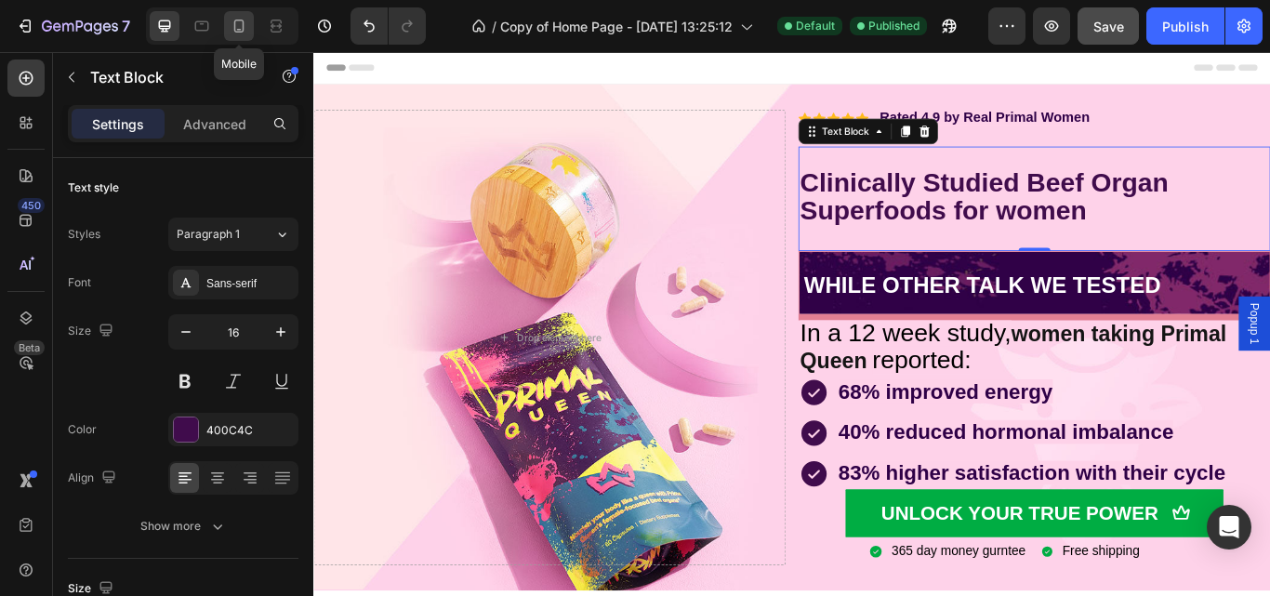
click at [245, 30] on icon at bounding box center [239, 26] width 19 height 19
type input "14"
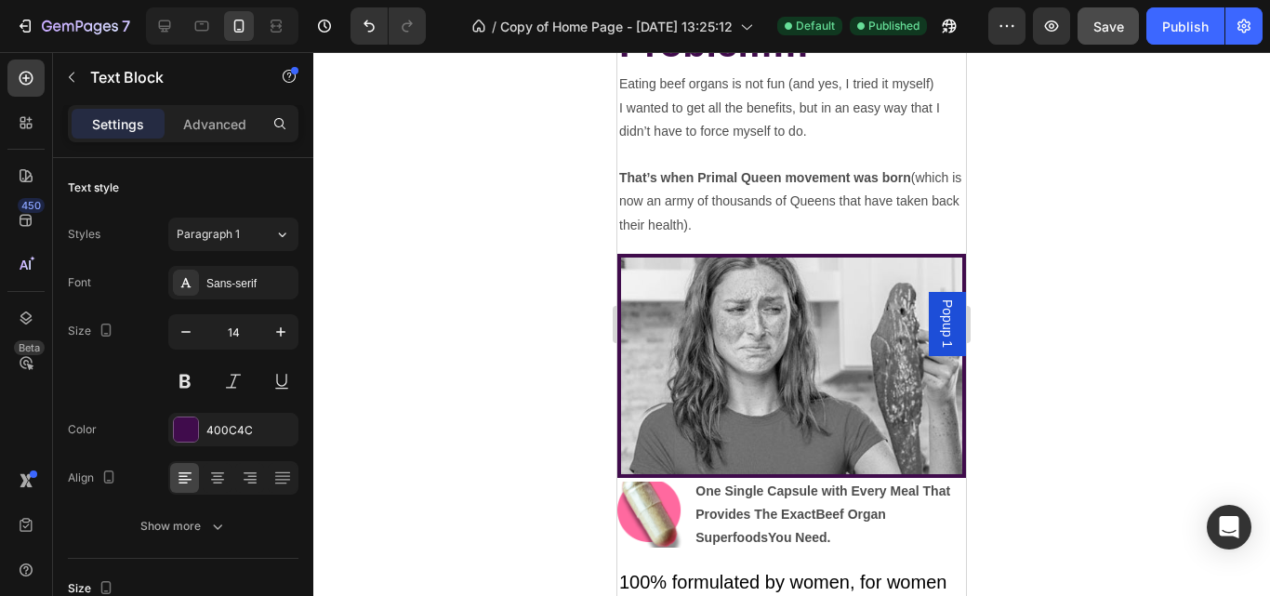
scroll to position [14339, 0]
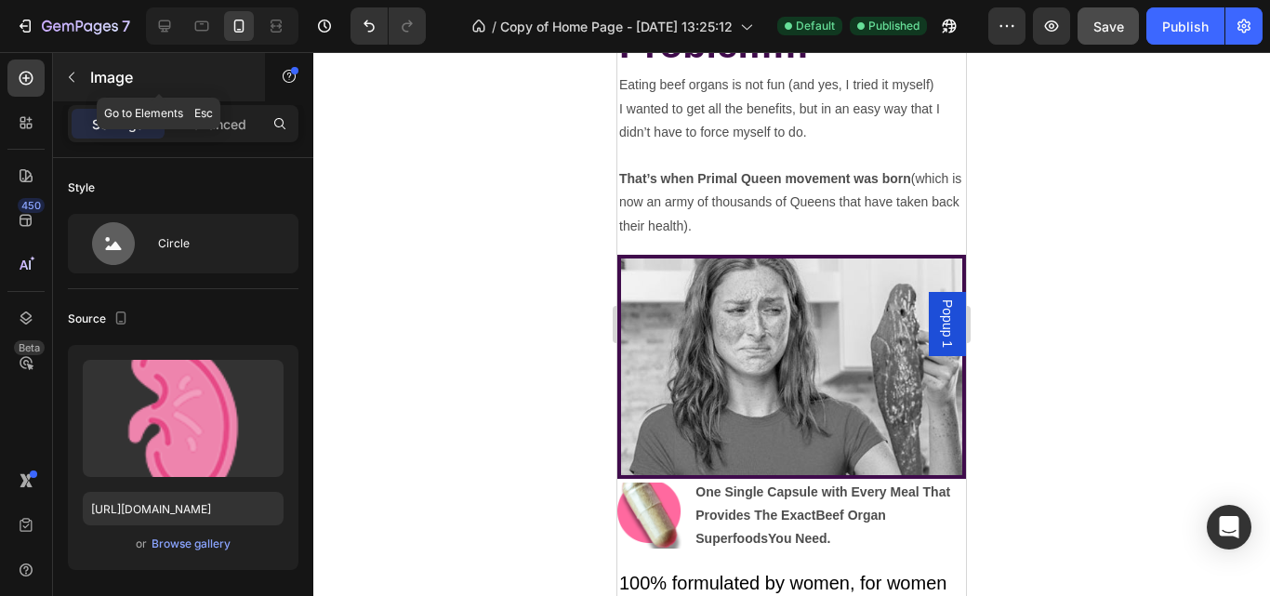
click at [81, 84] on button "button" at bounding box center [72, 77] width 30 height 30
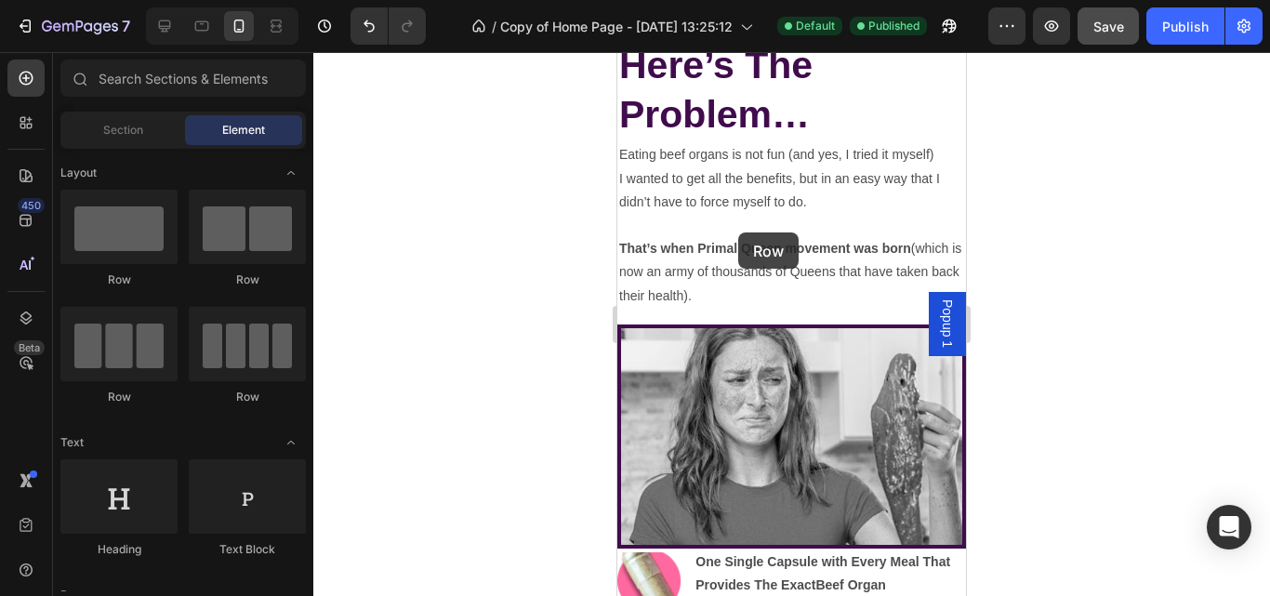
scroll to position [14255, 0]
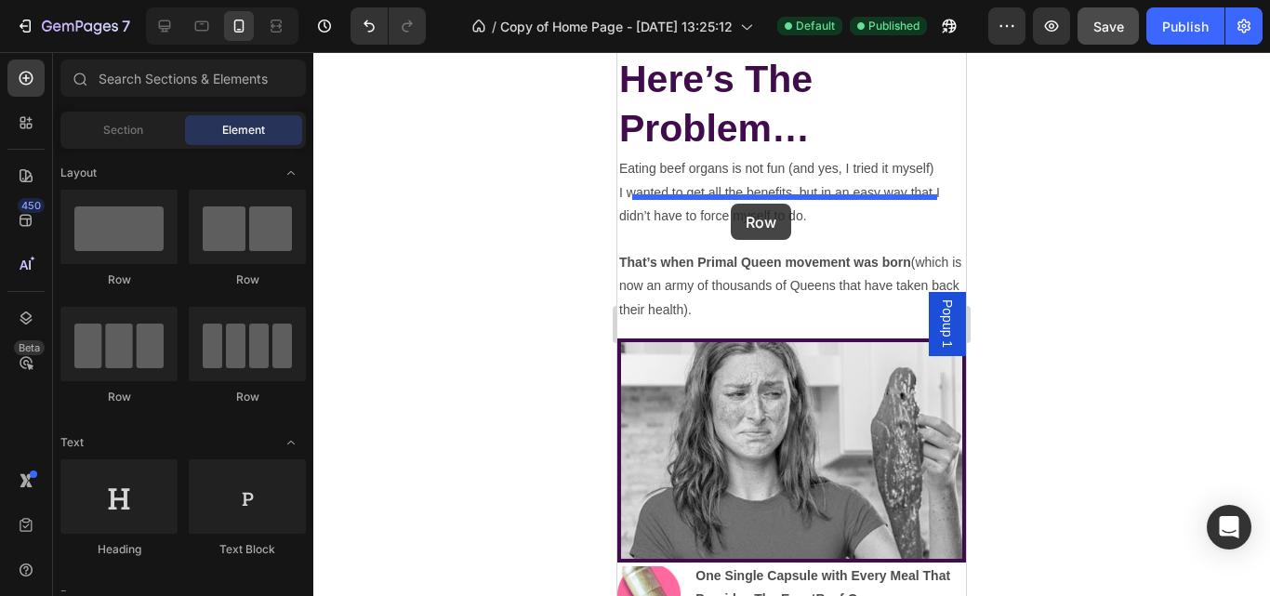
drag, startPoint x: 761, startPoint y: 416, endPoint x: 731, endPoint y: 204, distance: 214.1
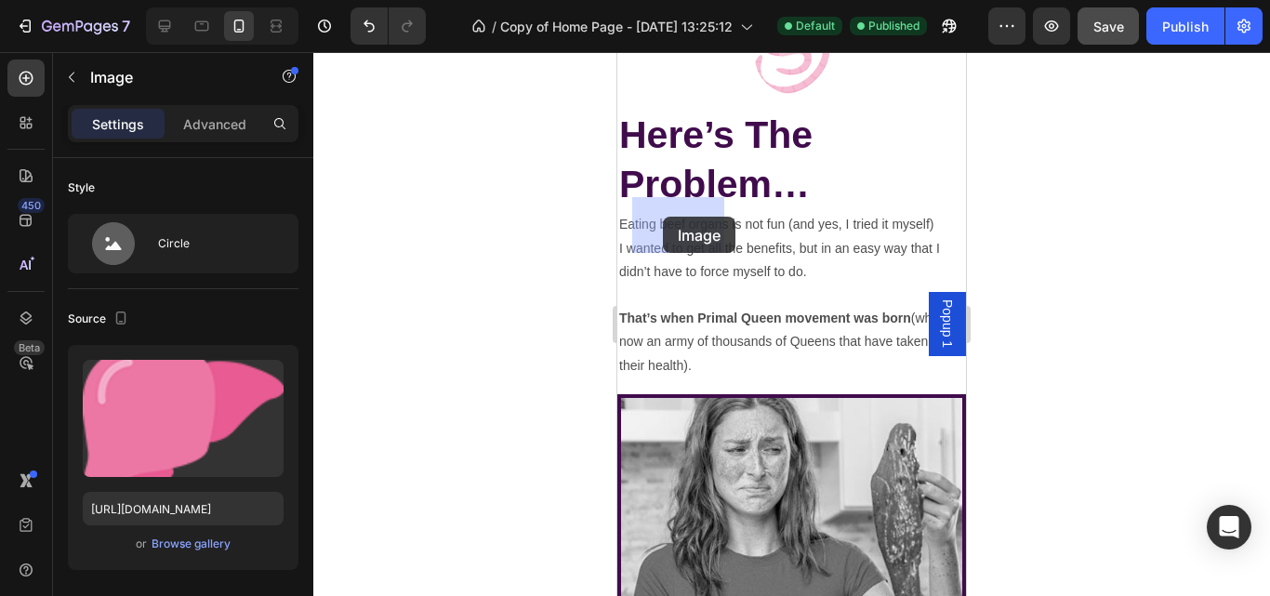
drag, startPoint x: 778, startPoint y: 291, endPoint x: 663, endPoint y: 217, distance: 137.2
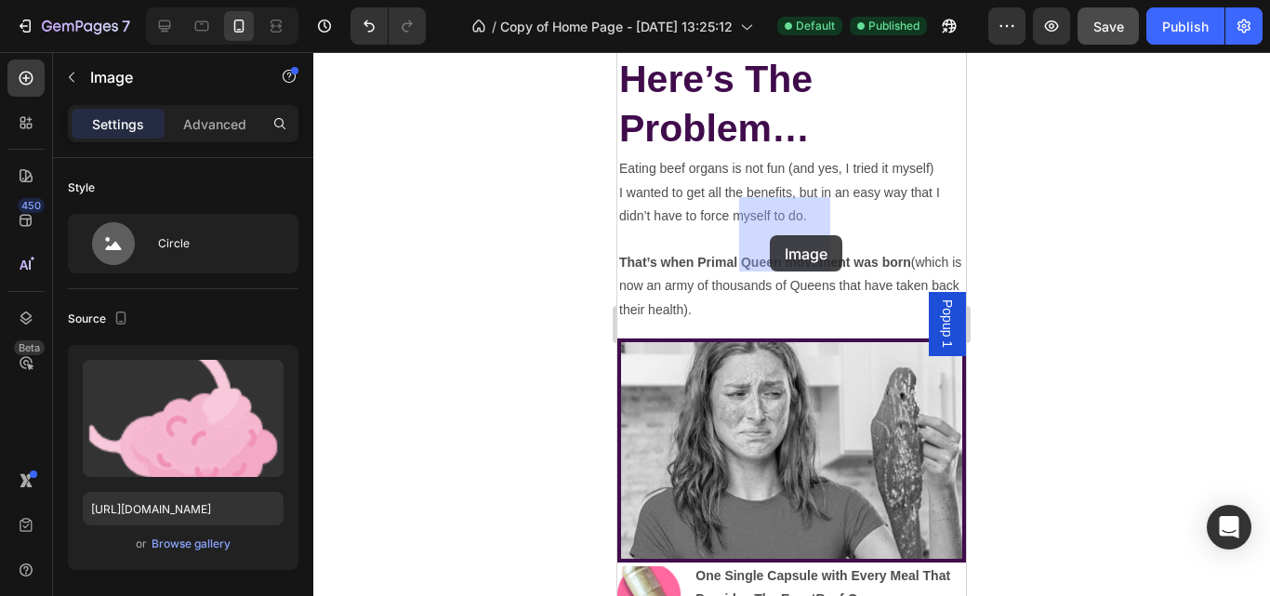
drag, startPoint x: 779, startPoint y: 313, endPoint x: 770, endPoint y: 233, distance: 80.5
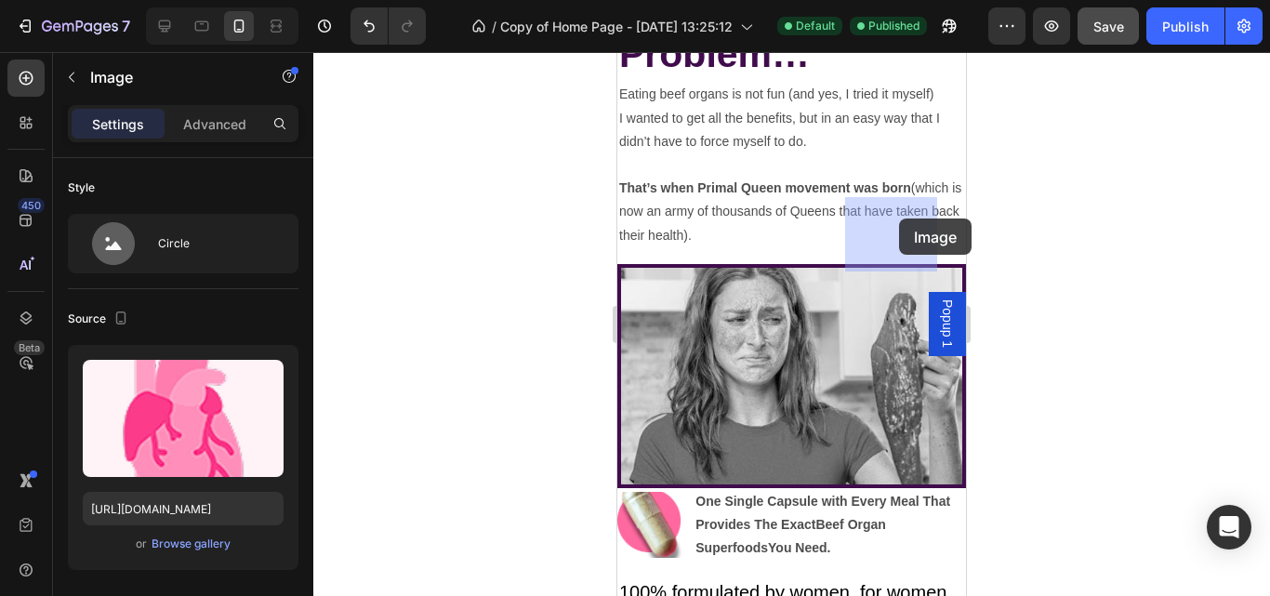
drag, startPoint x: 797, startPoint y: 331, endPoint x: 899, endPoint y: 218, distance: 152.0
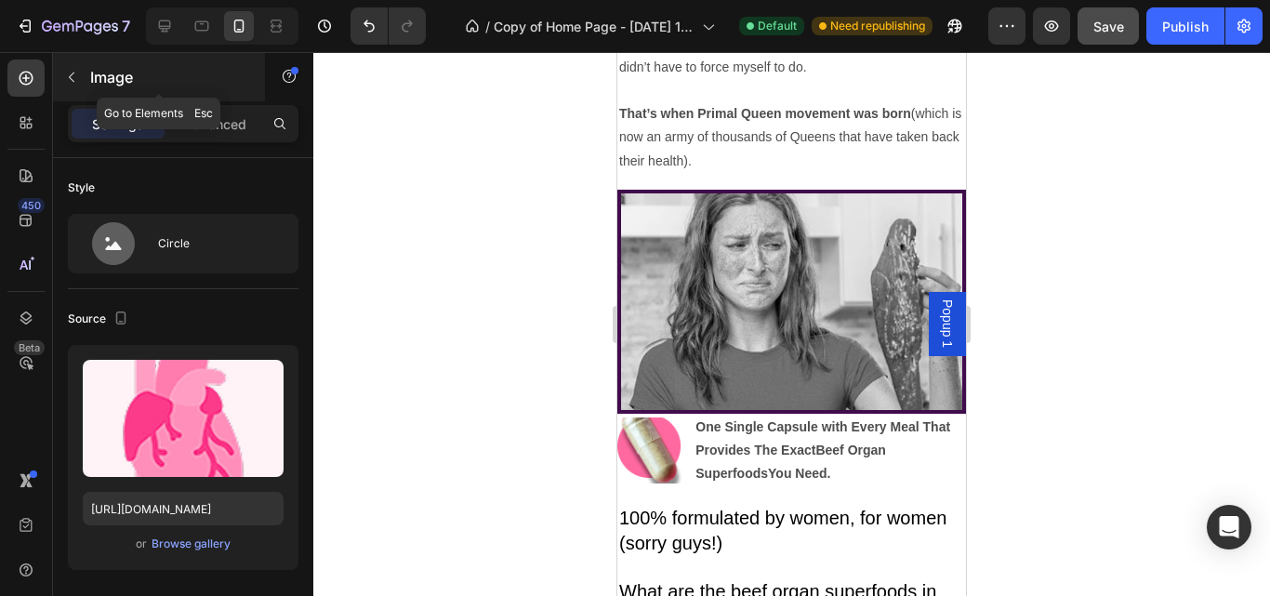
click at [68, 76] on icon "button" at bounding box center [71, 77] width 15 height 15
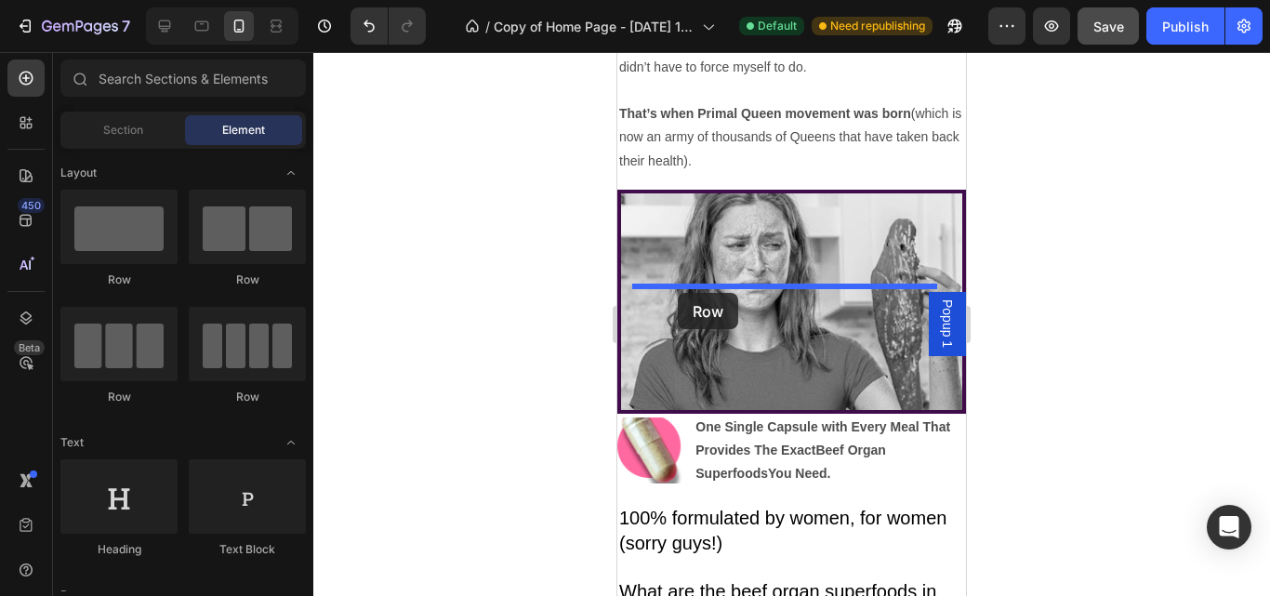
drag, startPoint x: 772, startPoint y: 396, endPoint x: 678, endPoint y: 293, distance: 140.1
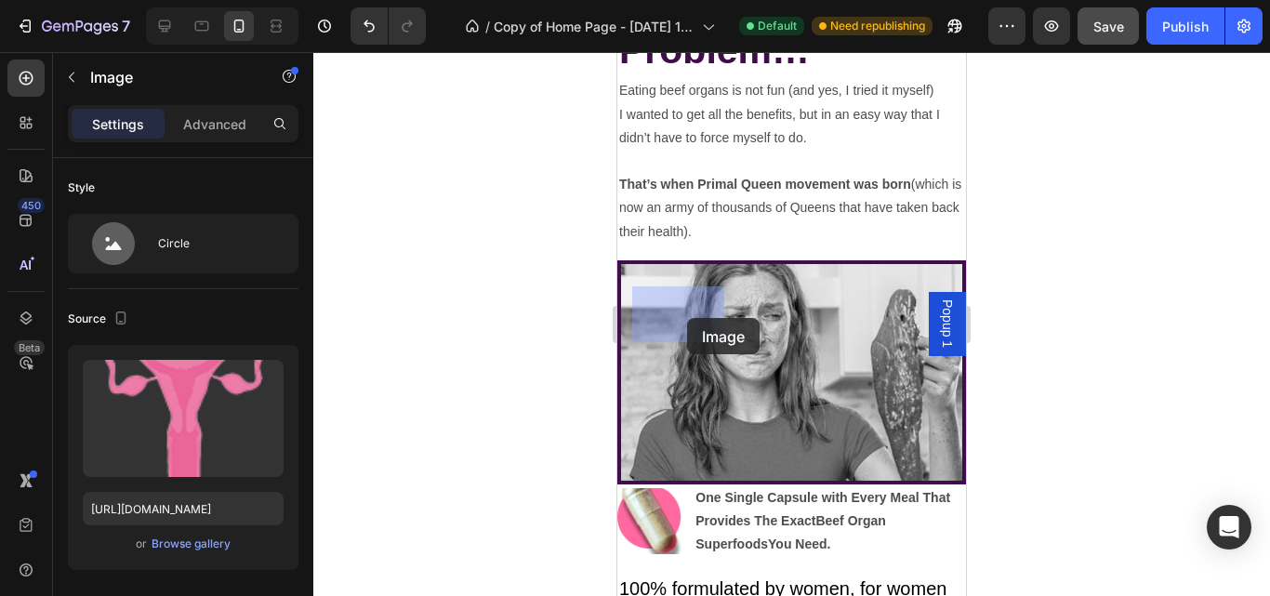
drag, startPoint x: 785, startPoint y: 401, endPoint x: 674, endPoint y: 312, distance: 142.3
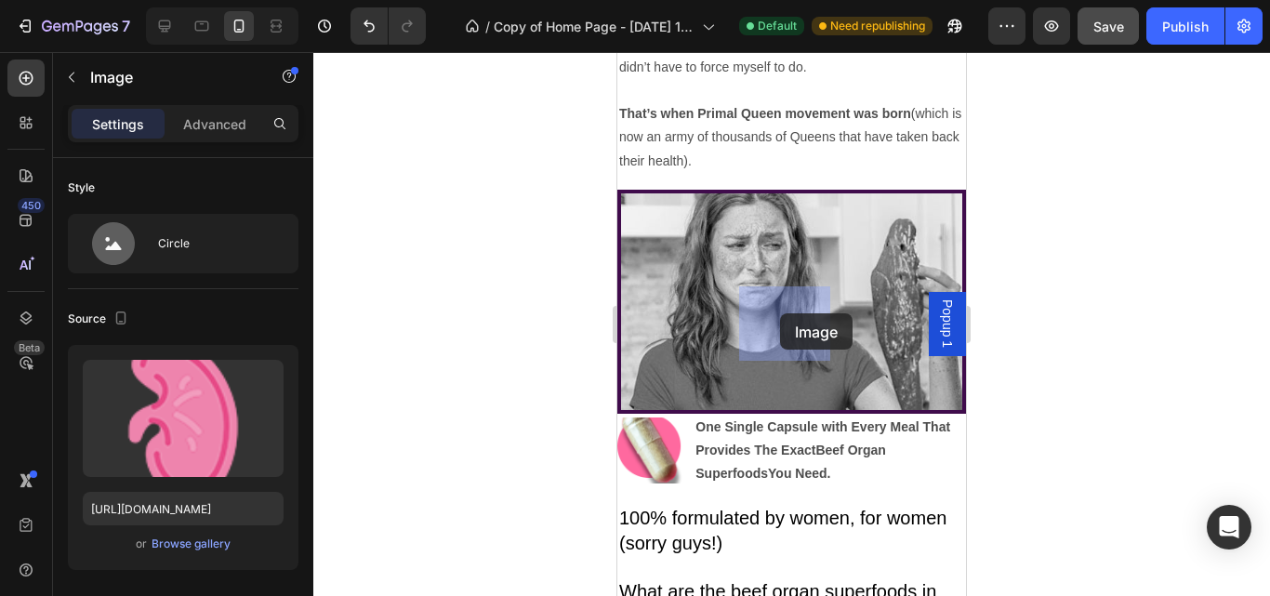
drag, startPoint x: 778, startPoint y: 394, endPoint x: 779, endPoint y: 313, distance: 80.9
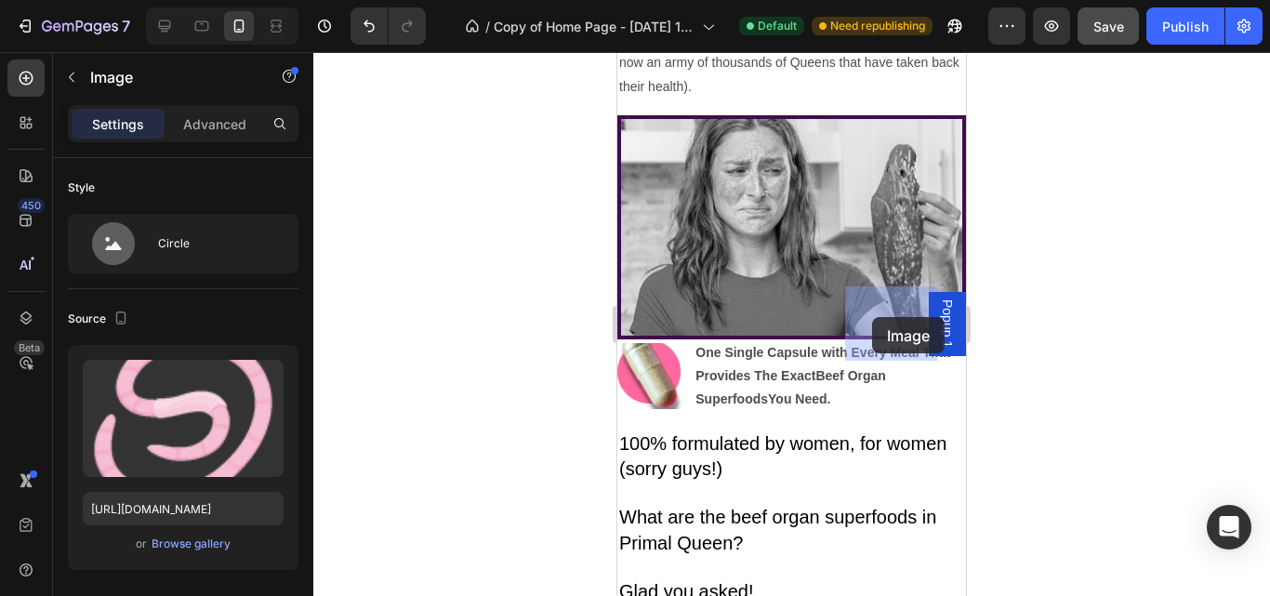
drag, startPoint x: 792, startPoint y: 407, endPoint x: 872, endPoint y: 317, distance: 120.5
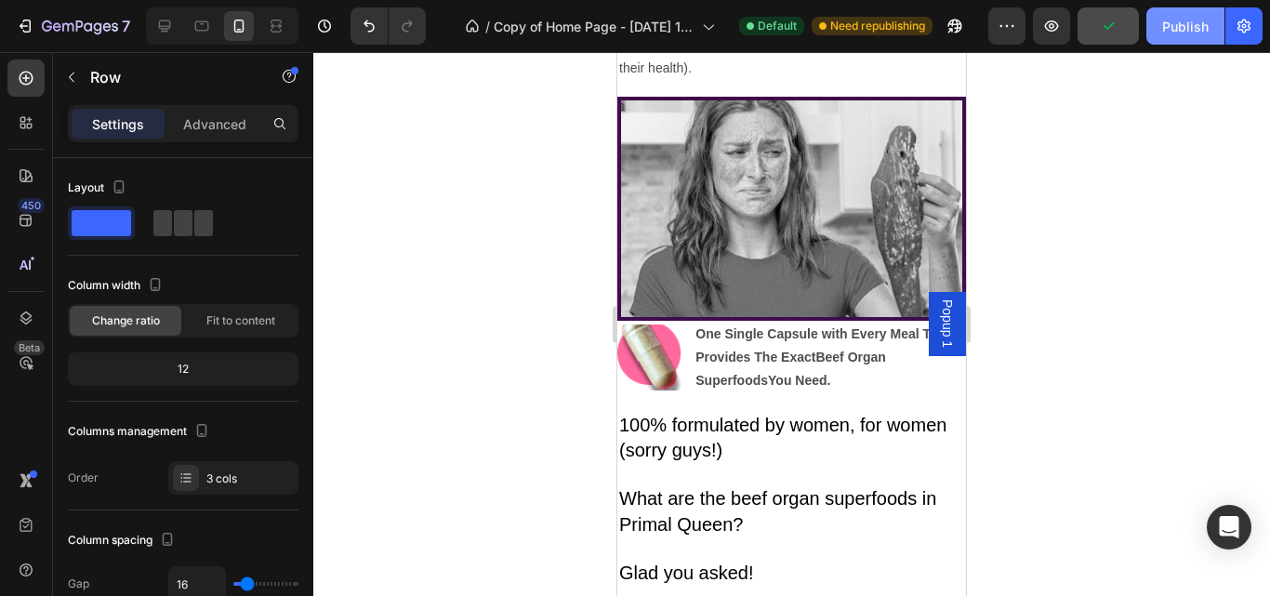
click at [1165, 14] on button "Publish" at bounding box center [1185, 25] width 78 height 37
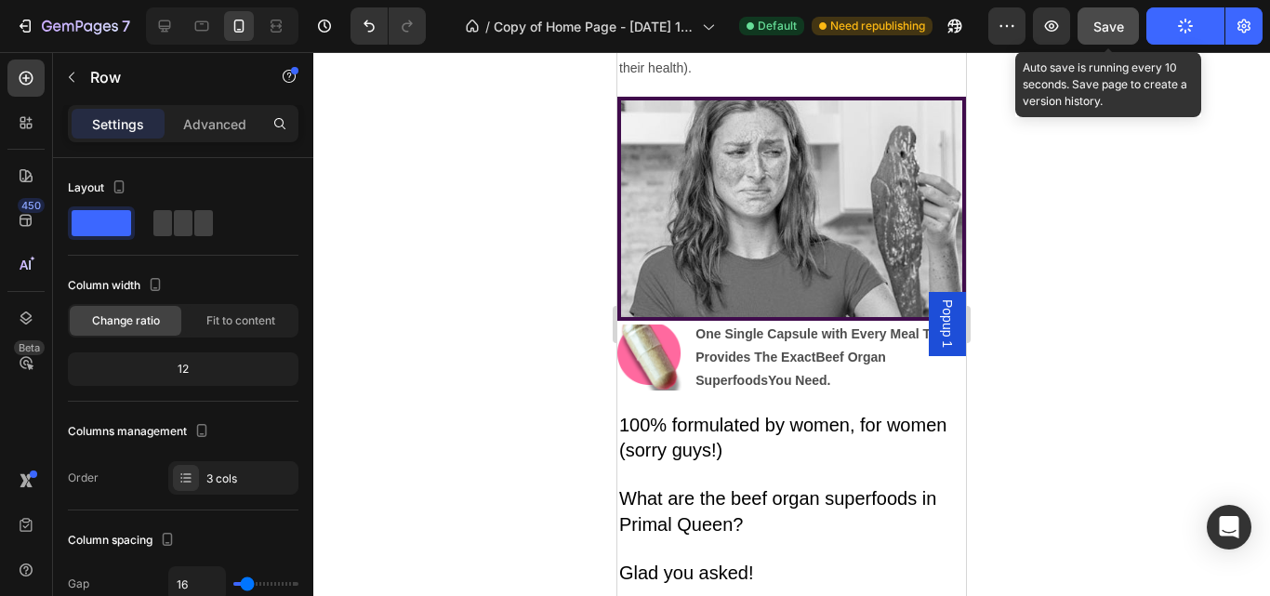
click at [1099, 29] on span "Save" at bounding box center [1108, 27] width 31 height 16
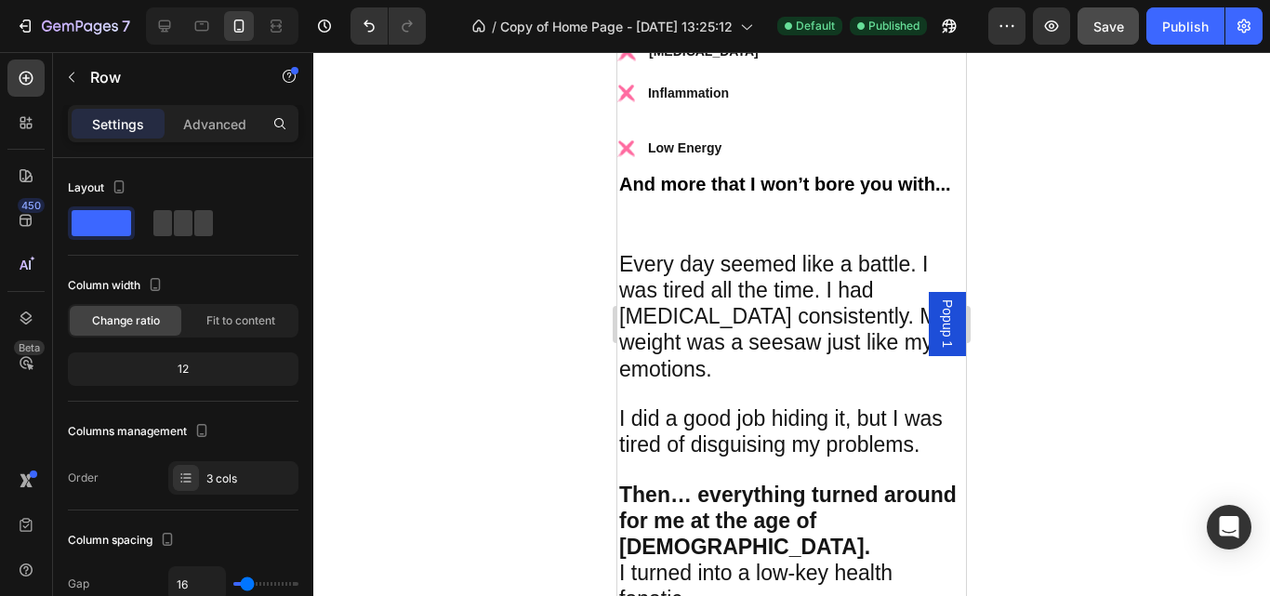
scroll to position [10123, 0]
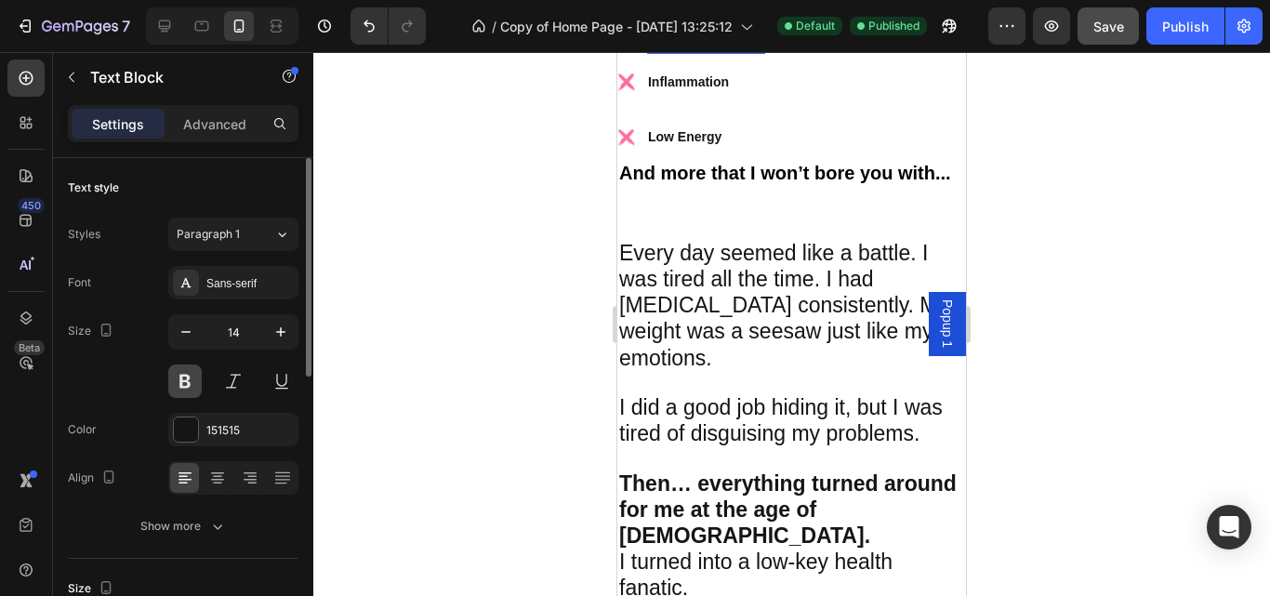
click at [196, 370] on button at bounding box center [184, 380] width 33 height 33
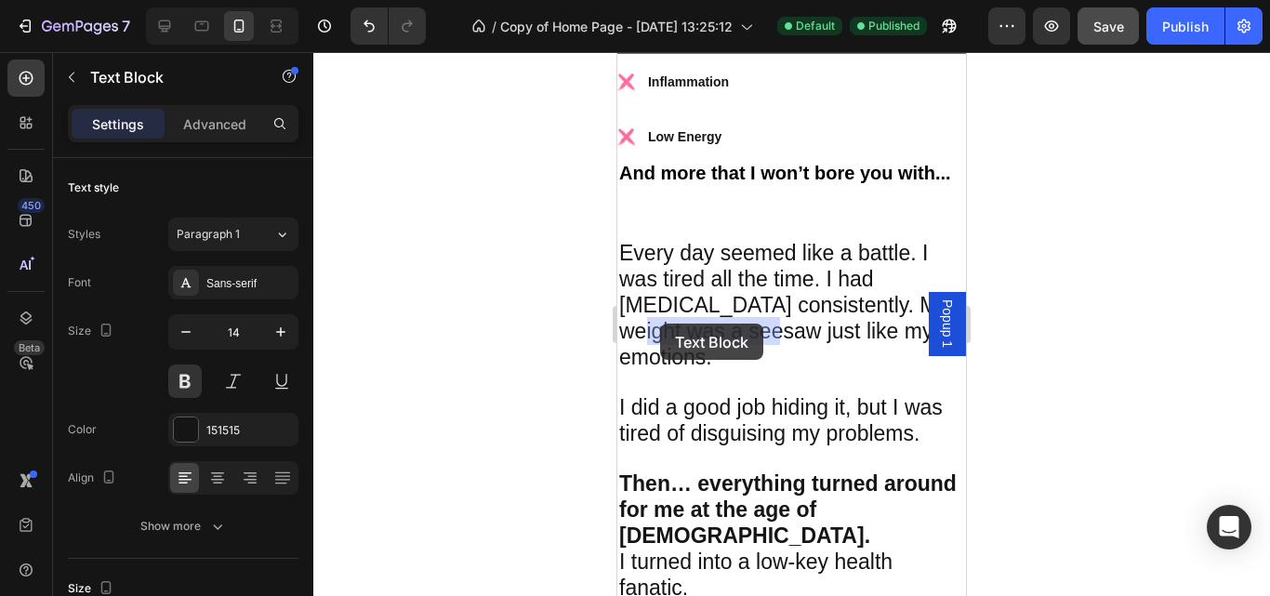
drag, startPoint x: 772, startPoint y: 327, endPoint x: 660, endPoint y: 323, distance: 112.5
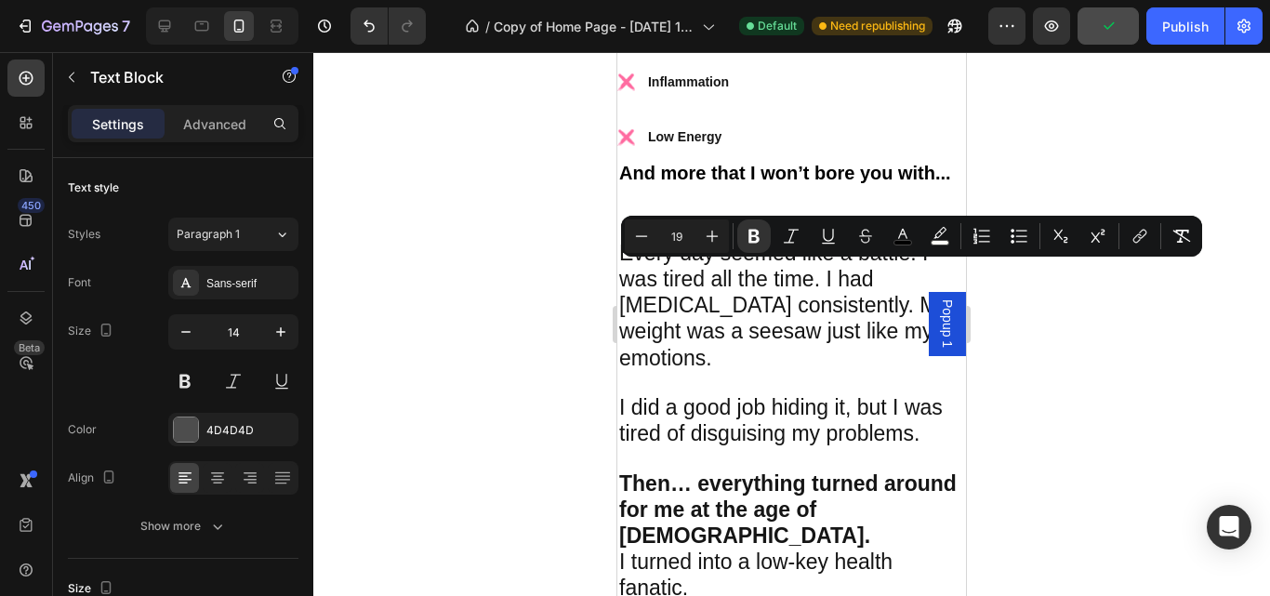
drag, startPoint x: 757, startPoint y: 272, endPoint x: 648, endPoint y: 268, distance: 108.9
click at [648, 241] on icon "Editor contextual toolbar" at bounding box center [641, 236] width 19 height 19
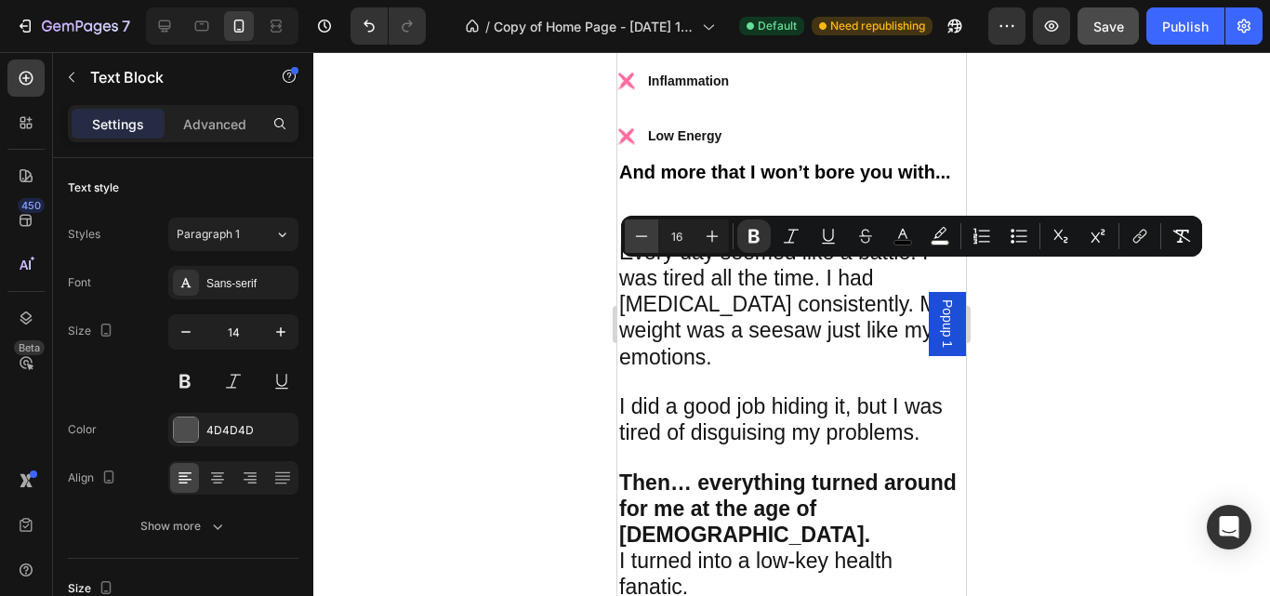
click at [648, 241] on icon "Editor contextual toolbar" at bounding box center [641, 236] width 19 height 19
type input "14"
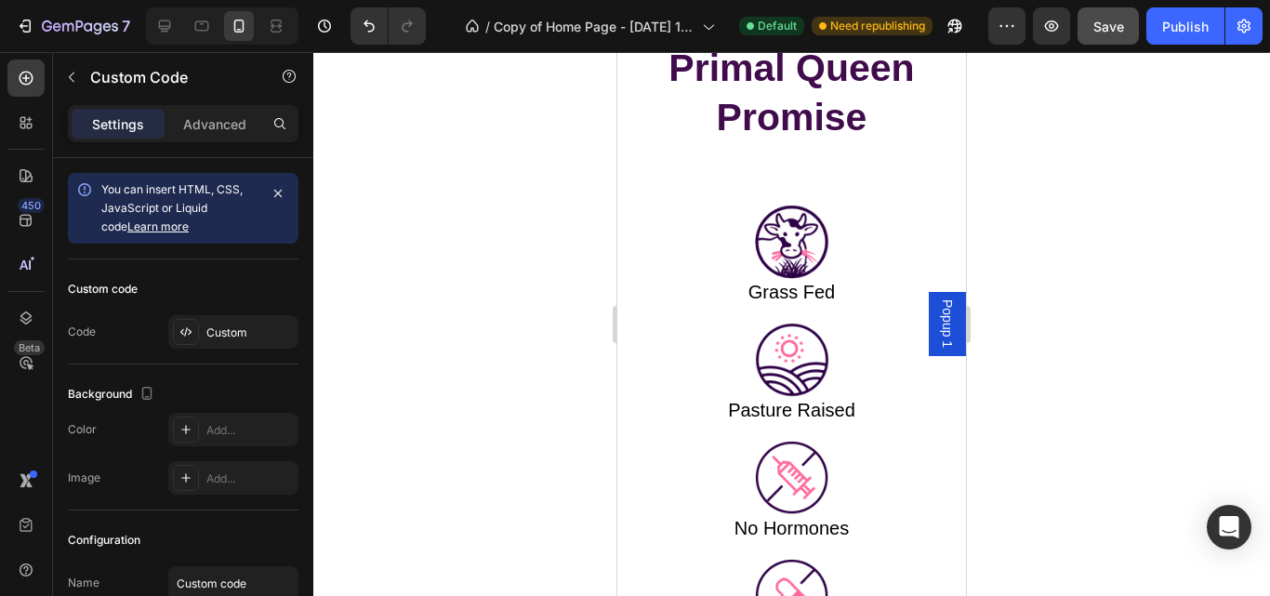
scroll to position [18047, 0]
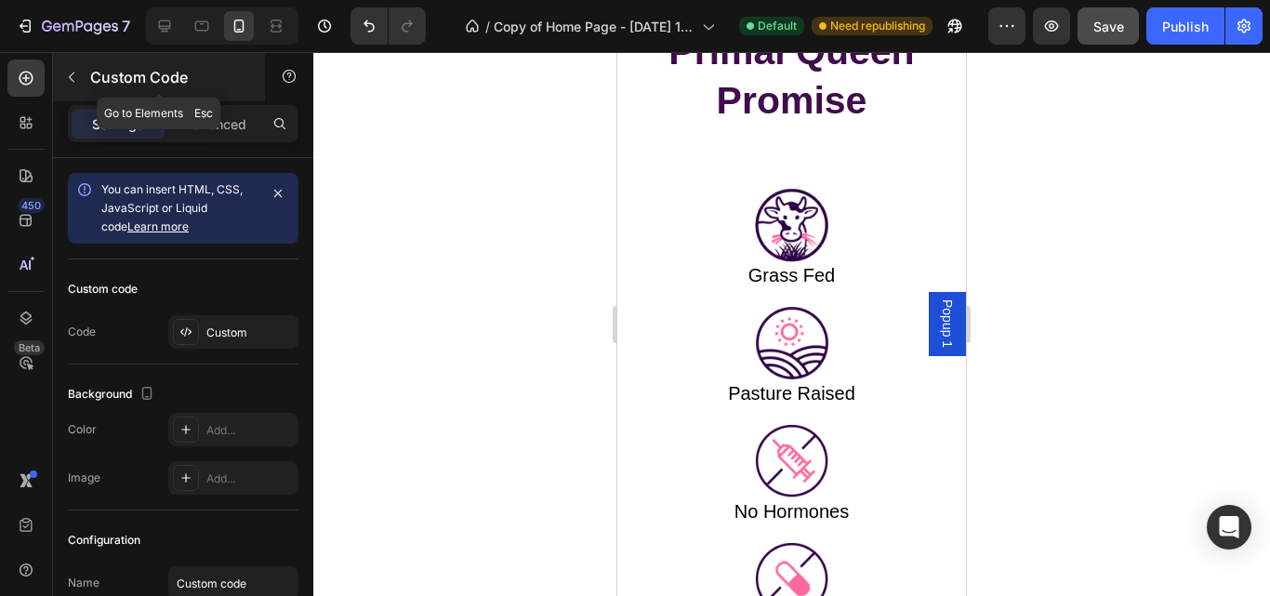
click at [74, 79] on icon "button" at bounding box center [71, 77] width 15 height 15
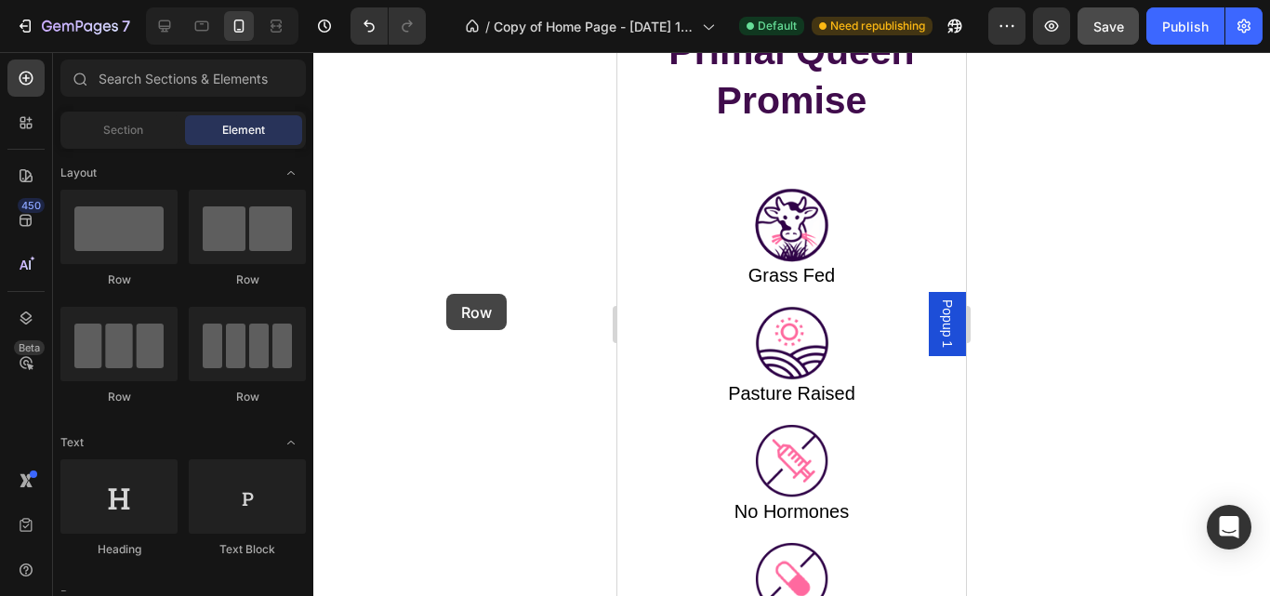
drag, startPoint x: 745, startPoint y: 413, endPoint x: 678, endPoint y: 211, distance: 212.5
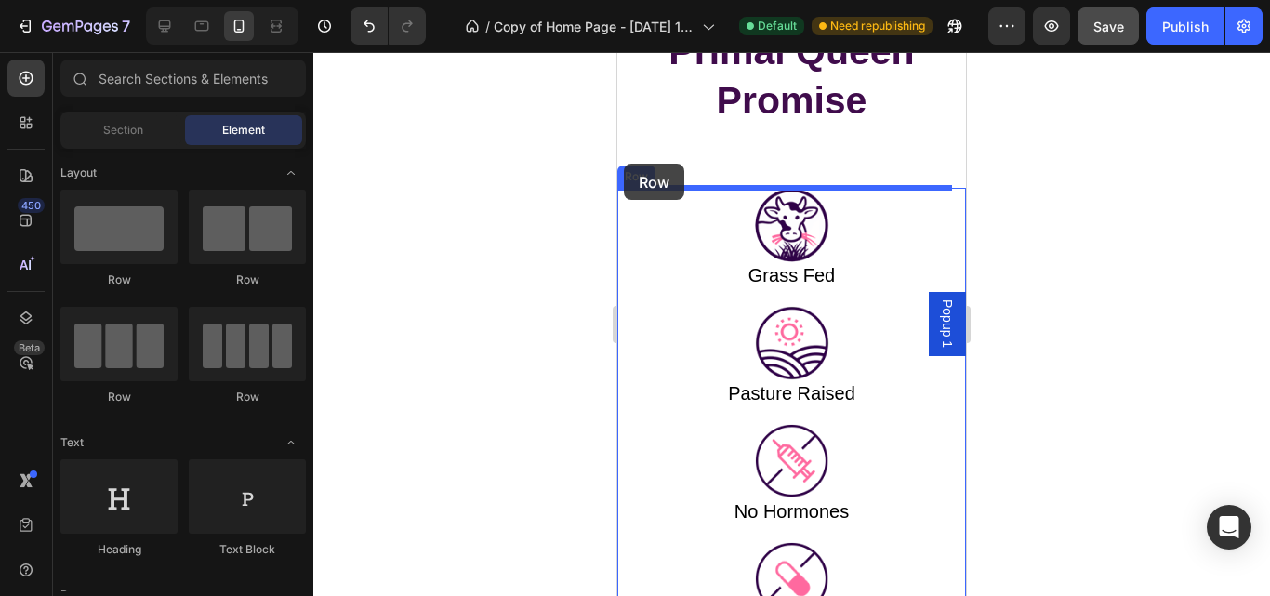
drag, startPoint x: 714, startPoint y: 395, endPoint x: 624, endPoint y: 164, distance: 248.4
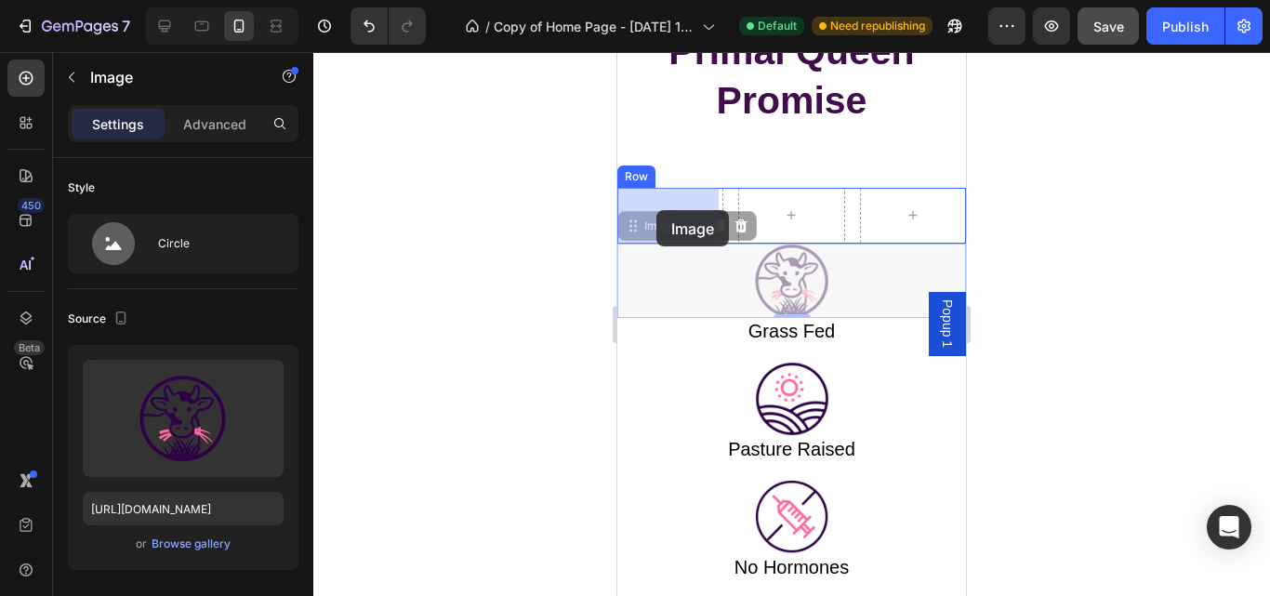
drag, startPoint x: 787, startPoint y: 293, endPoint x: 656, endPoint y: 210, distance: 155.0
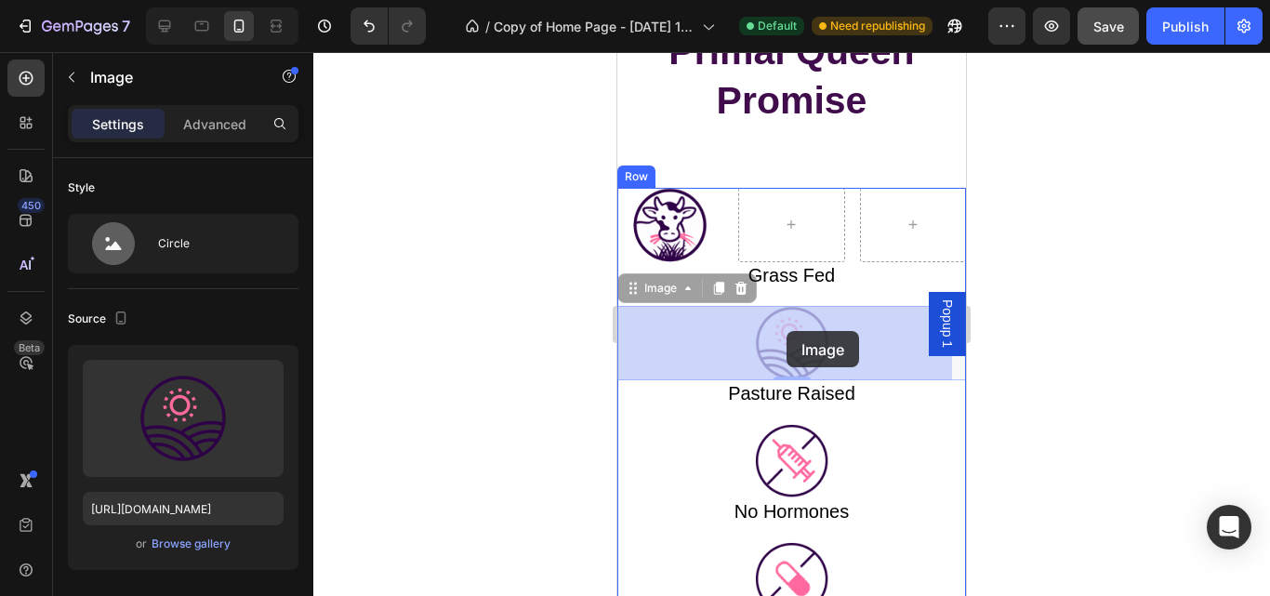
drag, startPoint x: 790, startPoint y: 344, endPoint x: 786, endPoint y: 331, distance: 13.5
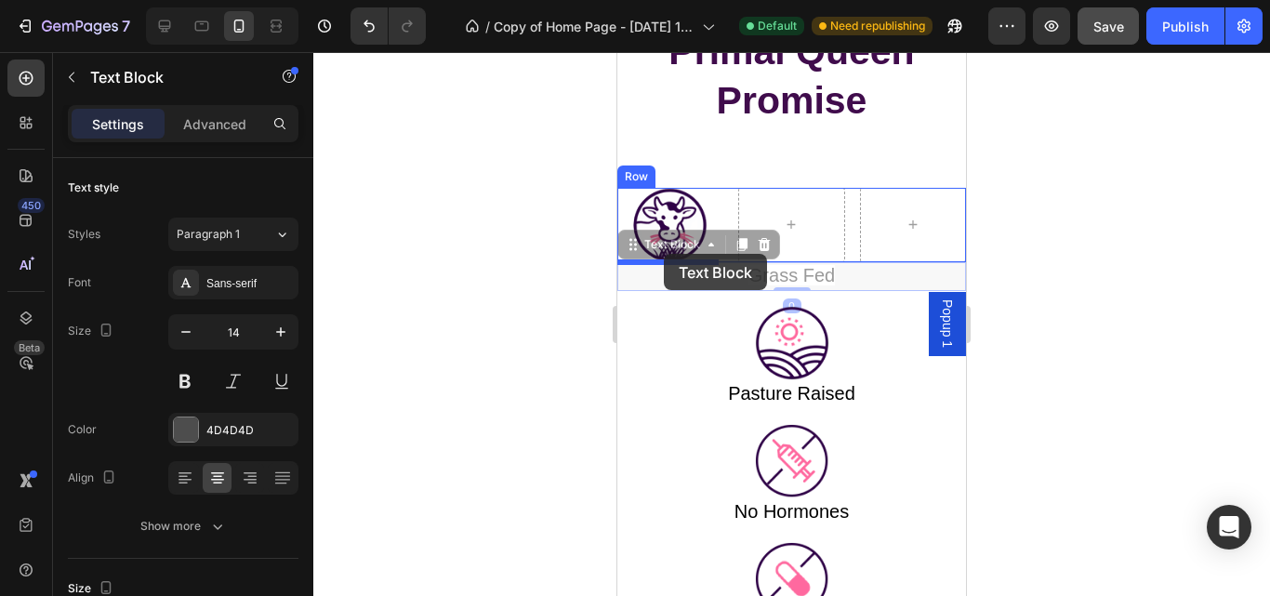
drag, startPoint x: 786, startPoint y: 274, endPoint x: 664, endPoint y: 255, distance: 124.2
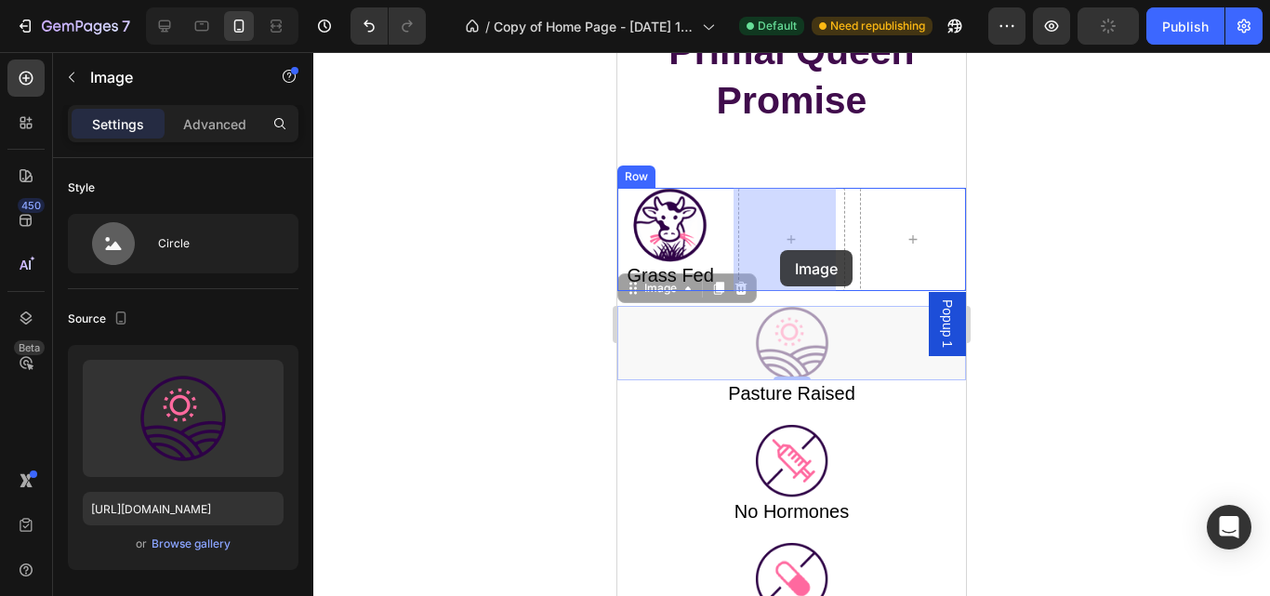
drag, startPoint x: 808, startPoint y: 351, endPoint x: 778, endPoint y: 250, distance: 105.6
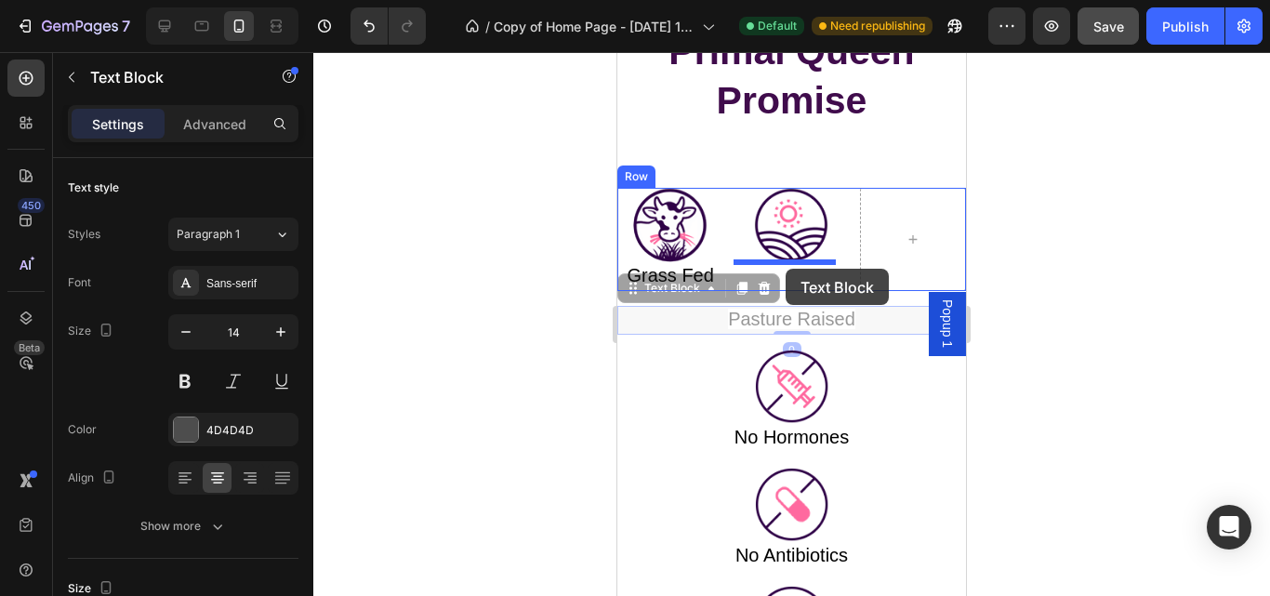
drag, startPoint x: 797, startPoint y: 320, endPoint x: 785, endPoint y: 269, distance: 52.3
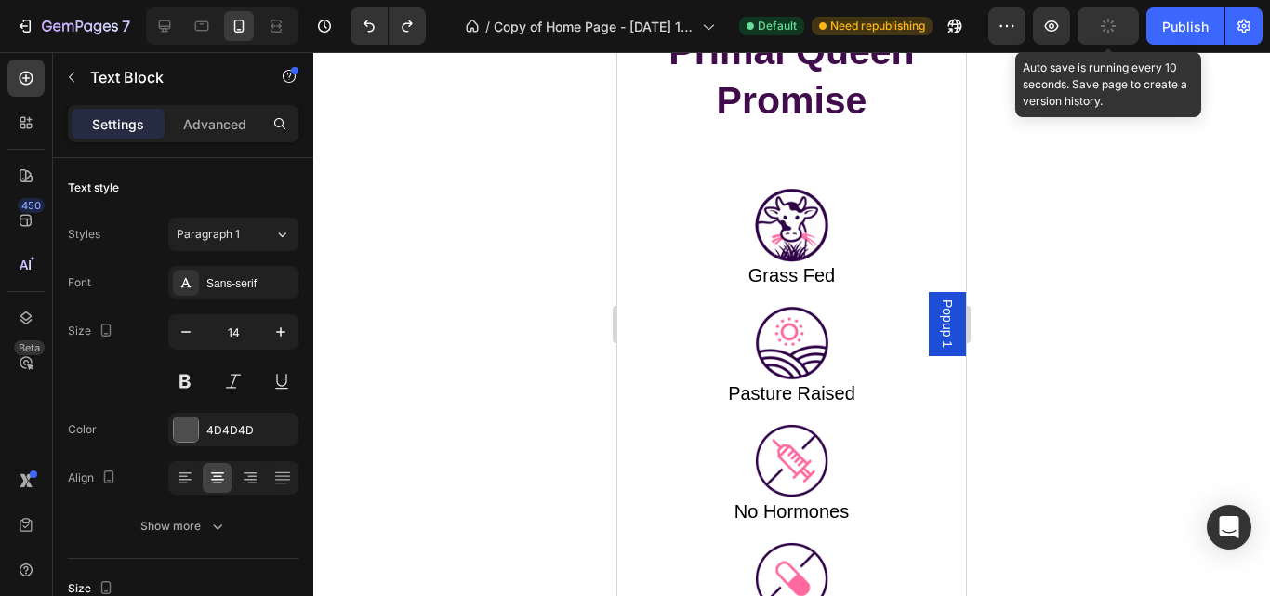
click at [1108, 31] on icon "button" at bounding box center [1109, 27] width 18 height 18
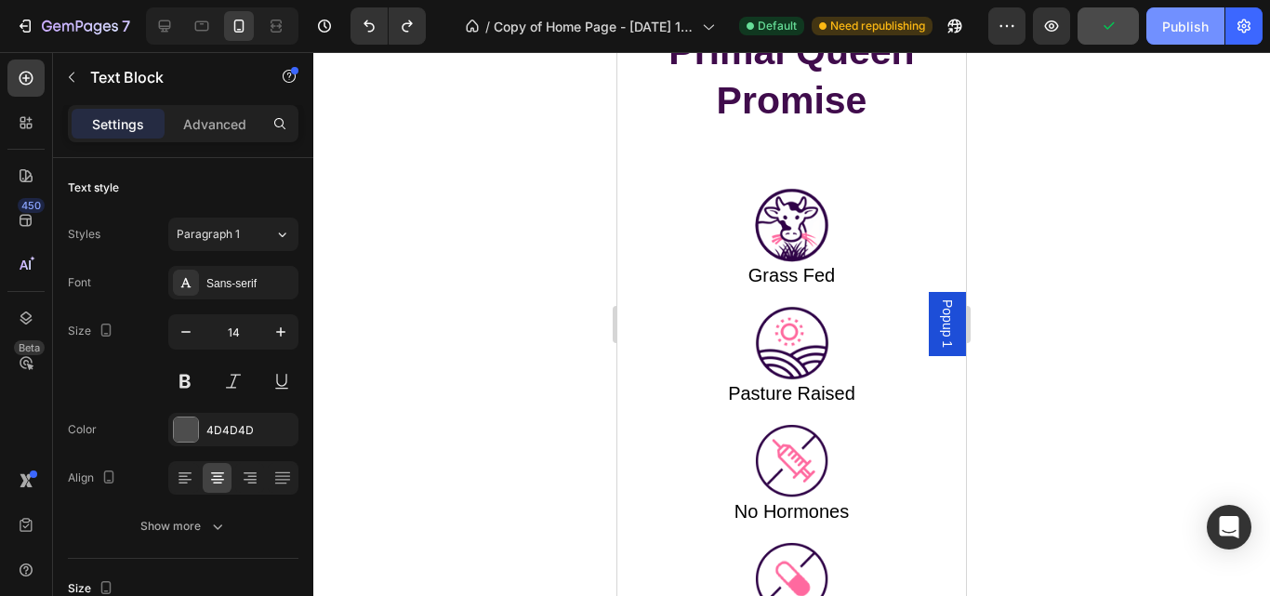
click at [1187, 32] on div "Publish" at bounding box center [1185, 27] width 46 height 20
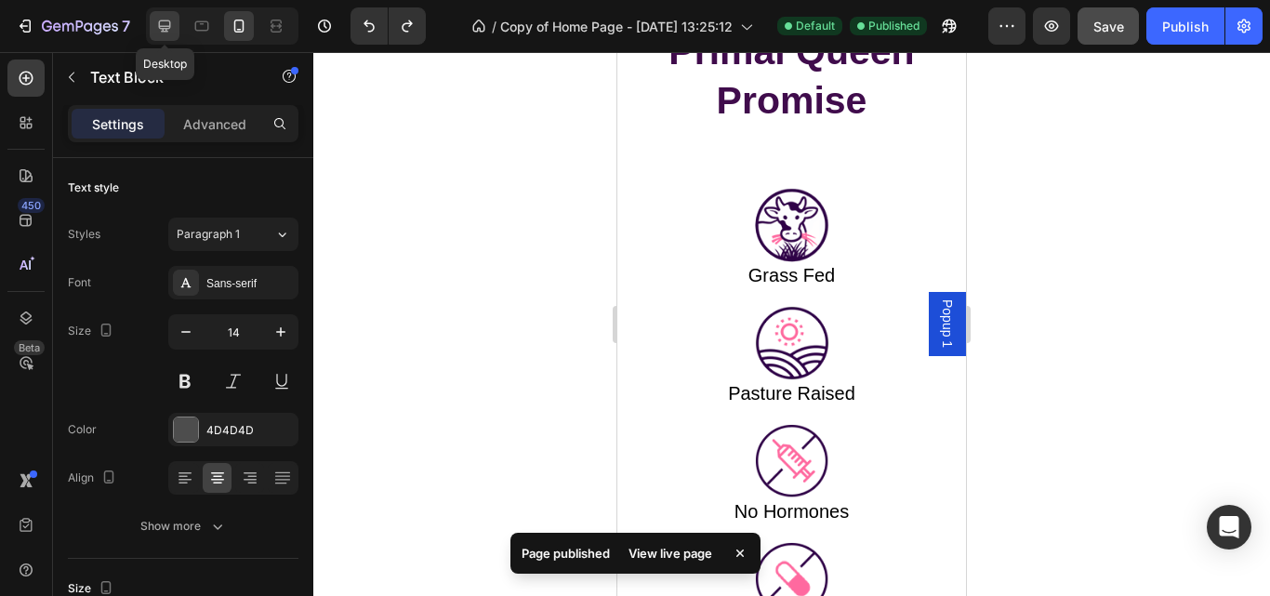
click at [179, 25] on div at bounding box center [165, 26] width 30 height 30
type input "16"
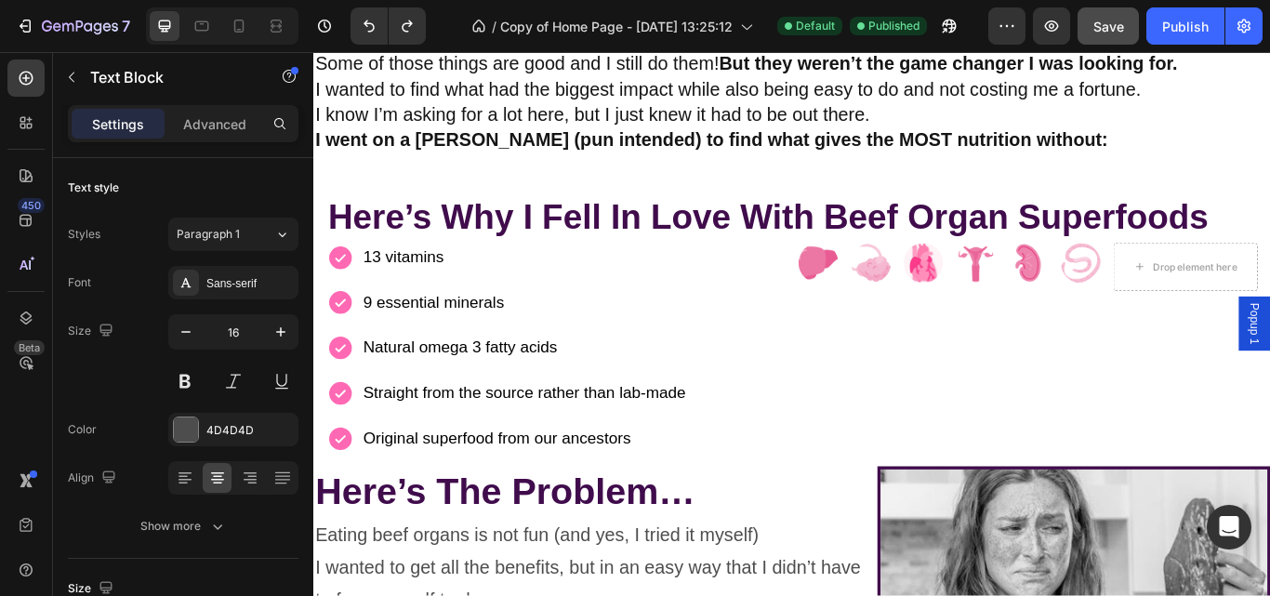
scroll to position [12365, 0]
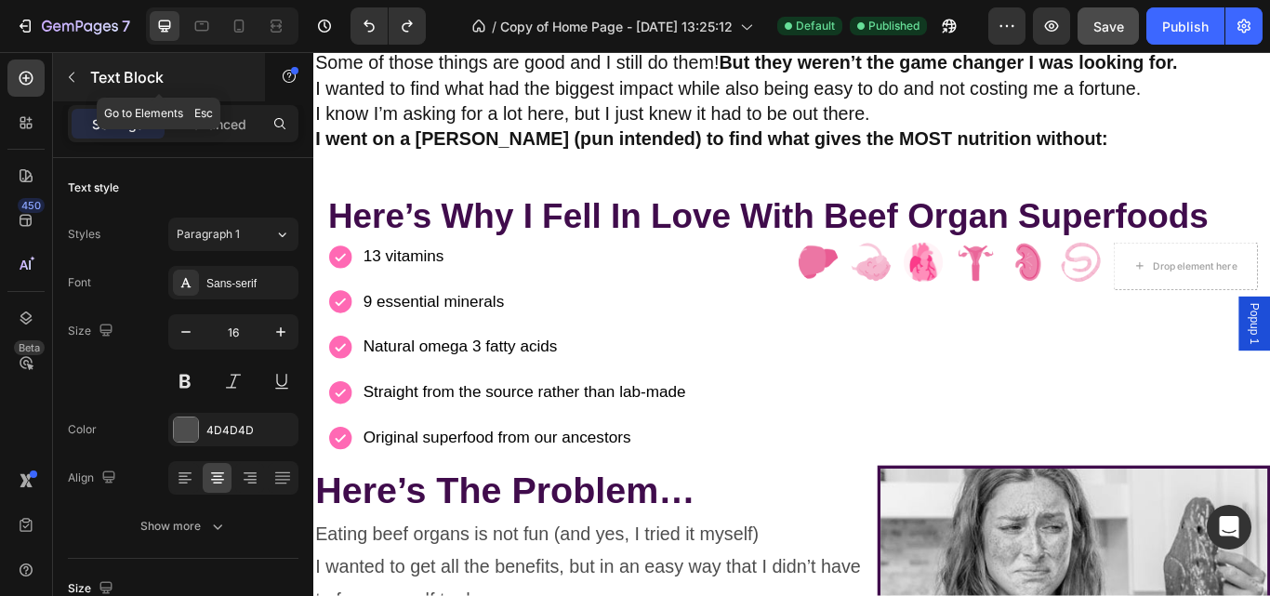
click at [73, 84] on icon "button" at bounding box center [71, 77] width 15 height 15
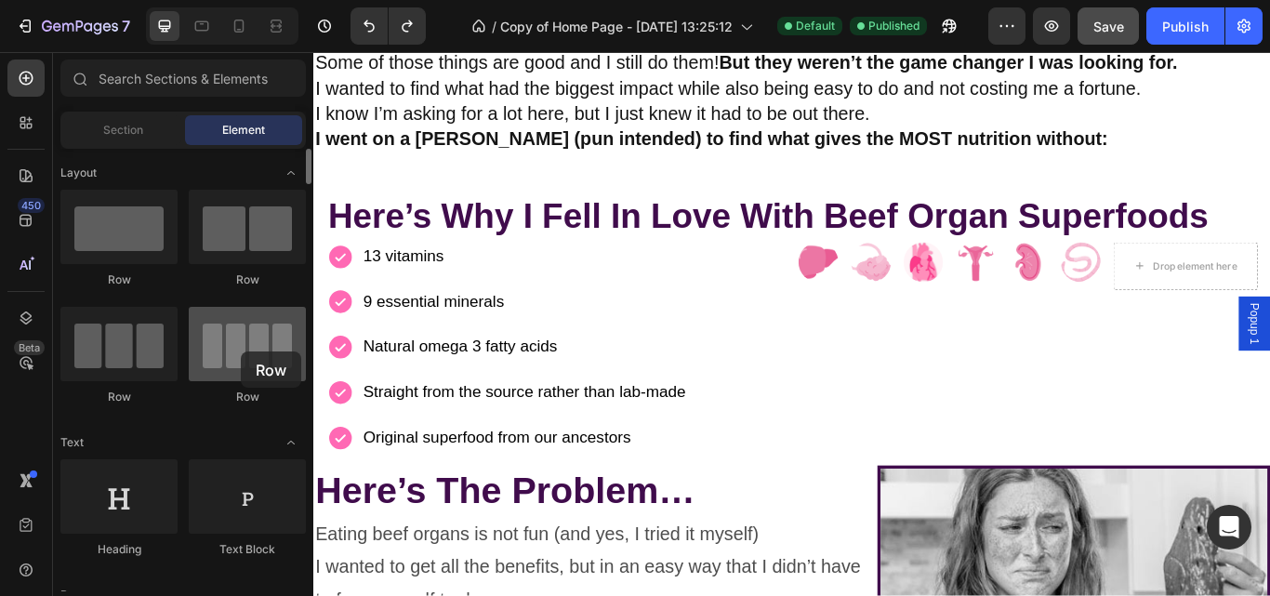
click at [241, 351] on div at bounding box center [247, 344] width 117 height 74
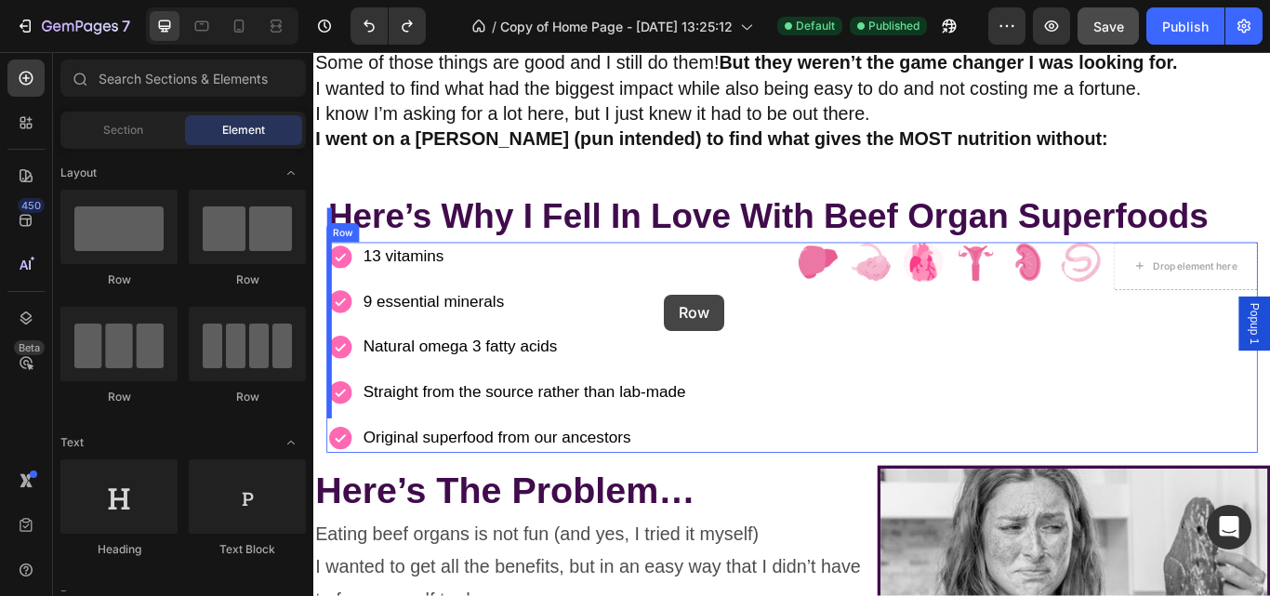
drag, startPoint x: 554, startPoint y: 403, endPoint x: 726, endPoint y: 334, distance: 185.6
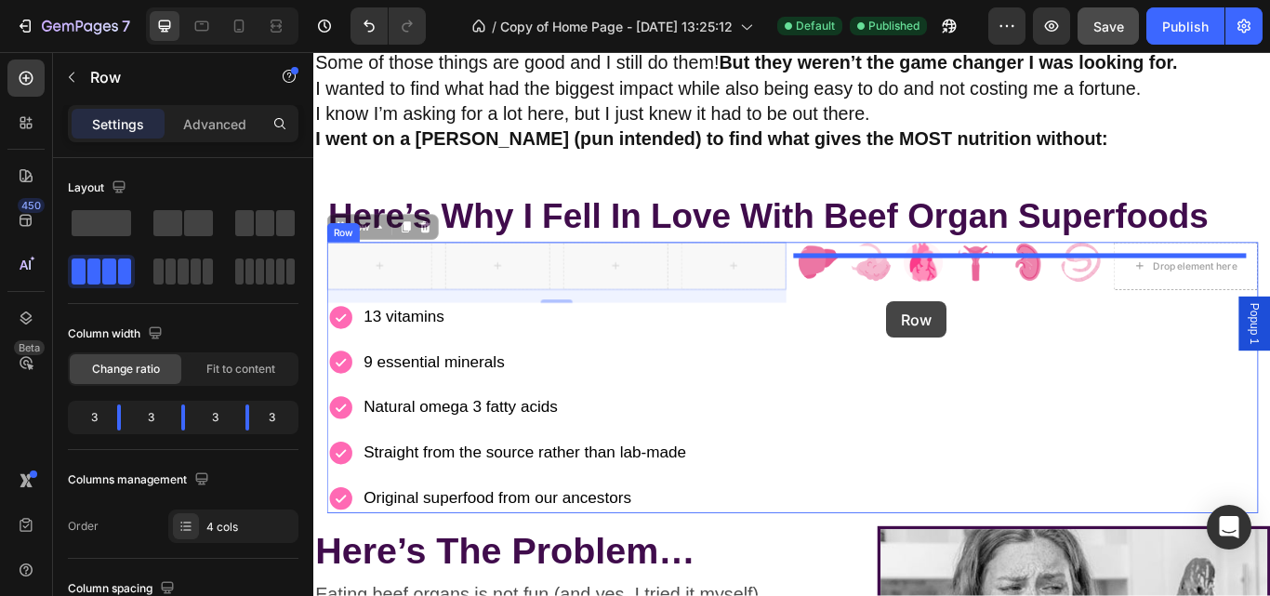
drag, startPoint x: 733, startPoint y: 271, endPoint x: 981, endPoint y: 343, distance: 257.4
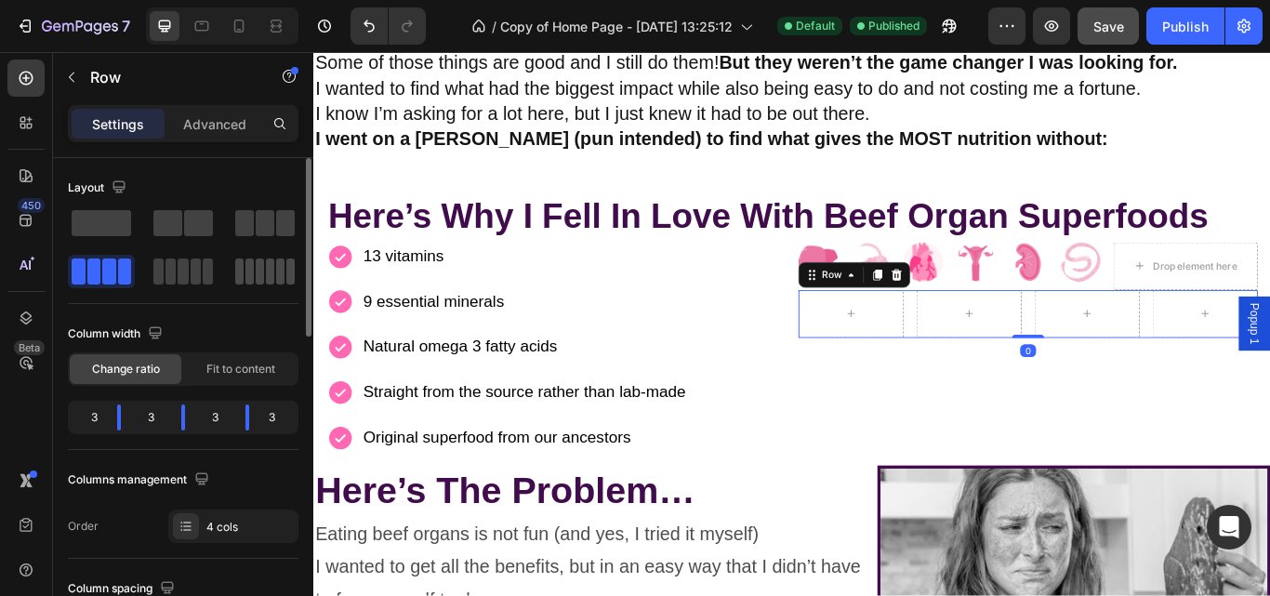
click at [275, 270] on div at bounding box center [264, 271] width 59 height 26
click at [263, 226] on span at bounding box center [265, 223] width 19 height 26
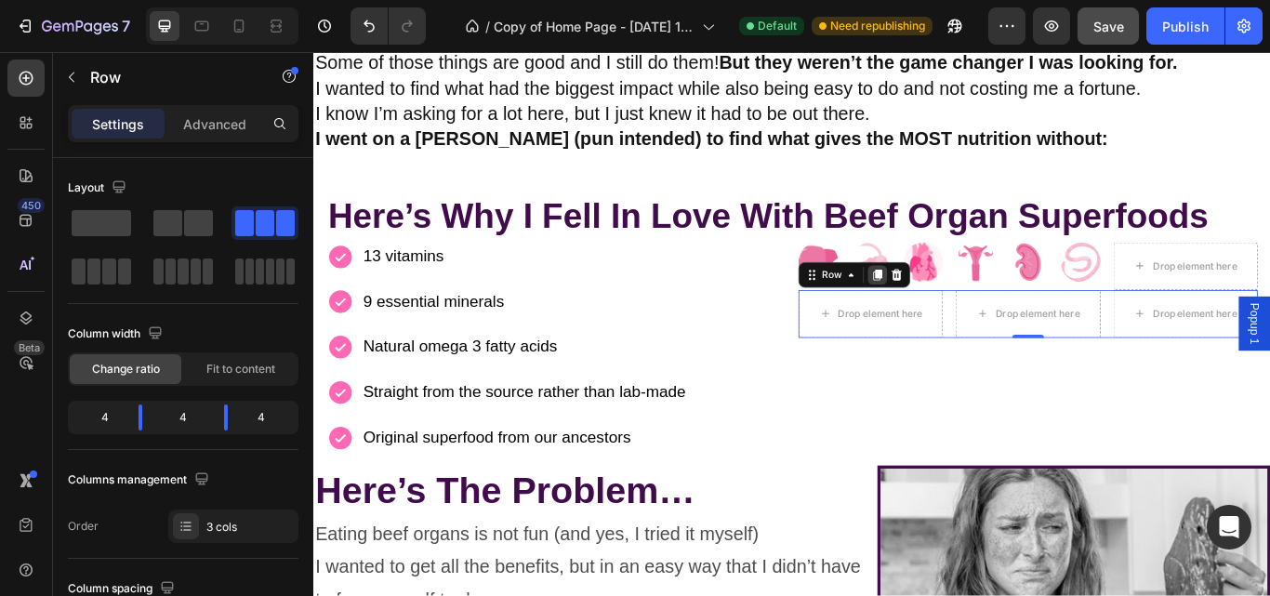
click at [967, 306] on icon at bounding box center [971, 312] width 10 height 13
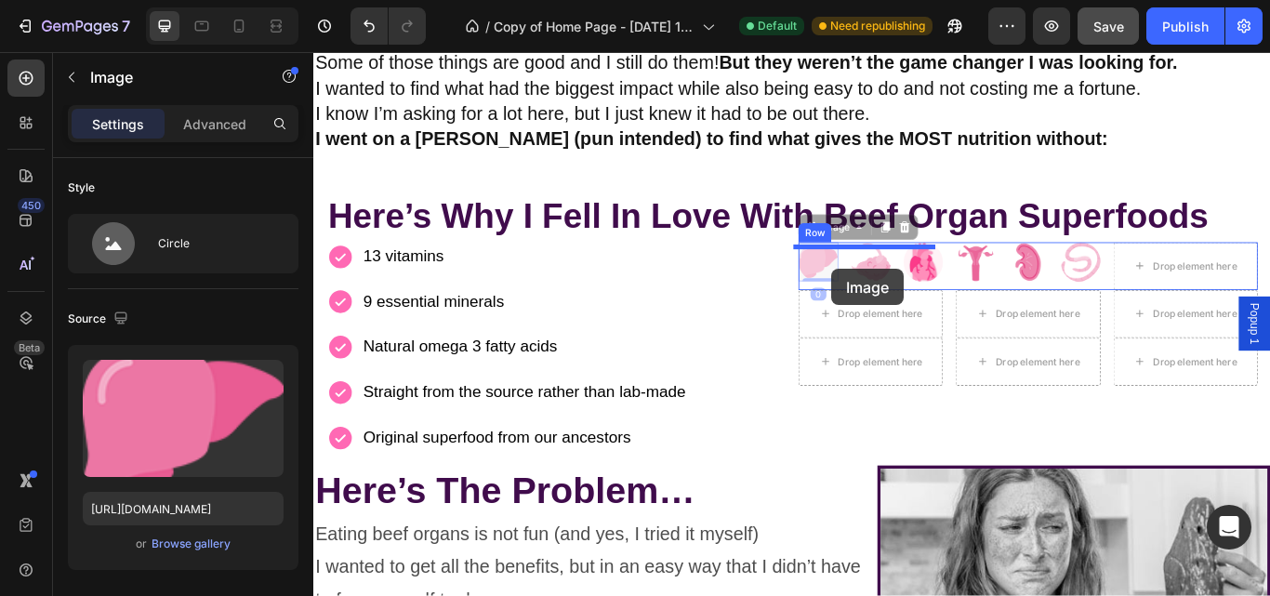
drag, startPoint x: 896, startPoint y: 253, endPoint x: 917, endPoint y: 305, distance: 55.9
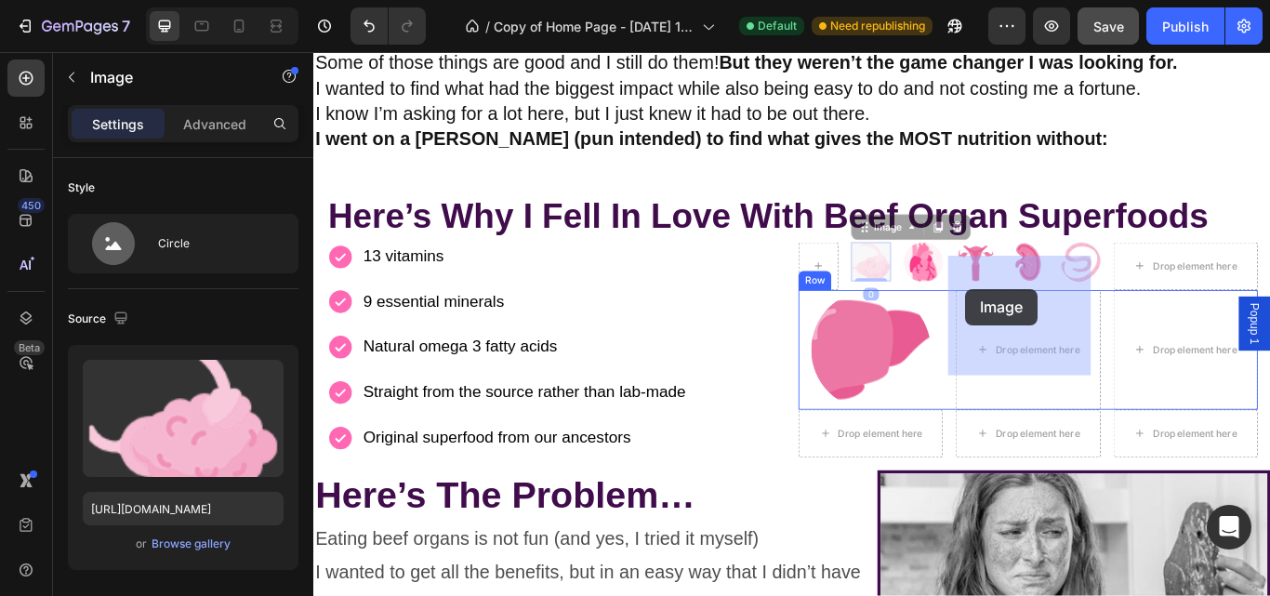
drag, startPoint x: 961, startPoint y: 249, endPoint x: 1075, endPoint y: 328, distance: 138.2
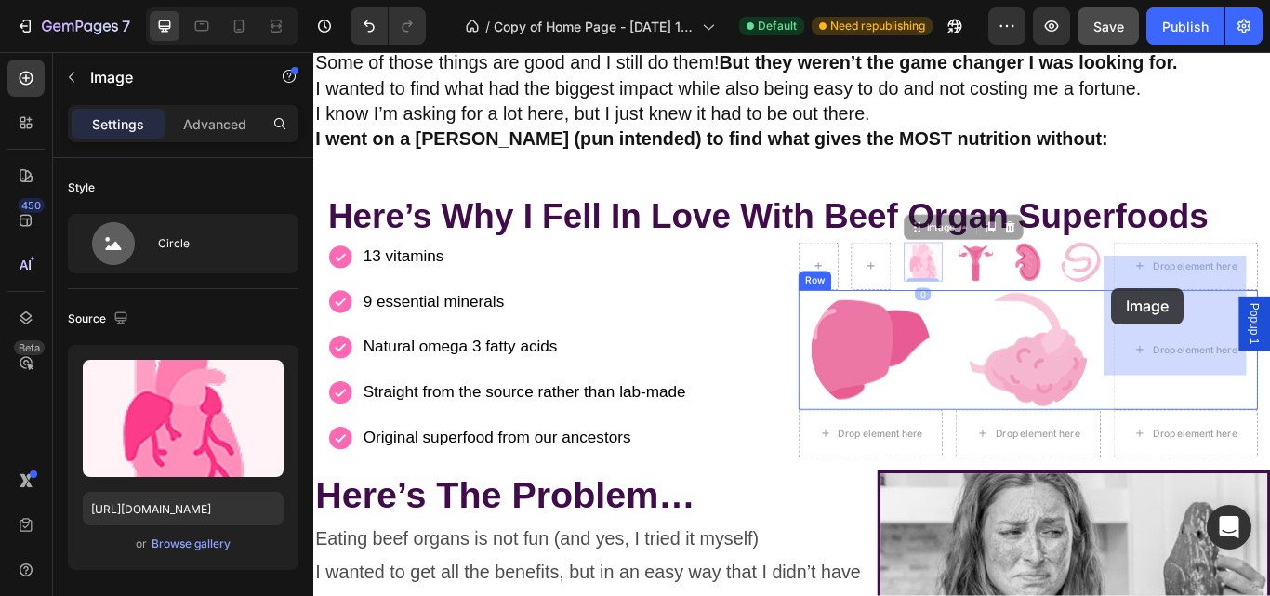
drag, startPoint x: 1012, startPoint y: 256, endPoint x: 1244, endPoint y: 327, distance: 242.3
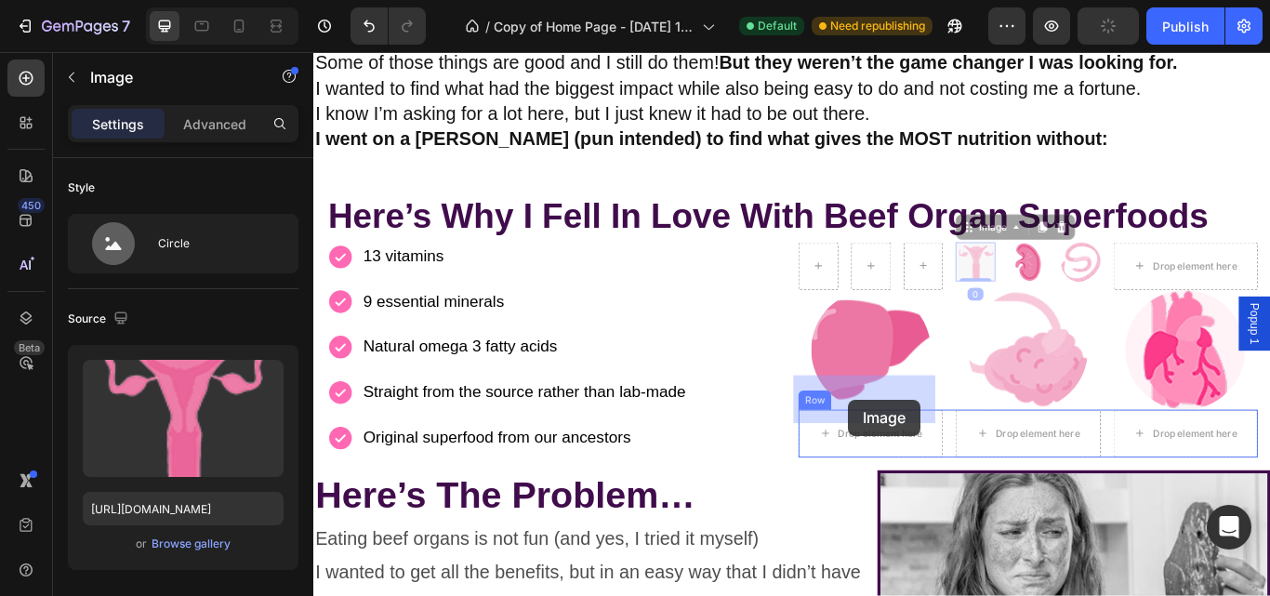
drag, startPoint x: 1082, startPoint y: 262, endPoint x: 937, endPoint y: 452, distance: 238.7
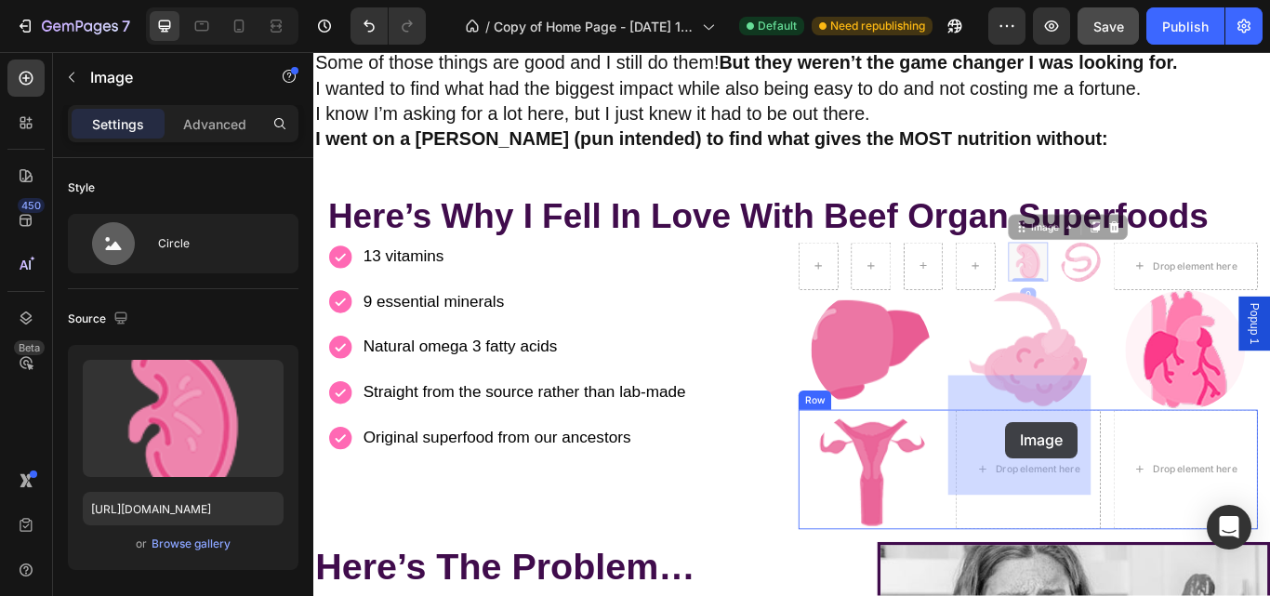
drag, startPoint x: 1138, startPoint y: 251, endPoint x: 1120, endPoint y: 481, distance: 230.3
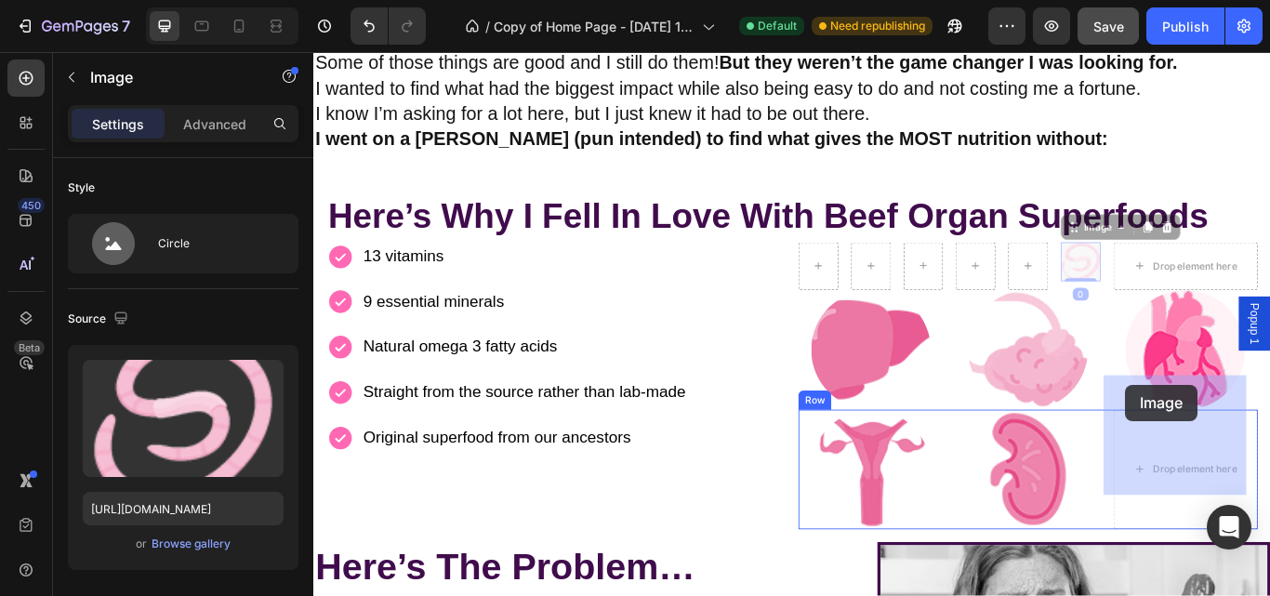
drag, startPoint x: 1201, startPoint y: 263, endPoint x: 1261, endPoint y: 446, distance: 192.8
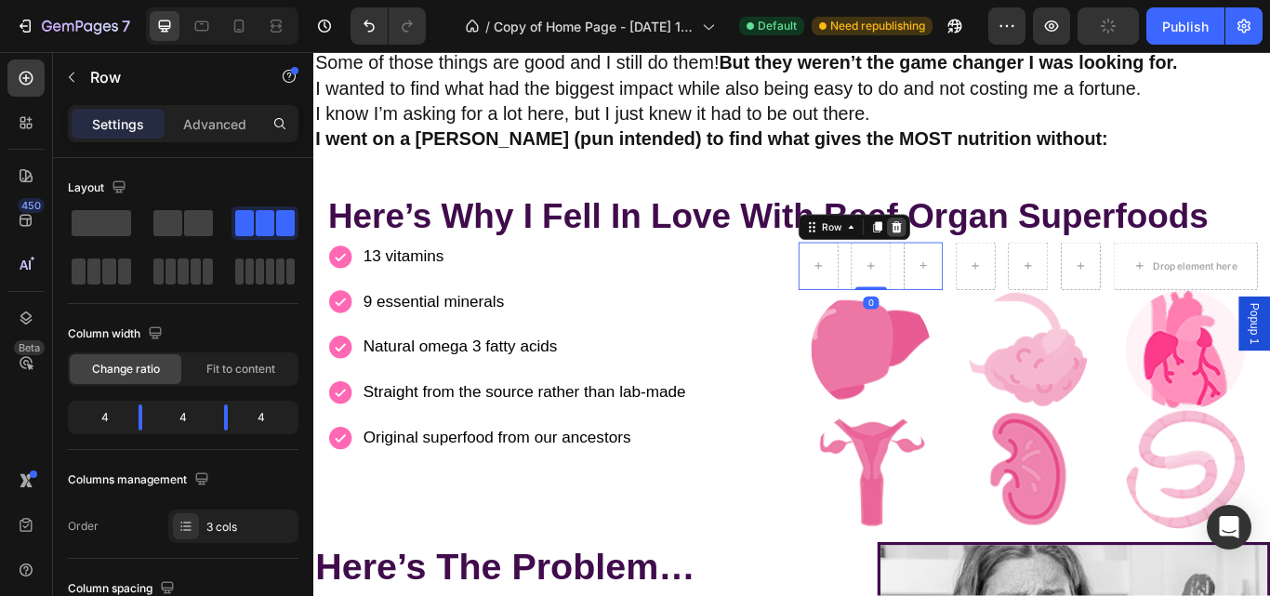
click at [988, 250] on icon at bounding box center [993, 256] width 12 height 13
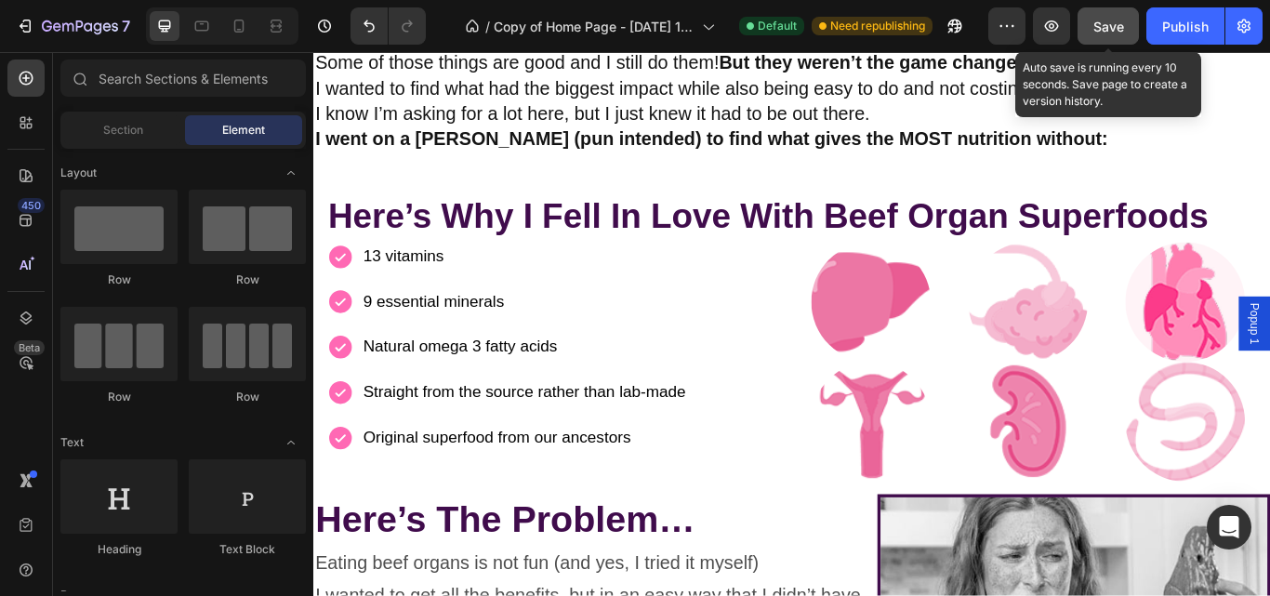
click at [1103, 19] on span "Save" at bounding box center [1108, 27] width 31 height 16
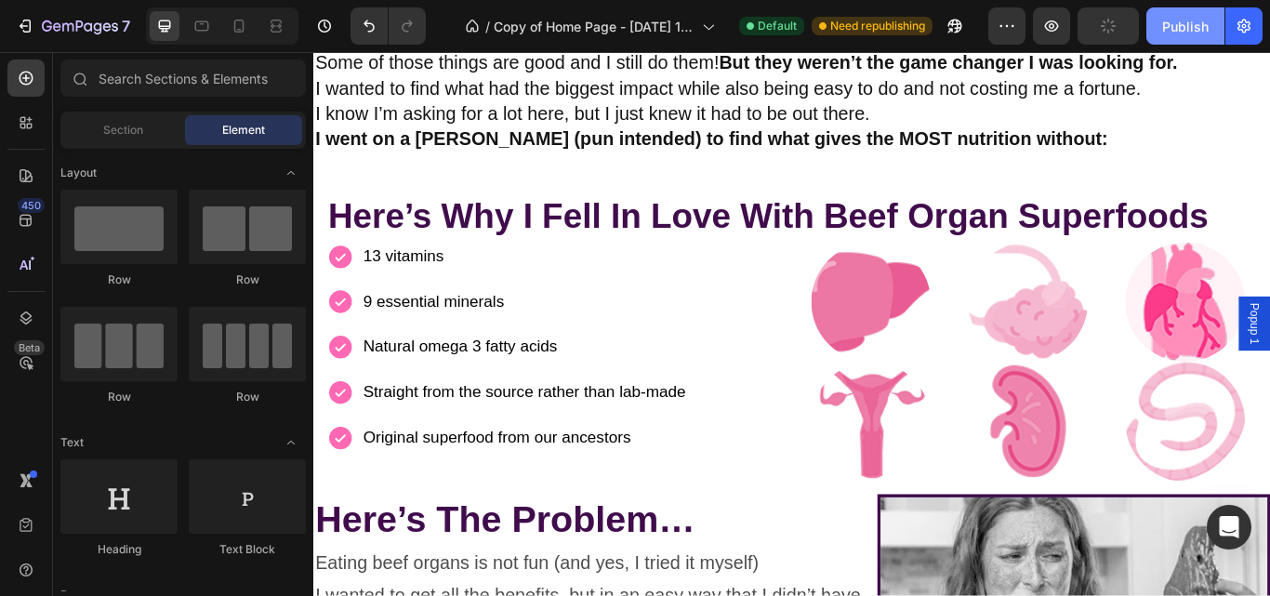
click at [1166, 28] on div "Publish" at bounding box center [1185, 27] width 46 height 20
click at [236, 33] on icon at bounding box center [239, 26] width 19 height 19
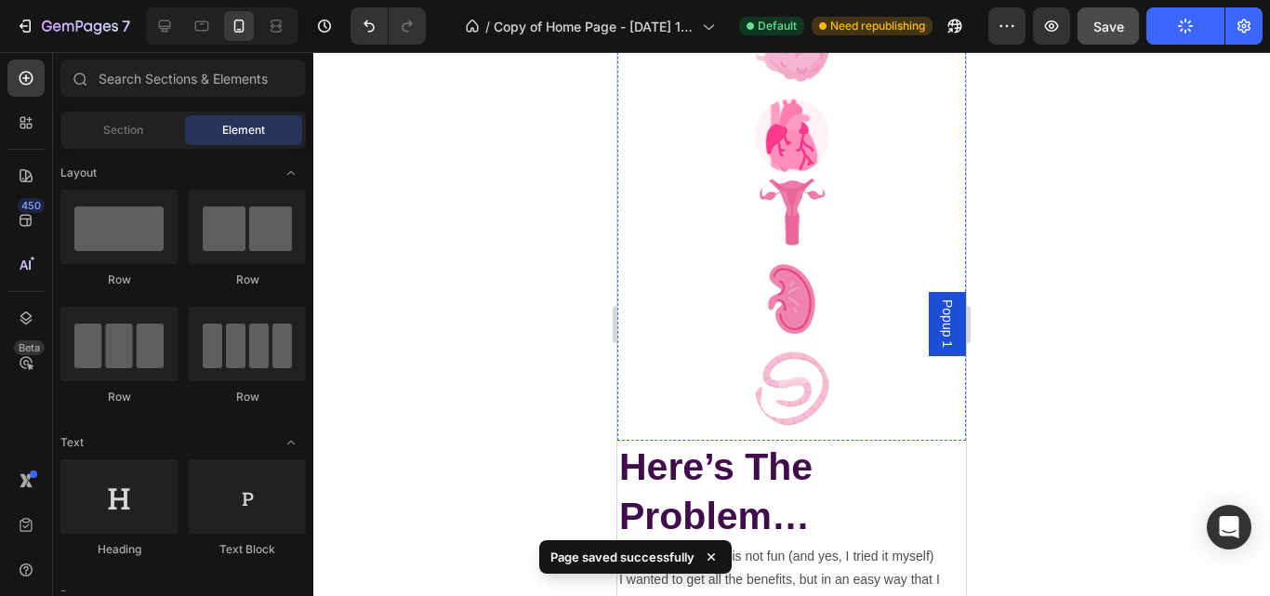
scroll to position [14382, 0]
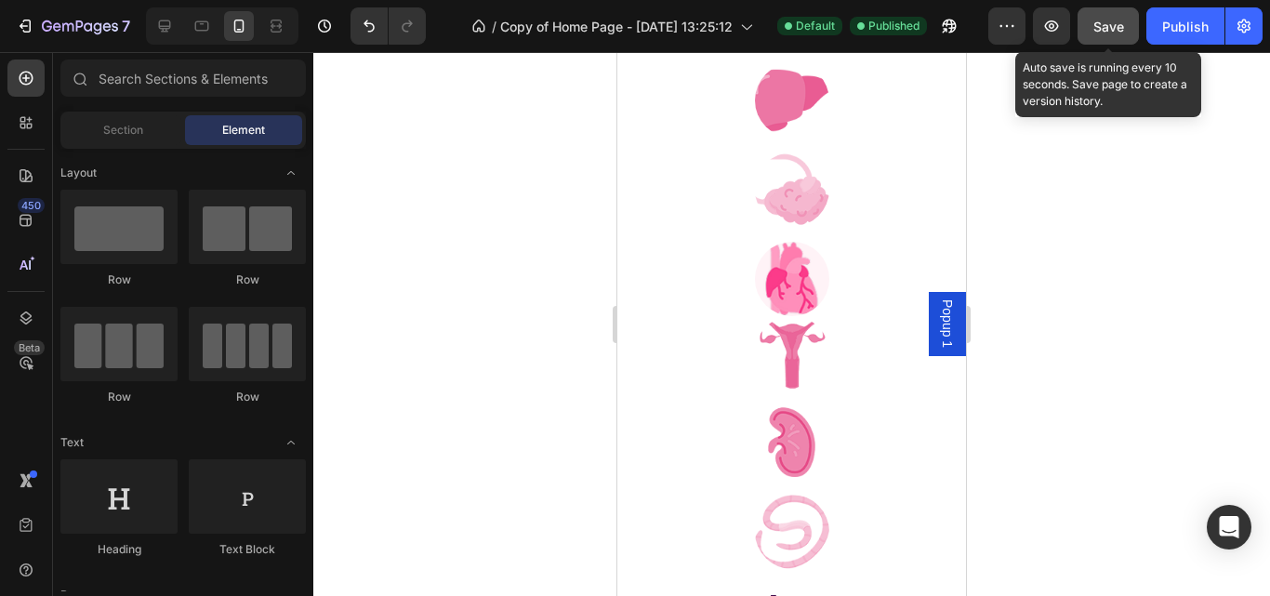
click at [1100, 20] on span "Save" at bounding box center [1108, 27] width 31 height 16
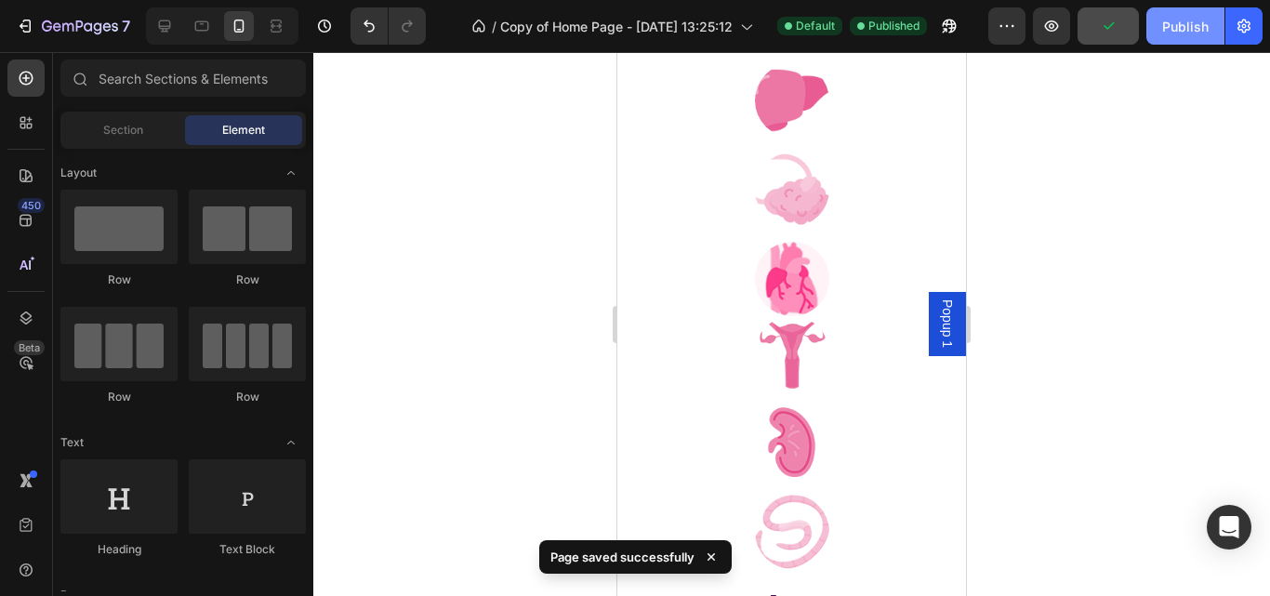
click at [1175, 22] on div "Publish" at bounding box center [1185, 27] width 46 height 20
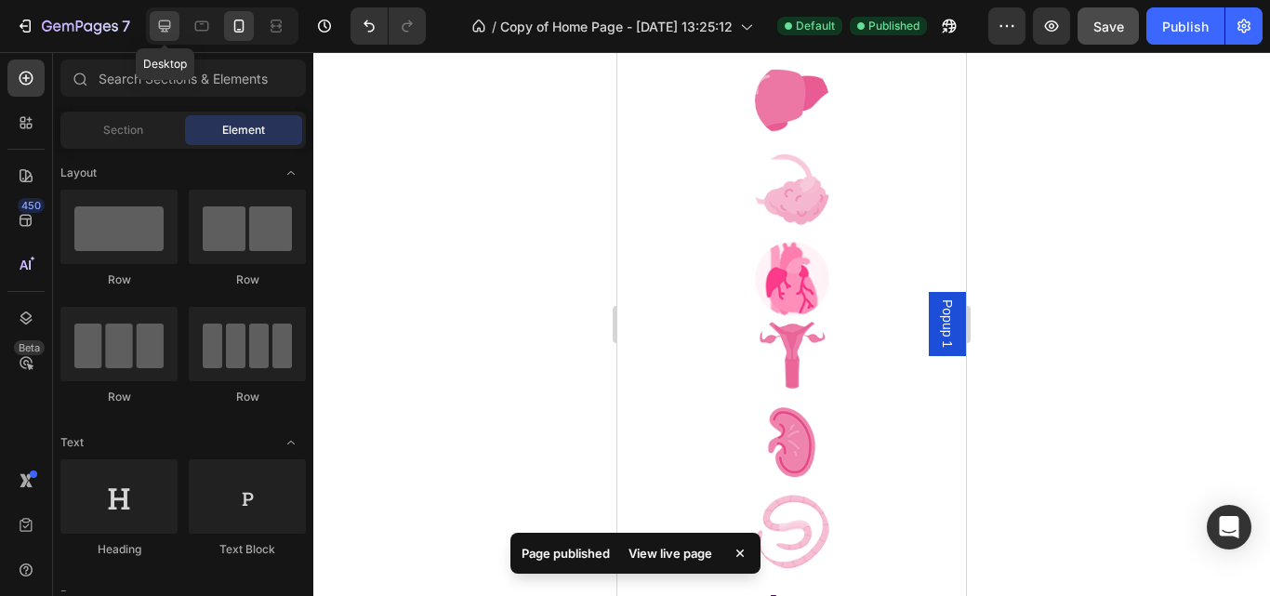
click at [158, 33] on icon at bounding box center [164, 26] width 19 height 19
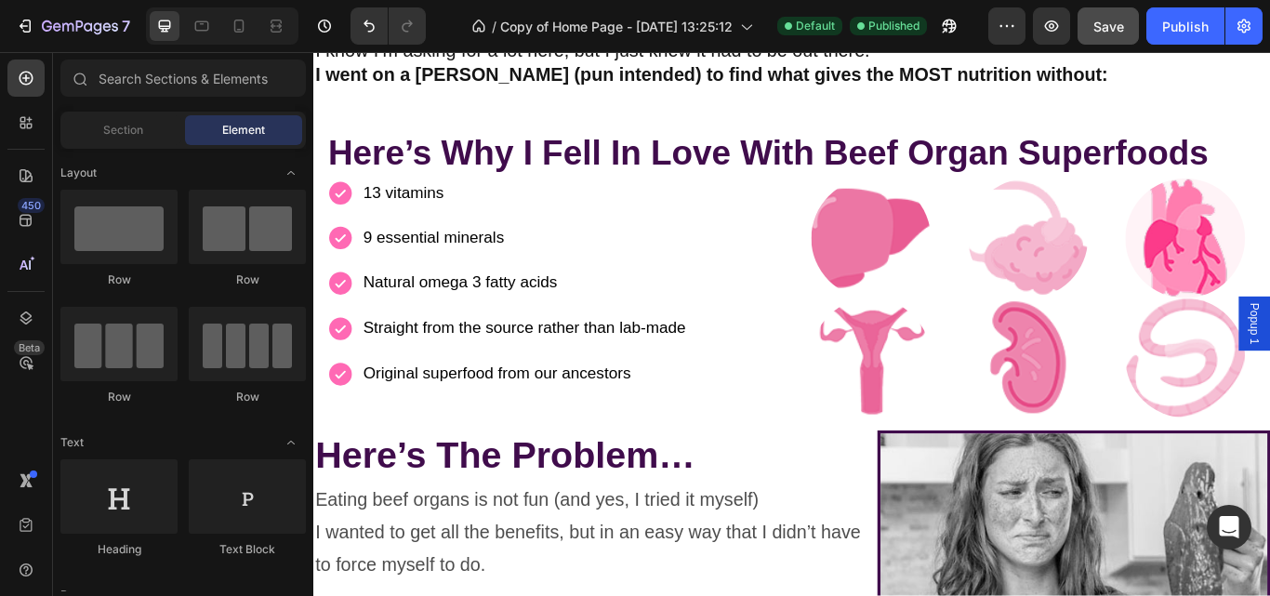
scroll to position [12450, 0]
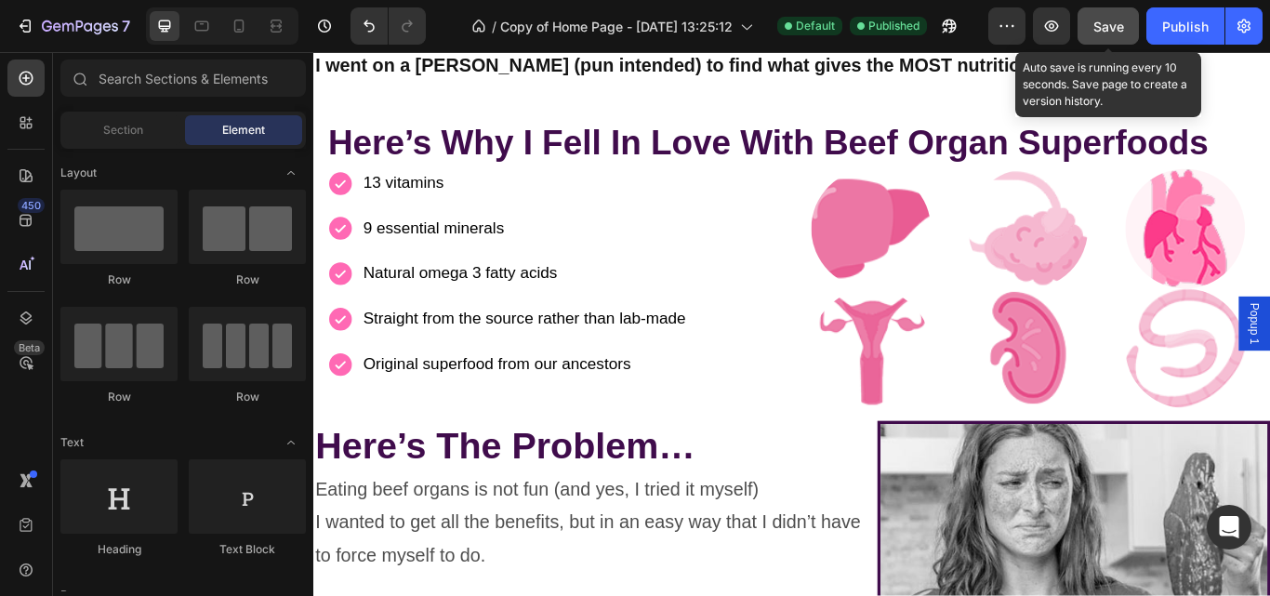
click at [1106, 30] on span "Save" at bounding box center [1108, 27] width 31 height 16
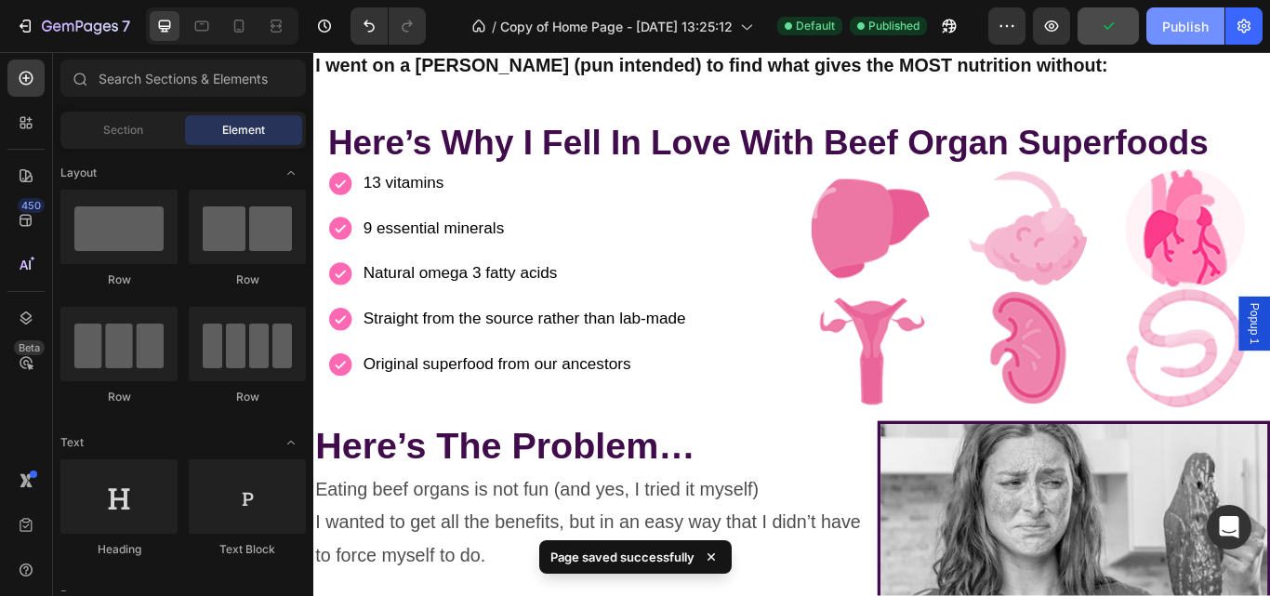
click at [1173, 29] on div "Publish" at bounding box center [1185, 27] width 46 height 20
